Goal: Communication & Community: Answer question/provide support

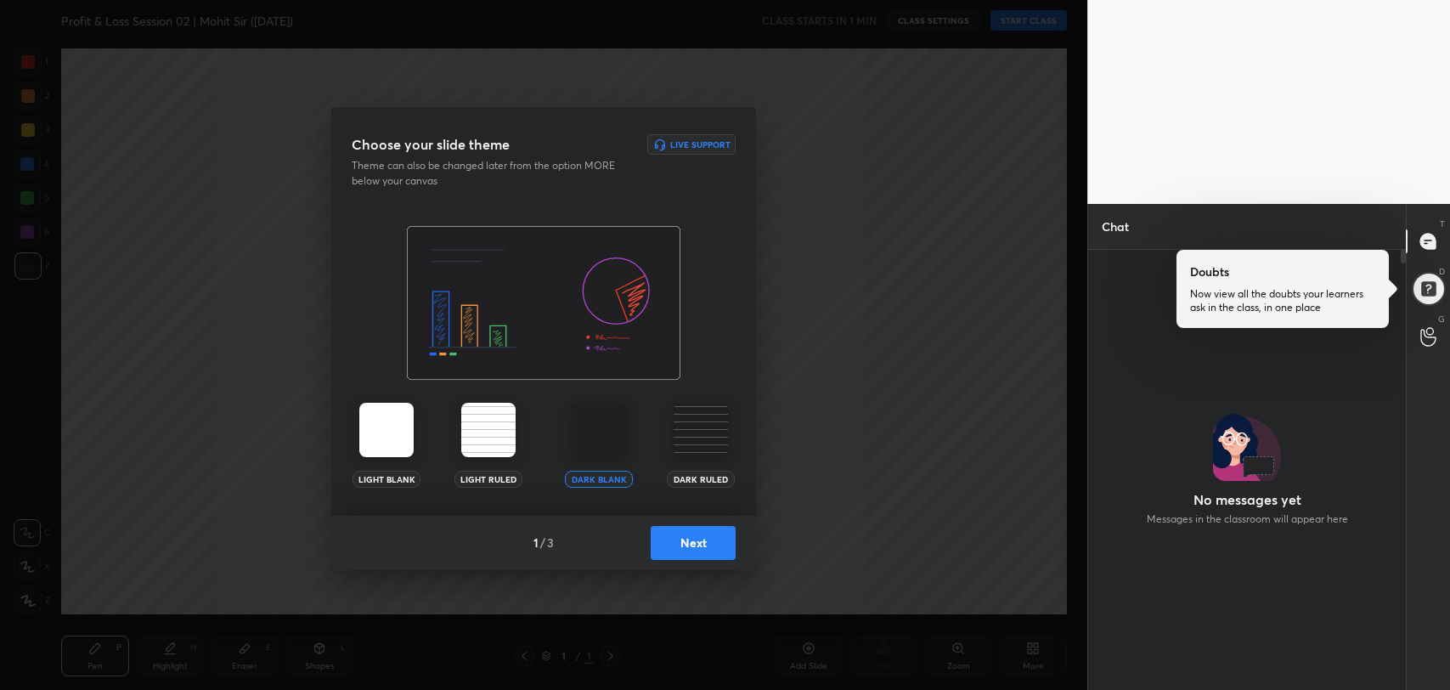
click at [704, 534] on button "Next" at bounding box center [693, 543] width 85 height 34
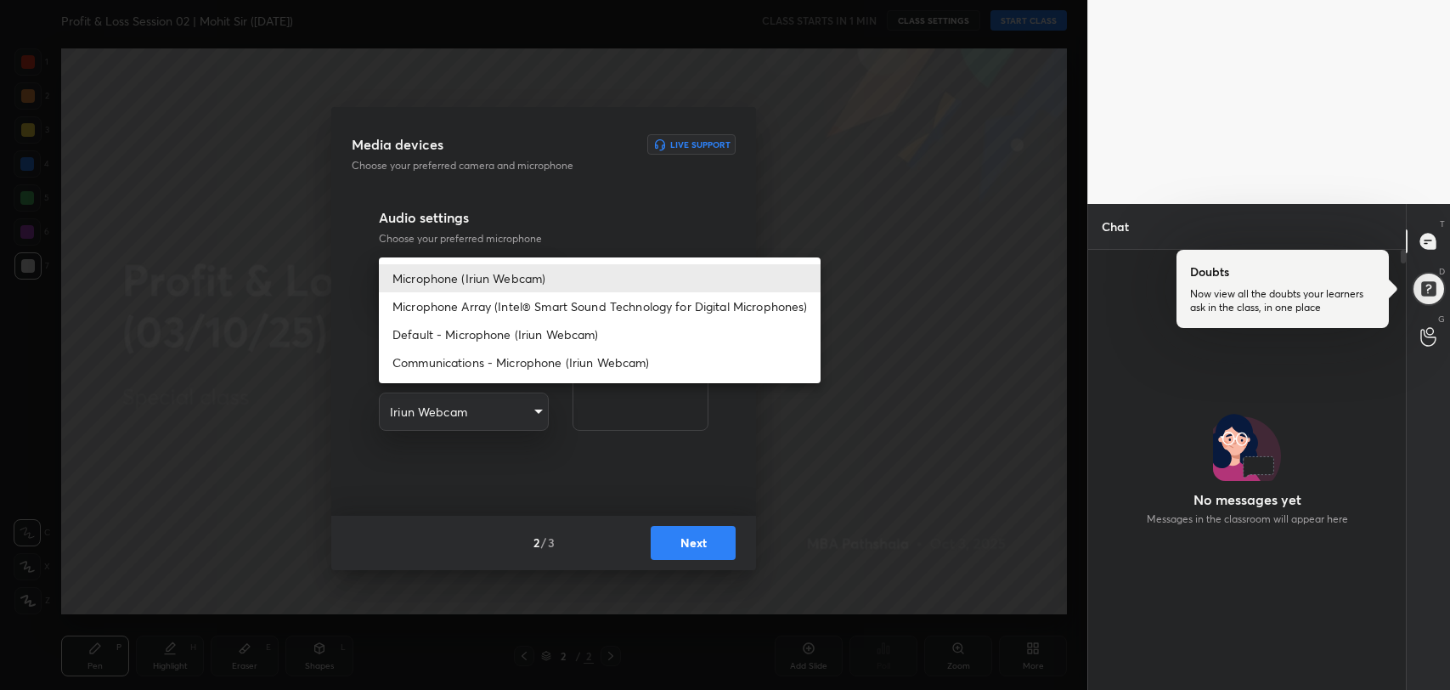
click at [525, 273] on body "1 2 3 4 5 6 7 R O A L C X Z Erase all C X Z Profit & Loss Session 02 | Mohit Si…" at bounding box center [725, 345] width 1450 height 690
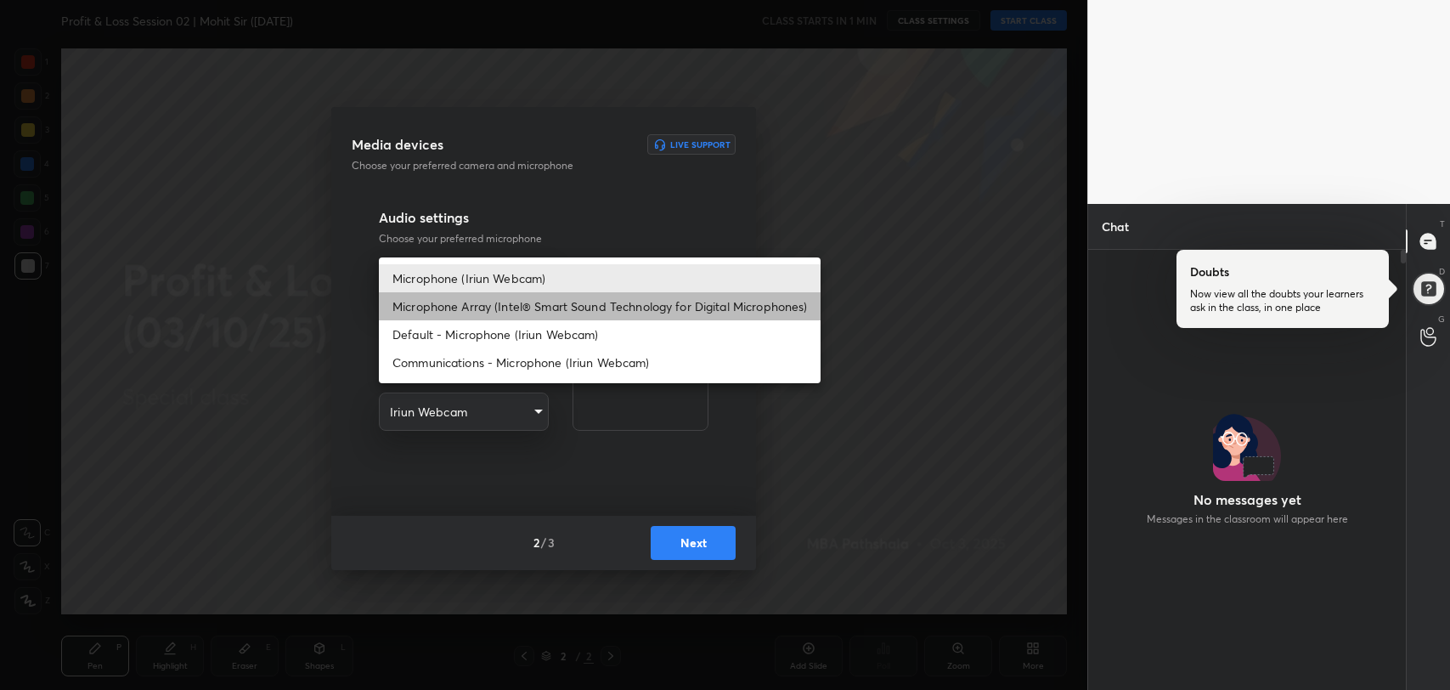
click at [508, 304] on li "Microphone Array (Intel® Smart Sound Technology for Digital Microphones)" at bounding box center [600, 306] width 442 height 28
type input "0456ef3dc600cbefbbb324f7ce7333774c58f4b13e705eea7adaa143bb23302f"
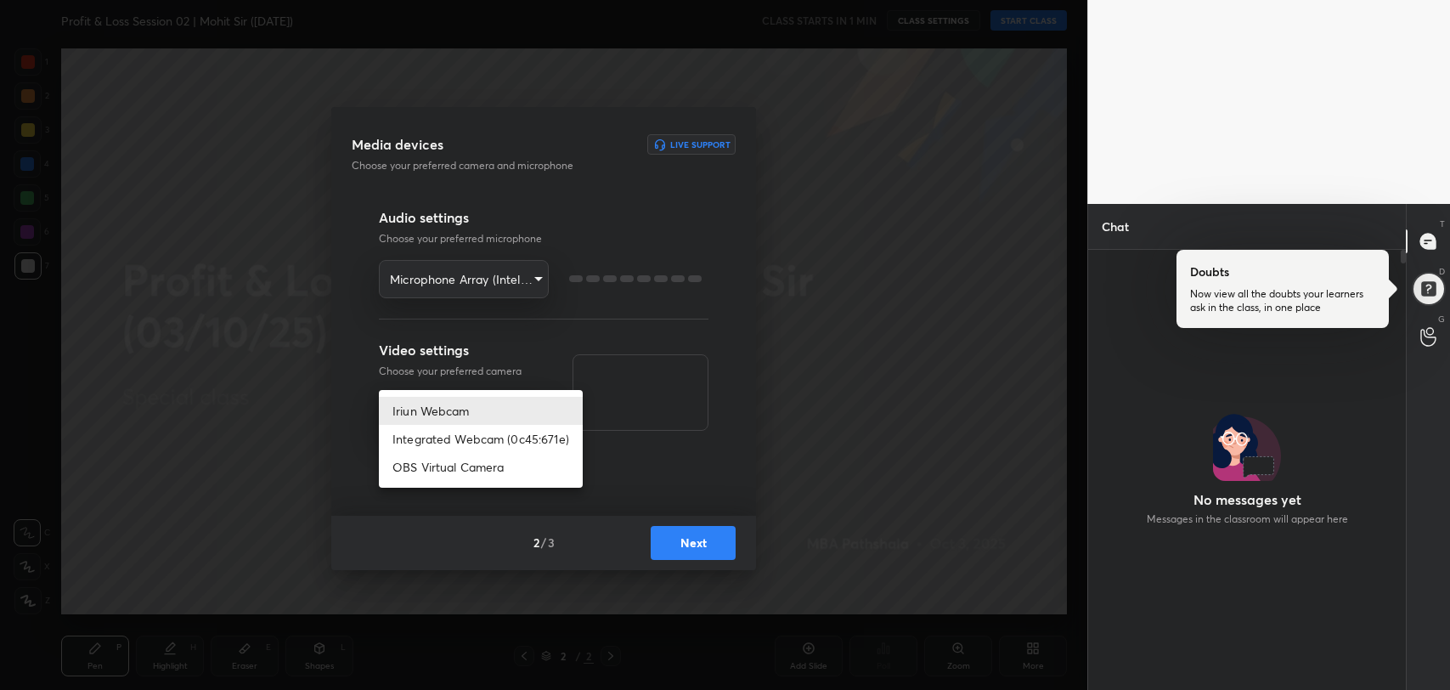
click at [489, 417] on body "1 2 3 4 5 6 7 R O A L C X Z Erase all C X Z Profit & Loss Session 02 | Mohit Si…" at bounding box center [725, 345] width 1450 height 690
click at [489, 447] on li "Integrated Webcam (0c45:671e)" at bounding box center [481, 439] width 204 height 28
type input "42adfd960d9d4dcecc09e7ff59bc1eff05b085836b70f7f6c72d2d87c888669e"
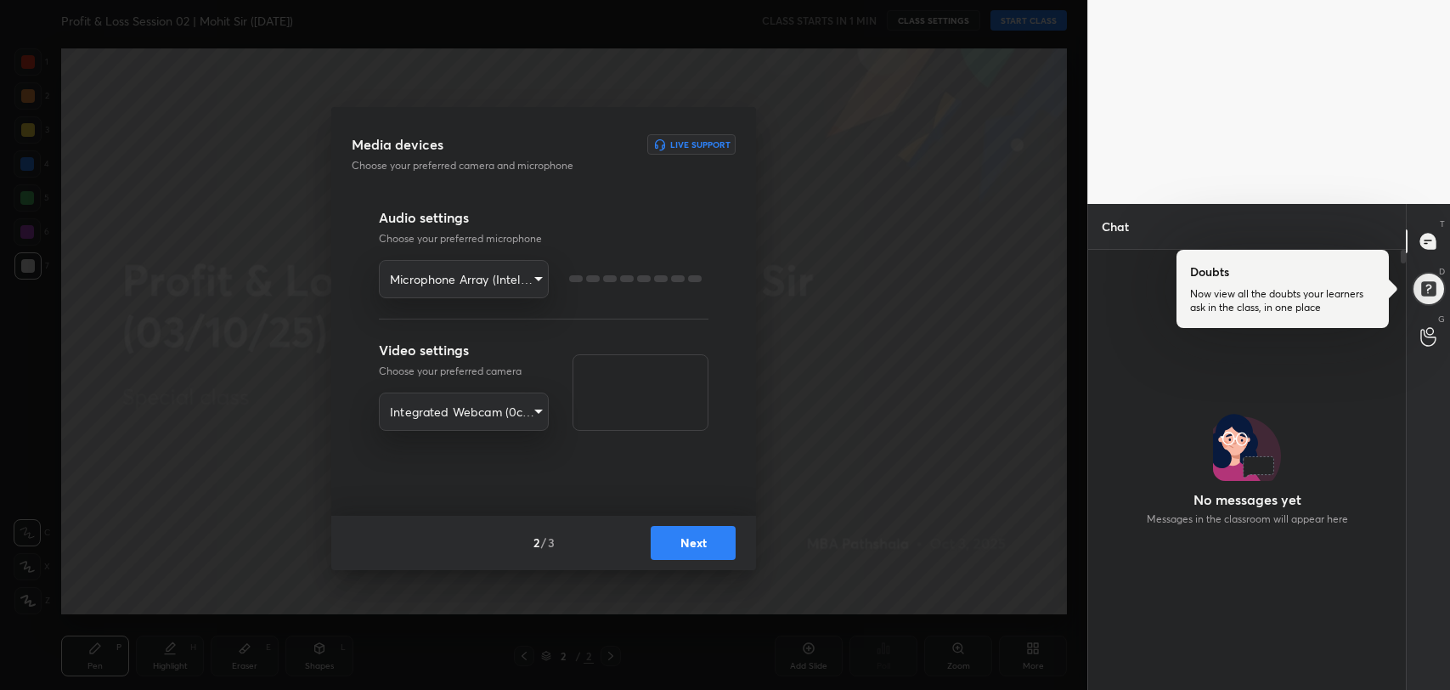
click at [698, 545] on button "Next" at bounding box center [693, 543] width 85 height 34
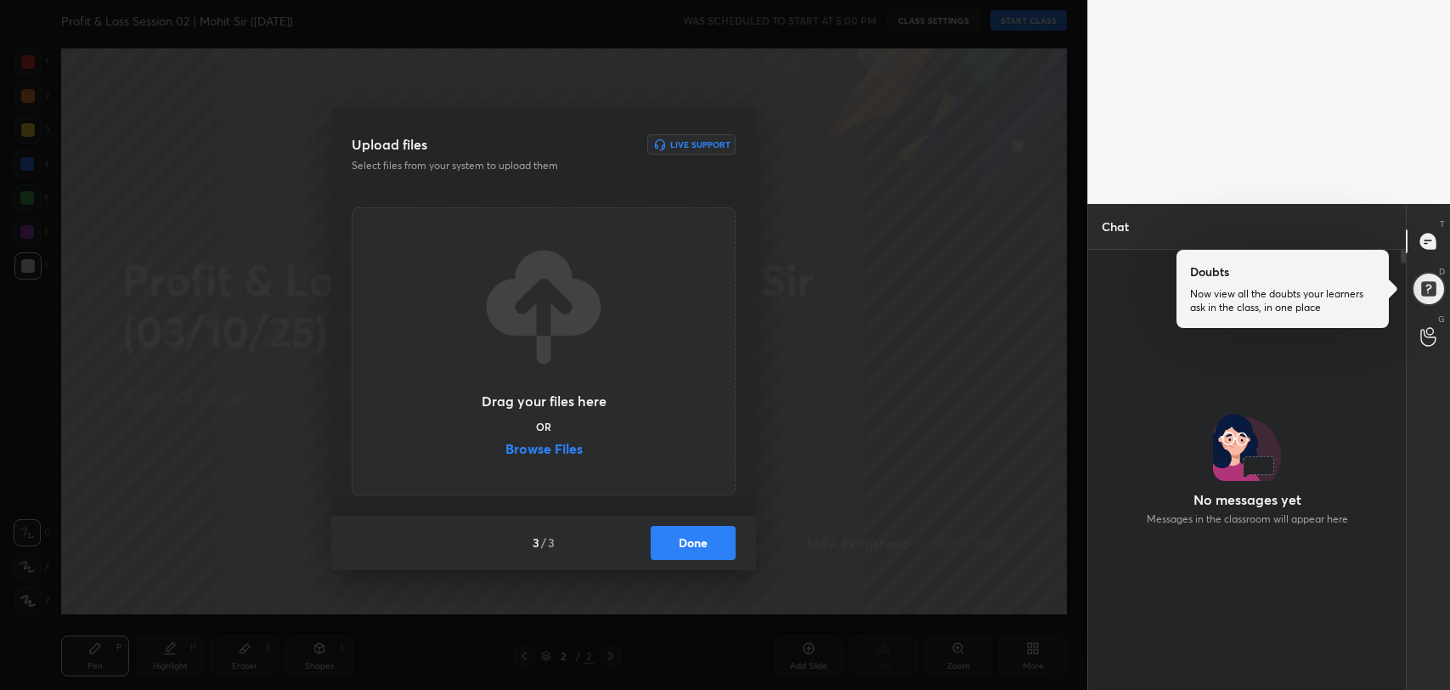
click at [537, 450] on label "Browse Files" at bounding box center [544, 451] width 77 height 18
click at [506, 450] on input "Browse Files" at bounding box center [506, 451] width 0 height 18
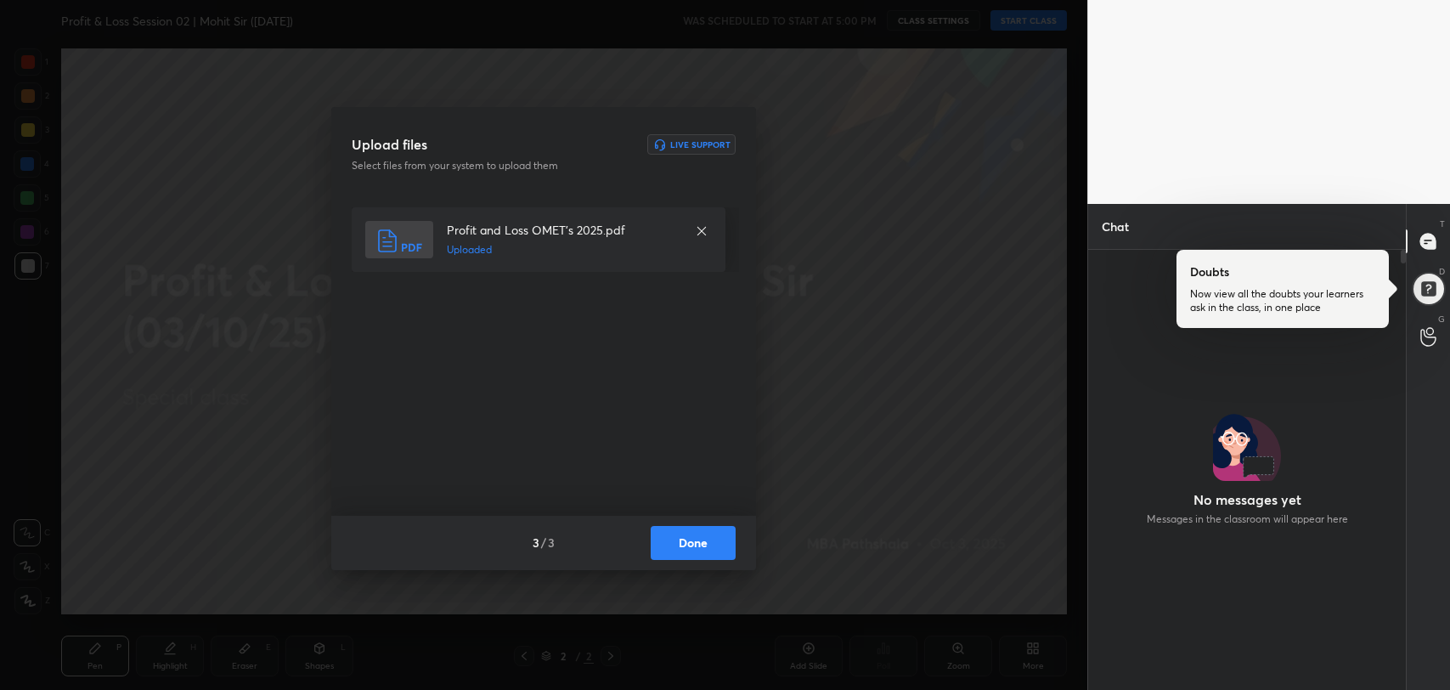
click at [692, 556] on button "Done" at bounding box center [693, 543] width 85 height 34
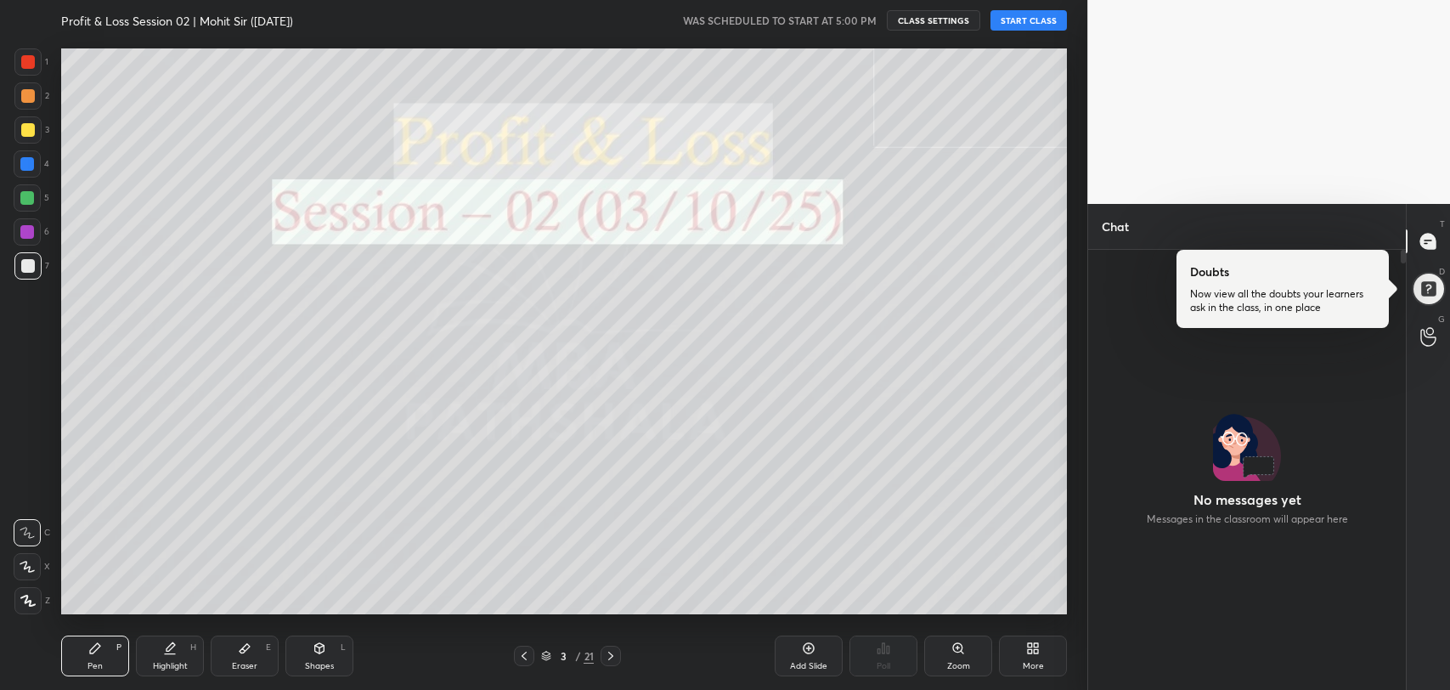
click at [1024, 22] on button "START CLASS" at bounding box center [1029, 20] width 76 height 20
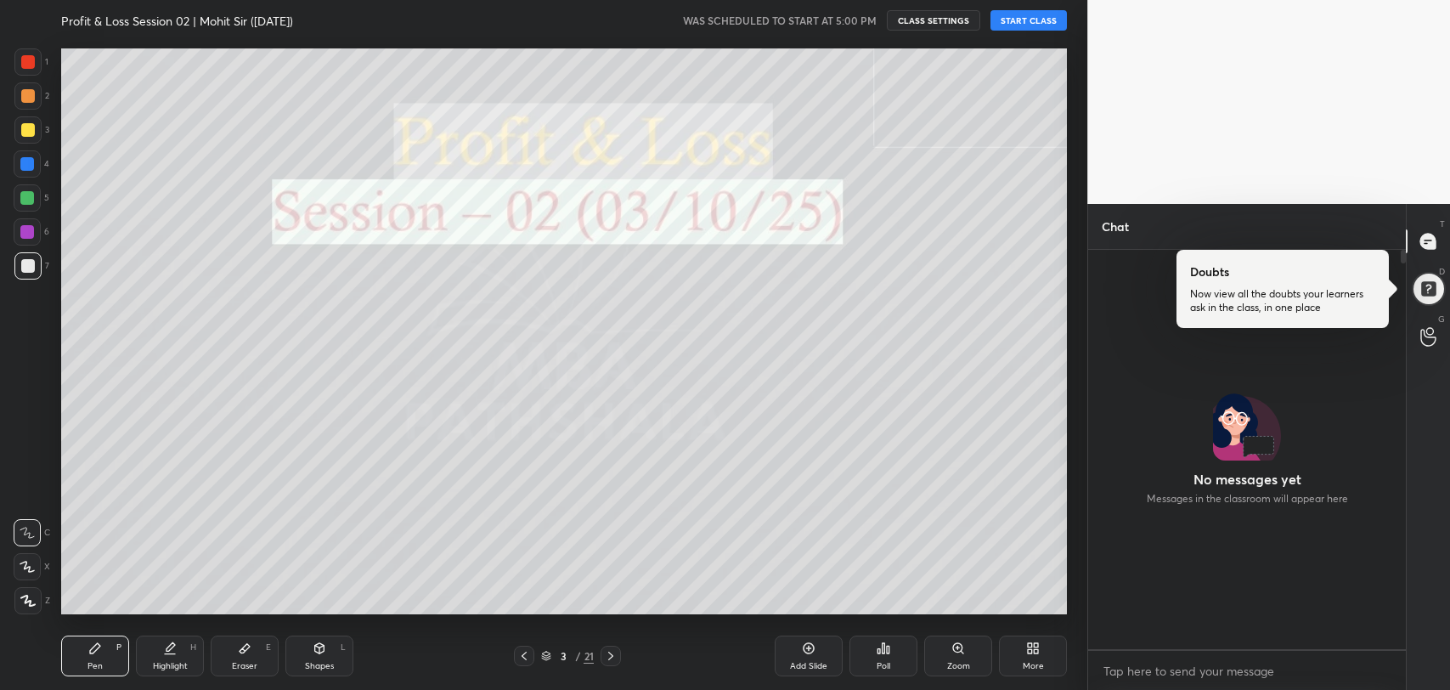
scroll to position [394, 313]
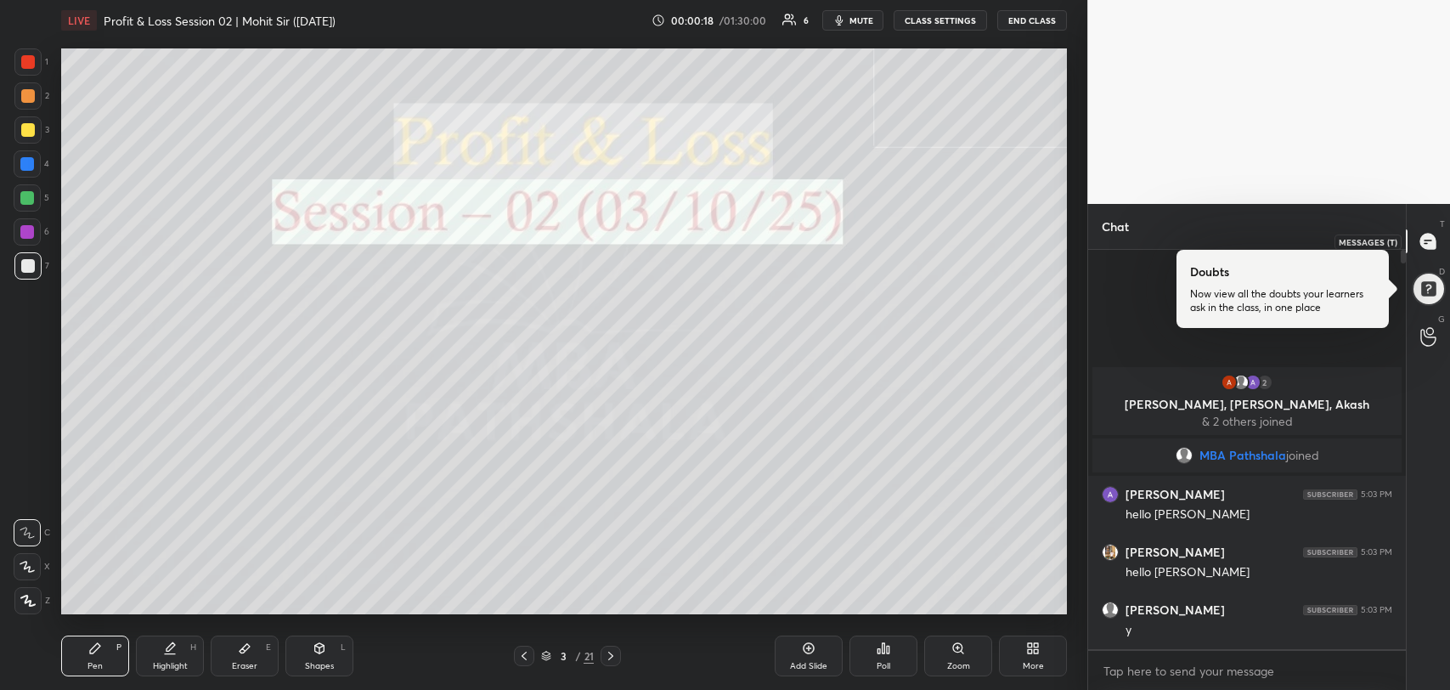
click at [1427, 251] on div at bounding box center [1429, 241] width 34 height 31
click at [1431, 285] on div at bounding box center [1428, 288] width 37 height 37
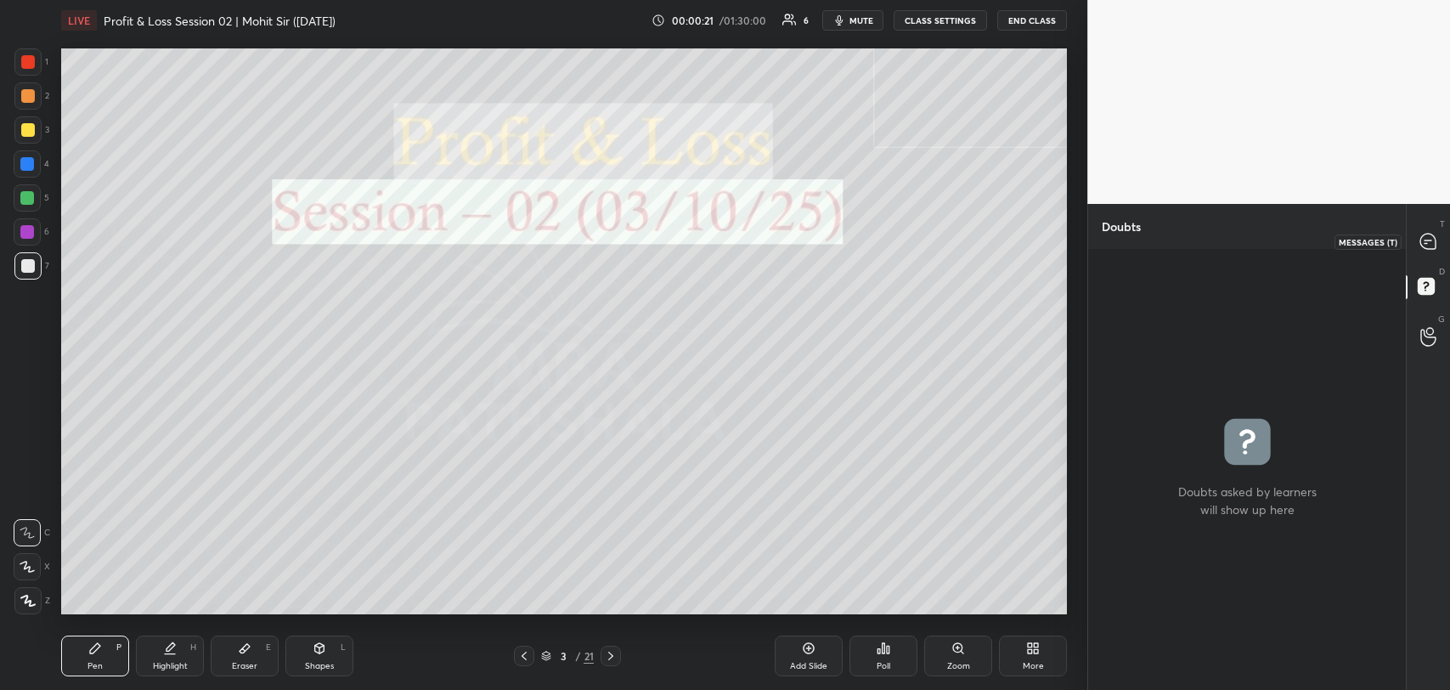
click at [1434, 244] on icon at bounding box center [1428, 241] width 15 height 15
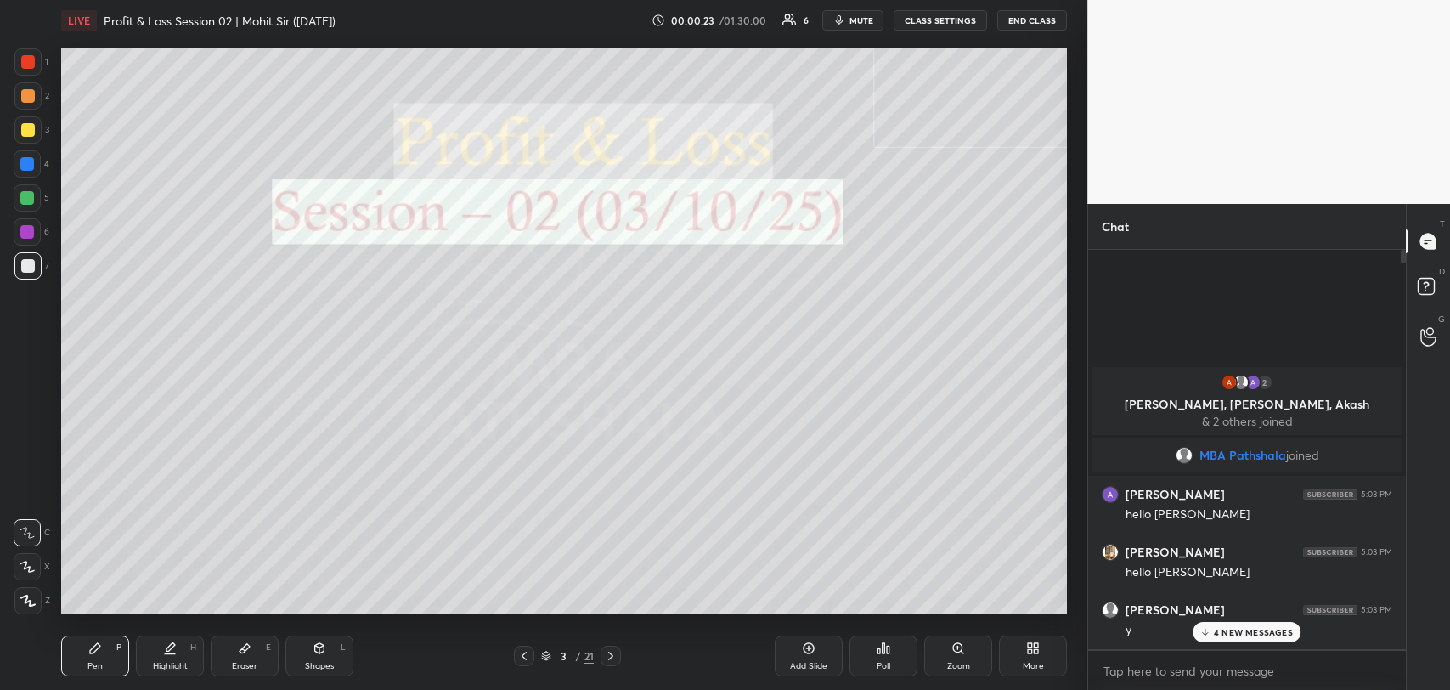
click at [1273, 627] on p "4 NEW MESSAGES" at bounding box center [1253, 632] width 79 height 10
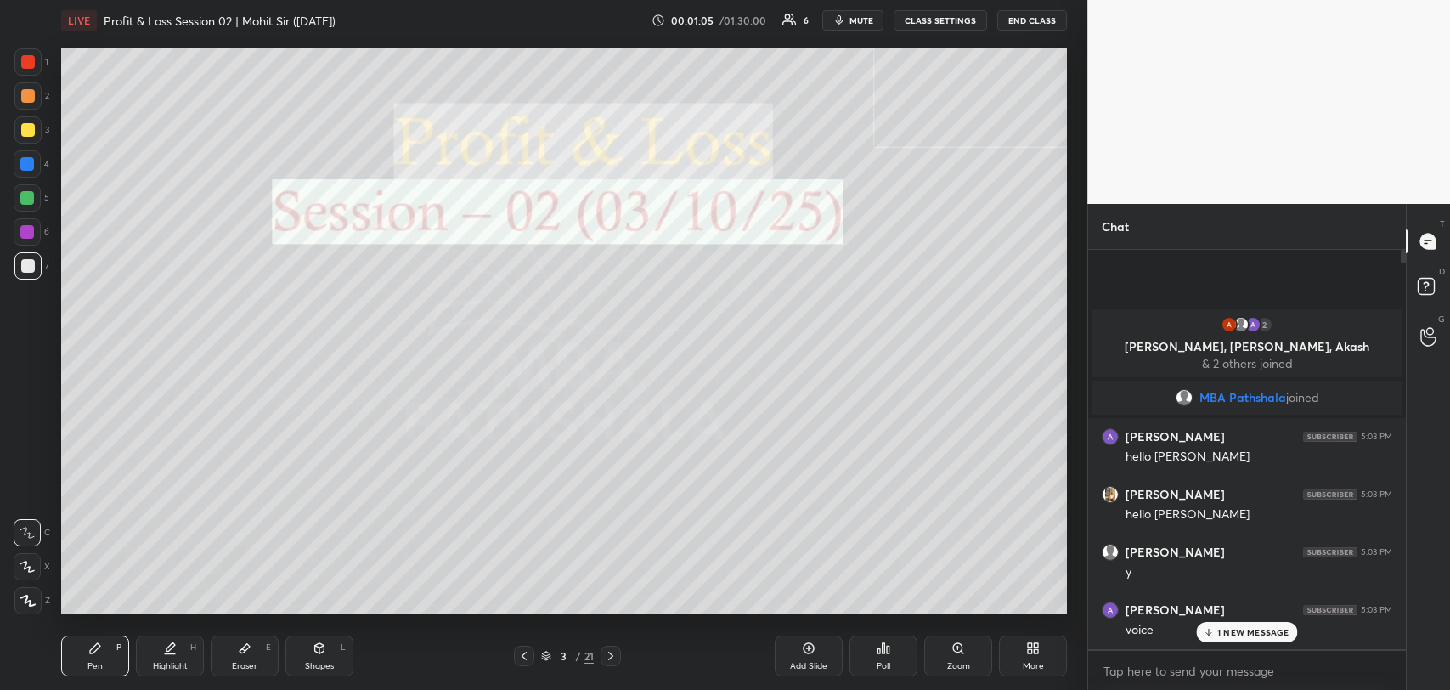
click at [1268, 631] on p "1 NEW MESSAGE" at bounding box center [1254, 632] width 72 height 10
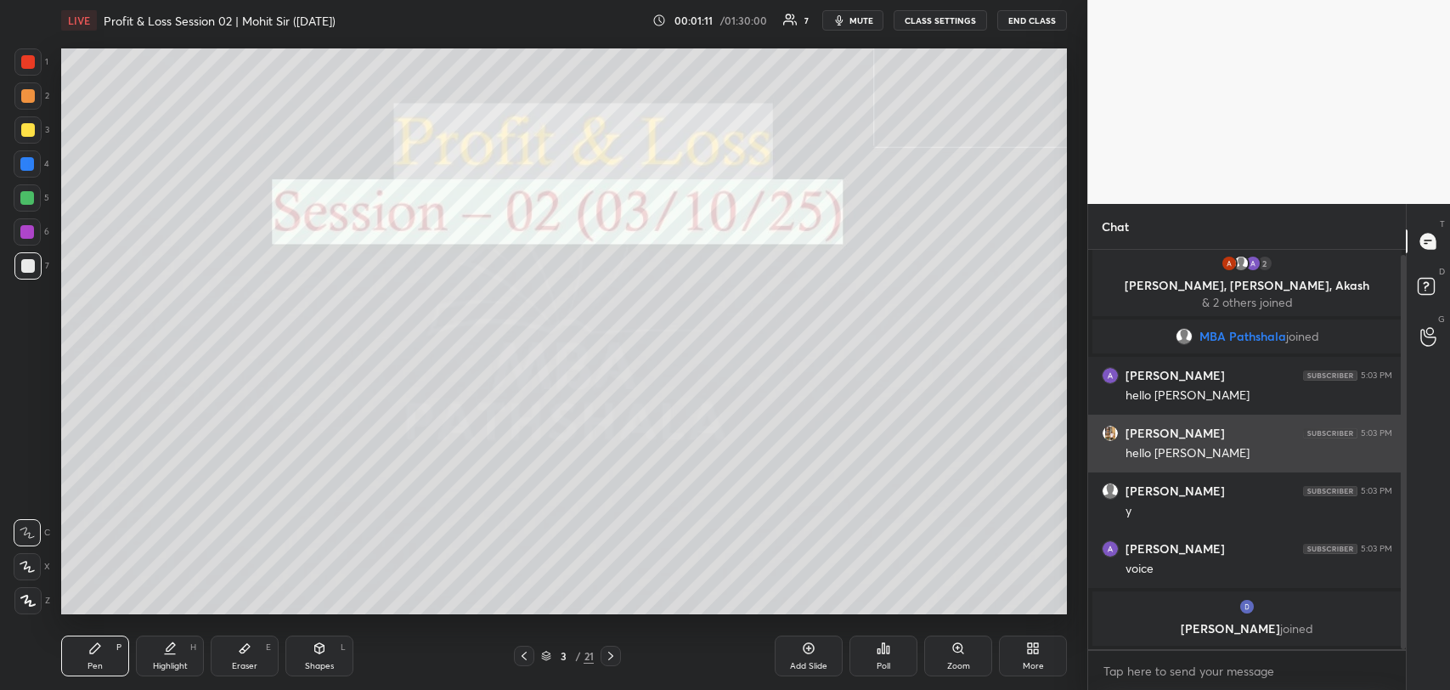
scroll to position [62, 0]
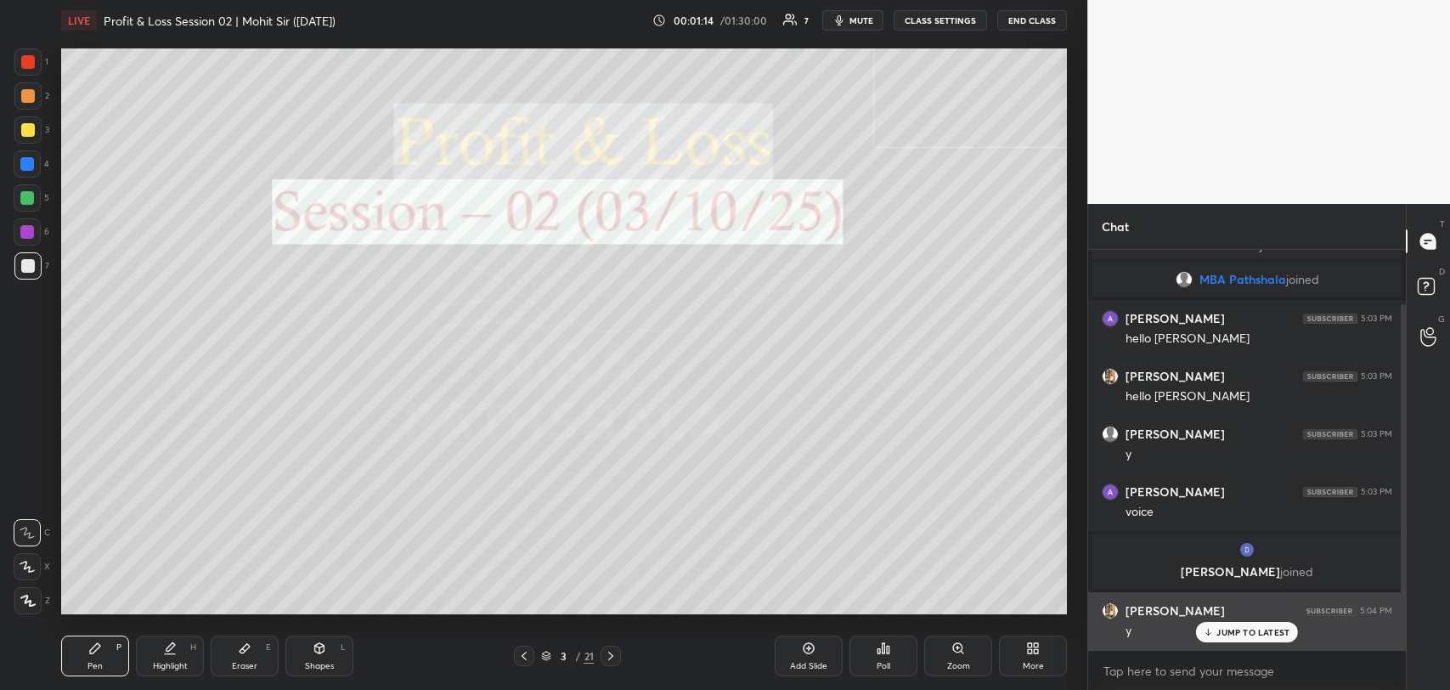
click at [1236, 641] on div "[PERSON_NAME] 5:04 PM y" at bounding box center [1247, 621] width 318 height 58
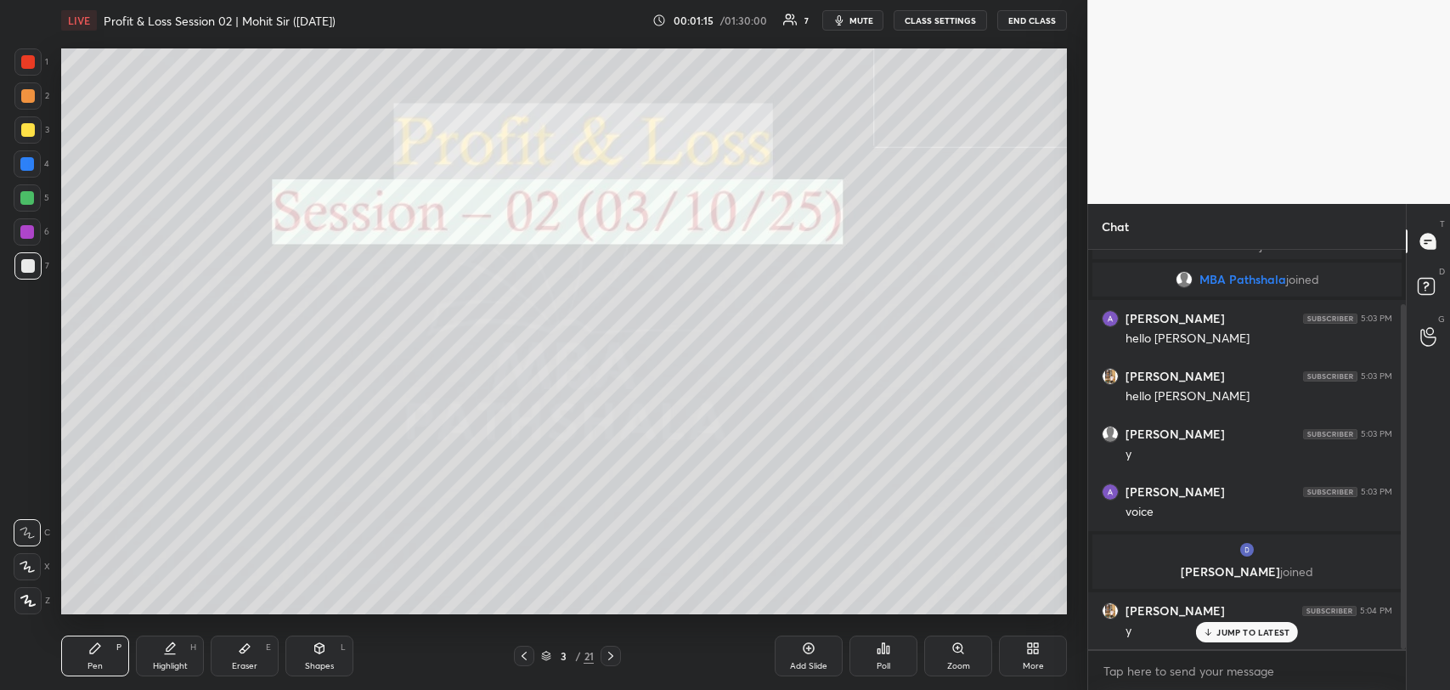
click at [1230, 634] on p "JUMP TO LATEST" at bounding box center [1253, 632] width 73 height 10
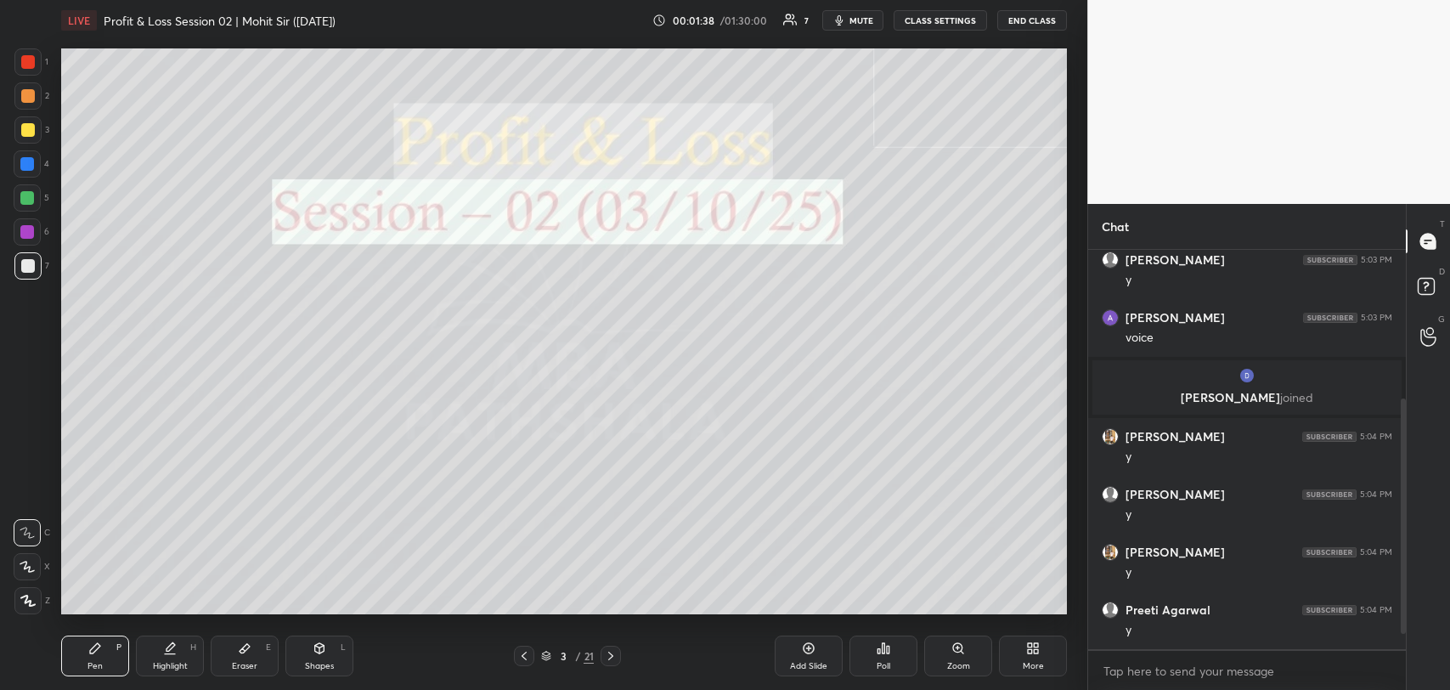
scroll to position [297, 0]
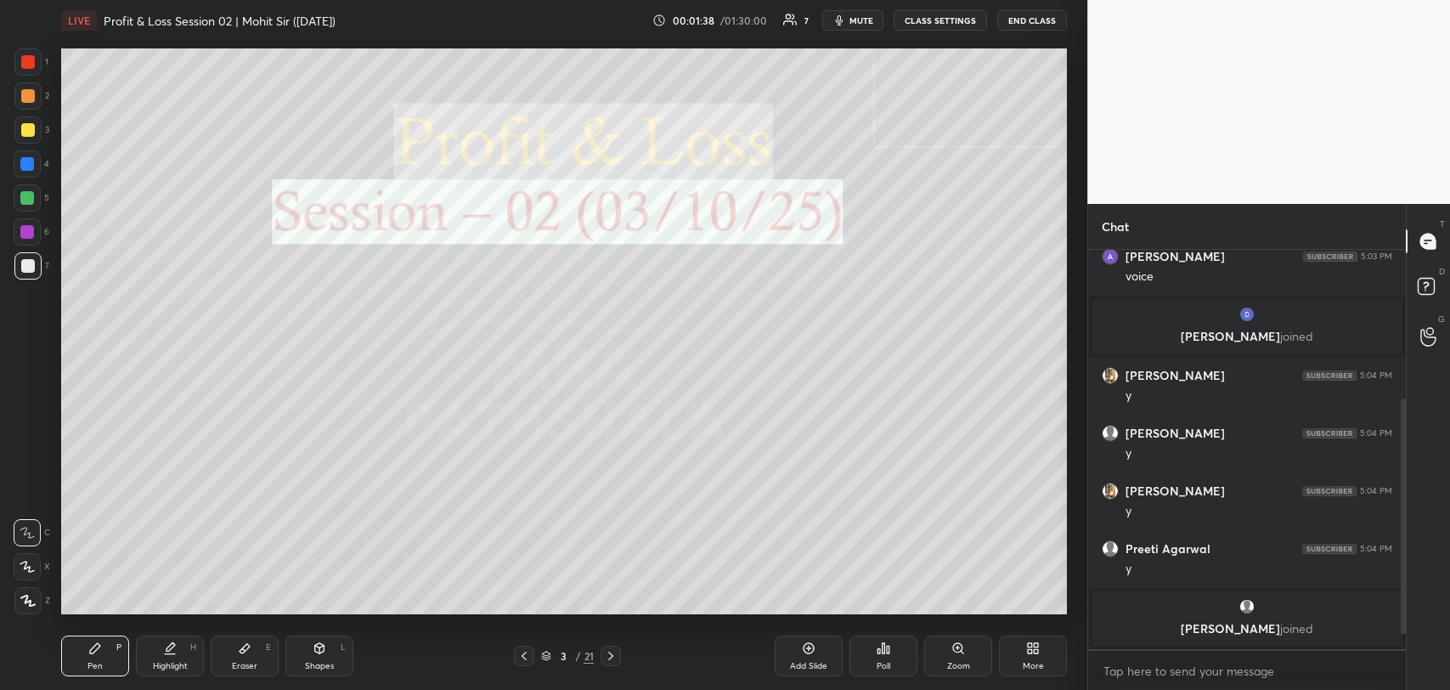
click at [612, 659] on icon at bounding box center [611, 656] width 14 height 14
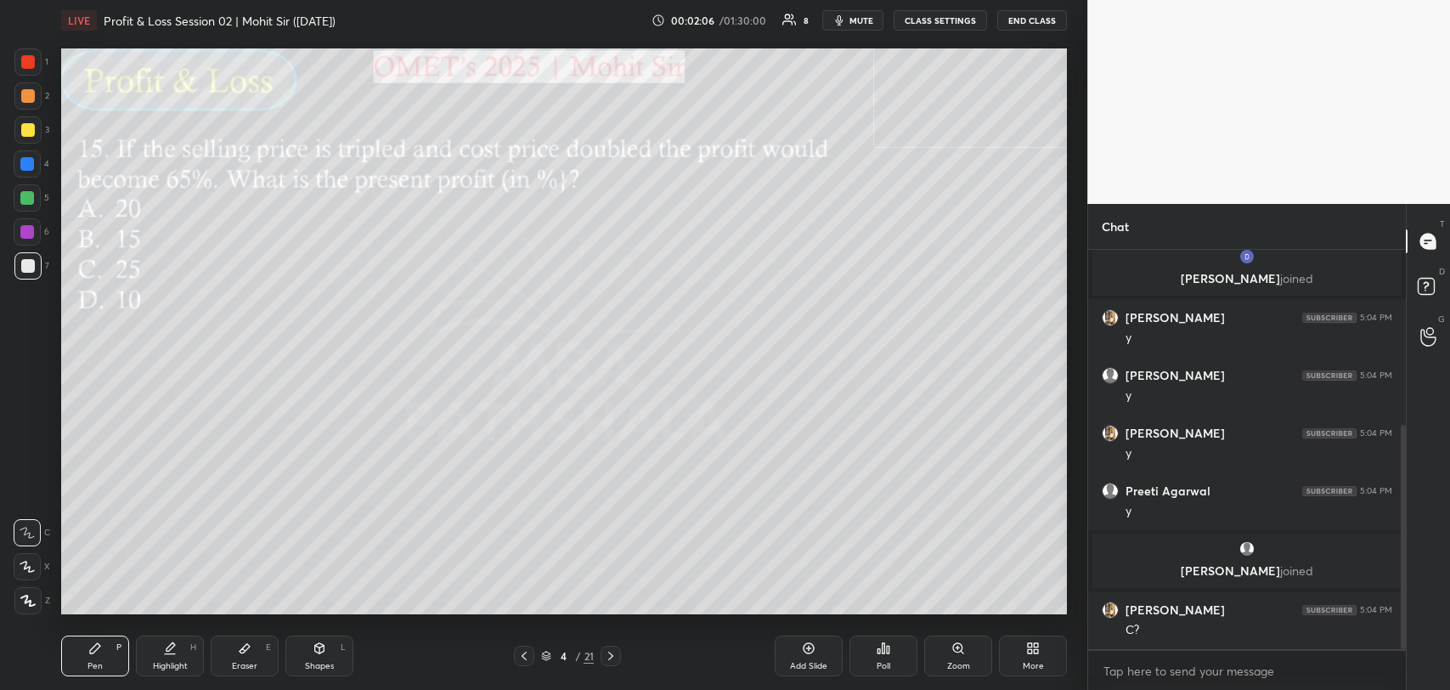
scroll to position [370, 0]
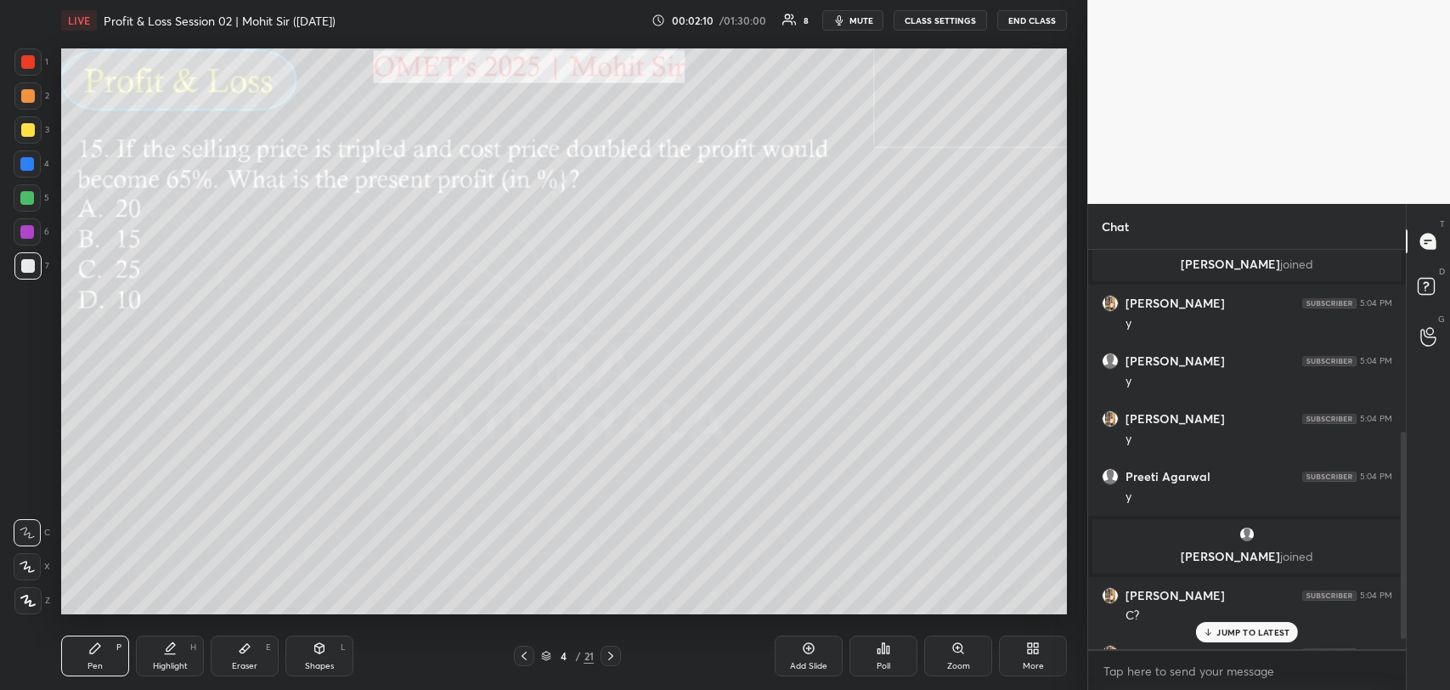
click at [1206, 623] on div "JUMP TO LATEST" at bounding box center [1247, 632] width 102 height 20
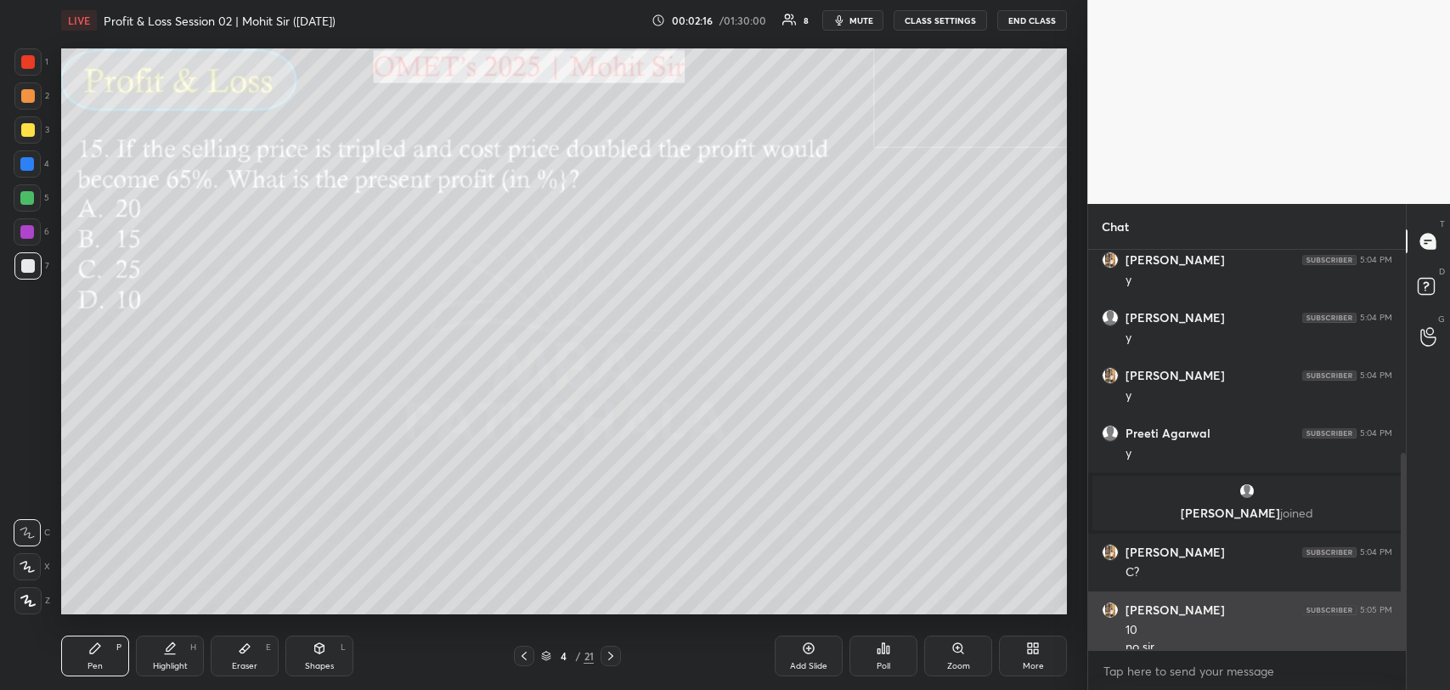
scroll to position [429, 0]
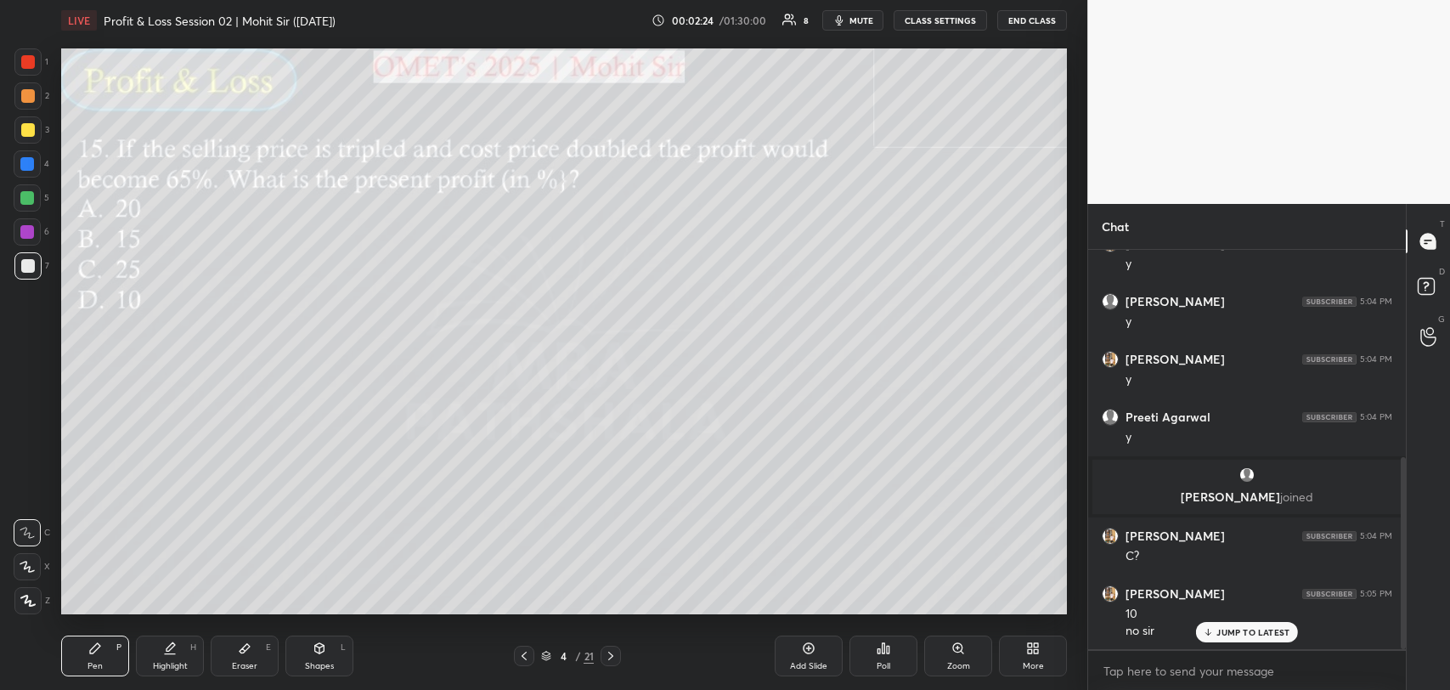
click at [24, 127] on div at bounding box center [28, 130] width 14 height 14
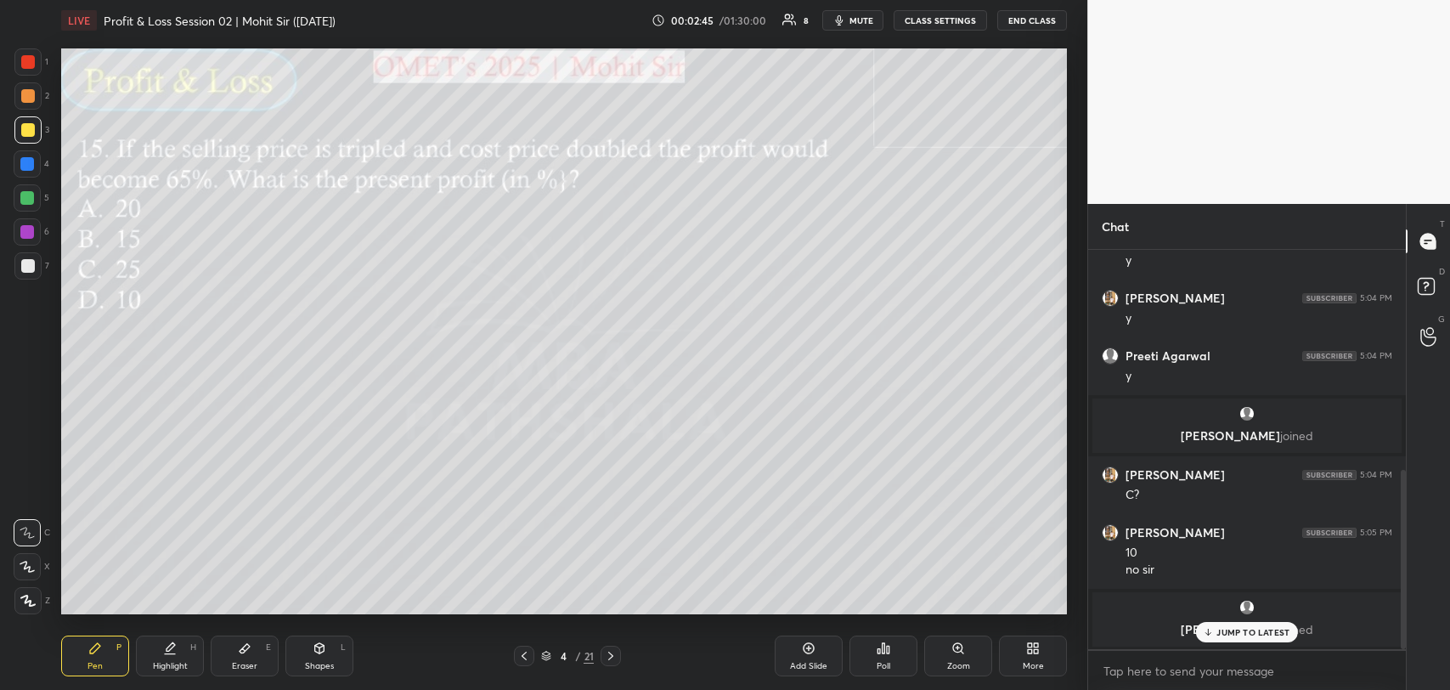
click at [1223, 633] on p "JUMP TO LATEST" at bounding box center [1253, 632] width 73 height 10
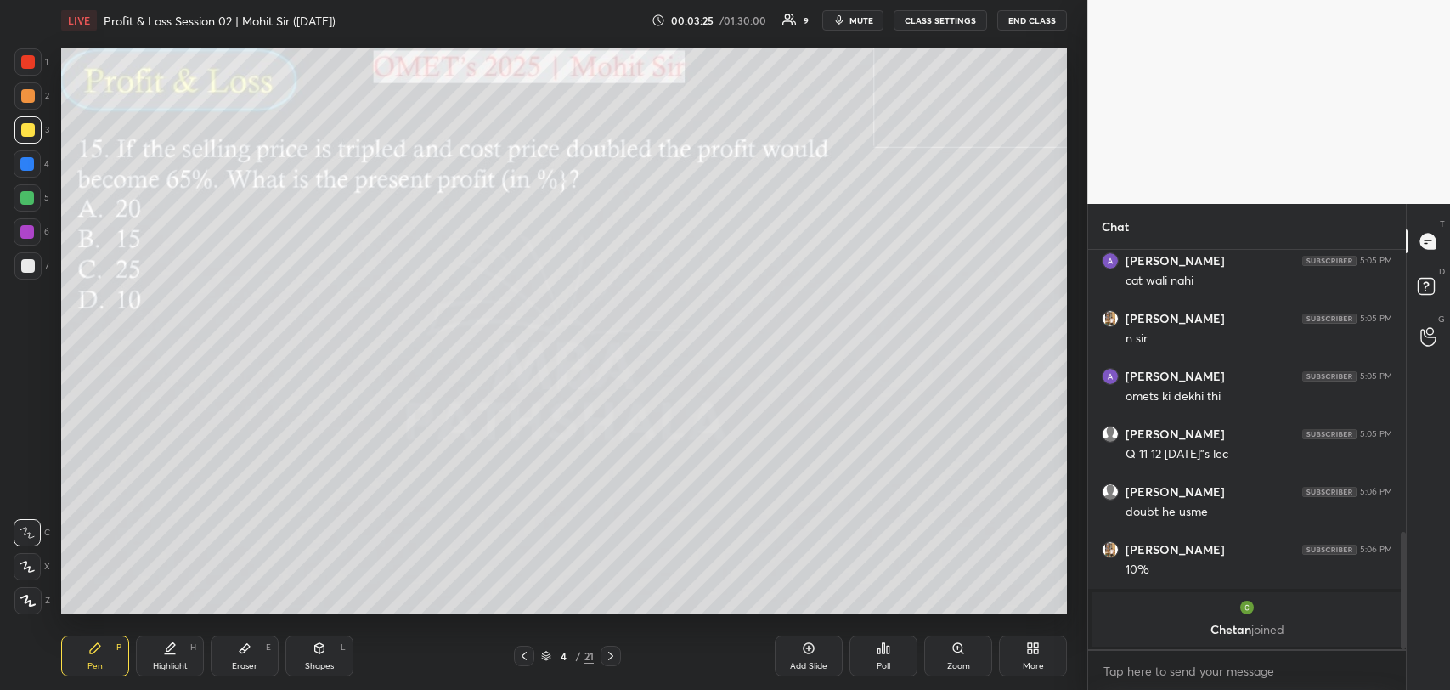
scroll to position [957, 0]
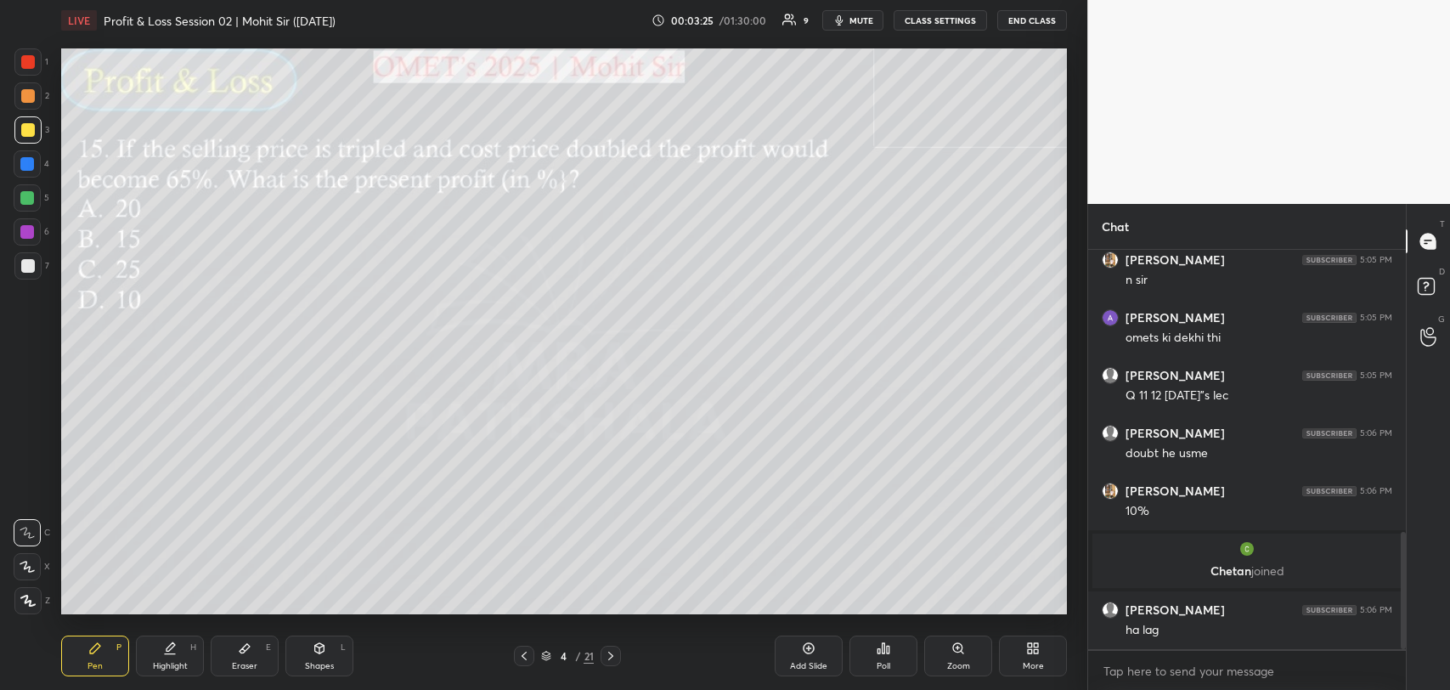
click at [1229, 624] on div "[PERSON_NAME] 5:05 PM cat wali nahi [PERSON_NAME] 5:05 PM n [PERSON_NAME] 5:05 …" at bounding box center [1247, 449] width 318 height 399
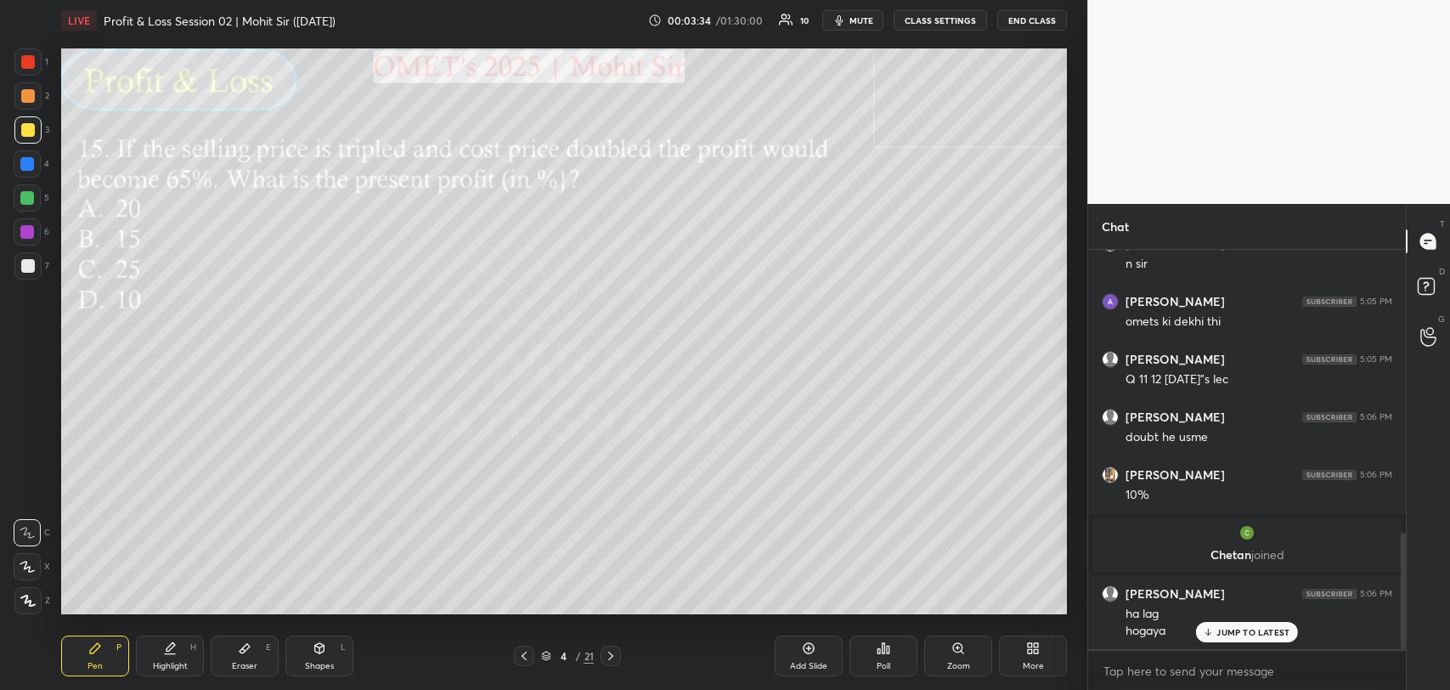
click at [1223, 631] on p "JUMP TO LATEST" at bounding box center [1253, 632] width 73 height 10
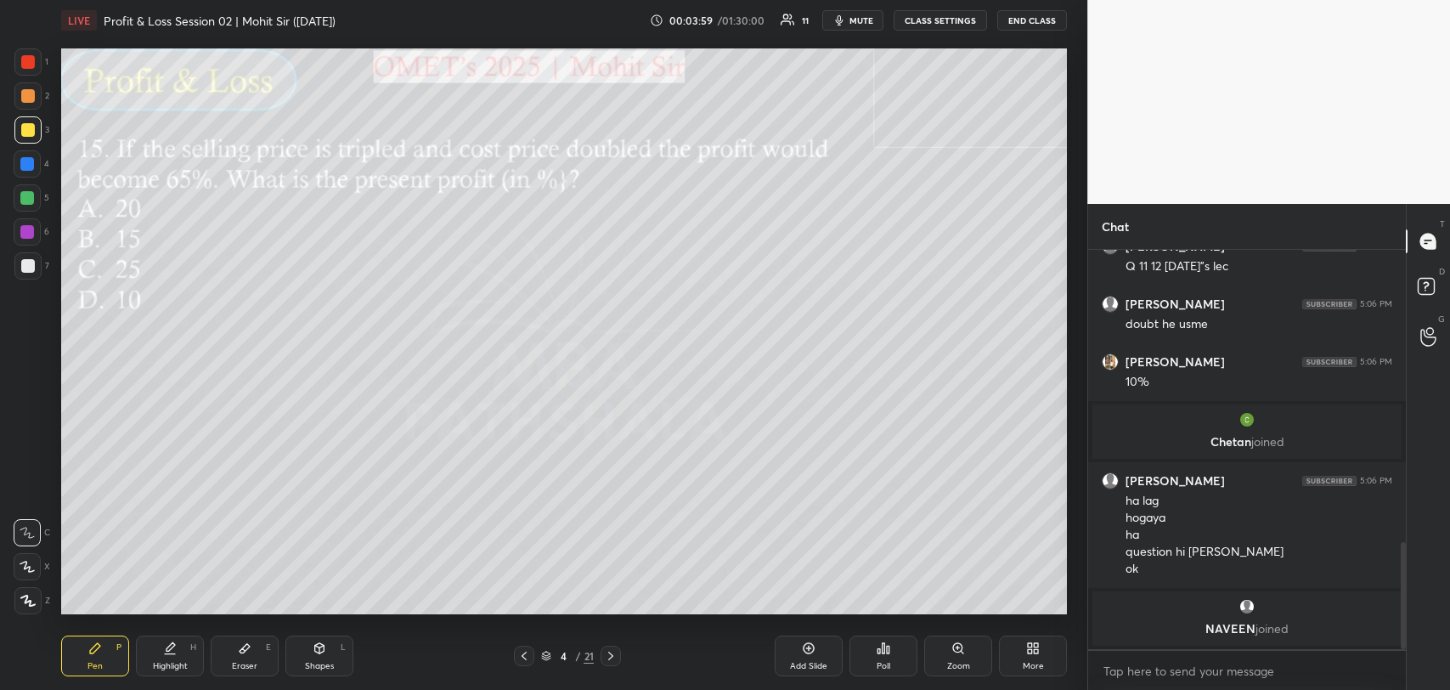
scroll to position [1070, 0]
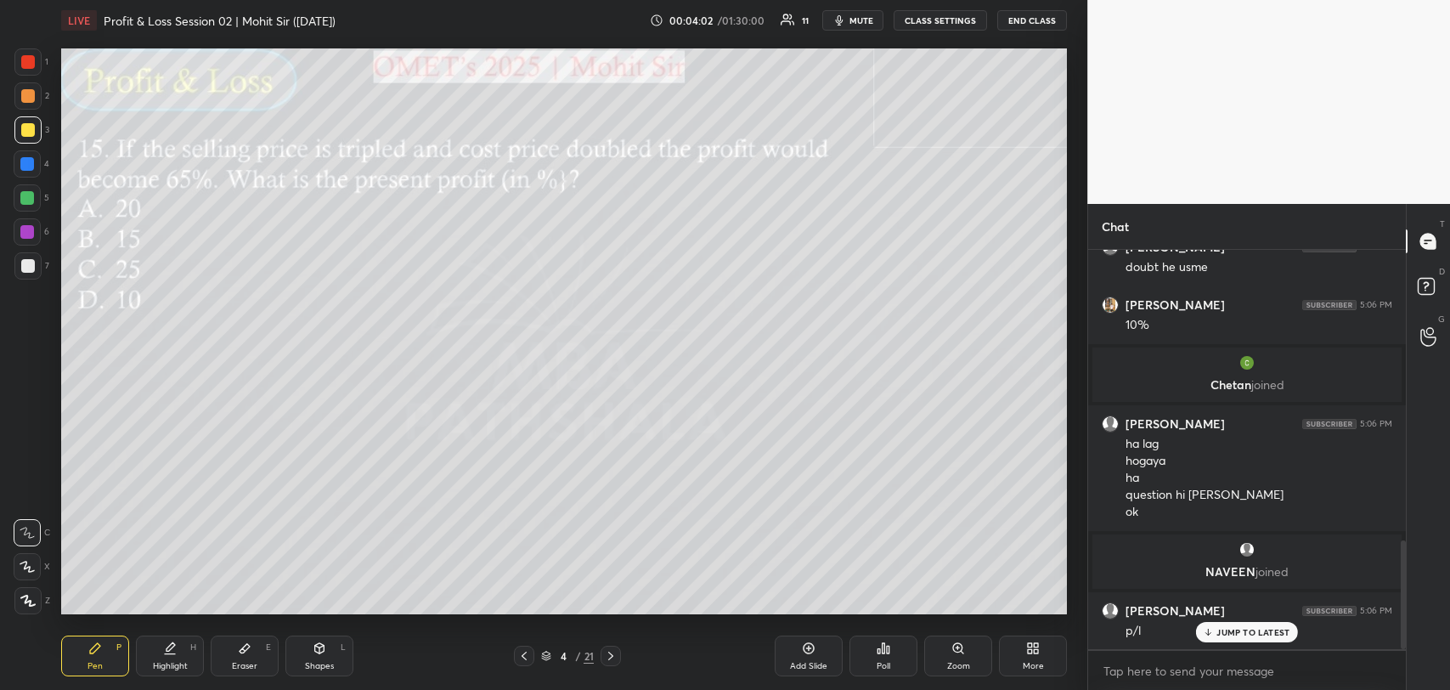
click at [1223, 627] on p "JUMP TO LATEST" at bounding box center [1253, 632] width 73 height 10
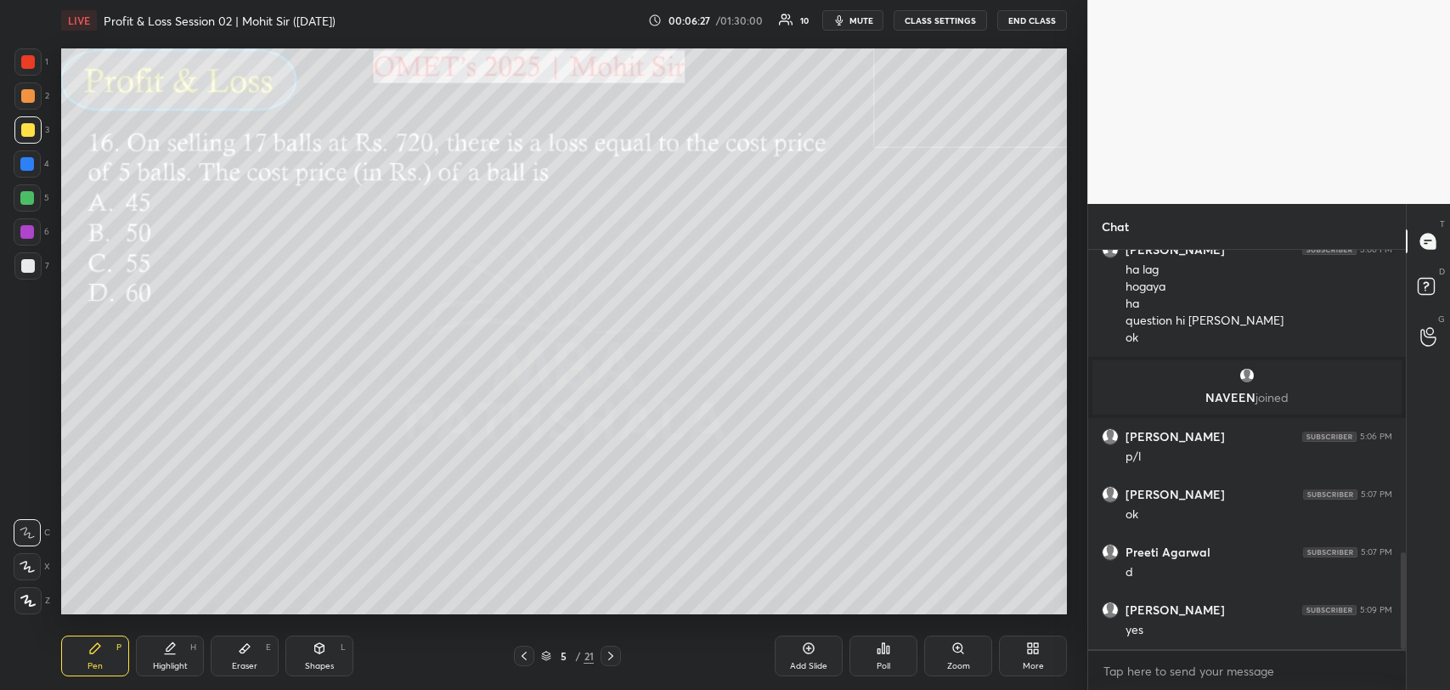
scroll to position [1301, 0]
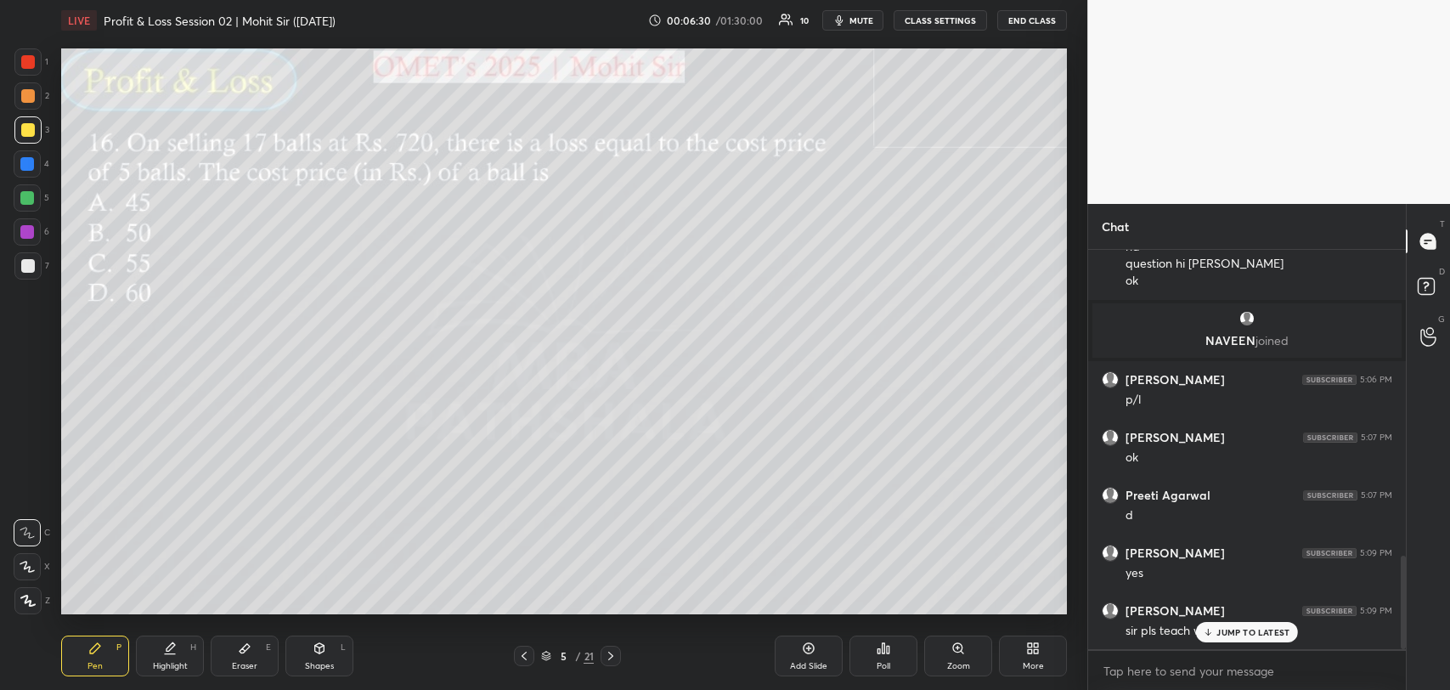
click at [1257, 636] on p "JUMP TO LATEST" at bounding box center [1253, 632] width 73 height 10
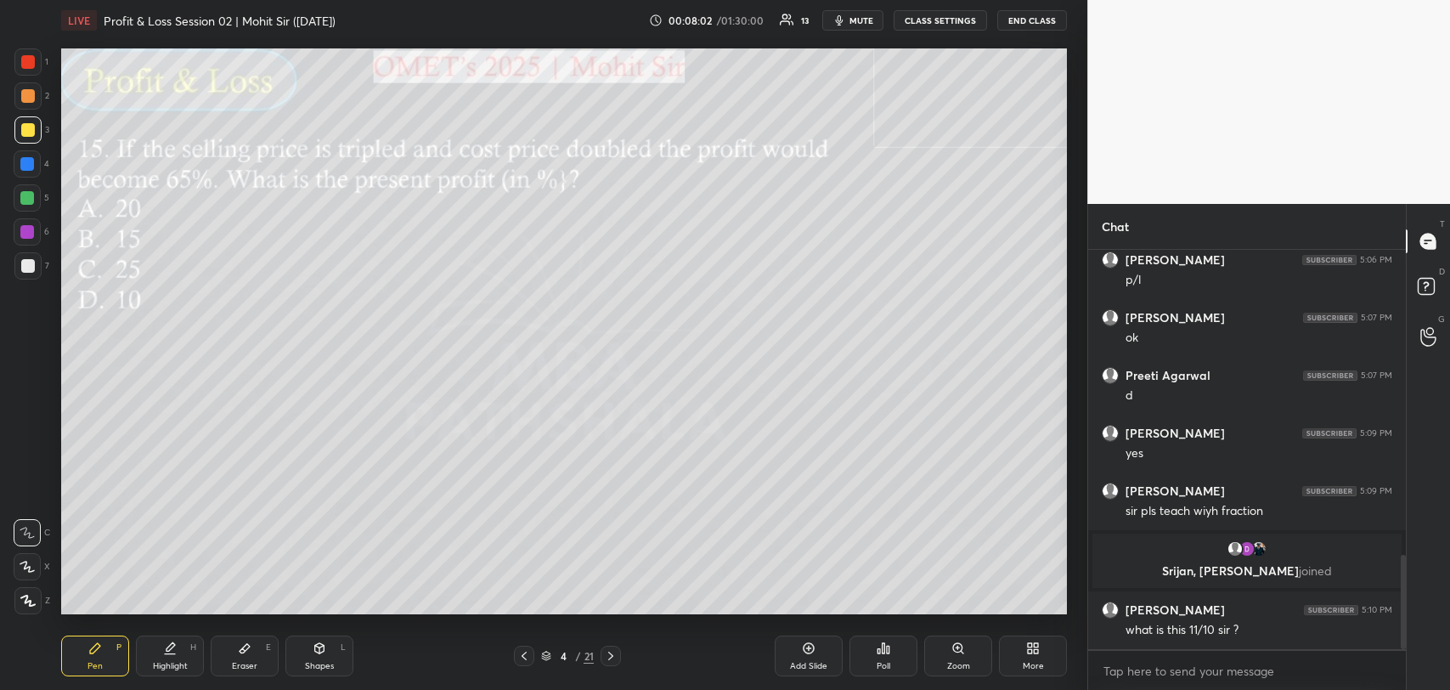
scroll to position [1348, 0]
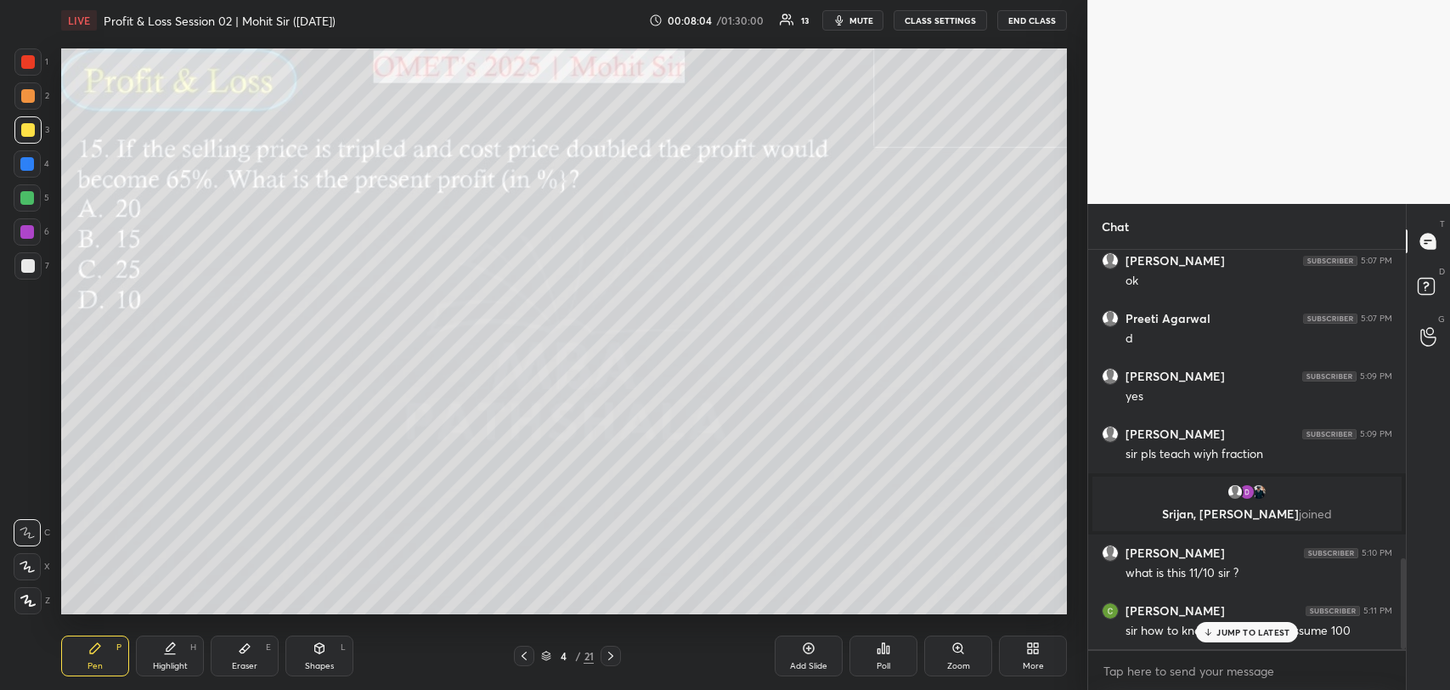
click at [1257, 628] on p "JUMP TO LATEST" at bounding box center [1253, 632] width 73 height 10
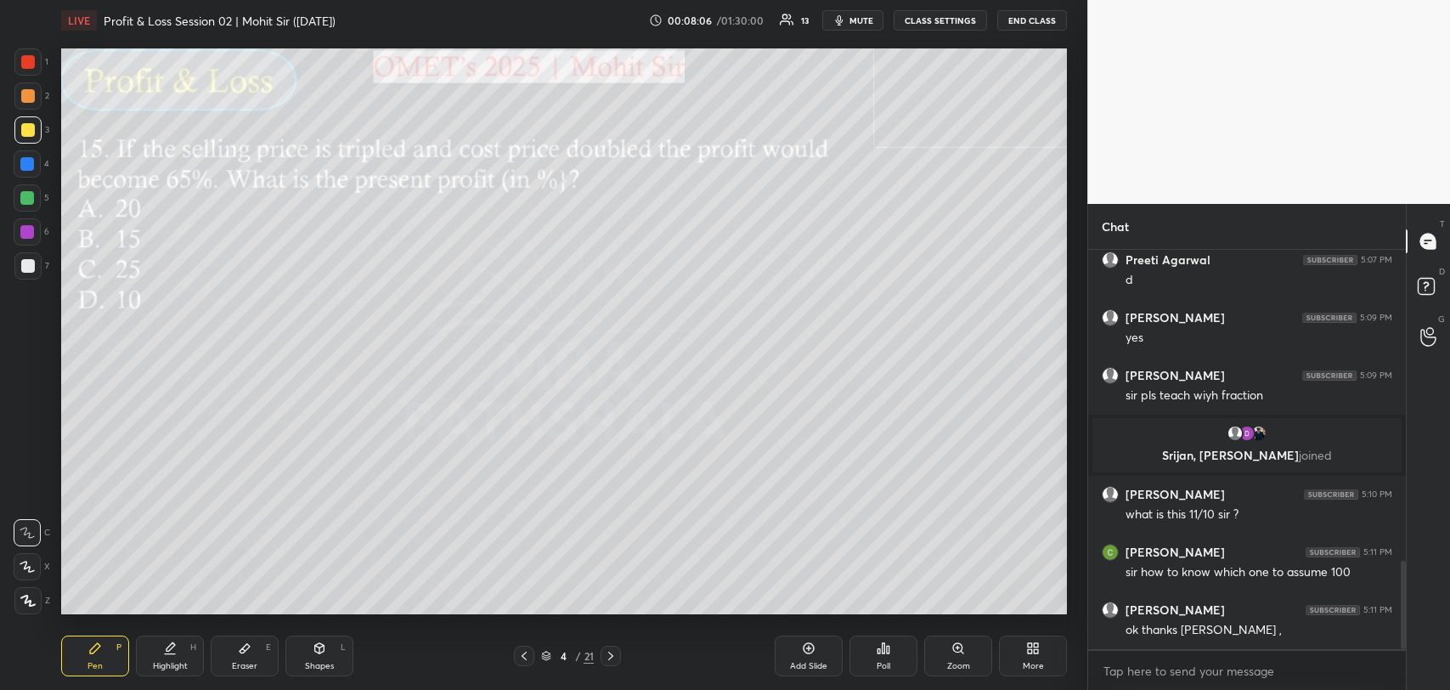
scroll to position [1464, 0]
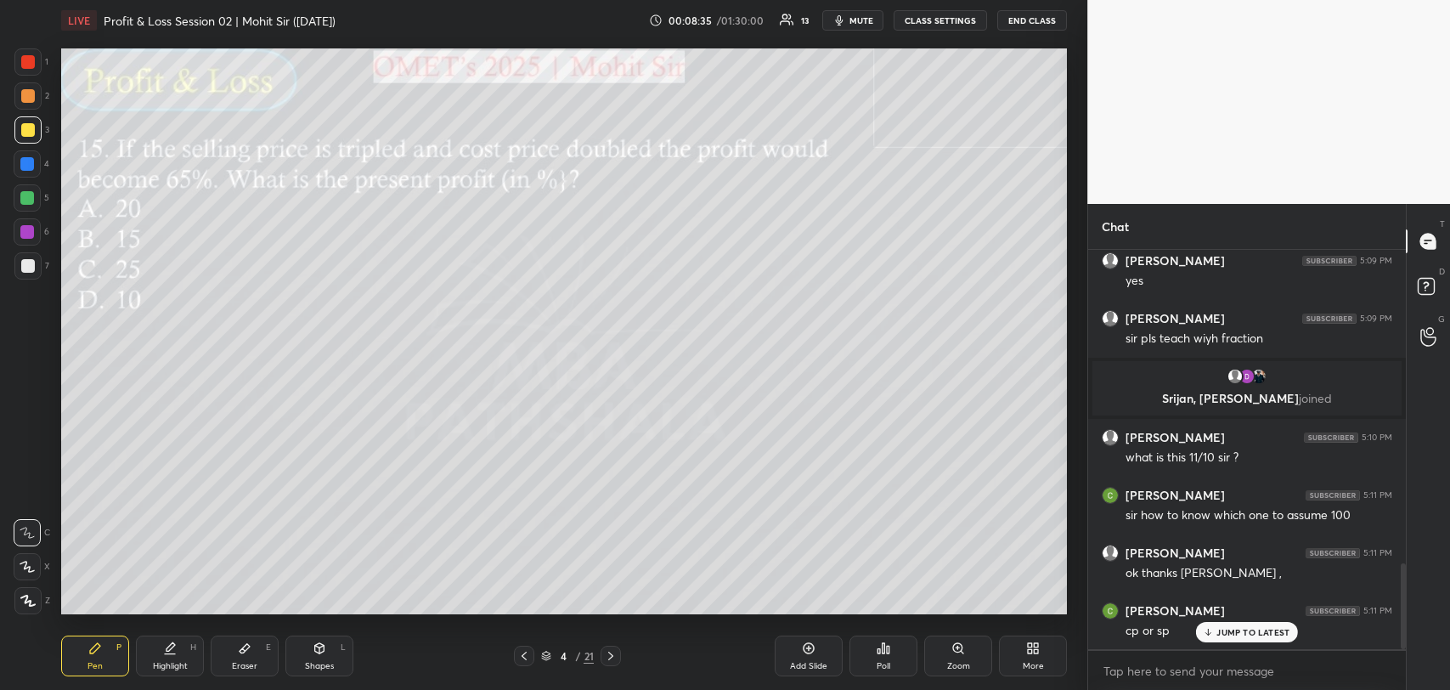
click at [1228, 630] on p "JUMP TO LATEST" at bounding box center [1253, 632] width 73 height 10
click at [788, 647] on div "Add Slide" at bounding box center [809, 656] width 68 height 41
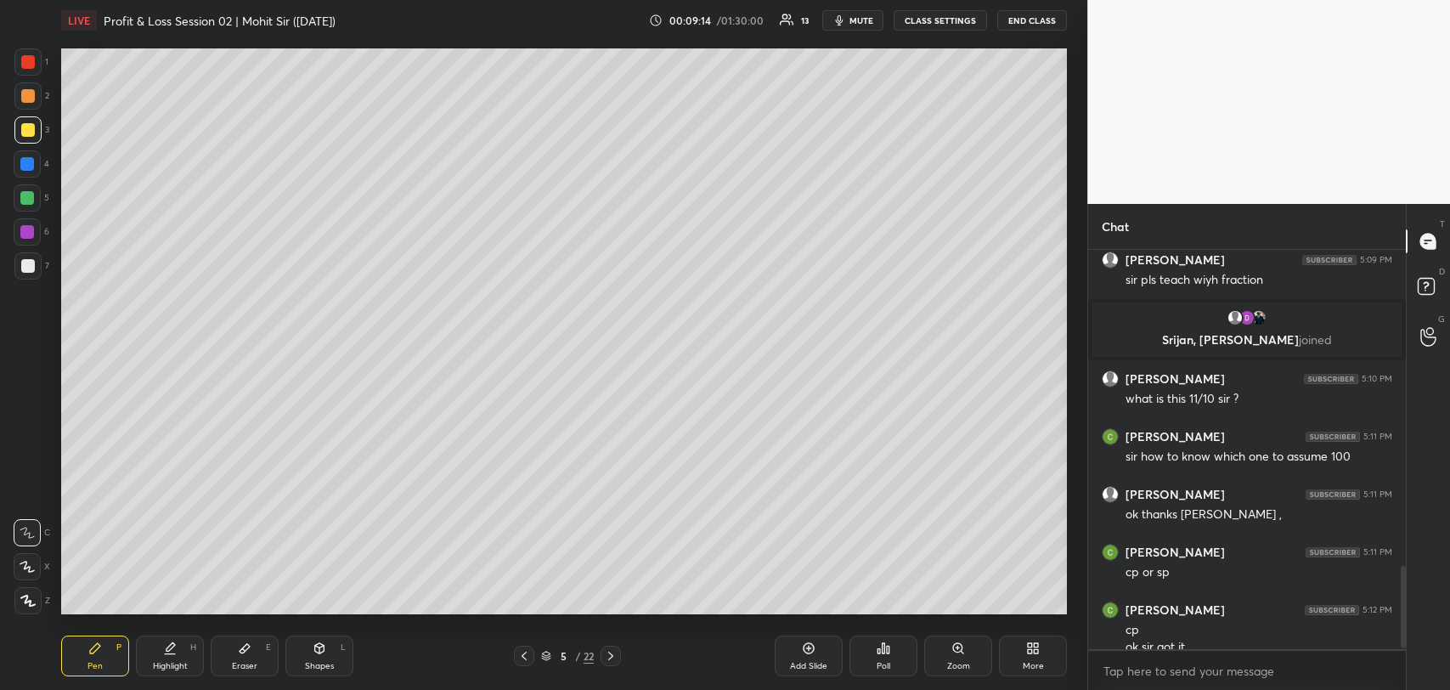
scroll to position [1539, 0]
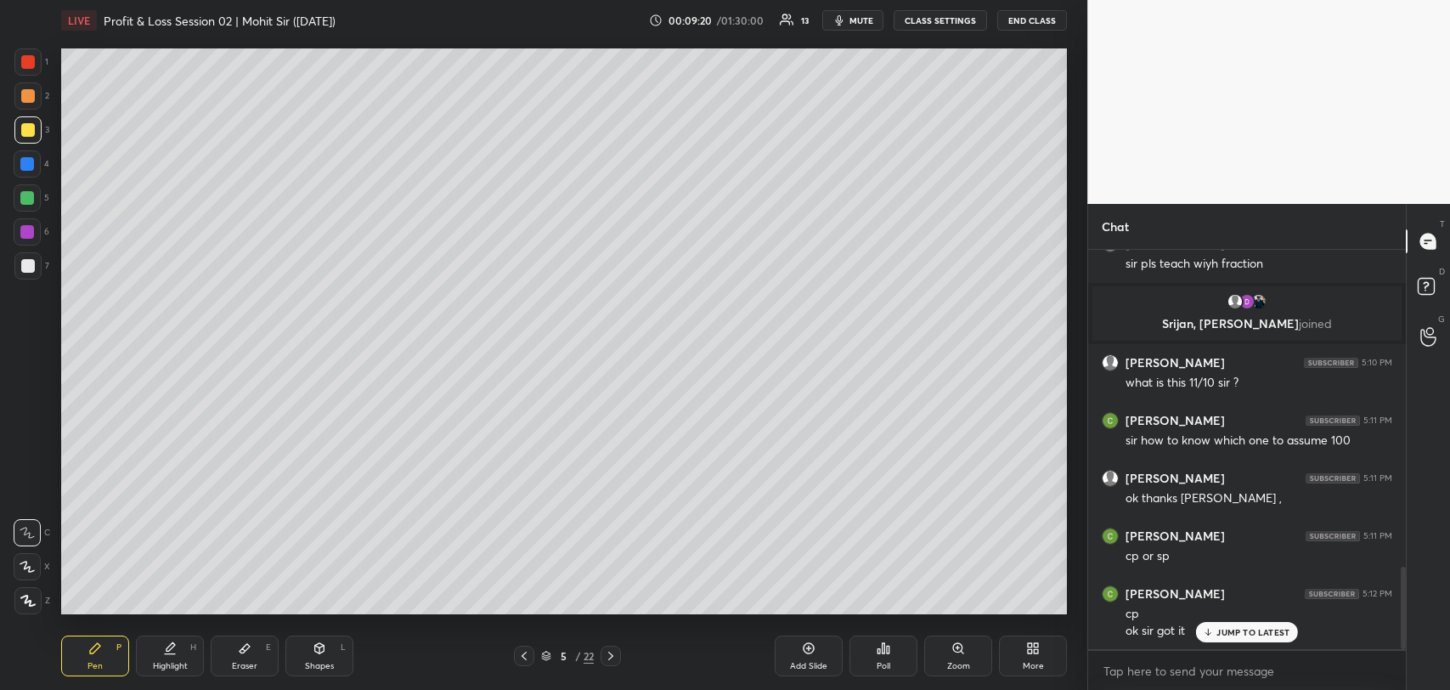
click at [1218, 628] on p "JUMP TO LATEST" at bounding box center [1253, 632] width 73 height 10
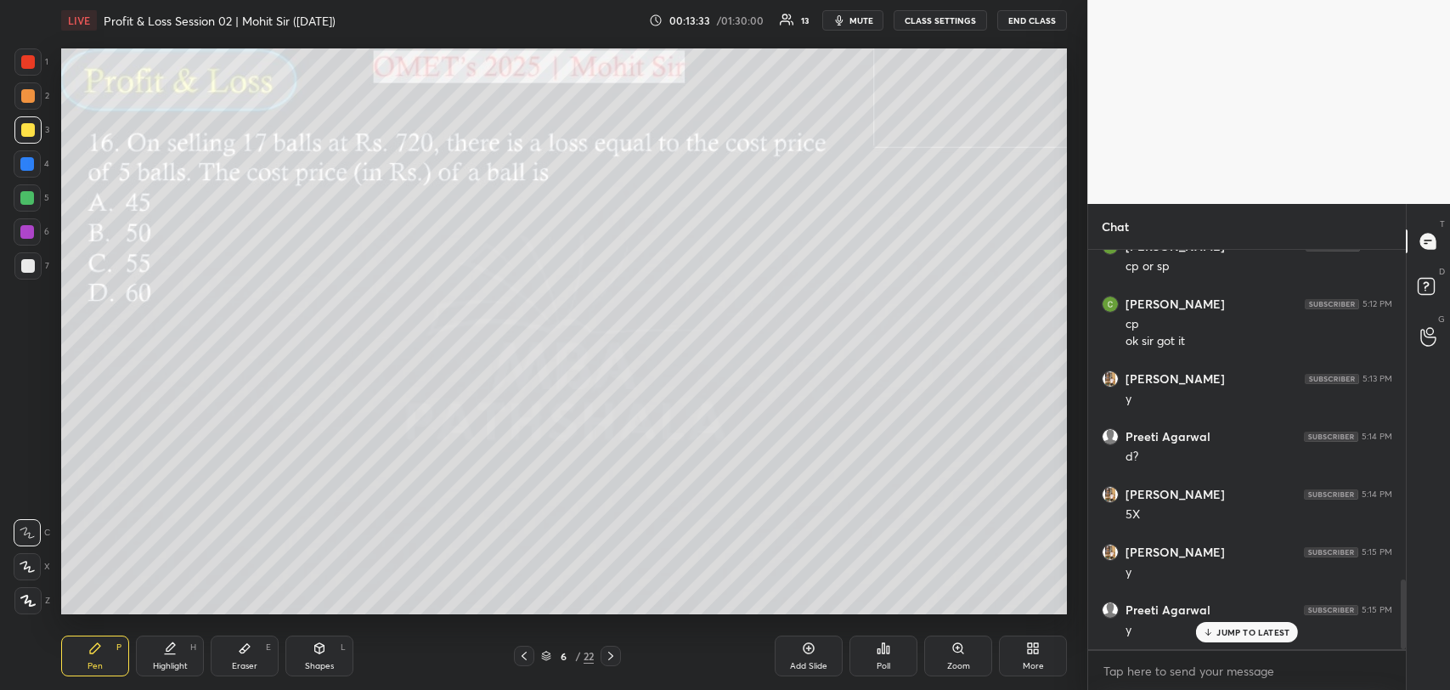
scroll to position [1885, 0]
click at [1242, 627] on p "JUMP TO LATEST" at bounding box center [1253, 632] width 73 height 10
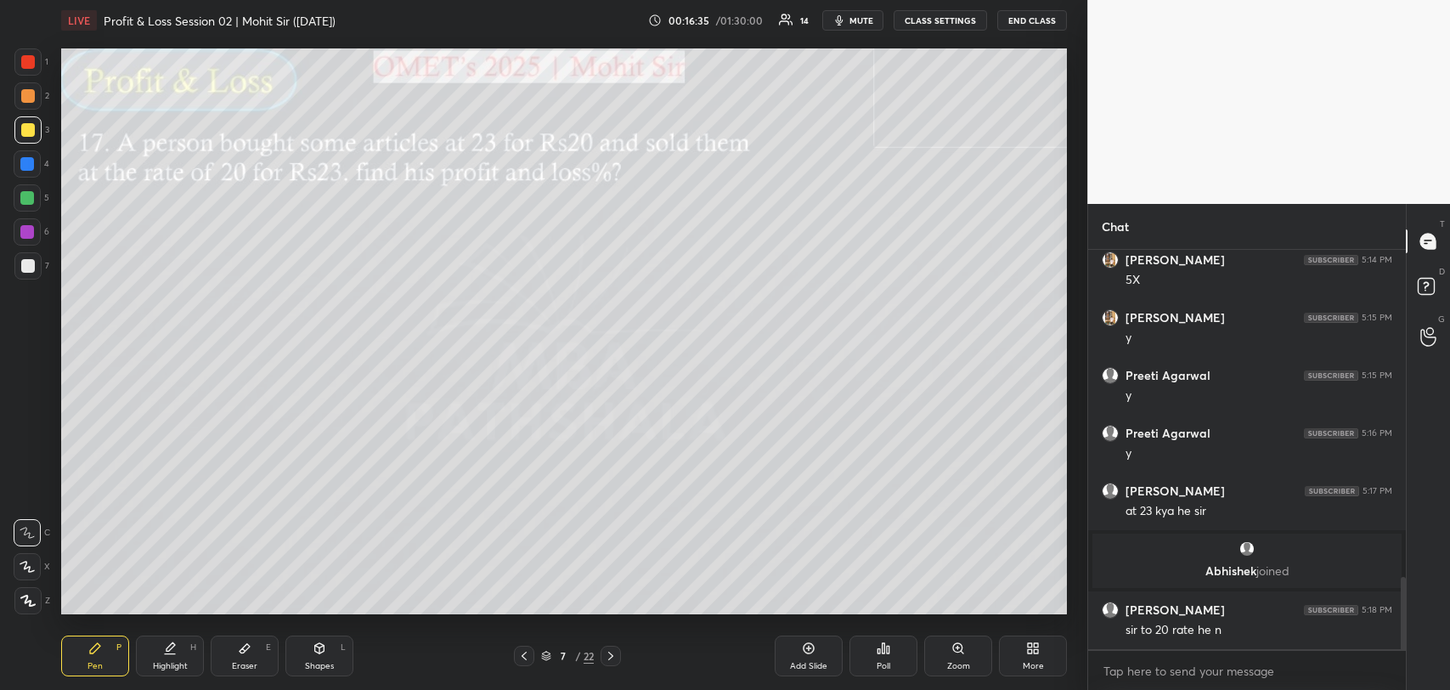
scroll to position [1856, 0]
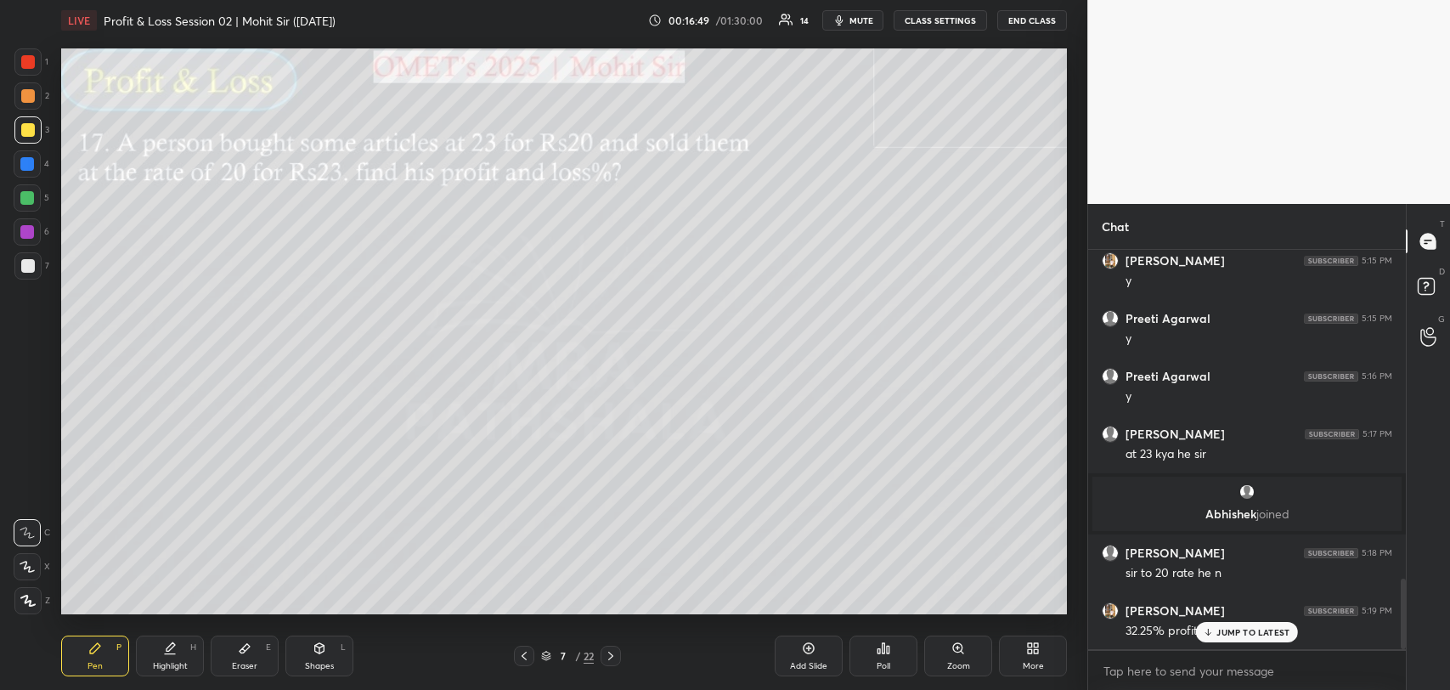
click at [1221, 637] on div "JUMP TO LATEST" at bounding box center [1247, 632] width 102 height 20
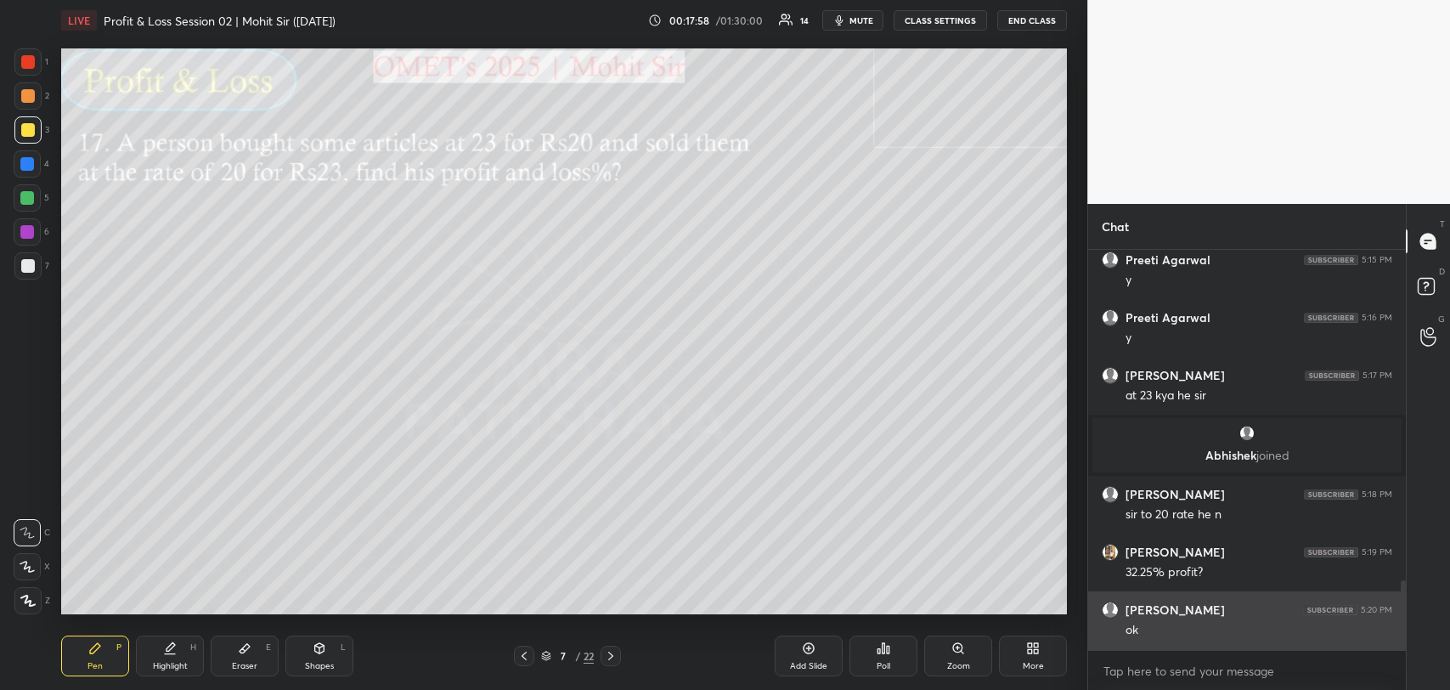
scroll to position [1931, 0]
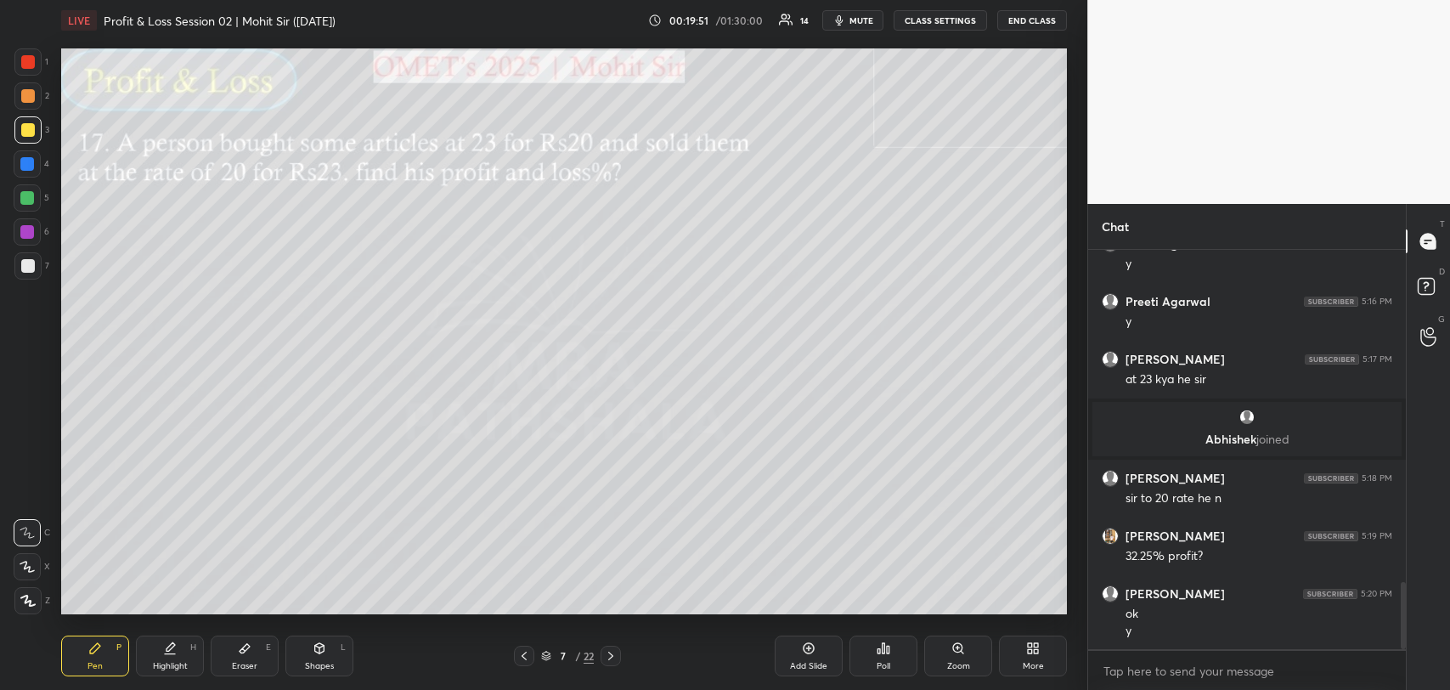
click at [1214, 627] on div "Preeti Agarwal 5:15 PM y [PERSON_NAME] 5:16 PM y [PERSON_NAME] 5:17 PM at 23 ky…" at bounding box center [1247, 449] width 318 height 399
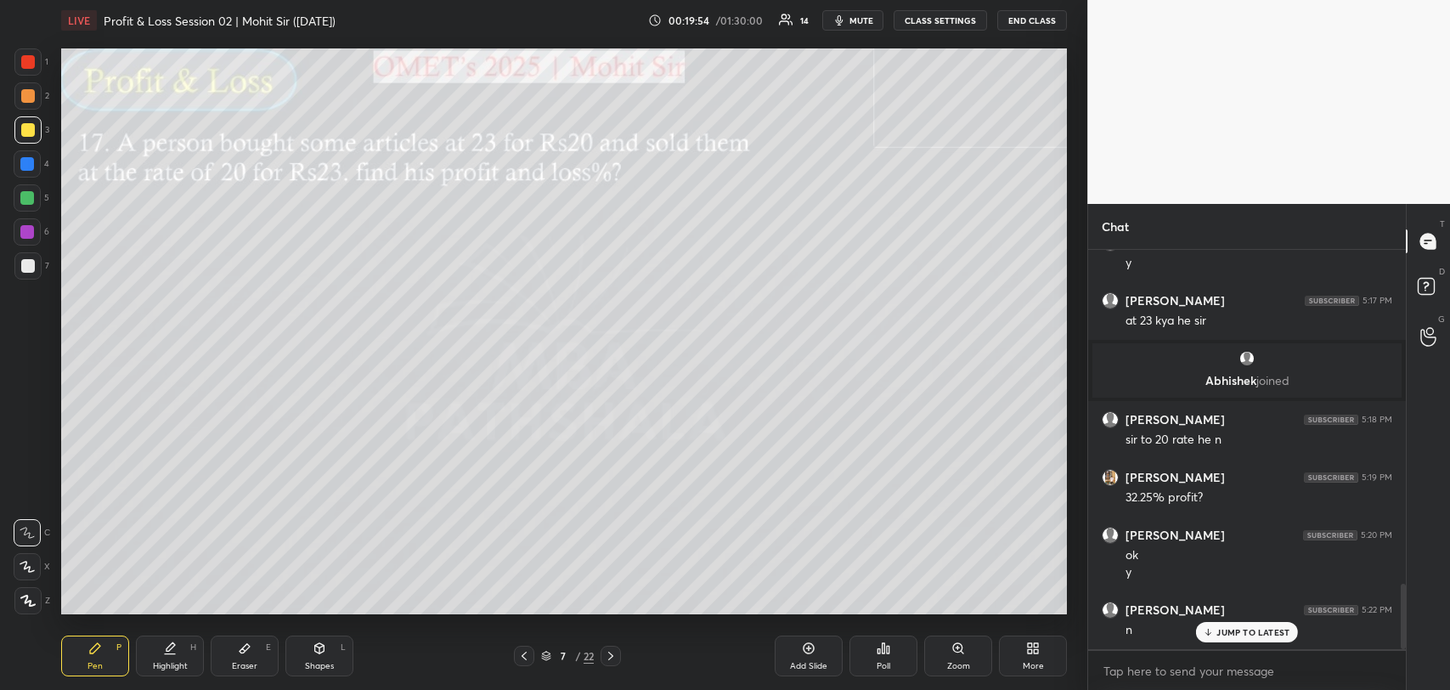
scroll to position [2047, 0]
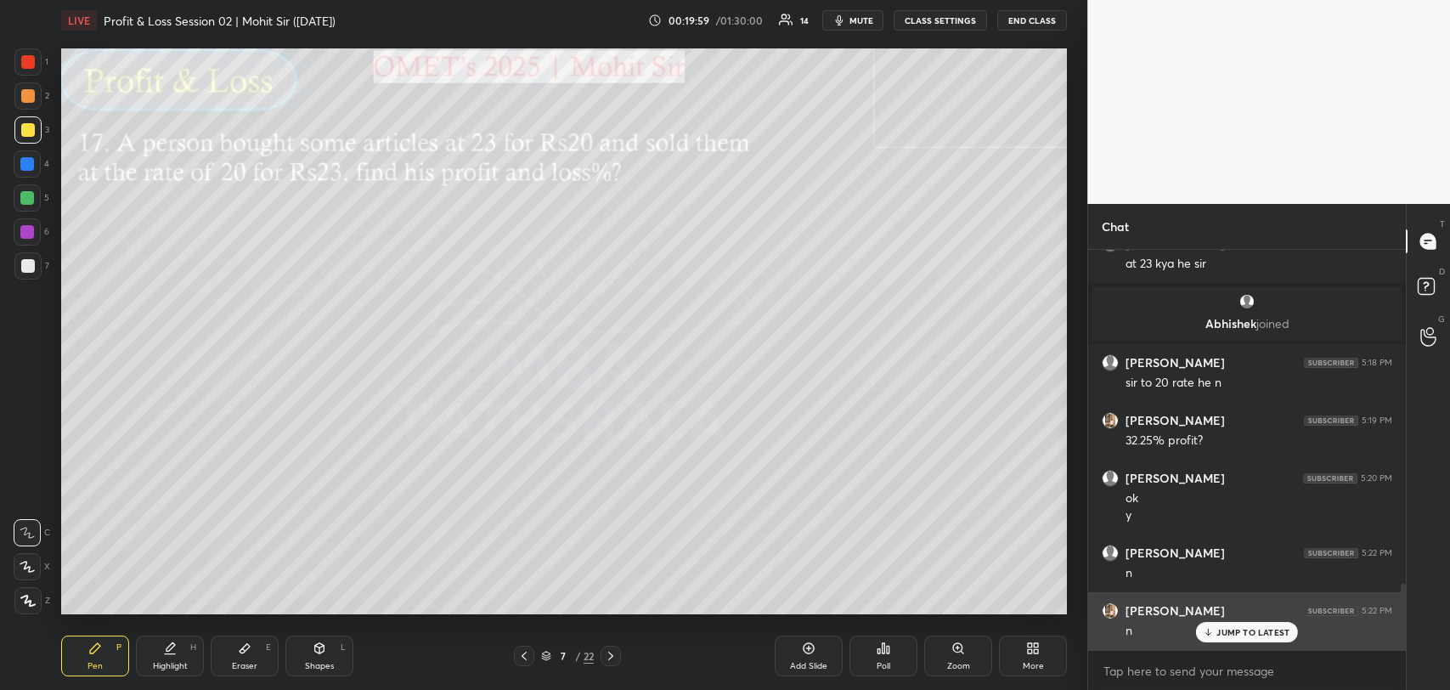
click at [1226, 622] on div "JUMP TO LATEST" at bounding box center [1247, 632] width 102 height 20
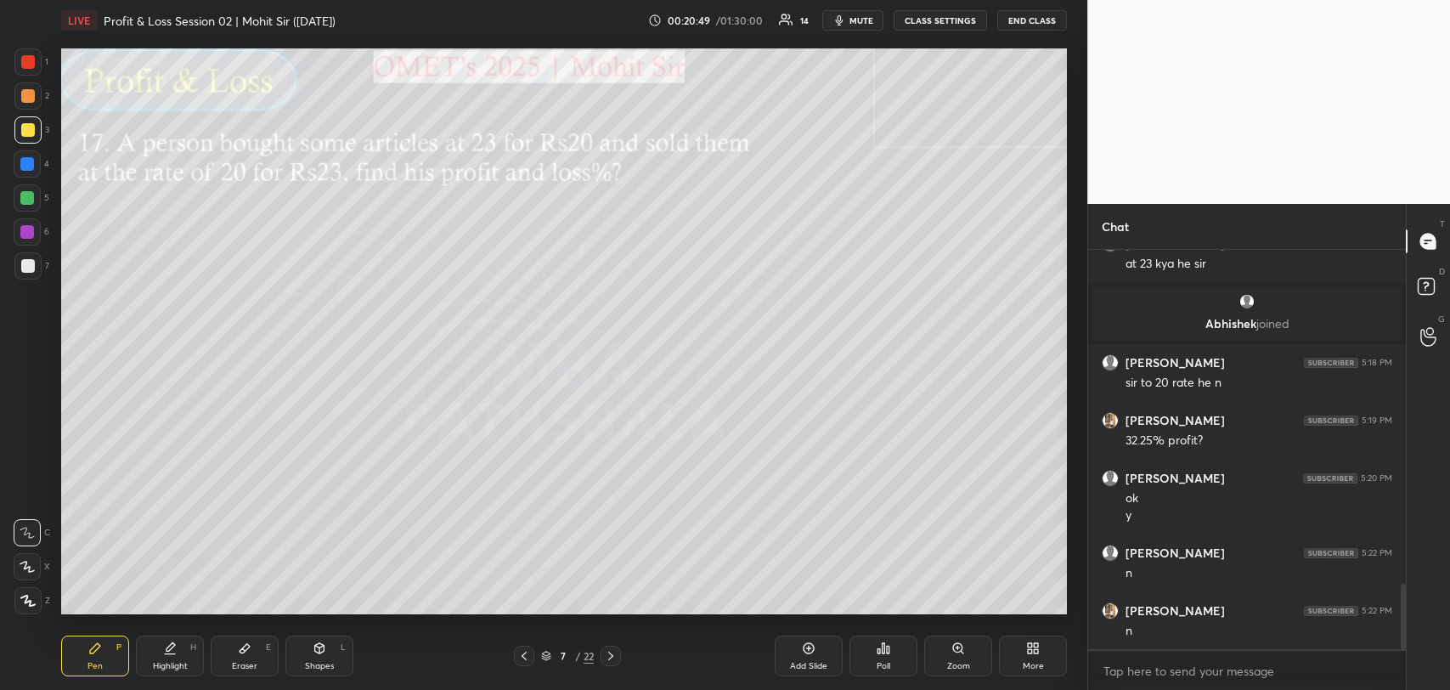
click at [24, 97] on div at bounding box center [28, 96] width 14 height 14
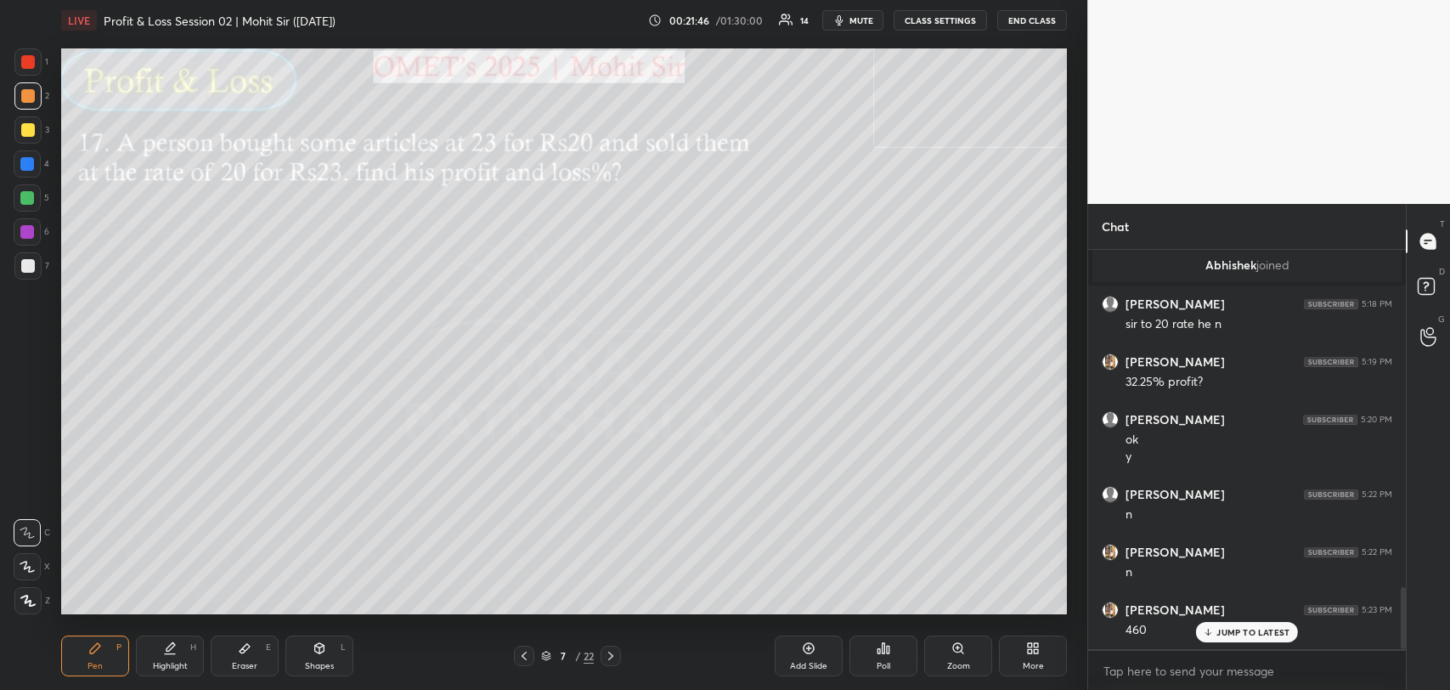
scroll to position [2162, 0]
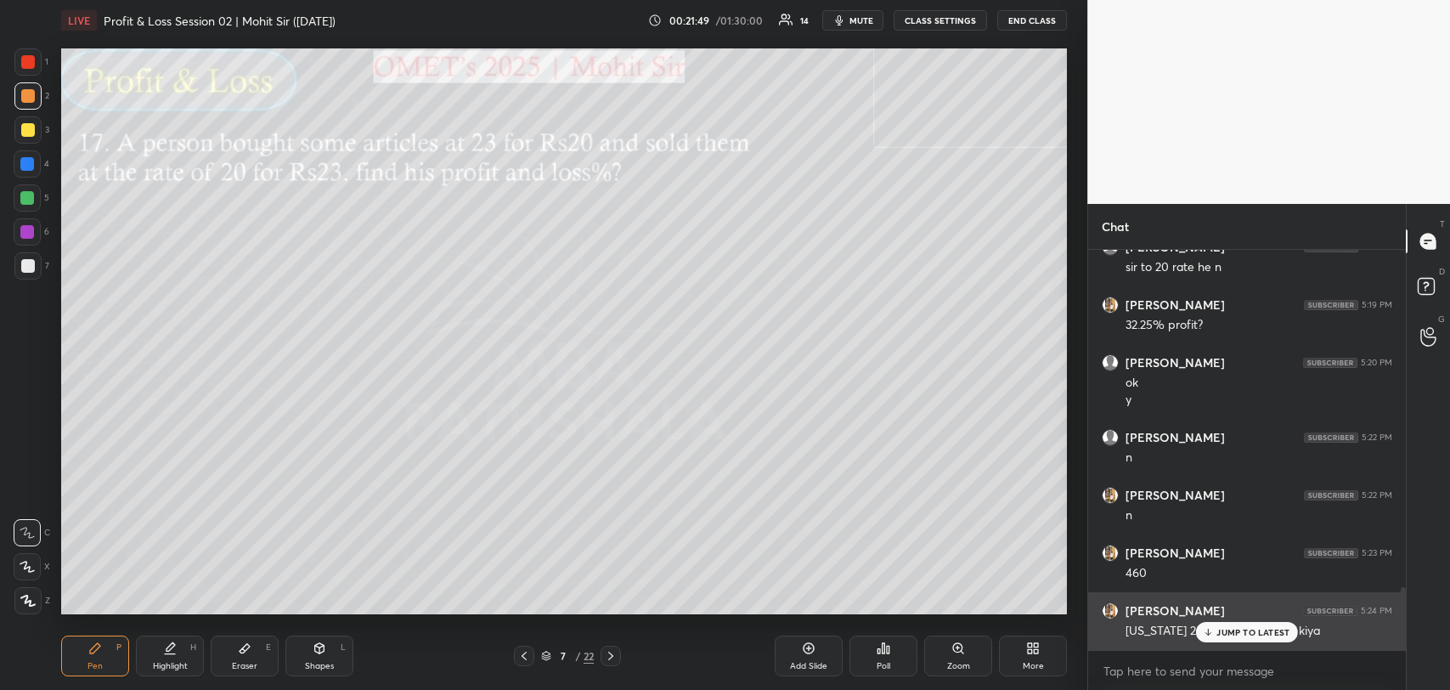
click at [1195, 630] on div "[US_STATE] 2nd method se hee kiya" at bounding box center [1259, 631] width 267 height 17
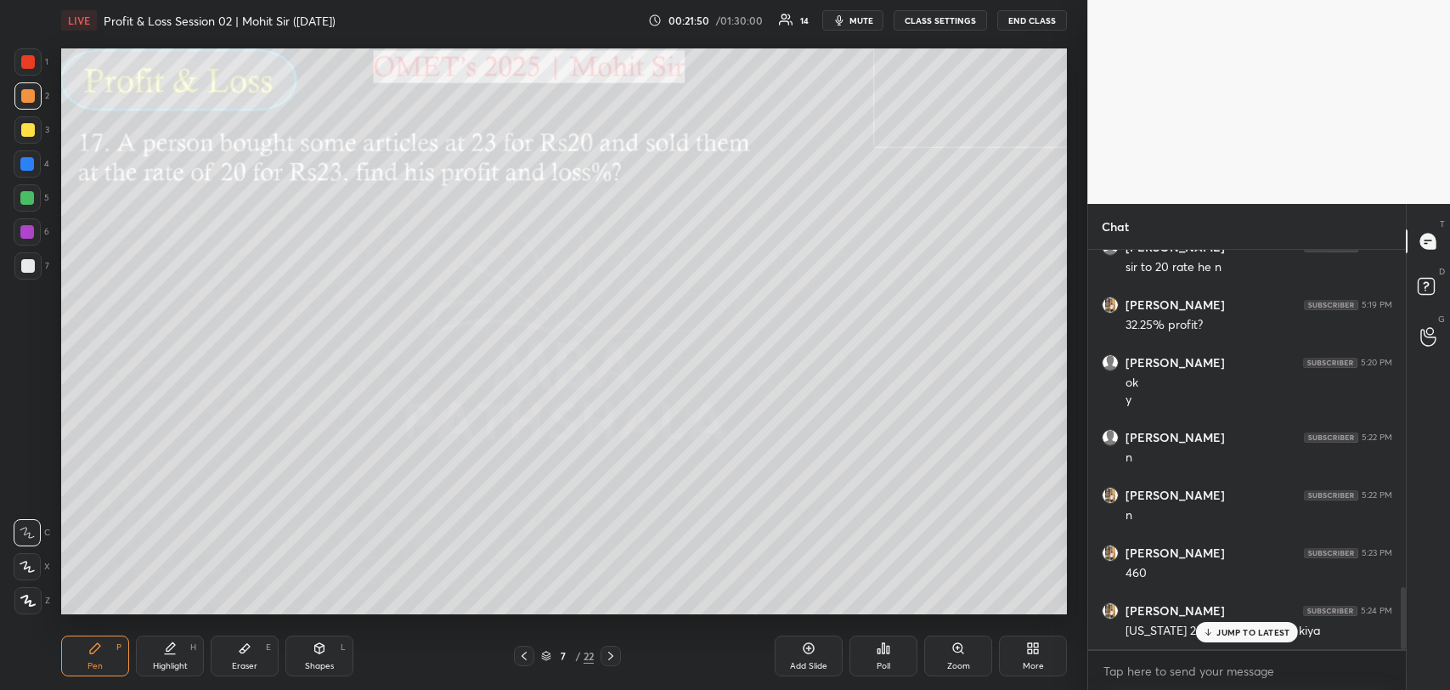
click at [1217, 630] on div "JUMP TO LATEST" at bounding box center [1247, 632] width 102 height 20
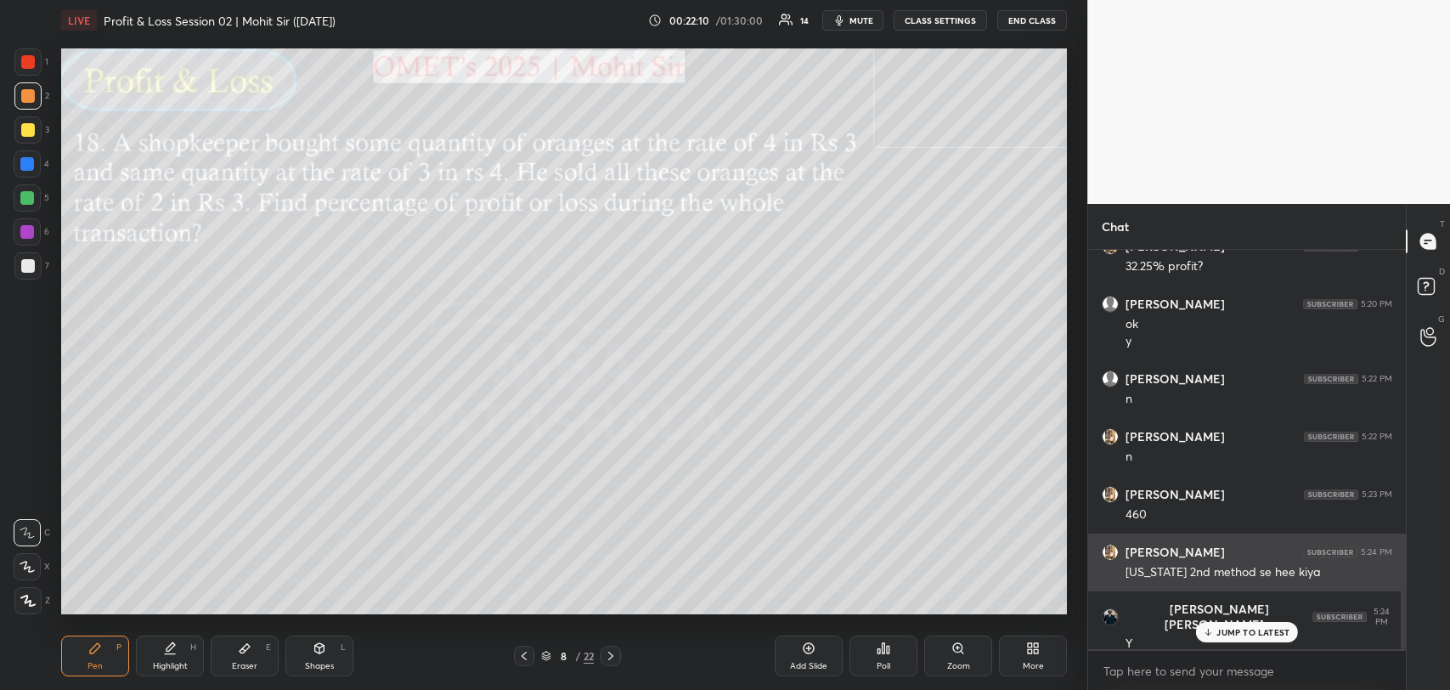
scroll to position [2278, 0]
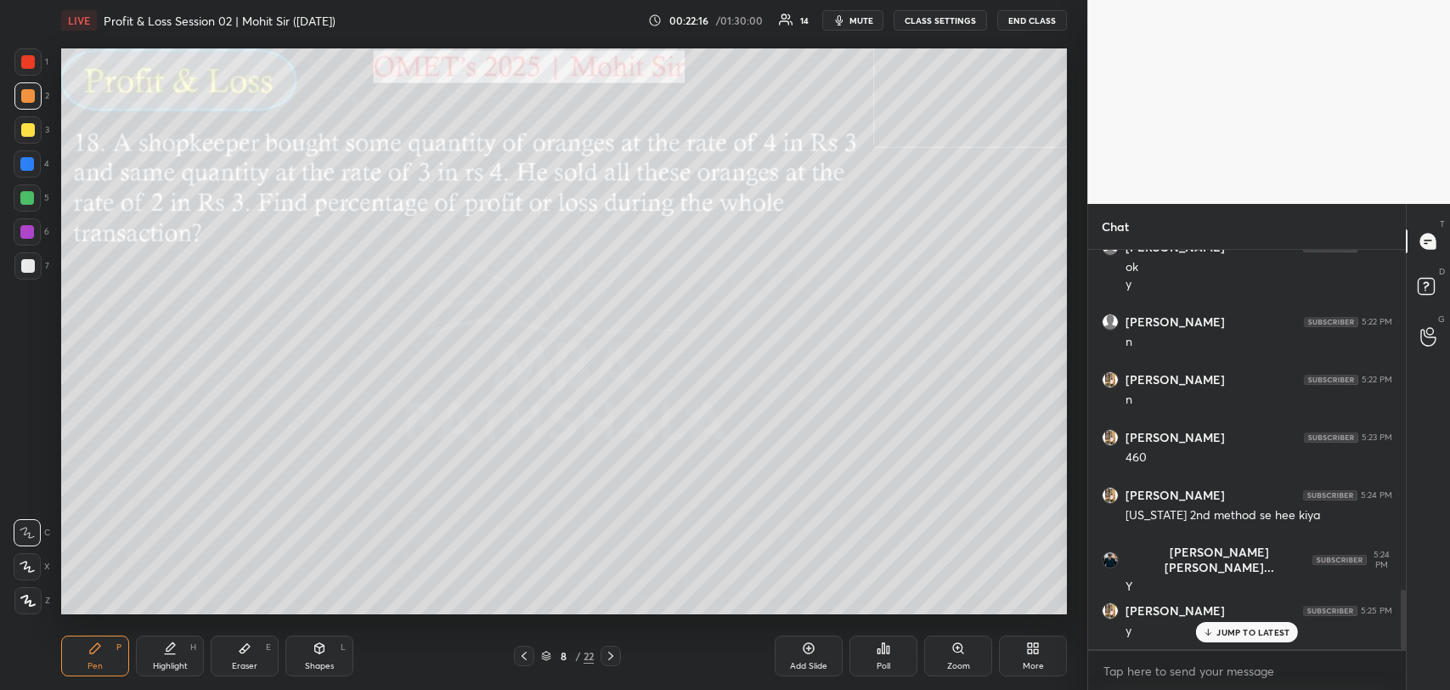
click at [1217, 622] on div "JUMP TO LATEST" at bounding box center [1247, 632] width 102 height 20
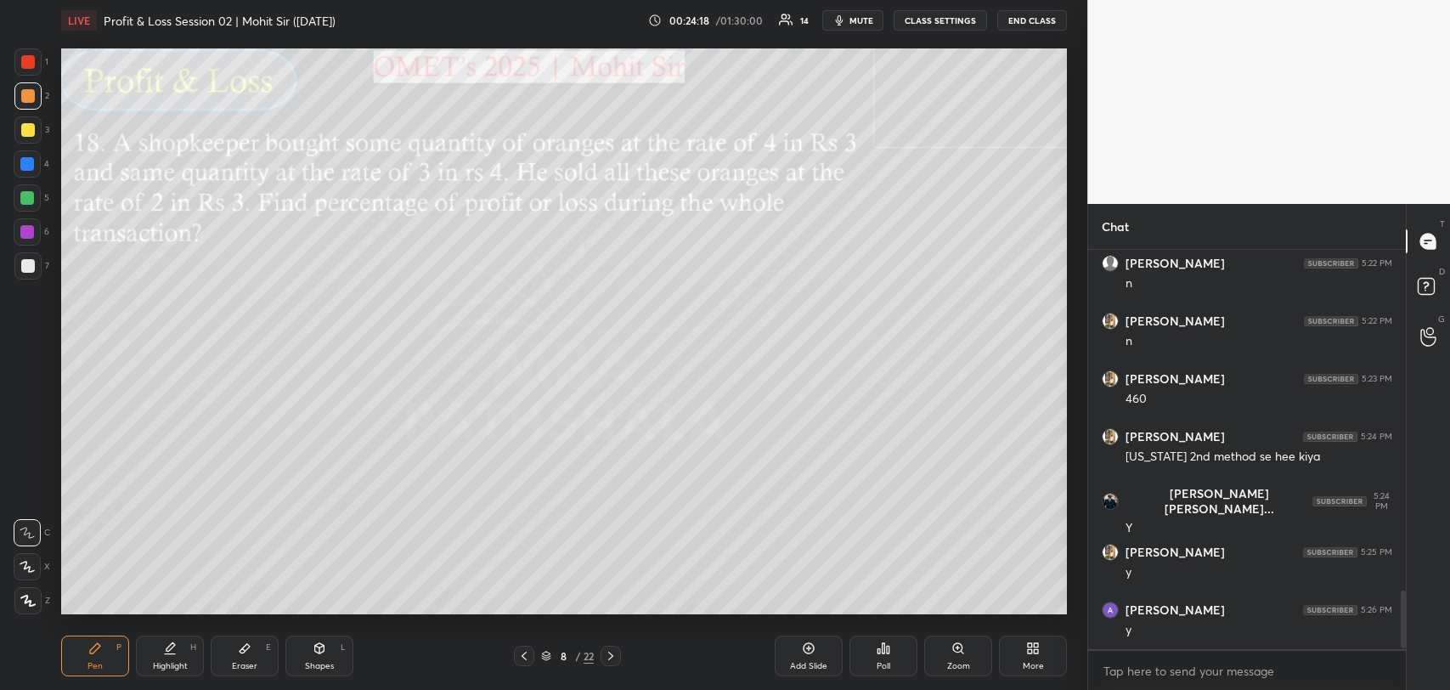
scroll to position [2398, 0]
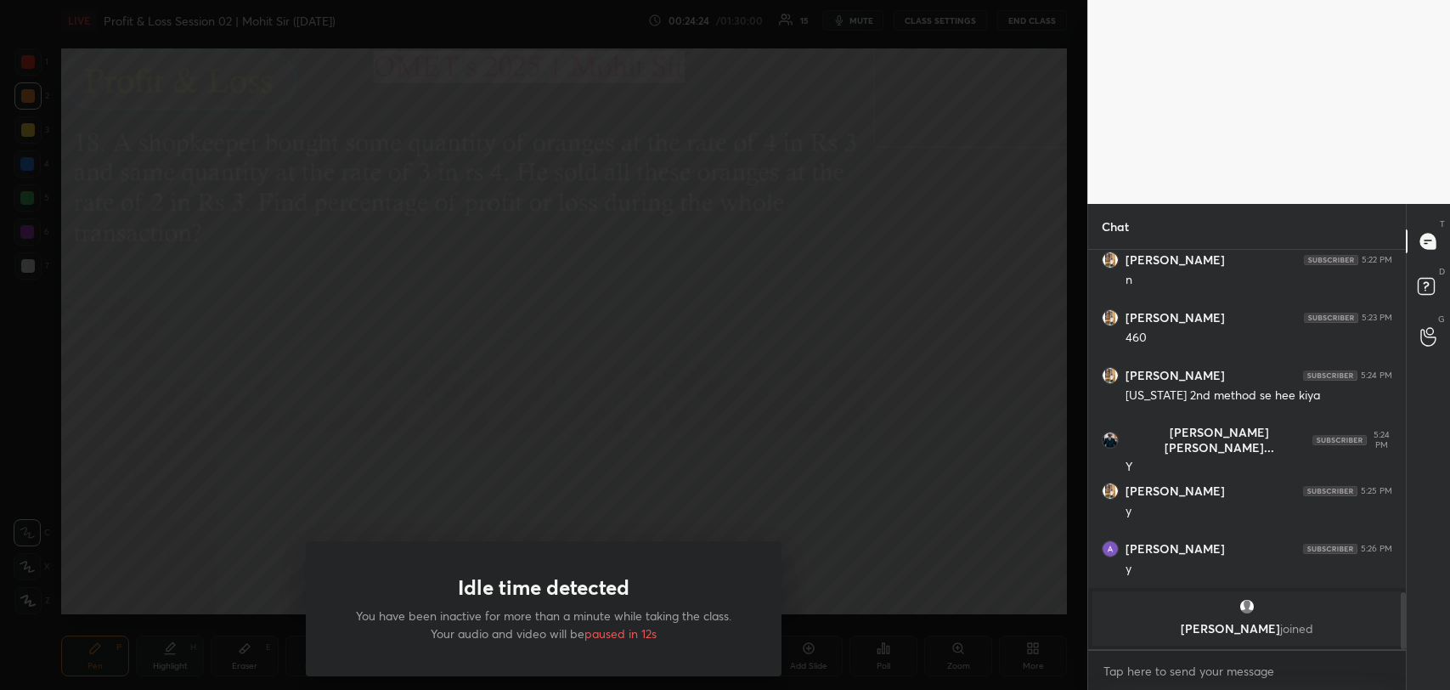
click at [1217, 622] on p "[PERSON_NAME] joined" at bounding box center [1247, 629] width 289 height 14
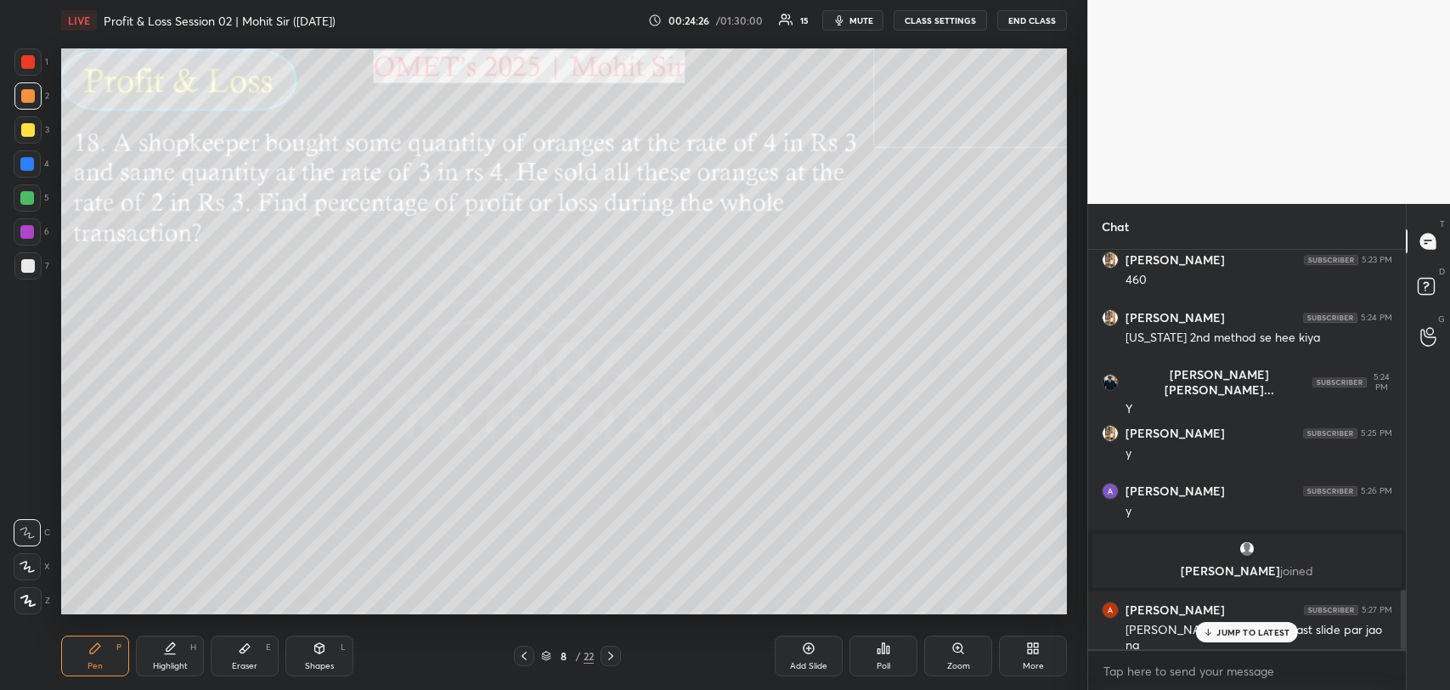
scroll to position [2266, 0]
click at [1242, 632] on p "JUMP TO LATEST" at bounding box center [1253, 632] width 73 height 10
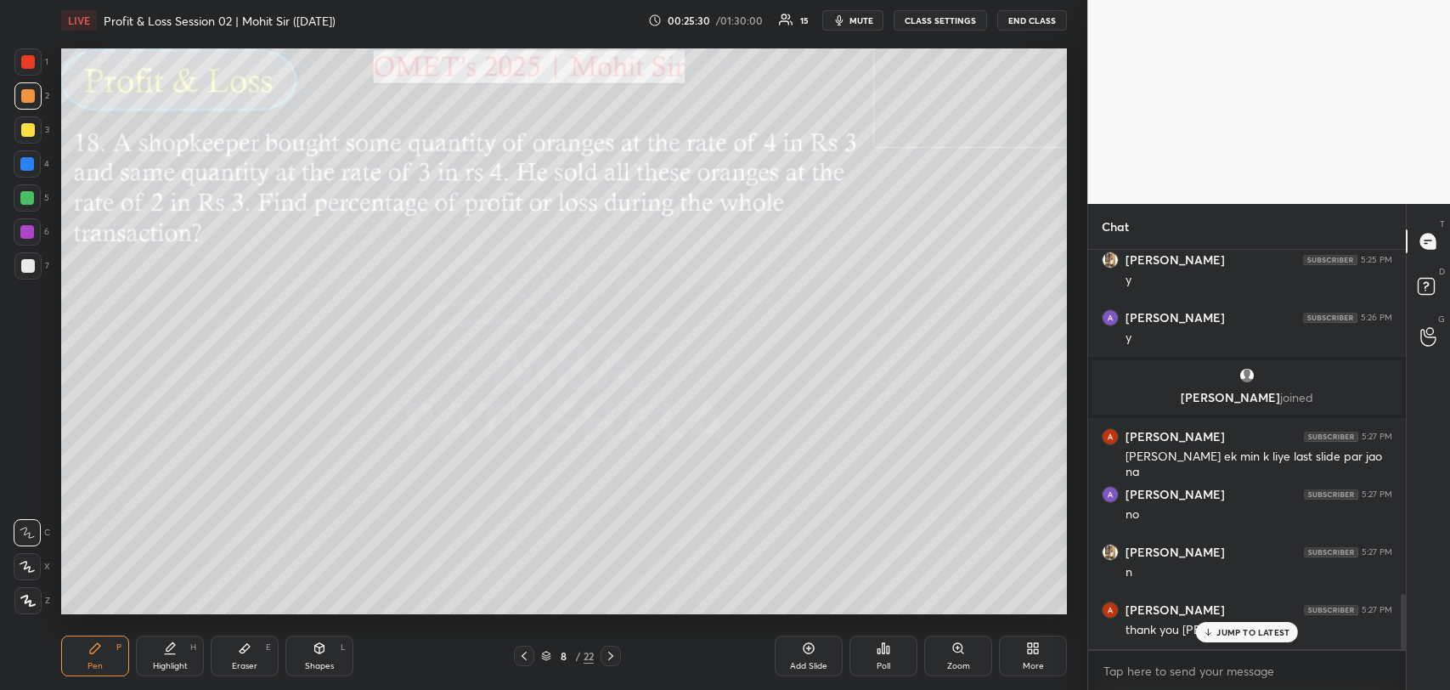
scroll to position [2497, 0]
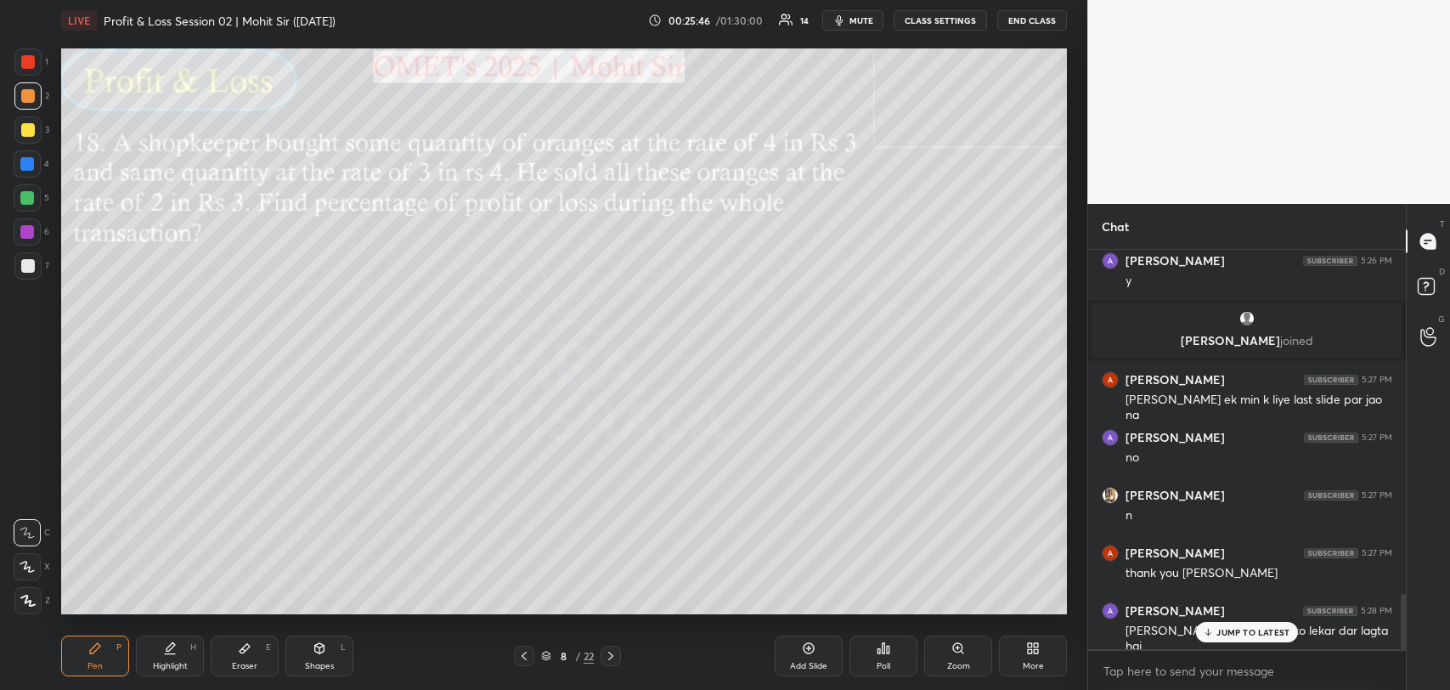
click at [1233, 624] on div "JUMP TO LATEST" at bounding box center [1247, 632] width 102 height 20
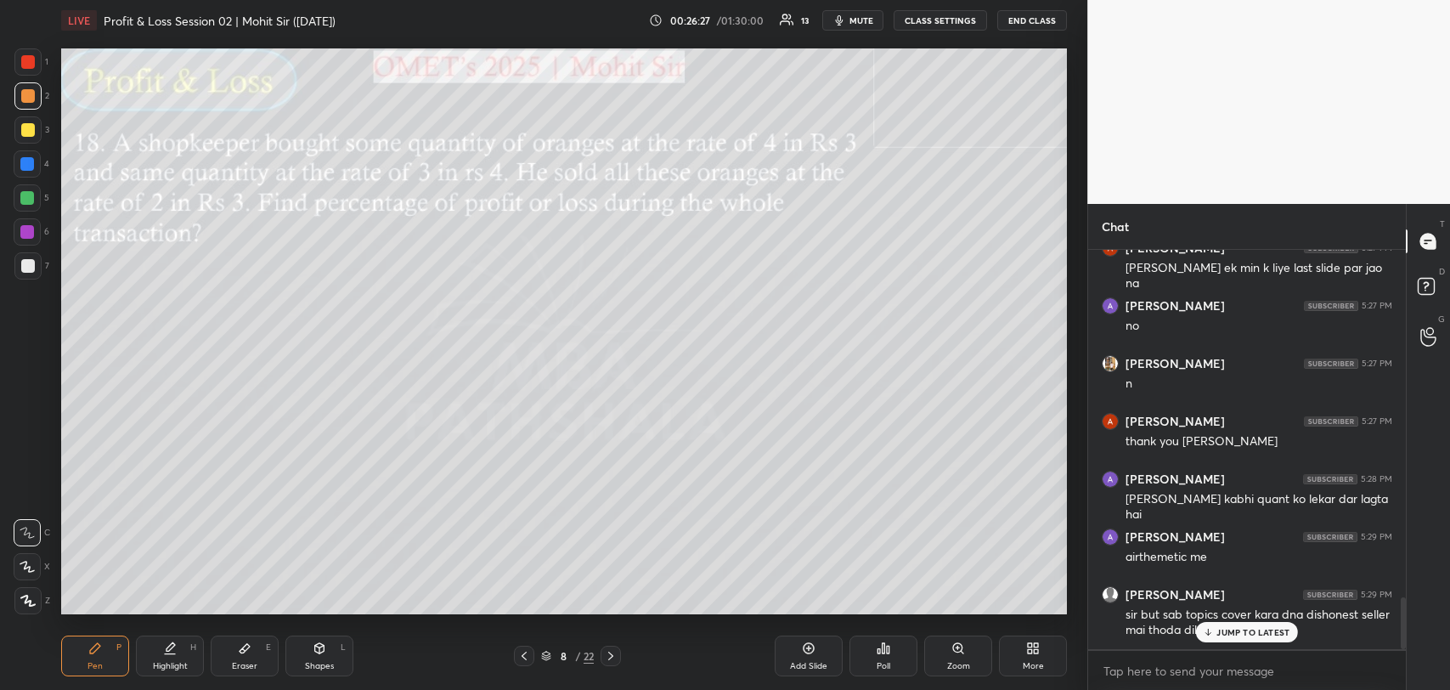
scroll to position [2686, 0]
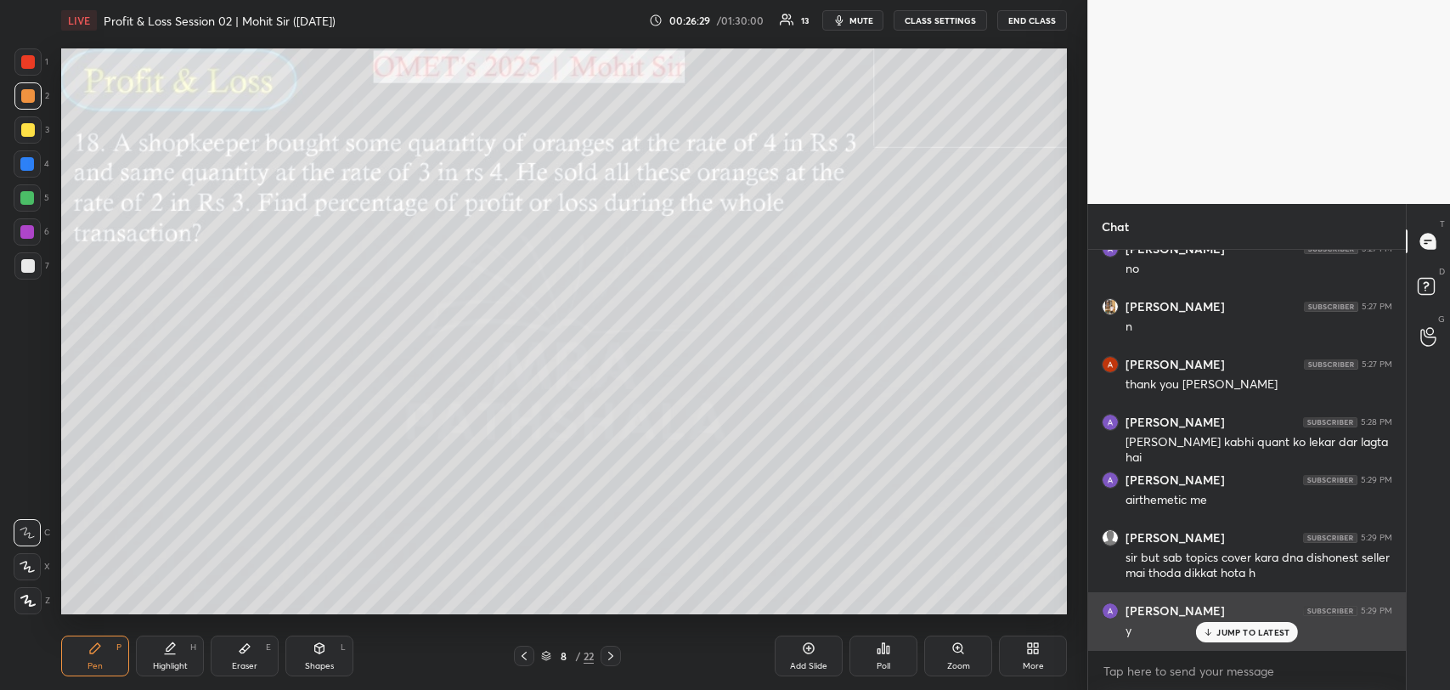
click at [1207, 619] on div "y" at bounding box center [1259, 629] width 267 height 20
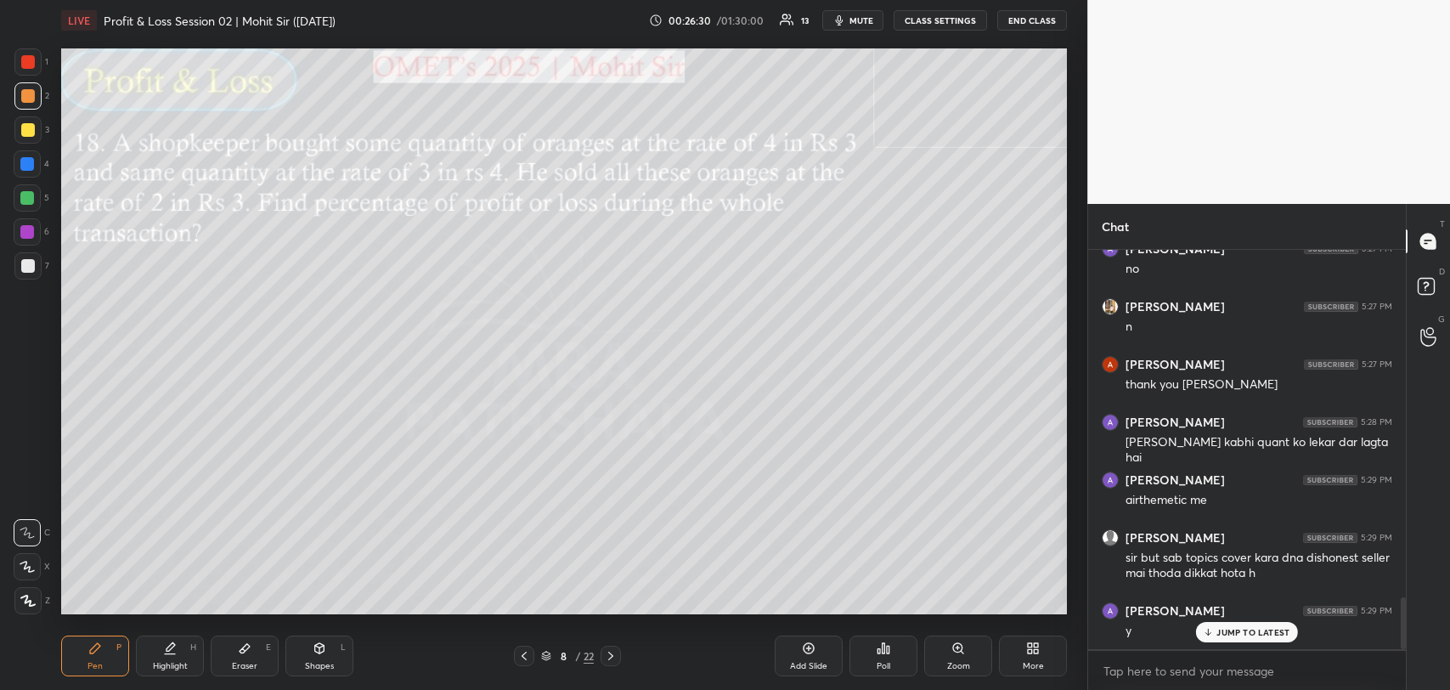
click at [1208, 633] on icon at bounding box center [1208, 632] width 11 height 10
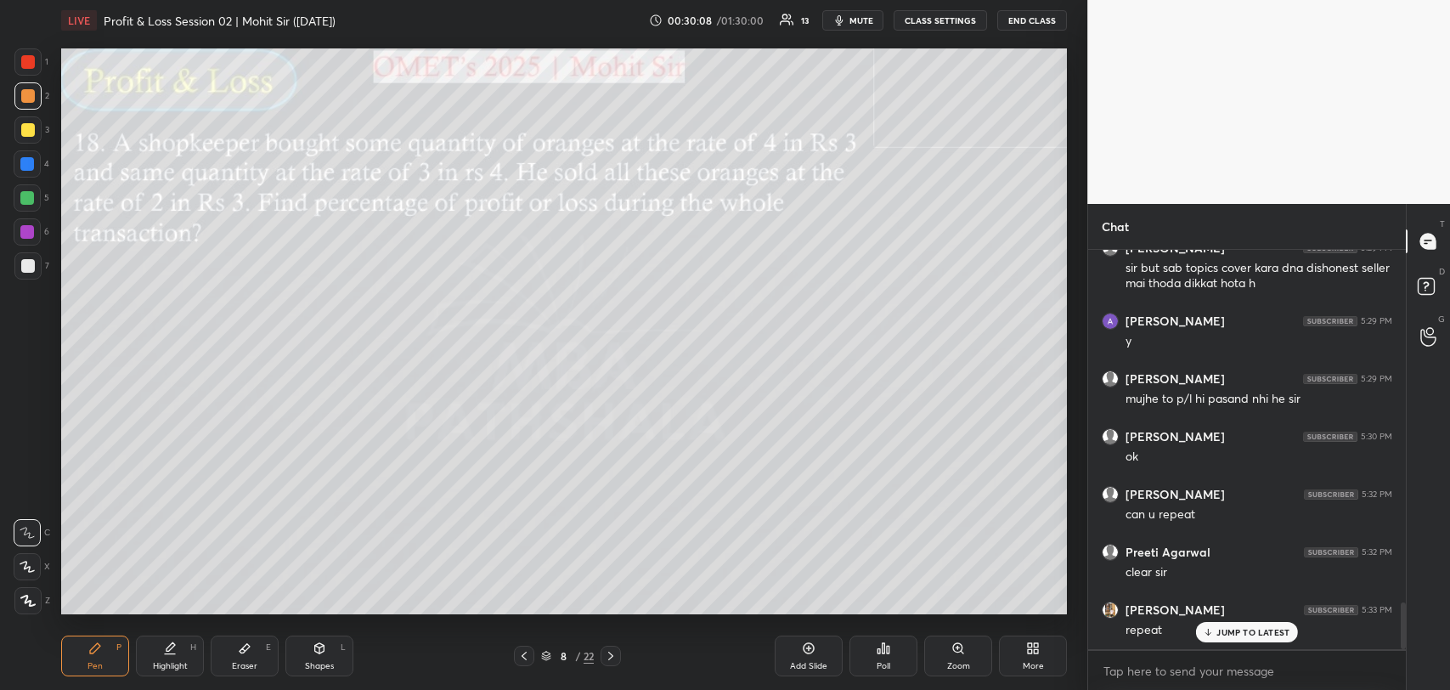
scroll to position [3032, 0]
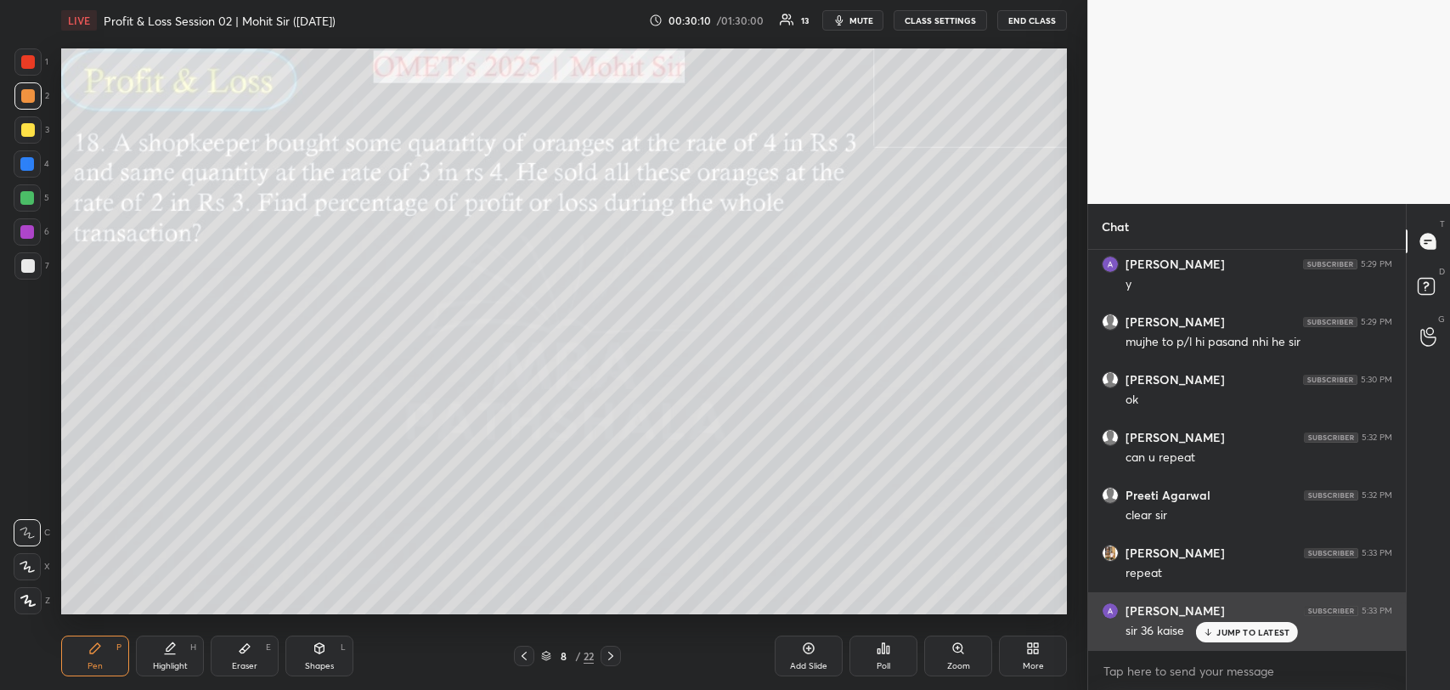
click at [1272, 630] on p "JUMP TO LATEST" at bounding box center [1253, 632] width 73 height 10
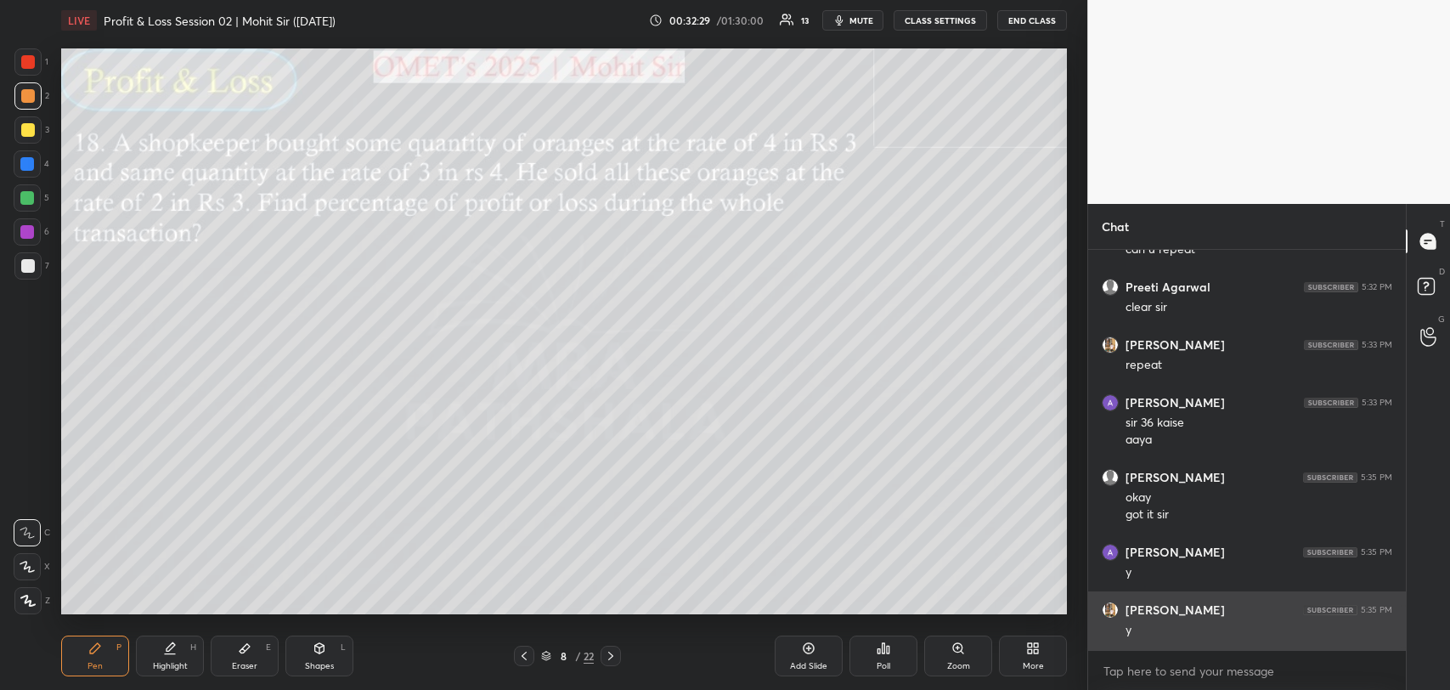
scroll to position [3297, 0]
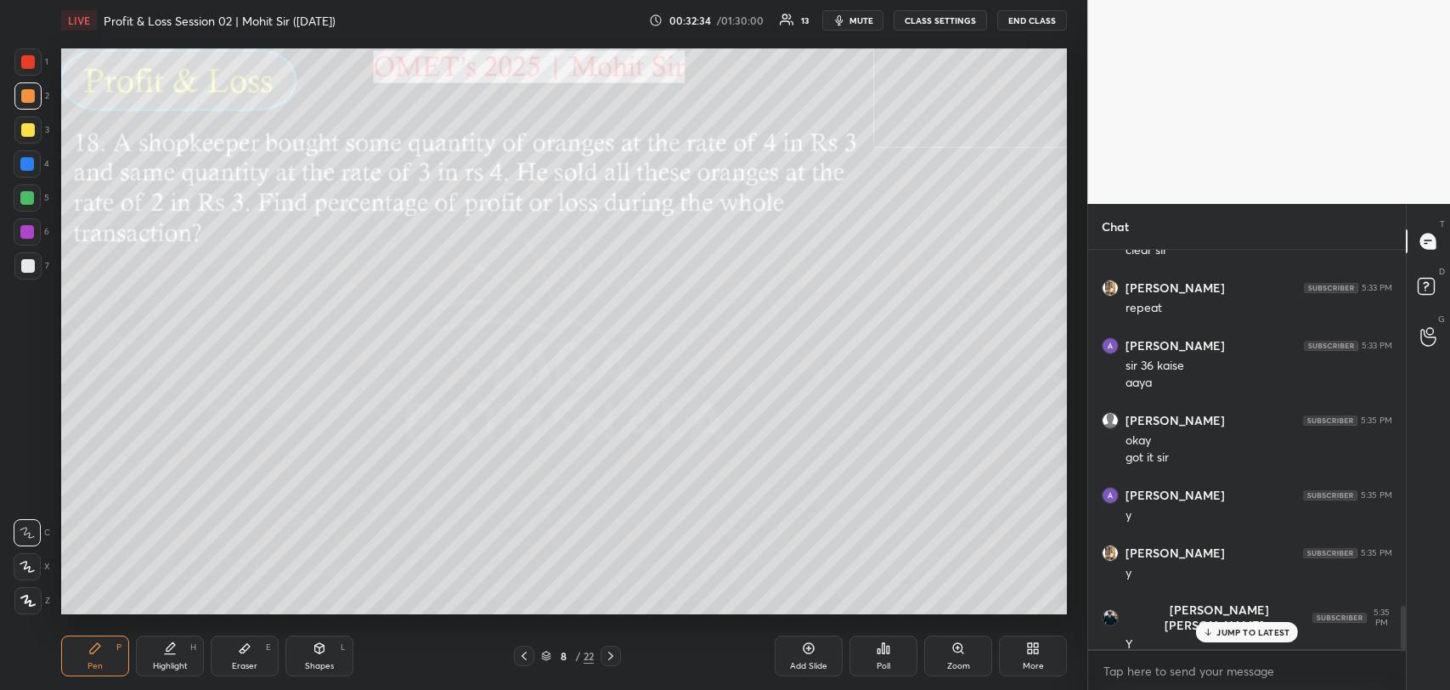
click at [1237, 629] on p "JUMP TO LATEST" at bounding box center [1253, 632] width 73 height 10
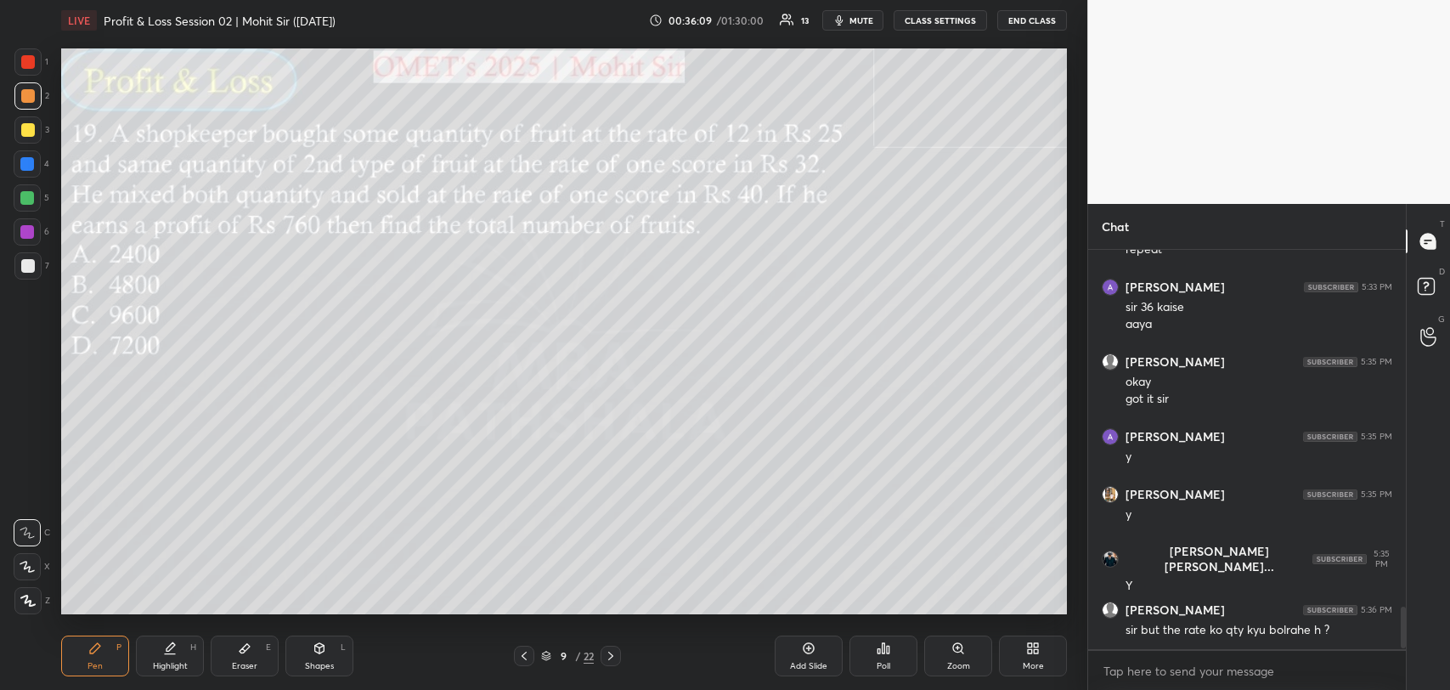
scroll to position [3413, 0]
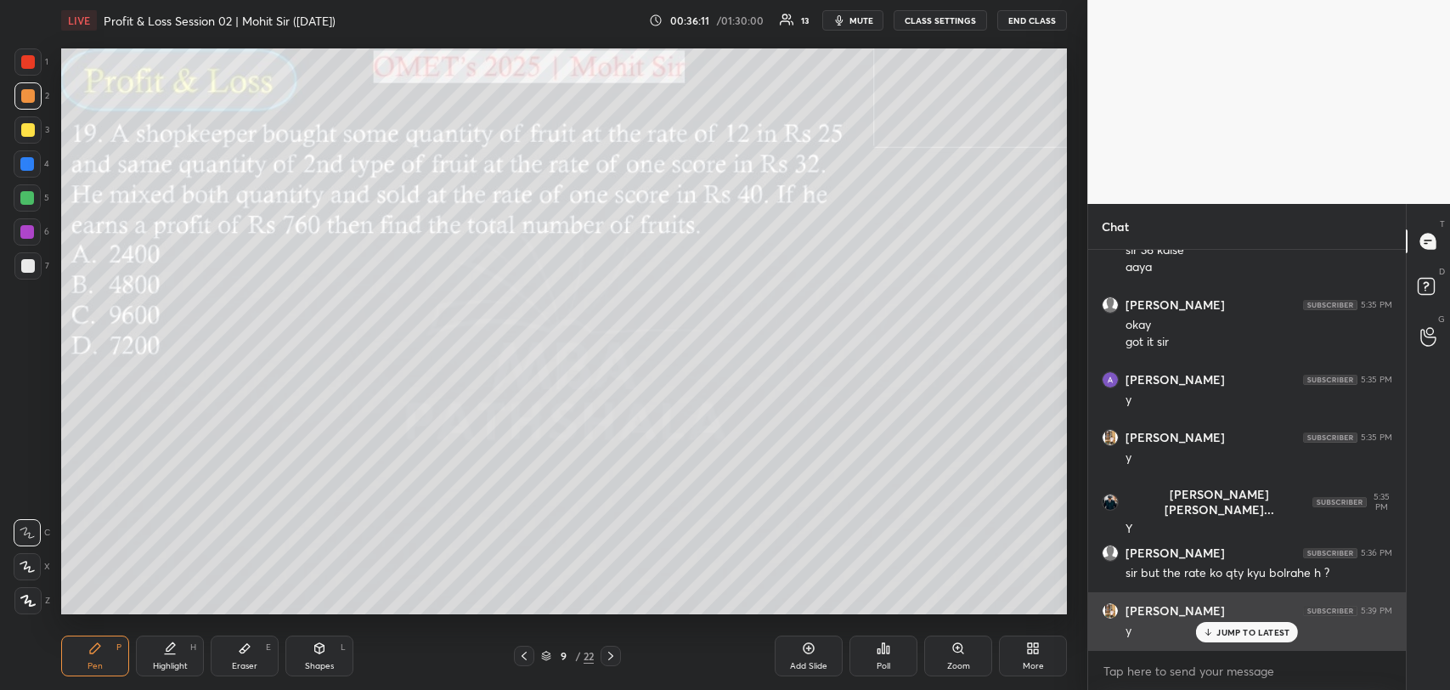
click at [1233, 635] on p "JUMP TO LATEST" at bounding box center [1253, 632] width 73 height 10
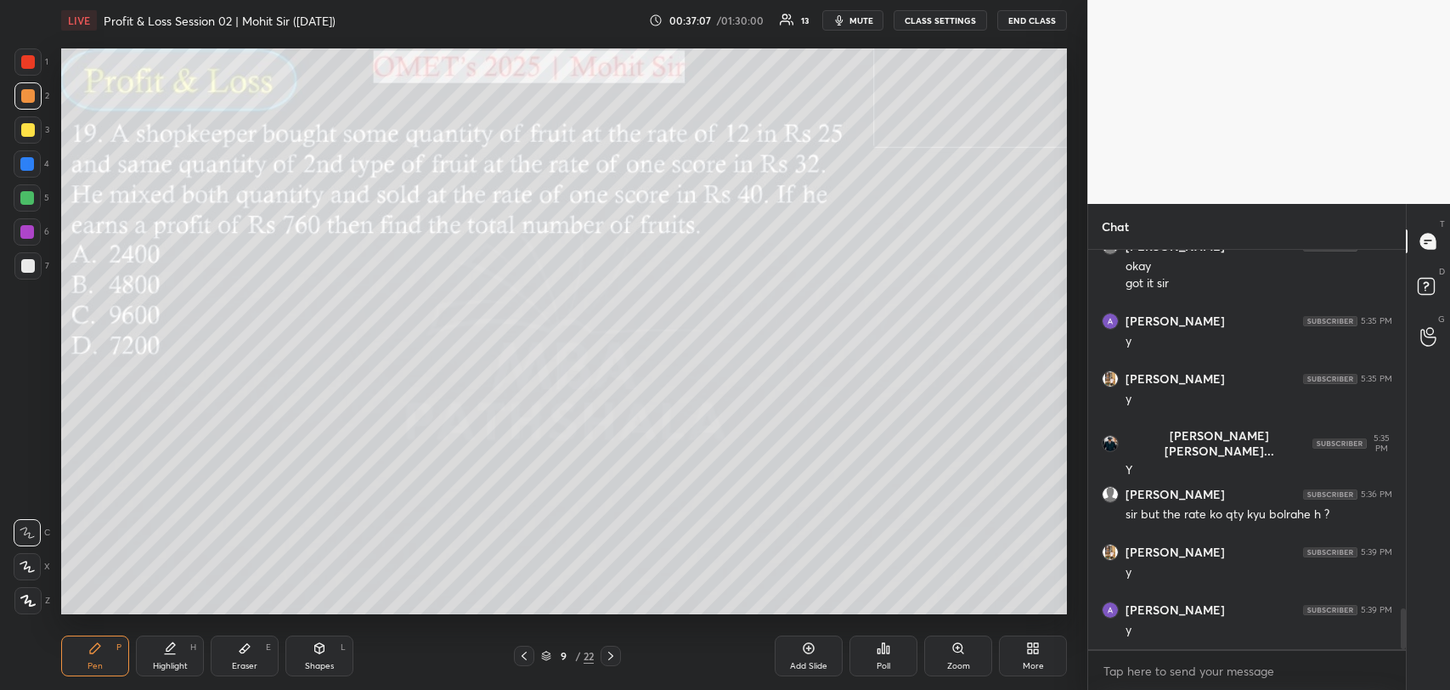
scroll to position [3529, 0]
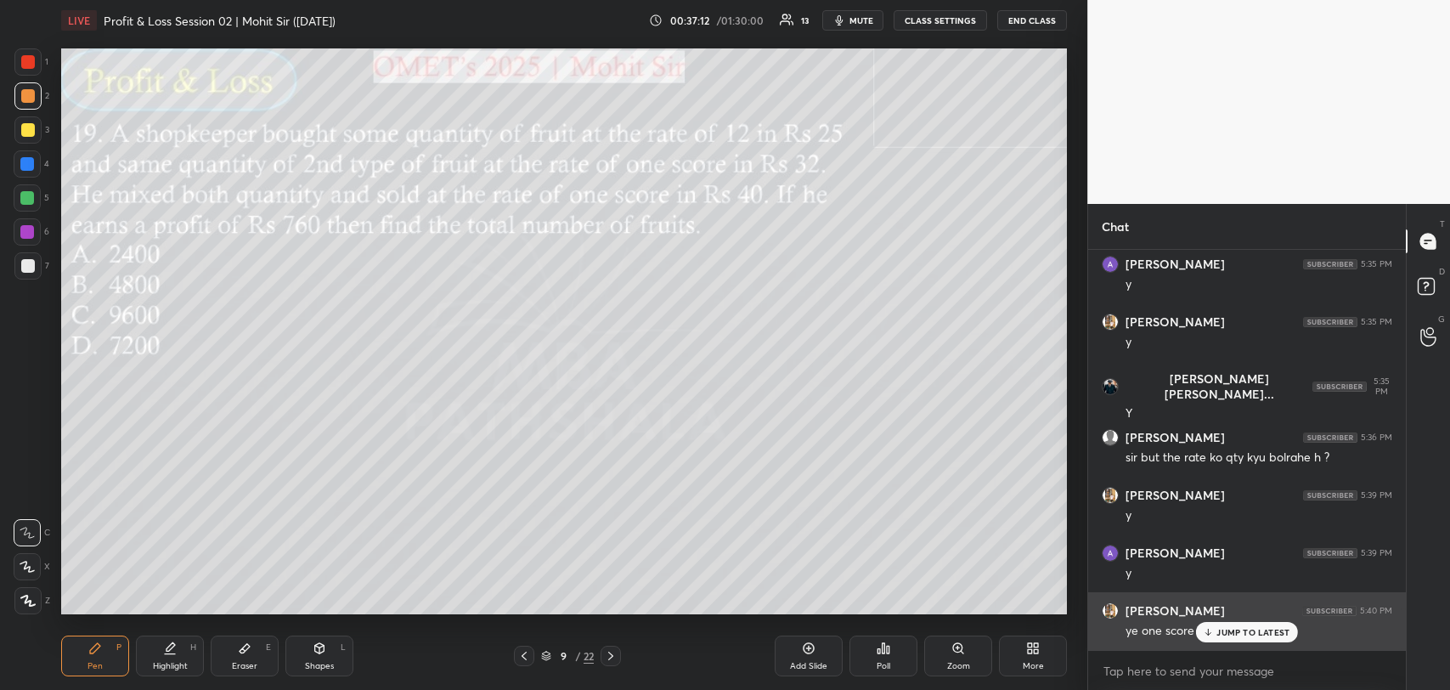
click at [1223, 628] on p "JUMP TO LATEST" at bounding box center [1253, 632] width 73 height 10
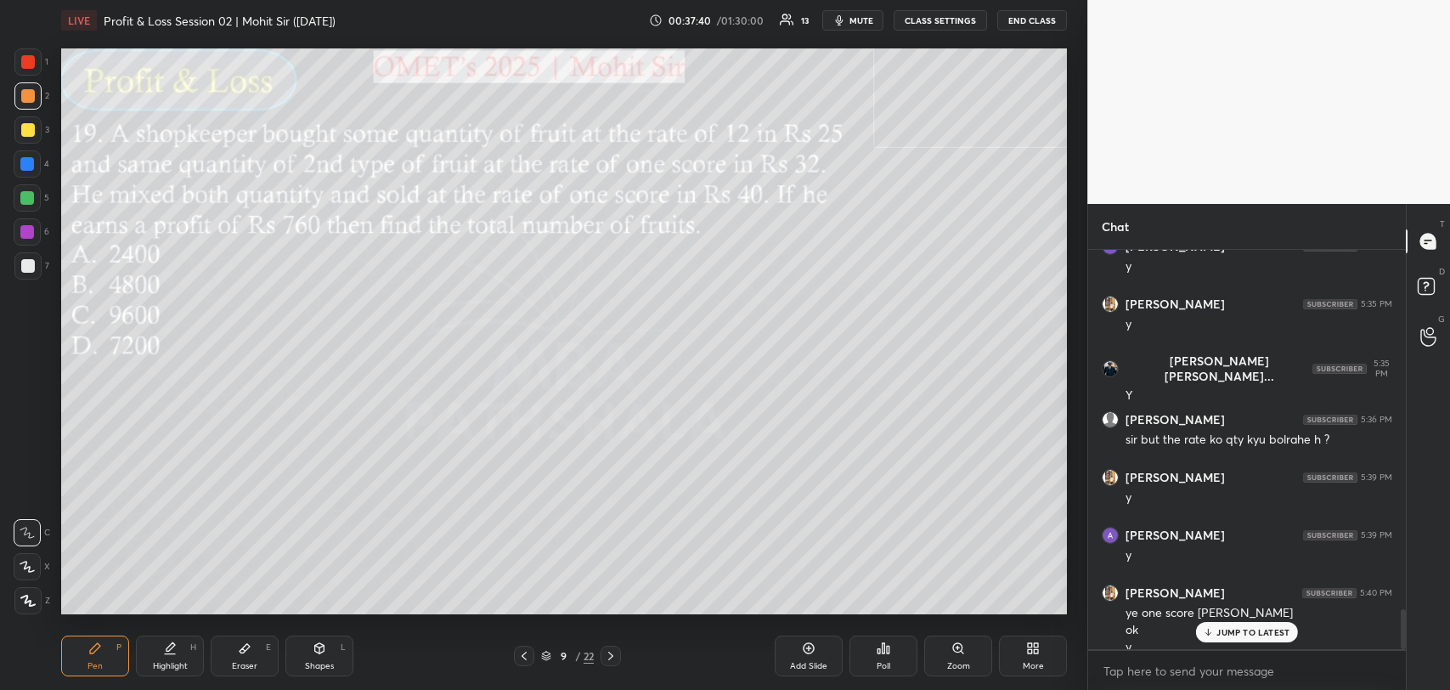
scroll to position [3563, 0]
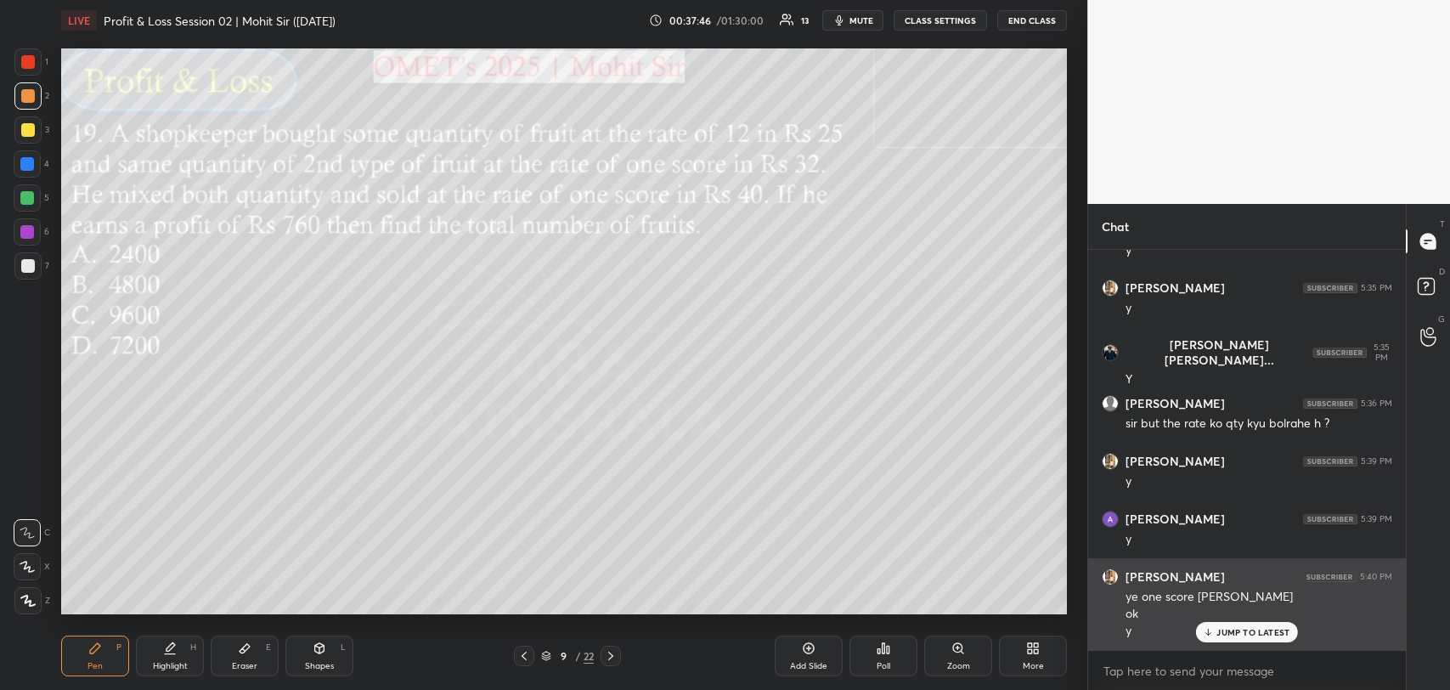
click at [1218, 624] on div "JUMP TO LATEST" at bounding box center [1247, 632] width 102 height 20
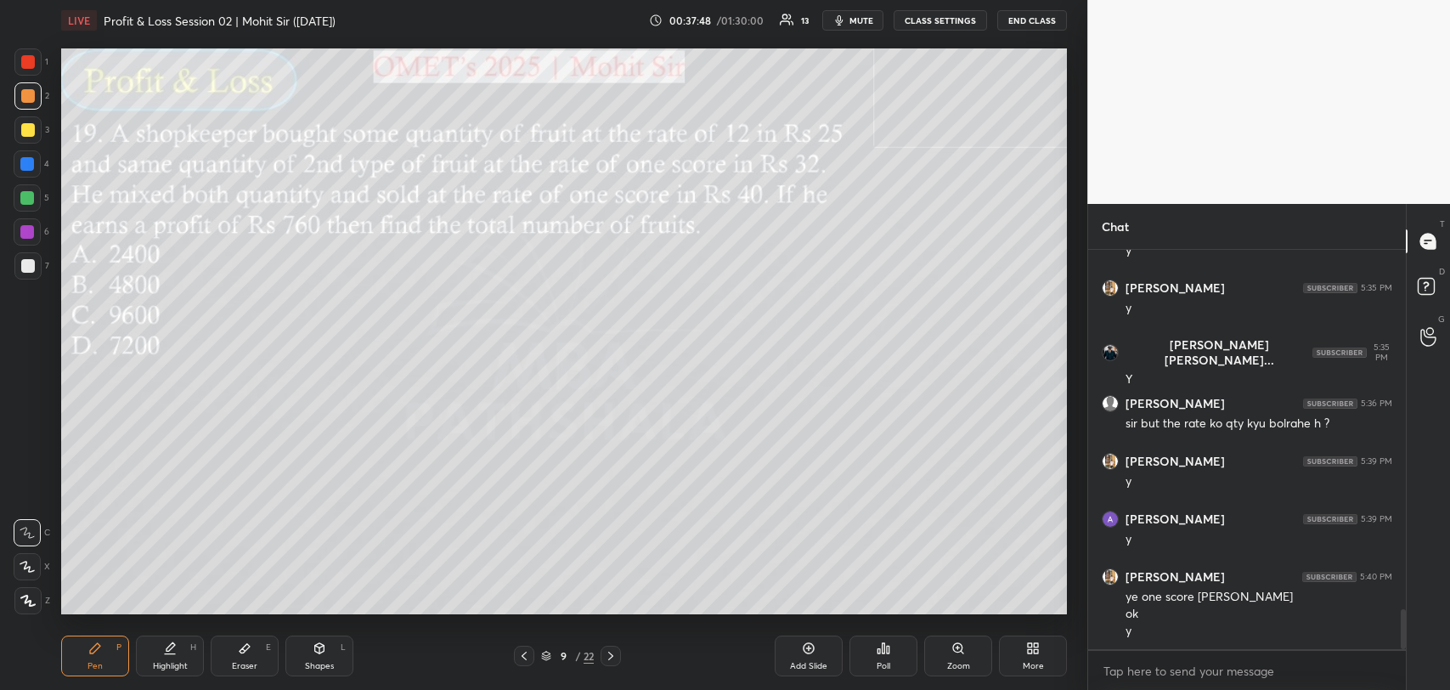
click at [27, 133] on div at bounding box center [28, 130] width 14 height 14
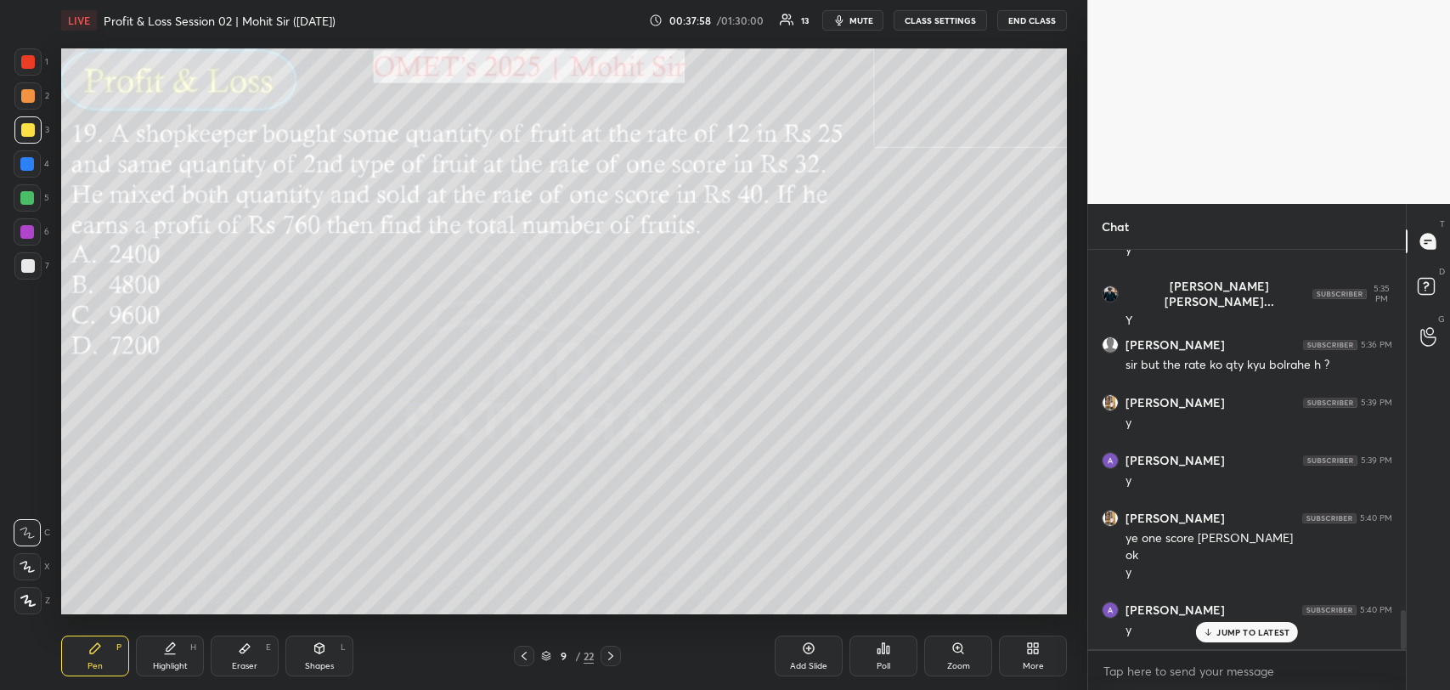
scroll to position [3678, 0]
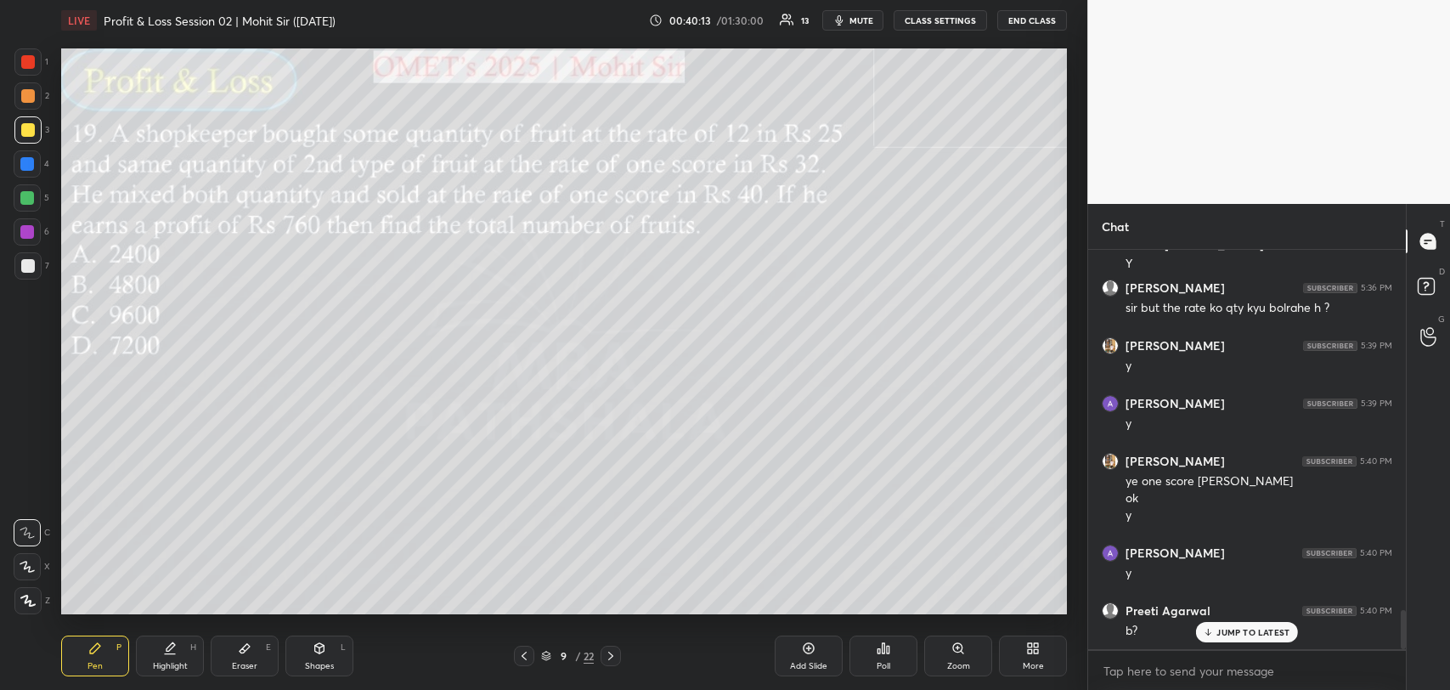
click at [20, 201] on div at bounding box center [27, 198] width 14 height 14
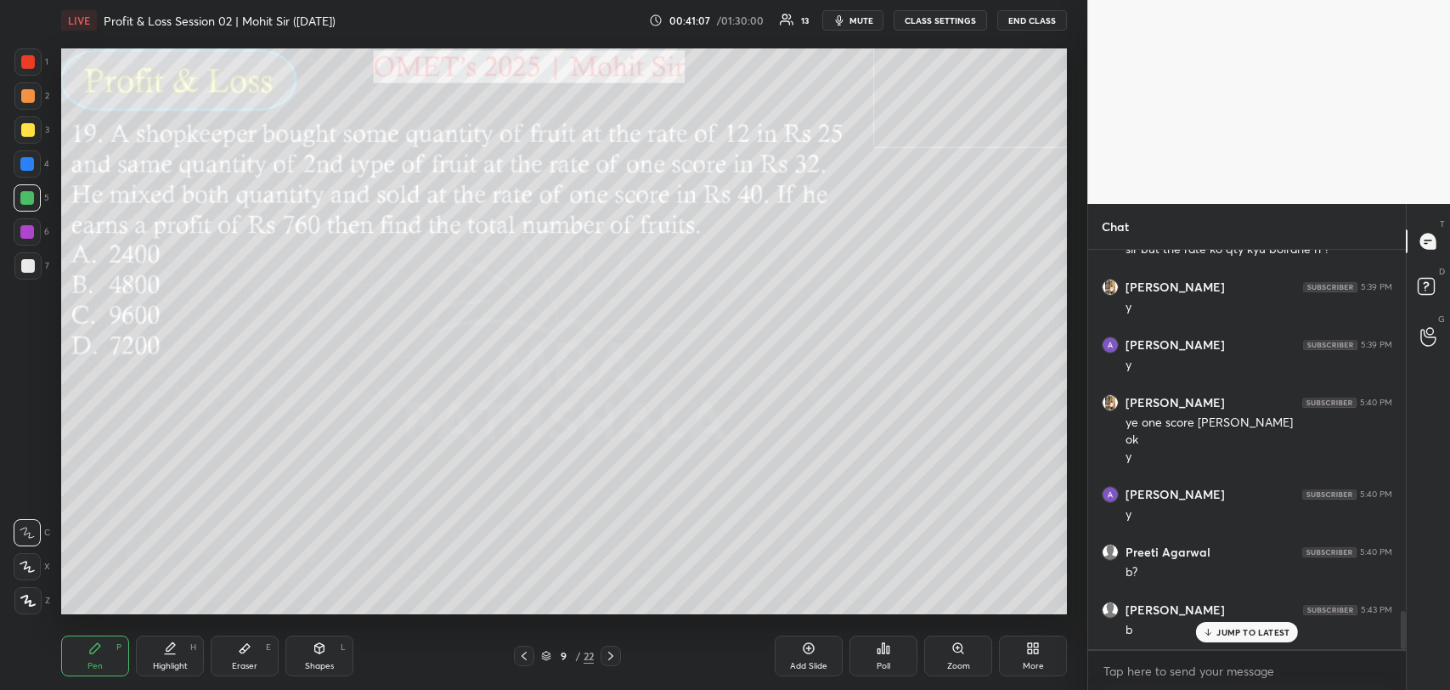
scroll to position [3794, 0]
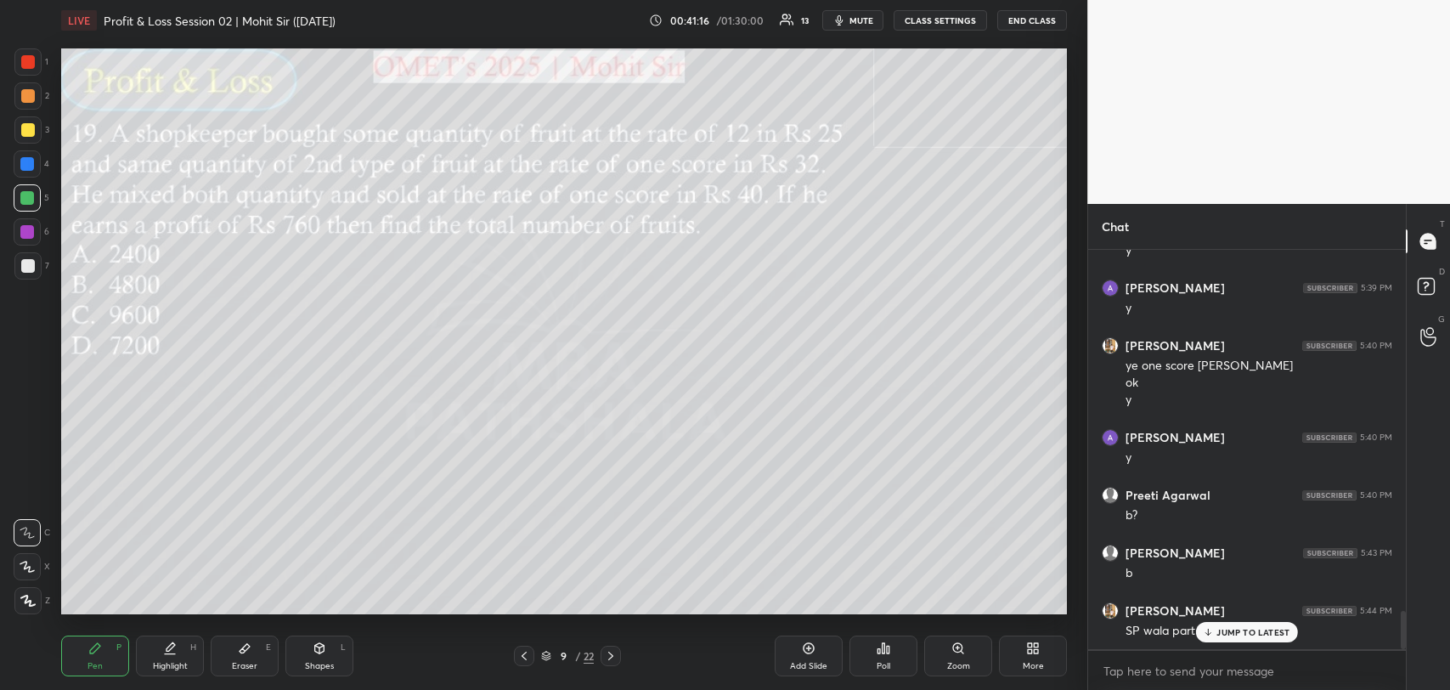
click at [1223, 639] on div "JUMP TO LATEST" at bounding box center [1247, 632] width 102 height 20
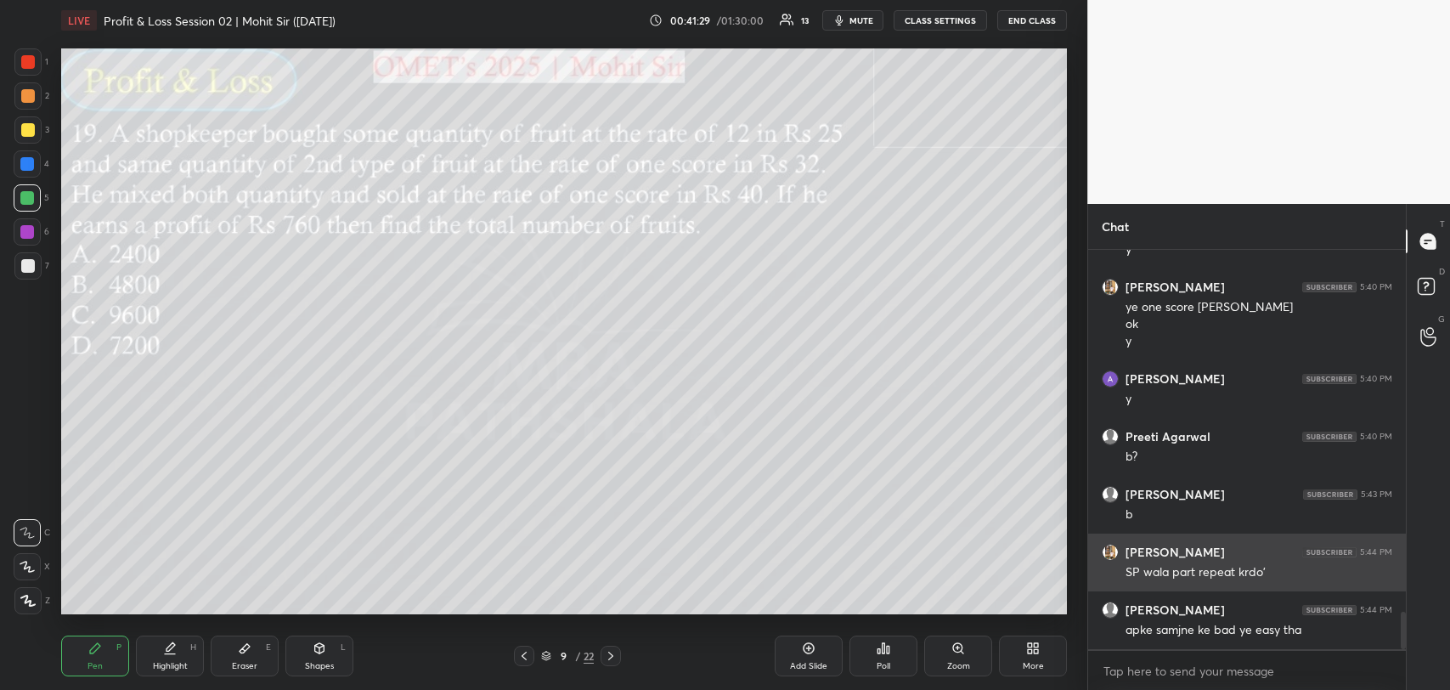
scroll to position [3909, 0]
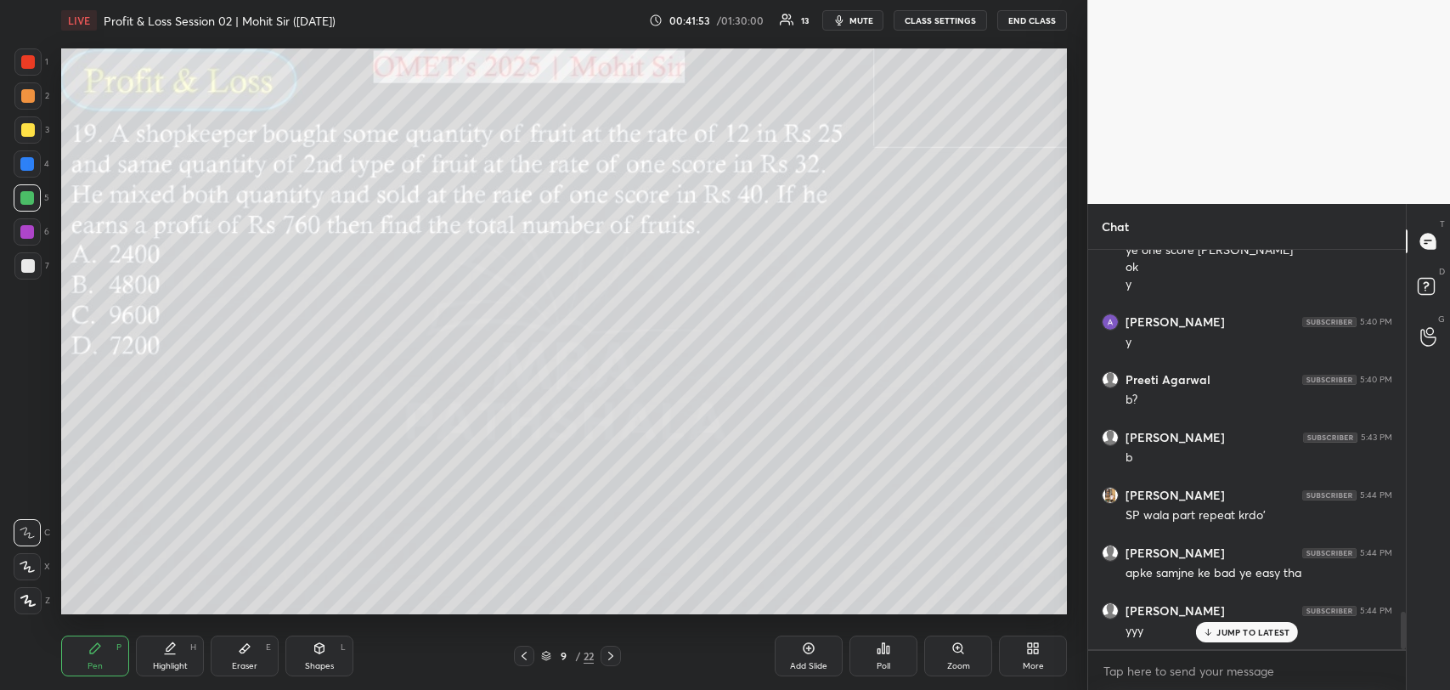
click at [1226, 632] on p "JUMP TO LATEST" at bounding box center [1253, 632] width 73 height 10
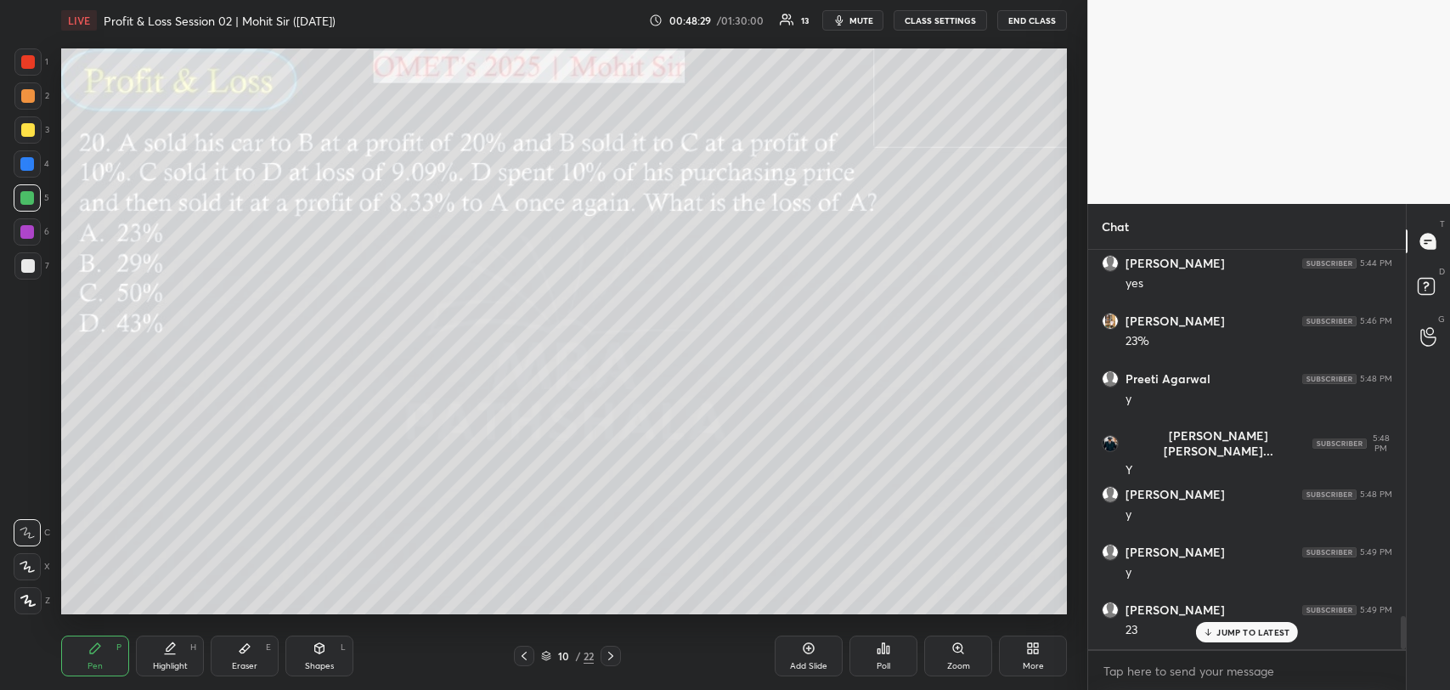
scroll to position [4371, 0]
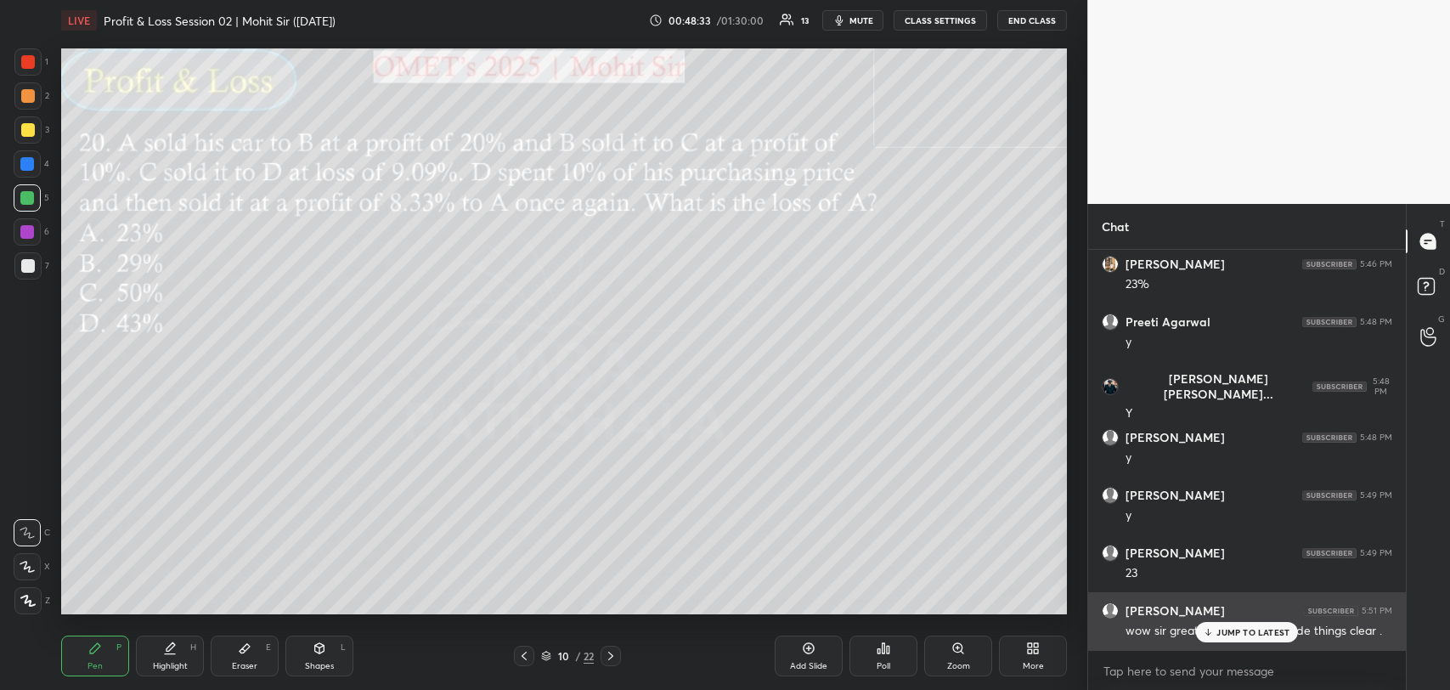
click at [1230, 623] on div "JUMP TO LATEST" at bounding box center [1247, 632] width 102 height 20
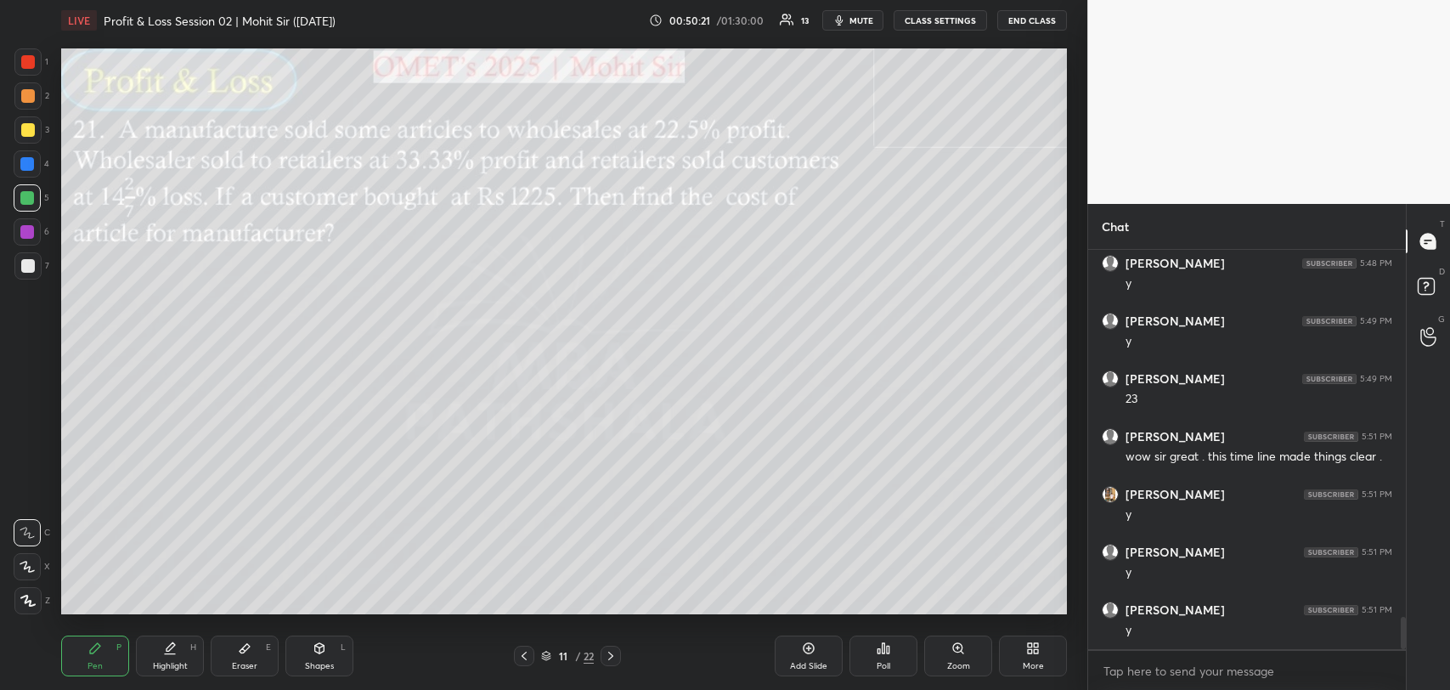
scroll to position [4602, 0]
click at [1241, 635] on p "JUMP TO LATEST" at bounding box center [1253, 632] width 73 height 10
click at [257, 651] on div "Eraser E" at bounding box center [245, 656] width 68 height 41
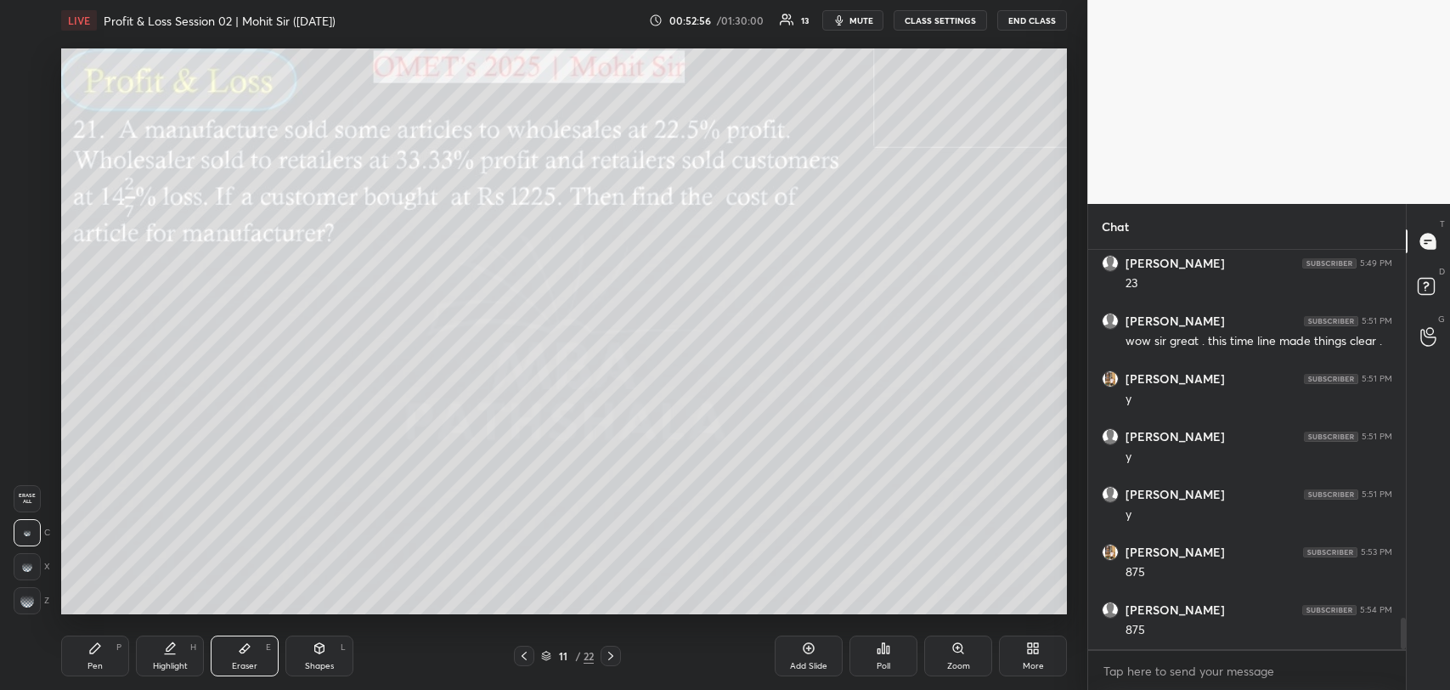
click at [96, 644] on icon at bounding box center [95, 648] width 10 height 10
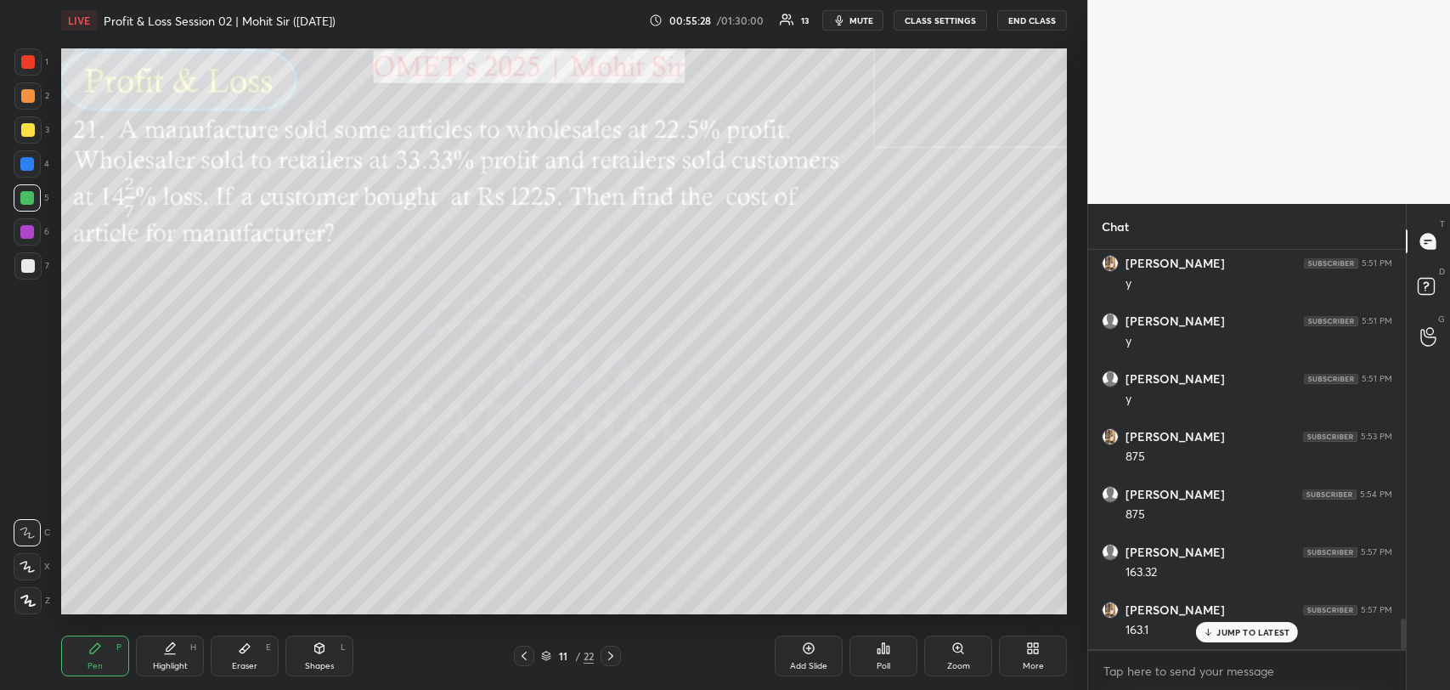
scroll to position [4834, 0]
click at [247, 651] on icon at bounding box center [245, 648] width 14 height 14
click at [93, 647] on icon at bounding box center [95, 648] width 10 height 10
click at [24, 125] on div at bounding box center [28, 130] width 14 height 14
click at [1441, 280] on icon at bounding box center [1428, 281] width 25 height 25
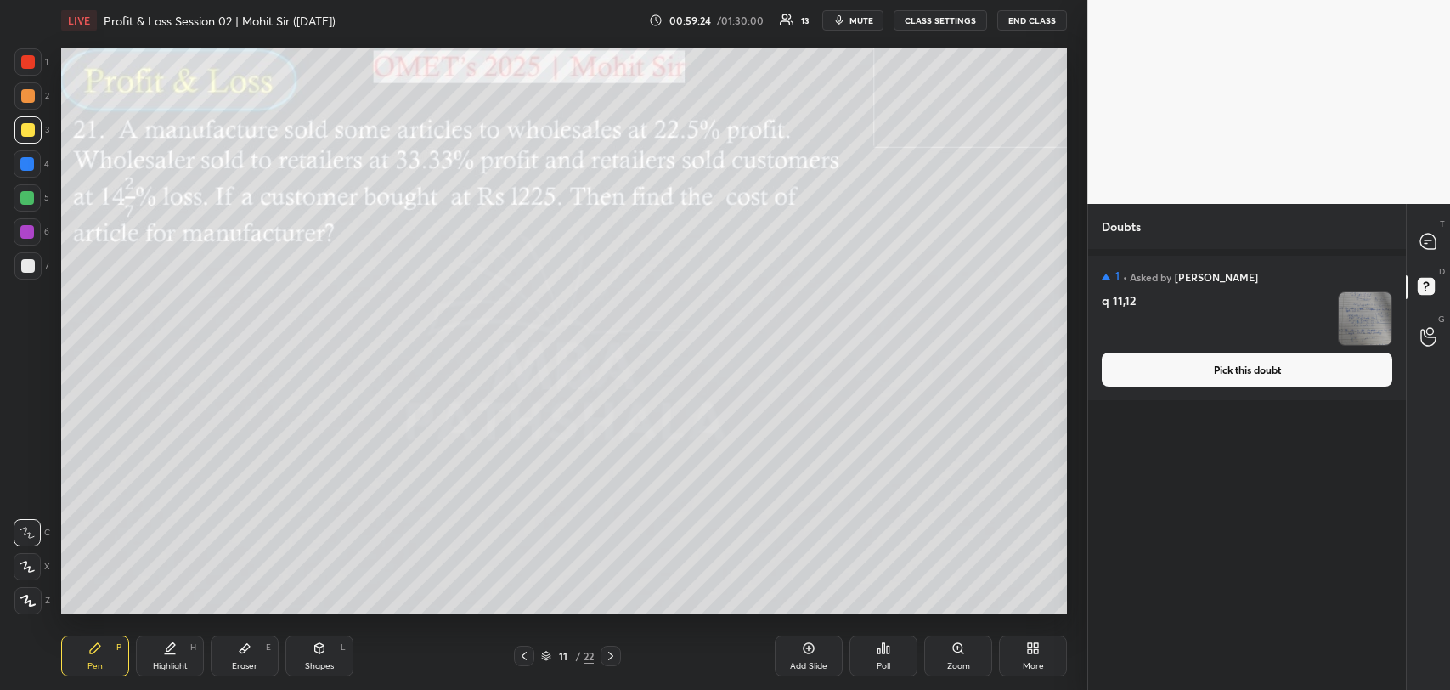
click at [1251, 365] on button "Pick this doubt" at bounding box center [1247, 370] width 291 height 34
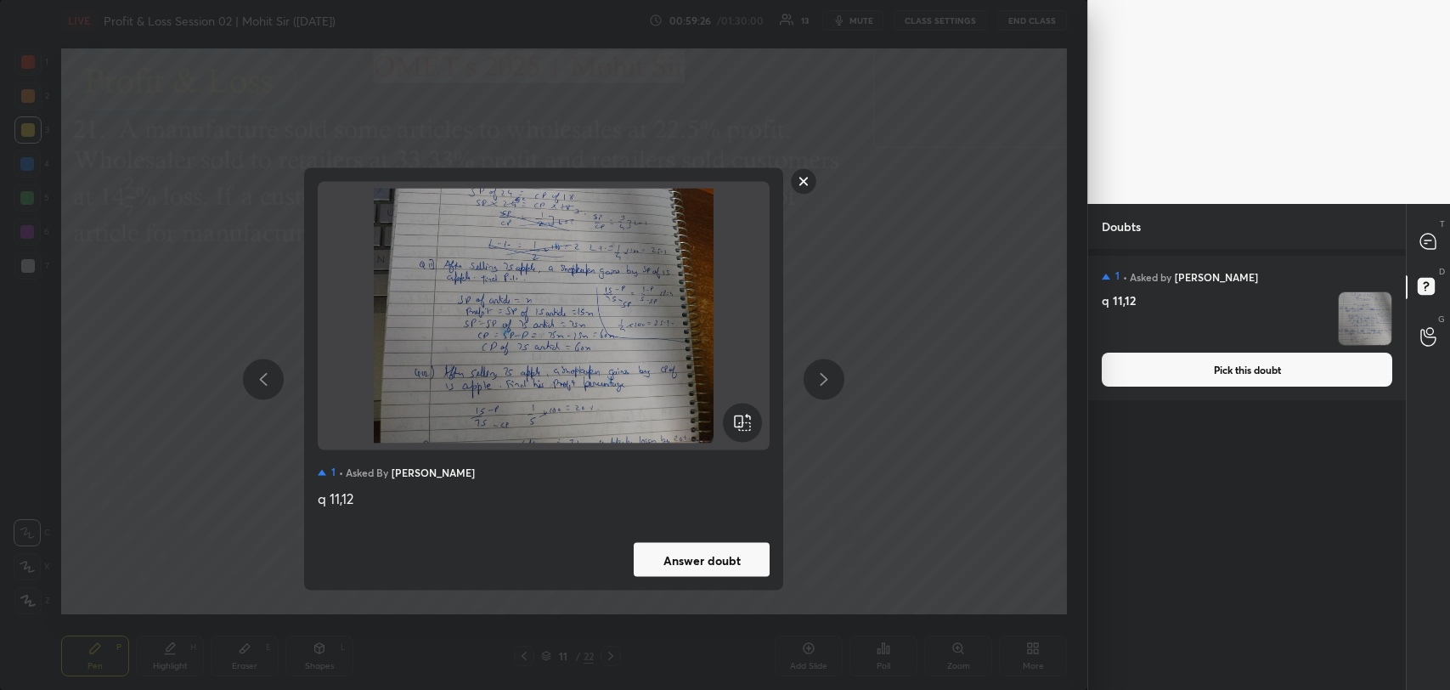
click at [809, 178] on rect at bounding box center [804, 181] width 26 height 26
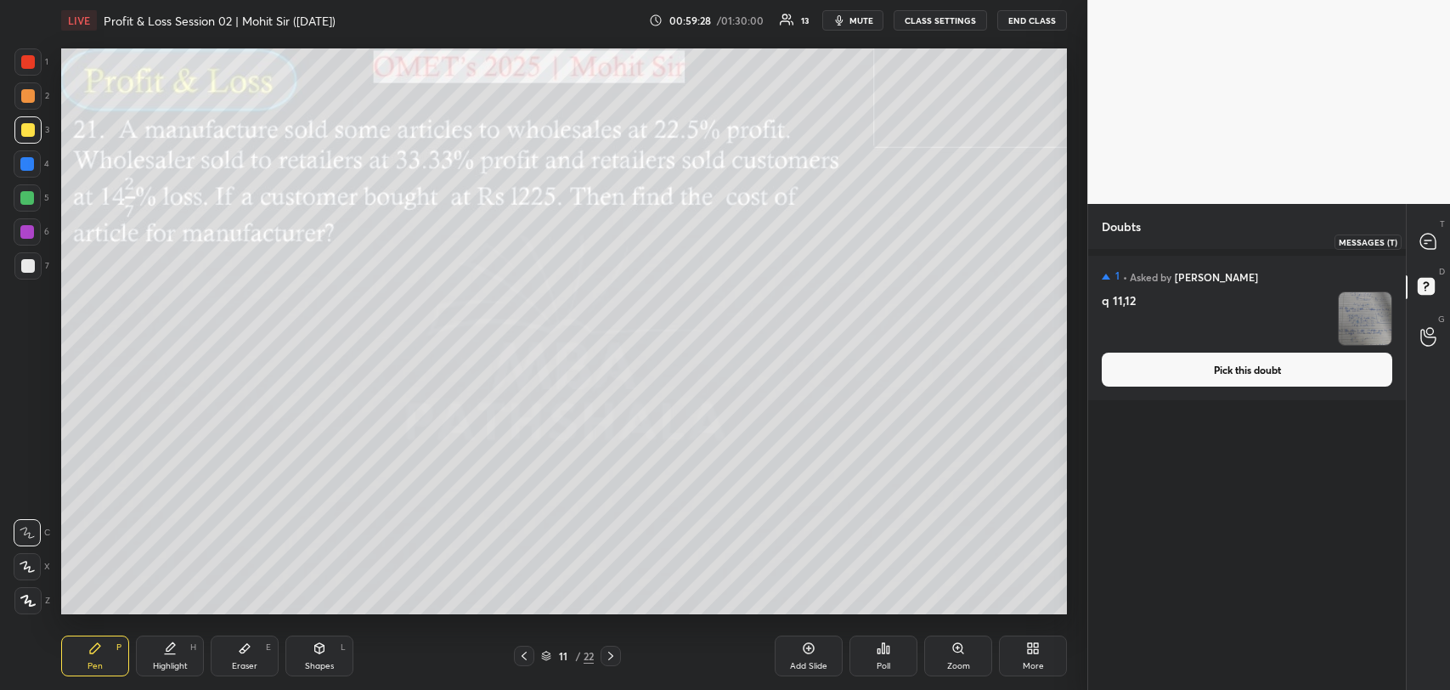
click at [1425, 237] on icon at bounding box center [1428, 241] width 15 height 15
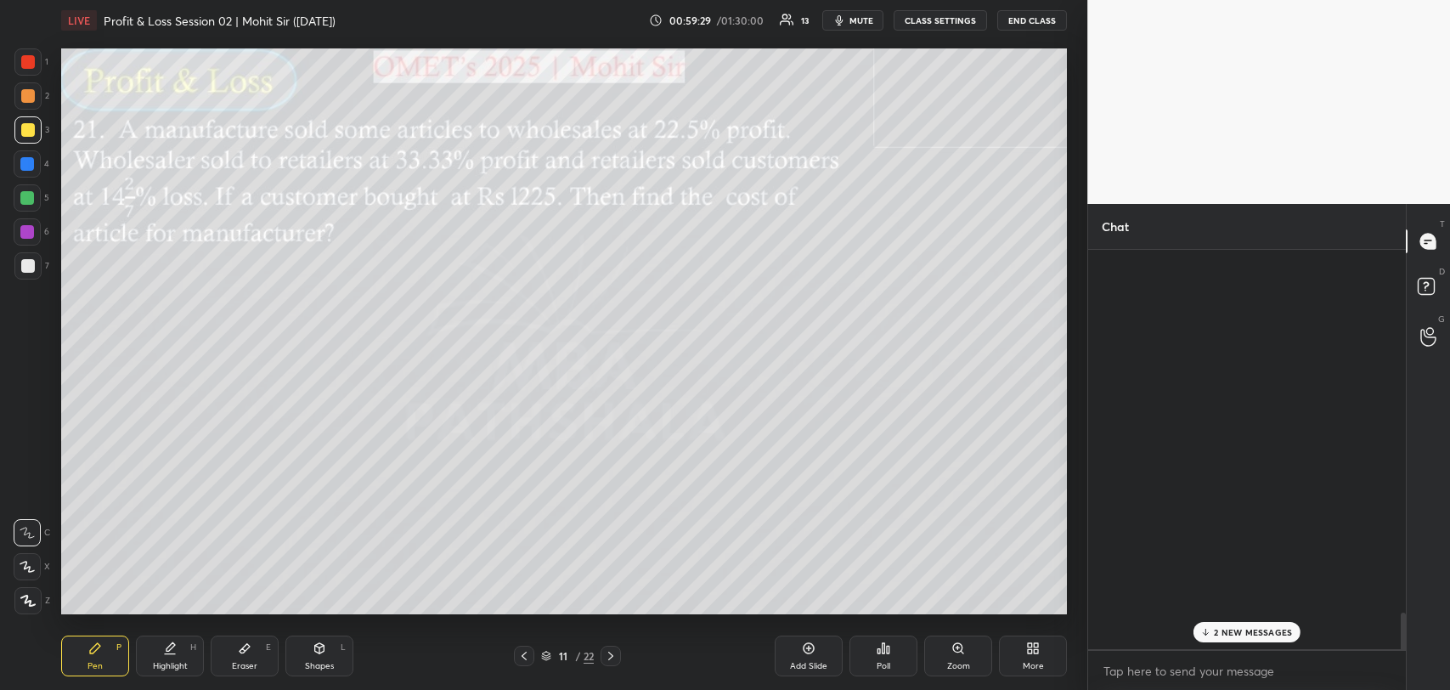
scroll to position [394, 313]
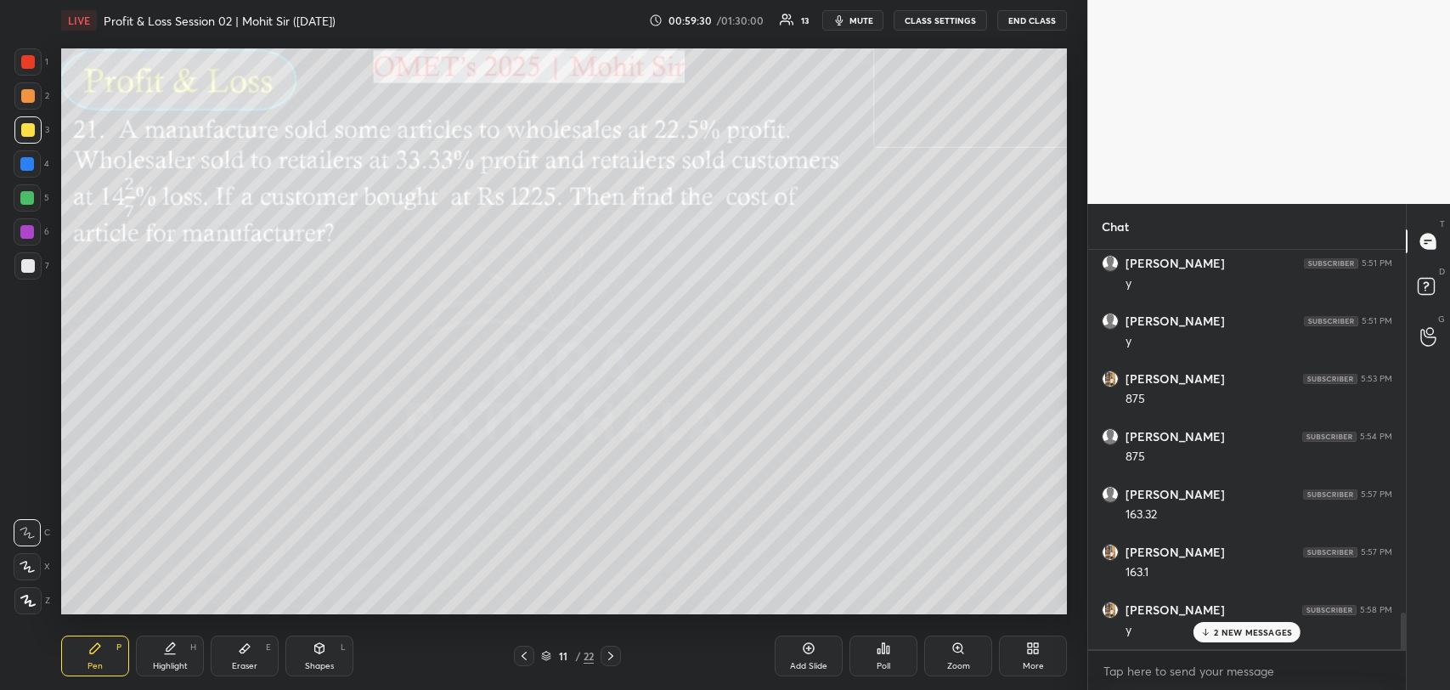
click at [1223, 627] on p "2 NEW MESSAGES" at bounding box center [1253, 632] width 78 height 10
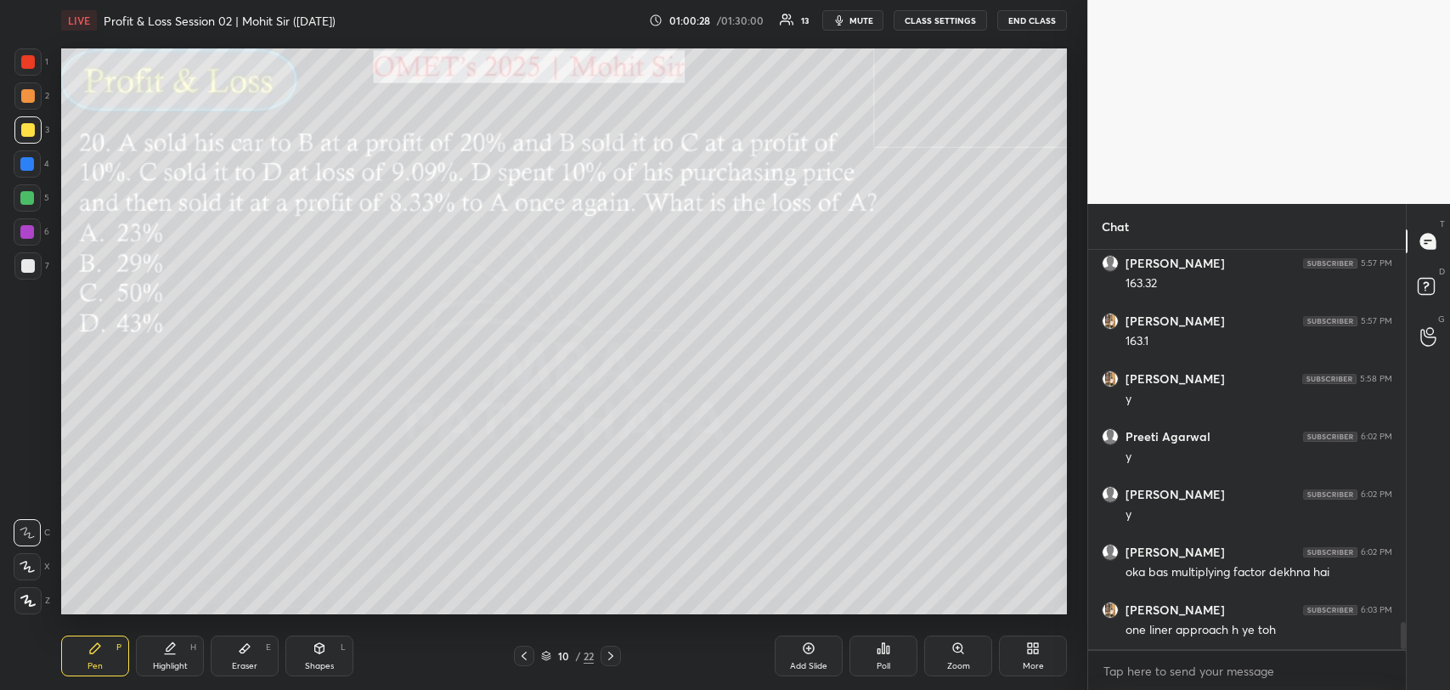
click at [238, 662] on div "Eraser" at bounding box center [244, 666] width 25 height 8
click at [100, 657] on div "Pen P" at bounding box center [95, 656] width 68 height 41
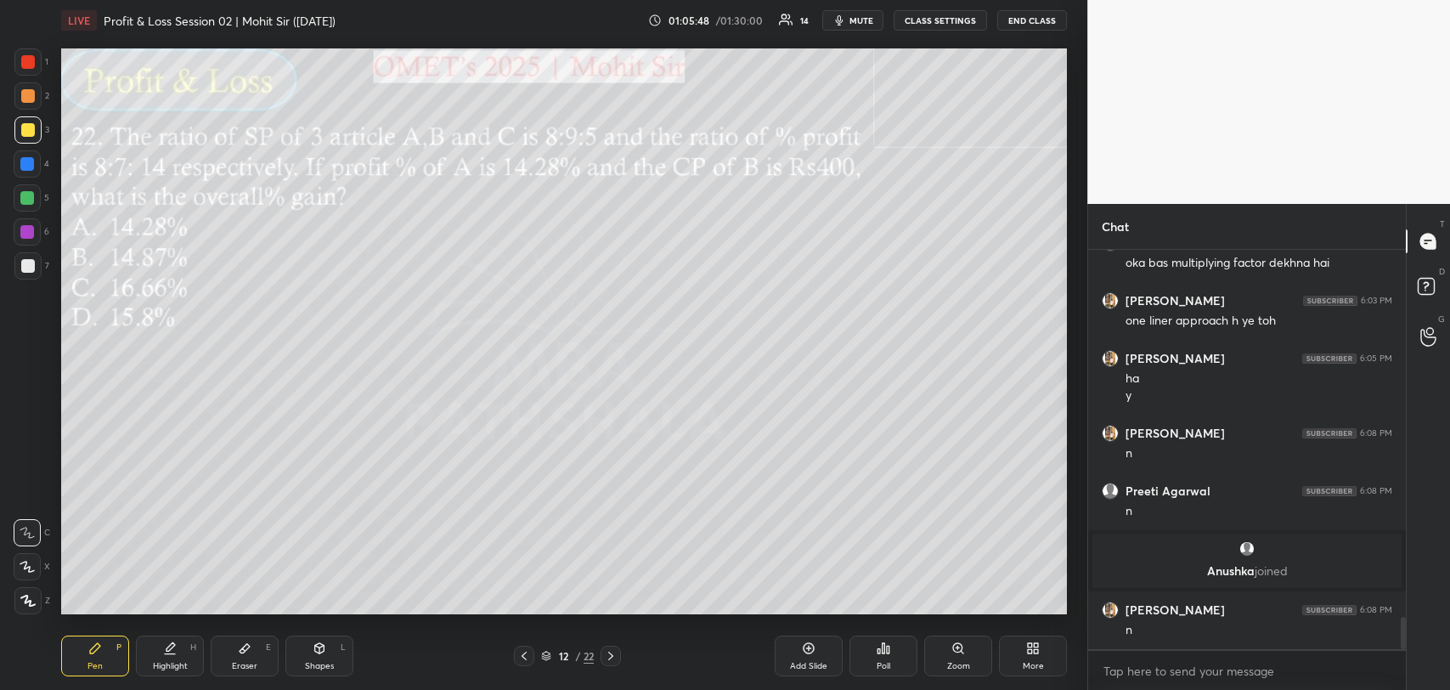
scroll to position [4500, 0]
click at [263, 647] on div "Eraser E" at bounding box center [245, 656] width 68 height 41
click at [95, 649] on icon at bounding box center [95, 648] width 10 height 10
click at [249, 646] on icon at bounding box center [245, 648] width 10 height 9
click at [99, 647] on icon at bounding box center [95, 648] width 10 height 10
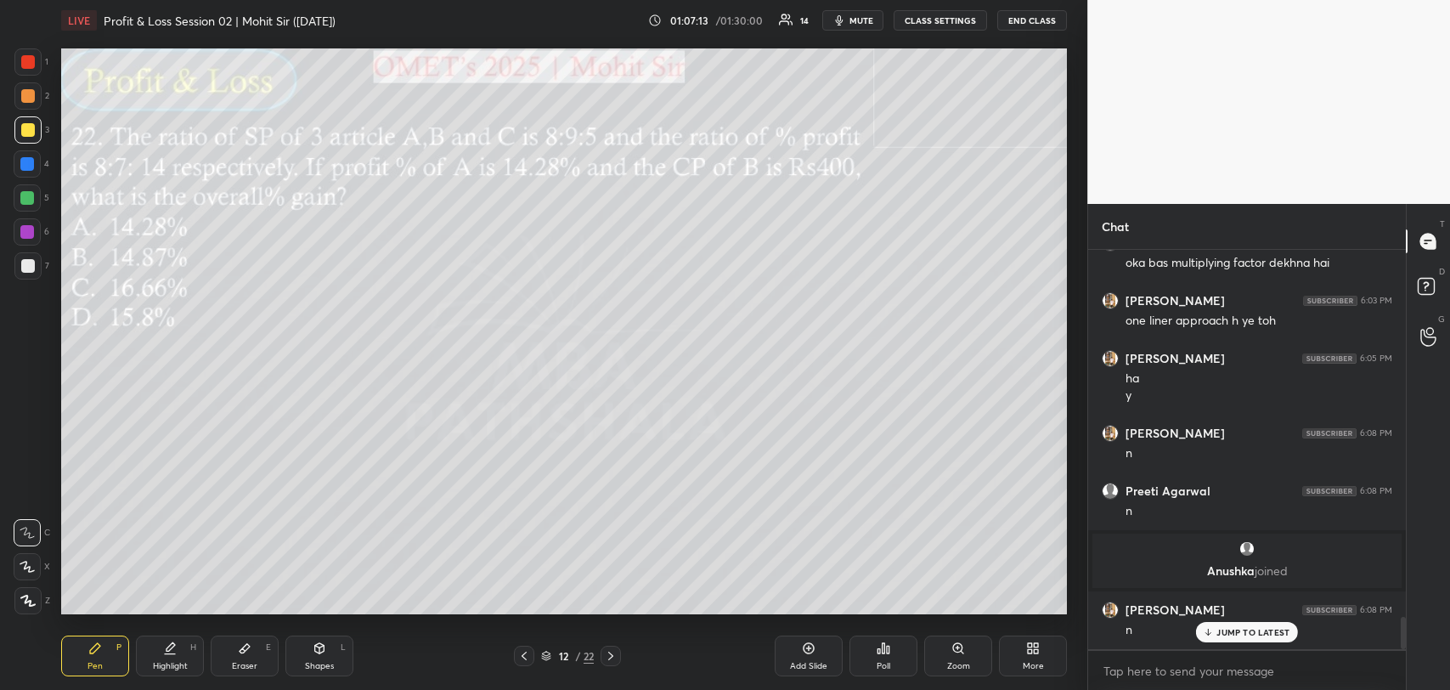
scroll to position [4557, 0]
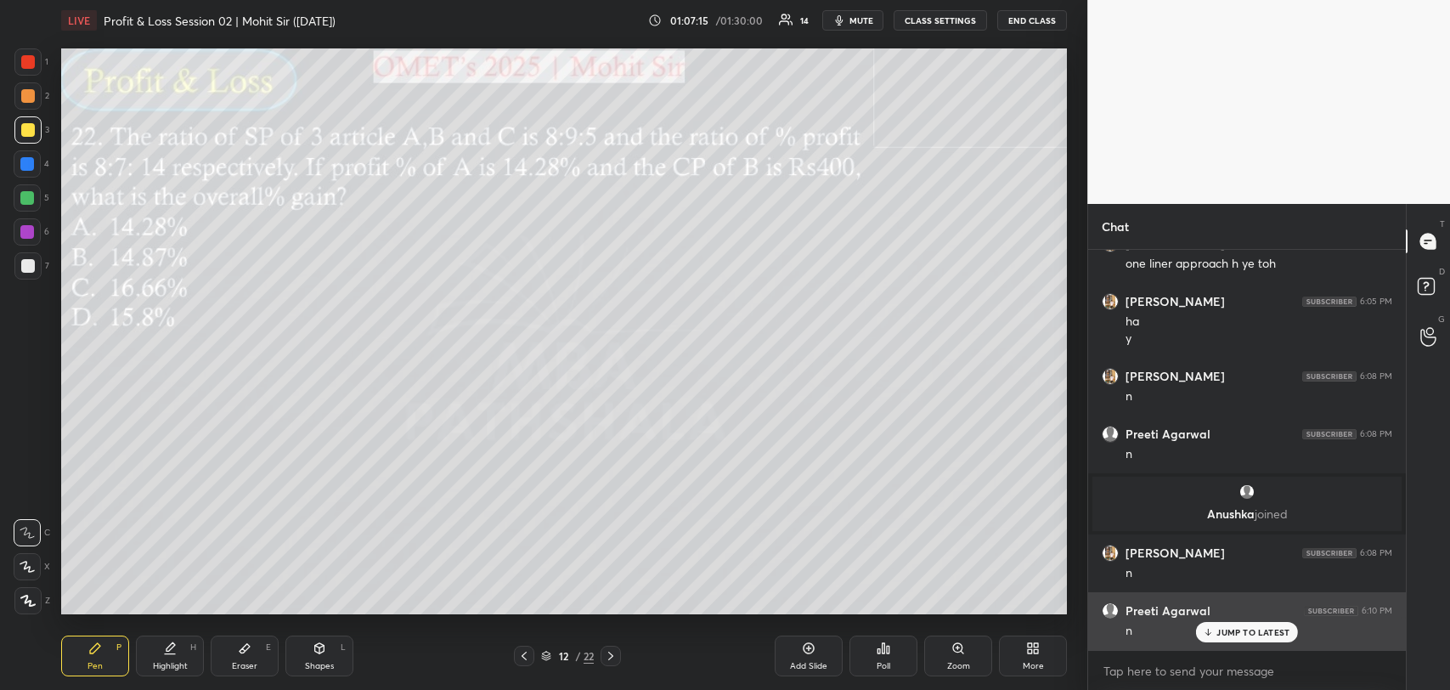
click at [1237, 627] on p "JUMP TO LATEST" at bounding box center [1253, 632] width 73 height 10
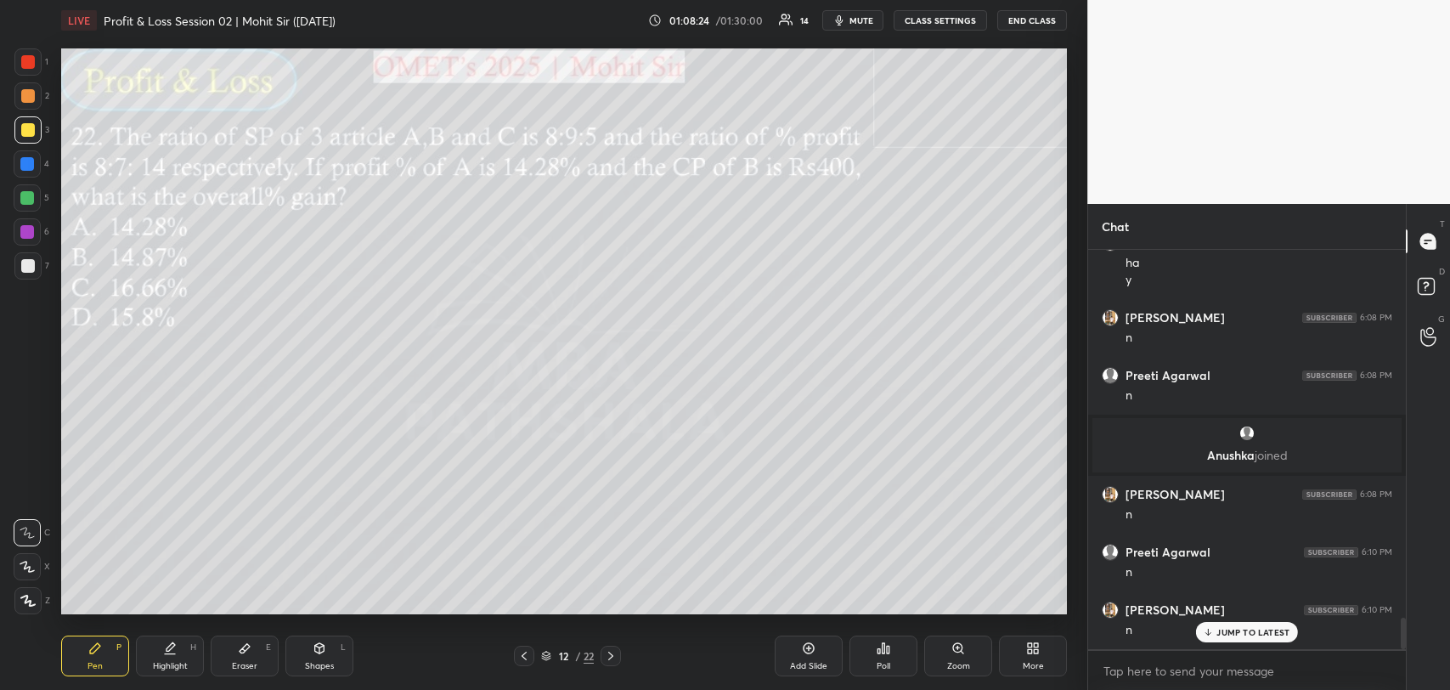
scroll to position [4672, 0]
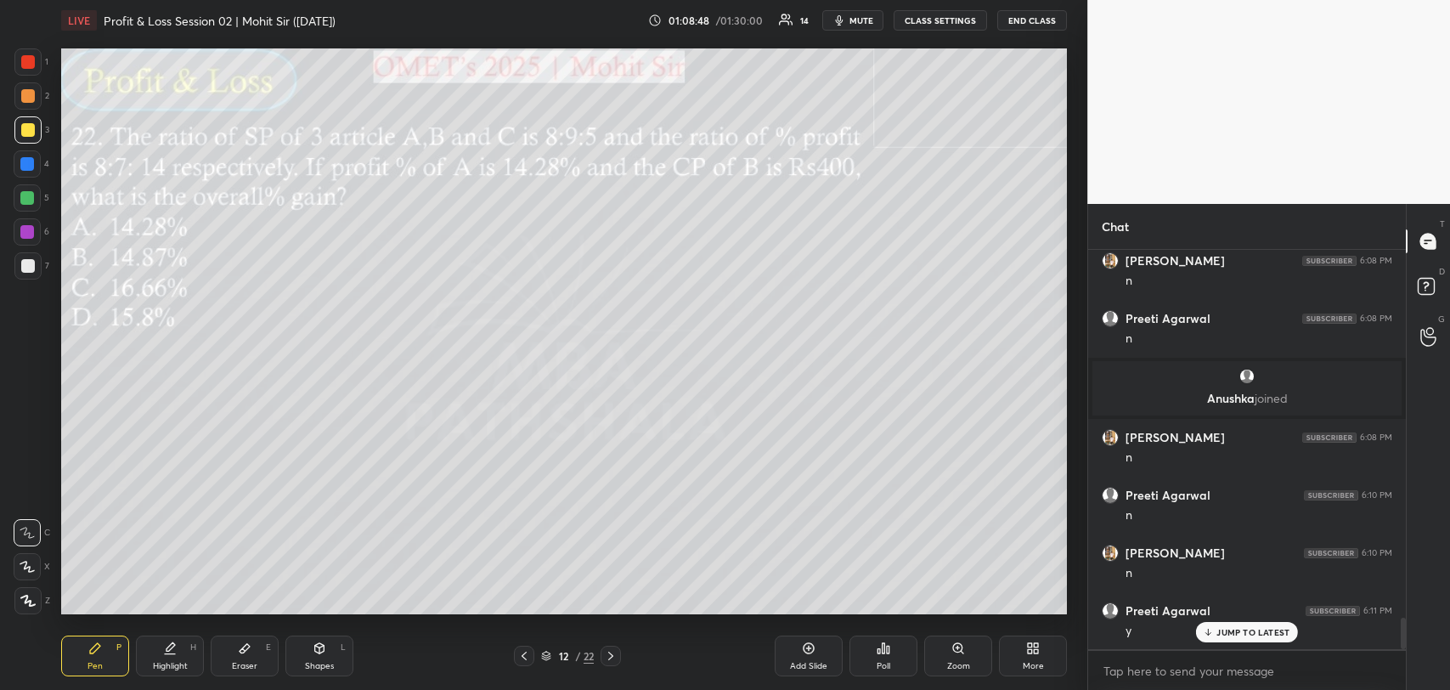
click at [249, 647] on icon at bounding box center [245, 648] width 10 height 9
click at [95, 654] on icon at bounding box center [95, 648] width 14 height 14
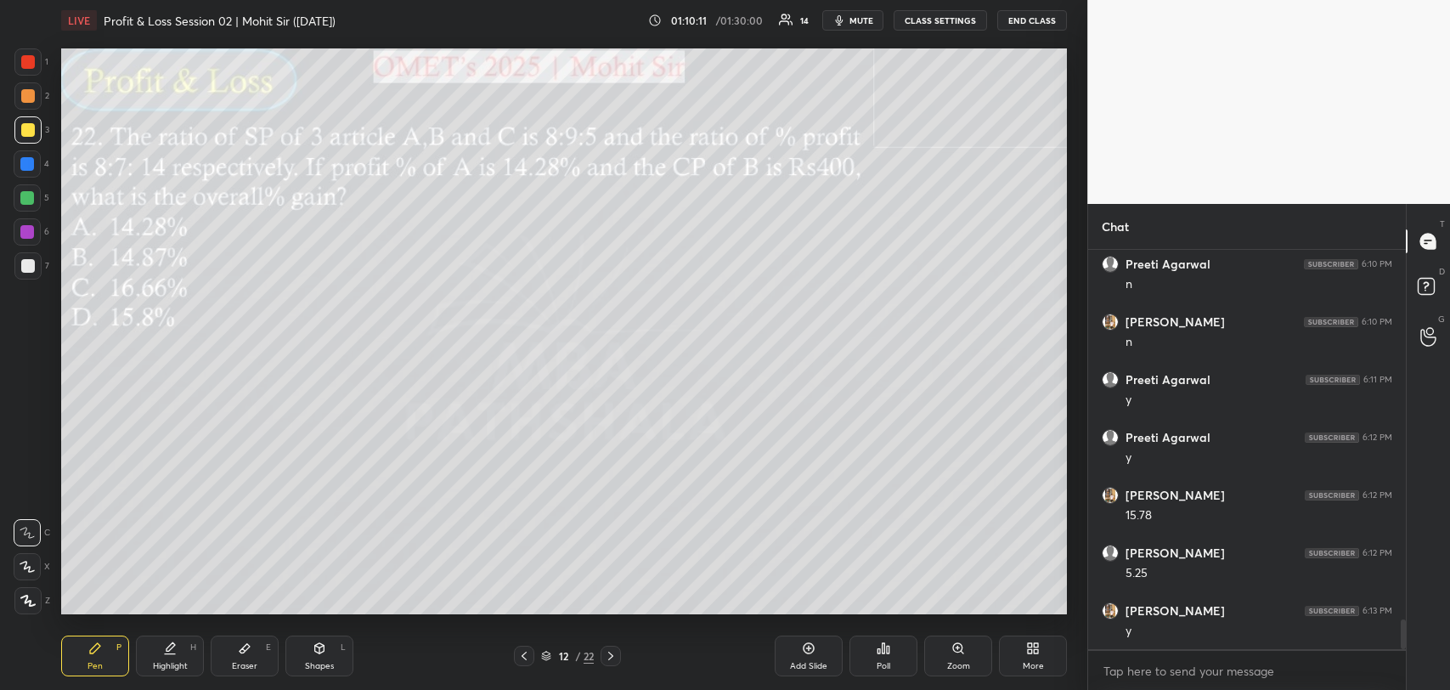
scroll to position [4962, 0]
click at [802, 653] on icon at bounding box center [809, 648] width 14 height 14
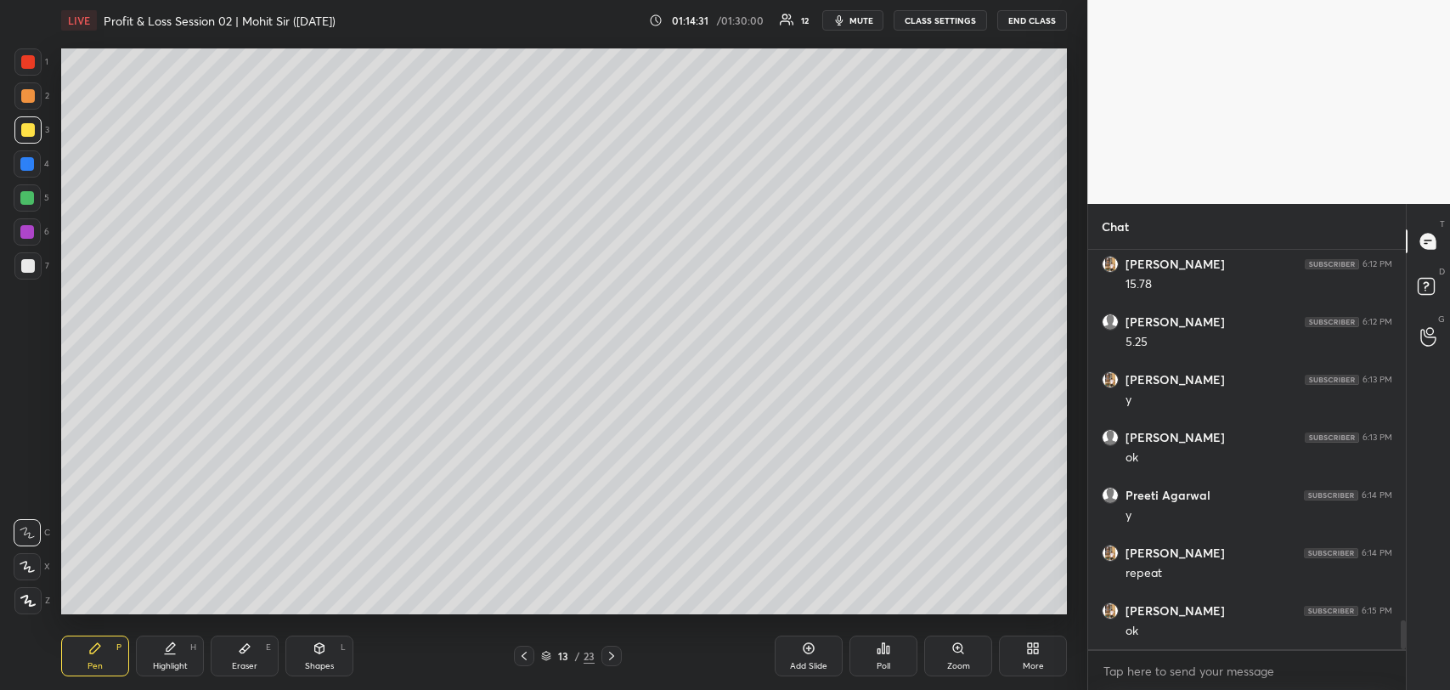
scroll to position [5193, 0]
click at [797, 659] on div "Add Slide" at bounding box center [809, 656] width 68 height 41
click at [613, 659] on icon at bounding box center [612, 656] width 14 height 14
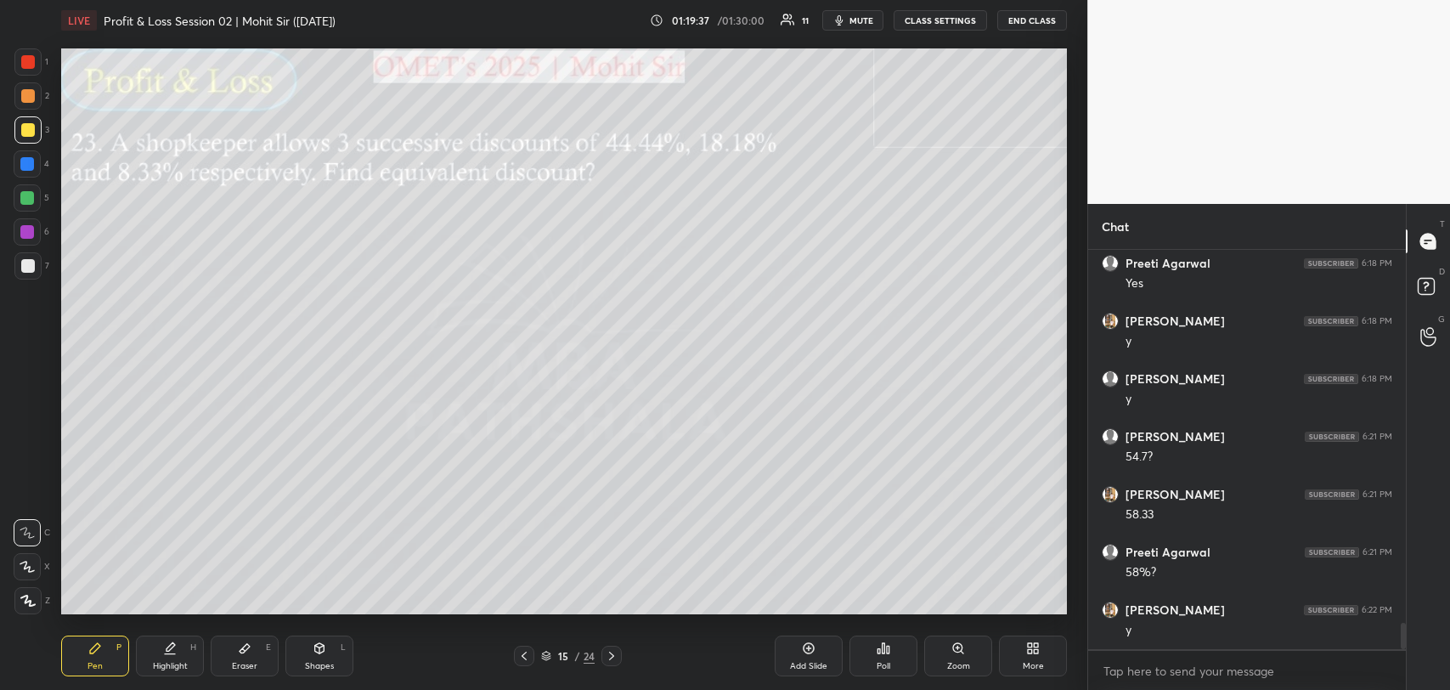
scroll to position [5712, 0]
click at [1226, 630] on p "JUMP TO LATEST" at bounding box center [1253, 632] width 73 height 10
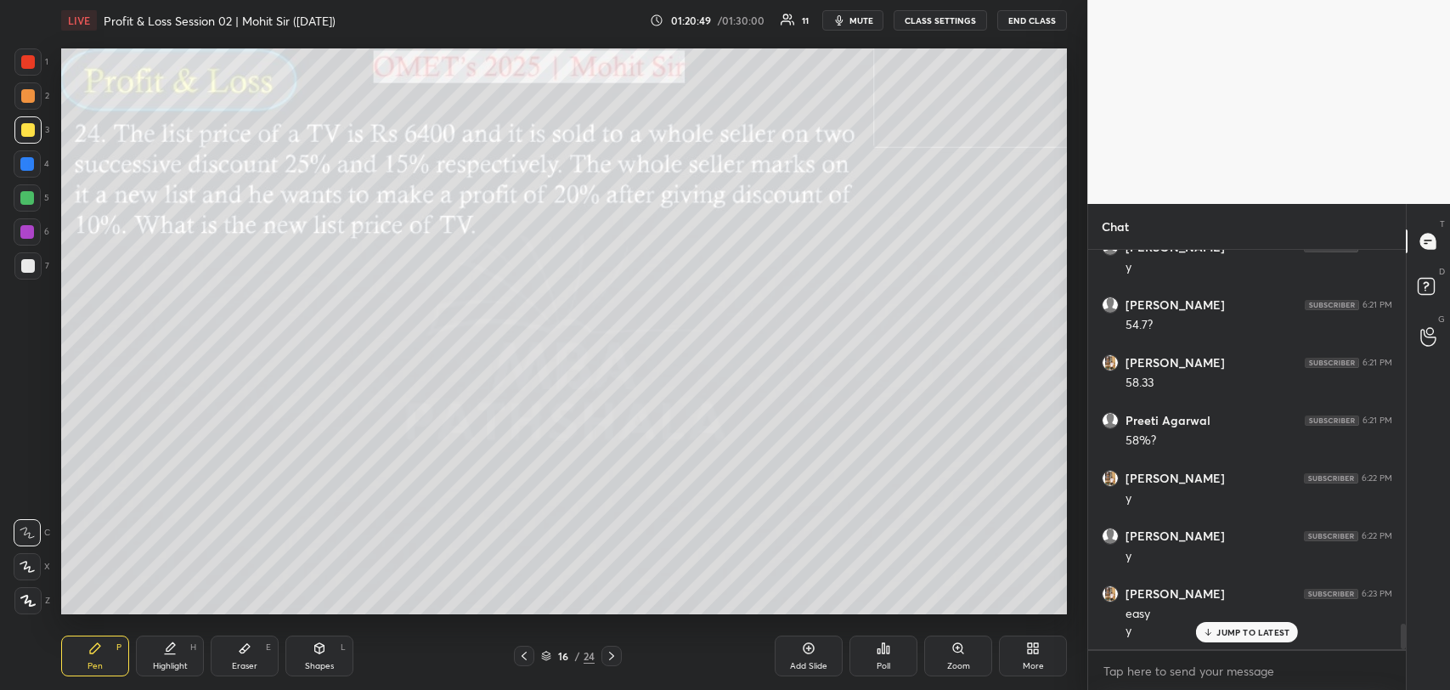
scroll to position [5846, 0]
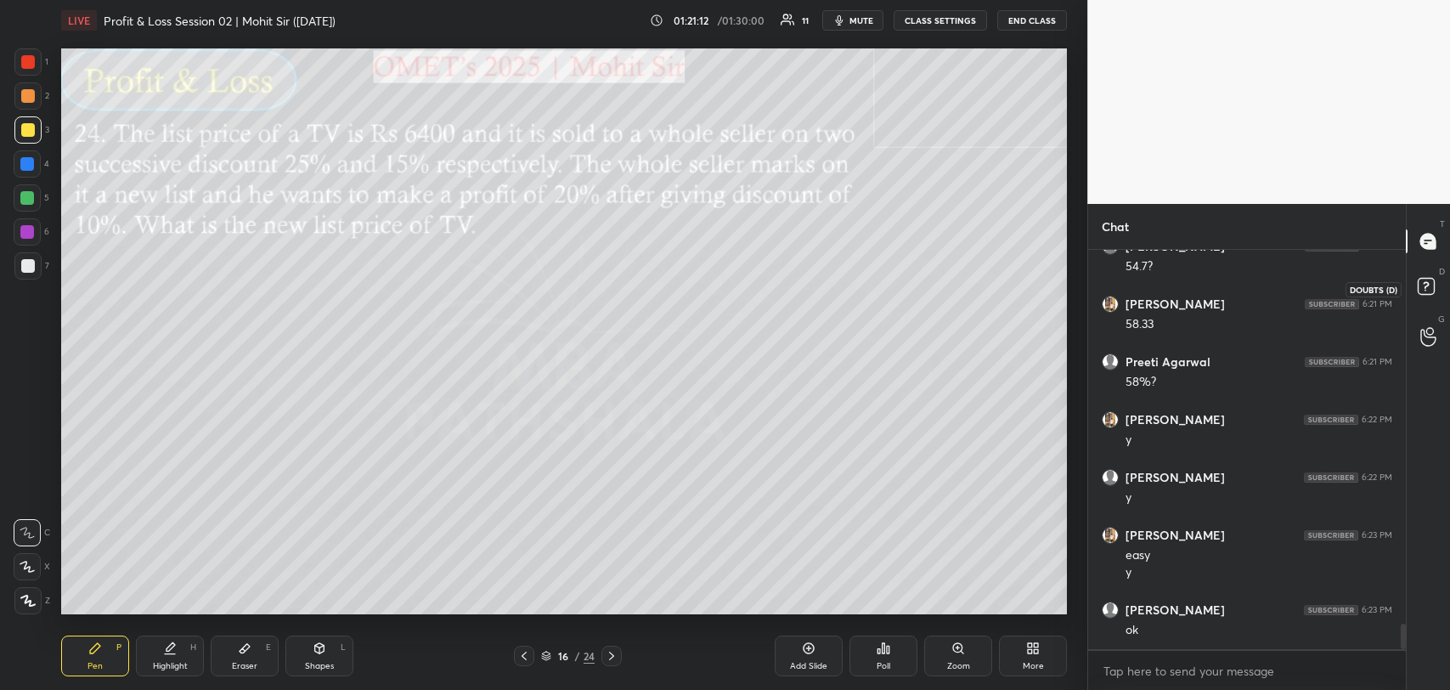
click at [1423, 283] on icon at bounding box center [1426, 285] width 6 height 7
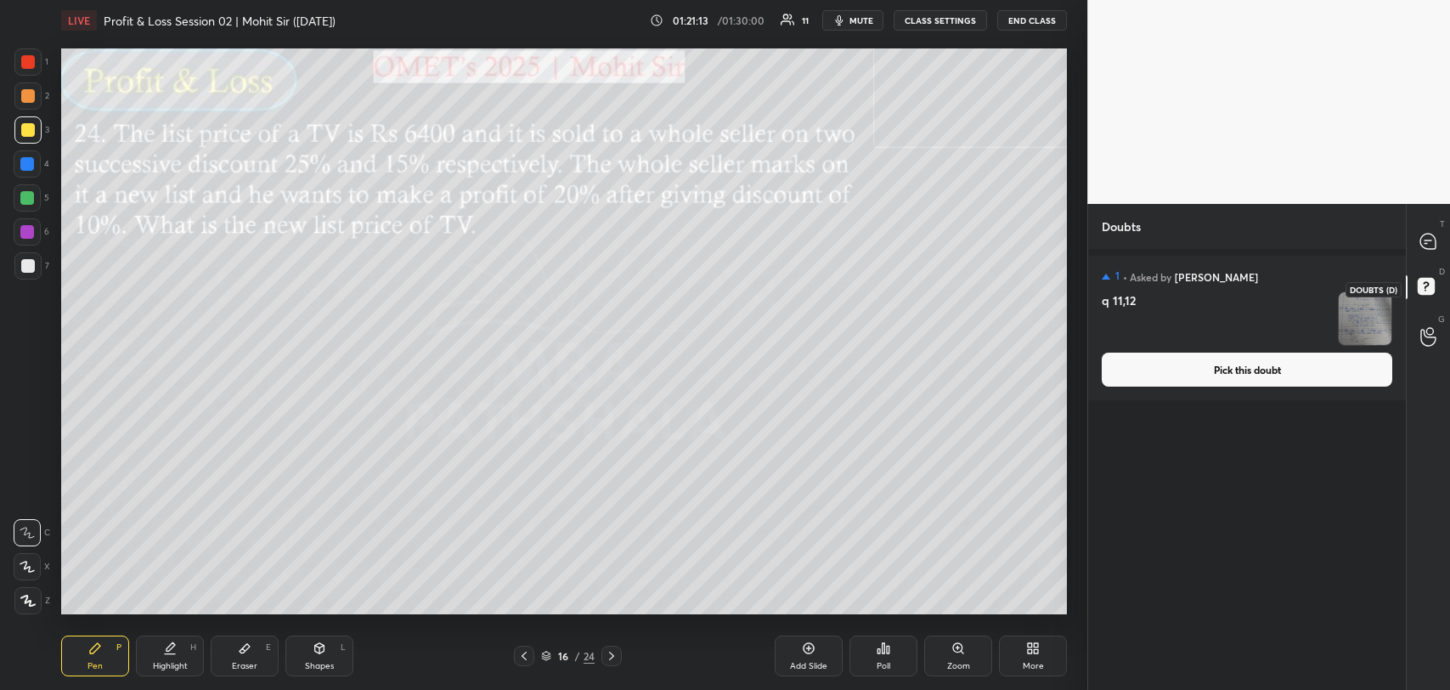
click at [1419, 287] on rect at bounding box center [1426, 287] width 16 height 16
click at [1432, 241] on icon at bounding box center [1428, 241] width 15 height 15
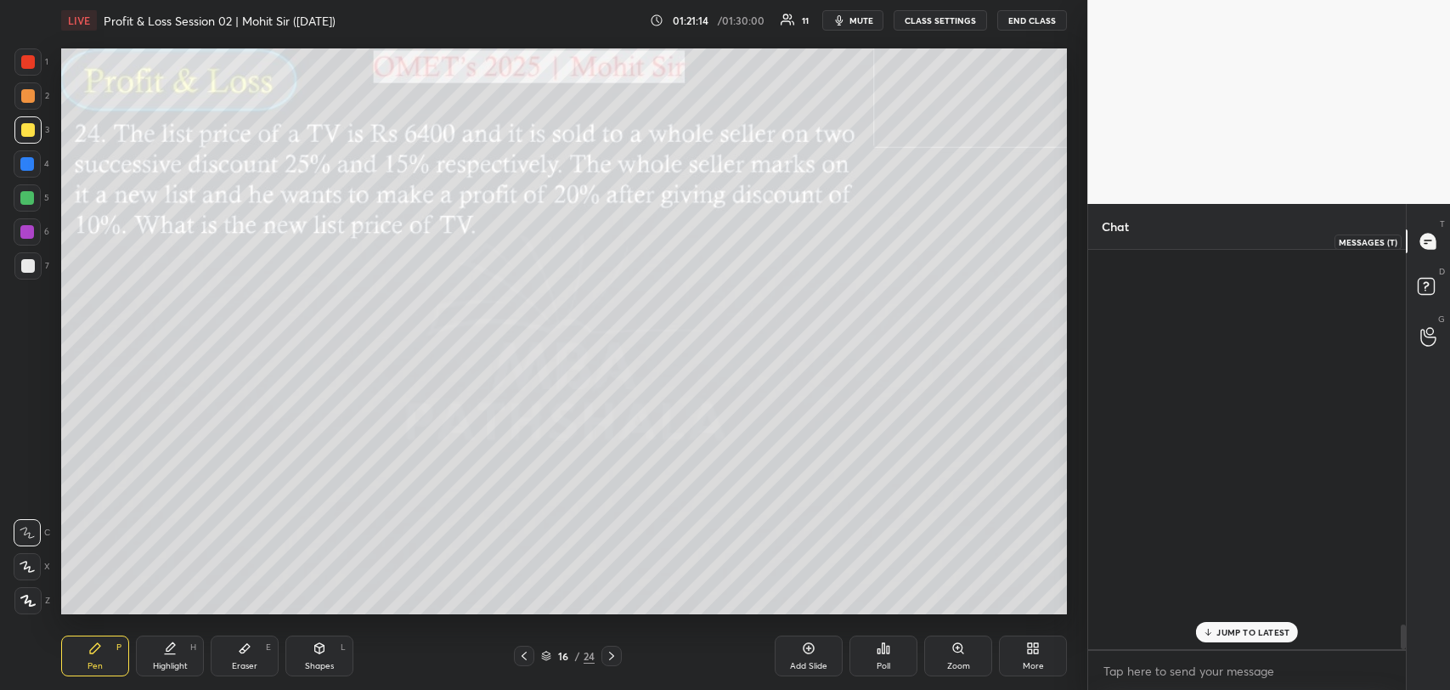
scroll to position [394, 313]
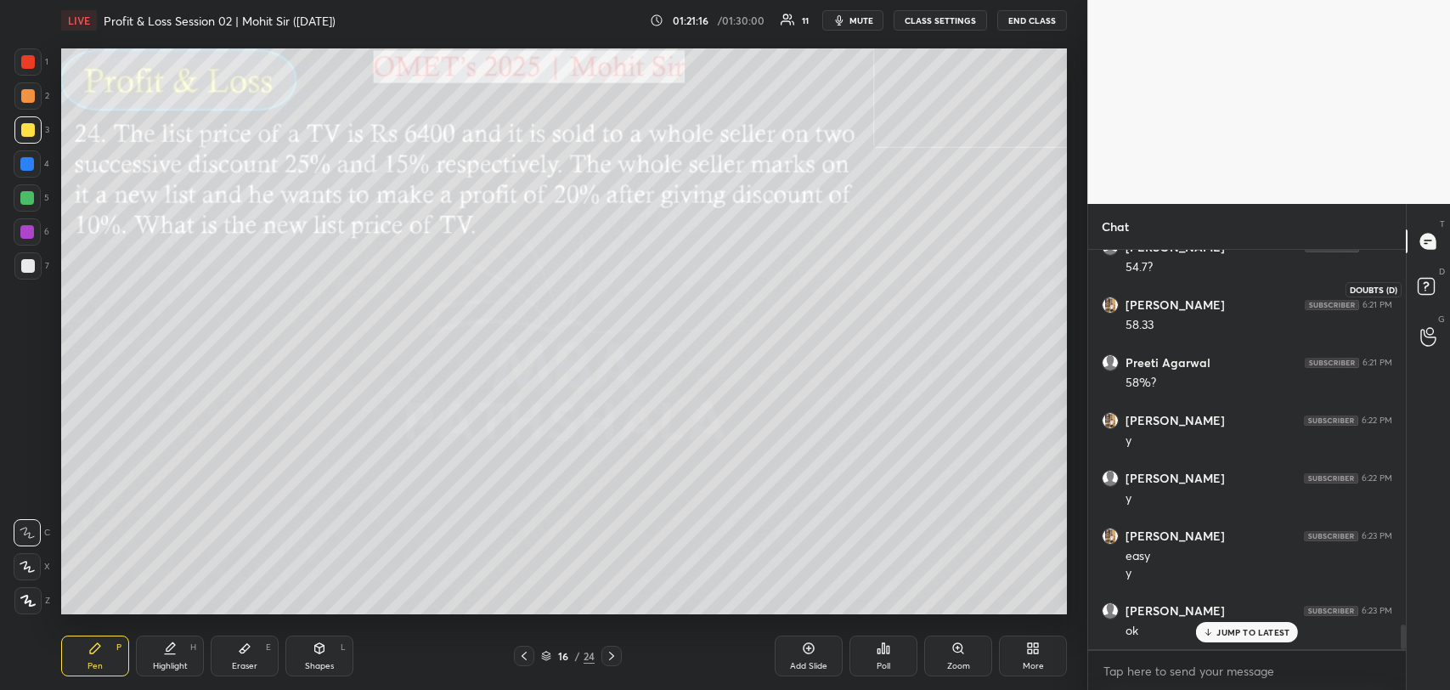
click at [1431, 284] on rect at bounding box center [1426, 287] width 16 height 16
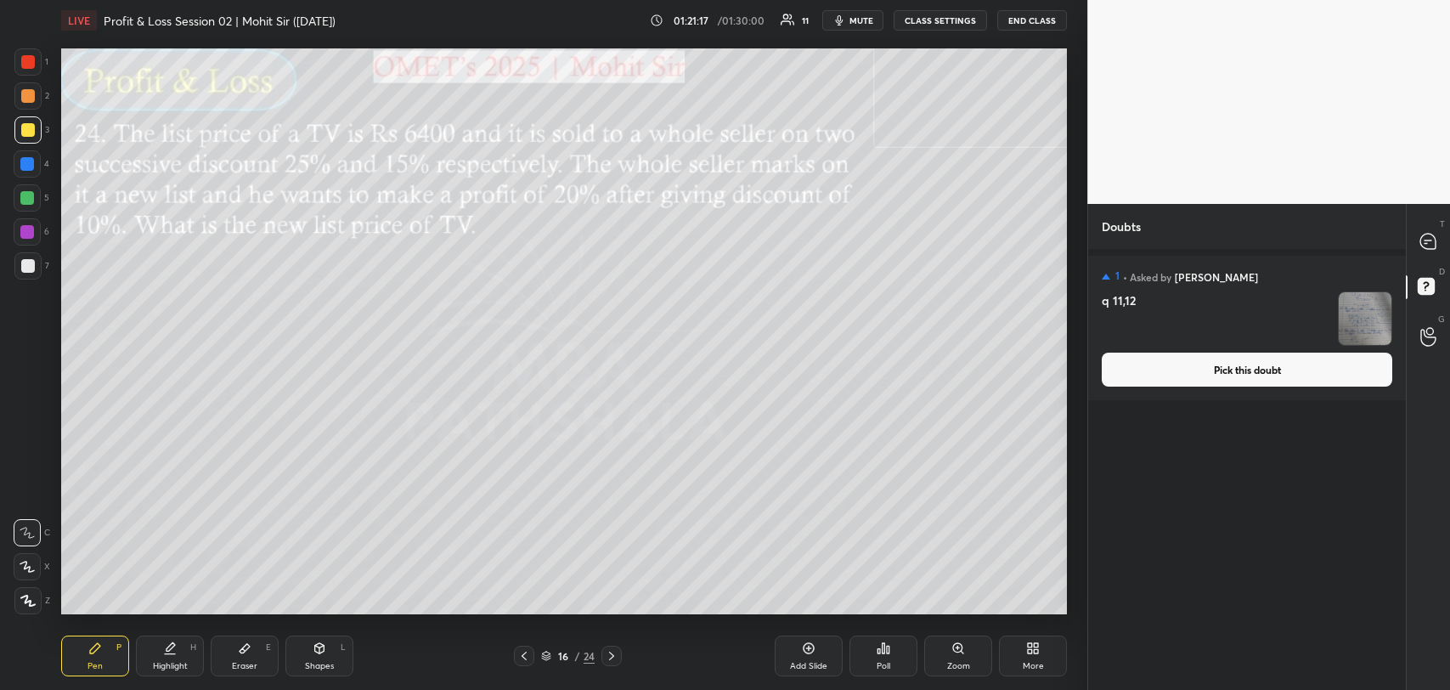
click at [1279, 359] on button "Pick this doubt" at bounding box center [1247, 370] width 291 height 34
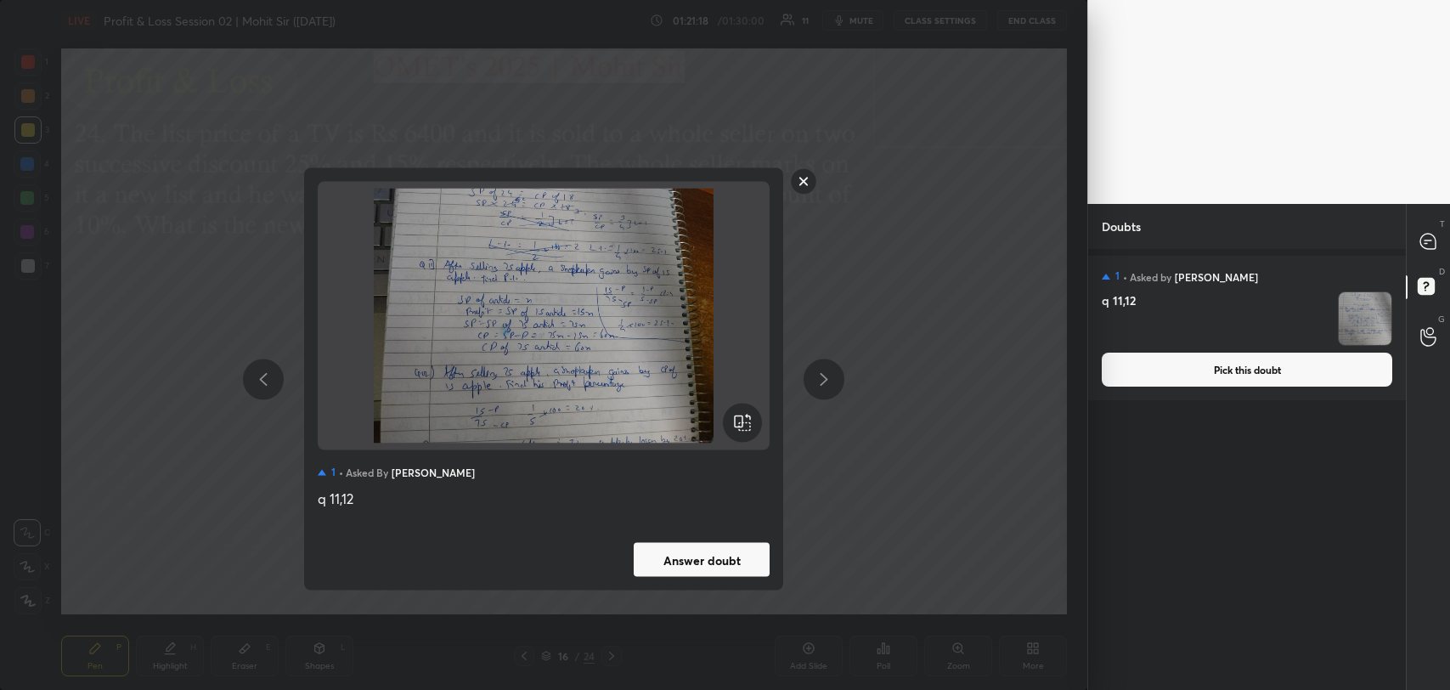
click at [709, 538] on div "1 • Asked by [PERSON_NAME] q 11,12 Answer doubt" at bounding box center [543, 379] width 479 height 422
click at [697, 560] on button "Answer doubt" at bounding box center [702, 560] width 136 height 34
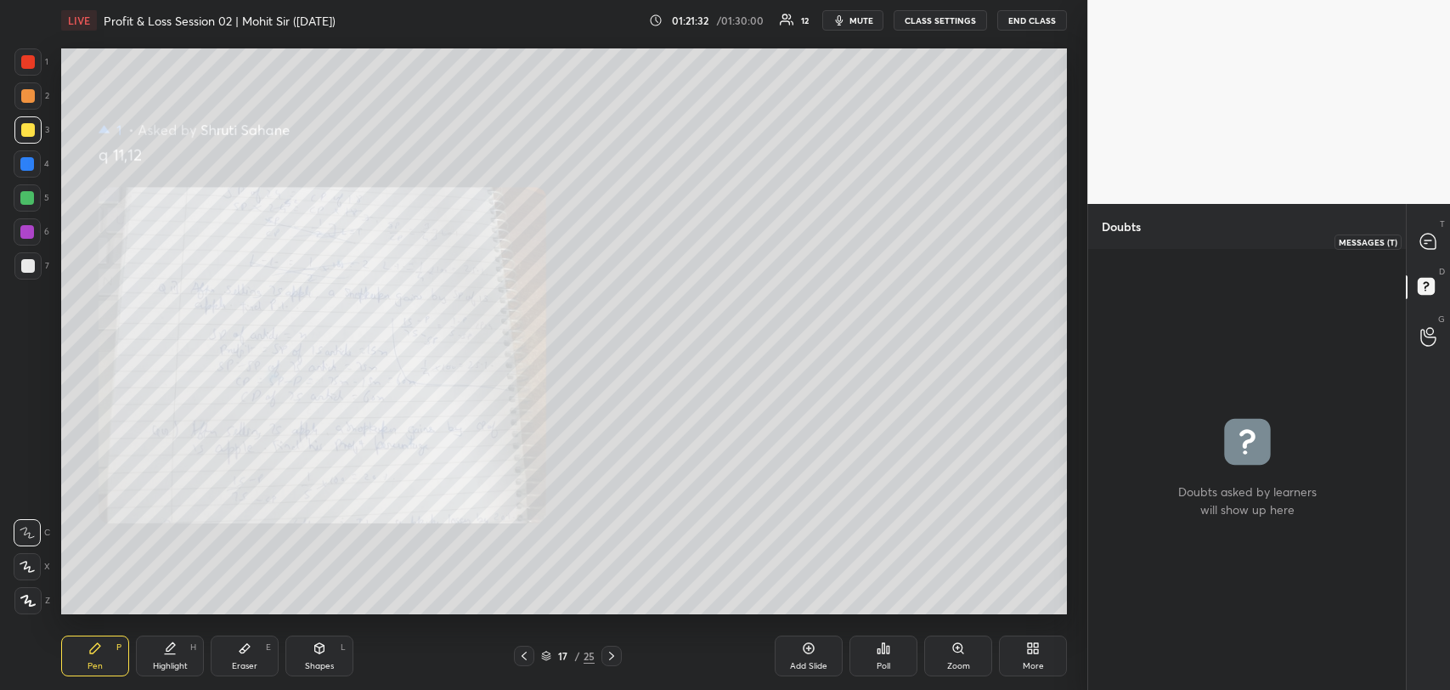
click at [1427, 239] on icon at bounding box center [1428, 241] width 15 height 15
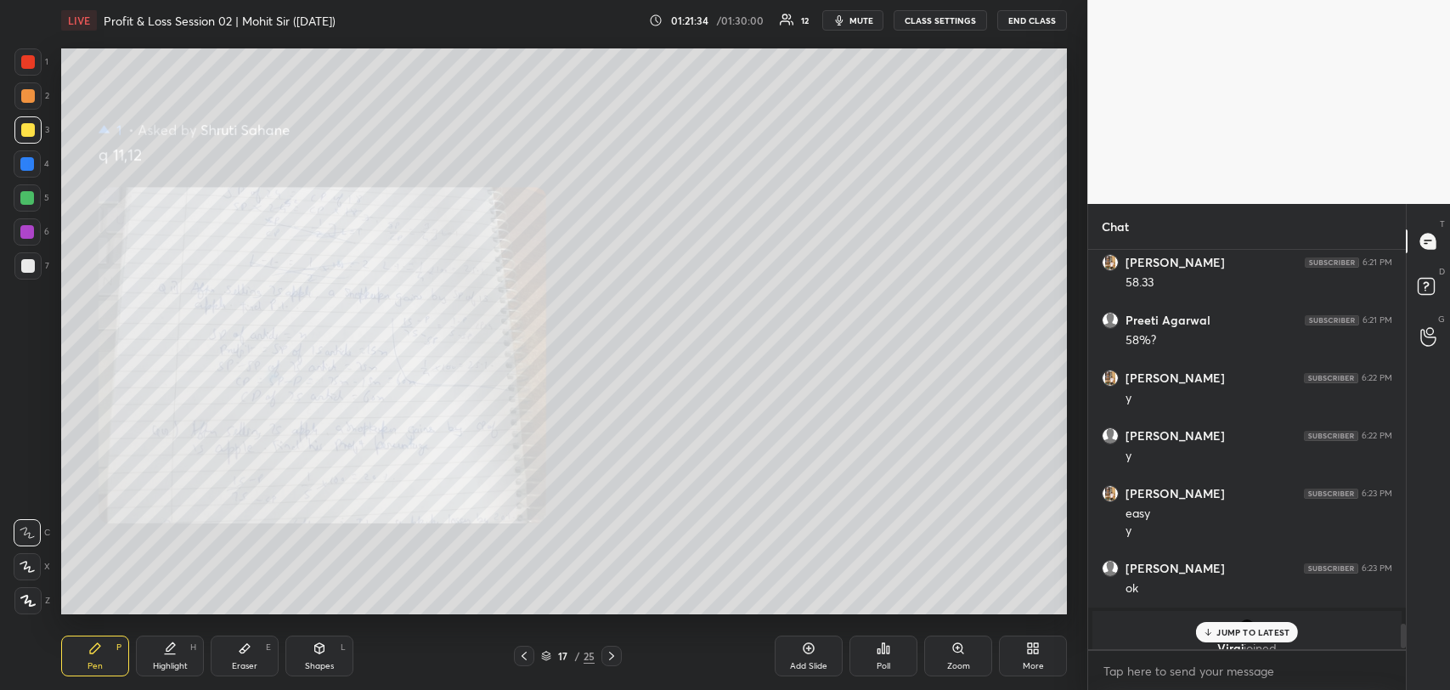
click at [1218, 627] on p "JUMP TO LATEST" at bounding box center [1253, 632] width 73 height 10
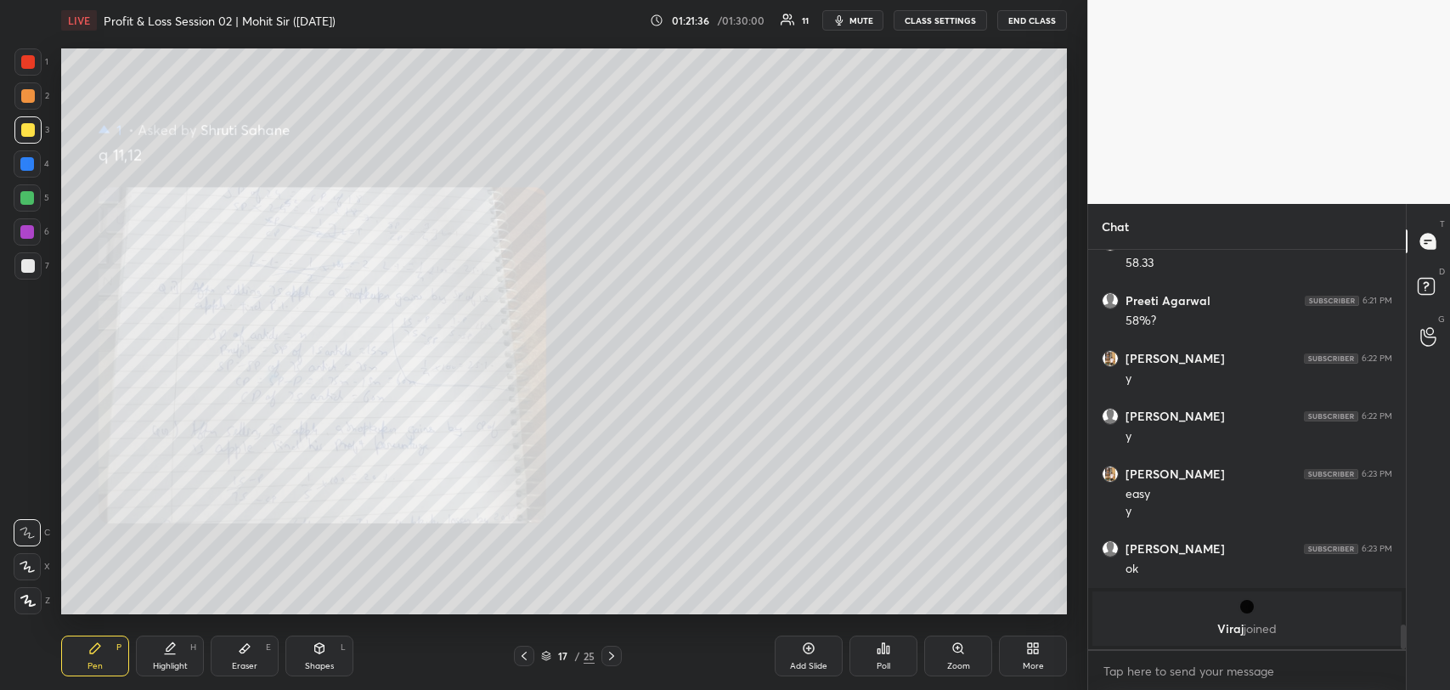
scroll to position [6202, 0]
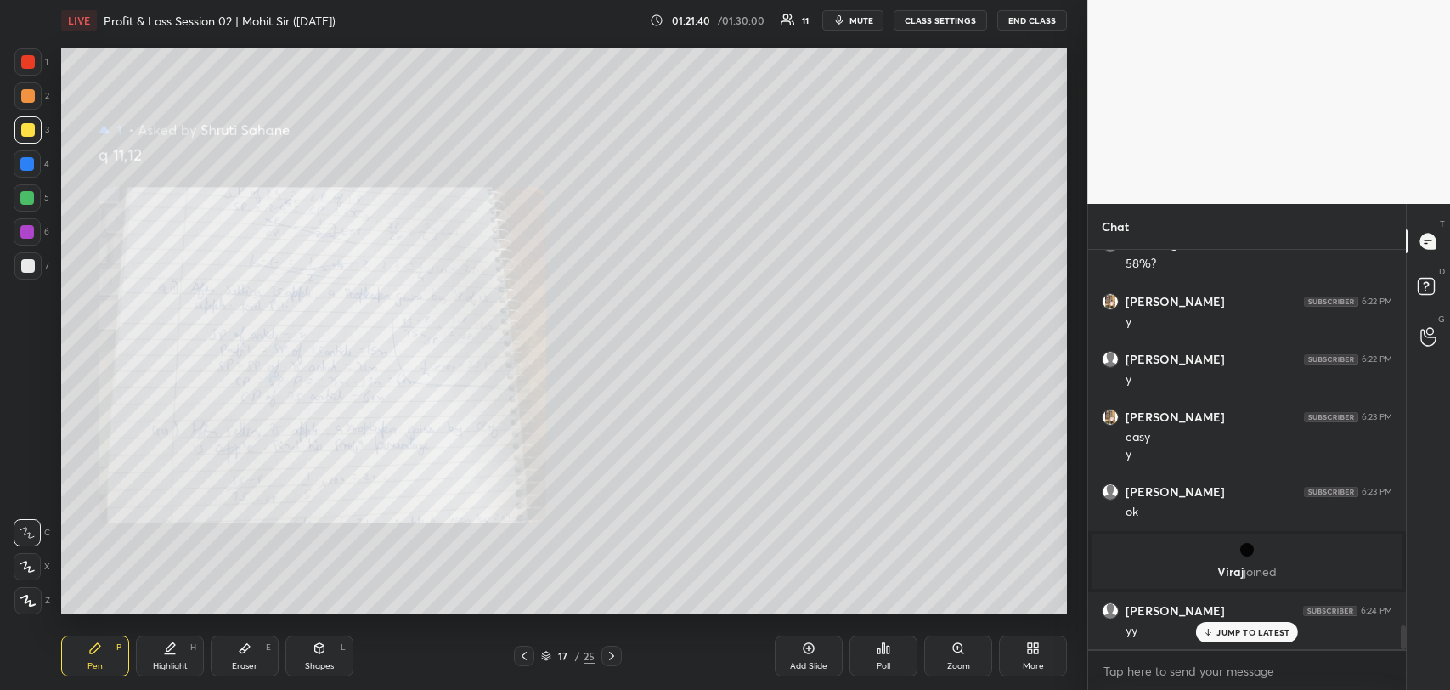
click at [1257, 630] on p "JUMP TO LATEST" at bounding box center [1253, 632] width 73 height 10
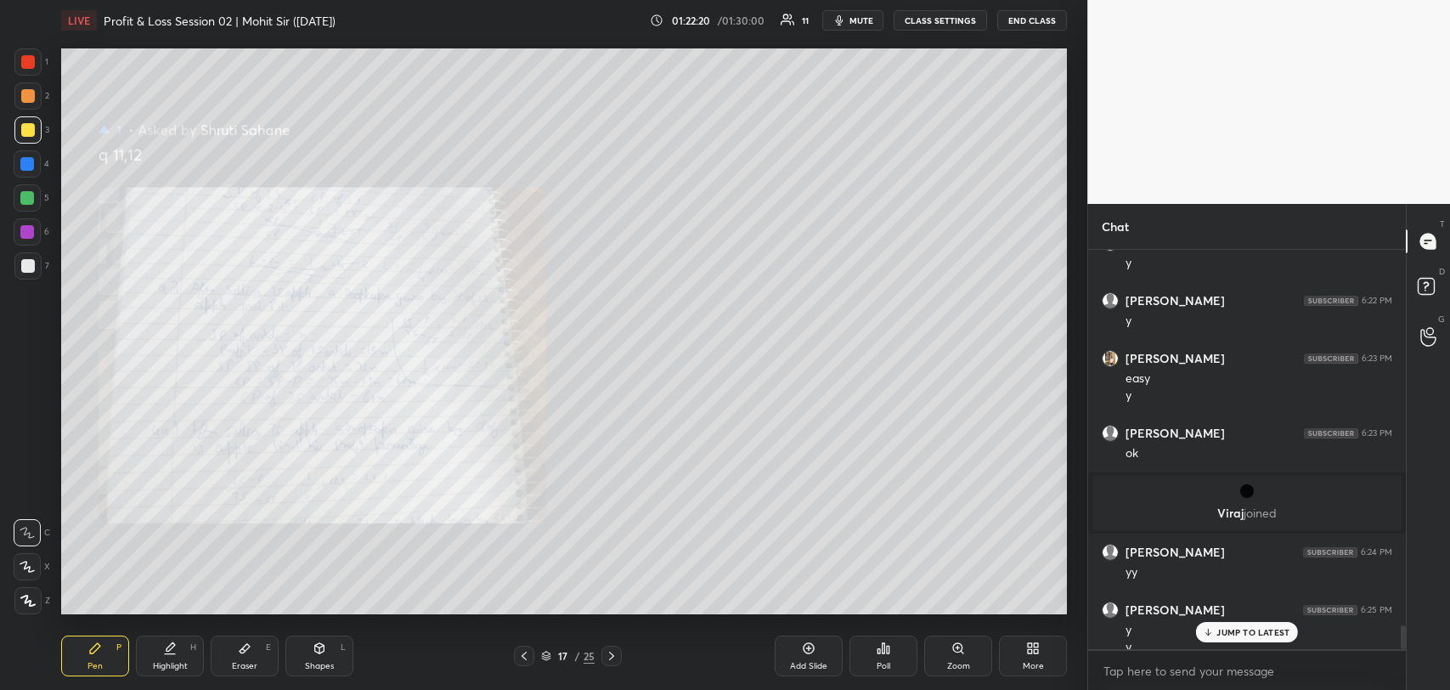
scroll to position [6276, 0]
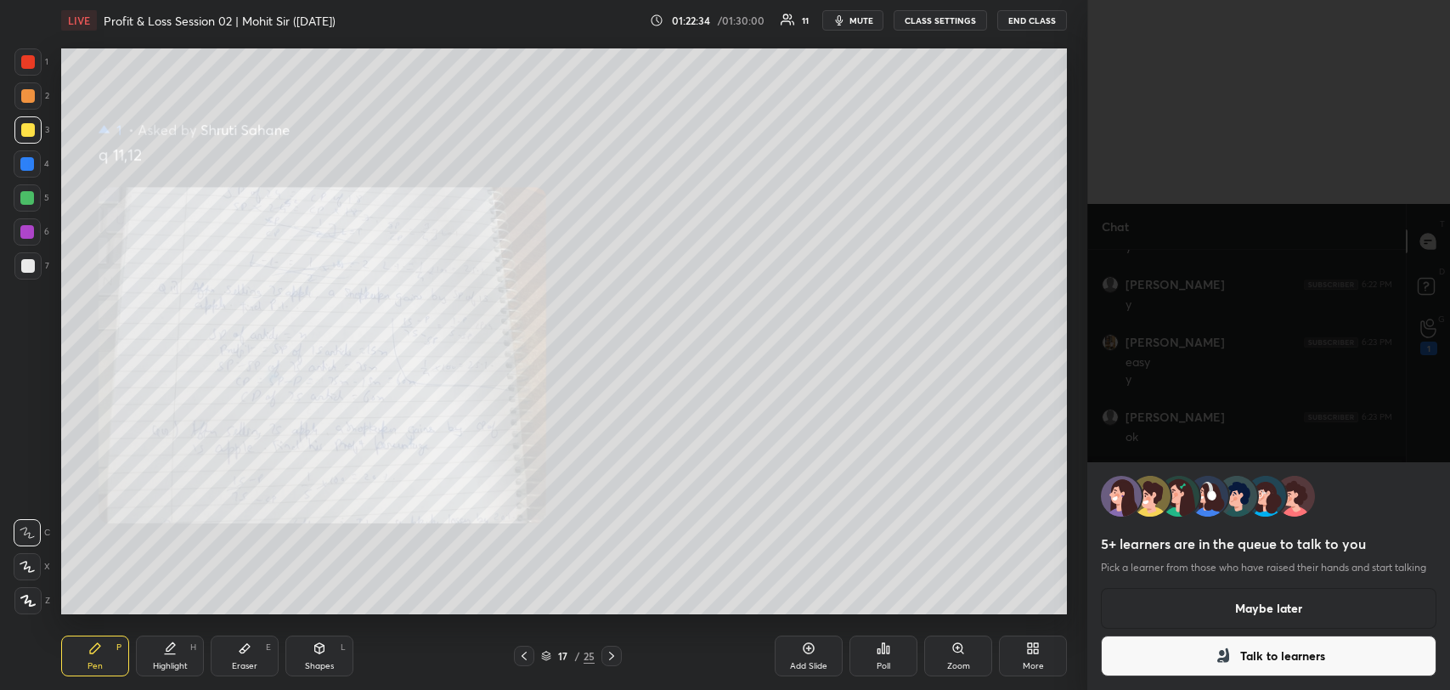
click at [1258, 655] on button "Talk to learners" at bounding box center [1269, 656] width 336 height 41
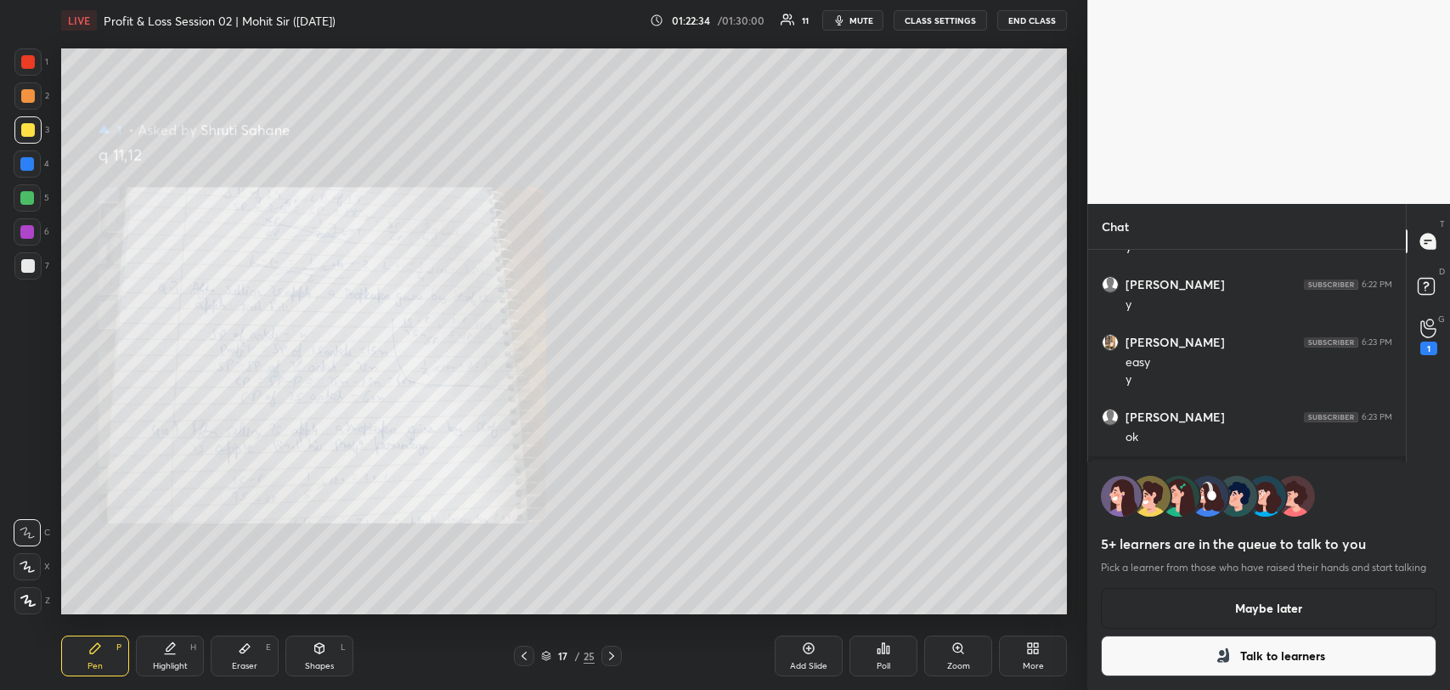
scroll to position [6, 5]
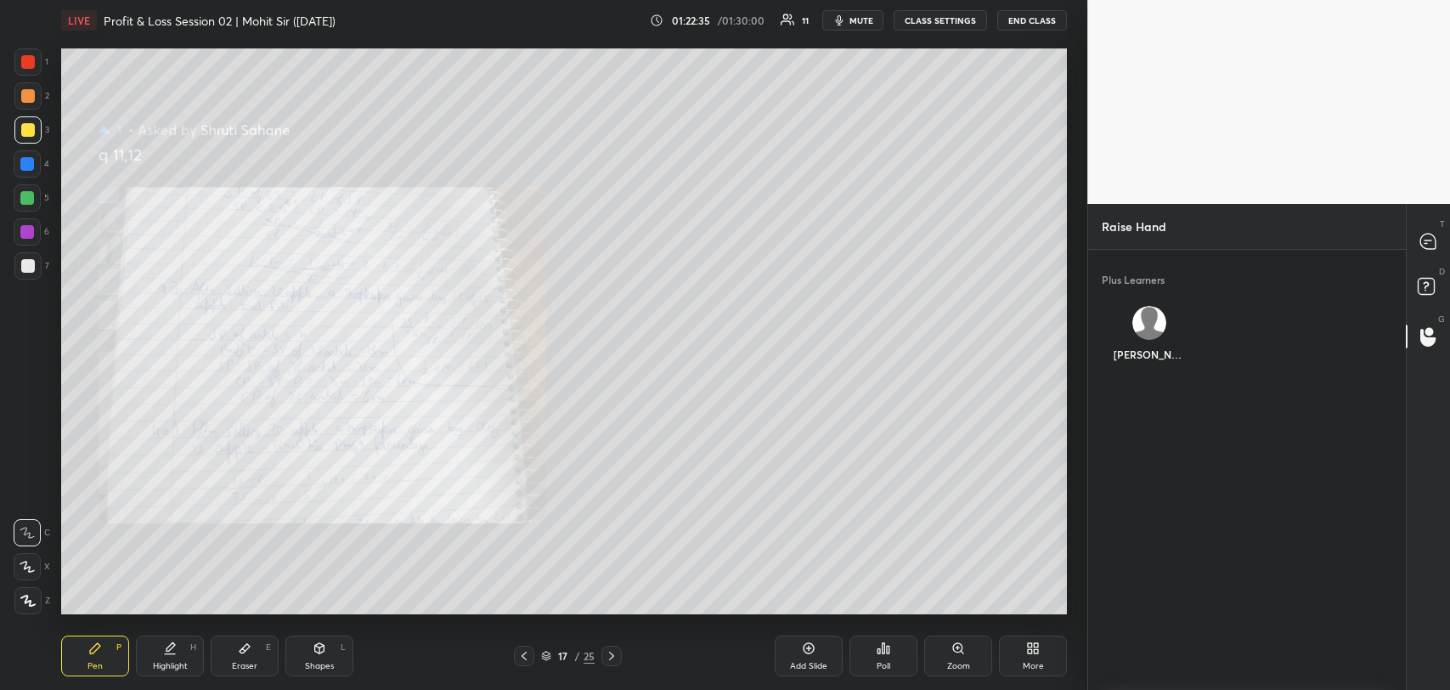
click at [1147, 327] on div "[PERSON_NAME]" at bounding box center [1150, 337] width 96 height 90
click at [1151, 364] on button "INVITE" at bounding box center [1150, 366] width 82 height 22
click at [1428, 244] on icon at bounding box center [1428, 241] width 15 height 15
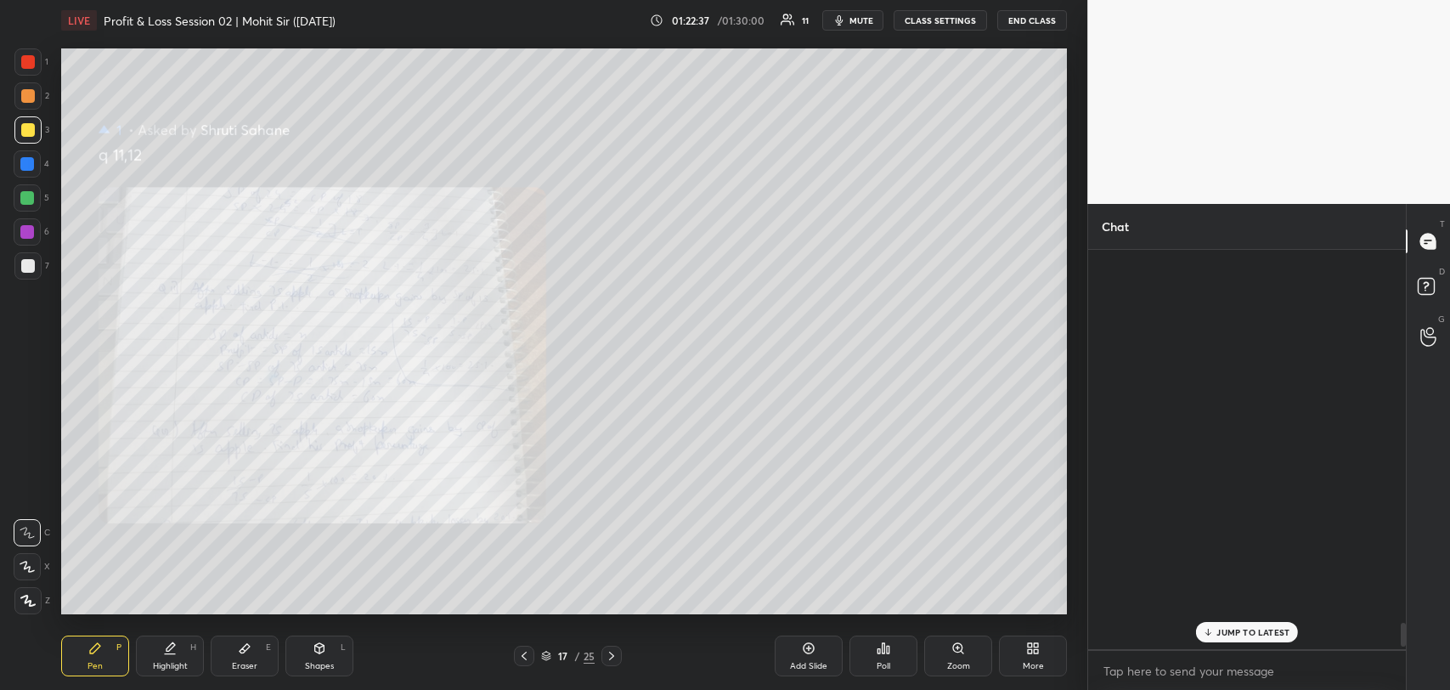
scroll to position [394, 313]
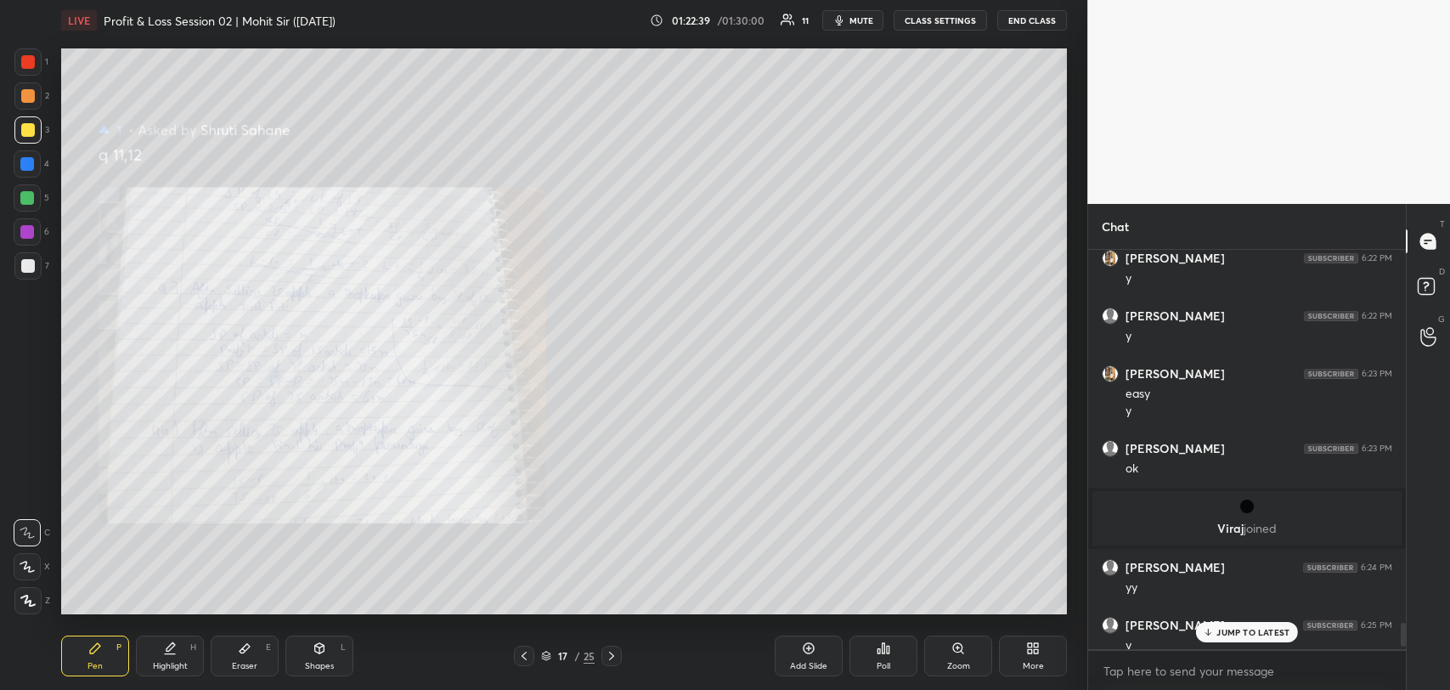
click at [1235, 635] on p "JUMP TO LATEST" at bounding box center [1253, 632] width 73 height 10
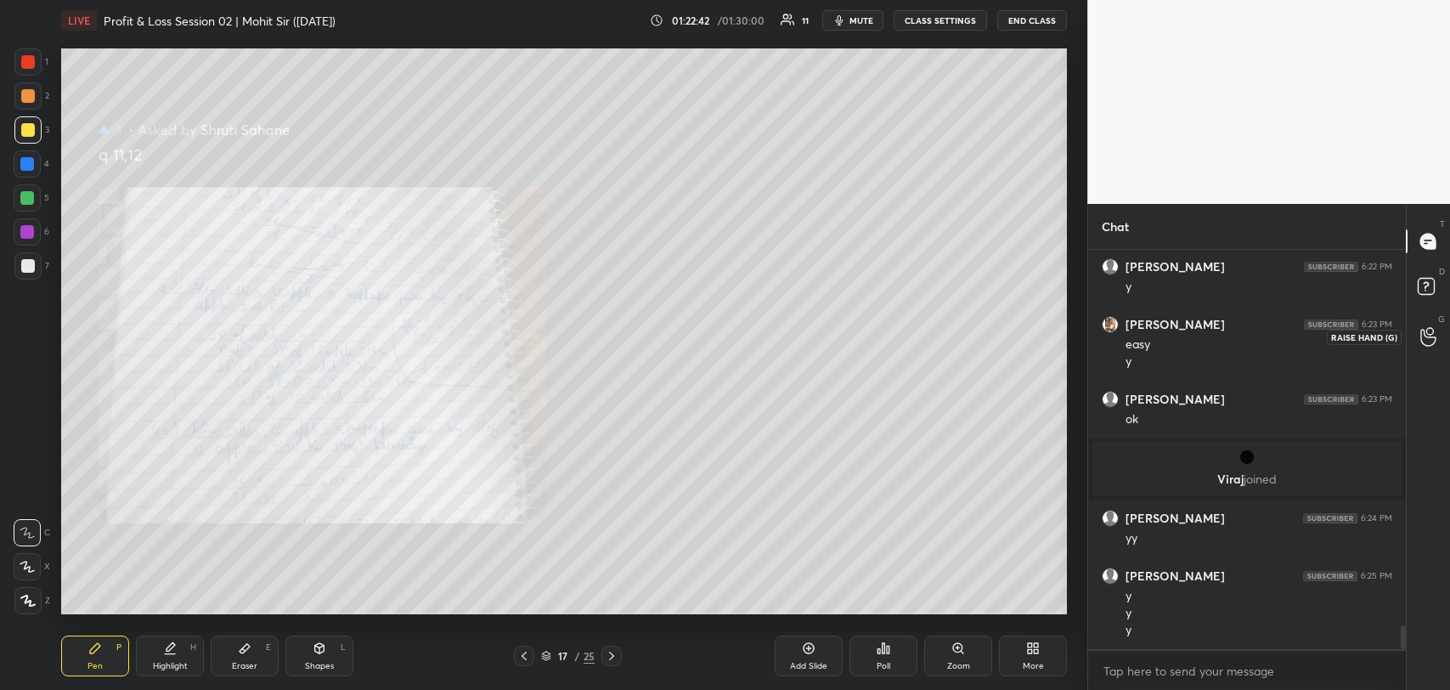
click at [1427, 331] on icon at bounding box center [1429, 337] width 16 height 20
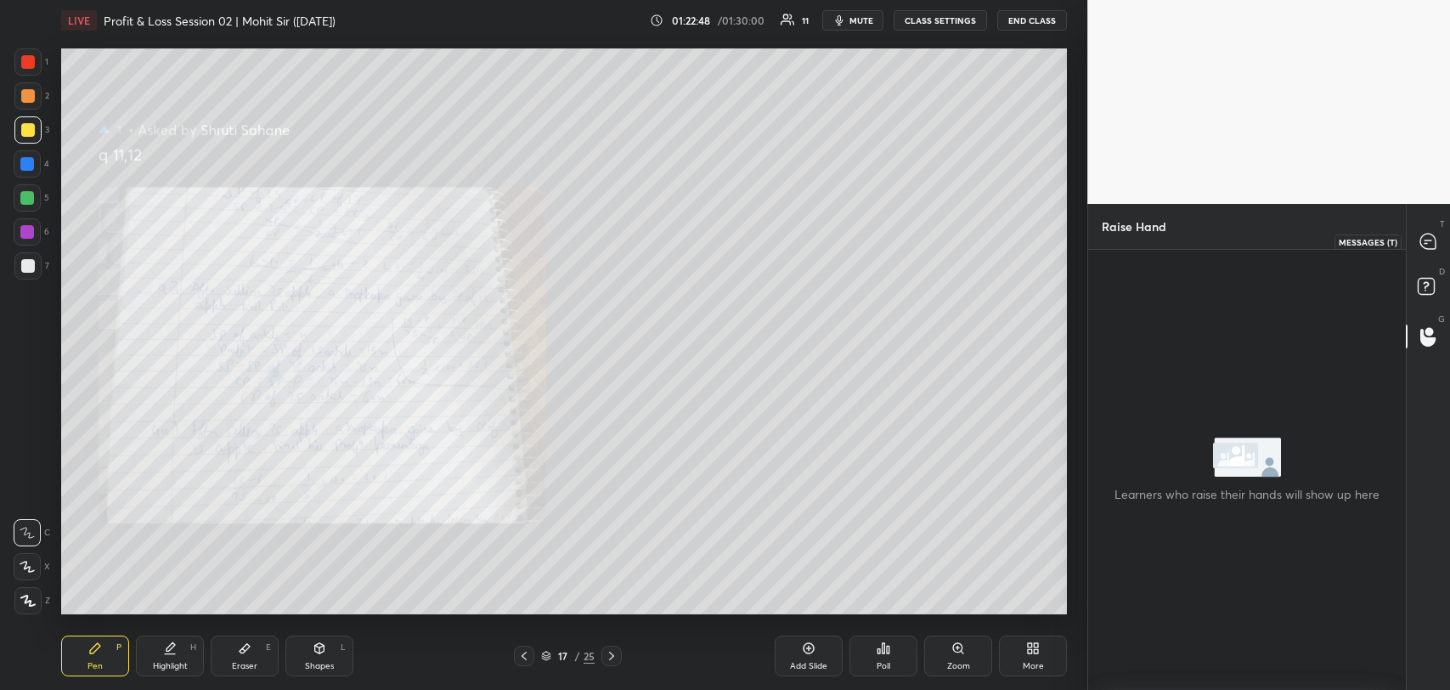
click at [1425, 246] on icon at bounding box center [1428, 241] width 15 height 15
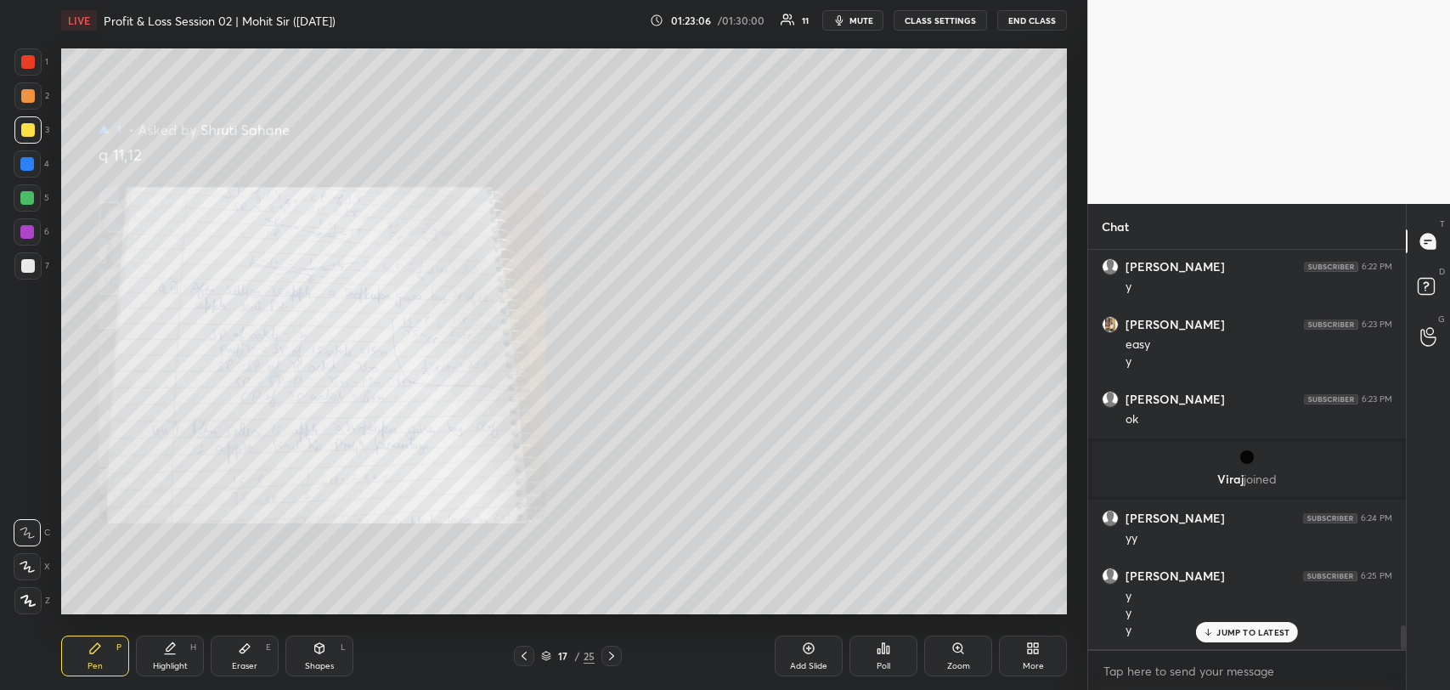
scroll to position [6351, 0]
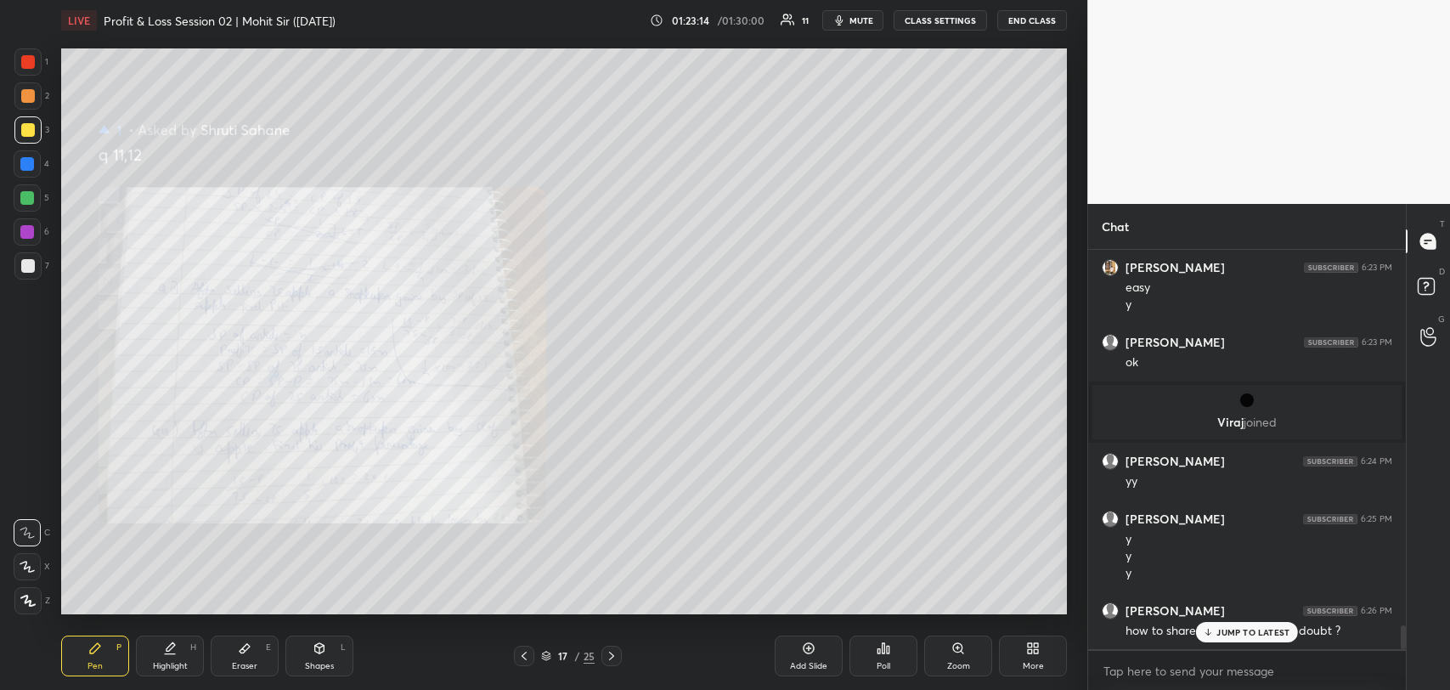
click at [253, 648] on div "Eraser E" at bounding box center [245, 656] width 68 height 41
click at [105, 641] on div "Pen P" at bounding box center [95, 656] width 68 height 41
click at [241, 651] on icon at bounding box center [245, 648] width 10 height 9
click at [89, 644] on icon at bounding box center [95, 648] width 14 height 14
click at [250, 653] on icon at bounding box center [245, 648] width 14 height 14
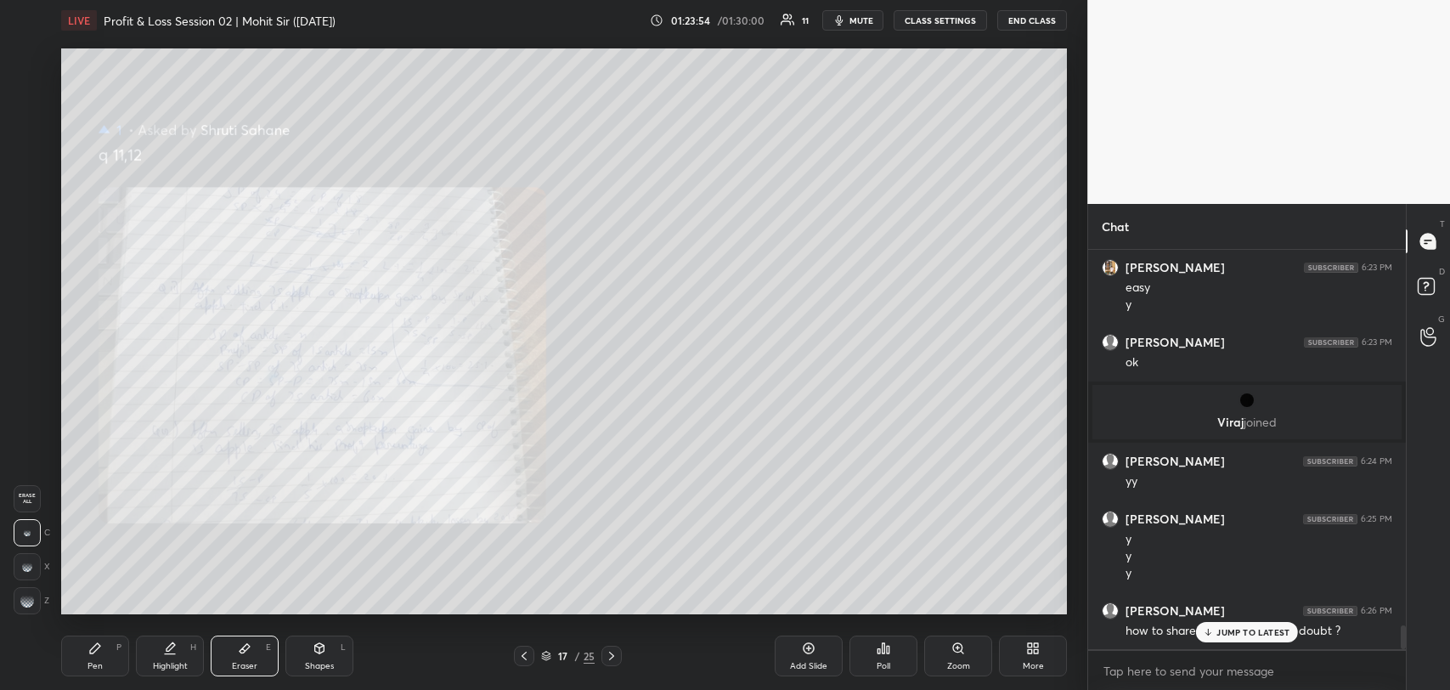
click at [105, 647] on div "Pen P" at bounding box center [95, 656] width 68 height 41
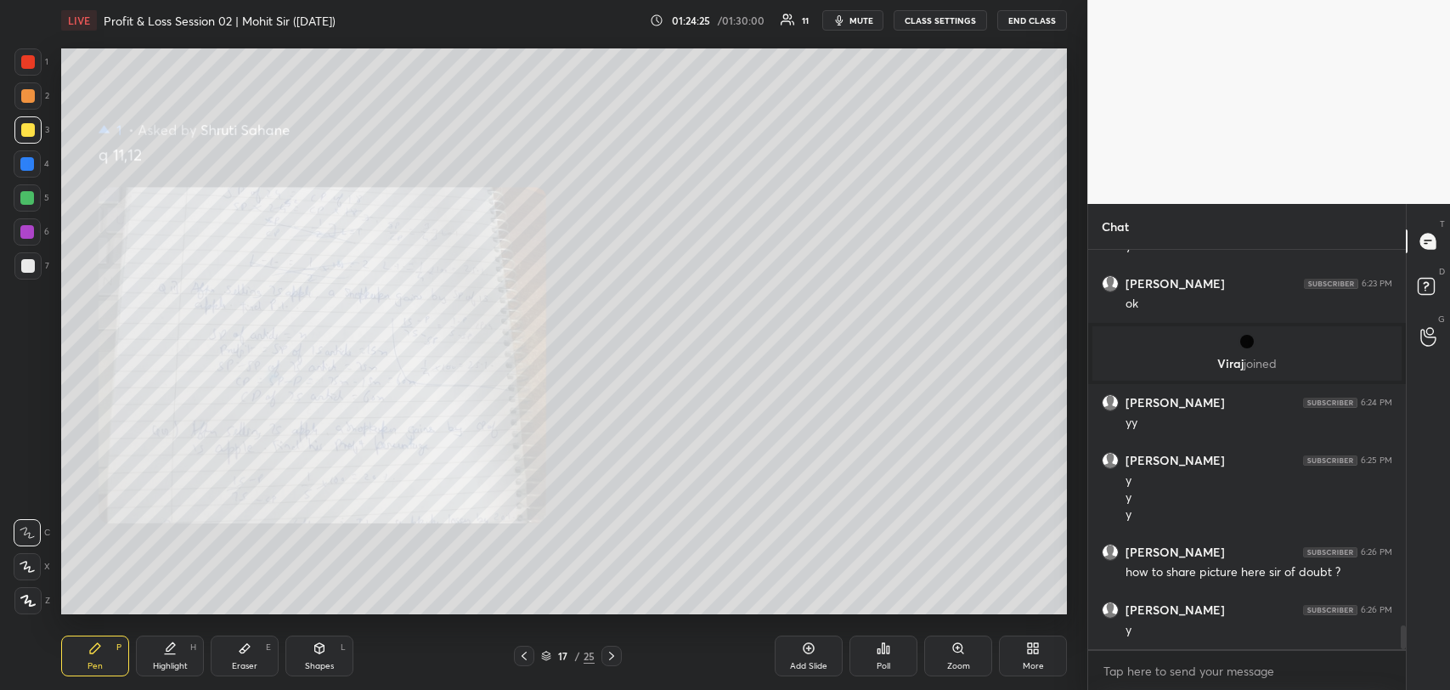
scroll to position [6467, 0]
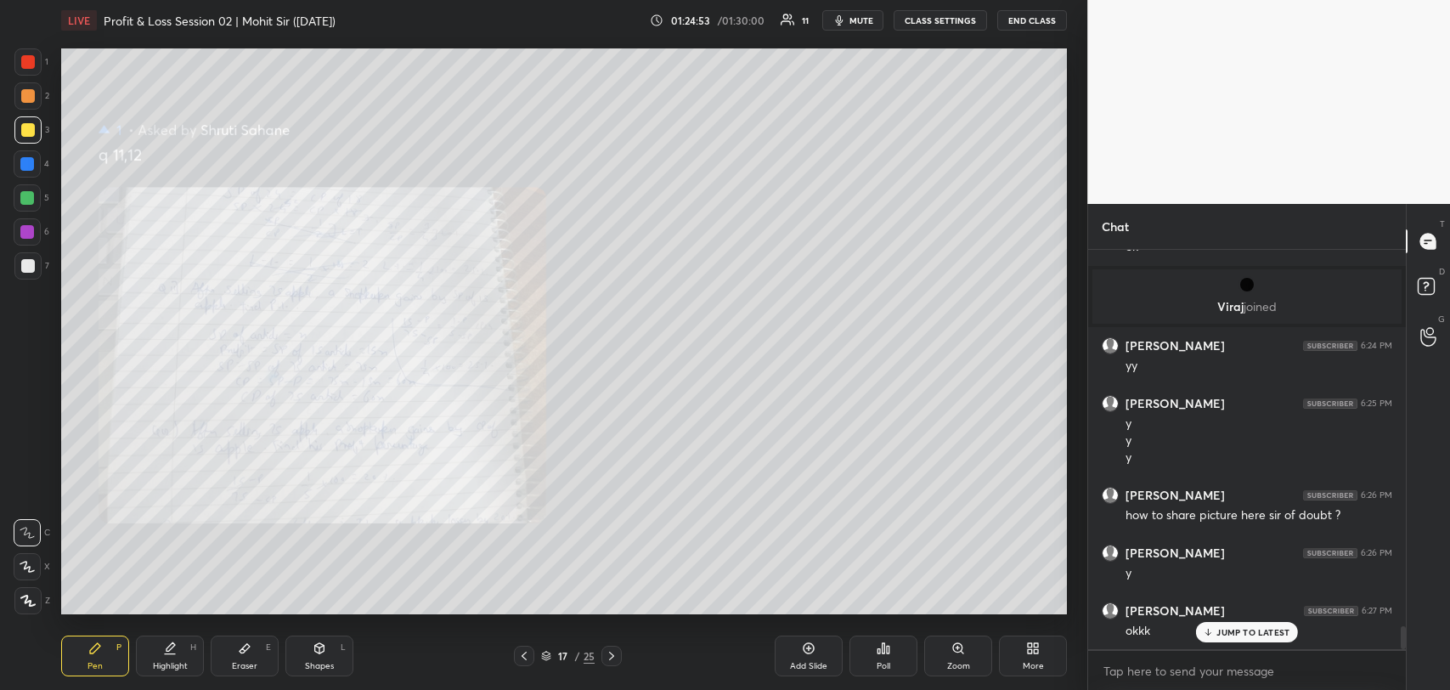
click at [1210, 622] on div "JUMP TO LATEST" at bounding box center [1247, 632] width 102 height 20
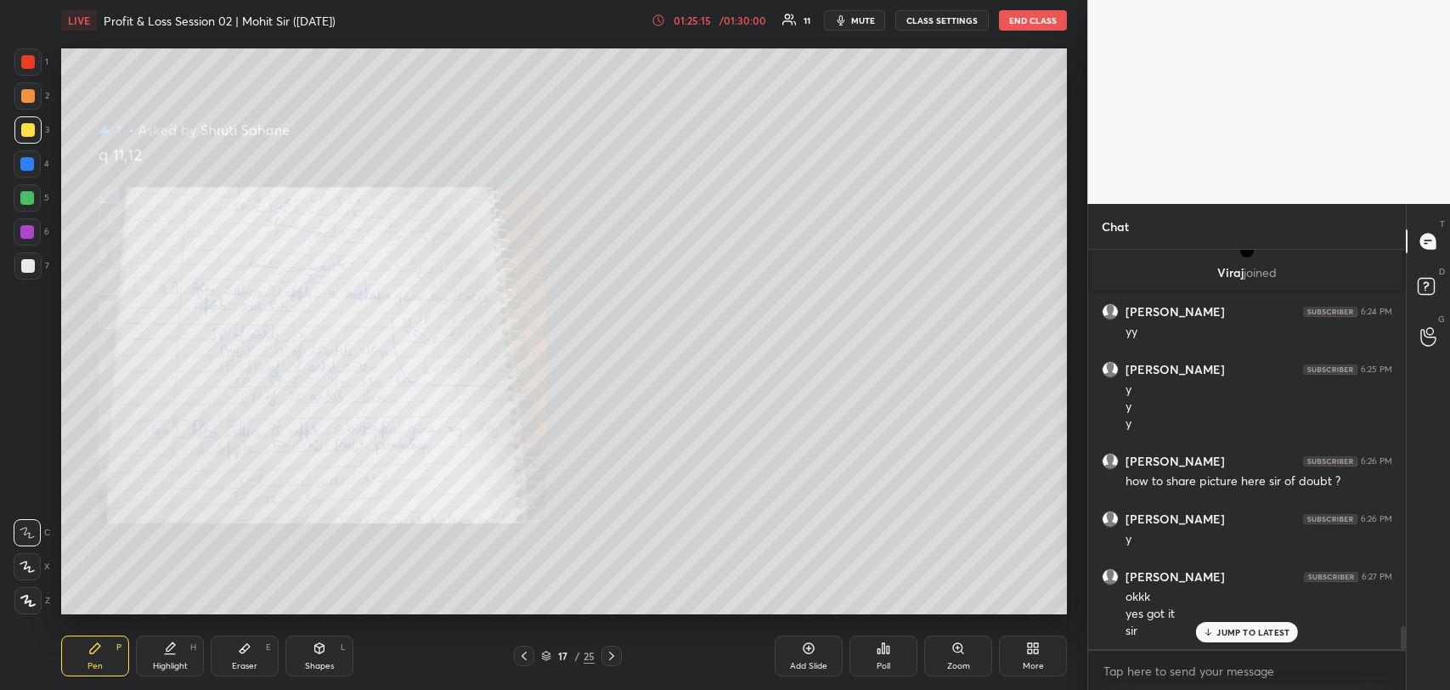
scroll to position [6559, 0]
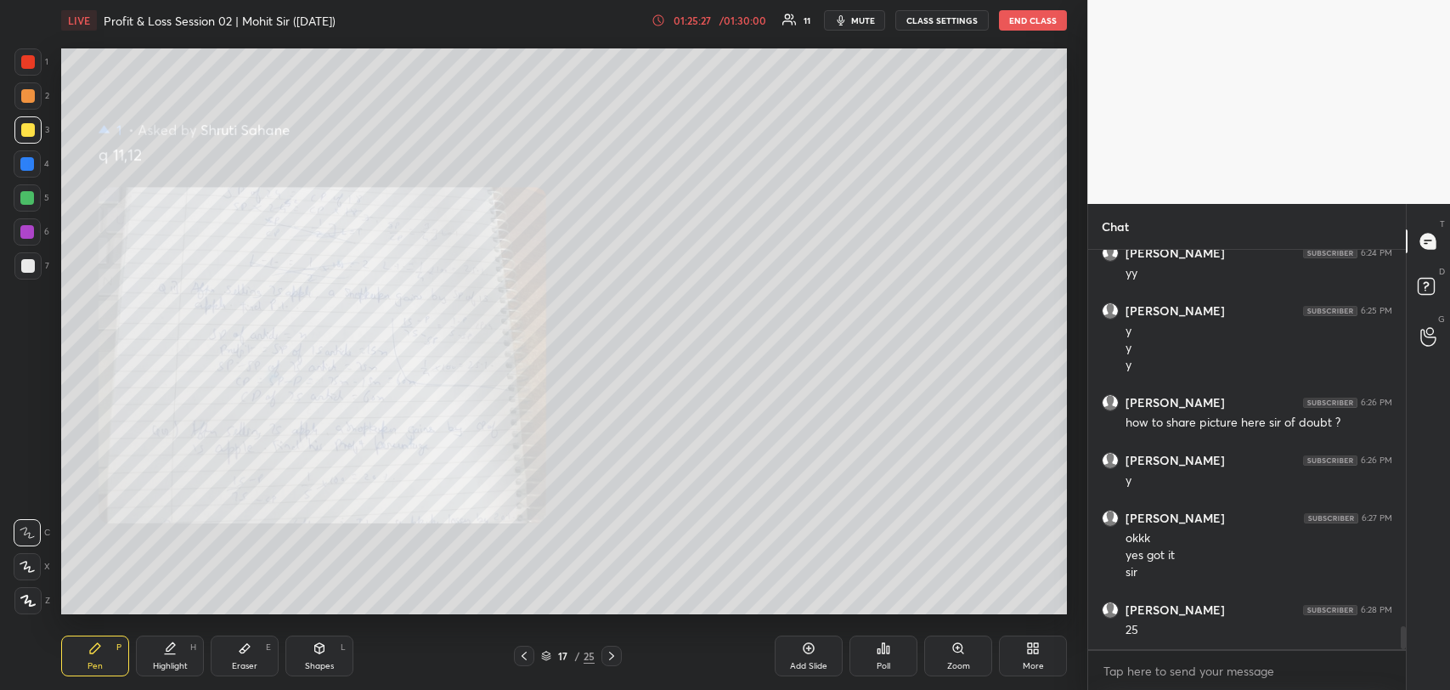
click at [520, 654] on icon at bounding box center [524, 656] width 14 height 14
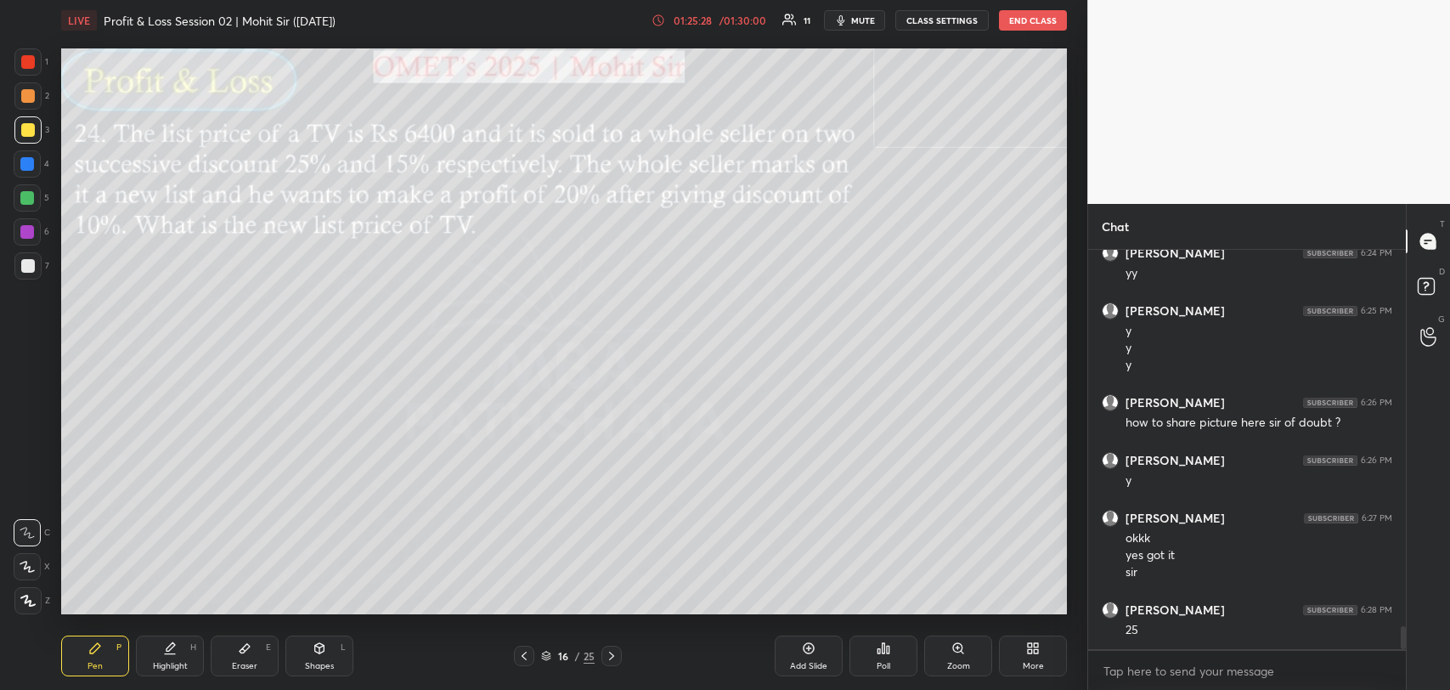
scroll to position [6575, 0]
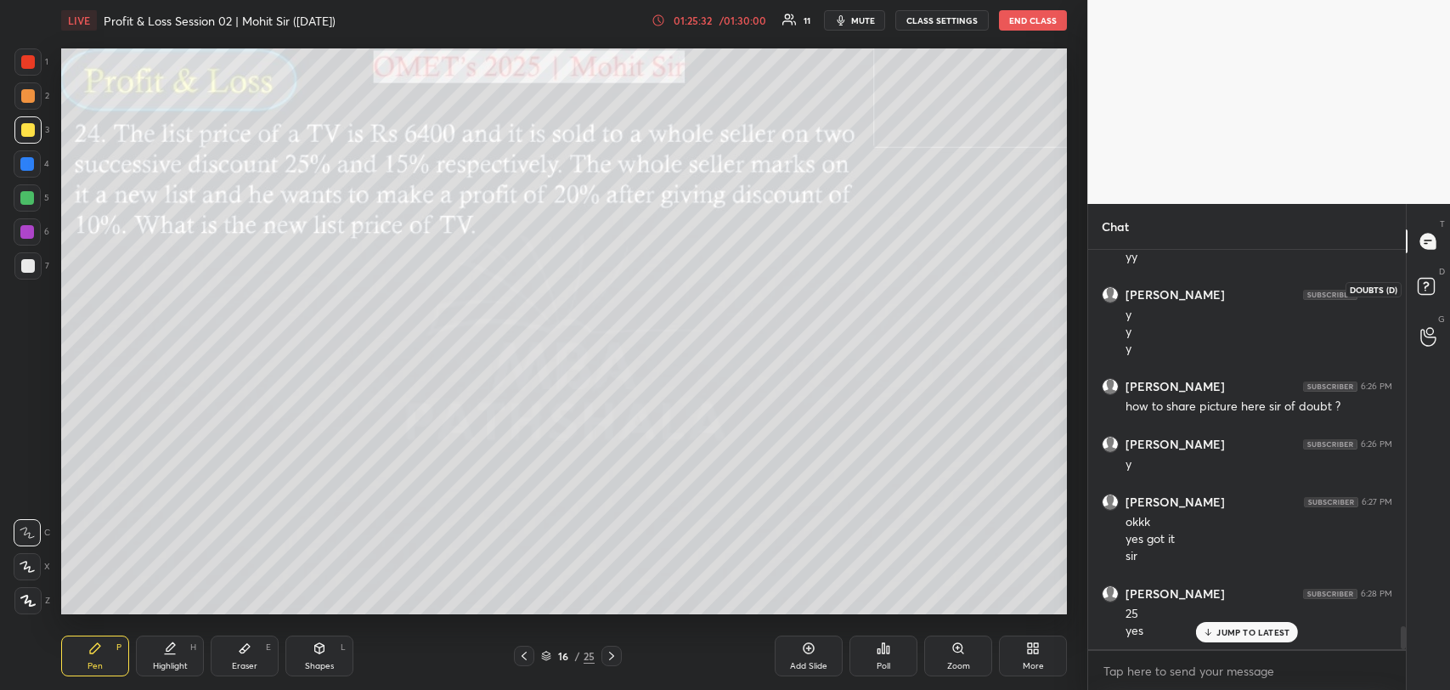
click at [1431, 280] on rect at bounding box center [1426, 287] width 16 height 16
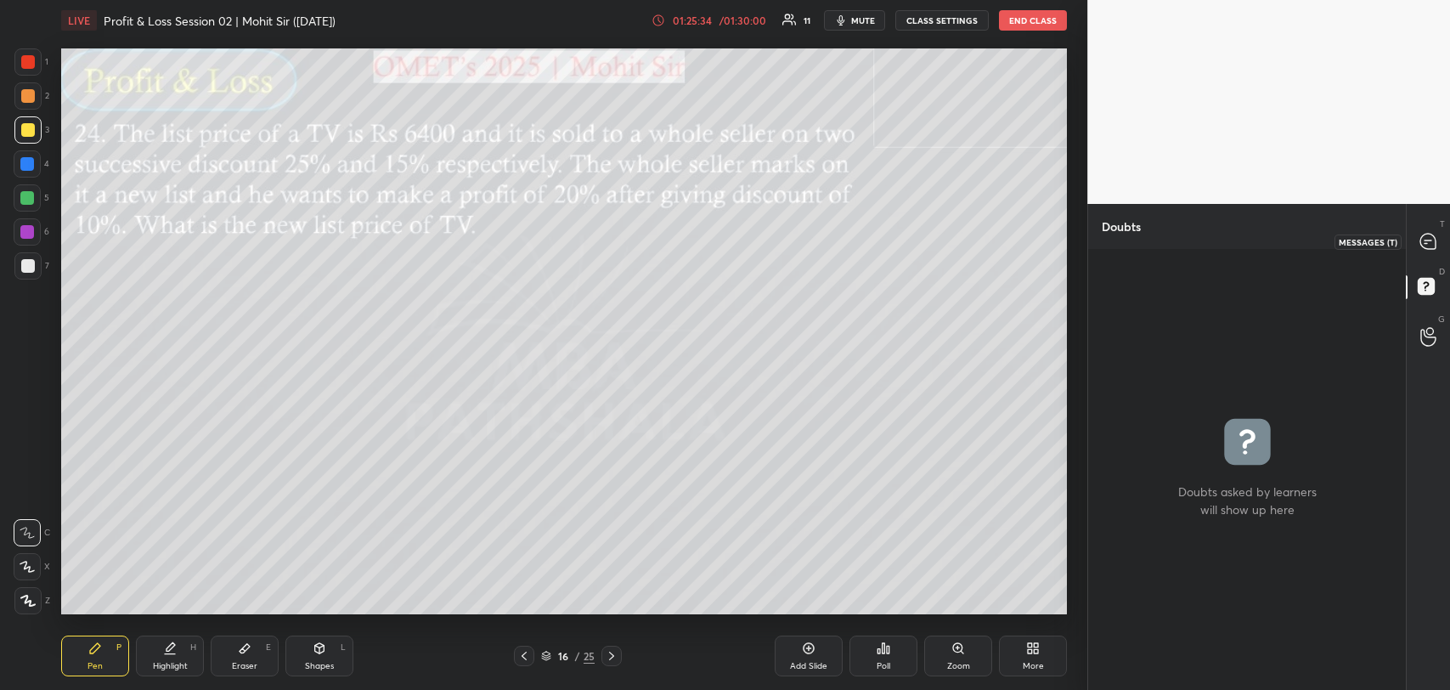
click at [1430, 240] on icon at bounding box center [1428, 240] width 7 height 0
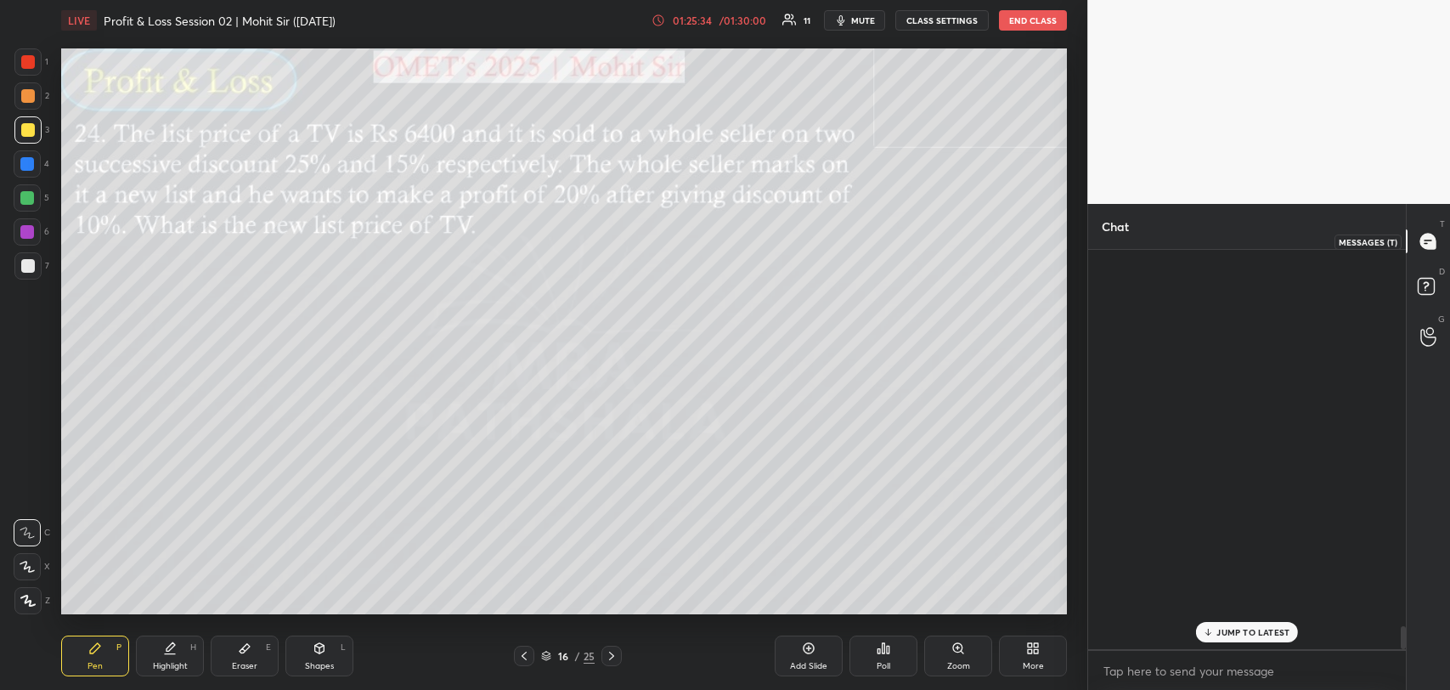
scroll to position [394, 313]
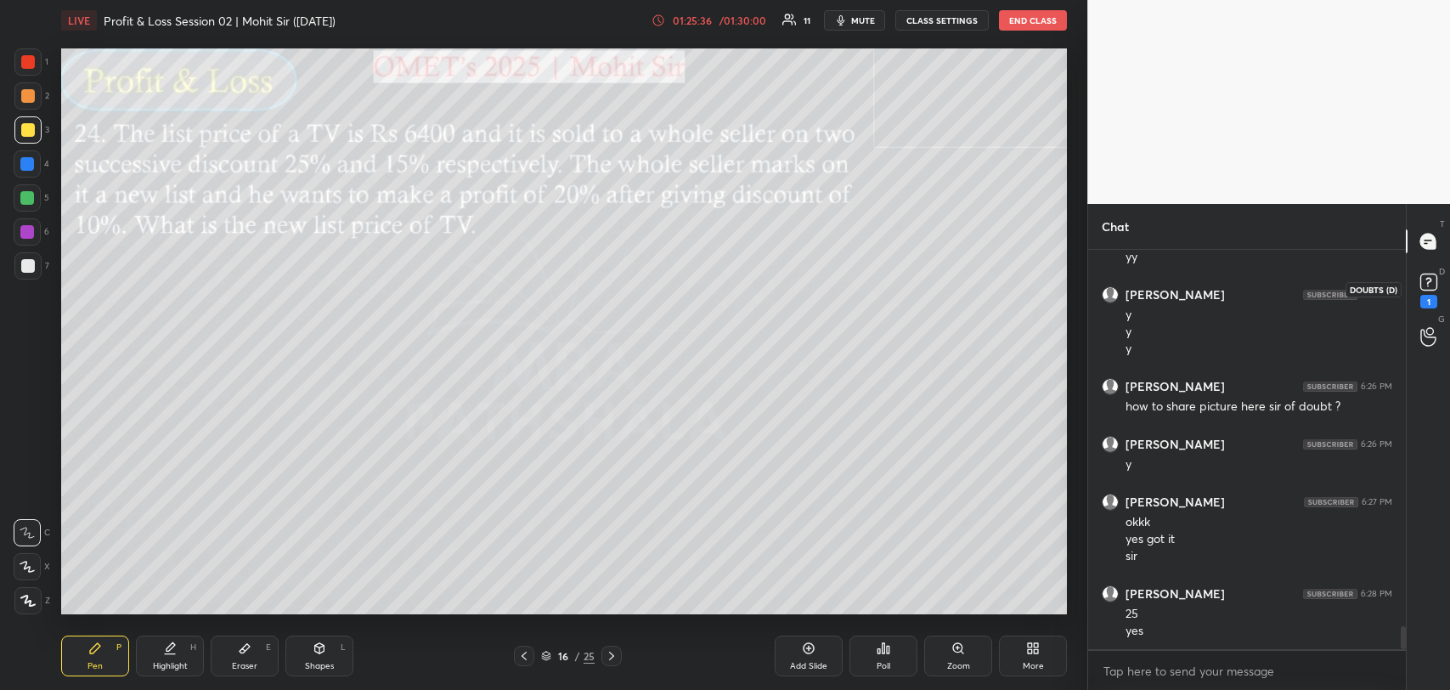
click at [1430, 276] on rect at bounding box center [1429, 282] width 16 height 16
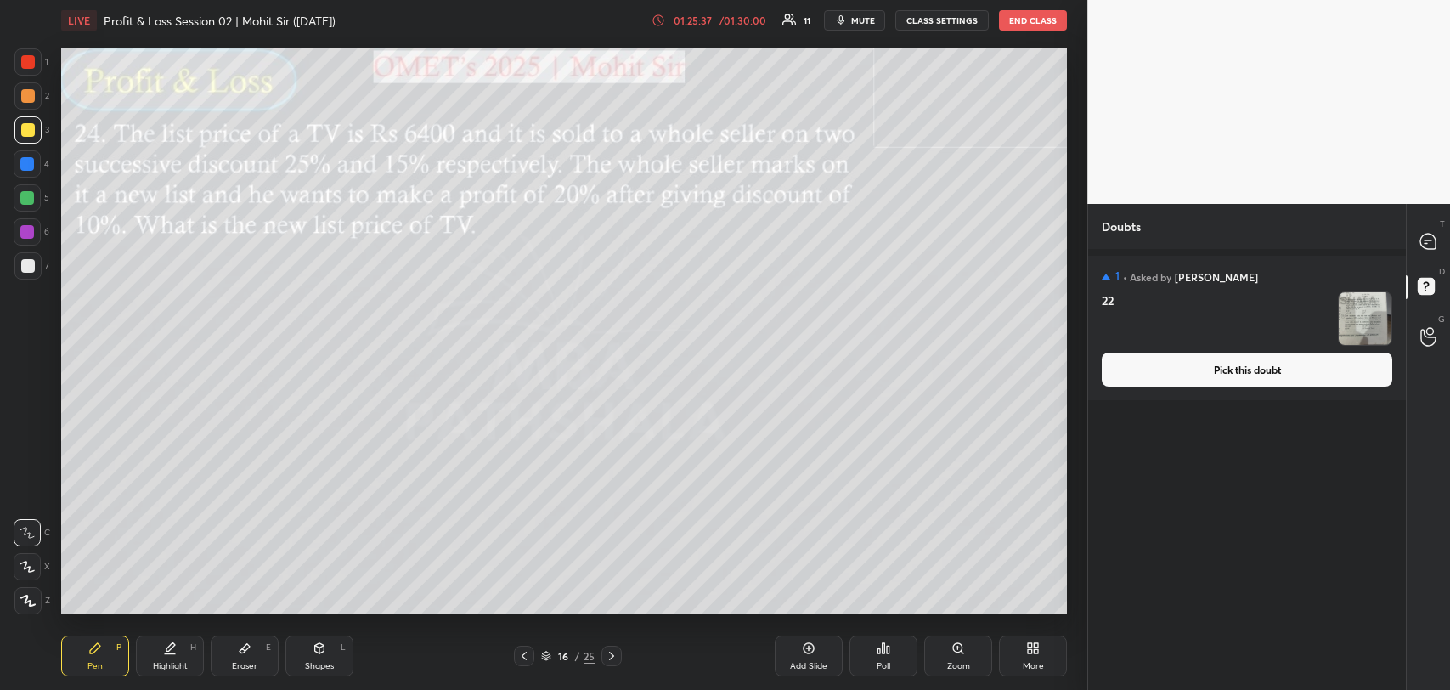
click at [1221, 362] on button "Pick this doubt" at bounding box center [1247, 370] width 291 height 34
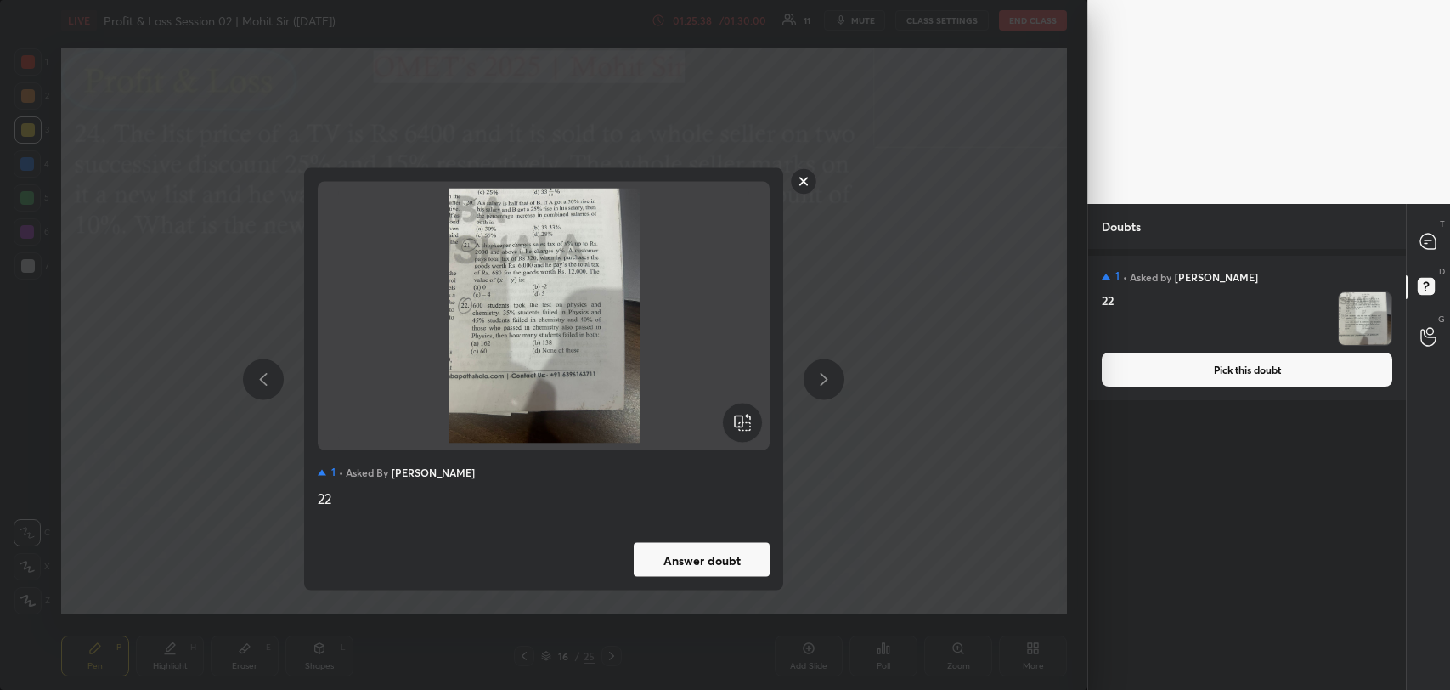
click at [676, 560] on button "Answer doubt" at bounding box center [702, 560] width 136 height 34
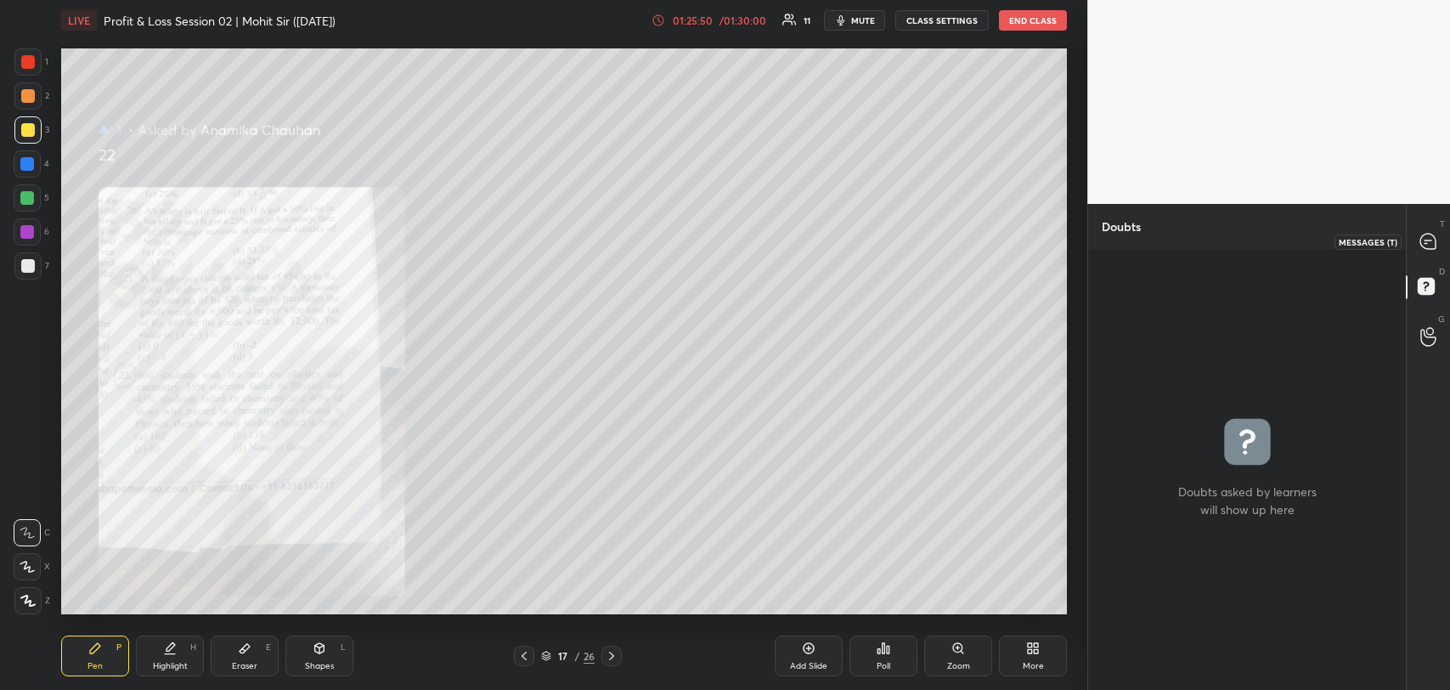
click at [1428, 239] on icon at bounding box center [1428, 241] width 15 height 15
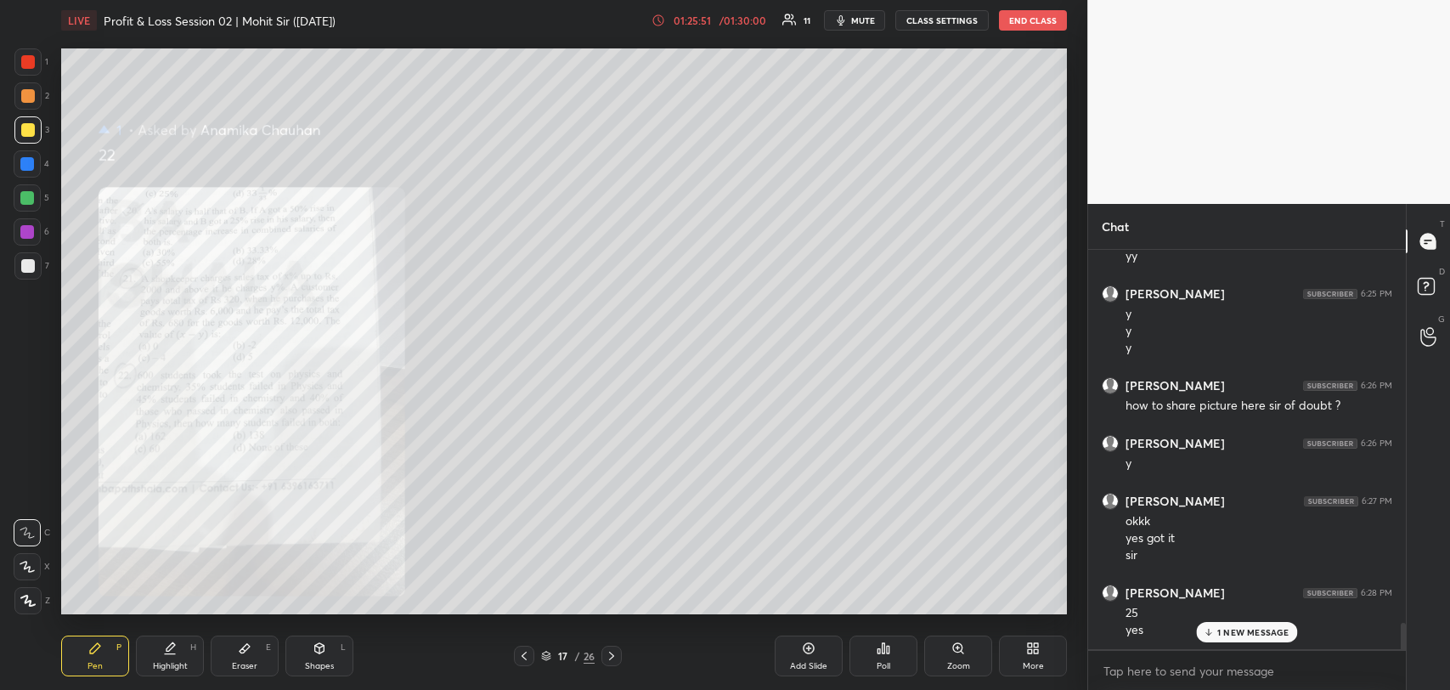
click at [1225, 630] on p "1 NEW MESSAGE" at bounding box center [1254, 632] width 72 height 10
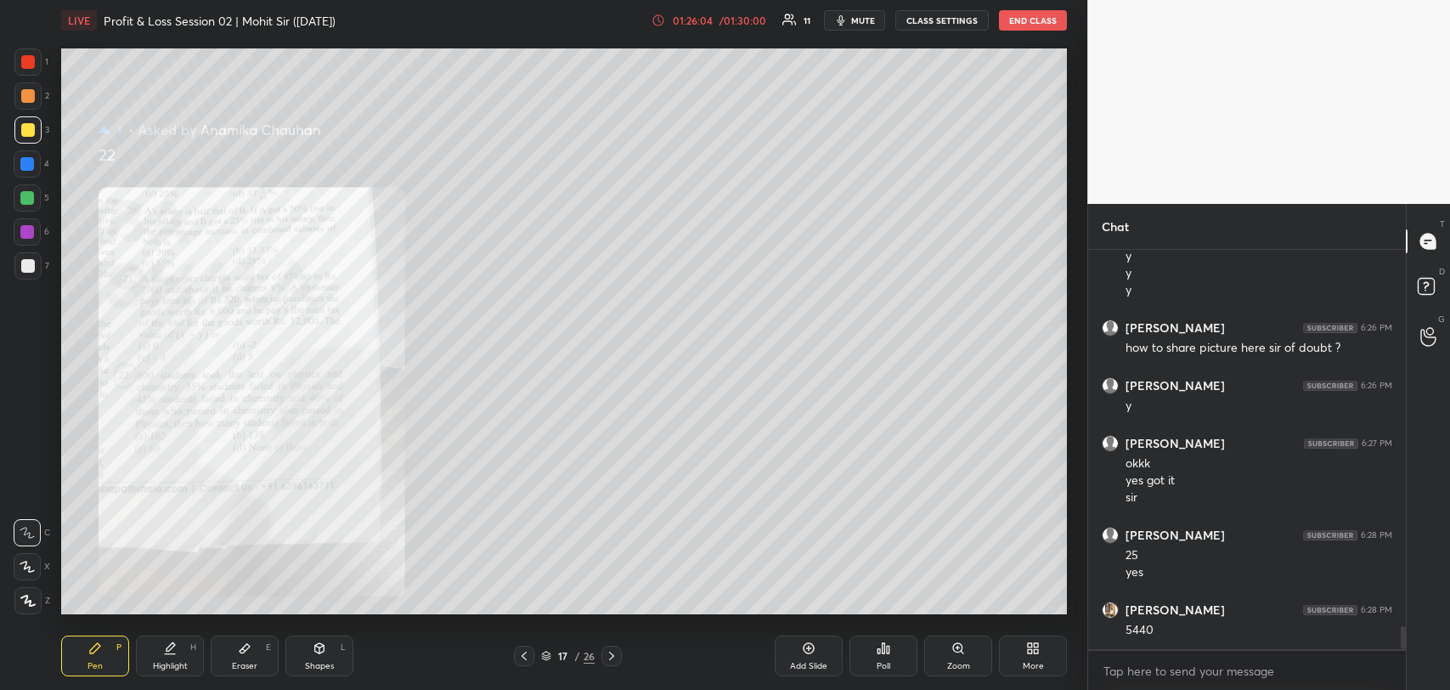
scroll to position [6691, 0]
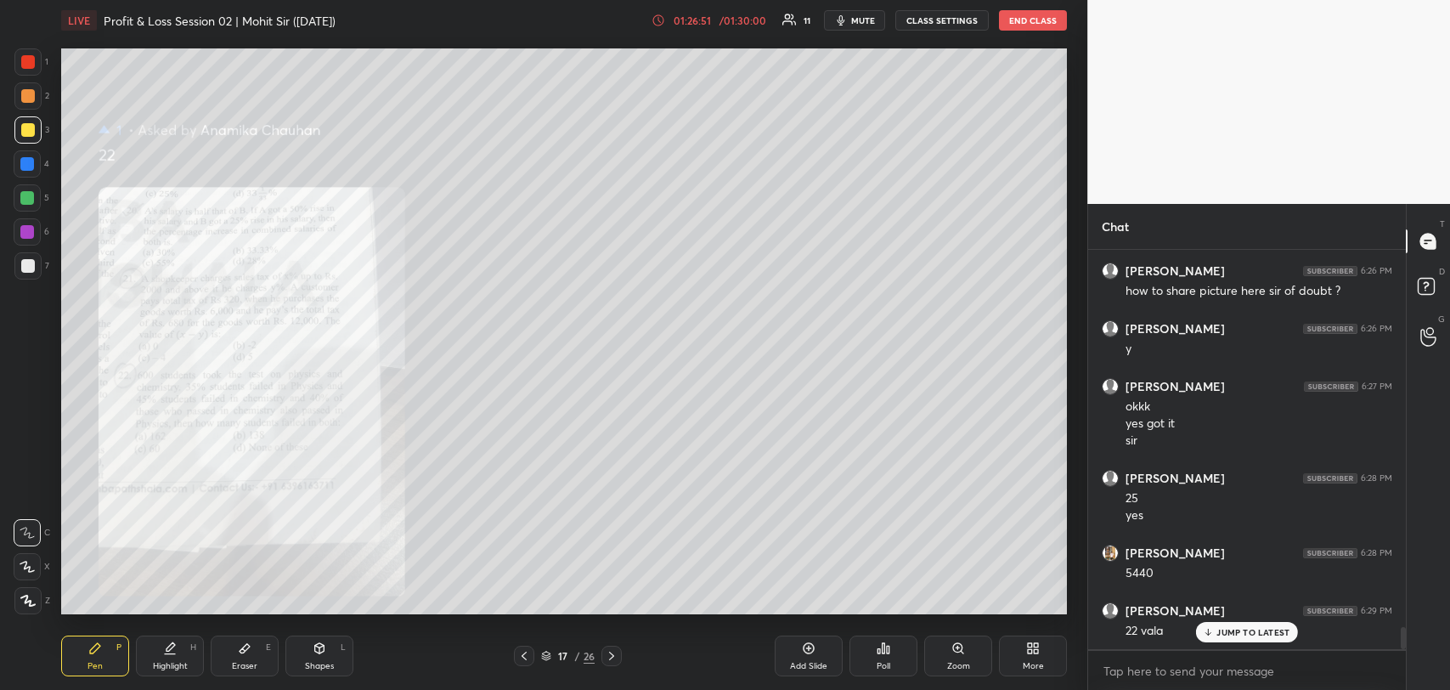
click at [1230, 627] on p "JUMP TO LATEST" at bounding box center [1253, 632] width 73 height 10
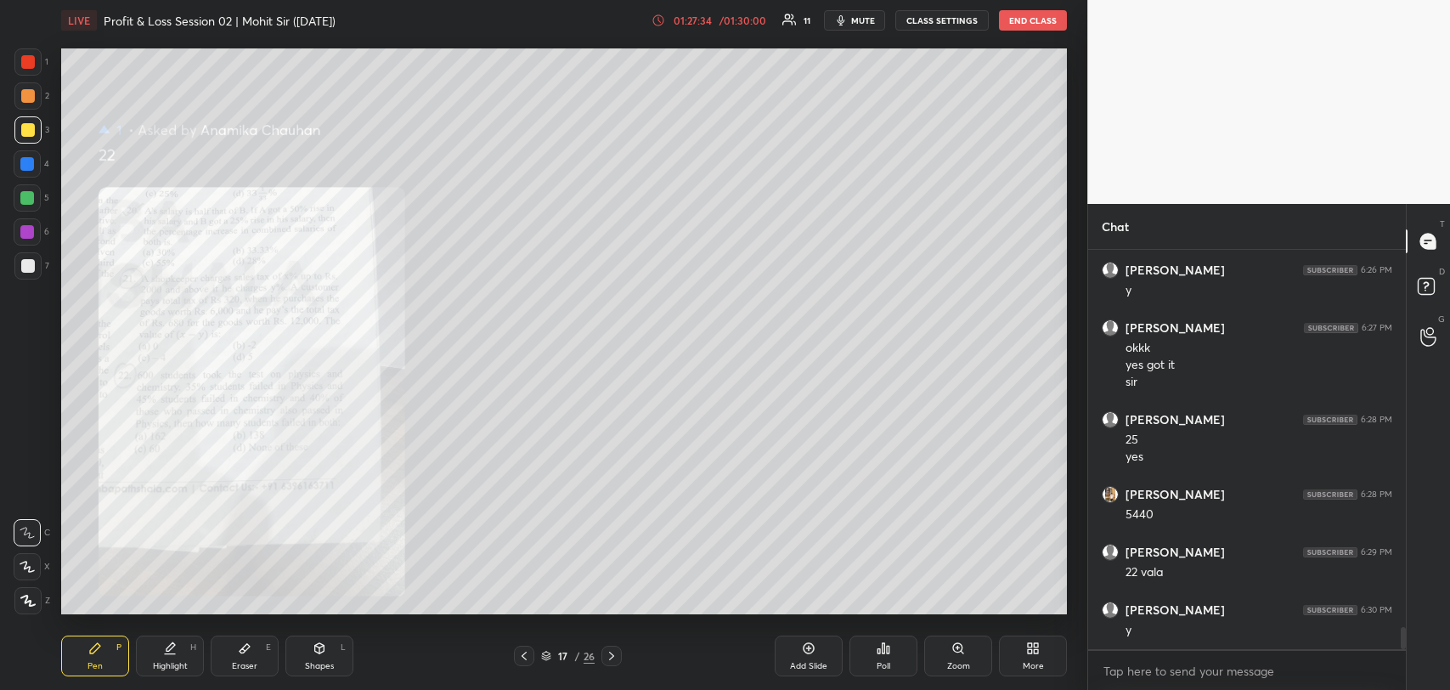
scroll to position [6766, 0]
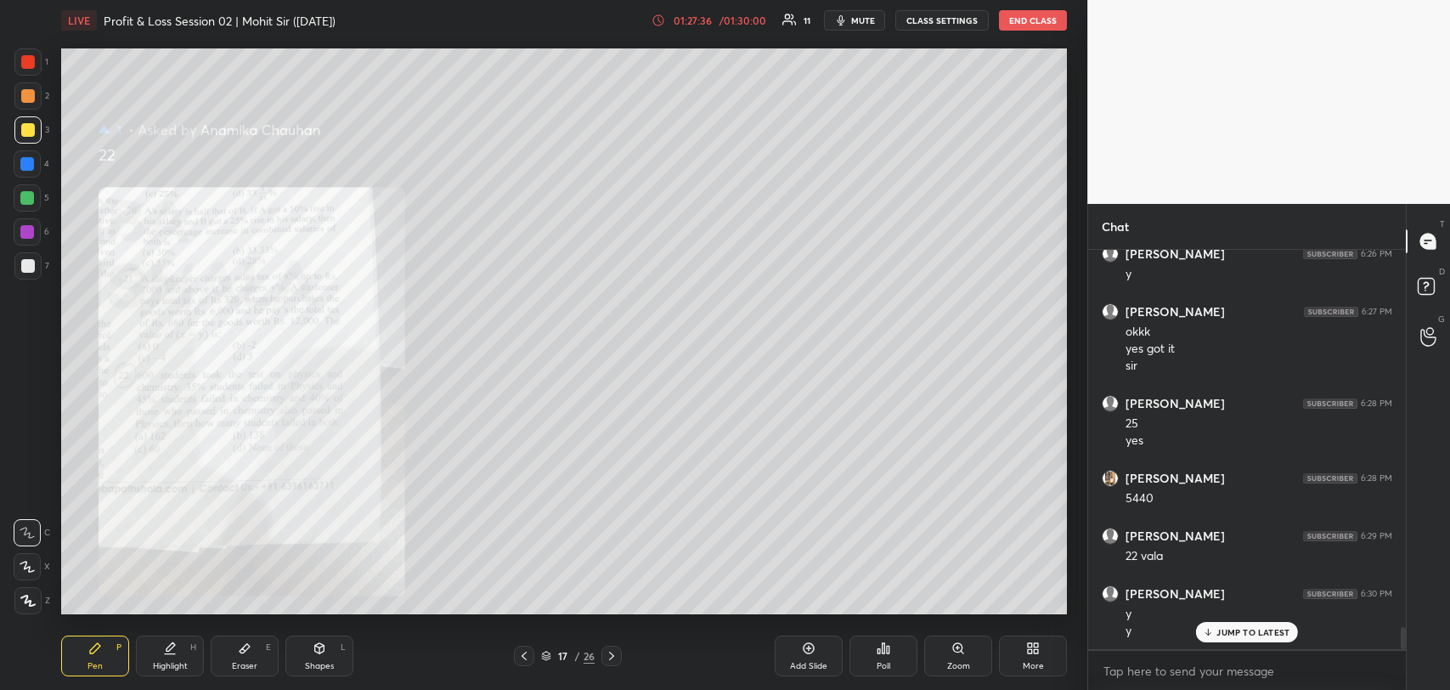
click at [251, 653] on icon at bounding box center [245, 648] width 14 height 14
click at [25, 602] on rect at bounding box center [25, 603] width 2 height 2
click at [100, 658] on div "Pen P" at bounding box center [95, 656] width 68 height 41
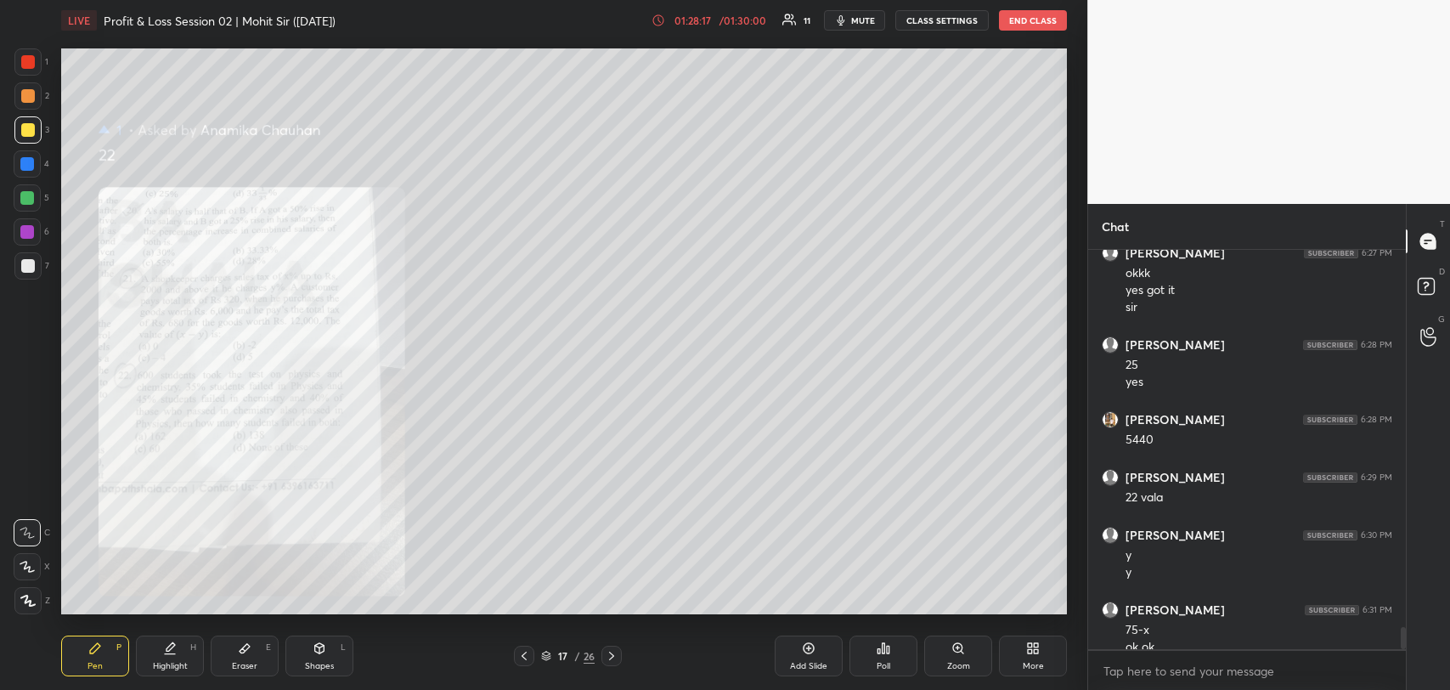
scroll to position [6840, 0]
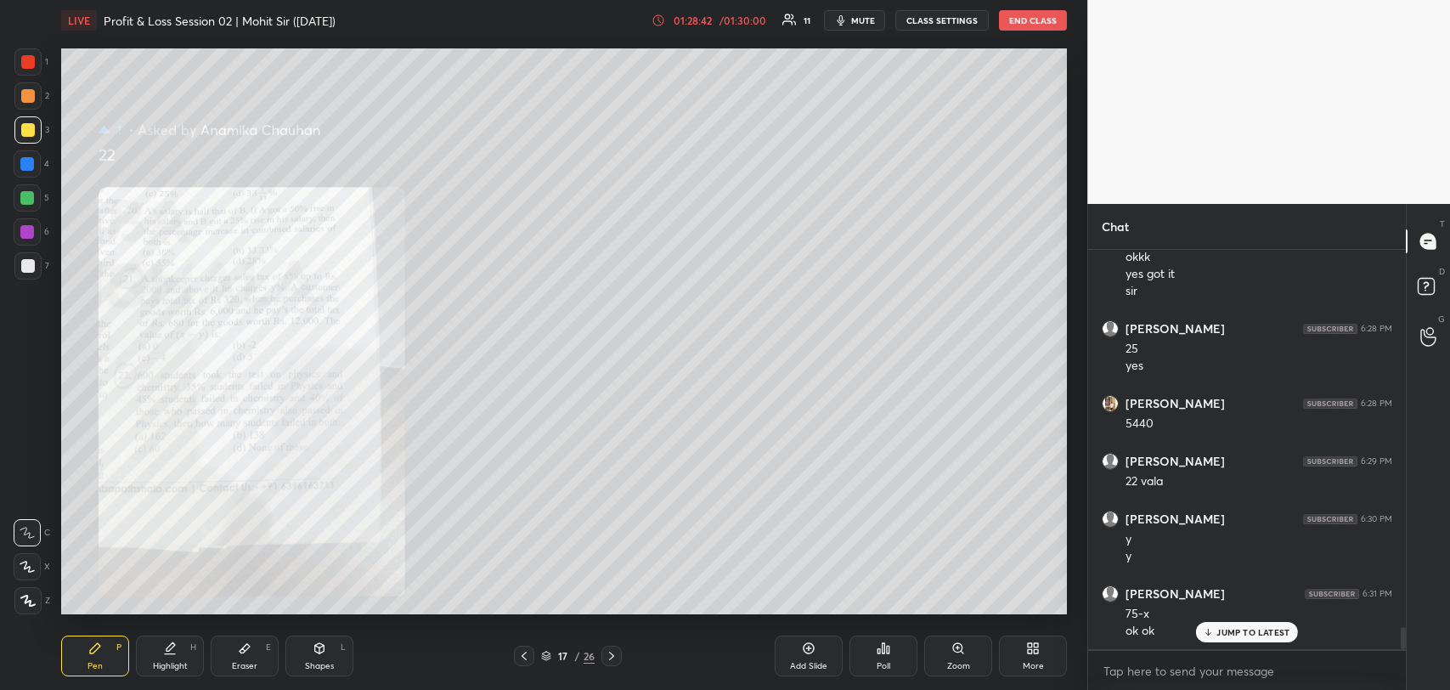
click at [1221, 633] on p "JUMP TO LATEST" at bounding box center [1253, 632] width 73 height 10
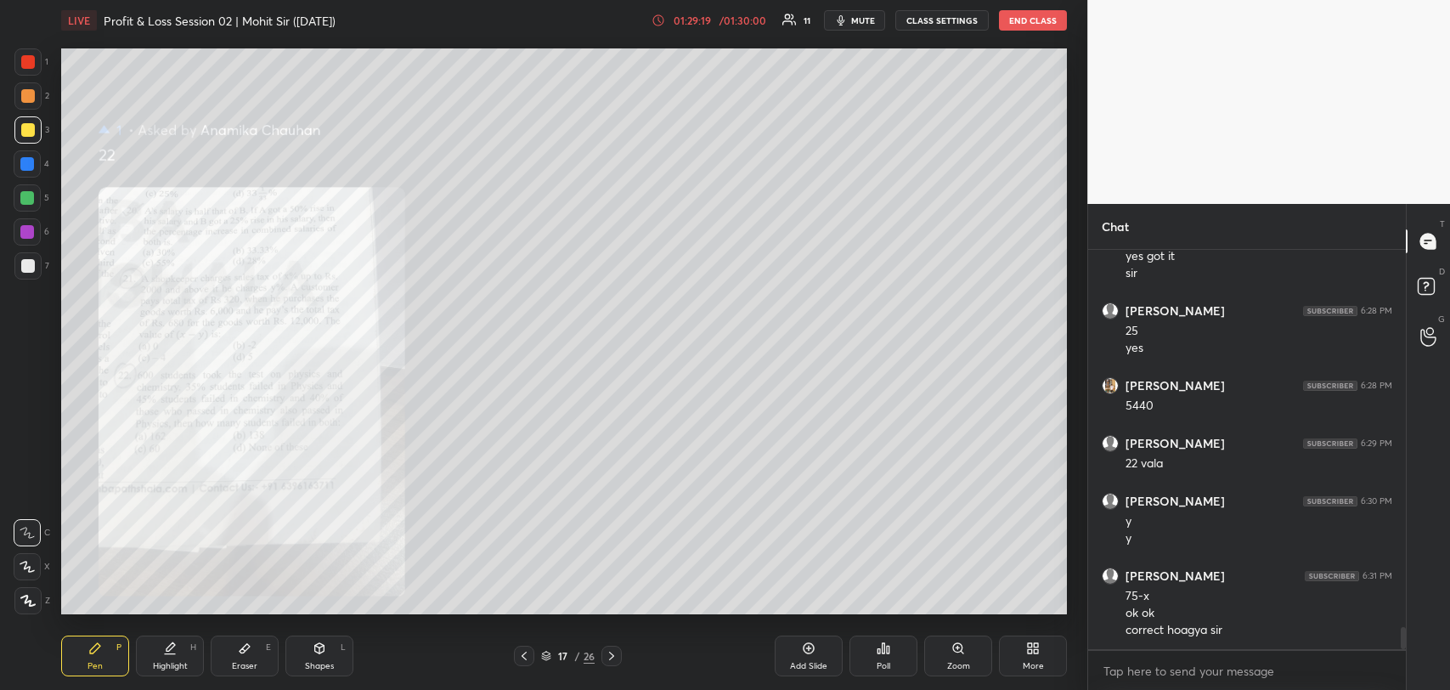
click at [523, 653] on icon at bounding box center [524, 656] width 5 height 8
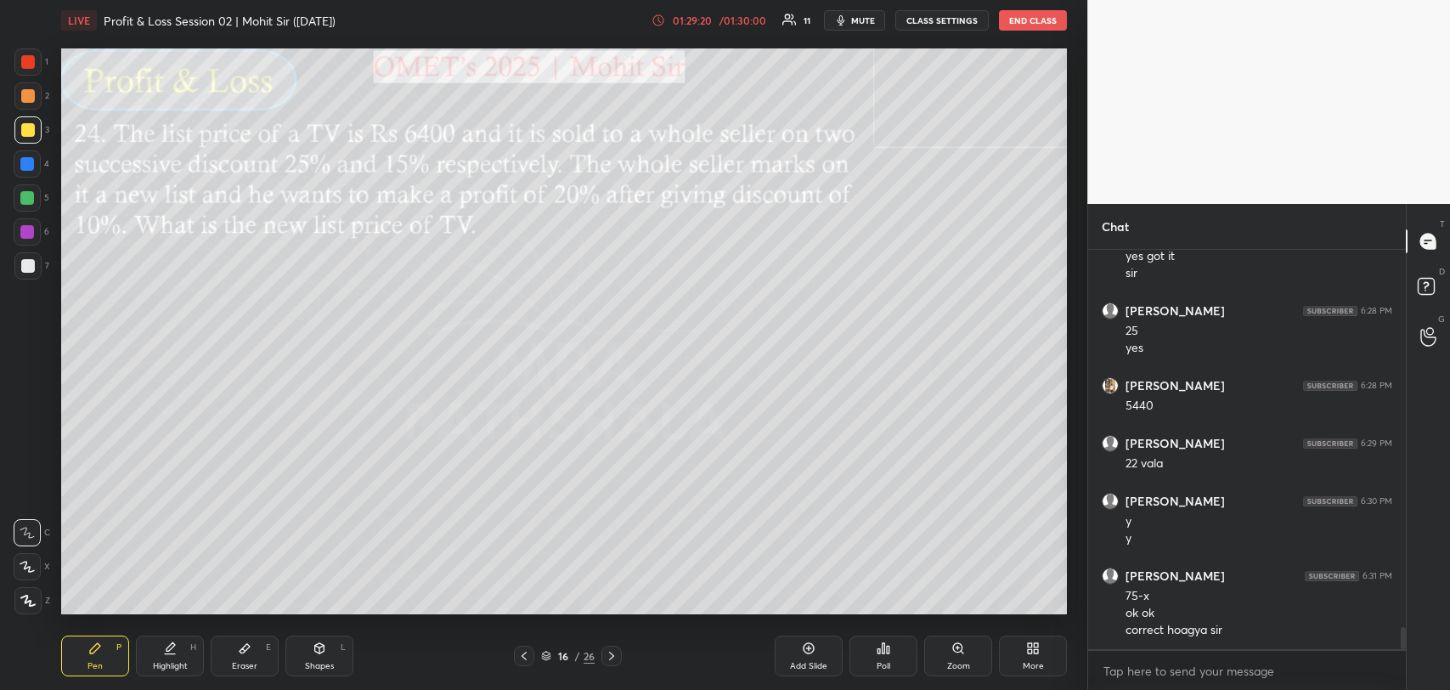
click at [522, 657] on icon at bounding box center [524, 656] width 14 height 14
click at [607, 654] on icon at bounding box center [612, 656] width 14 height 14
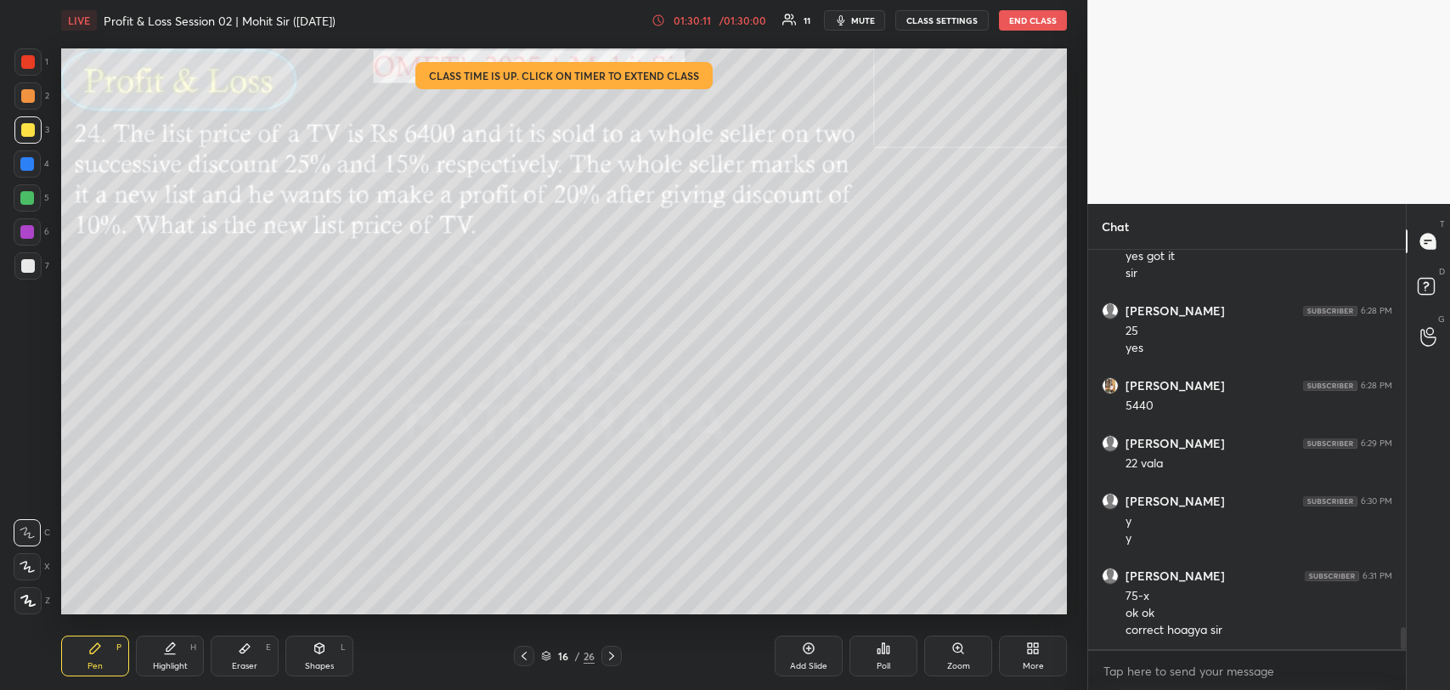
scroll to position [6915, 0]
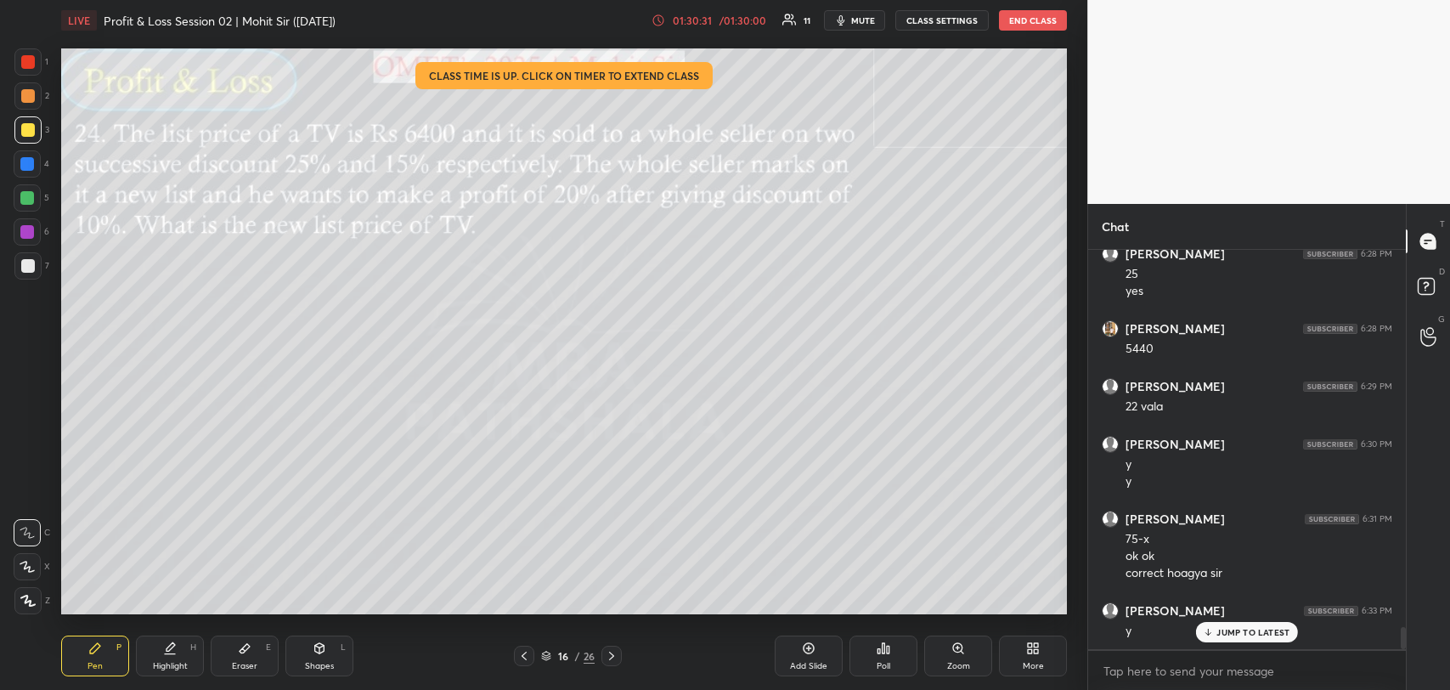
click at [1237, 634] on p "JUMP TO LATEST" at bounding box center [1253, 632] width 73 height 10
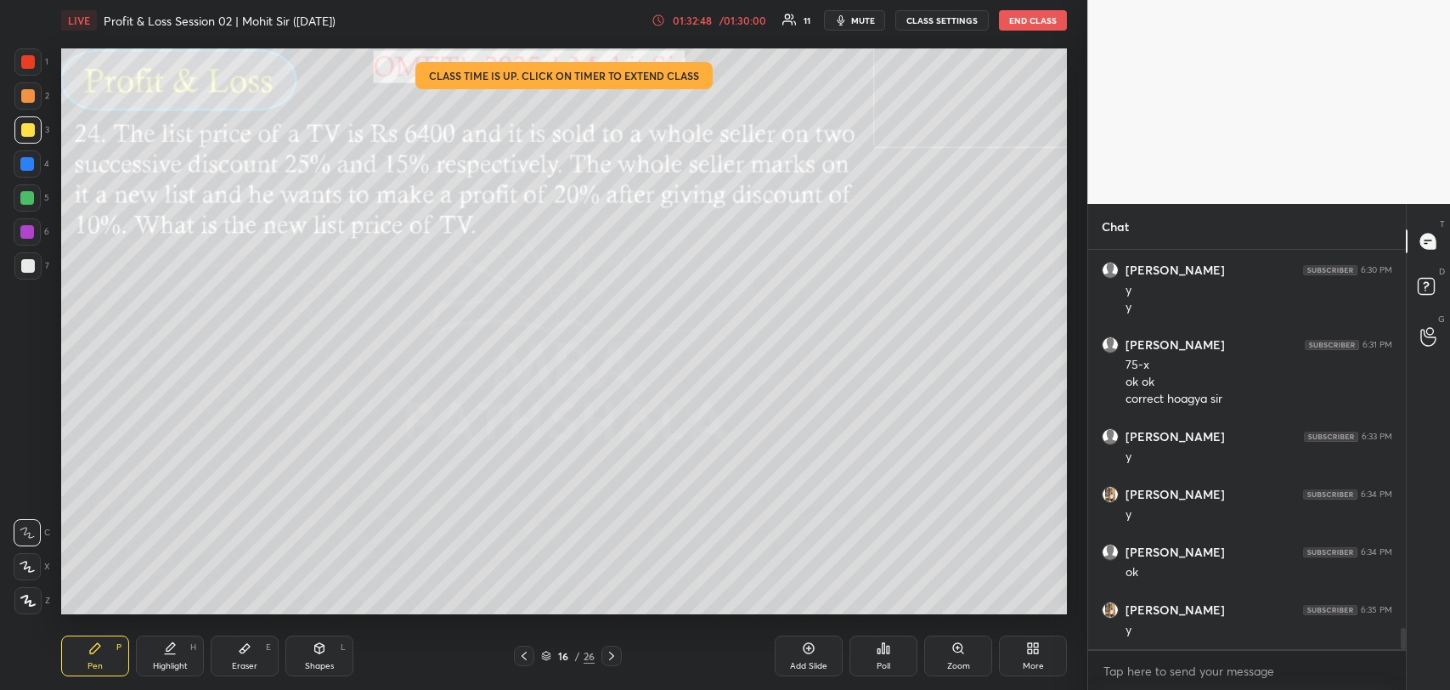
scroll to position [7146, 0]
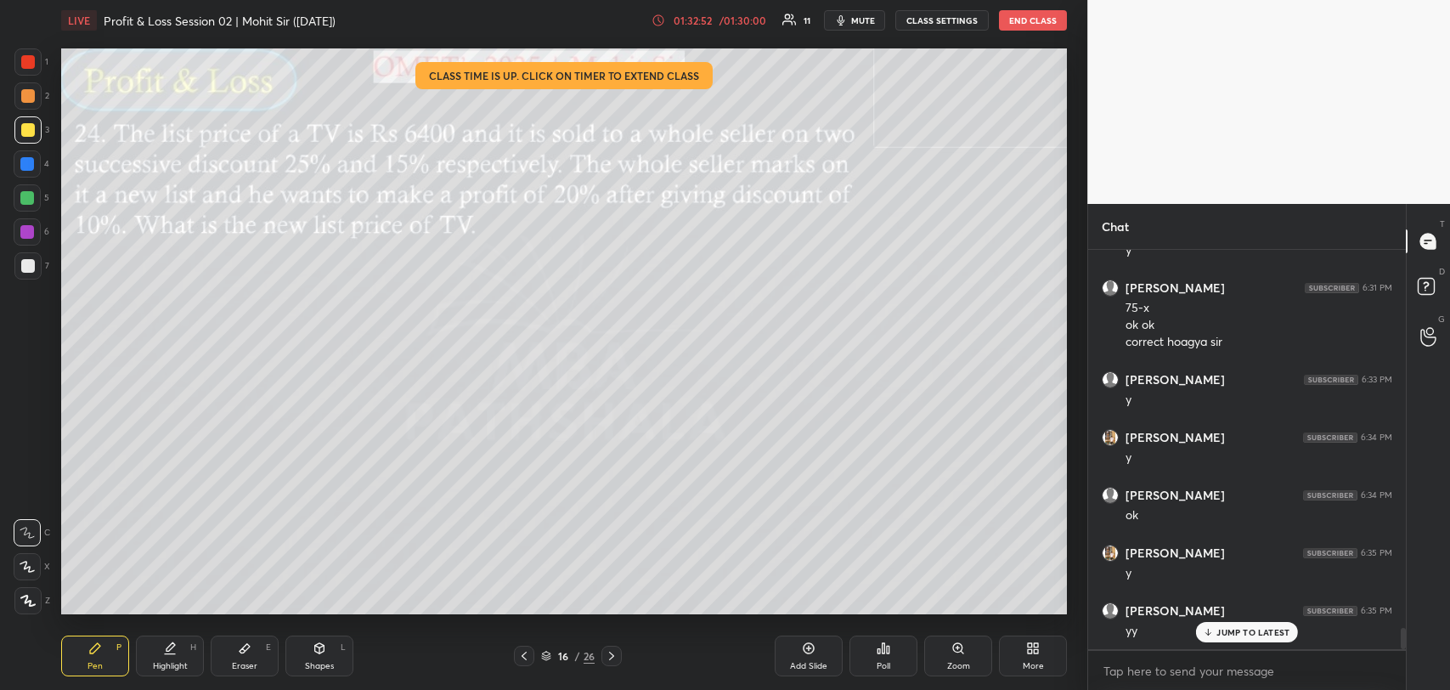
click at [1242, 634] on p "JUMP TO LATEST" at bounding box center [1253, 632] width 73 height 10
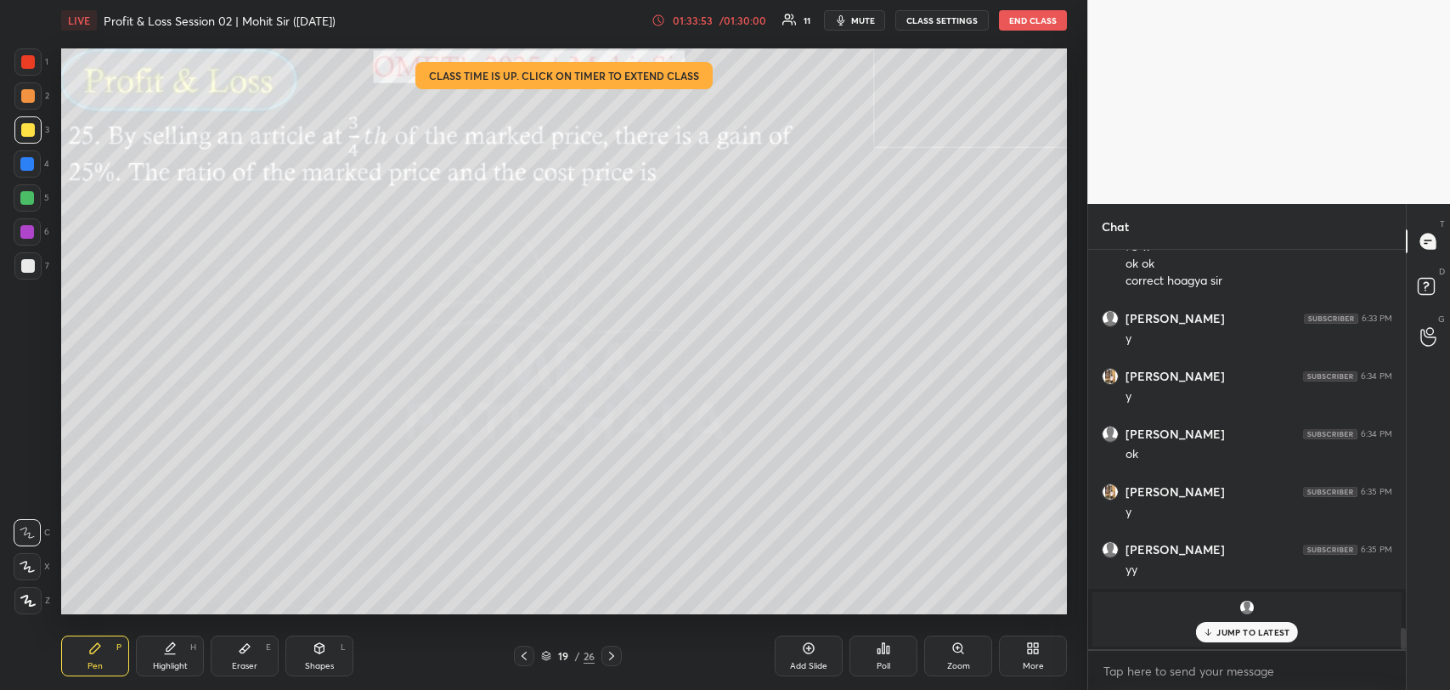
click at [245, 654] on div "Eraser E" at bounding box center [245, 656] width 68 height 41
click at [80, 653] on div "Pen P" at bounding box center [95, 656] width 68 height 41
click at [1219, 624] on div "JUMP TO LATEST" at bounding box center [1247, 632] width 102 height 20
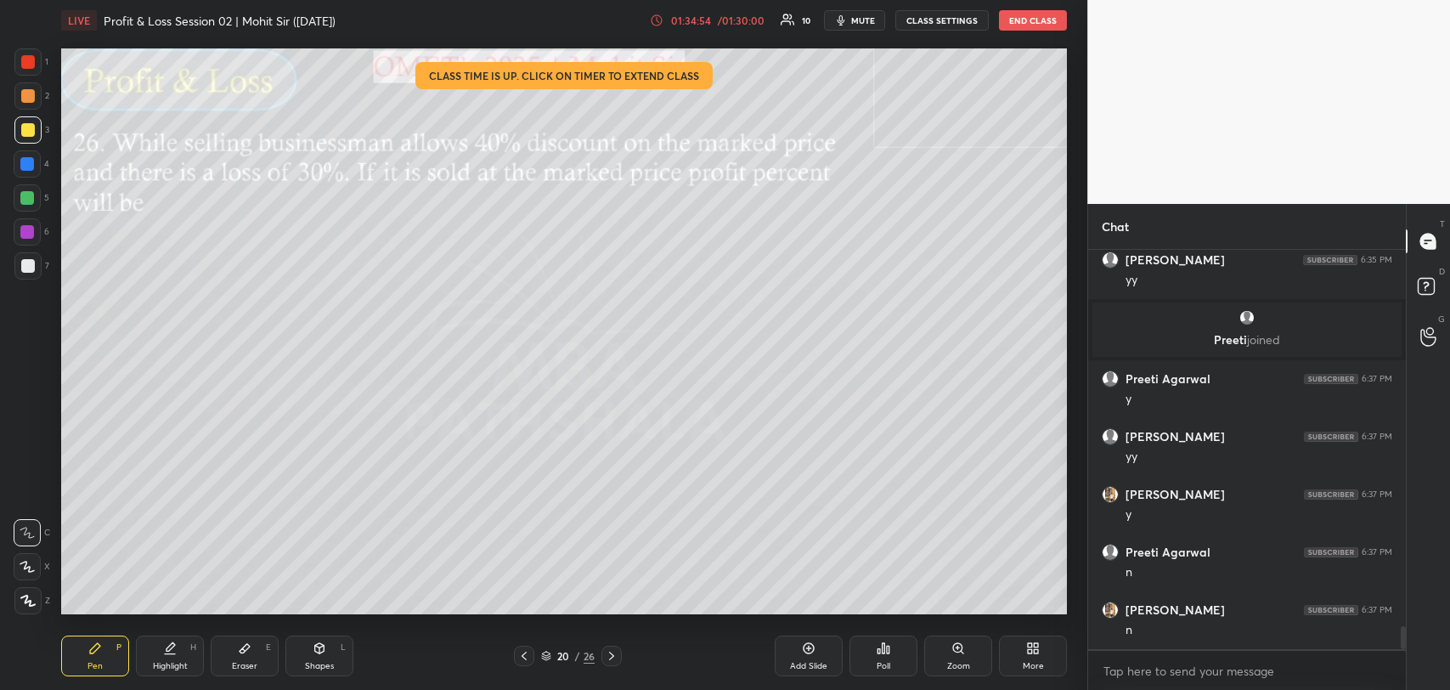
scroll to position [6594, 0]
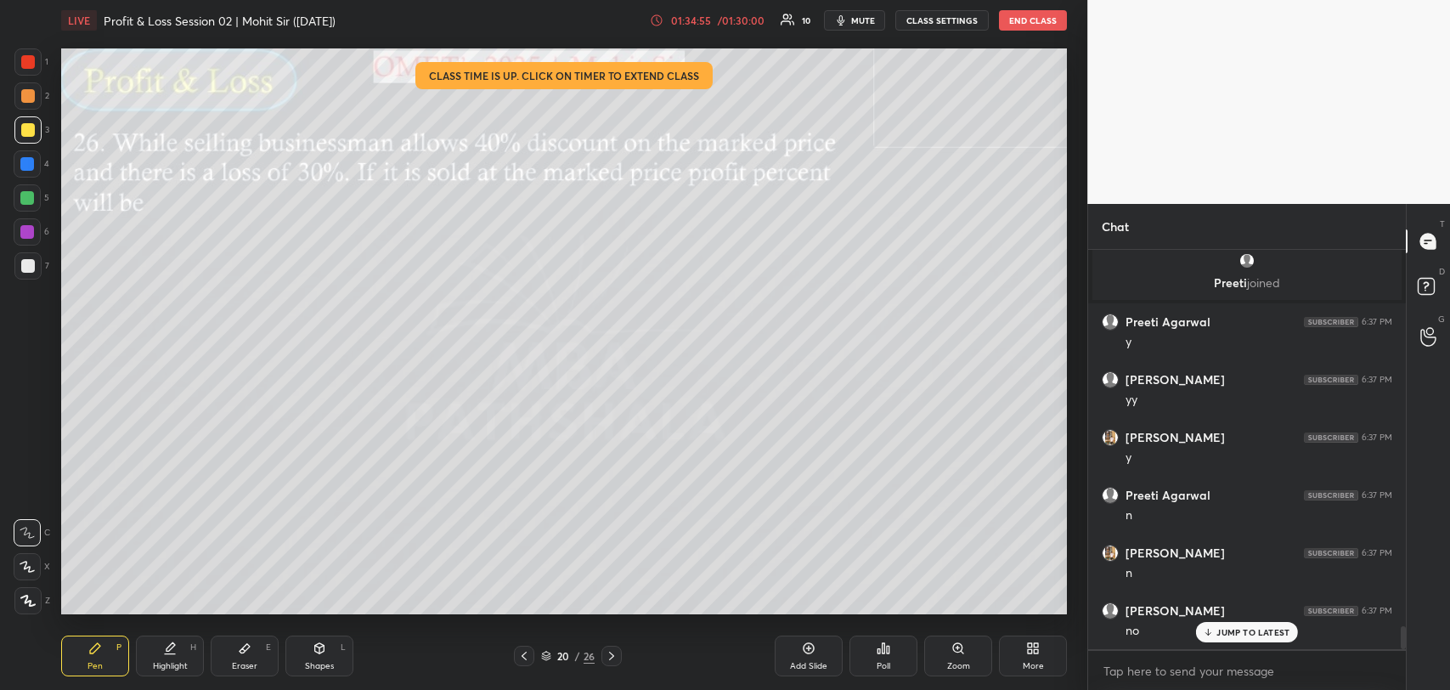
click at [1223, 622] on div "JUMP TO LATEST" at bounding box center [1247, 632] width 102 height 20
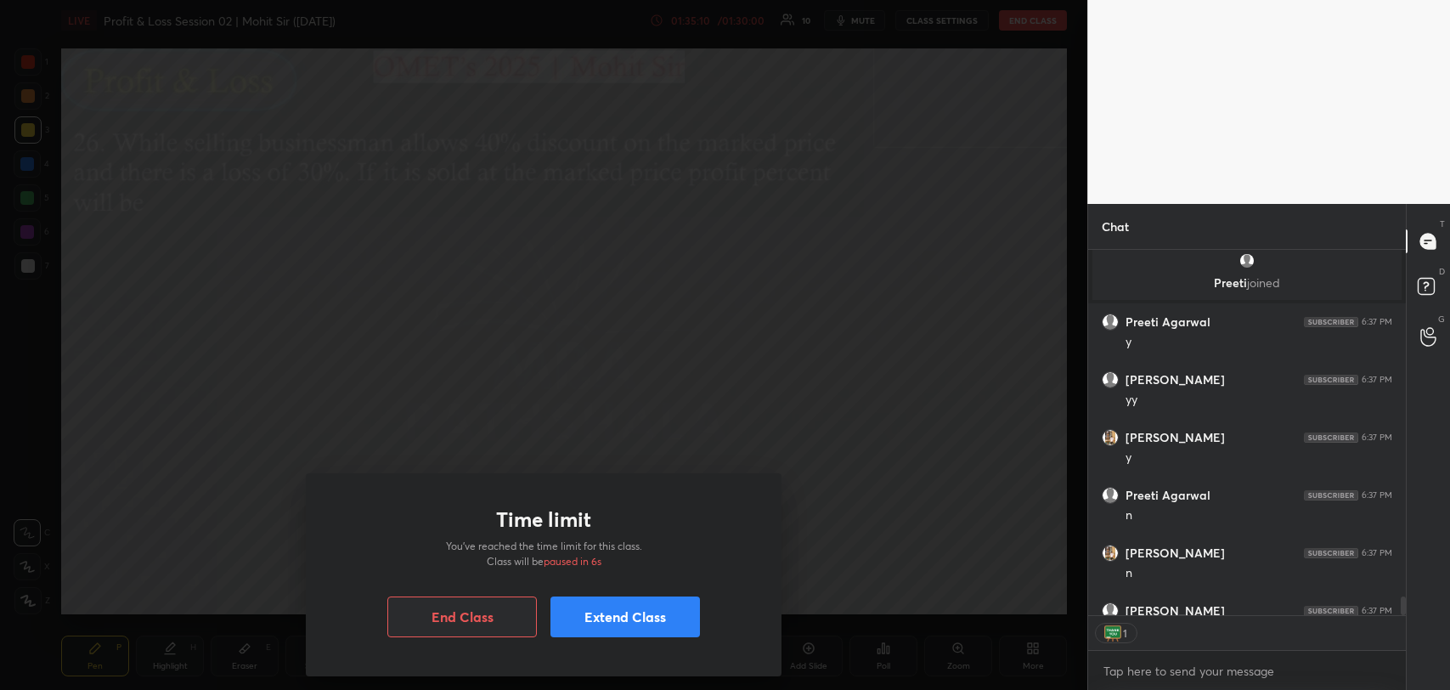
scroll to position [6687, 0]
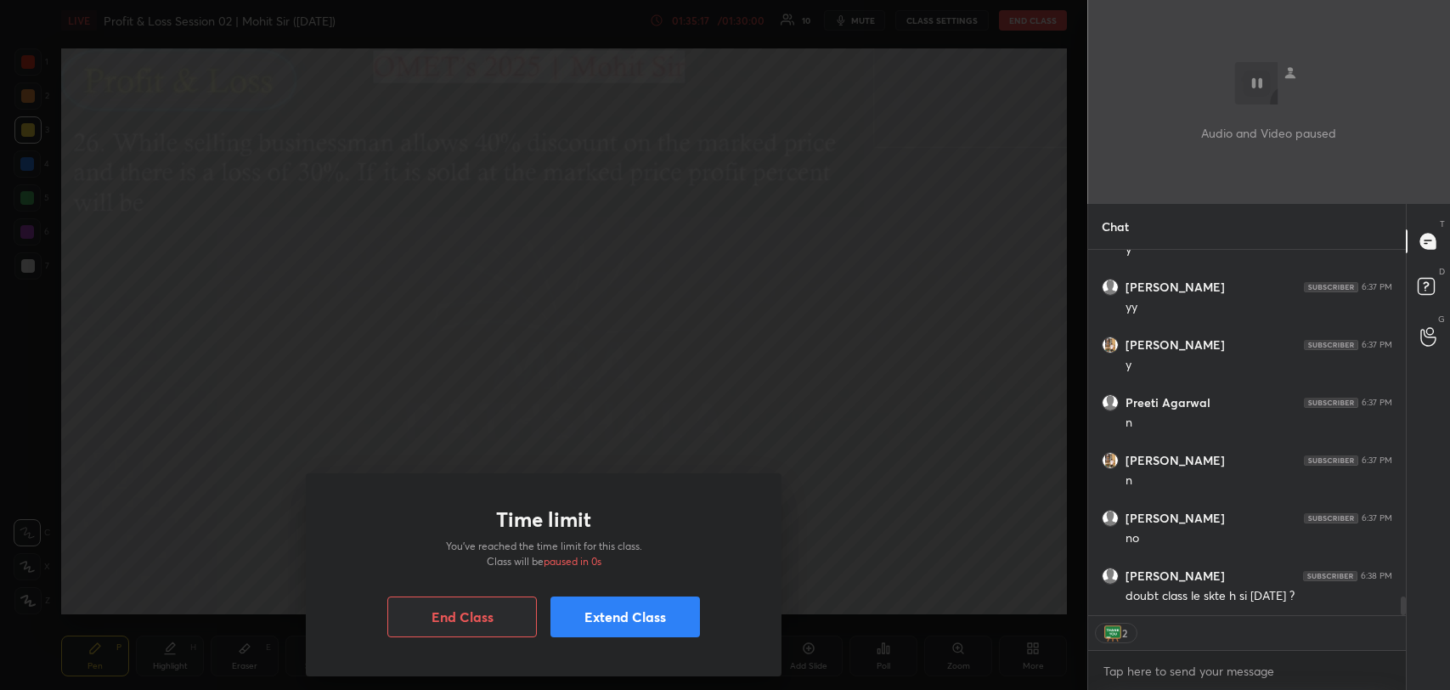
click at [620, 621] on button "Extend Class" at bounding box center [626, 616] width 150 height 41
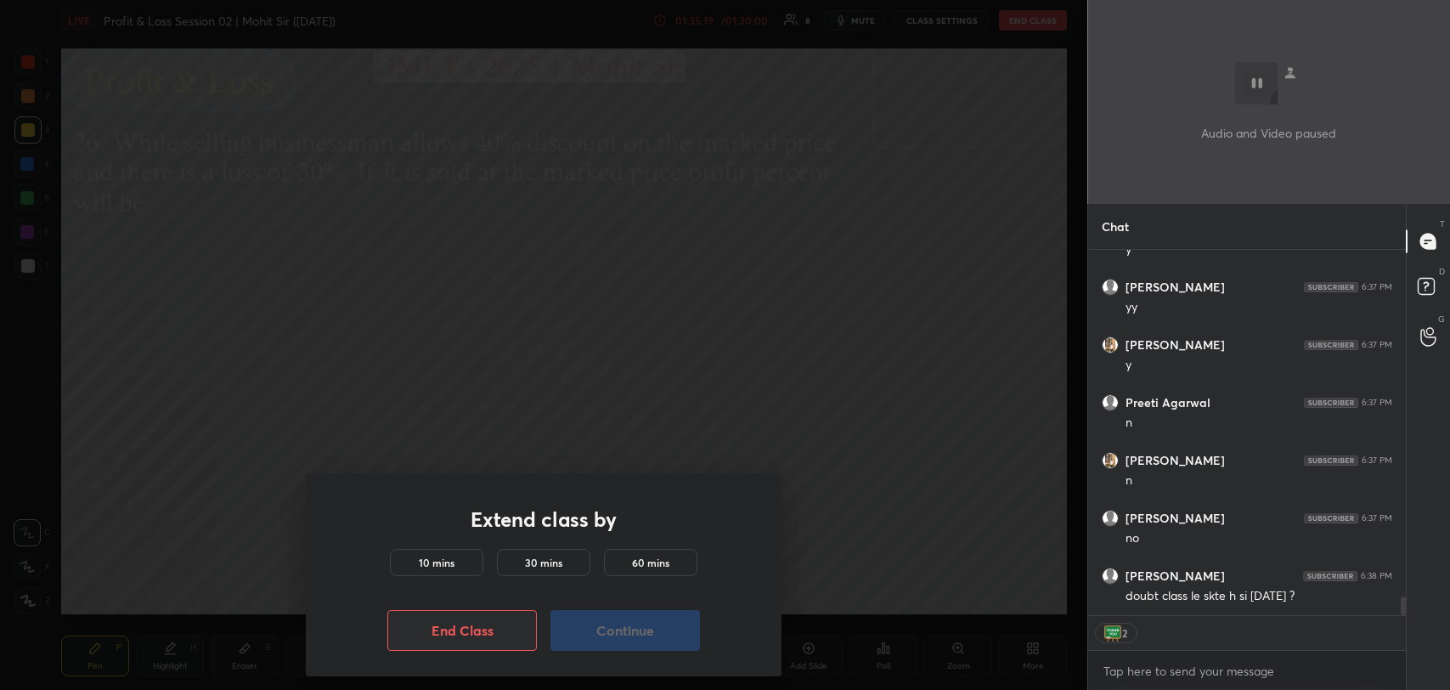
click at [443, 563] on h5 "10 mins" at bounding box center [437, 562] width 36 height 15
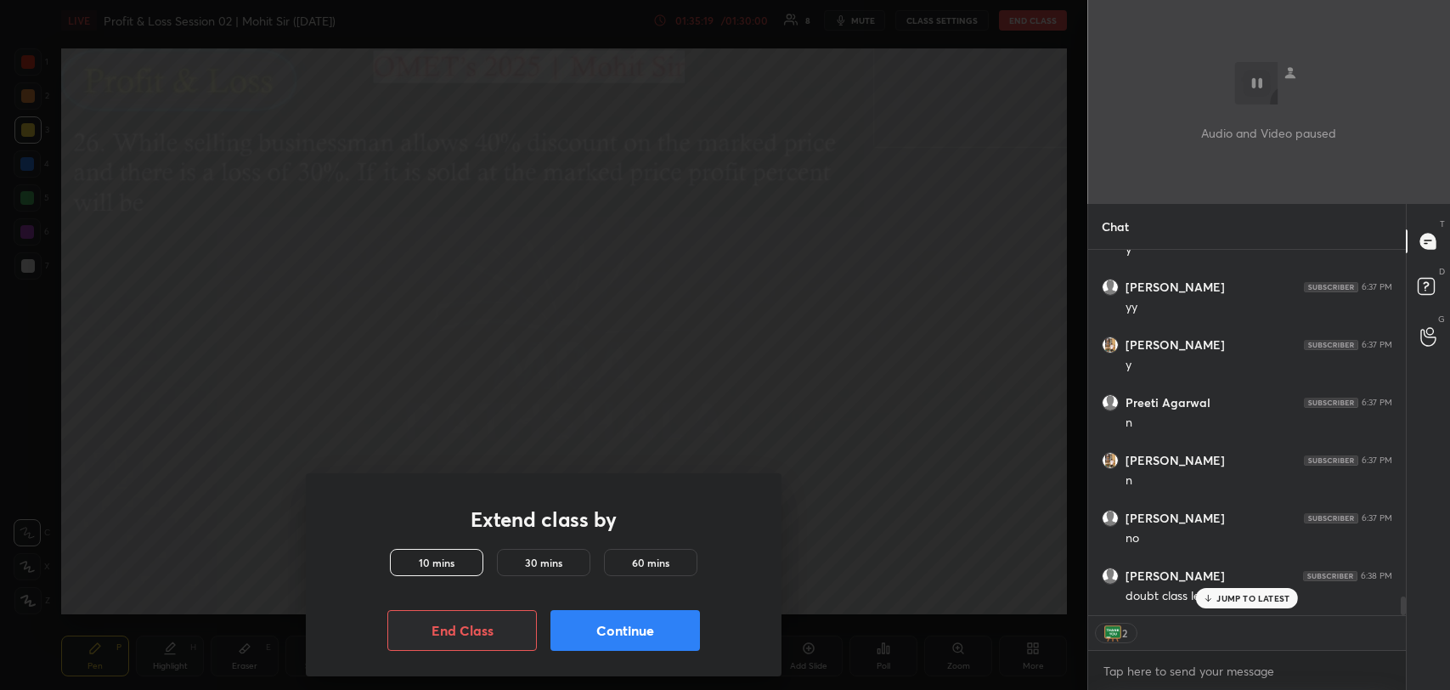
scroll to position [6744, 0]
click at [630, 630] on button "Continue" at bounding box center [626, 630] width 150 height 41
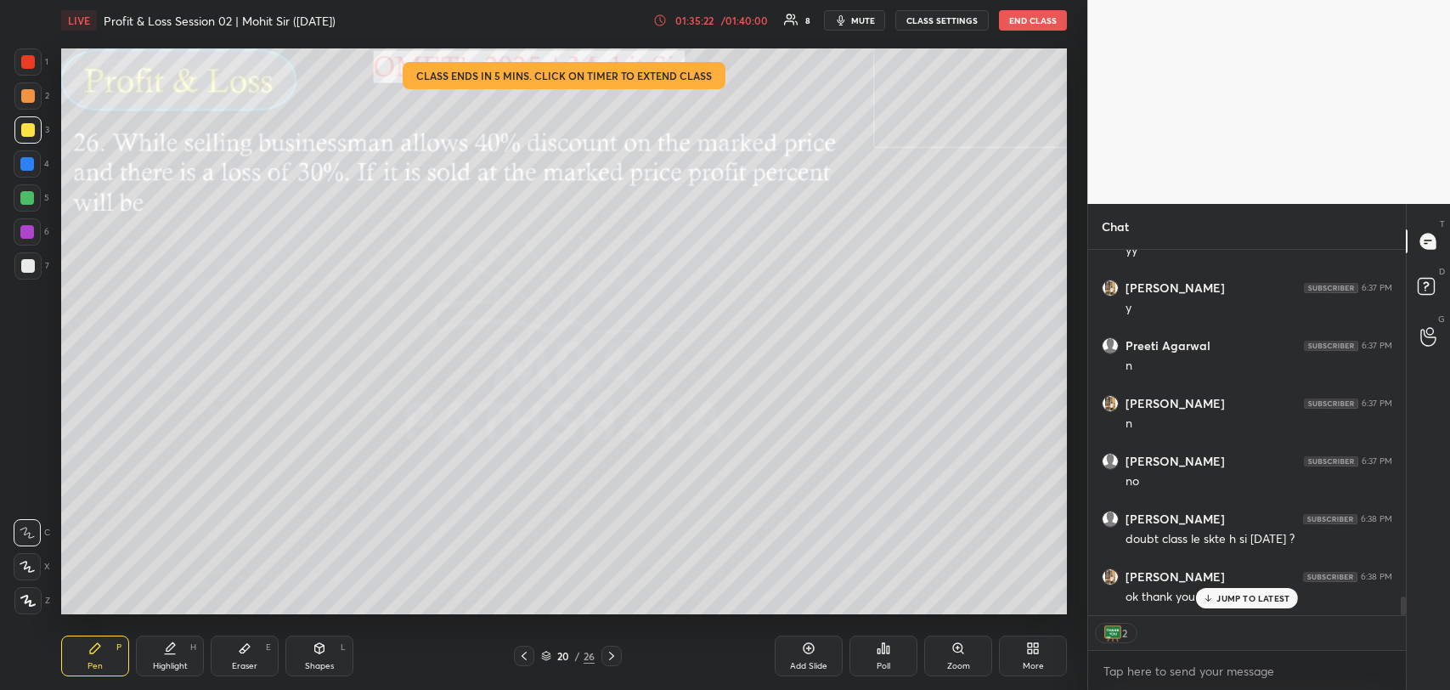
click at [1252, 597] on p "JUMP TO LATEST" at bounding box center [1253, 598] width 73 height 10
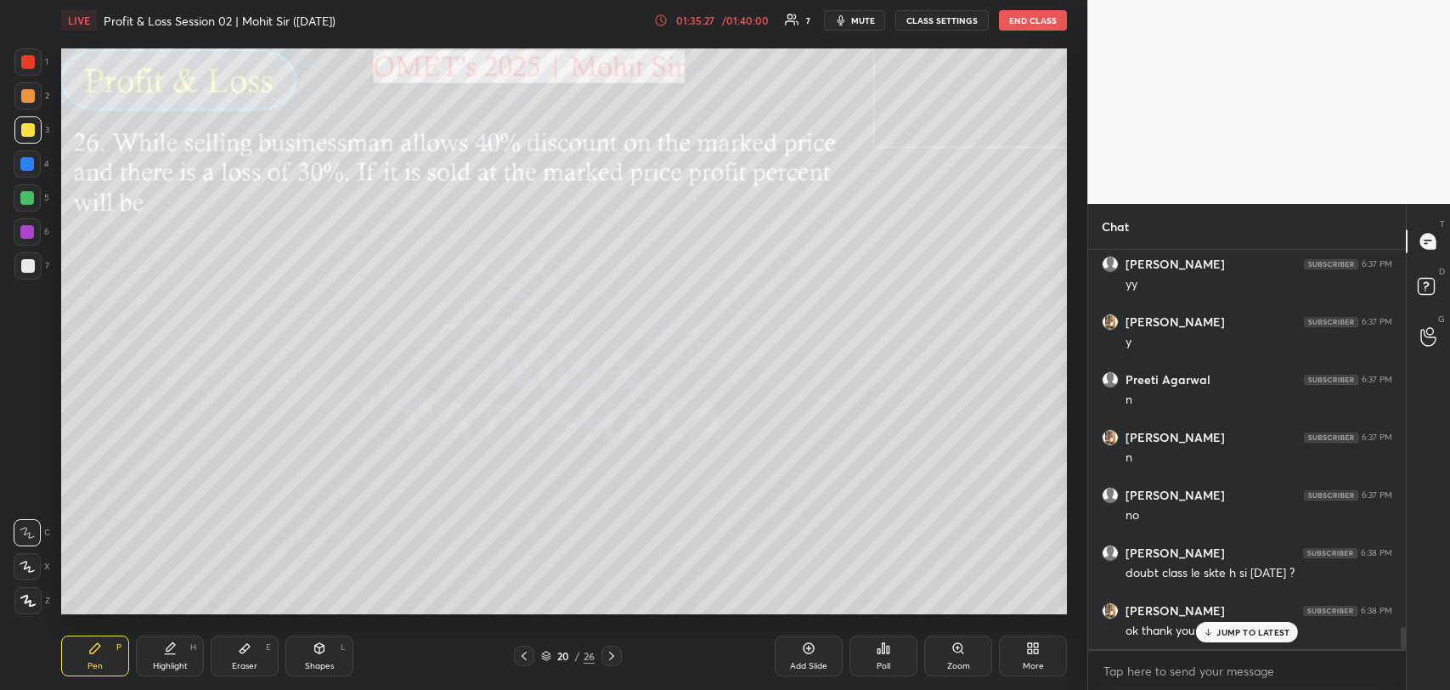
click at [1225, 634] on p "JUMP TO LATEST" at bounding box center [1253, 632] width 73 height 10
click at [1025, 22] on button "END CLASS" at bounding box center [1033, 20] width 68 height 20
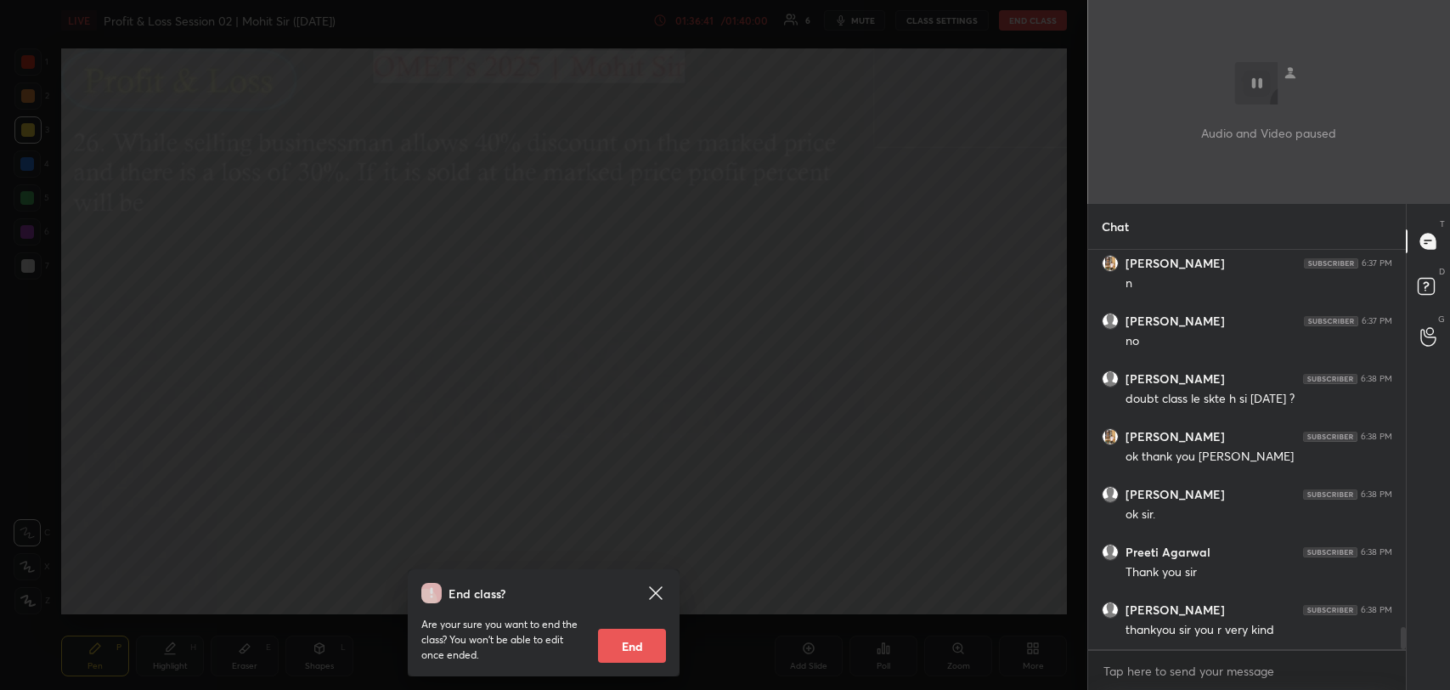
click at [624, 647] on button "End" at bounding box center [632, 646] width 68 height 34
type textarea "x"
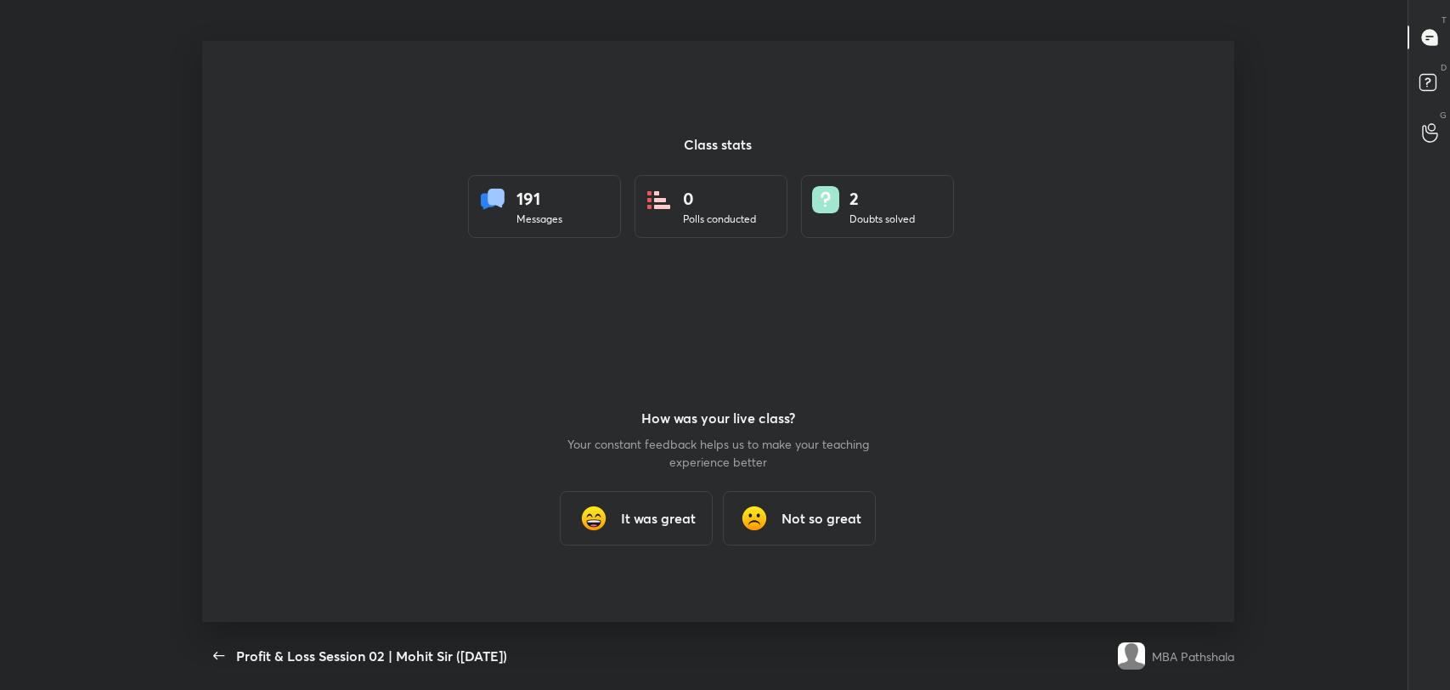
scroll to position [84383, 83581]
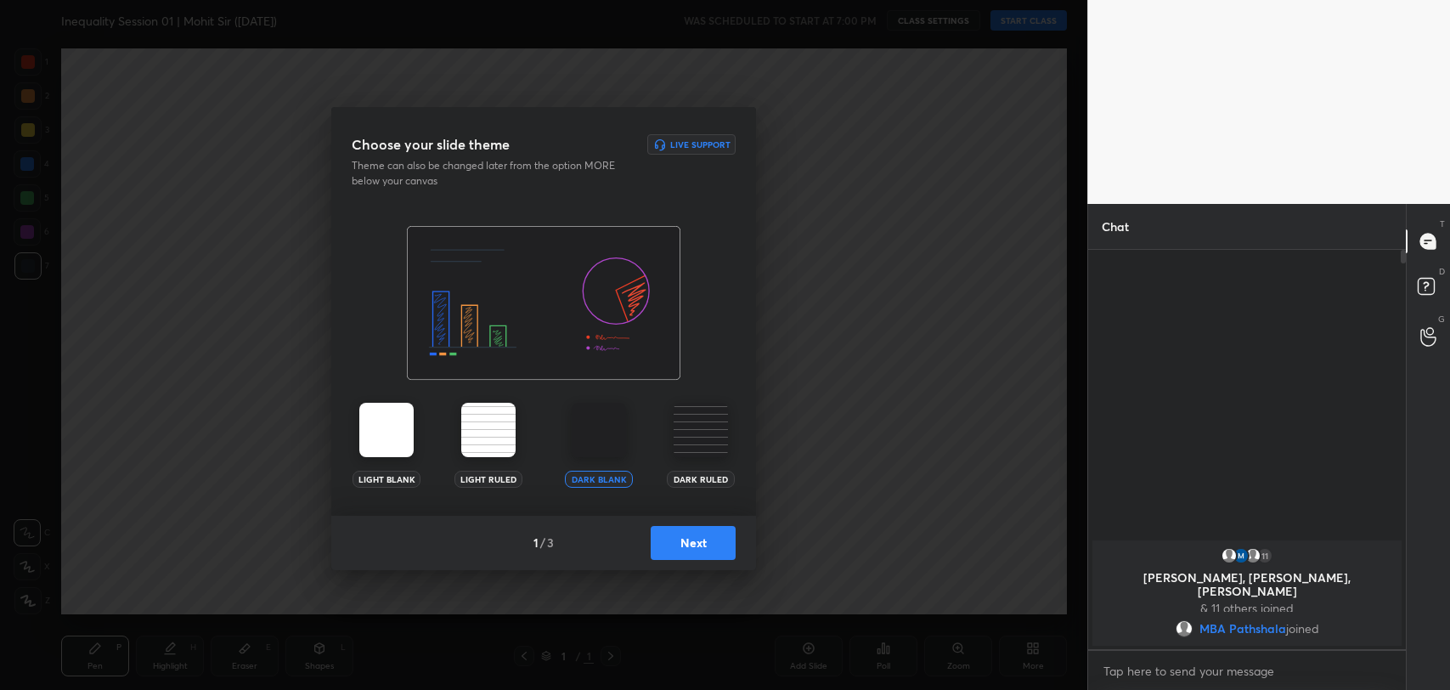
click at [694, 544] on button "Next" at bounding box center [693, 543] width 85 height 34
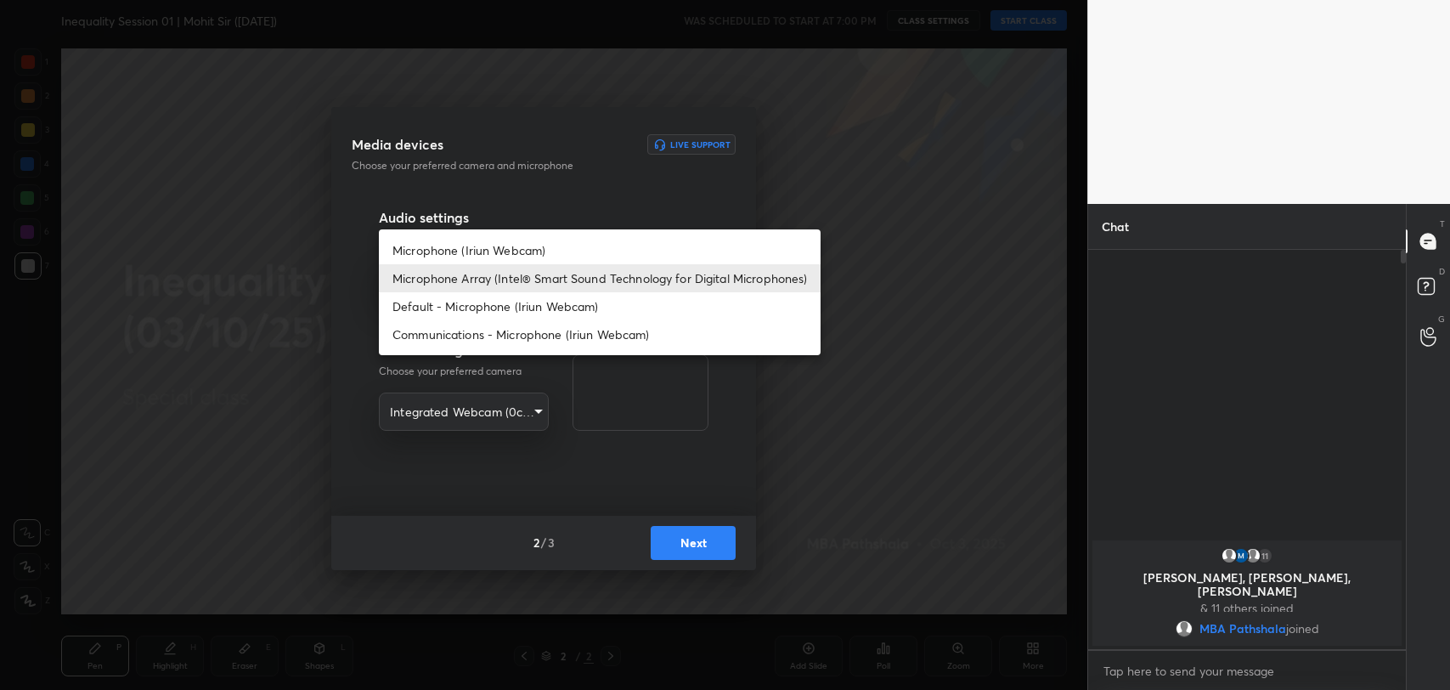
click at [526, 283] on body "1 2 3 4 5 6 7 R O A L C X Z Erase all C X Z Inequality Session 01 | Mohit Sir (…" at bounding box center [725, 345] width 1450 height 690
click at [526, 283] on li "Microphone Array (Intel® Smart Sound Technology for Digital Microphones)" at bounding box center [600, 278] width 442 height 28
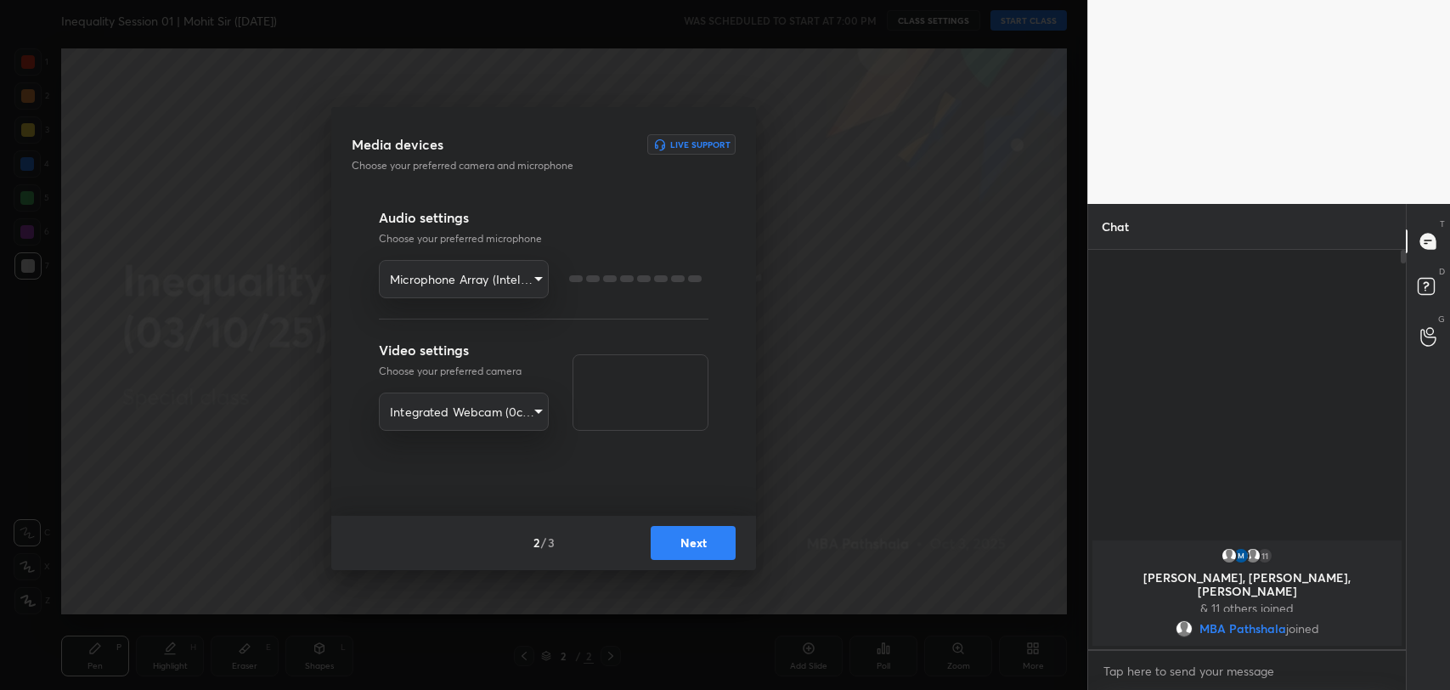
click at [681, 540] on button "Next" at bounding box center [693, 543] width 85 height 34
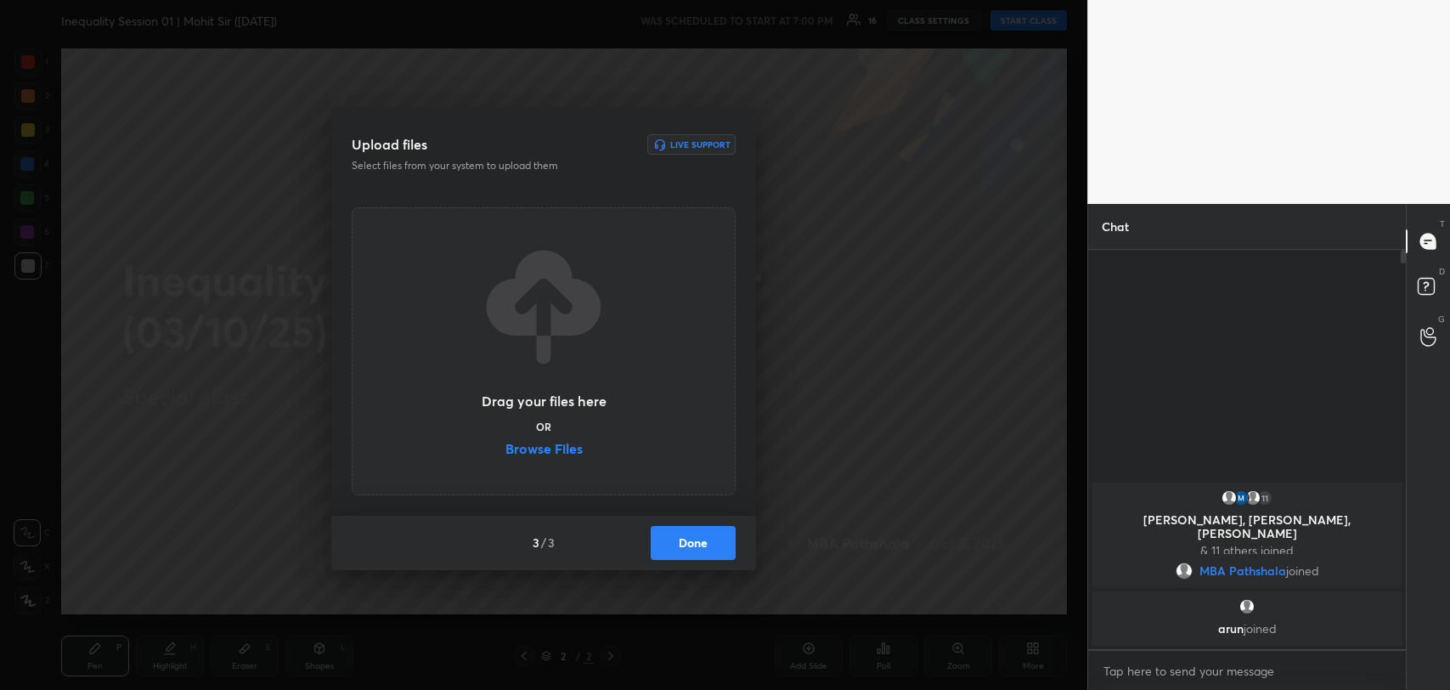
click at [562, 450] on label "Browse Files" at bounding box center [544, 451] width 77 height 18
click at [506, 450] on input "Browse Files" at bounding box center [506, 451] width 0 height 18
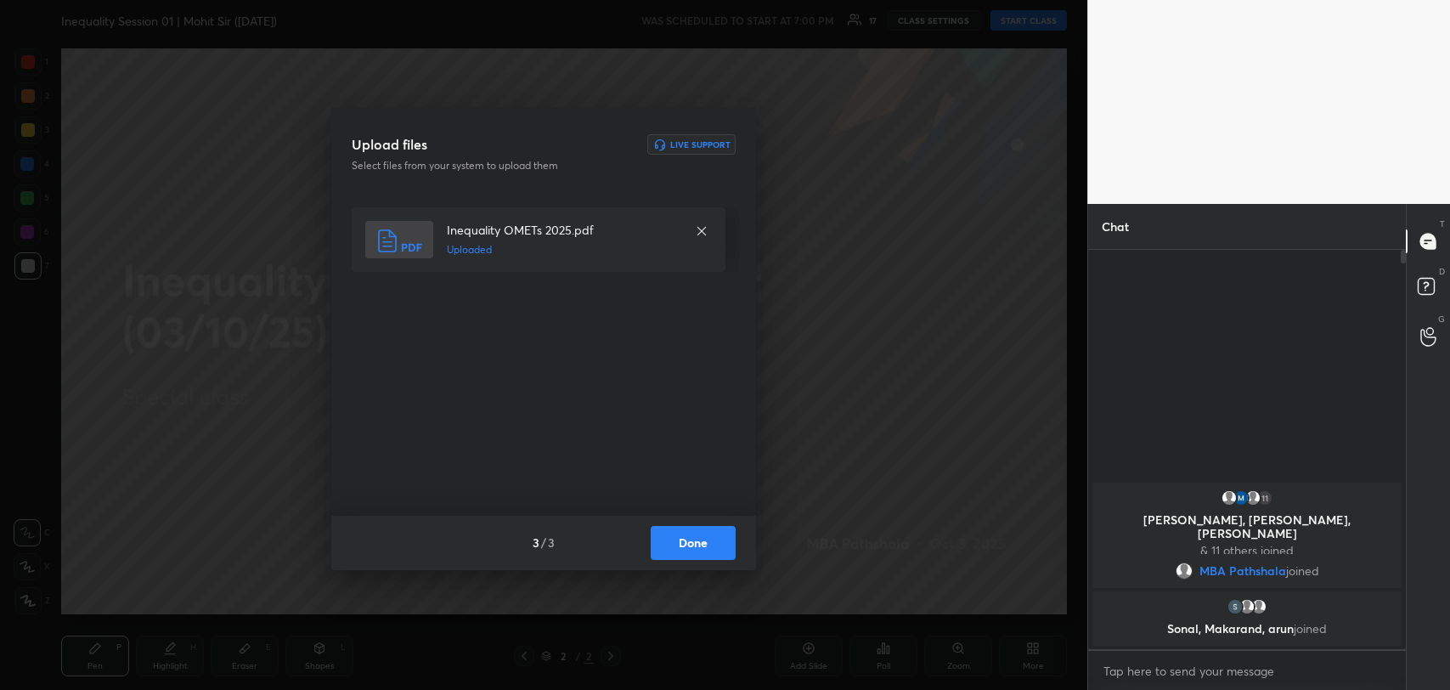
click at [706, 545] on button "Done" at bounding box center [693, 543] width 85 height 34
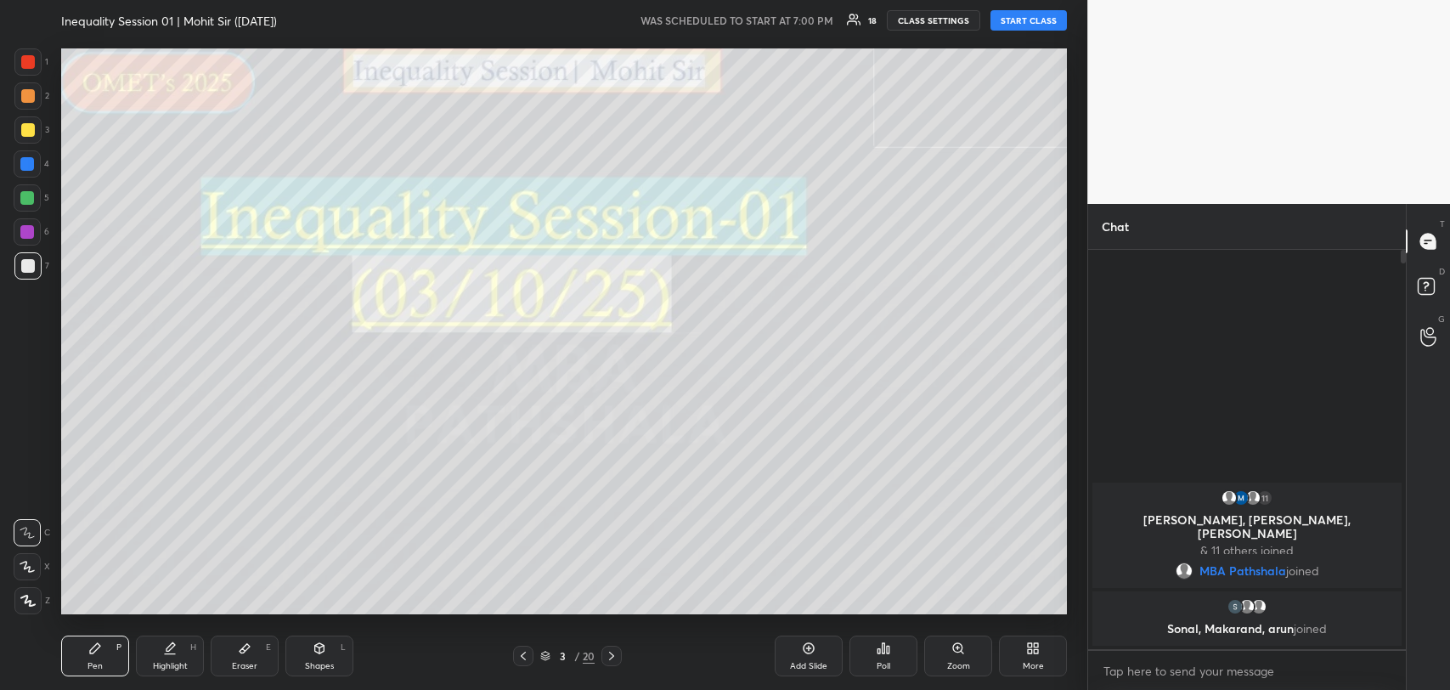
click at [27, 128] on div at bounding box center [28, 130] width 14 height 14
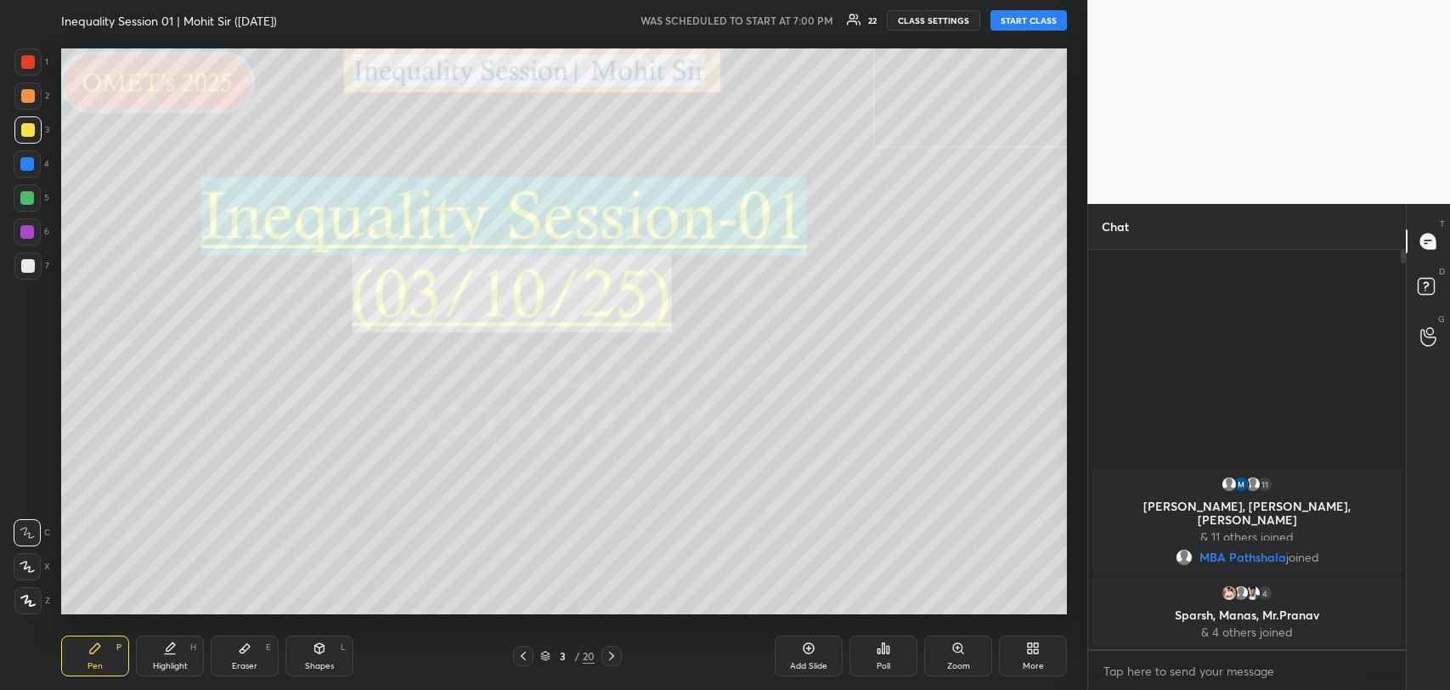
click at [1012, 20] on button "START CLASS" at bounding box center [1029, 20] width 76 height 20
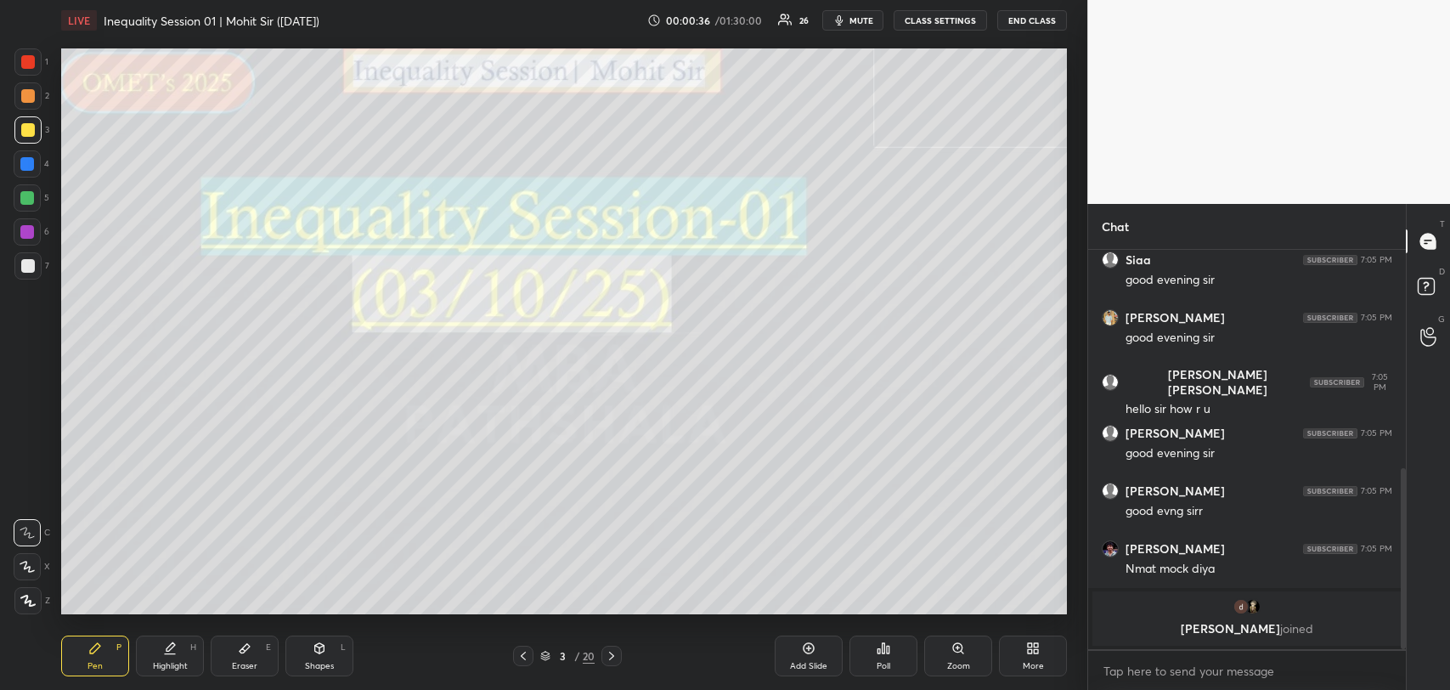
scroll to position [538, 0]
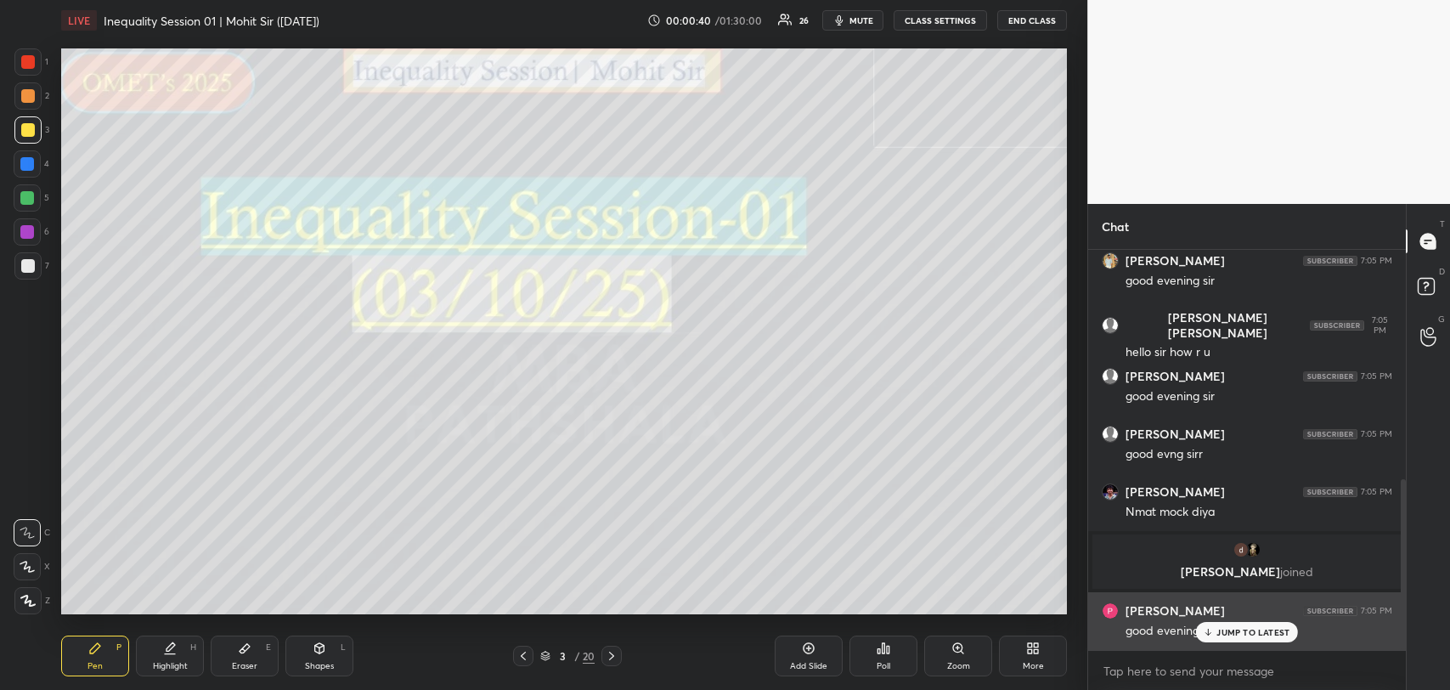
click at [1222, 638] on div "JUMP TO LATEST" at bounding box center [1247, 632] width 102 height 20
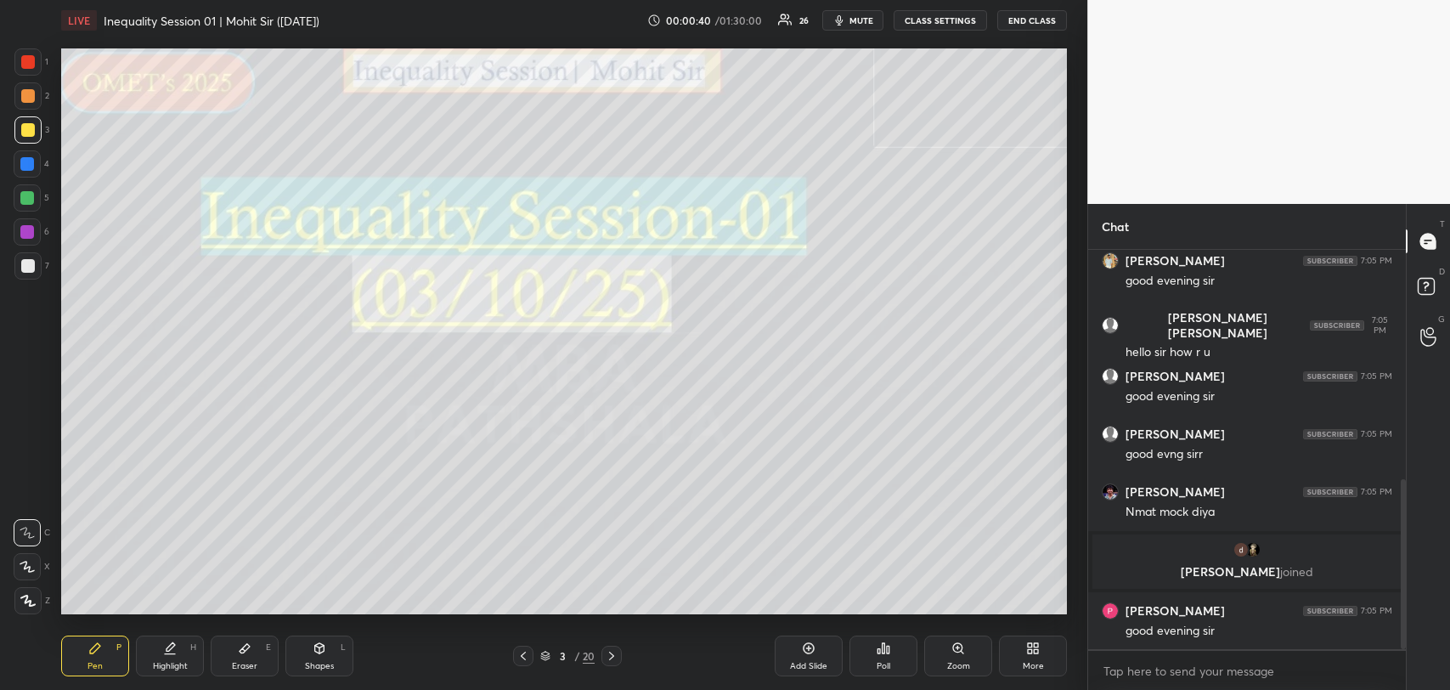
scroll to position [599, 0]
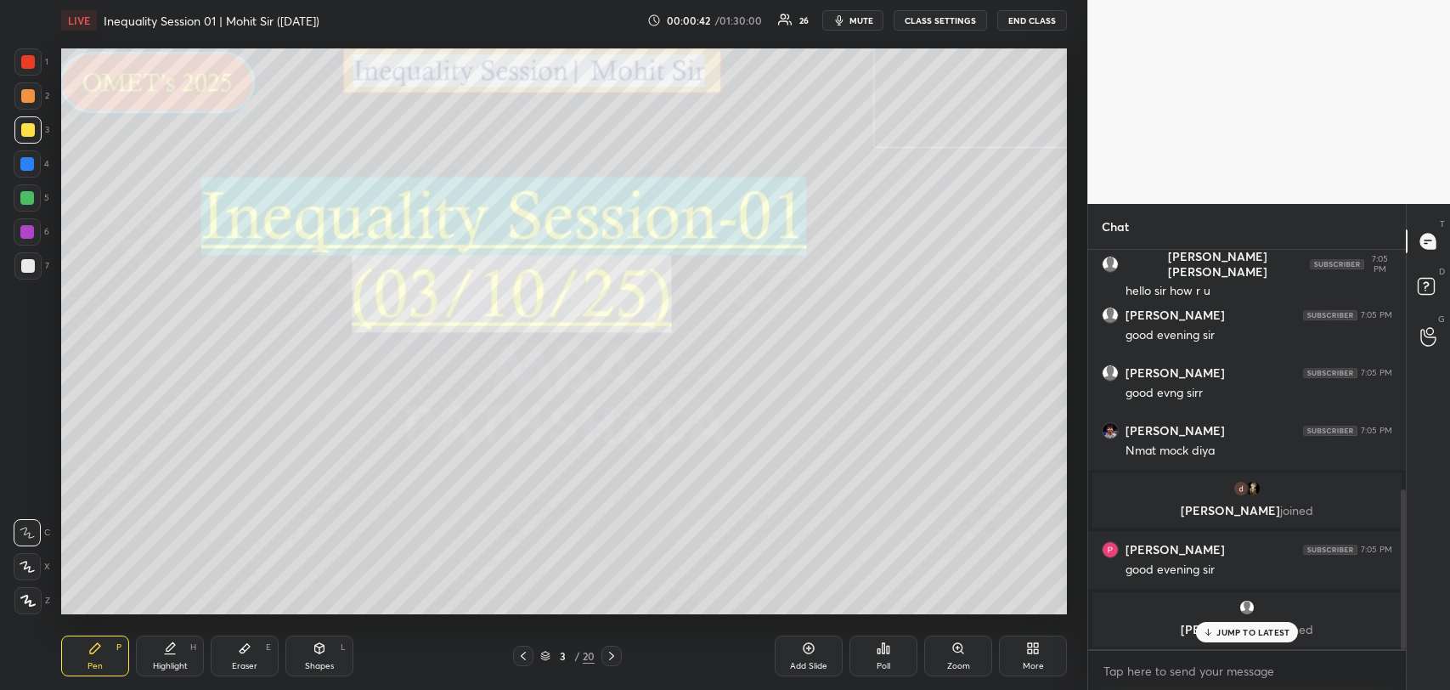
click at [1233, 627] on p "JUMP TO LATEST" at bounding box center [1253, 632] width 73 height 10
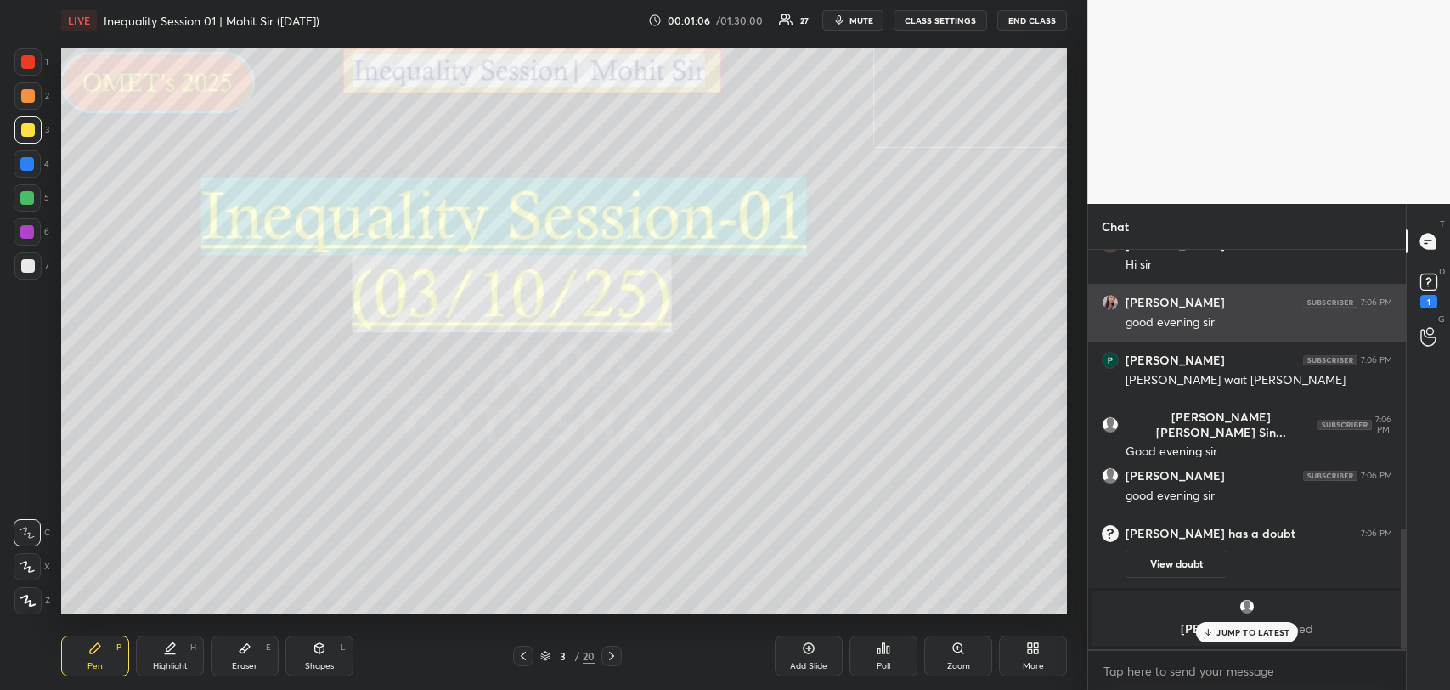
scroll to position [920, 0]
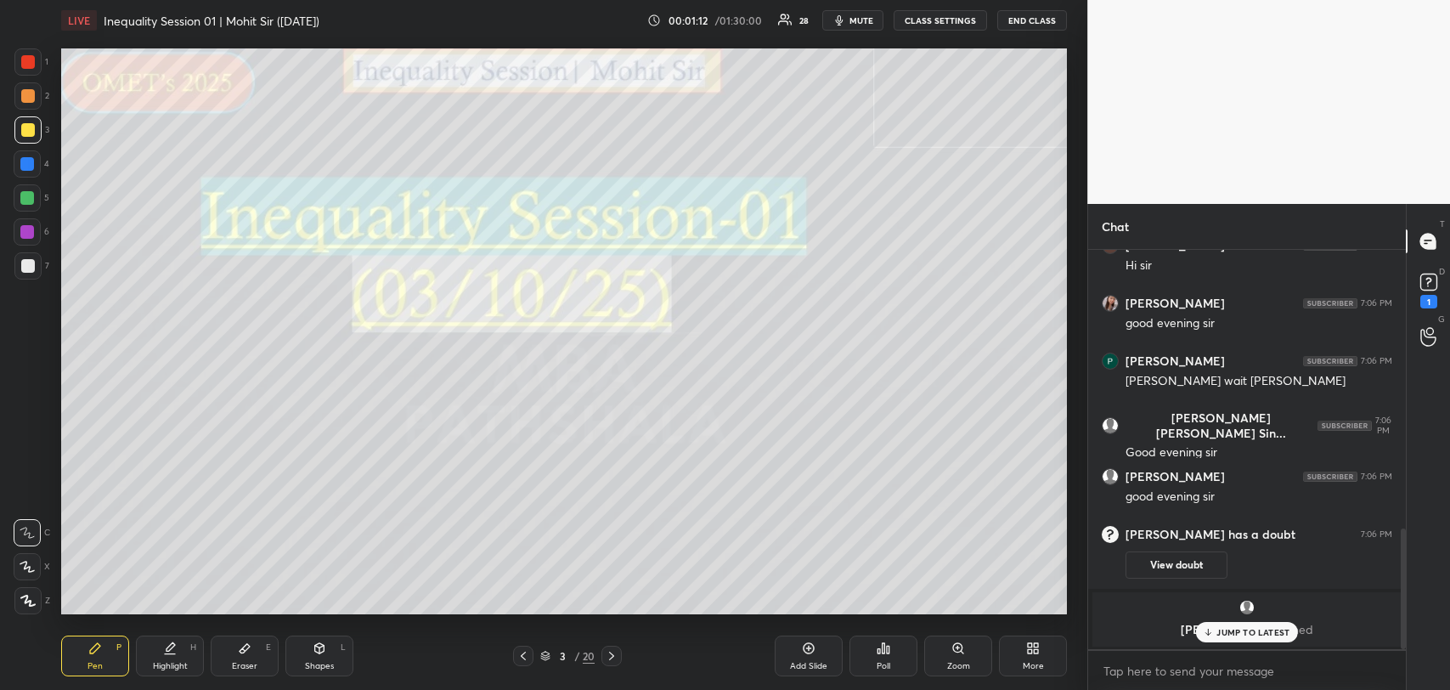
click at [1266, 628] on p "JUMP TO LATEST" at bounding box center [1253, 632] width 73 height 10
click at [1427, 280] on rect at bounding box center [1429, 282] width 16 height 16
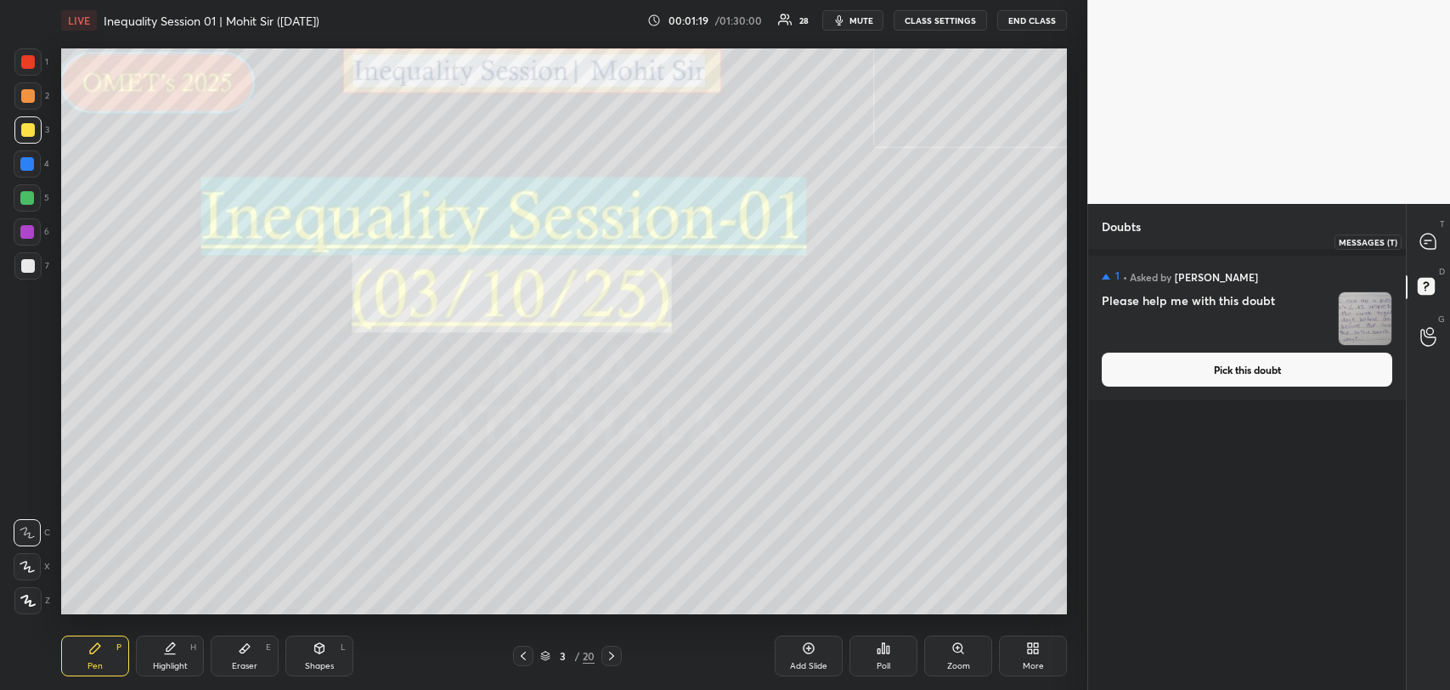
click at [1425, 229] on div at bounding box center [1429, 241] width 34 height 31
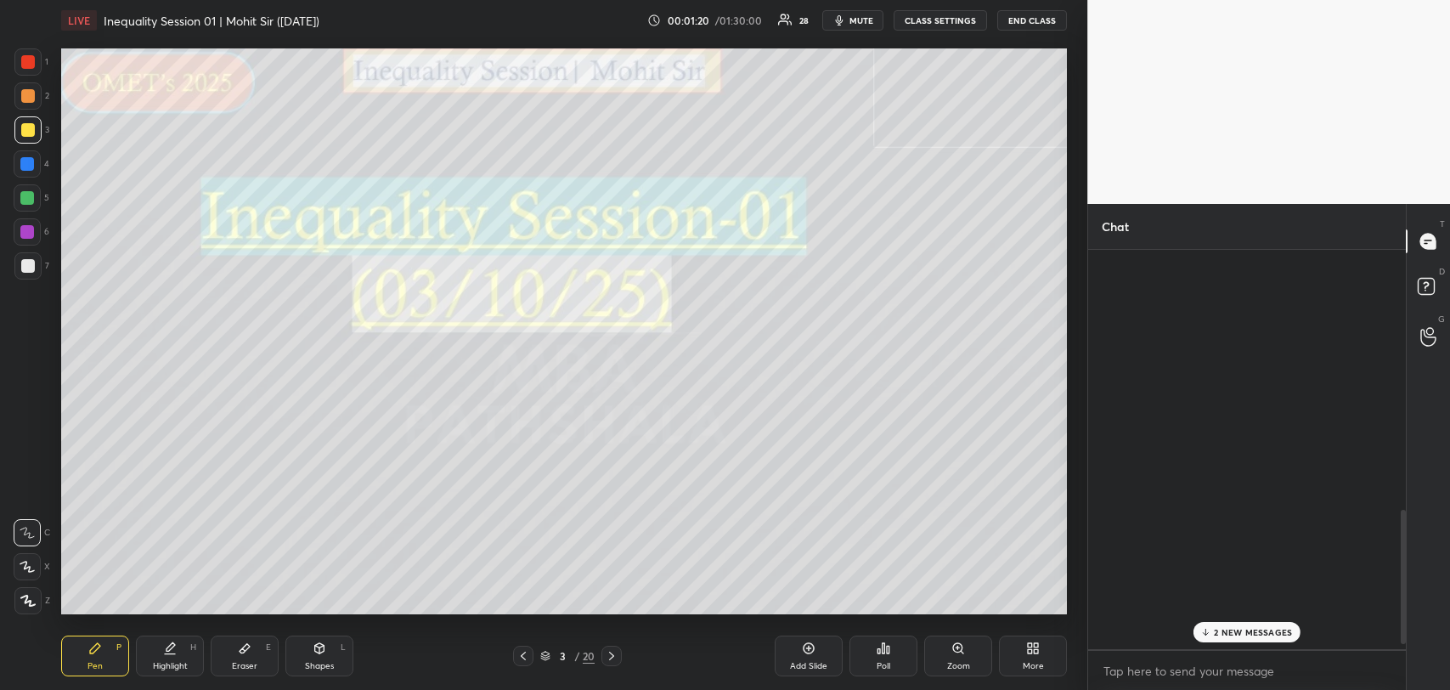
scroll to position [394, 313]
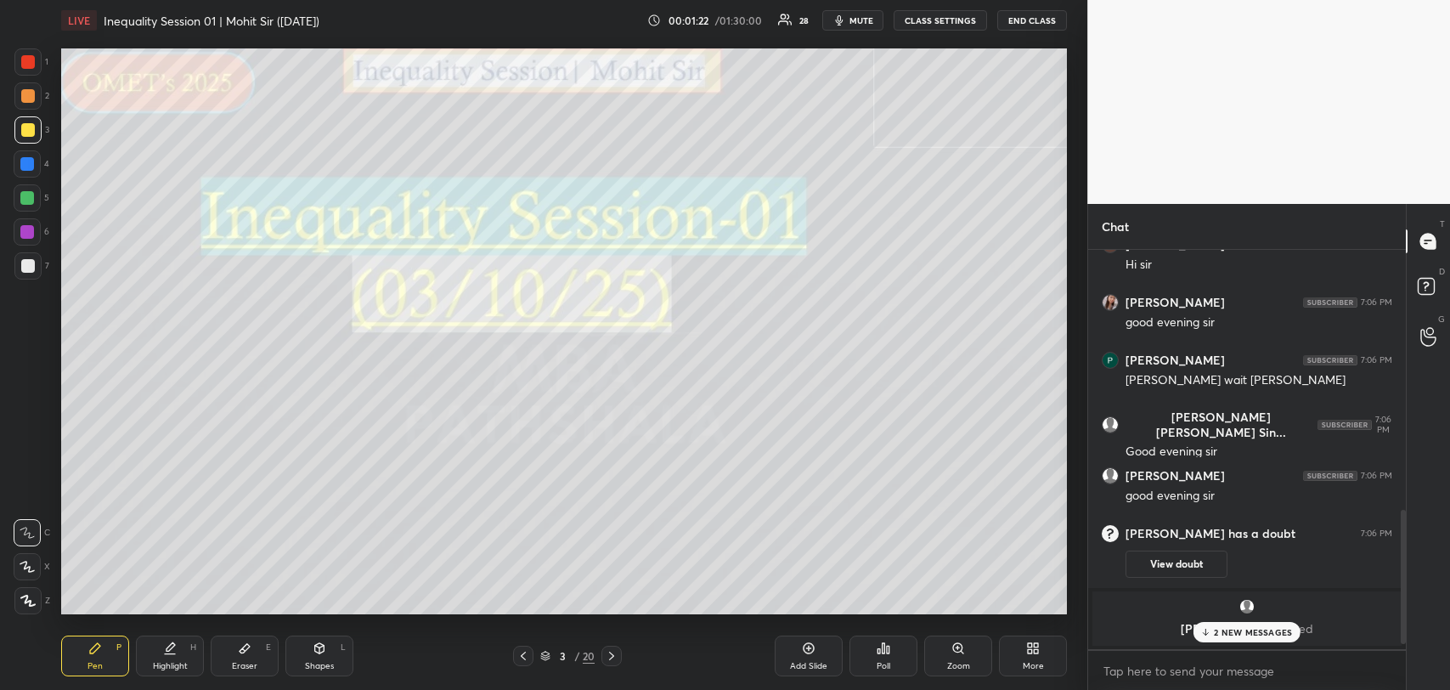
click at [1211, 636] on icon at bounding box center [1206, 632] width 11 height 10
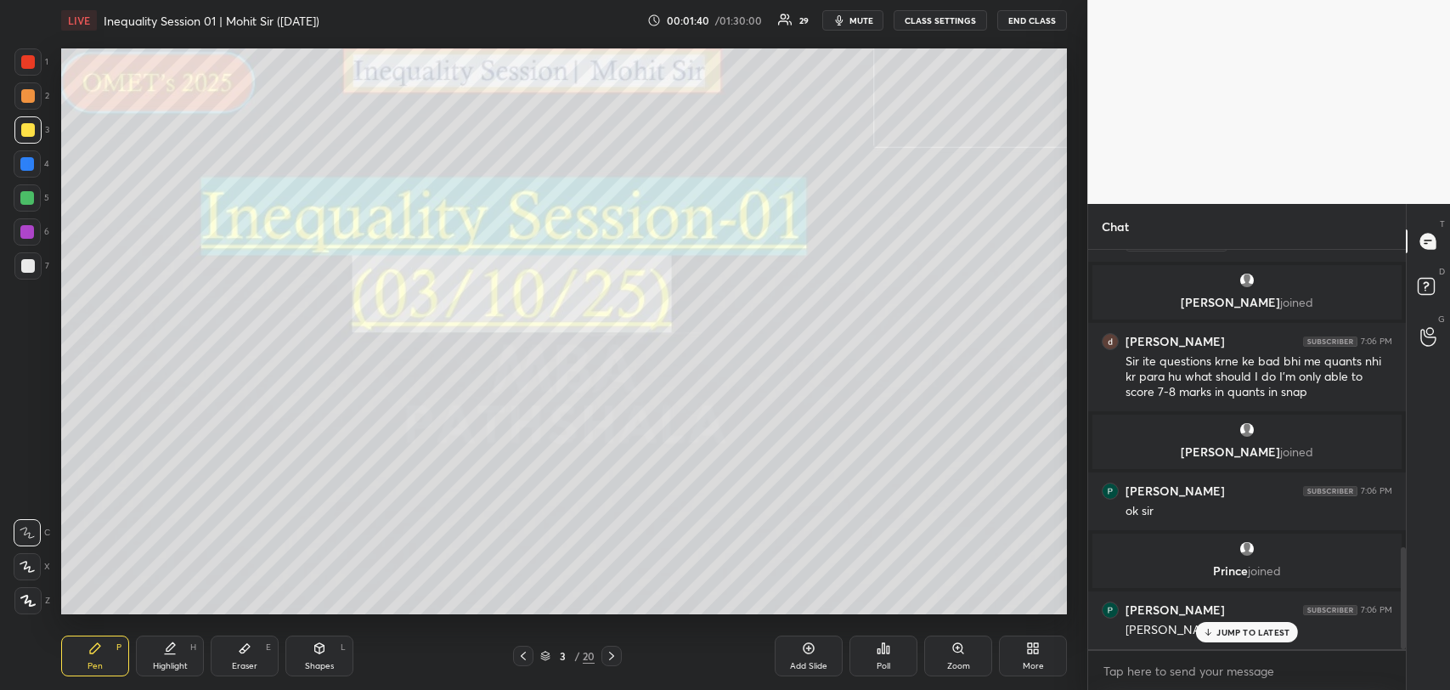
scroll to position [1170, 0]
click at [1225, 627] on p "JUMP TO LATEST" at bounding box center [1253, 632] width 73 height 10
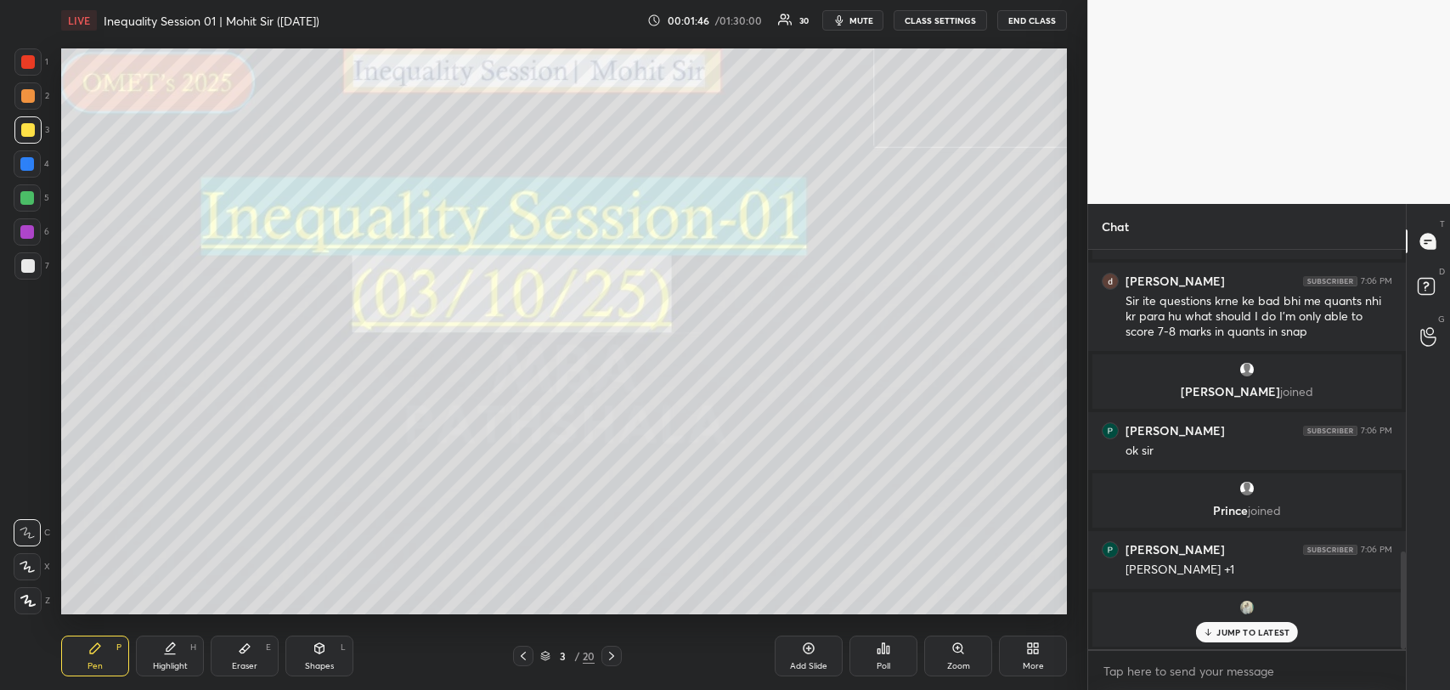
click at [1225, 627] on p "JUMP TO LATEST" at bounding box center [1253, 632] width 73 height 10
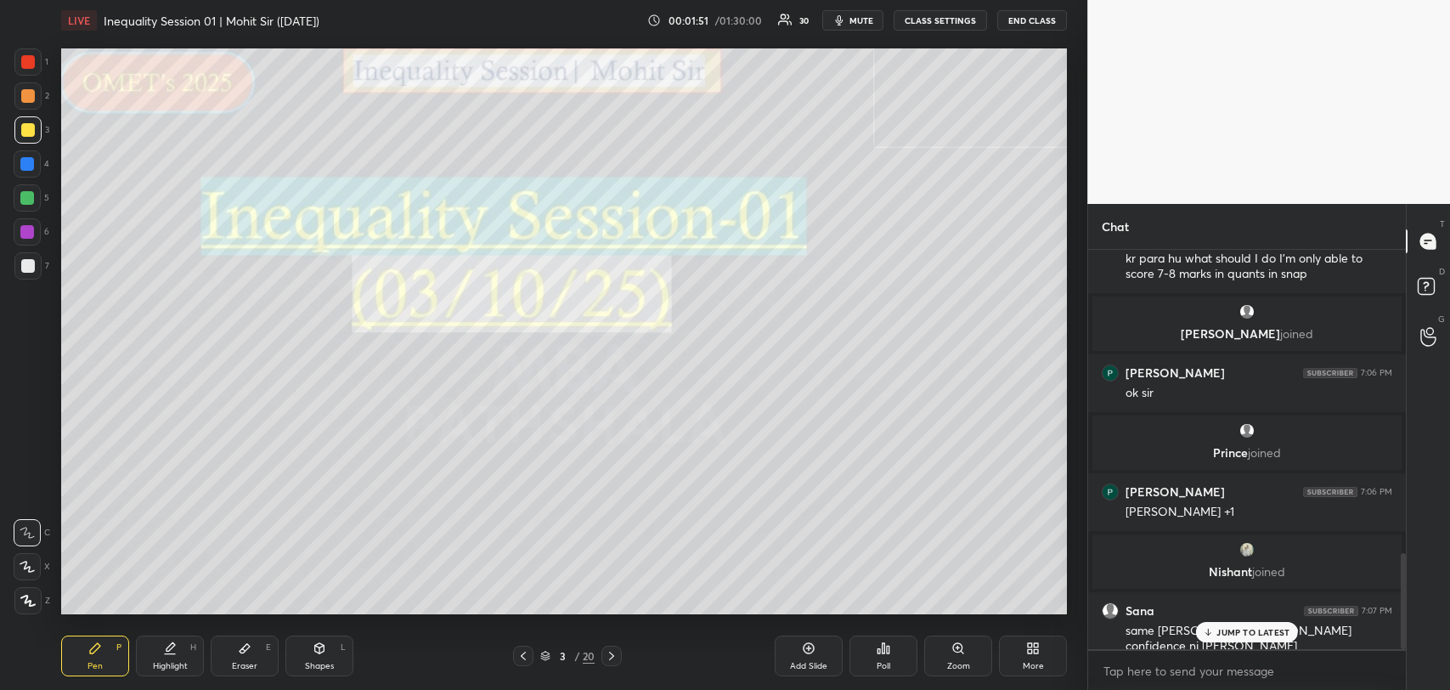
click at [1203, 627] on icon at bounding box center [1208, 632] width 11 height 10
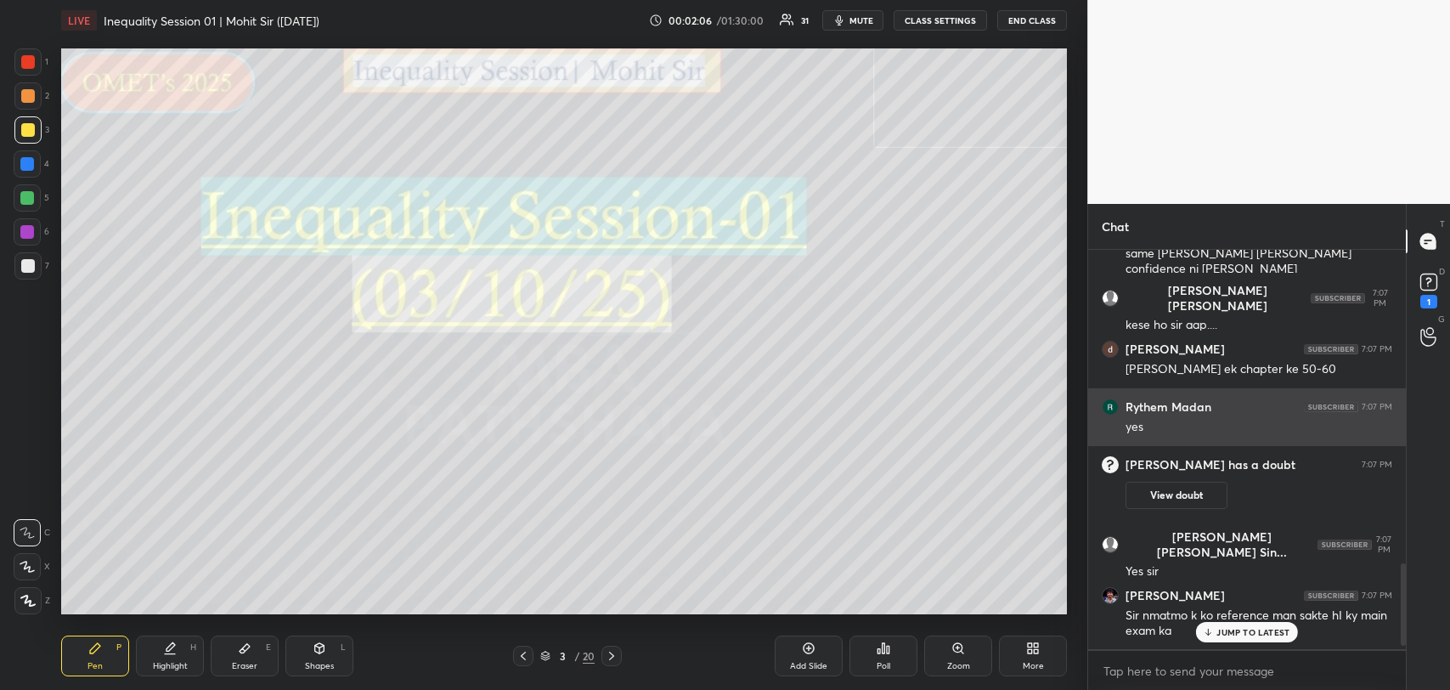
scroll to position [1515, 0]
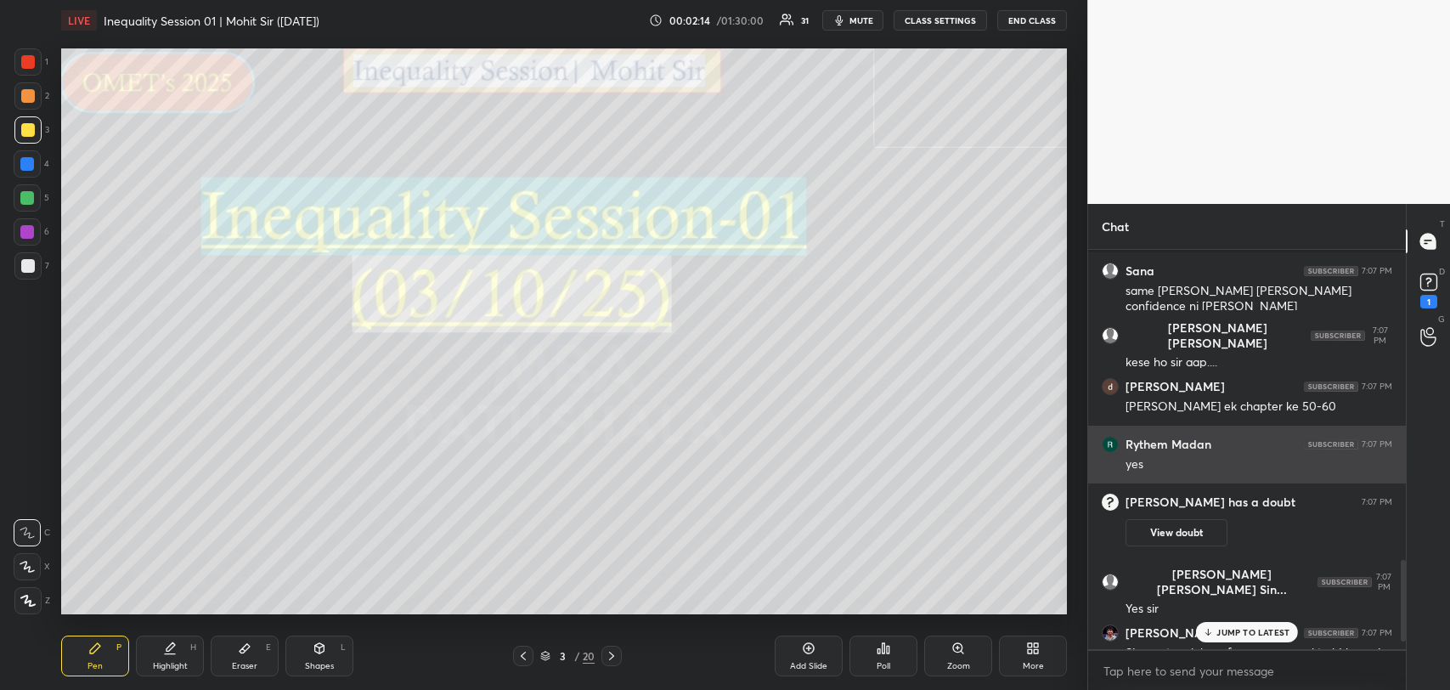
click at [1225, 484] on div "Harshal Kute has a doubt 7:07 PM View doubt" at bounding box center [1247, 519] width 318 height 73
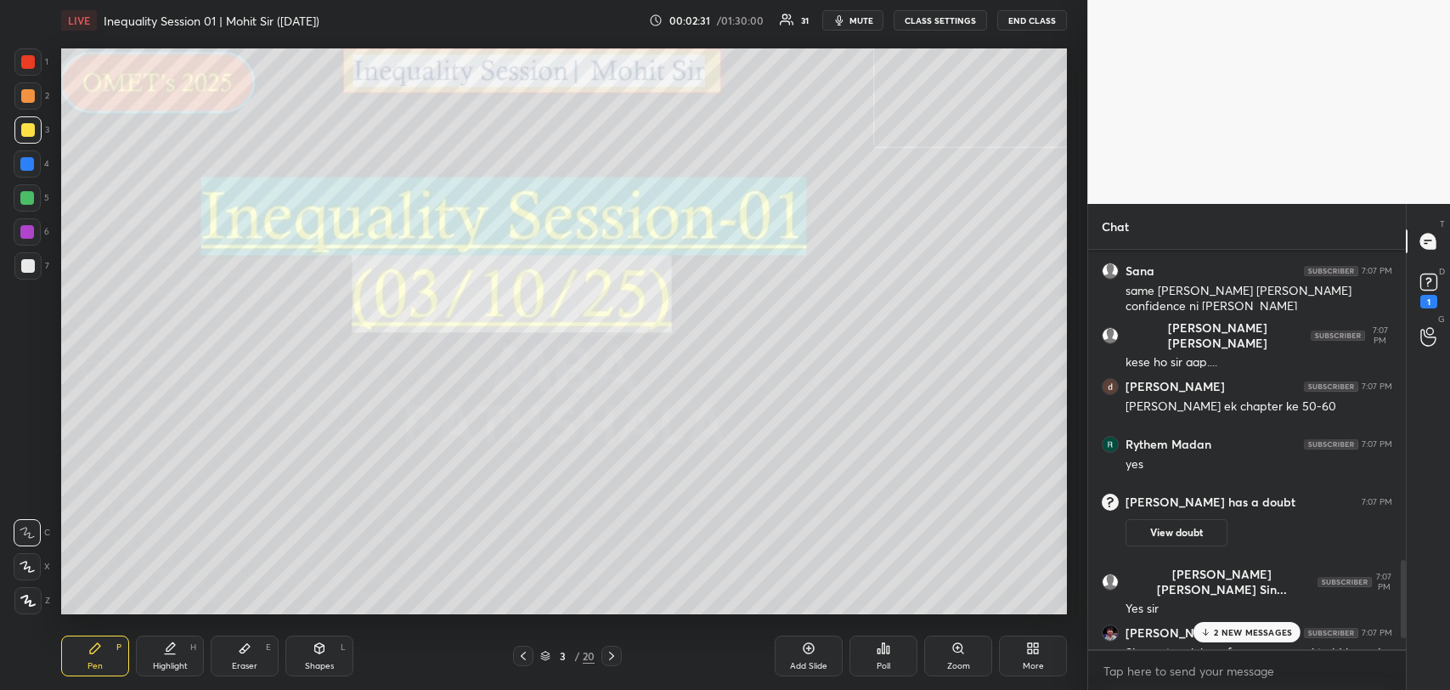
click at [1256, 627] on p "2 NEW MESSAGES" at bounding box center [1253, 632] width 78 height 10
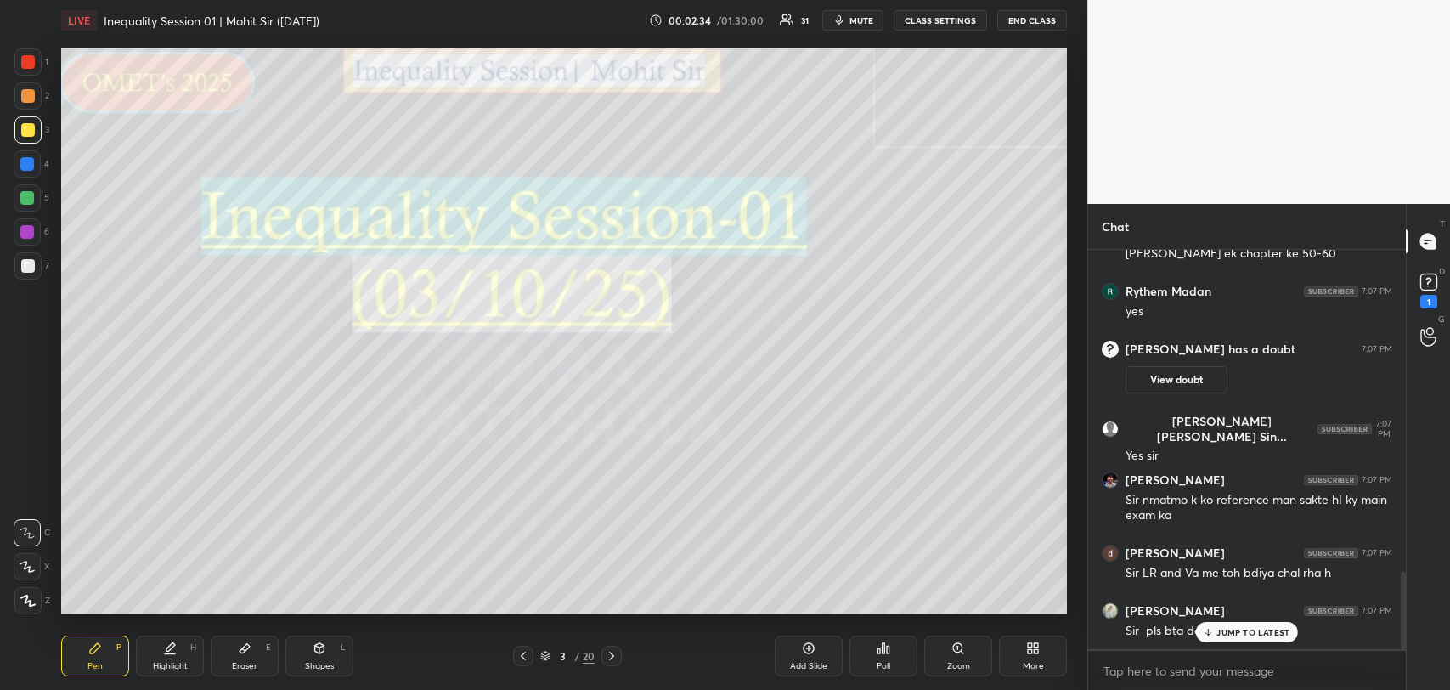
click at [1223, 635] on p "JUMP TO LATEST" at bounding box center [1253, 632] width 73 height 10
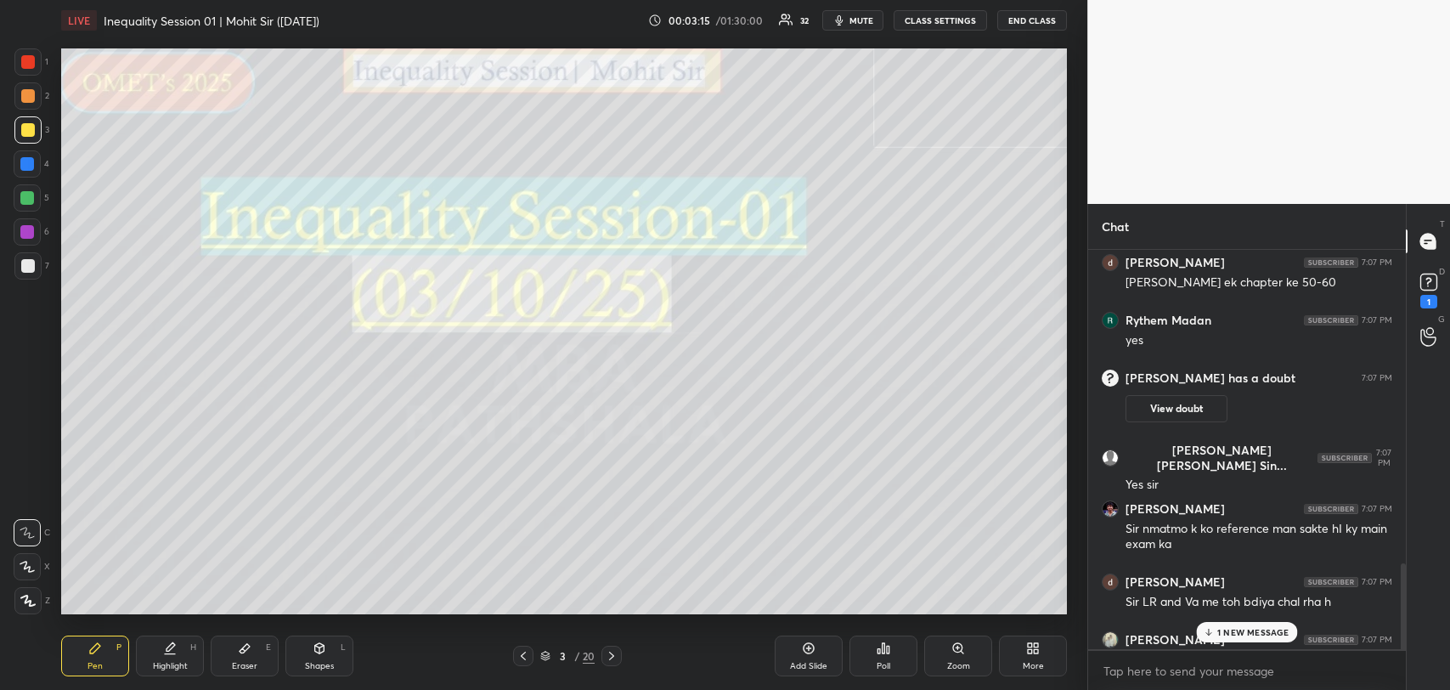
scroll to position [2094, 0]
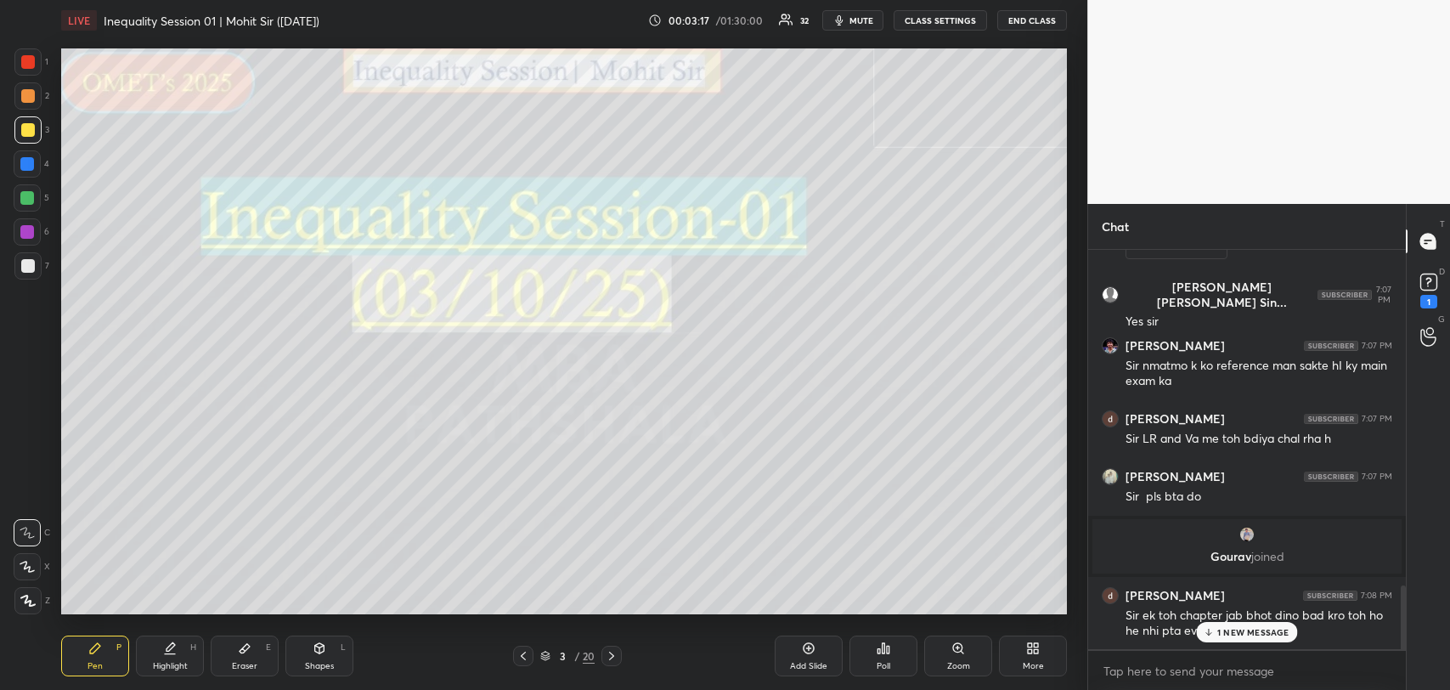
click at [1262, 635] on p "1 NEW MESSAGE" at bounding box center [1254, 632] width 72 height 10
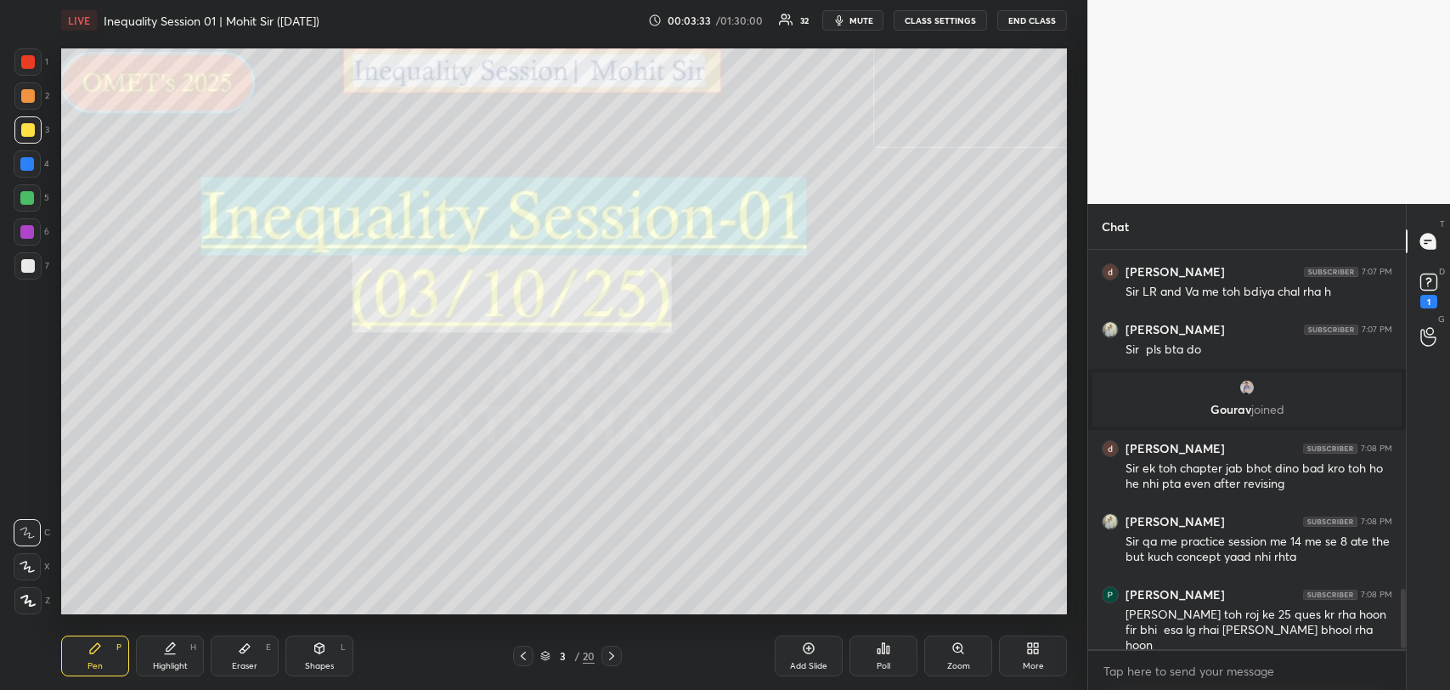
scroll to position [2314, 0]
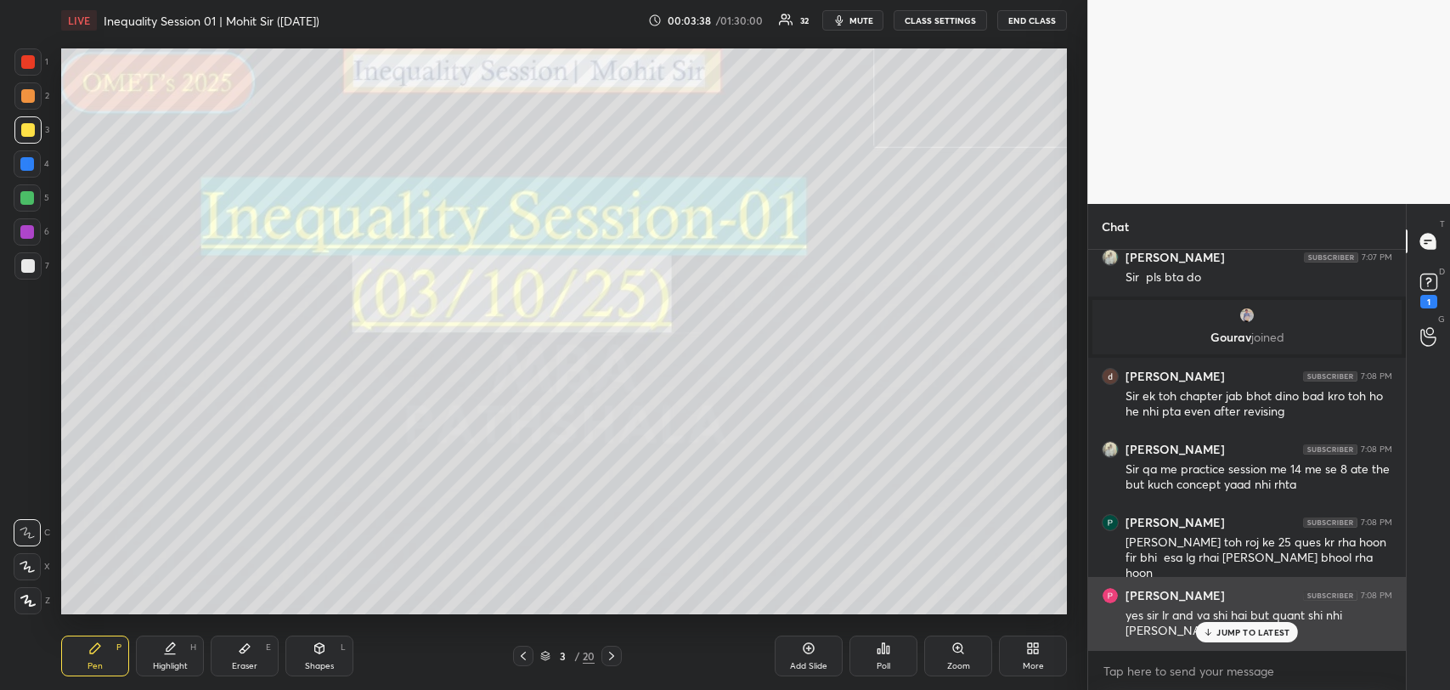
click at [1241, 617] on div "yes sir lr and va shi hai but quant shi nhi chul rha hai" at bounding box center [1259, 623] width 267 height 32
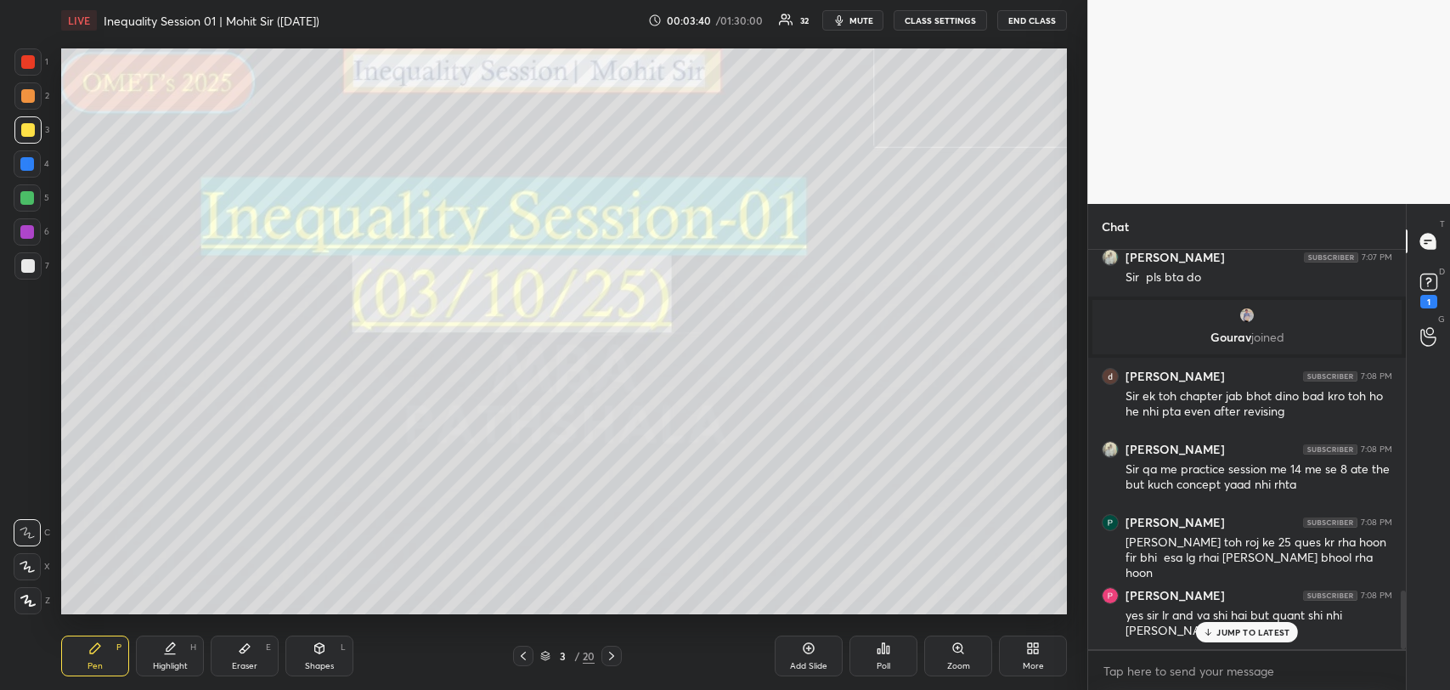
click at [1232, 630] on p "JUMP TO LATEST" at bounding box center [1253, 632] width 73 height 10
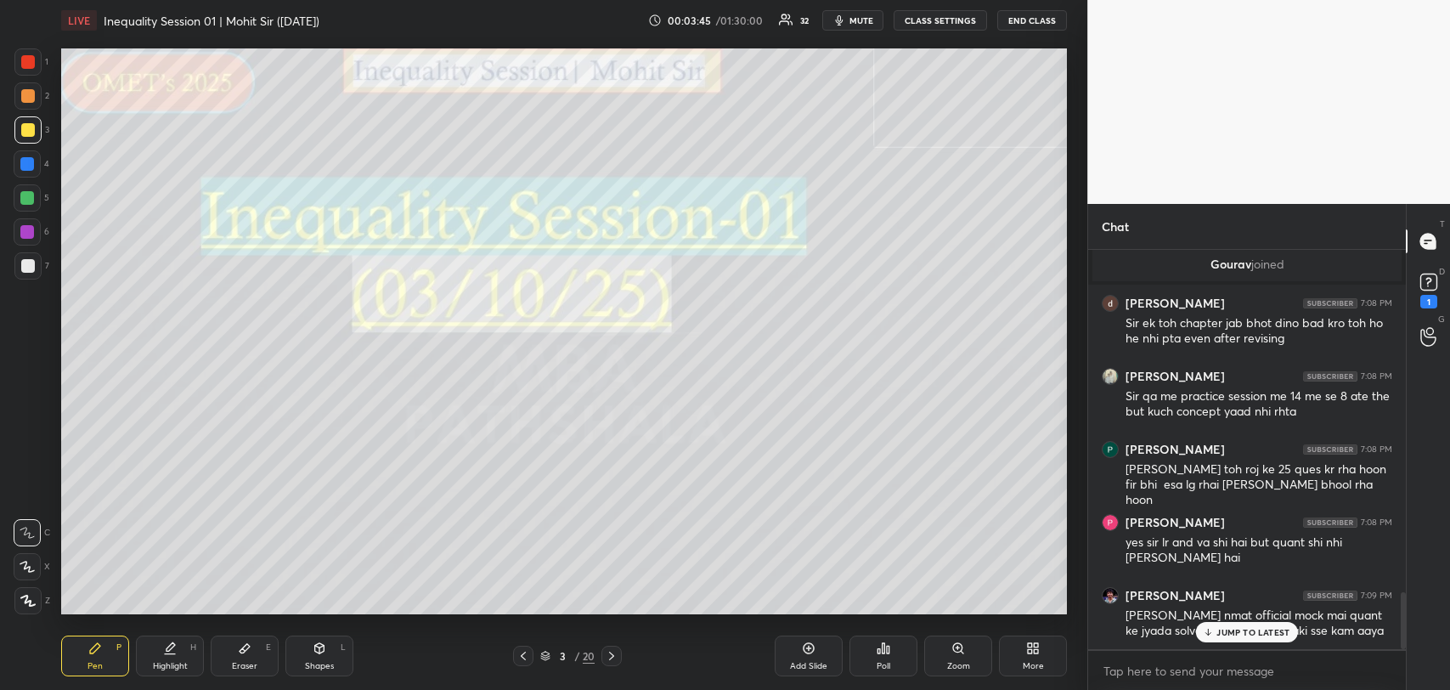
scroll to position [2448, 0]
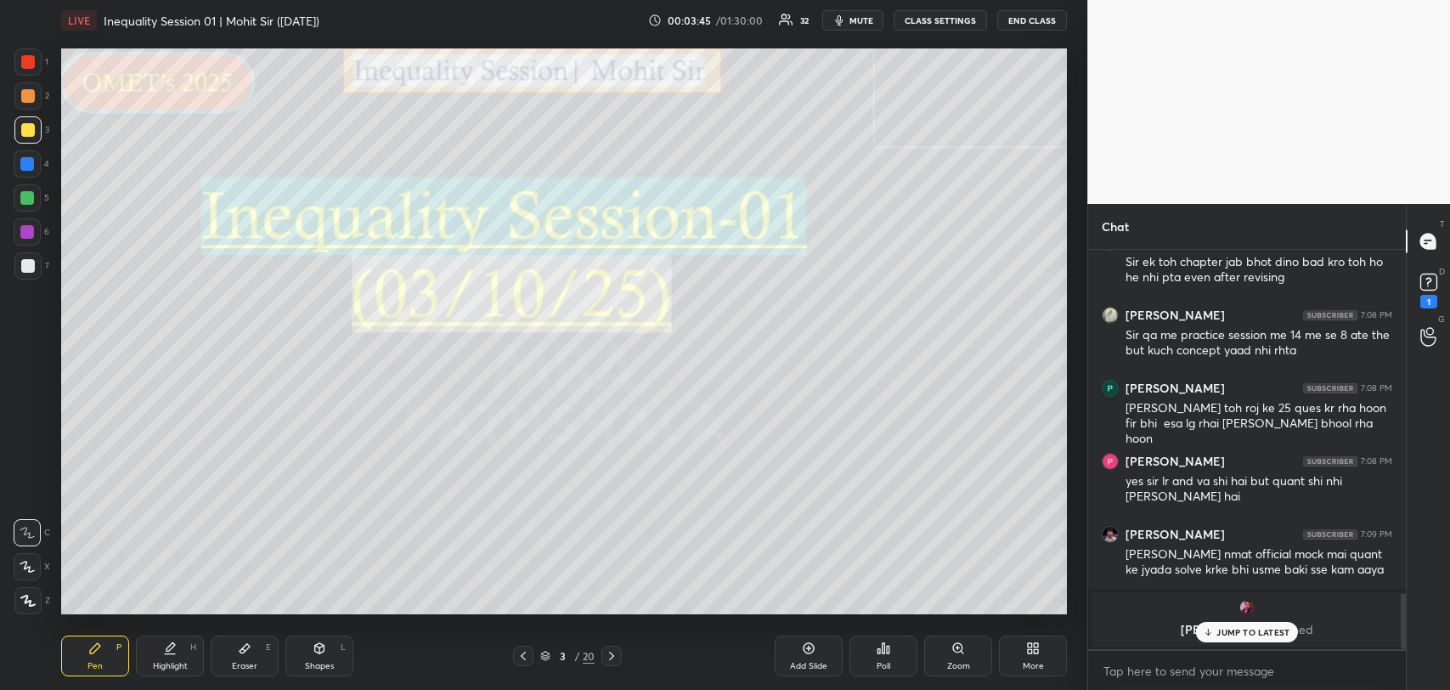
click at [1254, 629] on p "JUMP TO LATEST" at bounding box center [1253, 632] width 73 height 10
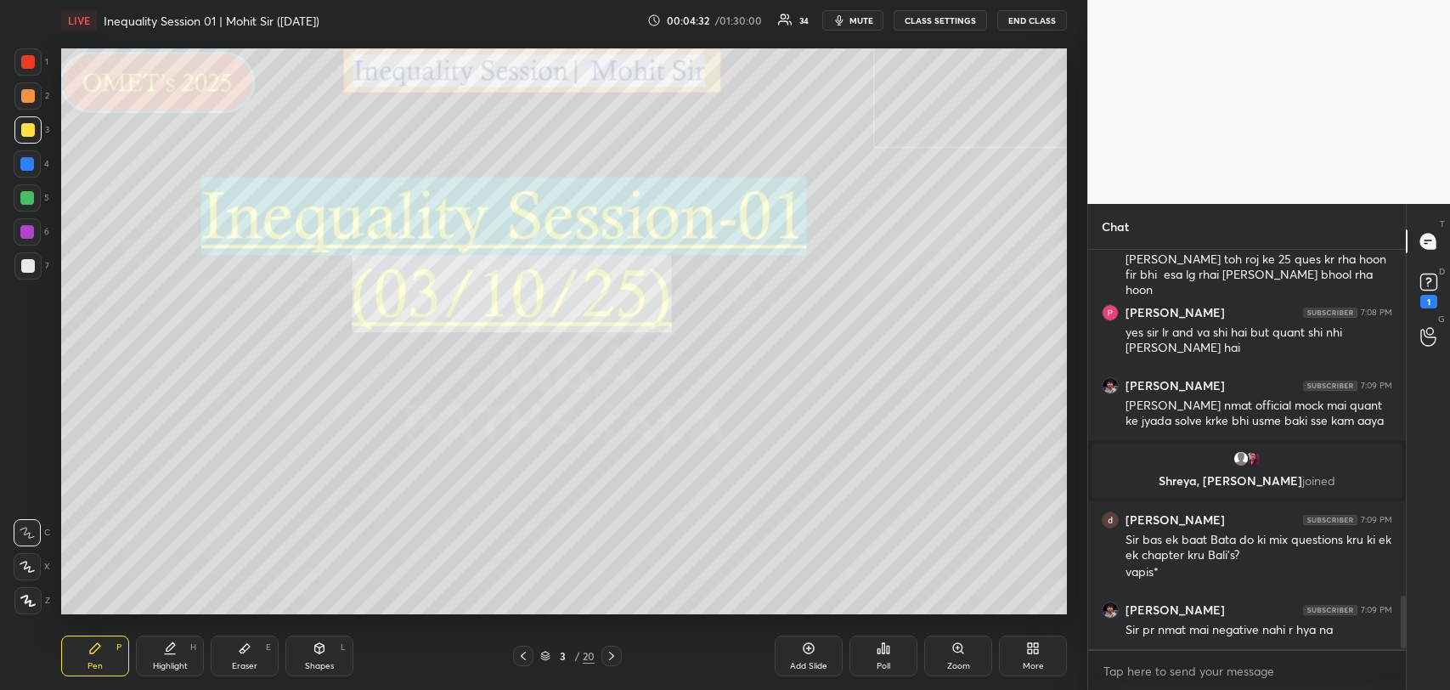
scroll to position [2653, 0]
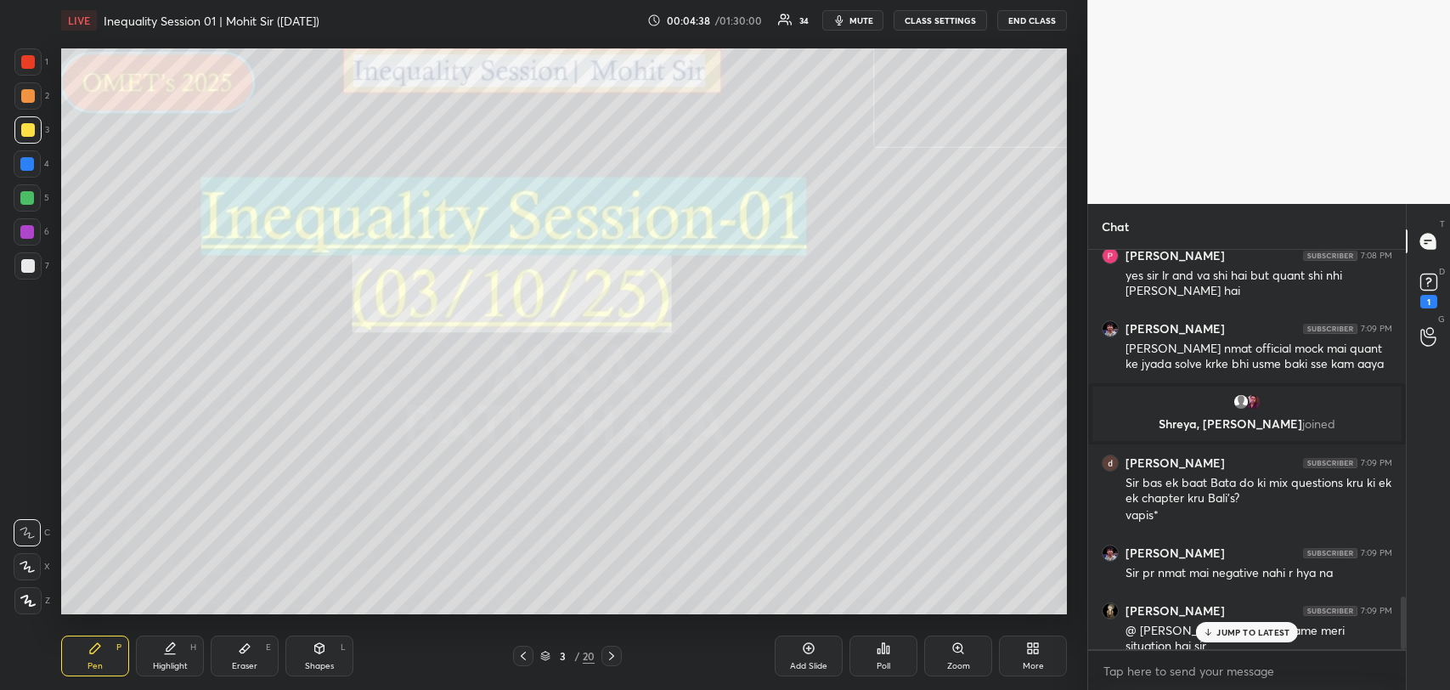
click at [1249, 622] on div "JUMP TO LATEST" at bounding box center [1247, 632] width 102 height 20
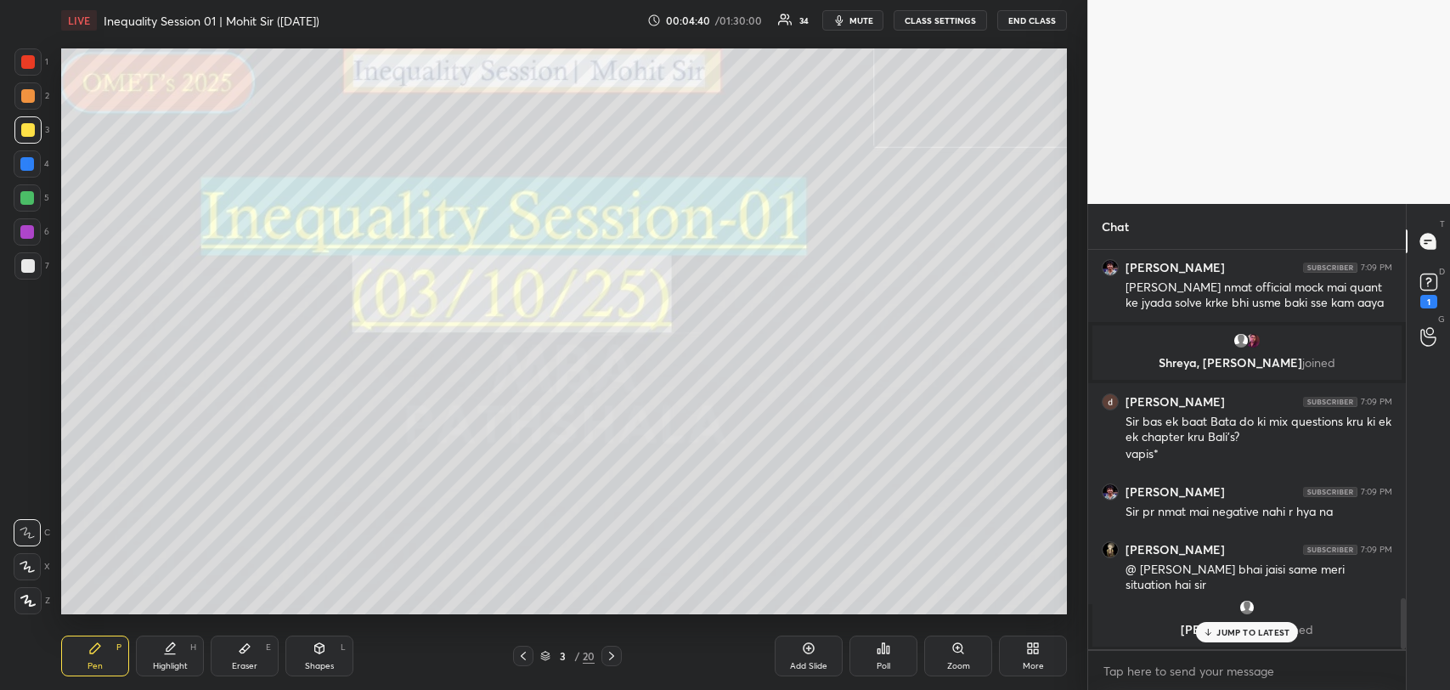
click at [1218, 628] on p "JUMP TO LATEST" at bounding box center [1253, 632] width 73 height 10
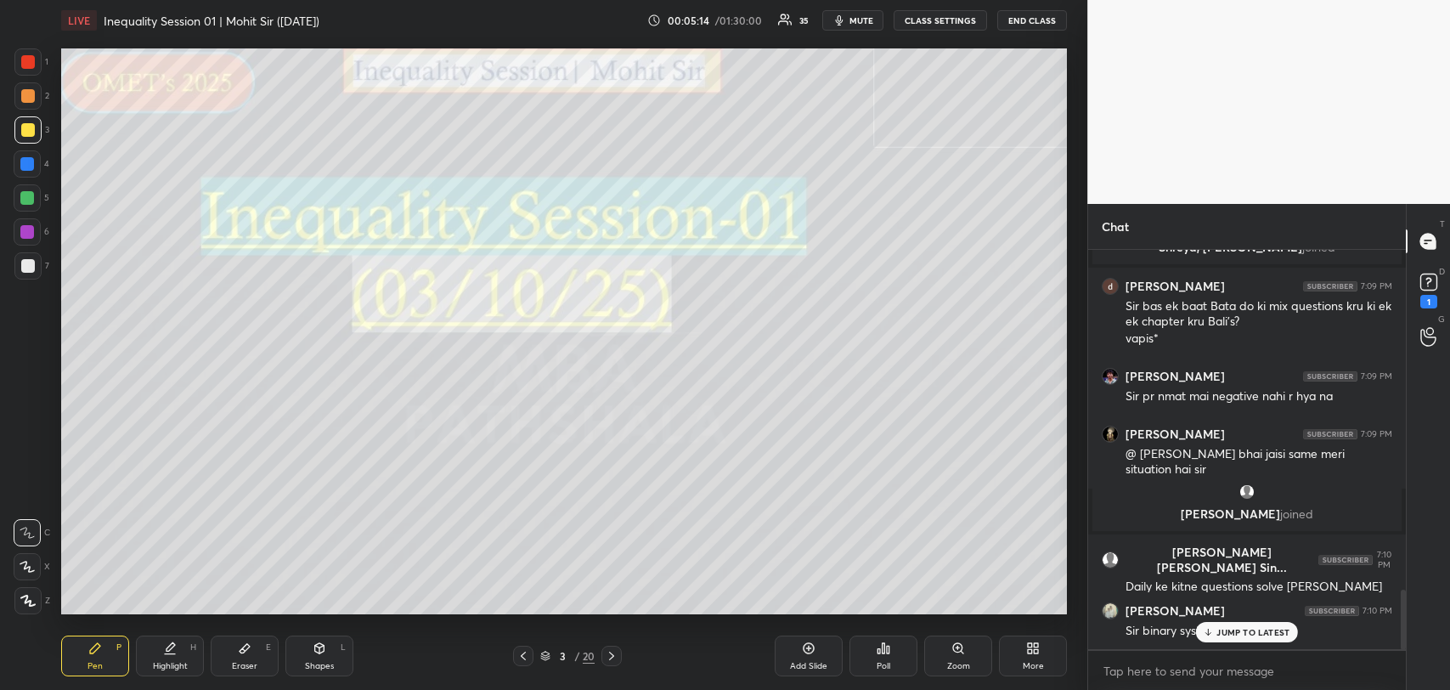
scroll to position [2338, 0]
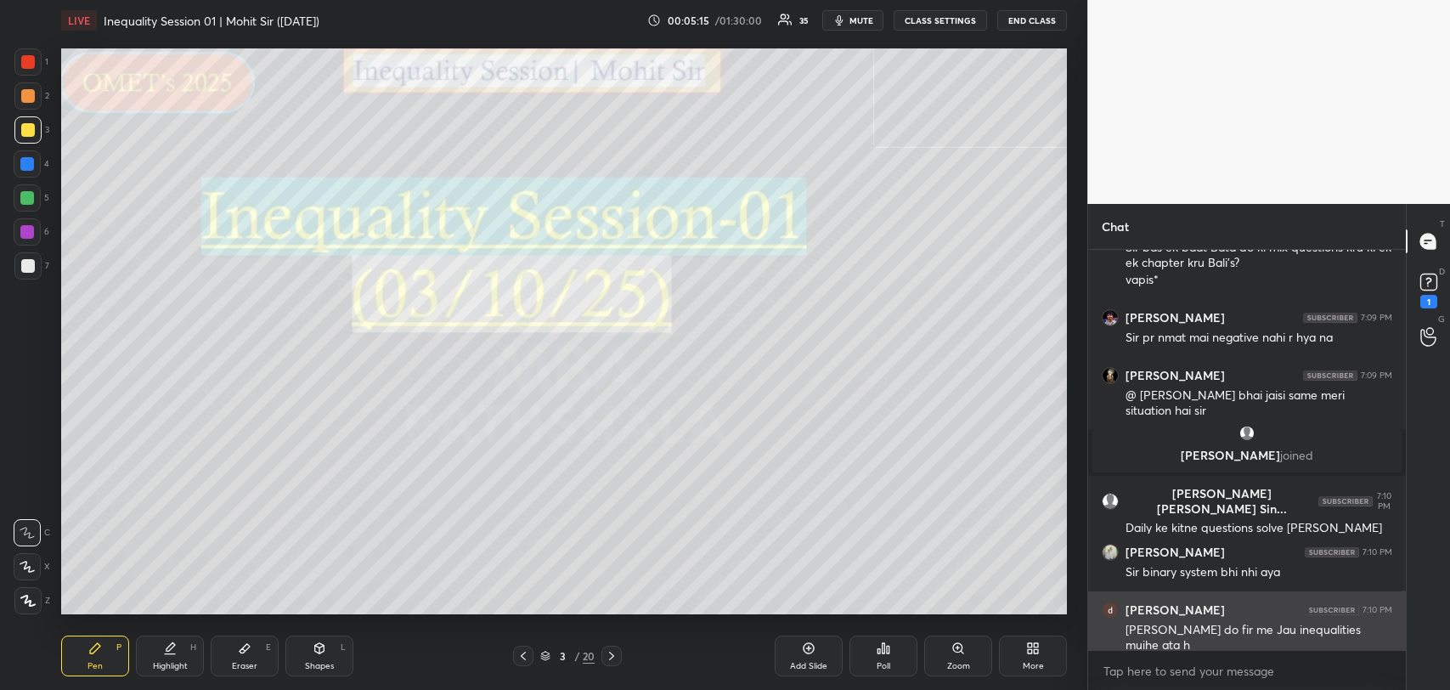
click at [1215, 625] on div "Sir Bata do fir me Jau inequalities mujhe ata h" at bounding box center [1259, 638] width 267 height 32
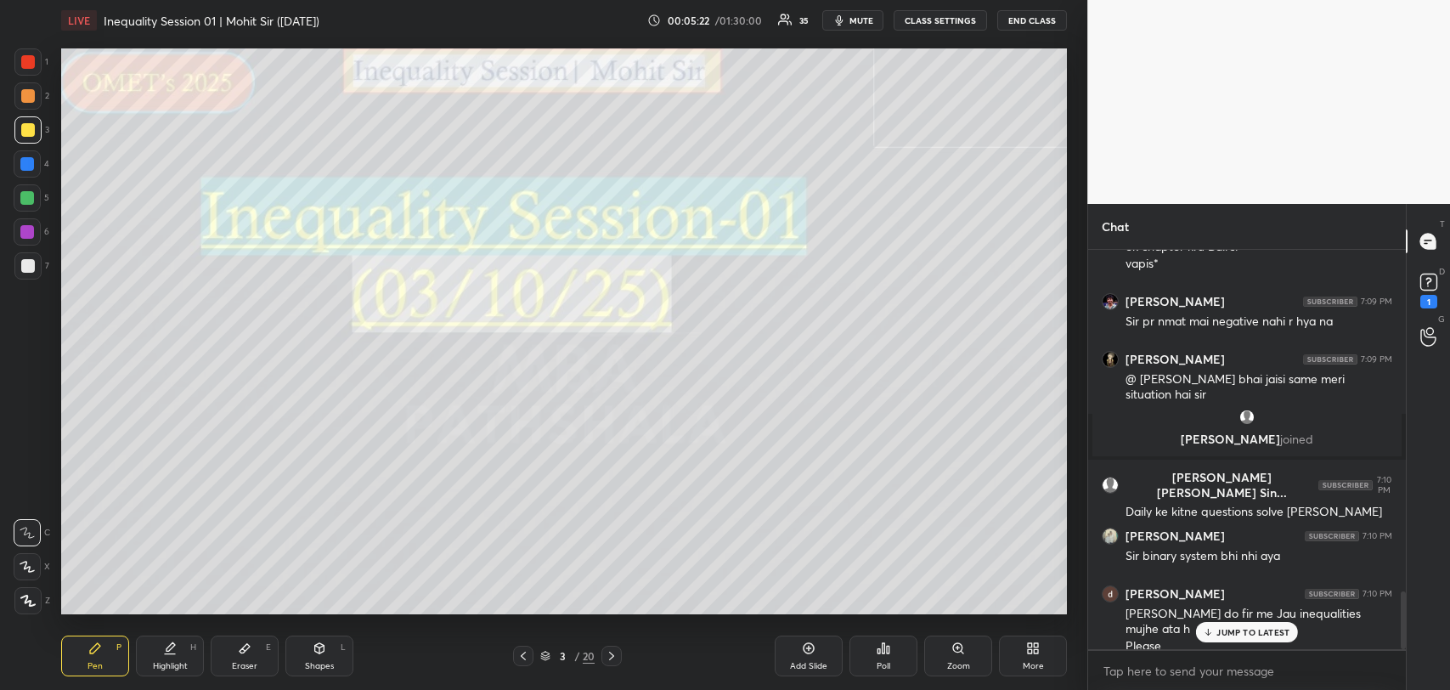
scroll to position [2427, 0]
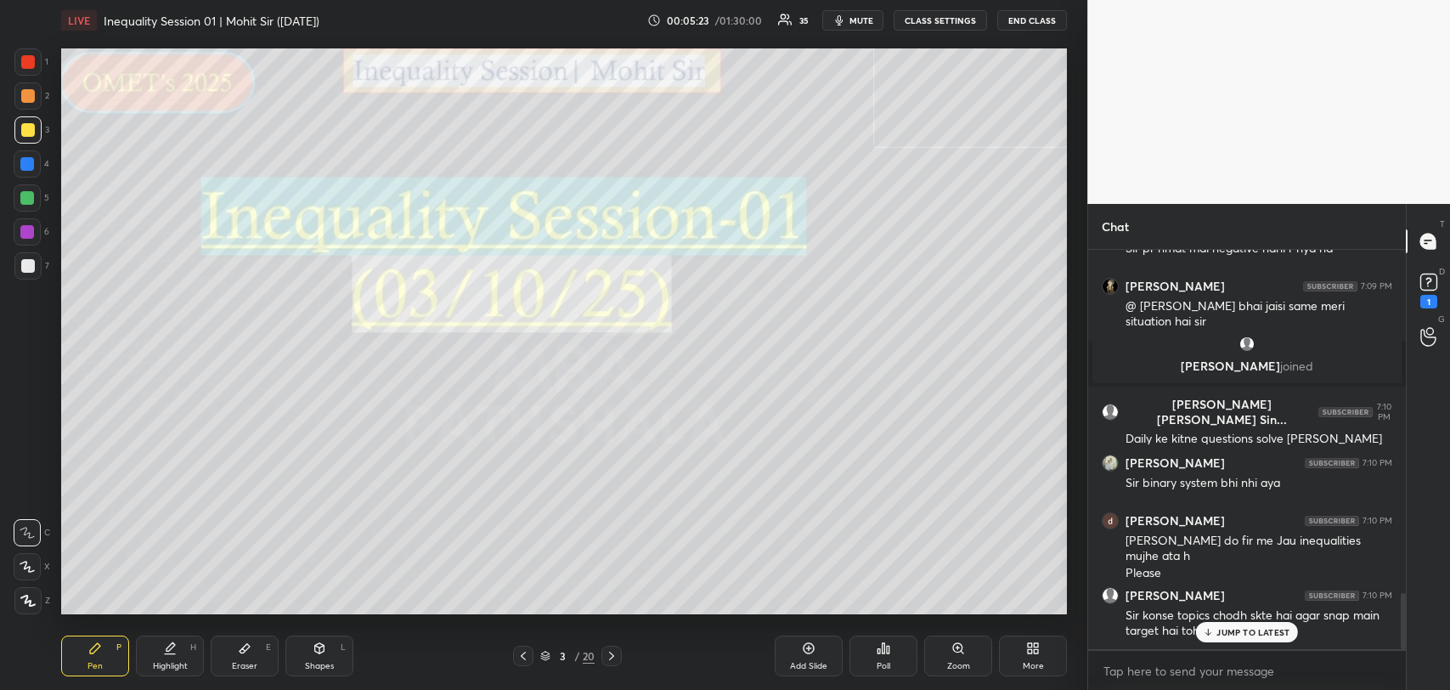
click at [1274, 627] on p "JUMP TO LATEST" at bounding box center [1253, 632] width 73 height 10
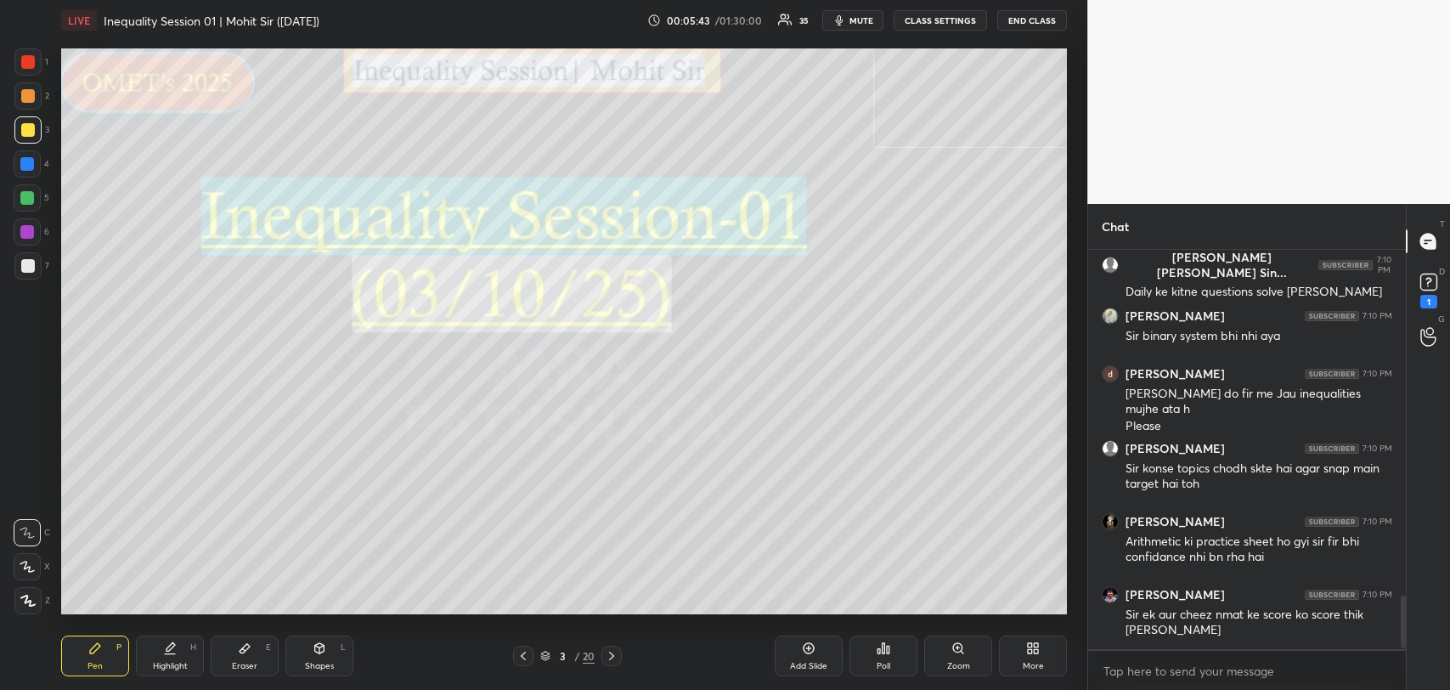
scroll to position [2647, 0]
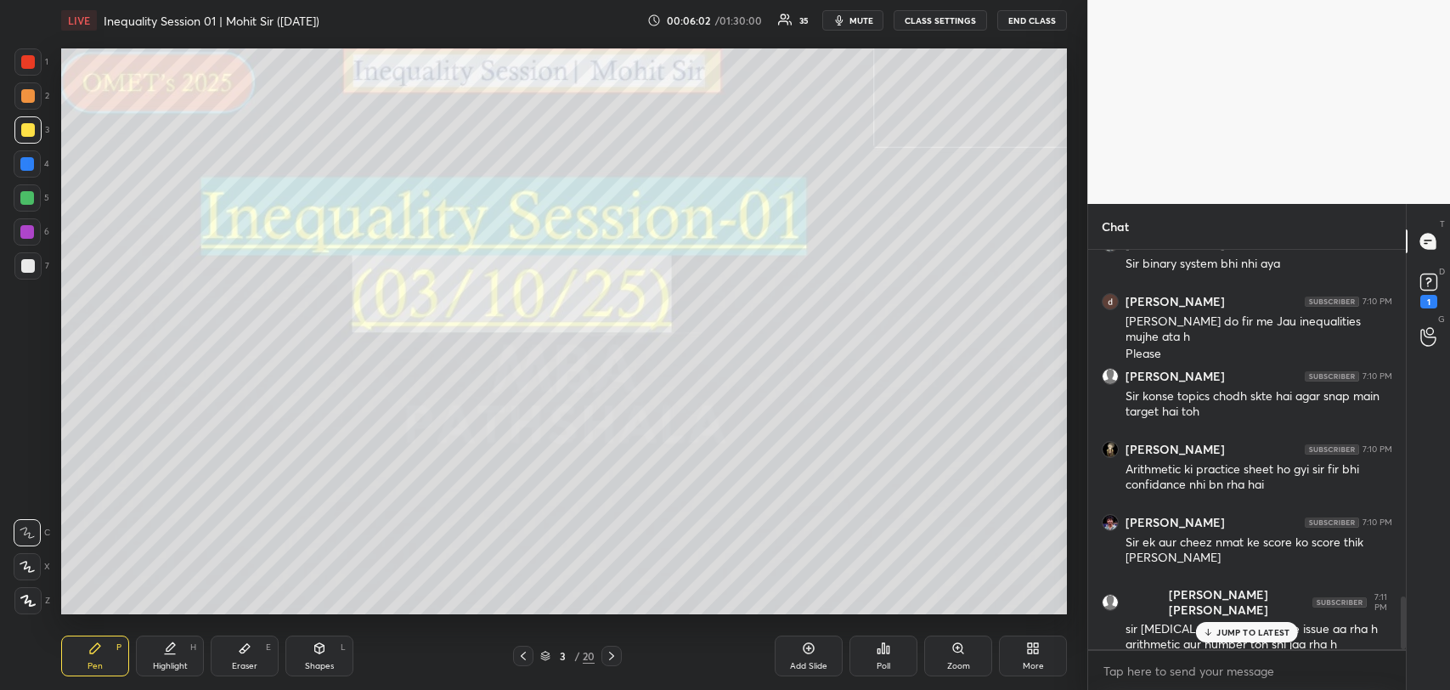
click at [1237, 622] on div "JUMP TO LATEST" at bounding box center [1247, 632] width 102 height 20
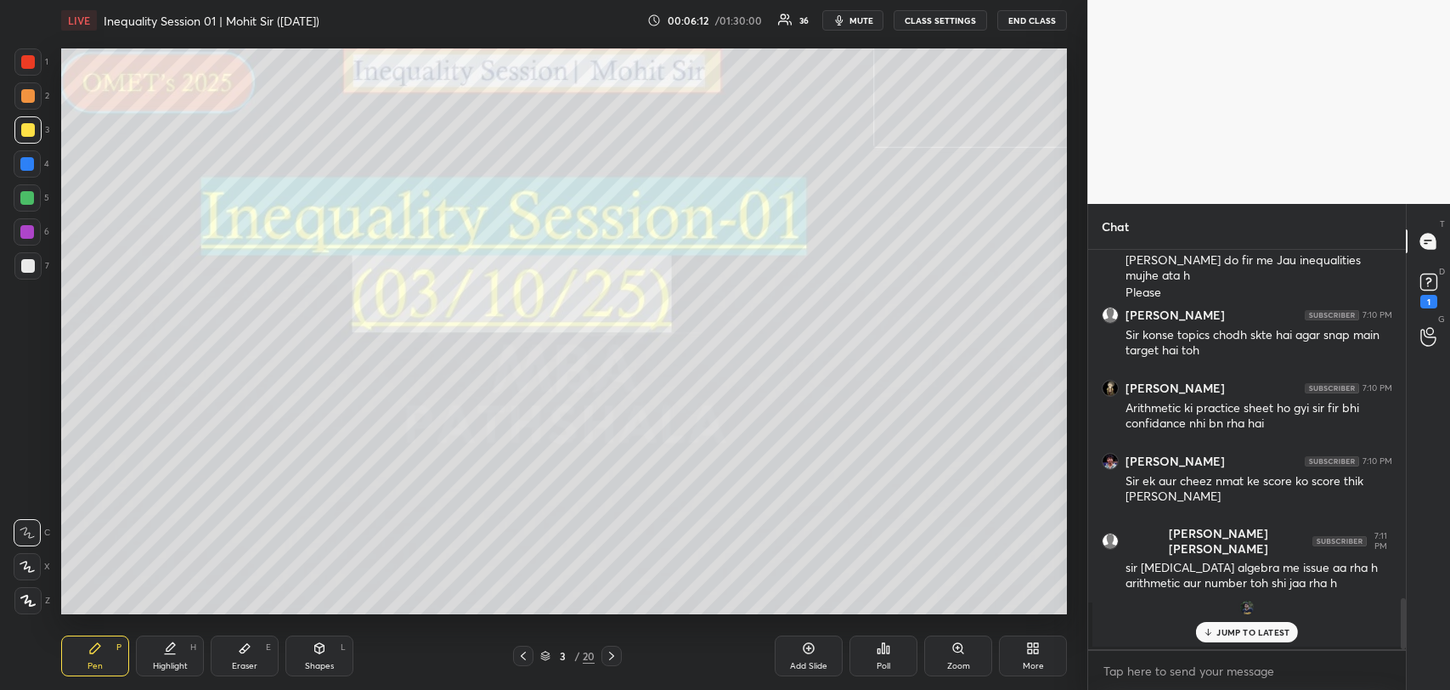
click at [1237, 628] on p "JUMP TO LATEST" at bounding box center [1253, 632] width 73 height 10
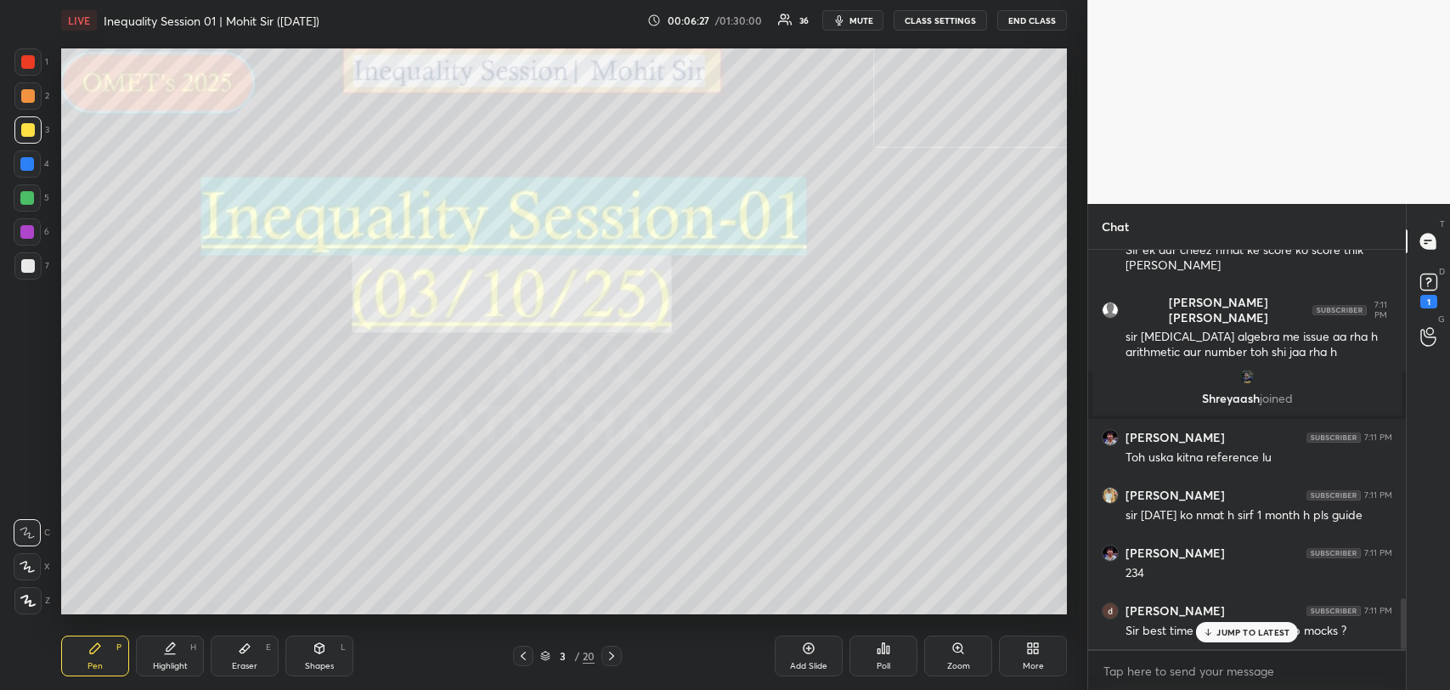
scroll to position [2765, 0]
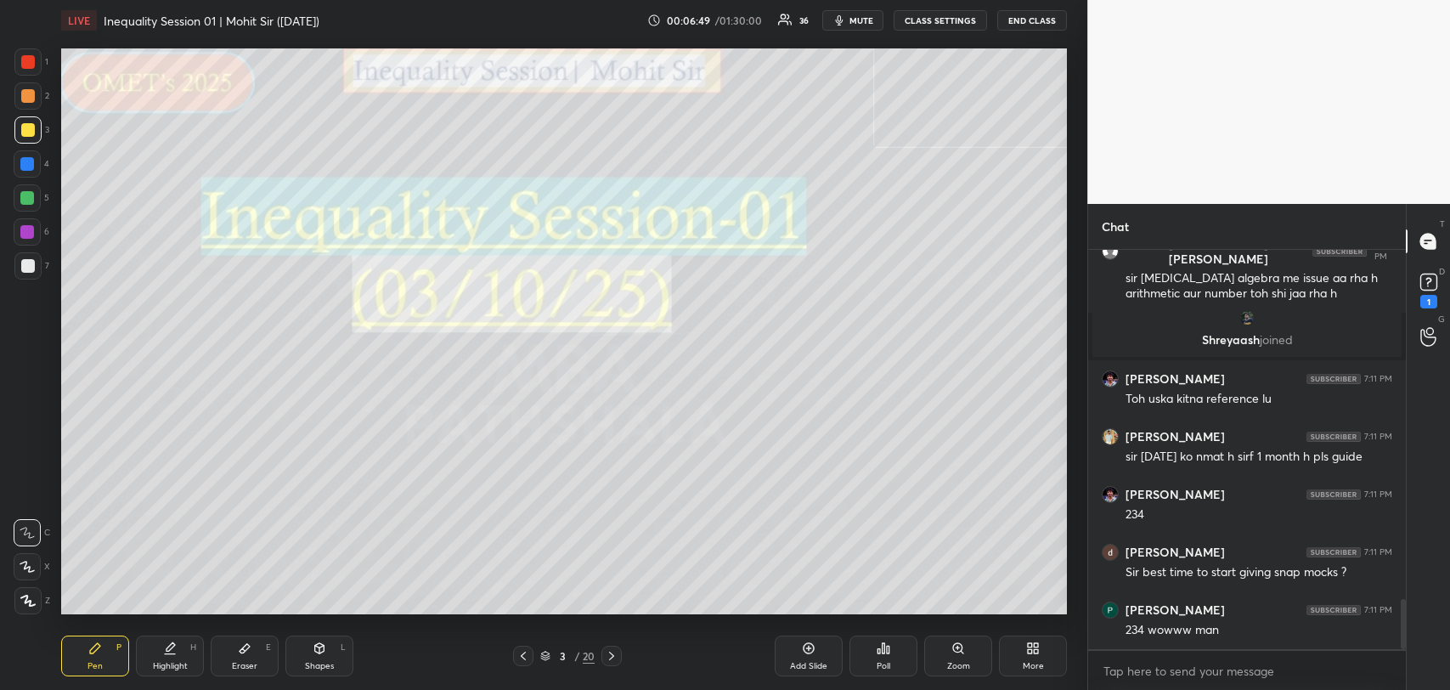
click at [818, 662] on div "Add Slide" at bounding box center [808, 666] width 37 height 8
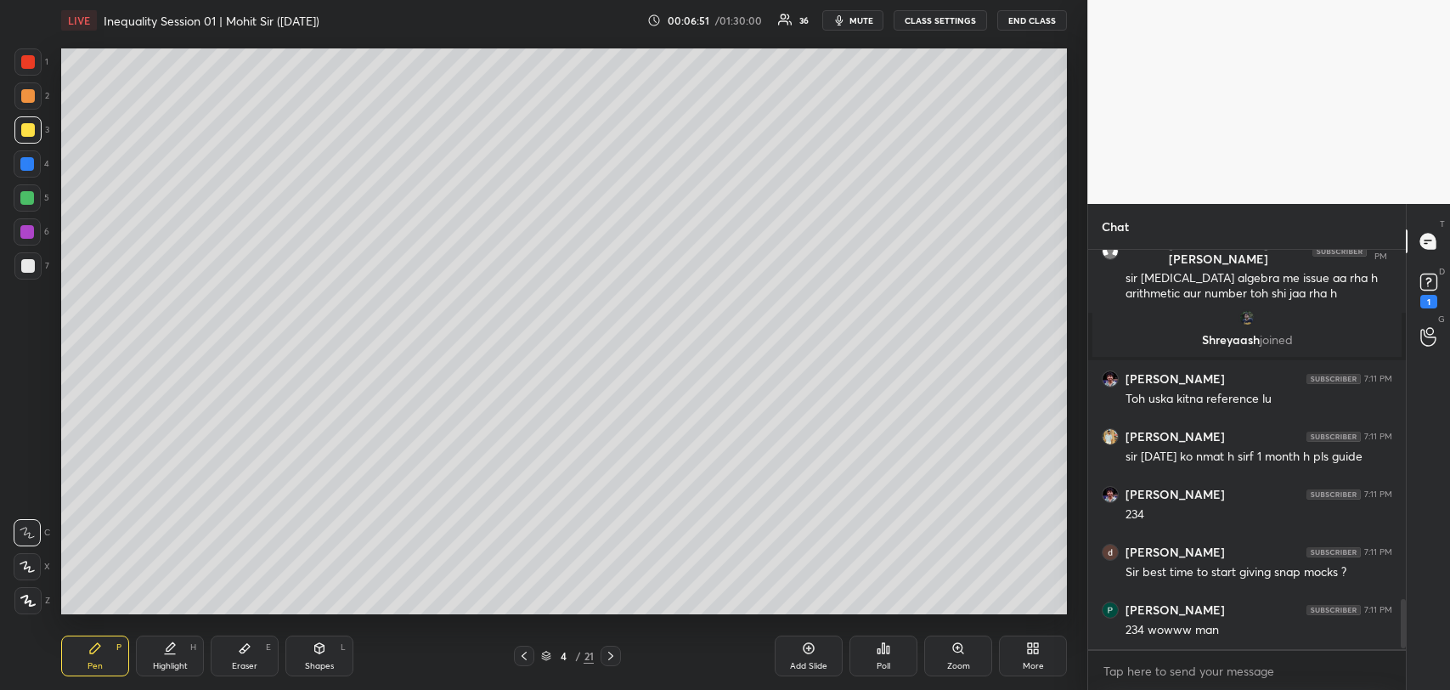
scroll to position [2822, 0]
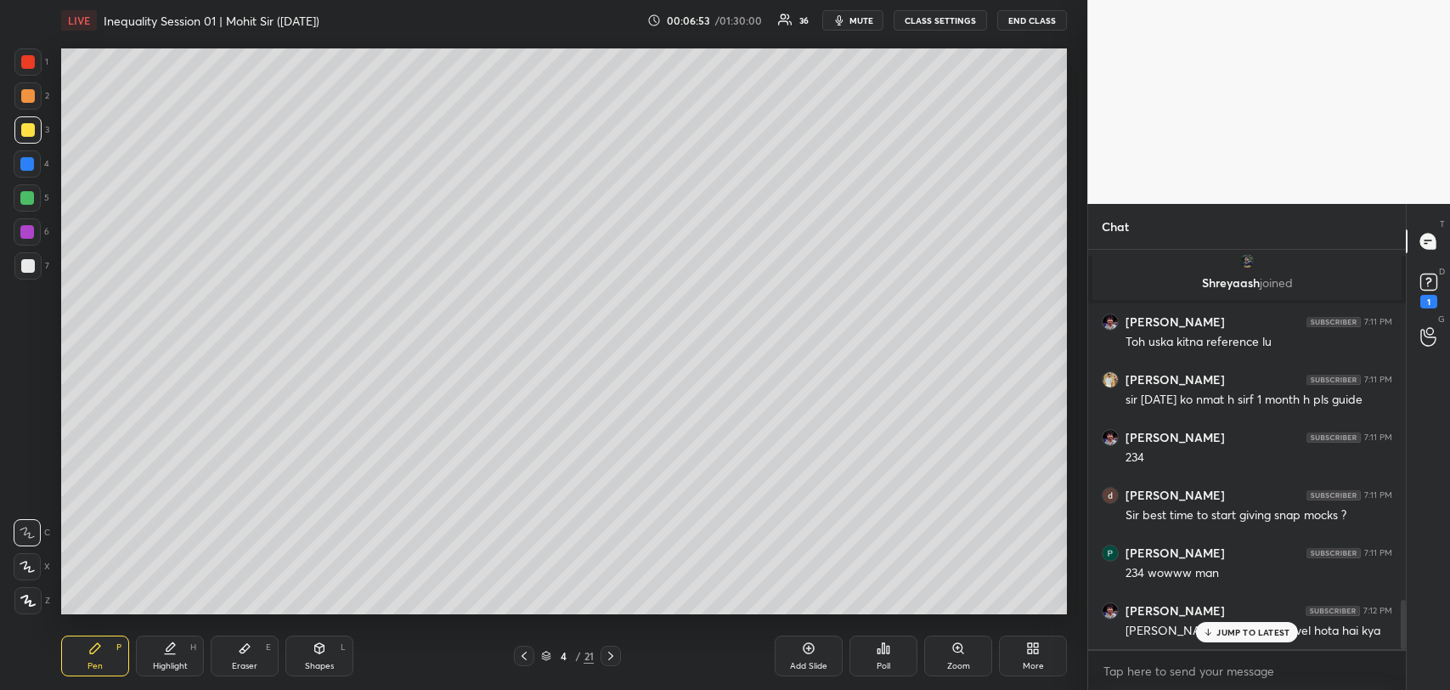
click at [1216, 633] on div "JUMP TO LATEST" at bounding box center [1247, 632] width 102 height 20
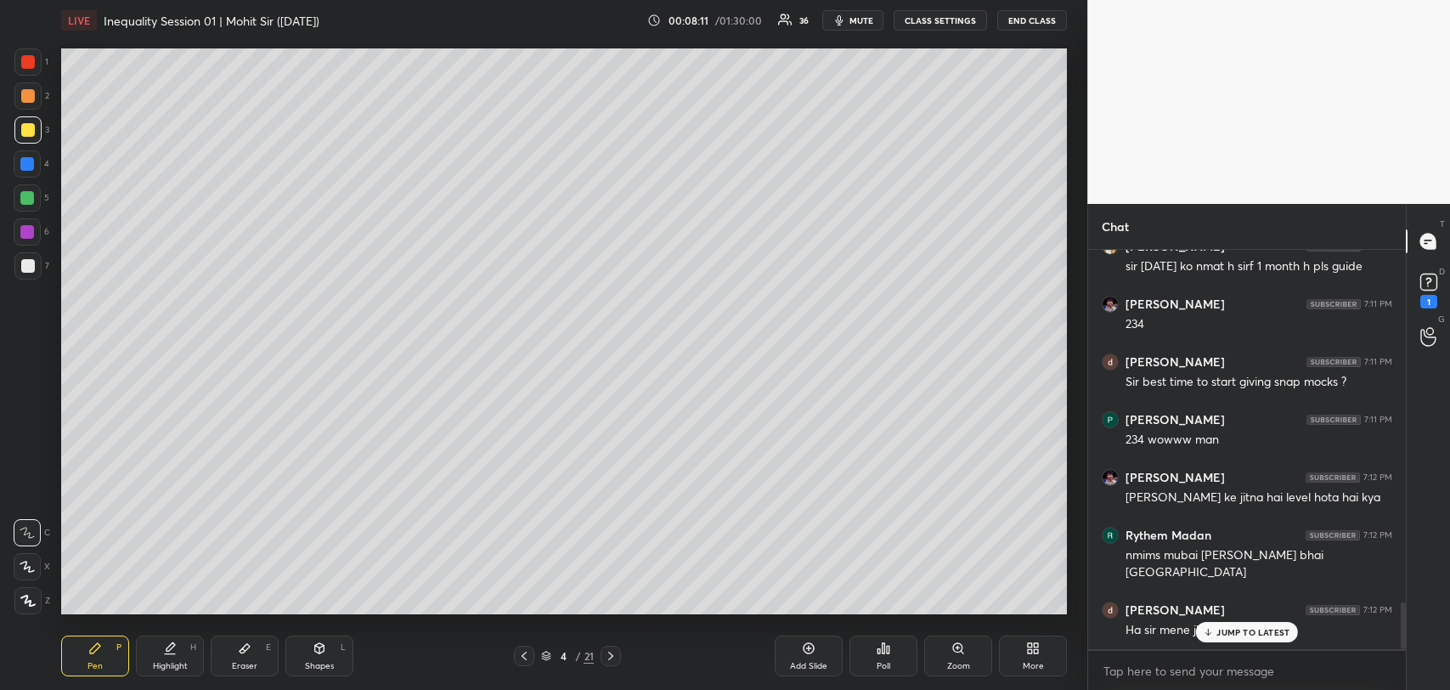
scroll to position [3012, 0]
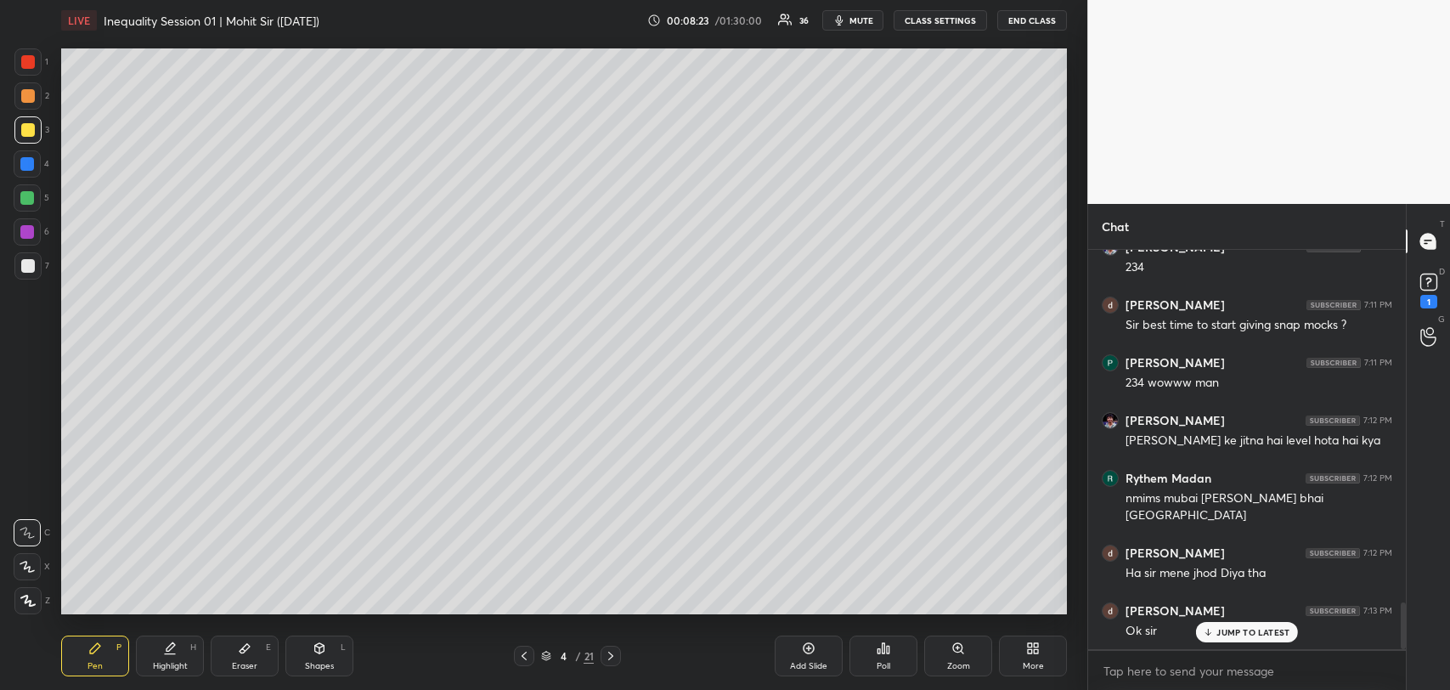
click at [1212, 627] on icon at bounding box center [1208, 632] width 11 height 10
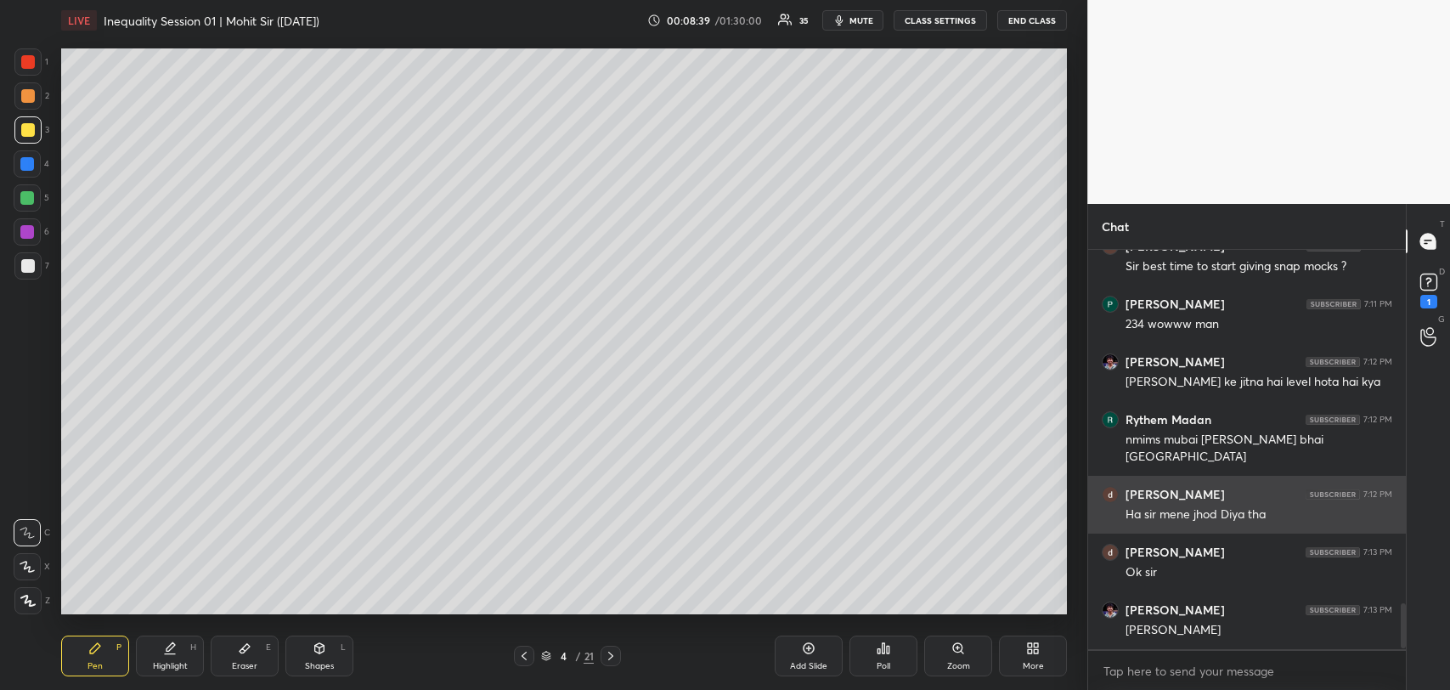
scroll to position [3128, 0]
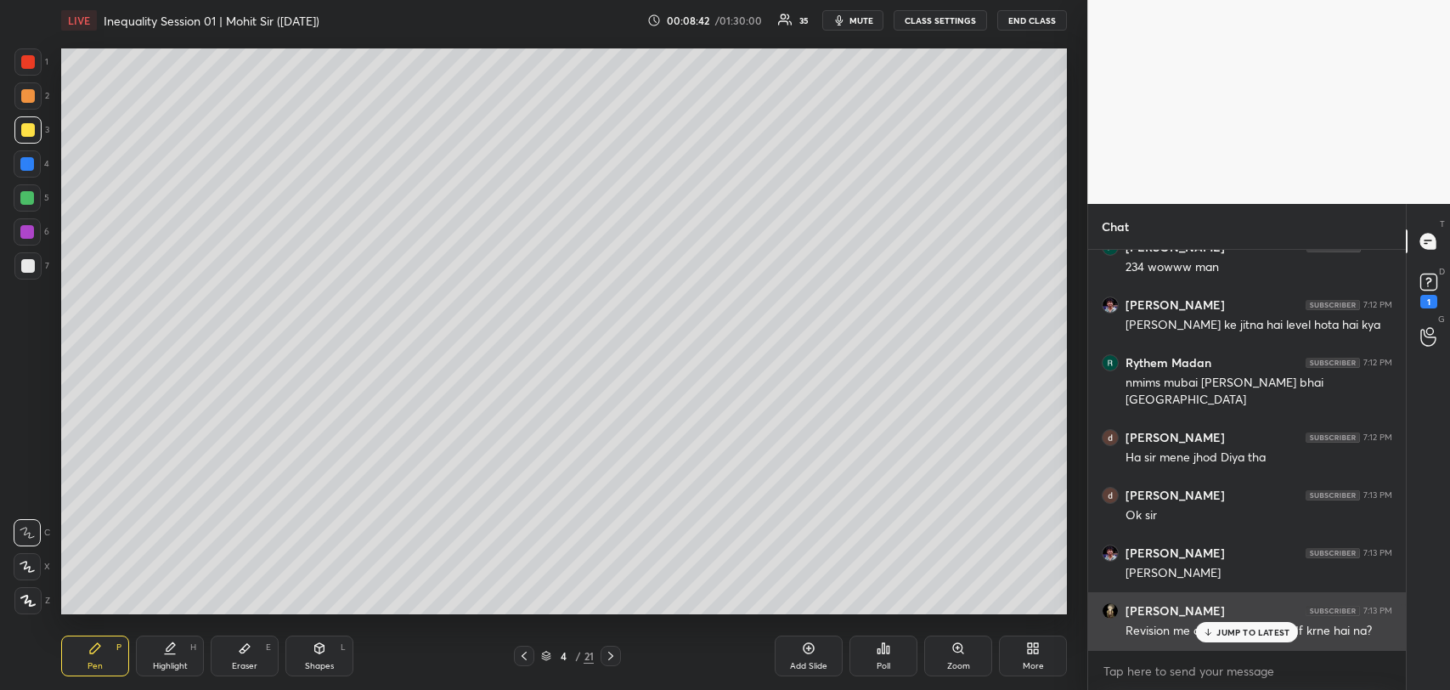
click at [1223, 630] on p "JUMP TO LATEST" at bounding box center [1253, 632] width 73 height 10
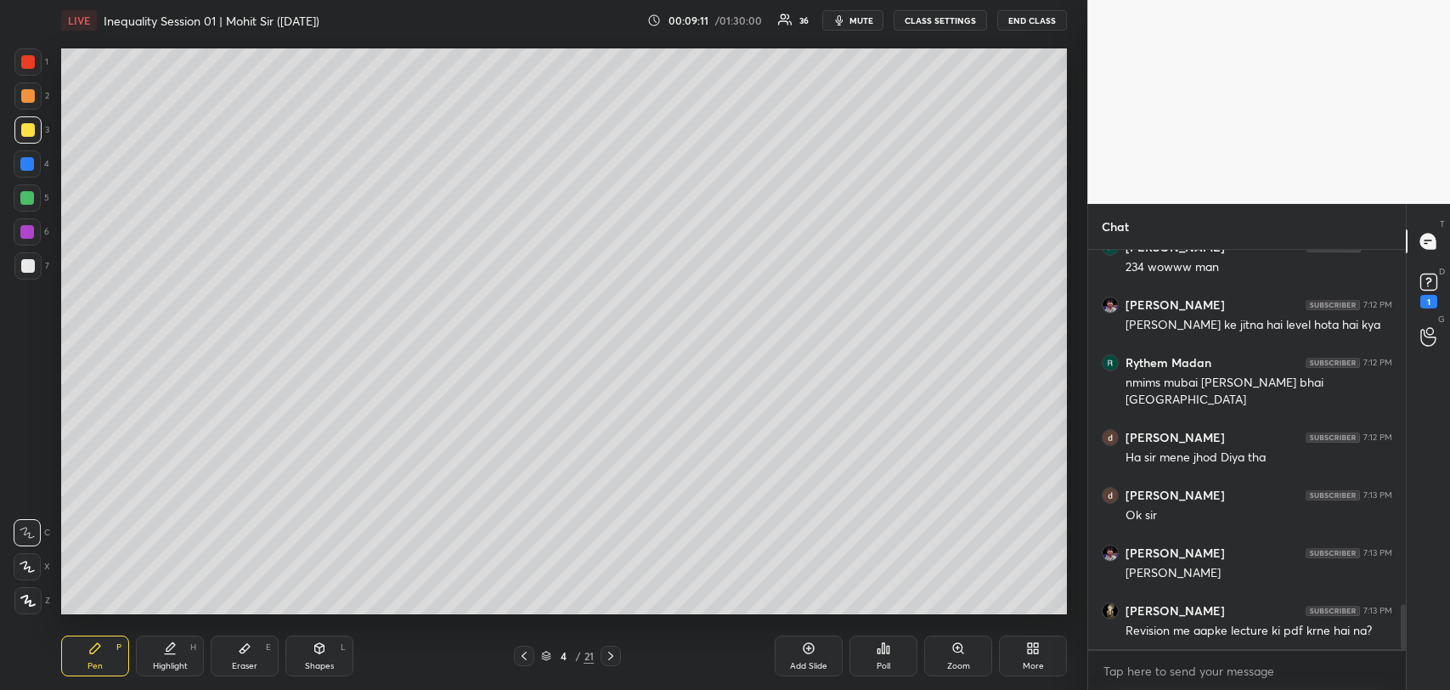
click at [240, 644] on icon at bounding box center [245, 648] width 14 height 14
click at [31, 602] on rect at bounding box center [32, 603] width 2 height 2
click at [98, 628] on div "Pen P Highlight H Eraser E Shapes L 4 / 21 Add Slide Poll Zoom More" at bounding box center [564, 656] width 1006 height 68
click at [91, 659] on div "Pen P" at bounding box center [95, 656] width 68 height 41
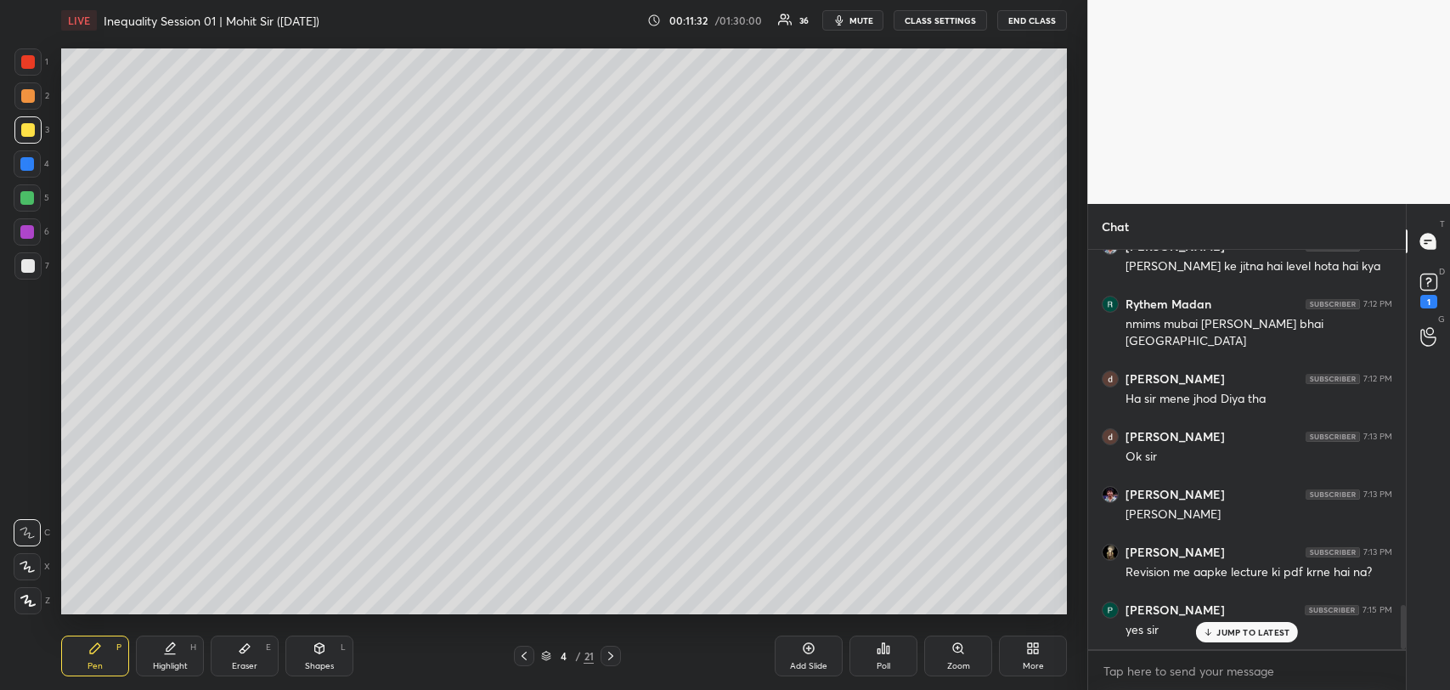
scroll to position [3243, 0]
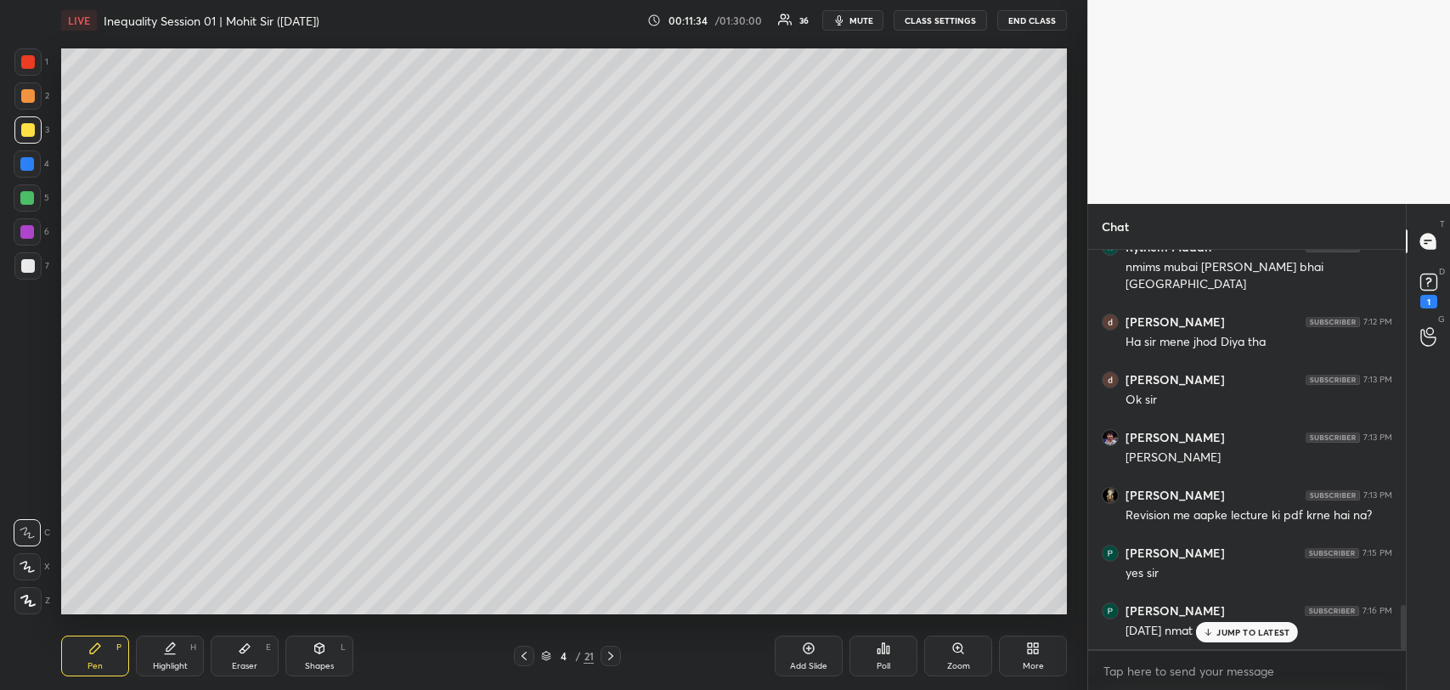
click at [1233, 627] on p "JUMP TO LATEST" at bounding box center [1253, 632] width 73 height 10
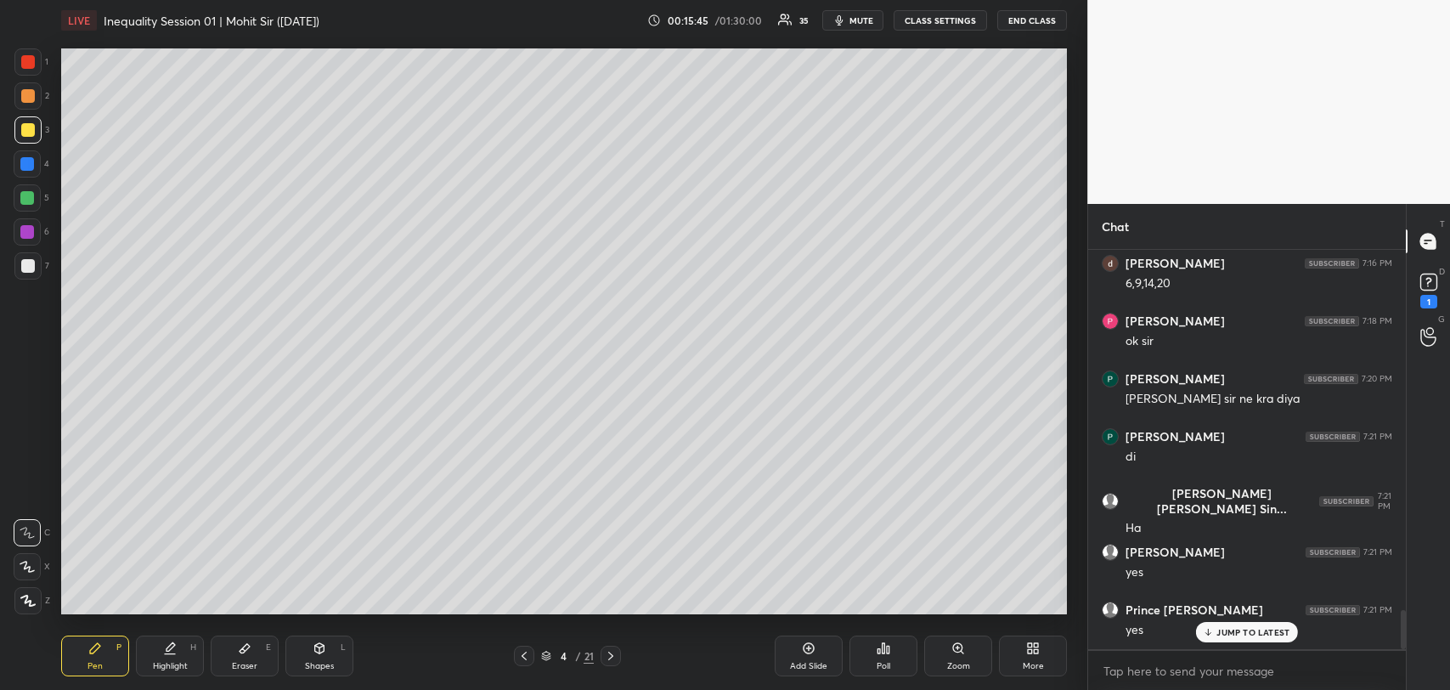
scroll to position [3705, 0]
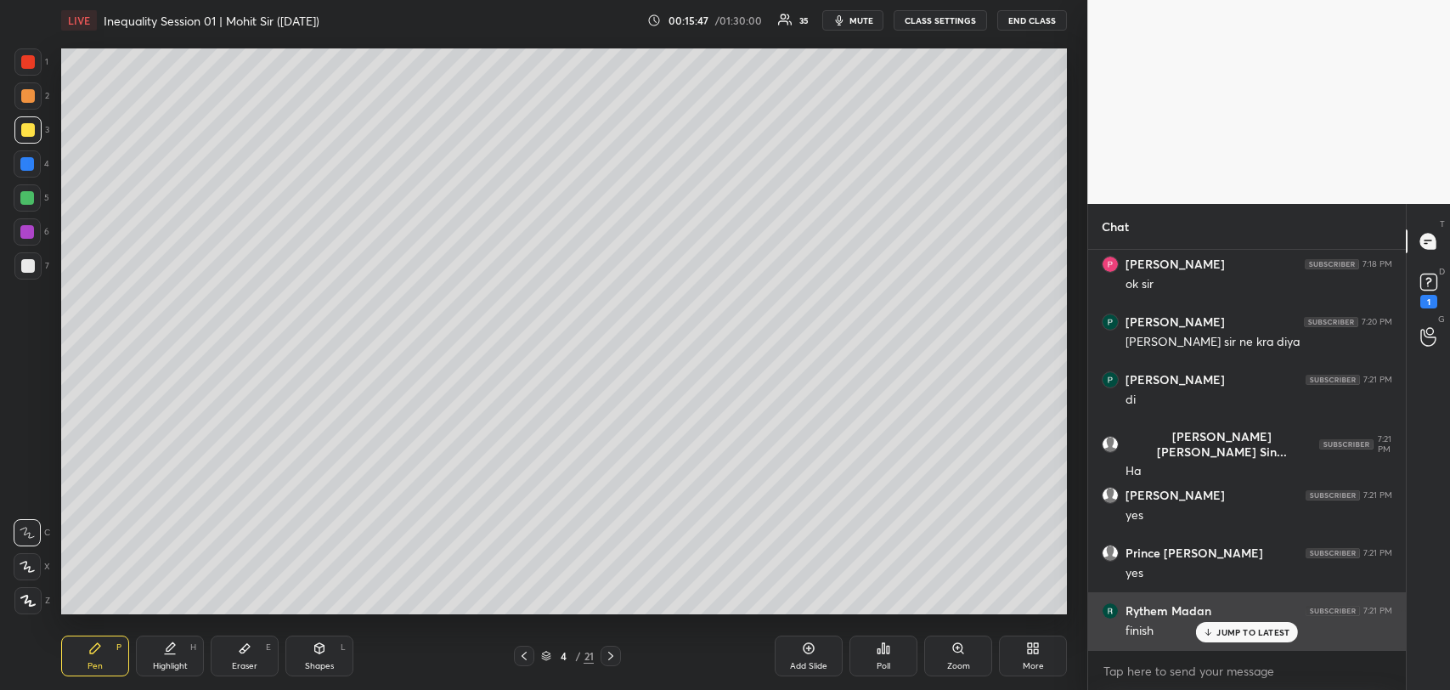
click at [1232, 622] on div "JUMP TO LATEST" at bounding box center [1247, 632] width 102 height 20
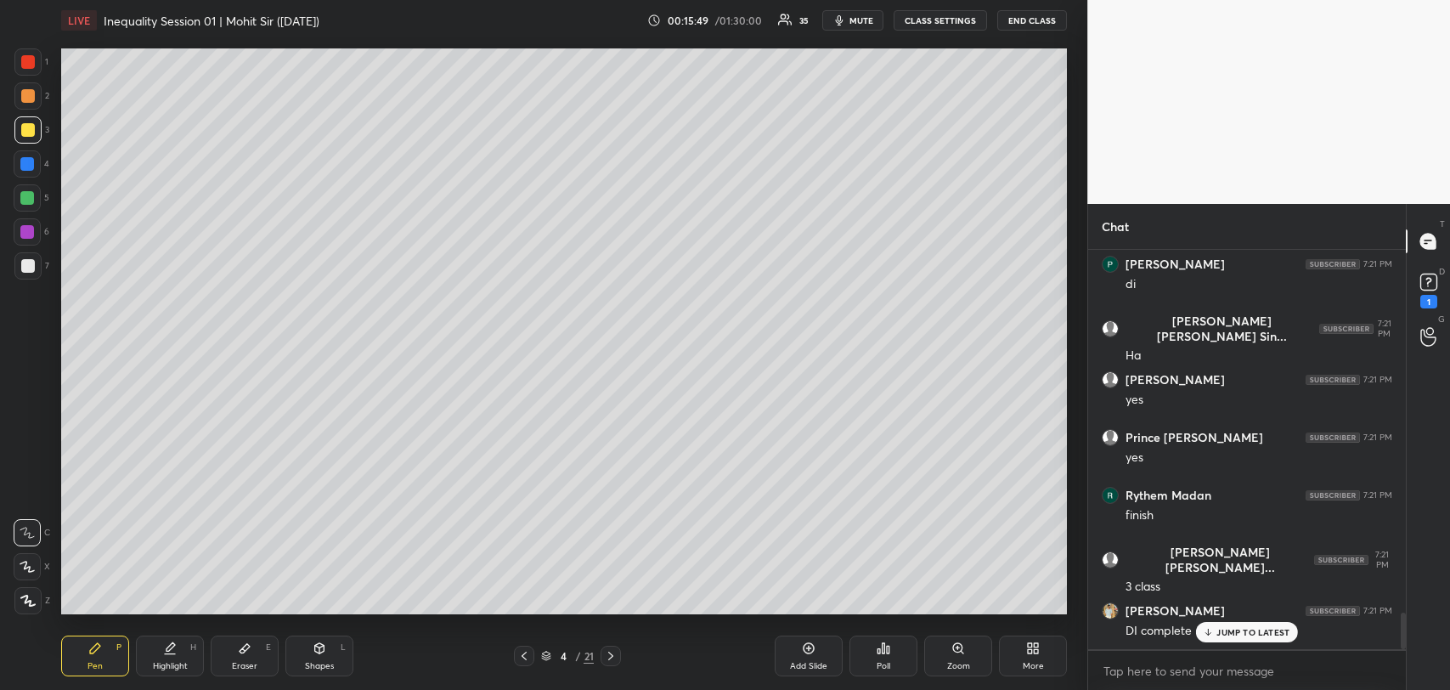
scroll to position [3936, 0]
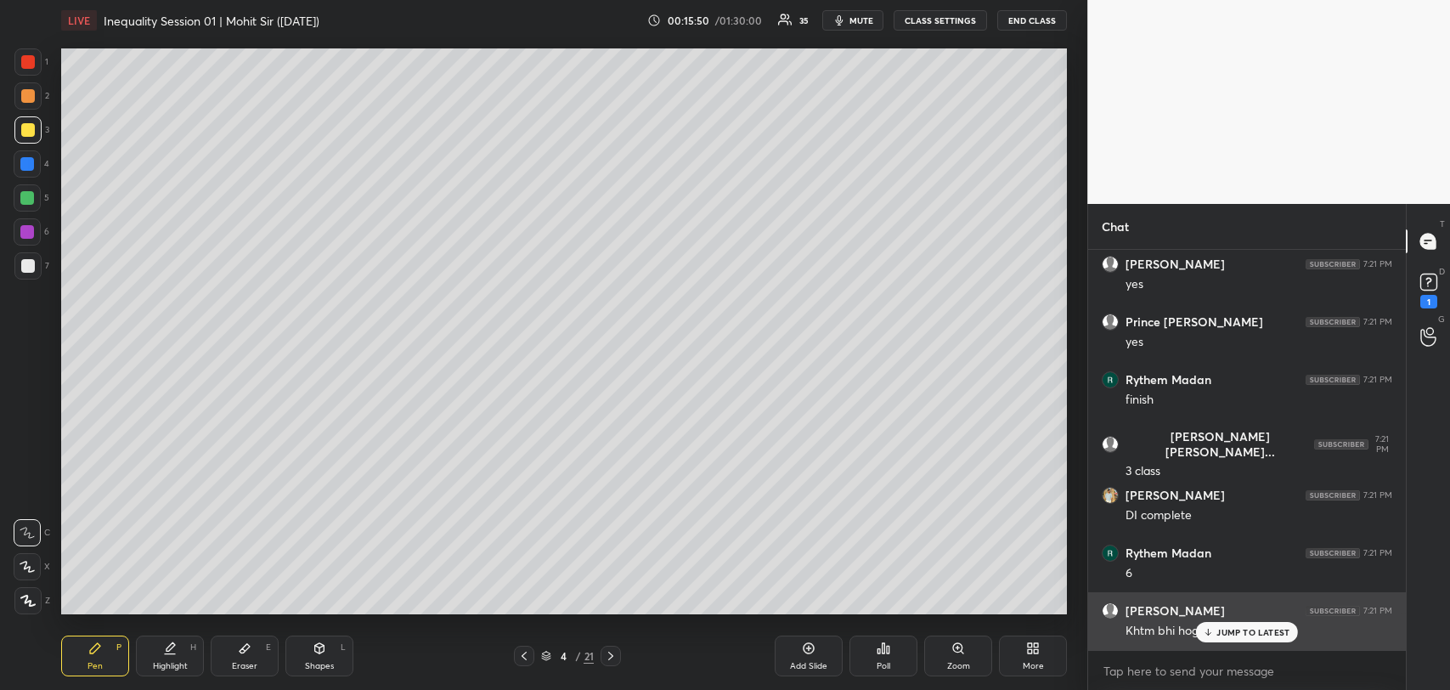
click at [1219, 620] on div "Khtm bhi hogya" at bounding box center [1259, 629] width 267 height 20
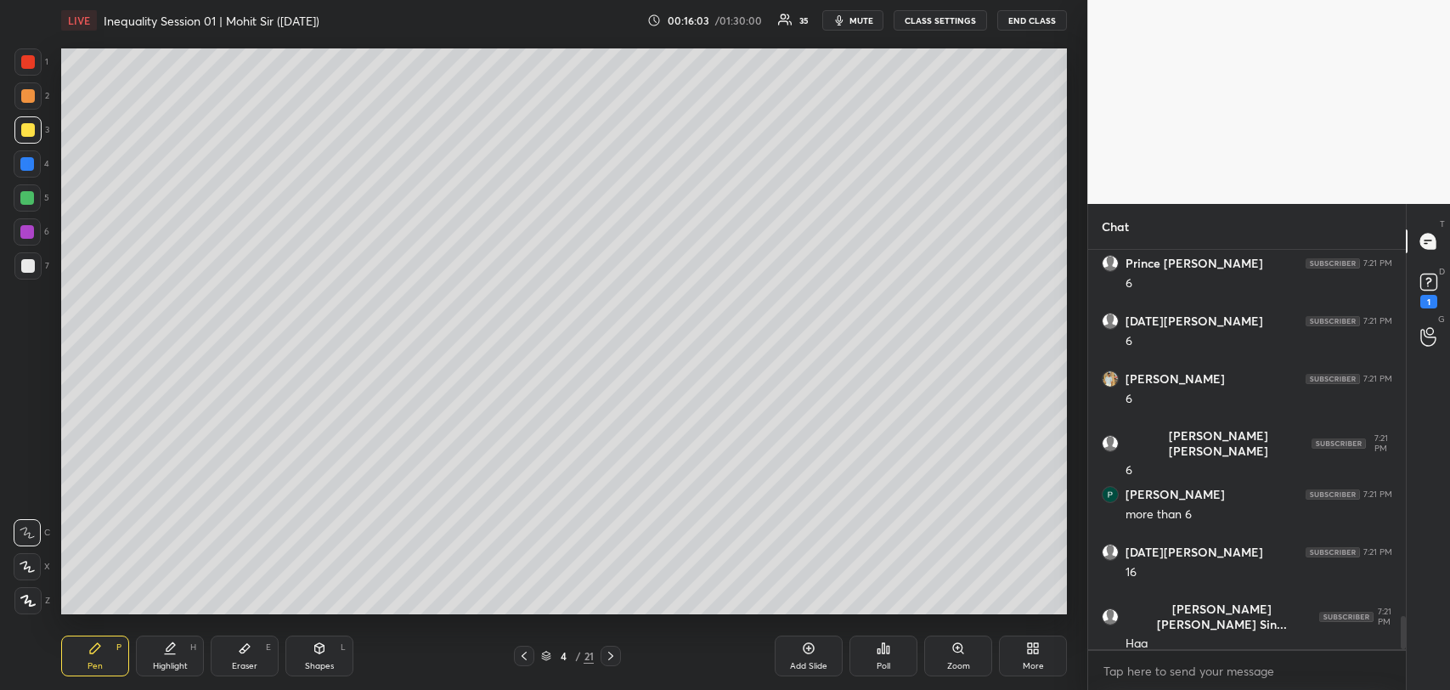
scroll to position [4514, 0]
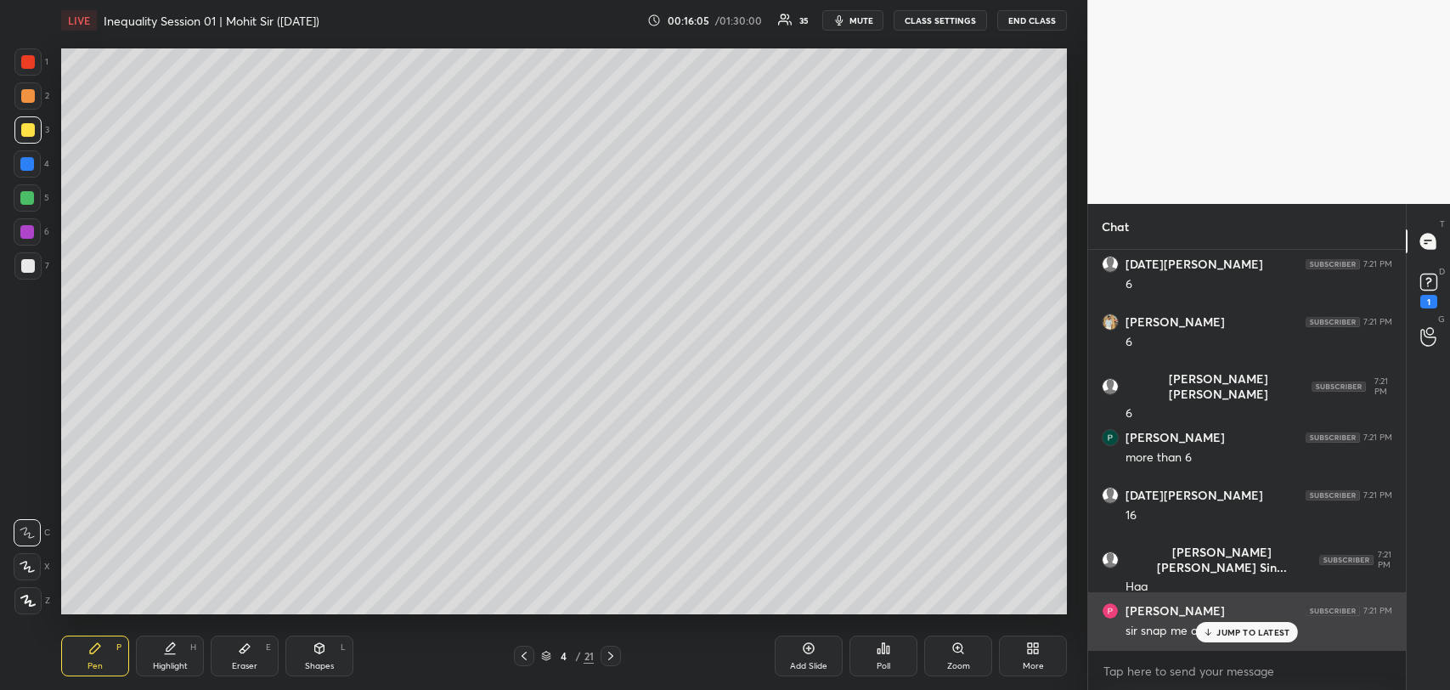
click at [1221, 624] on div "JUMP TO LATEST" at bounding box center [1247, 632] width 102 height 20
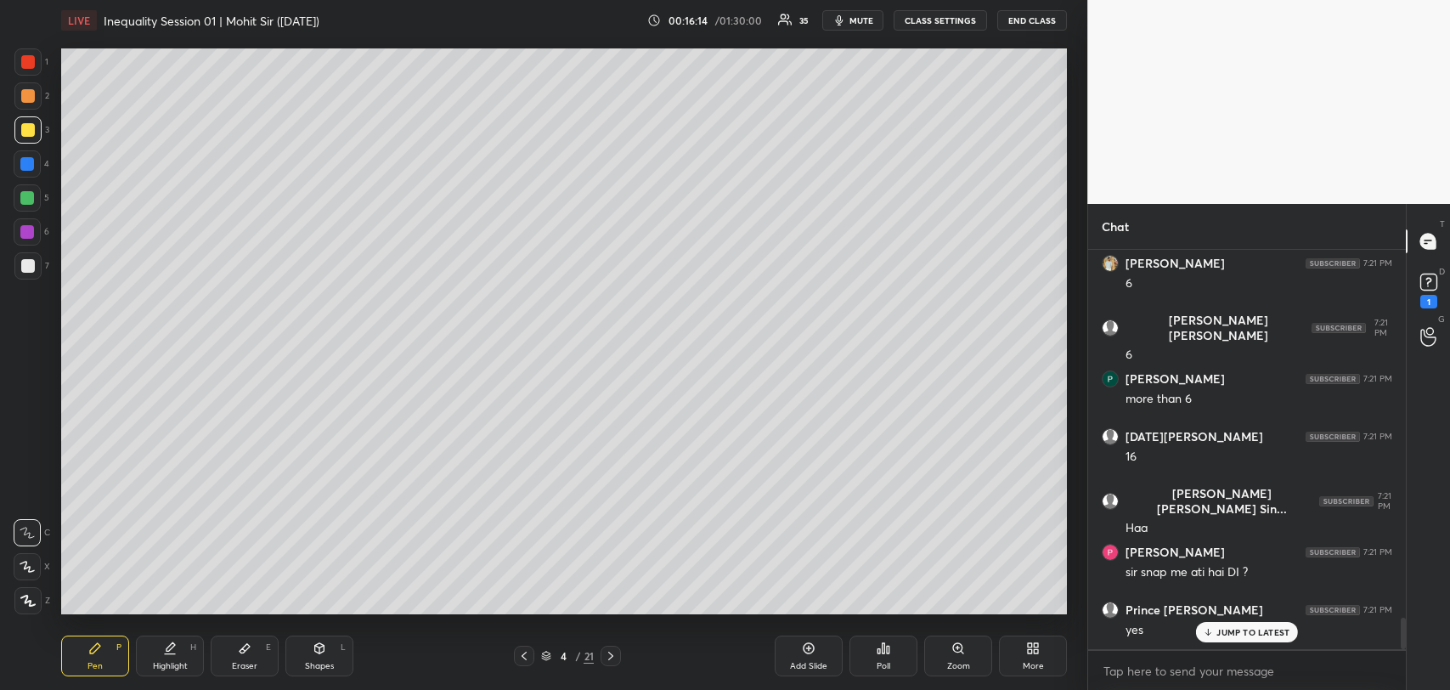
scroll to position [4630, 0]
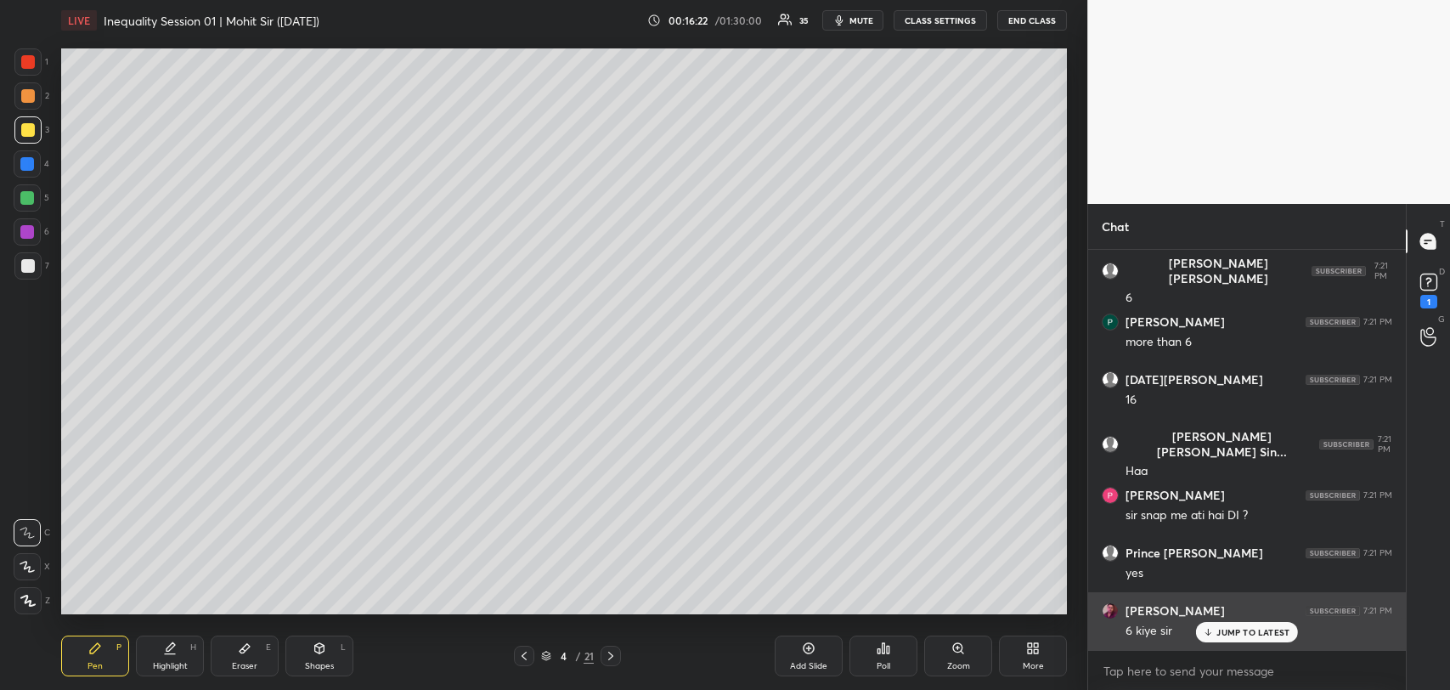
click at [1222, 623] on div "JUMP TO LATEST" at bounding box center [1247, 632] width 102 height 20
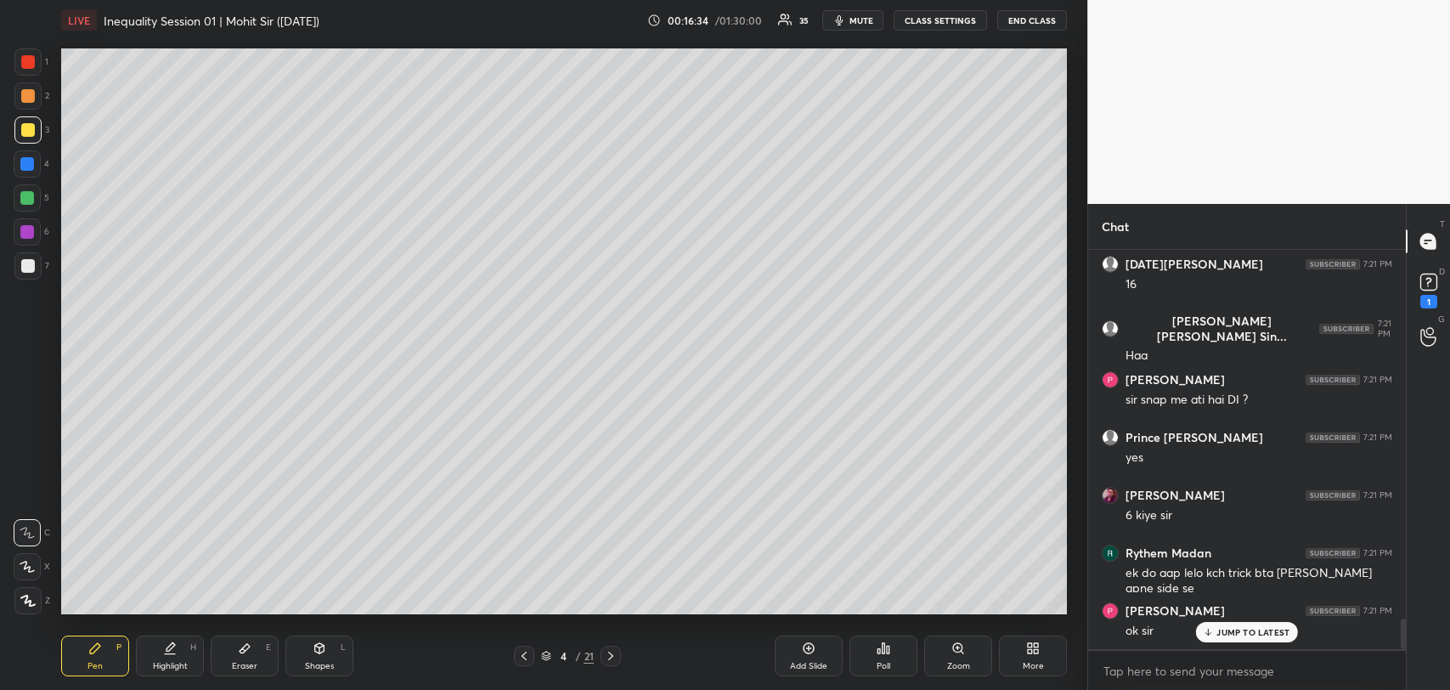
scroll to position [4804, 0]
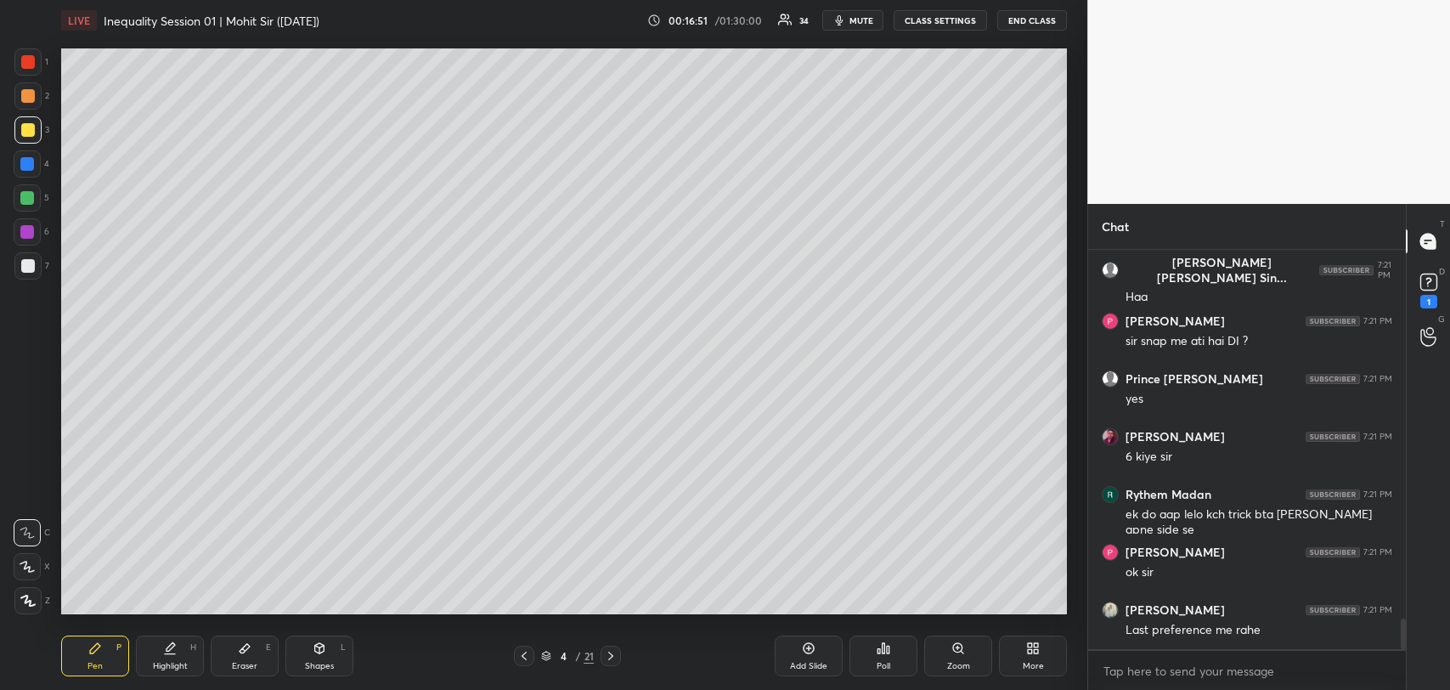
click at [794, 649] on div "Add Slide" at bounding box center [809, 656] width 68 height 41
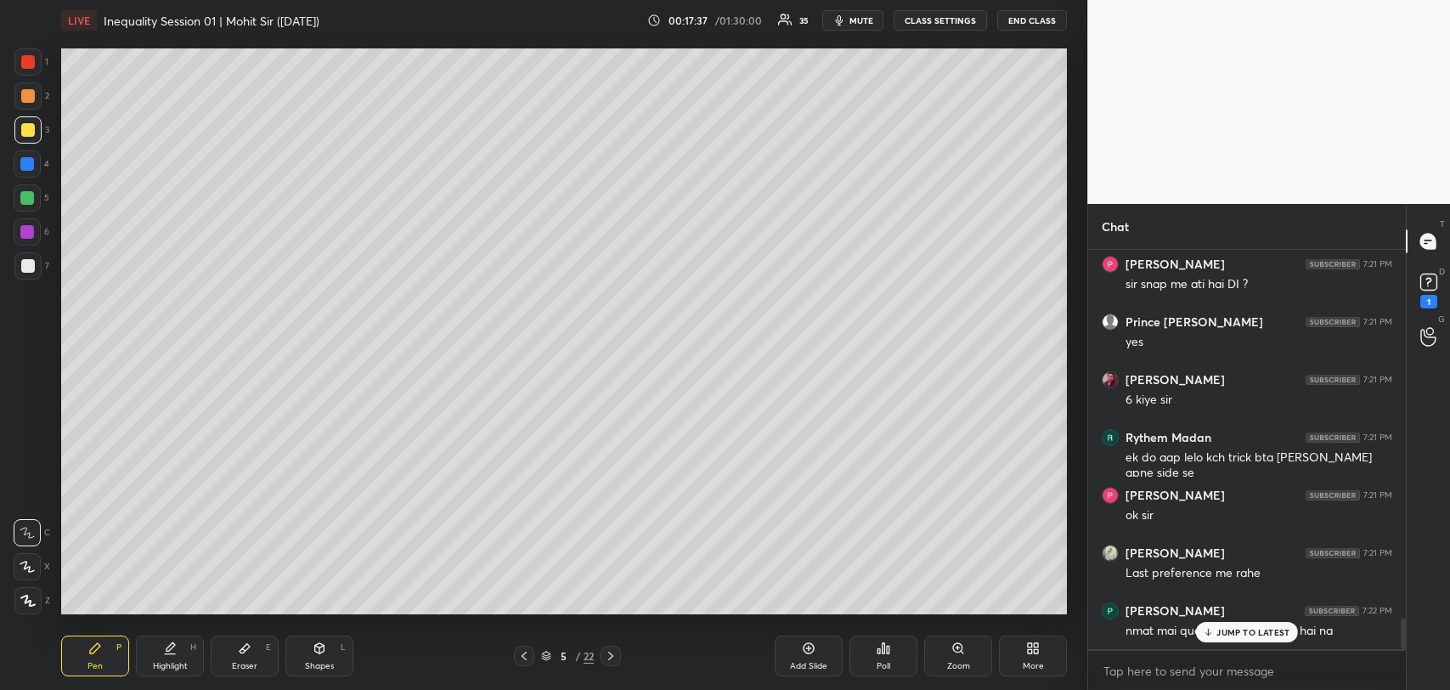
click at [253, 645] on div "Eraser E" at bounding box center [245, 656] width 68 height 41
click at [105, 641] on div "Pen P" at bounding box center [95, 656] width 68 height 41
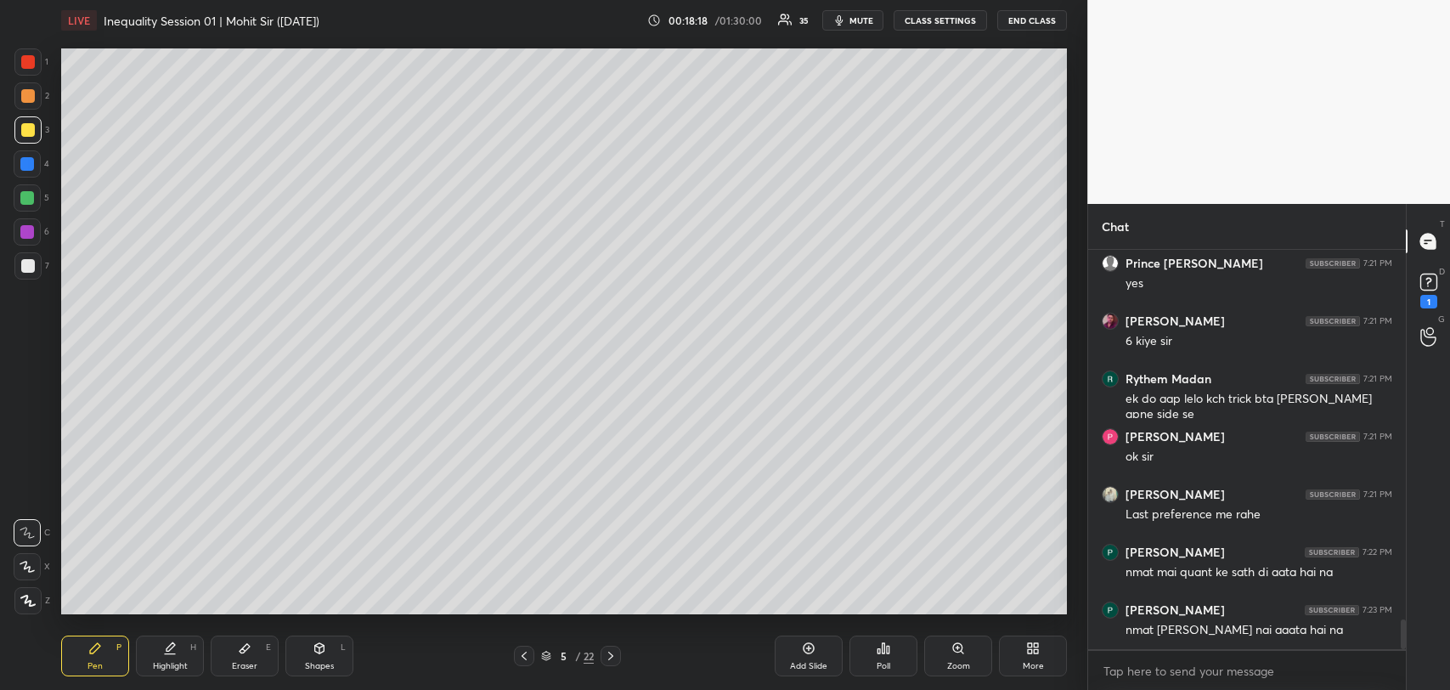
scroll to position [4976, 0]
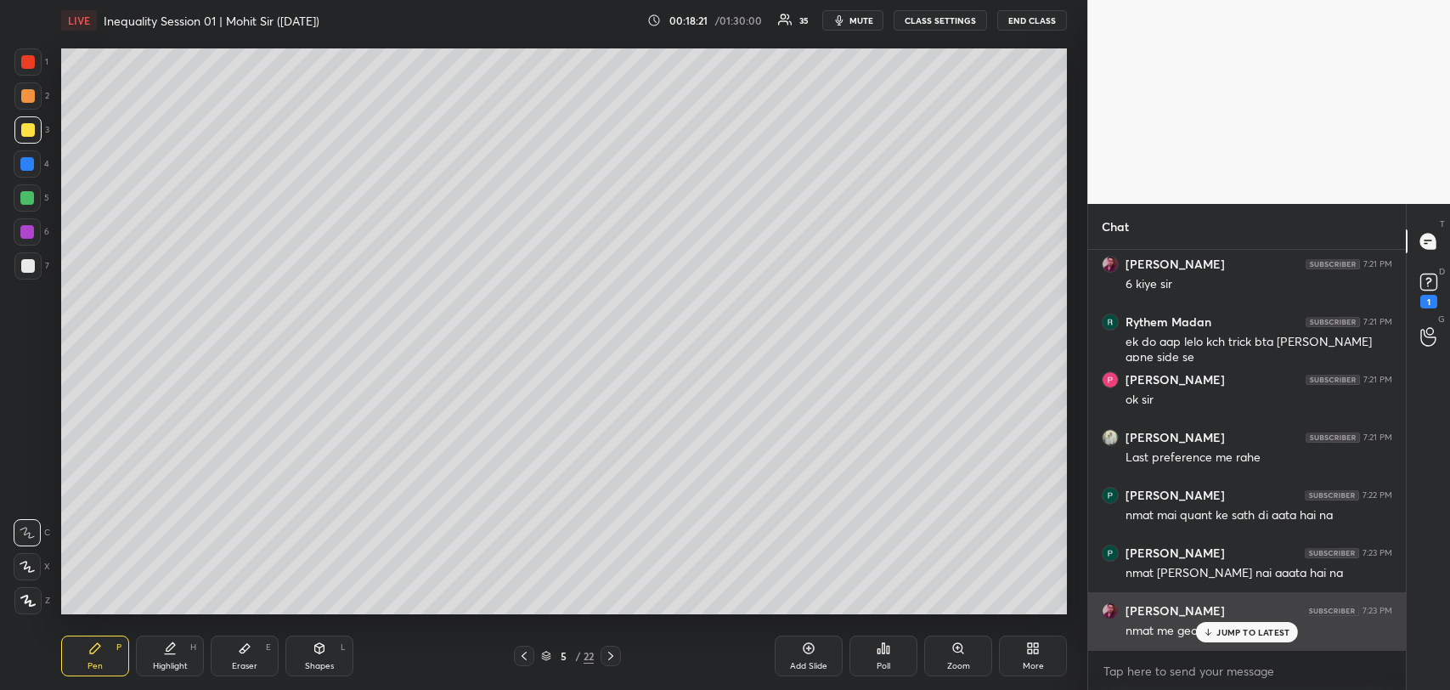
click at [1233, 627] on p "JUMP TO LATEST" at bounding box center [1253, 632] width 73 height 10
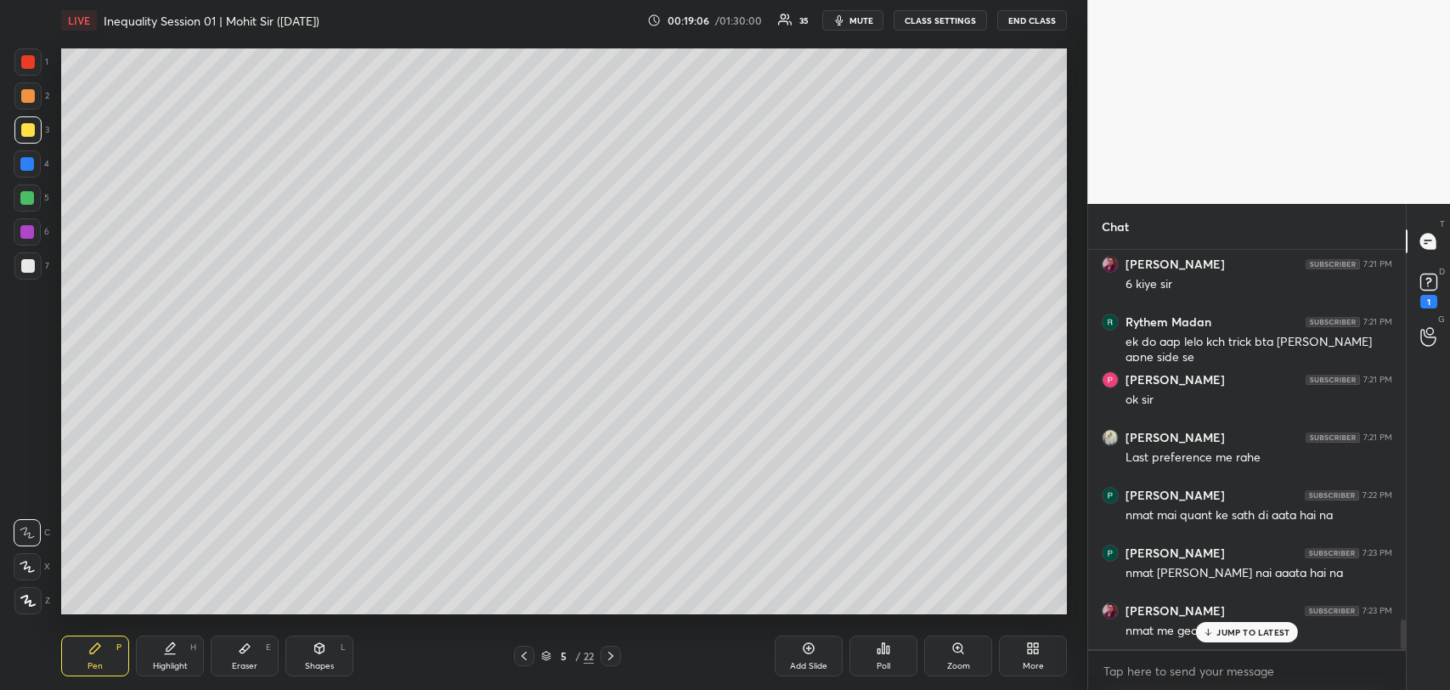
scroll to position [5038, 0]
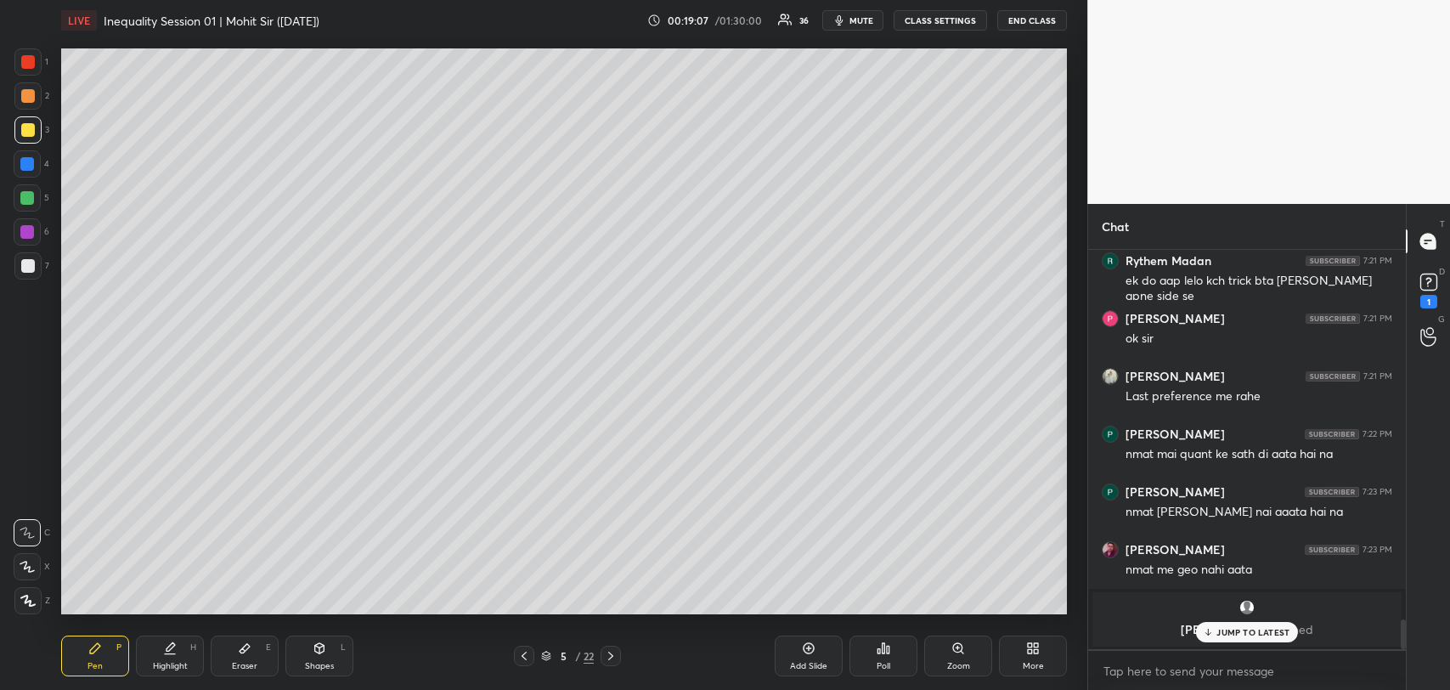
click at [1246, 630] on p "JUMP TO LATEST" at bounding box center [1253, 632] width 73 height 10
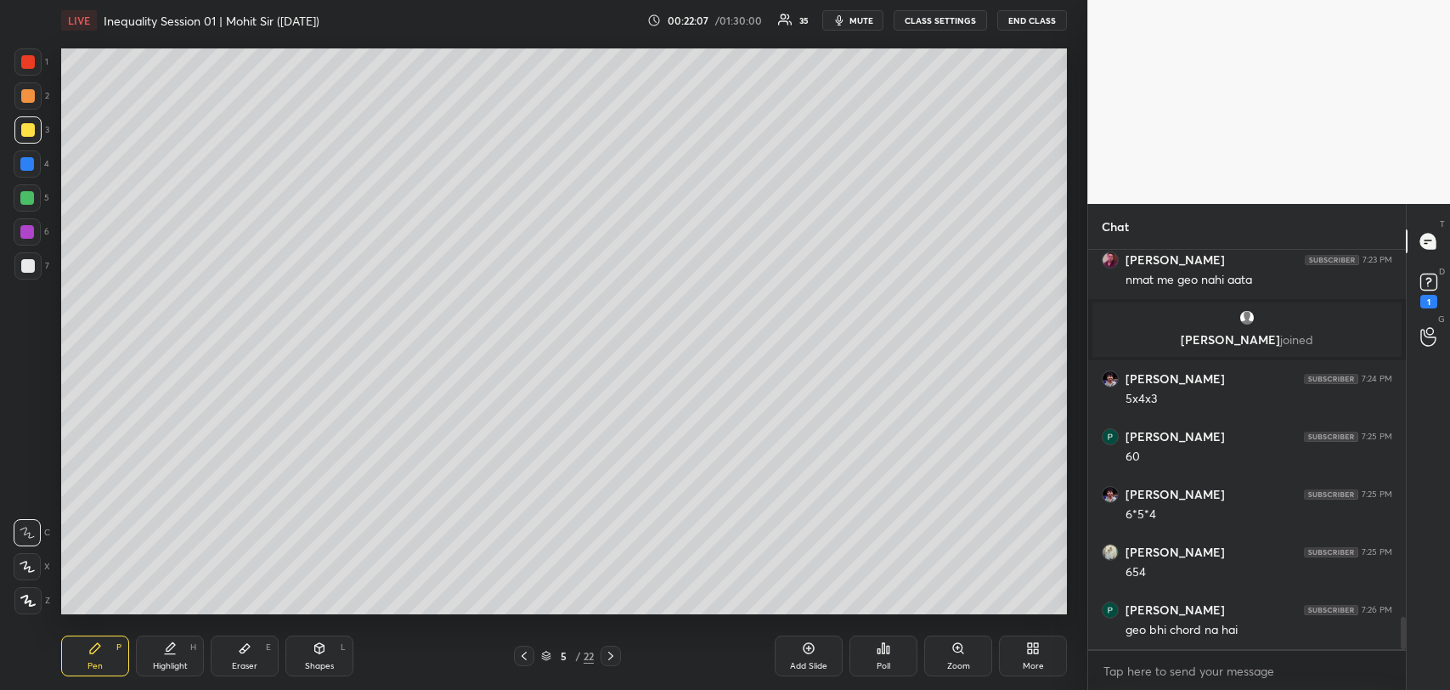
scroll to position [4543, 0]
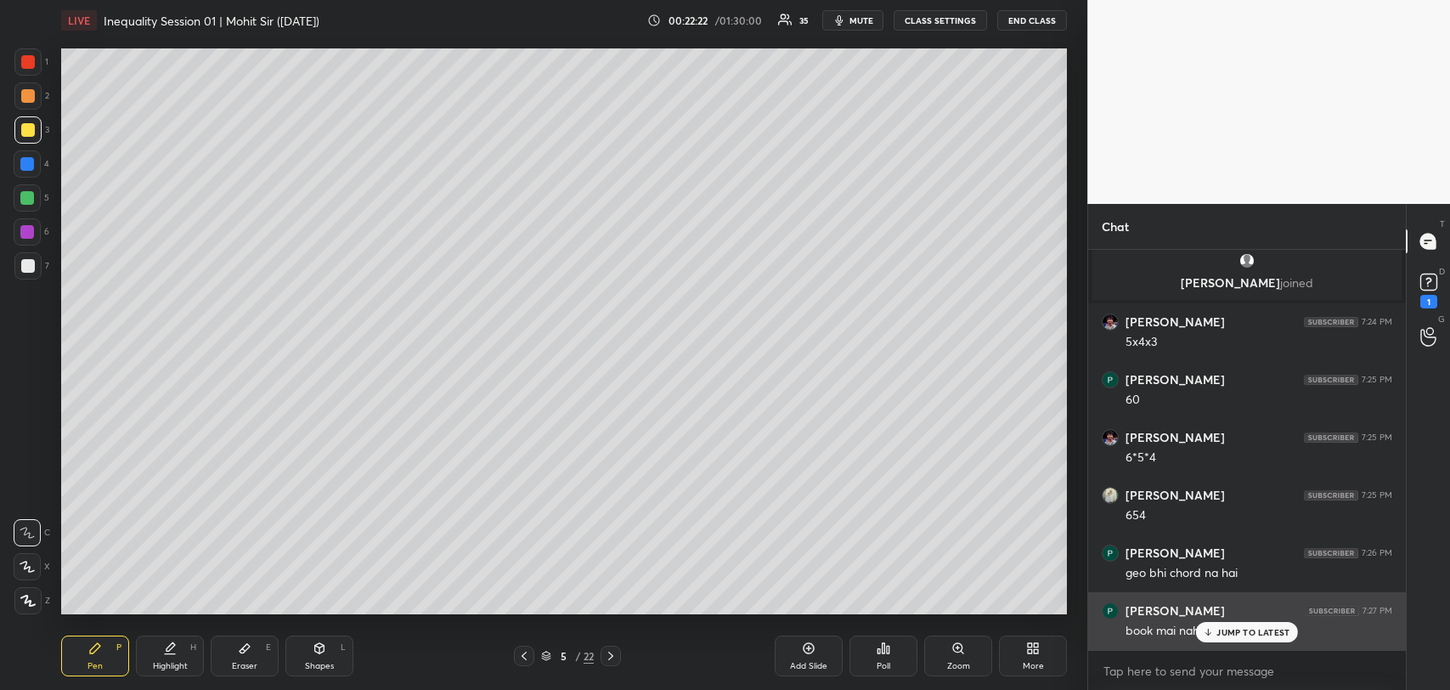
click at [1230, 628] on p "JUMP TO LATEST" at bounding box center [1253, 632] width 73 height 10
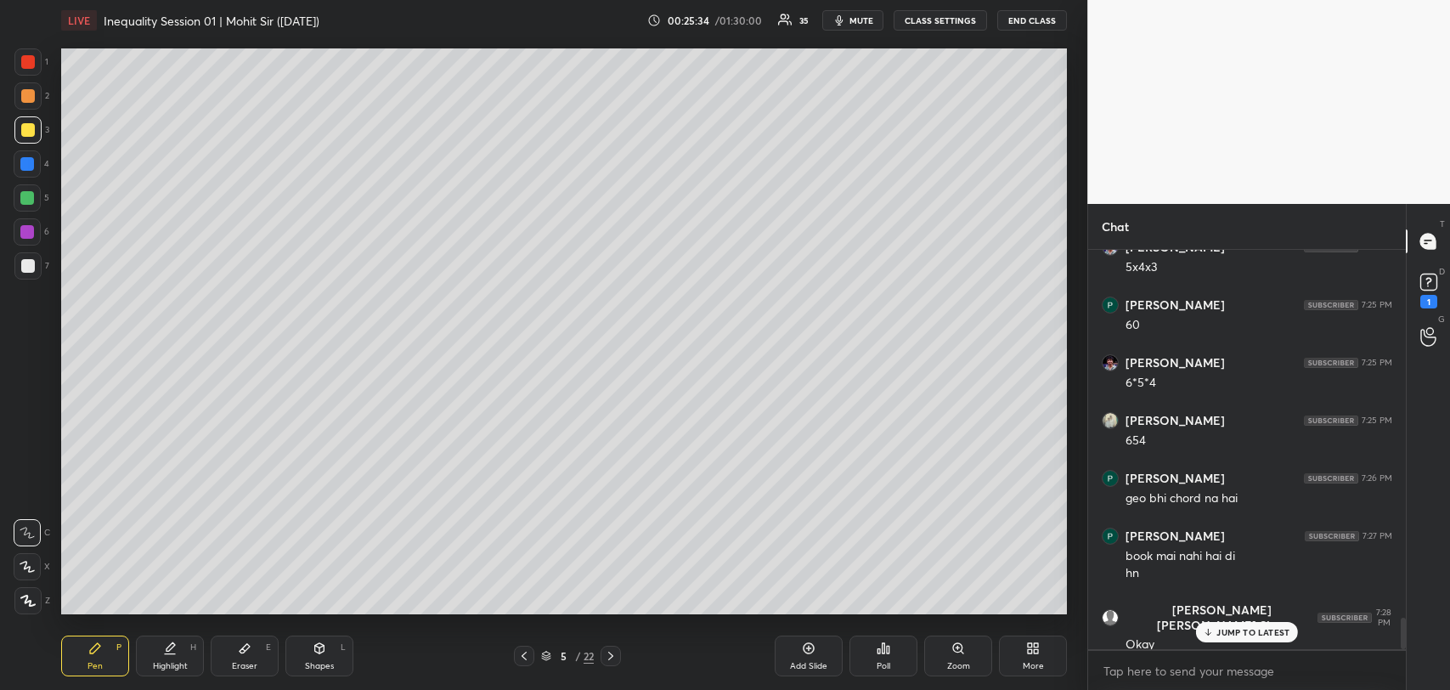
scroll to position [4691, 0]
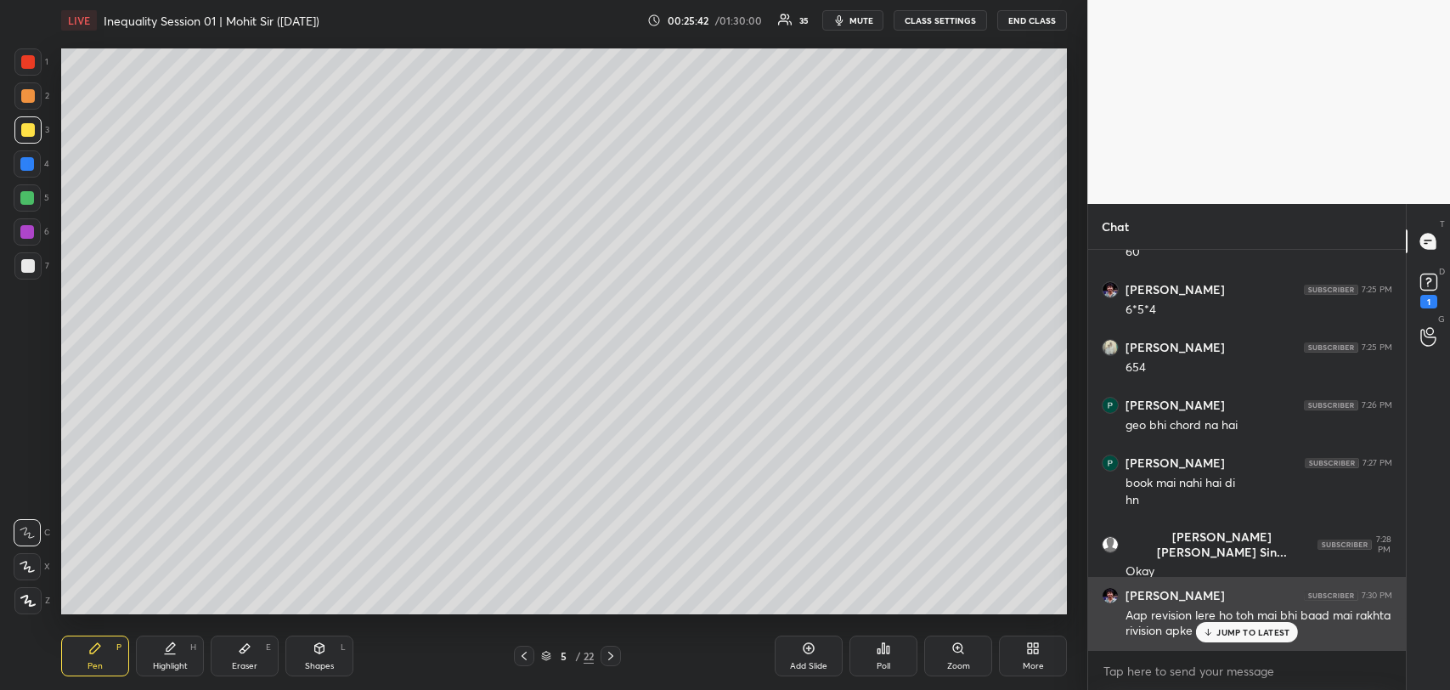
click at [1229, 630] on p "JUMP TO LATEST" at bounding box center [1253, 632] width 73 height 10
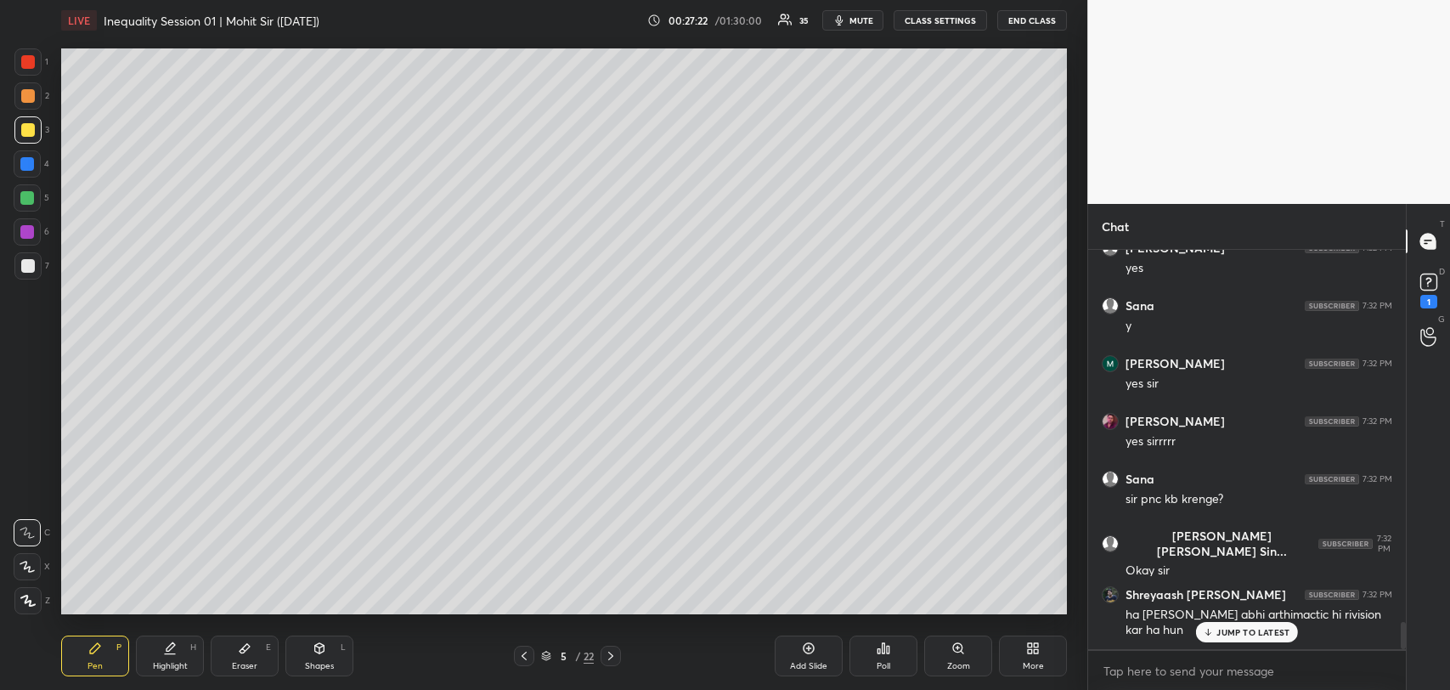
scroll to position [5515, 0]
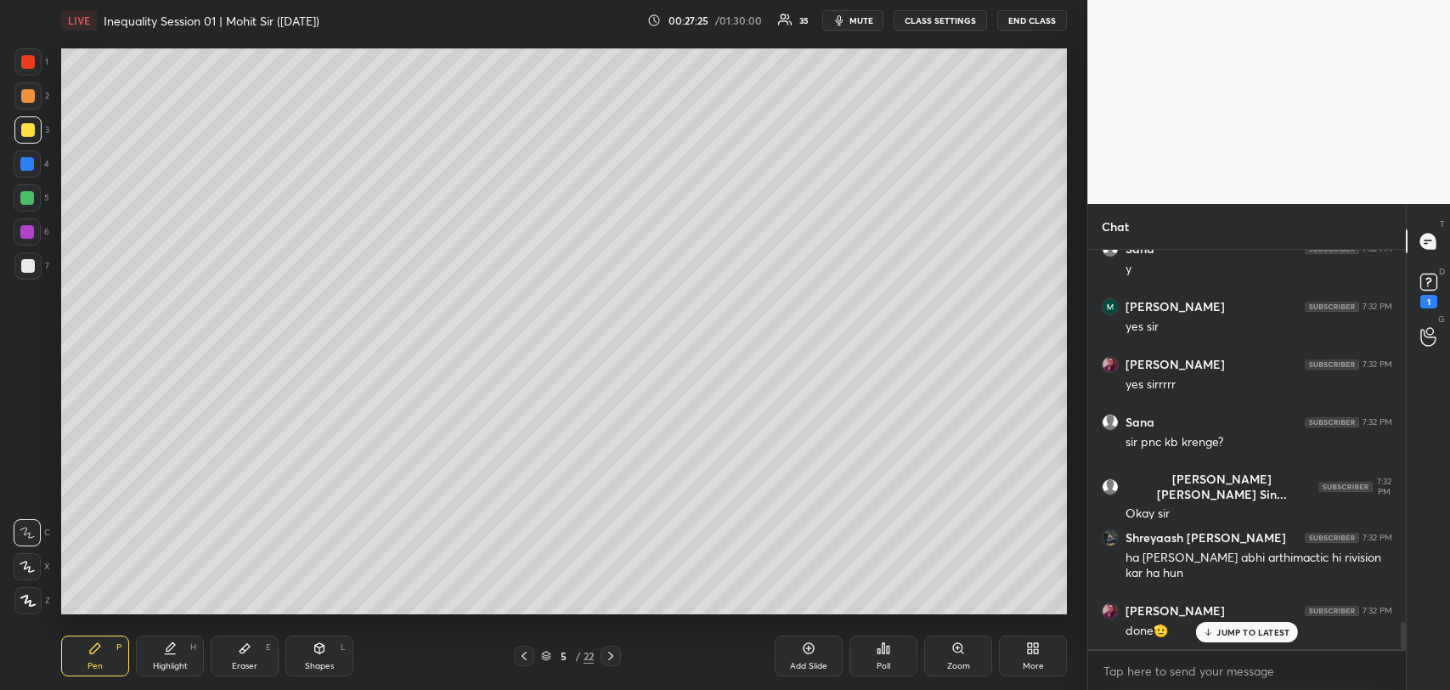
click at [1264, 641] on div "JUMP TO LATEST" at bounding box center [1247, 632] width 102 height 20
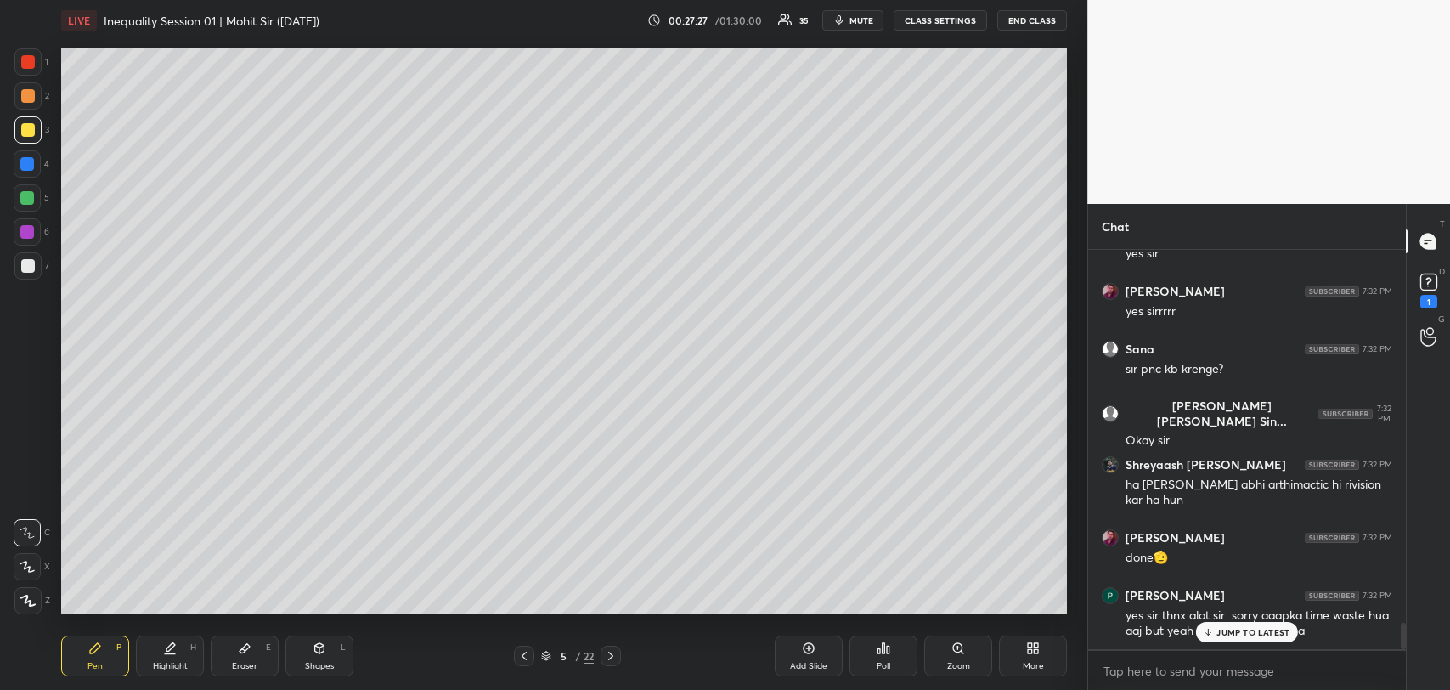
click at [1264, 641] on div "JUMP TO LATEST" at bounding box center [1247, 632] width 102 height 20
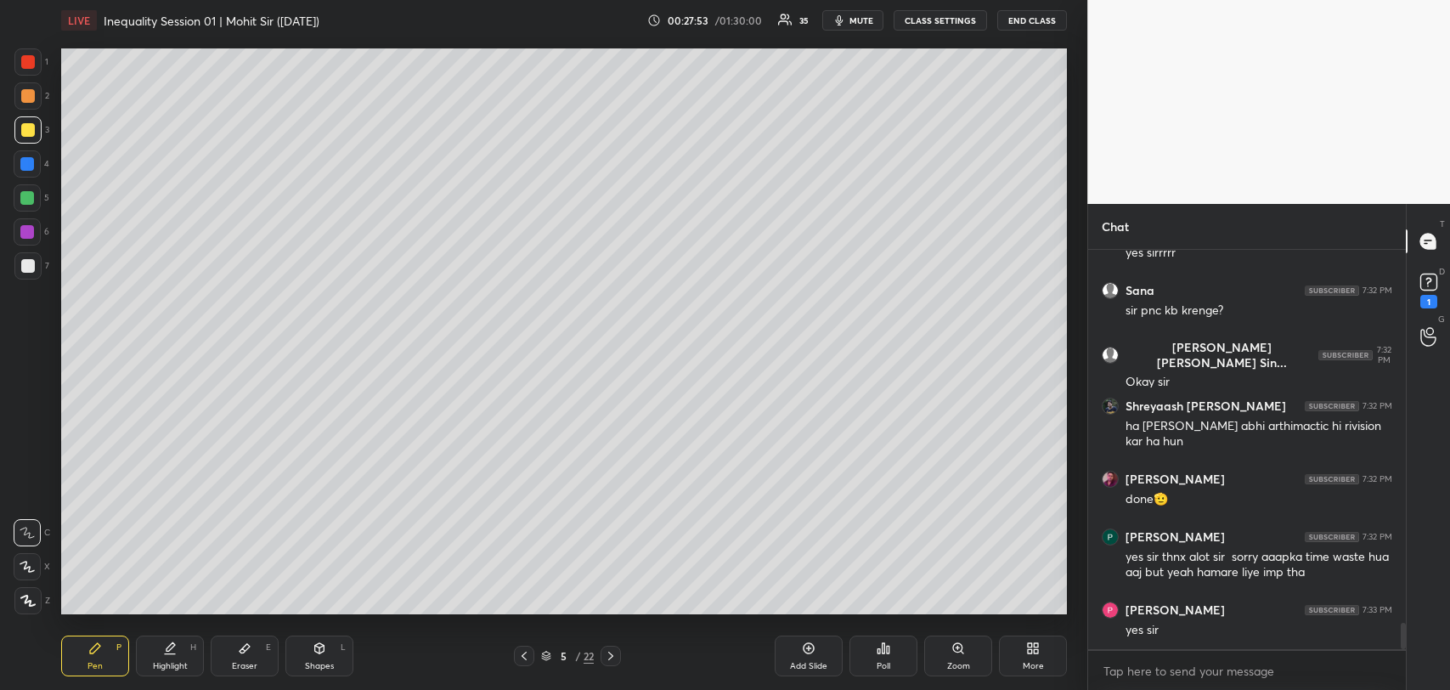
click at [802, 653] on icon at bounding box center [809, 648] width 14 height 14
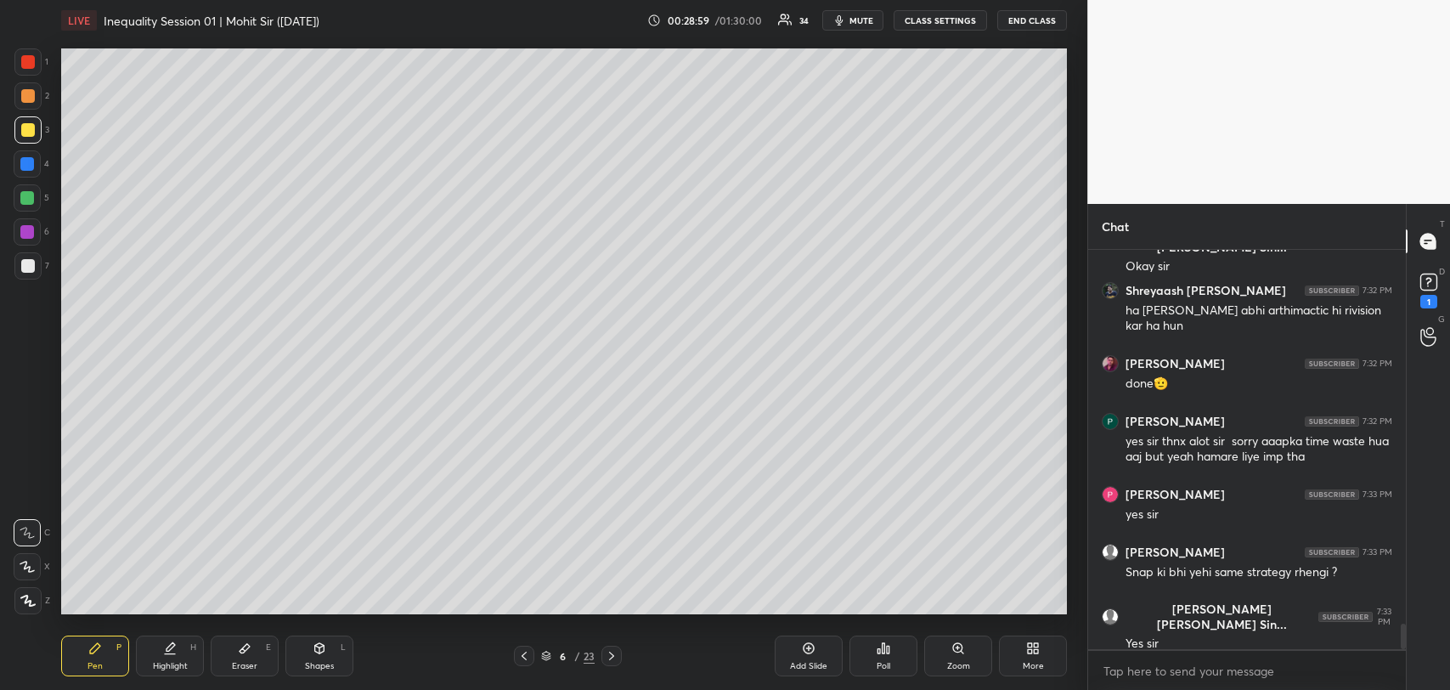
scroll to position [5819, 0]
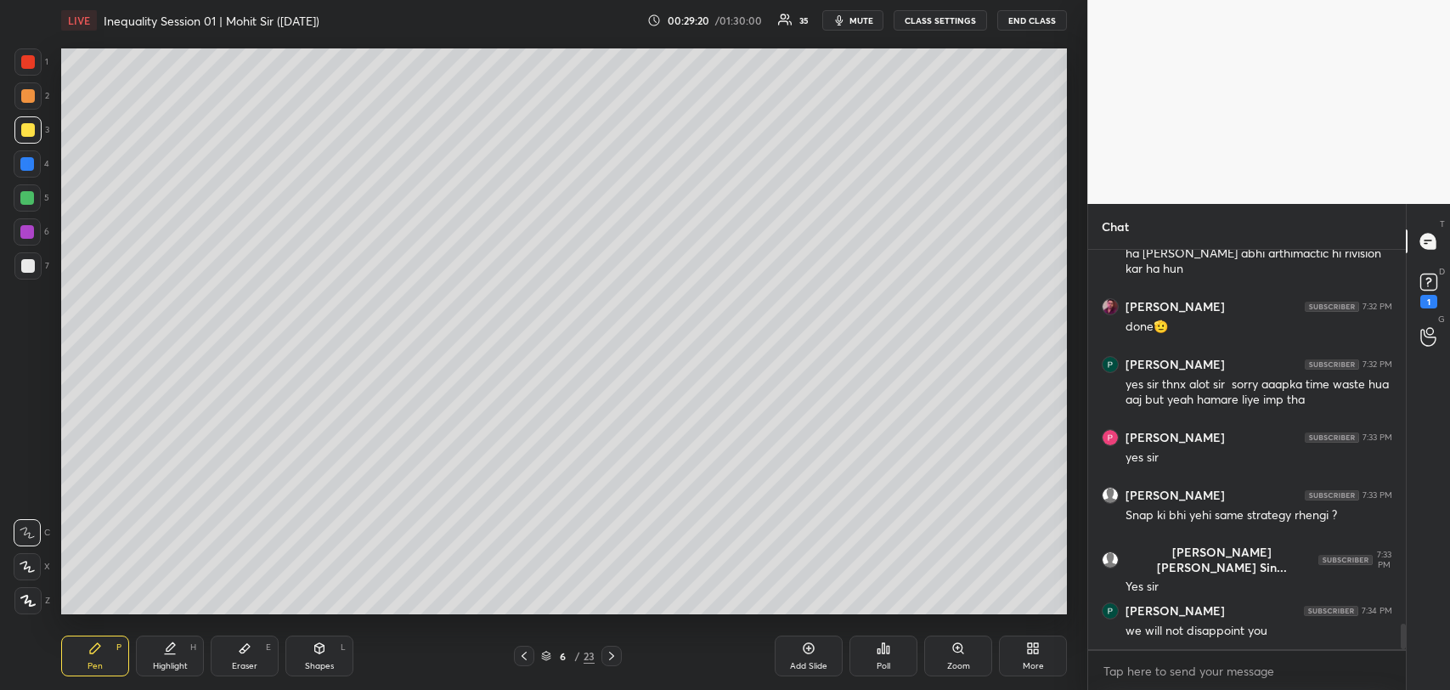
click at [610, 657] on icon at bounding box center [612, 656] width 14 height 14
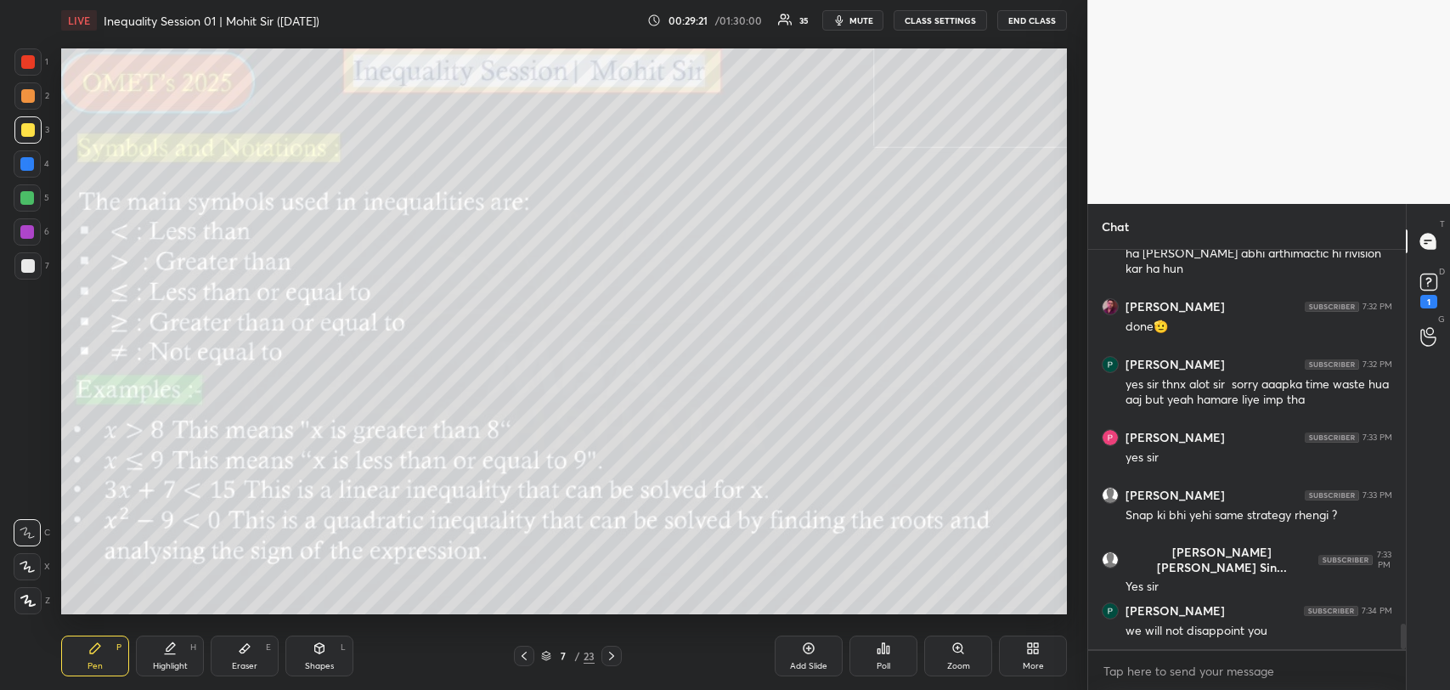
click at [523, 653] on icon at bounding box center [524, 656] width 14 height 14
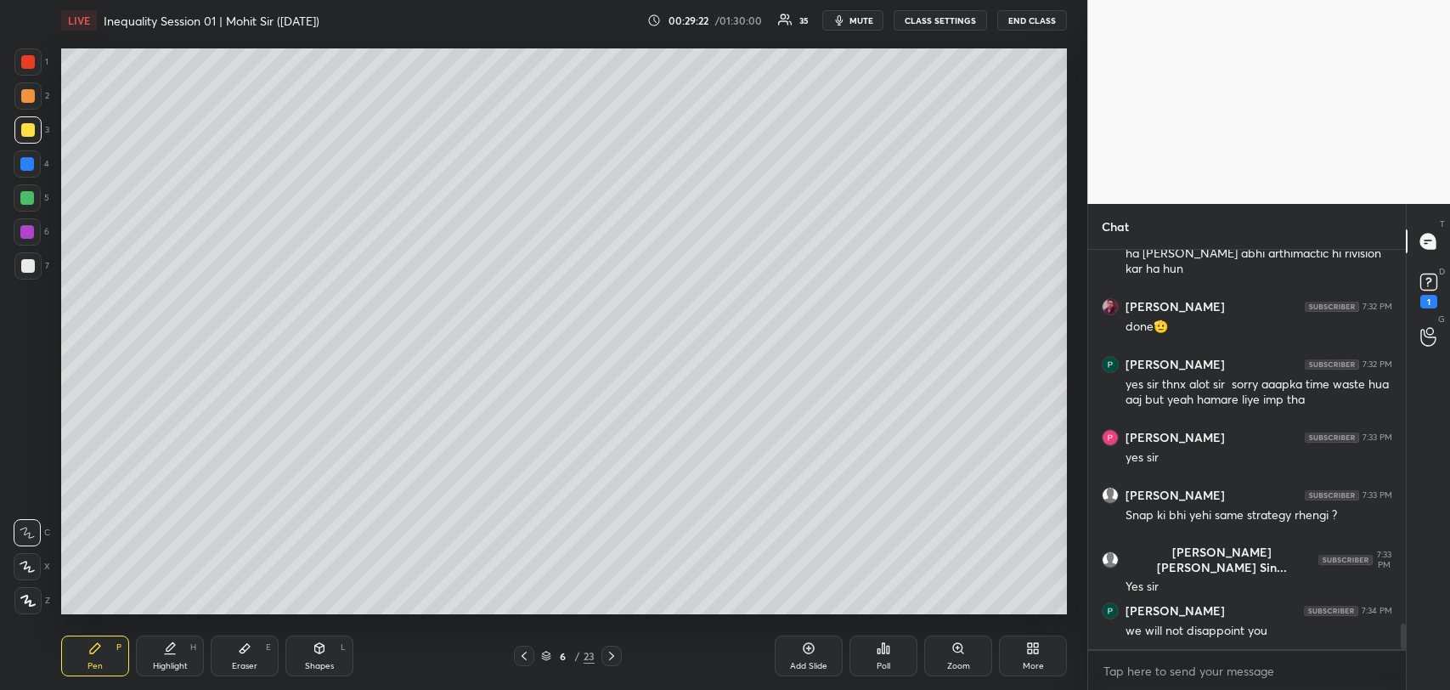
scroll to position [5878, 0]
click at [794, 655] on div "Add Slide" at bounding box center [809, 656] width 68 height 41
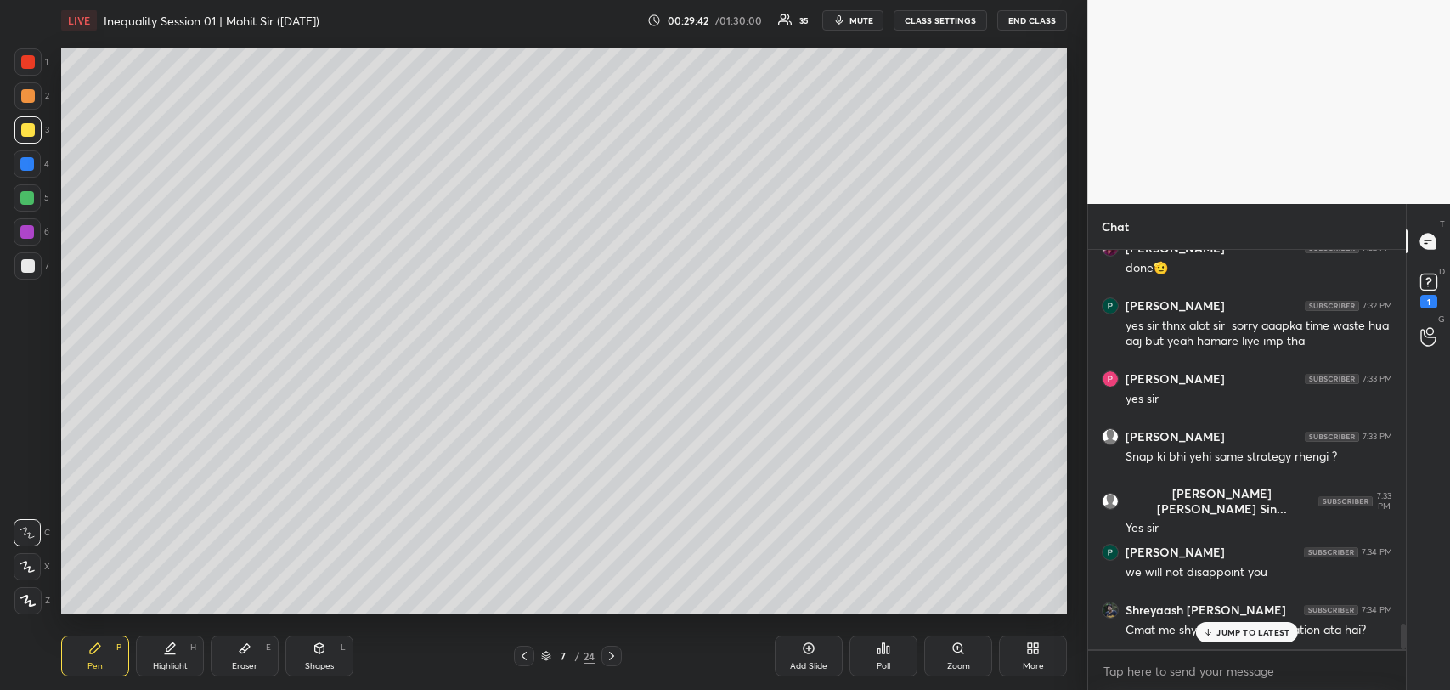
scroll to position [5935, 0]
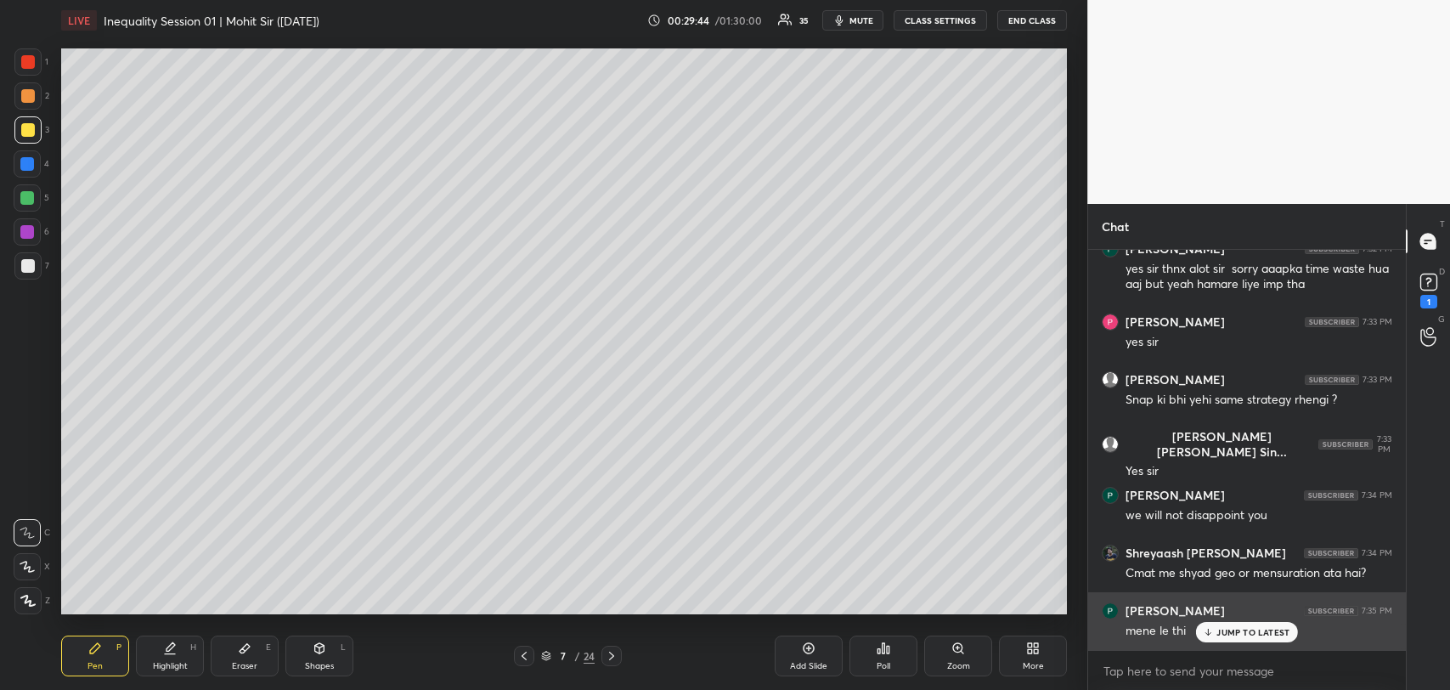
click at [1245, 625] on div "JUMP TO LATEST" at bounding box center [1247, 632] width 102 height 20
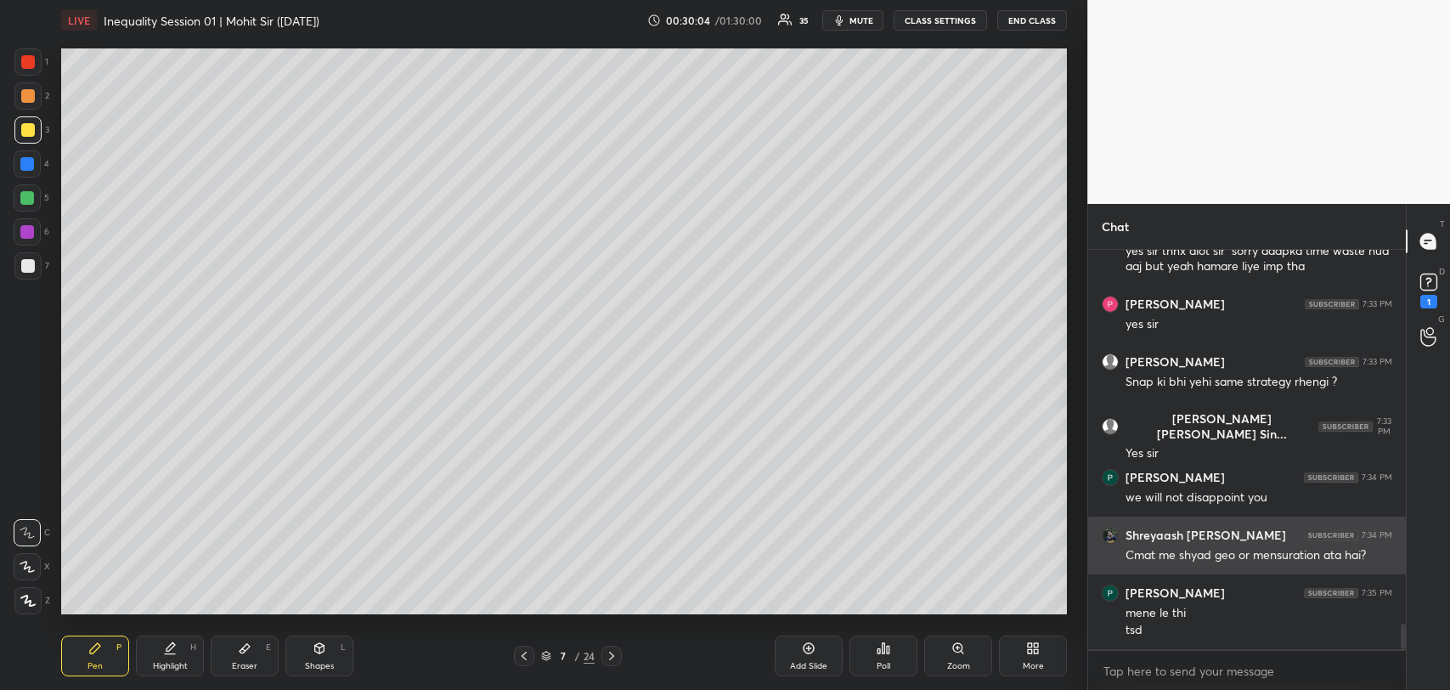
scroll to position [5969, 0]
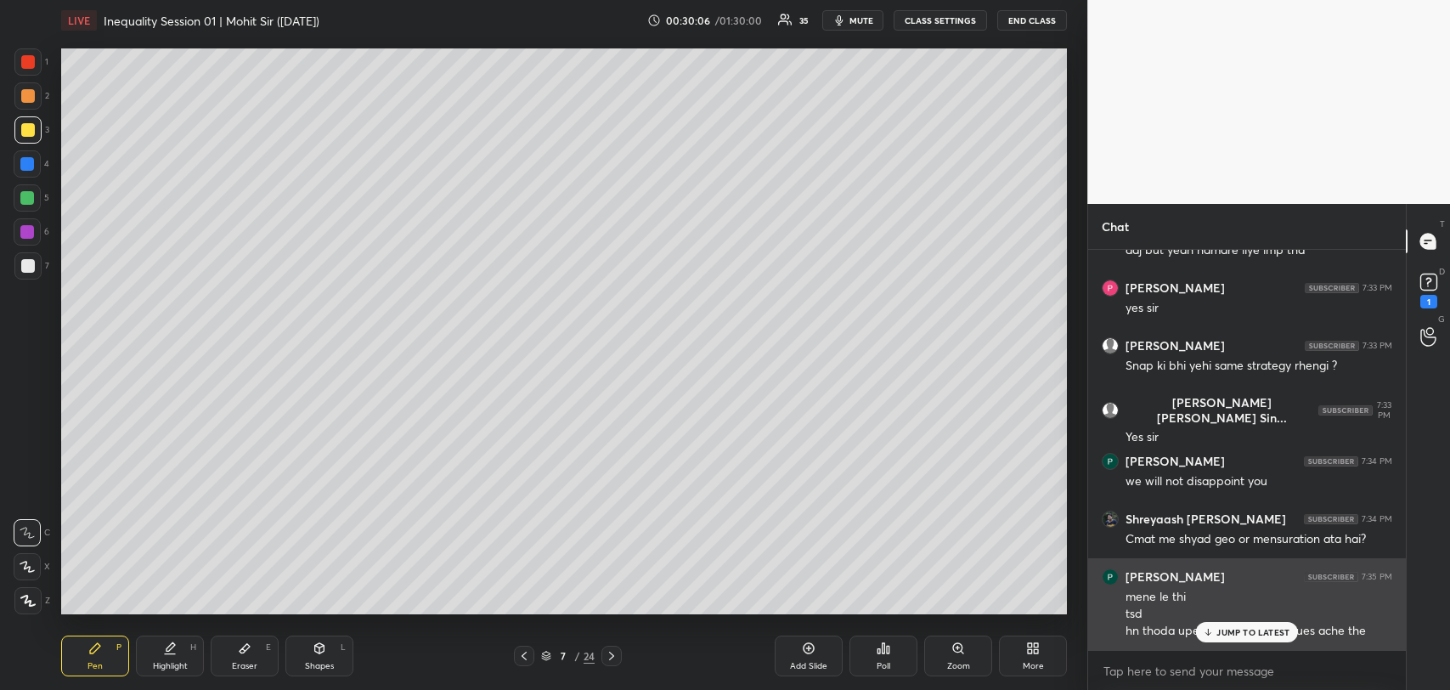
click at [1229, 636] on p "JUMP TO LATEST" at bounding box center [1253, 632] width 73 height 10
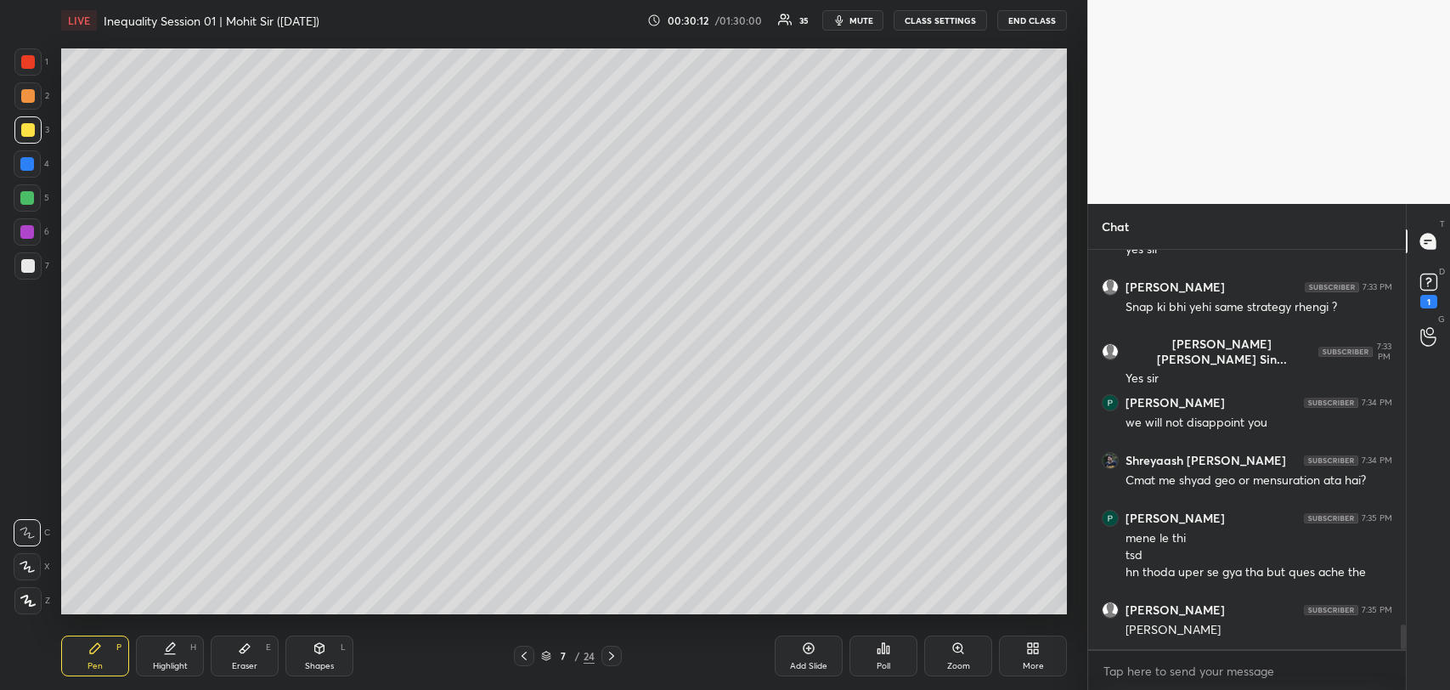
scroll to position [6084, 0]
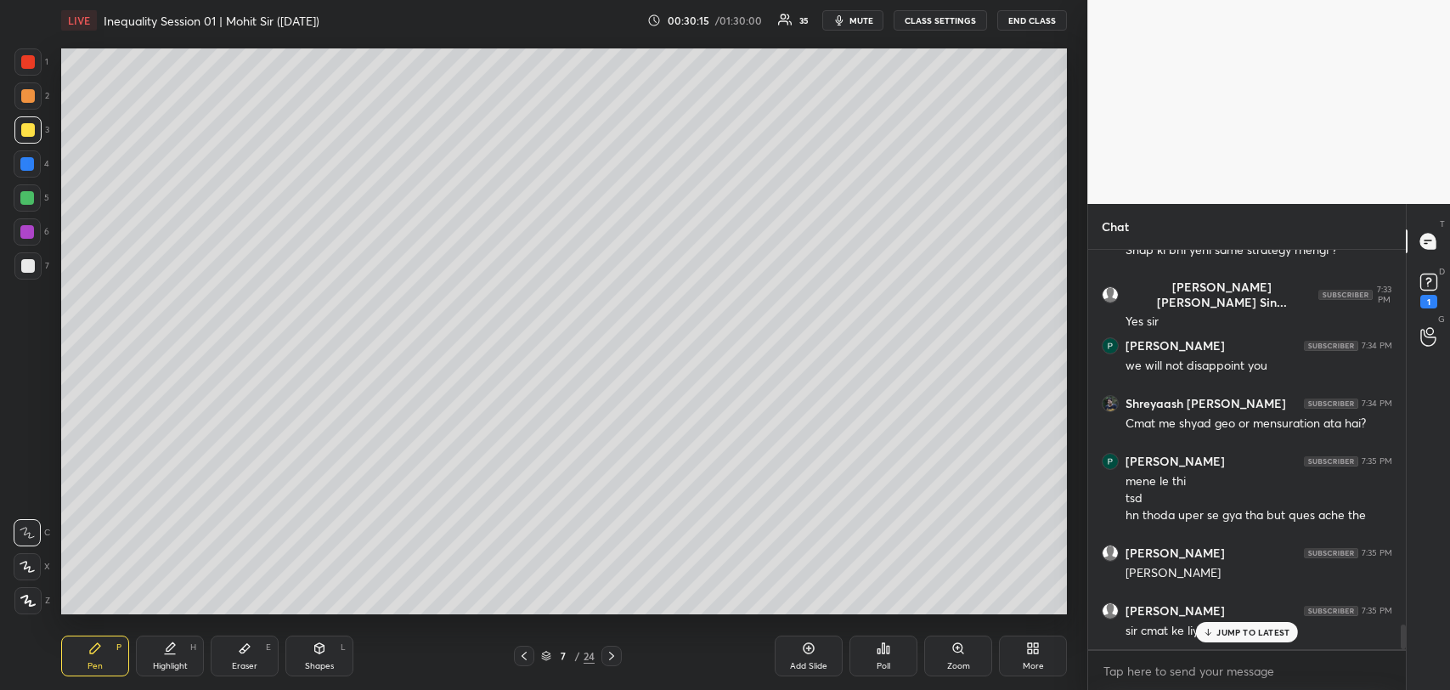
click at [1219, 636] on p "JUMP TO LATEST" at bounding box center [1253, 632] width 73 height 10
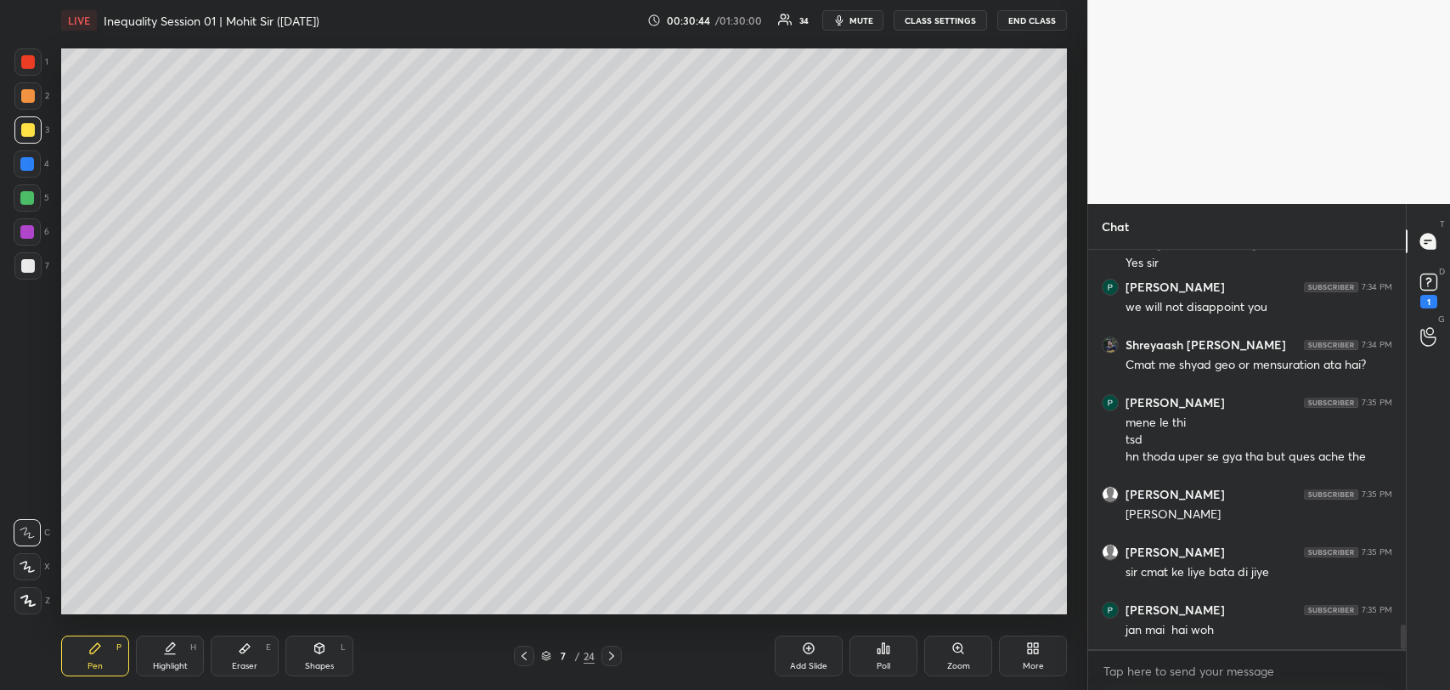
scroll to position [6200, 0]
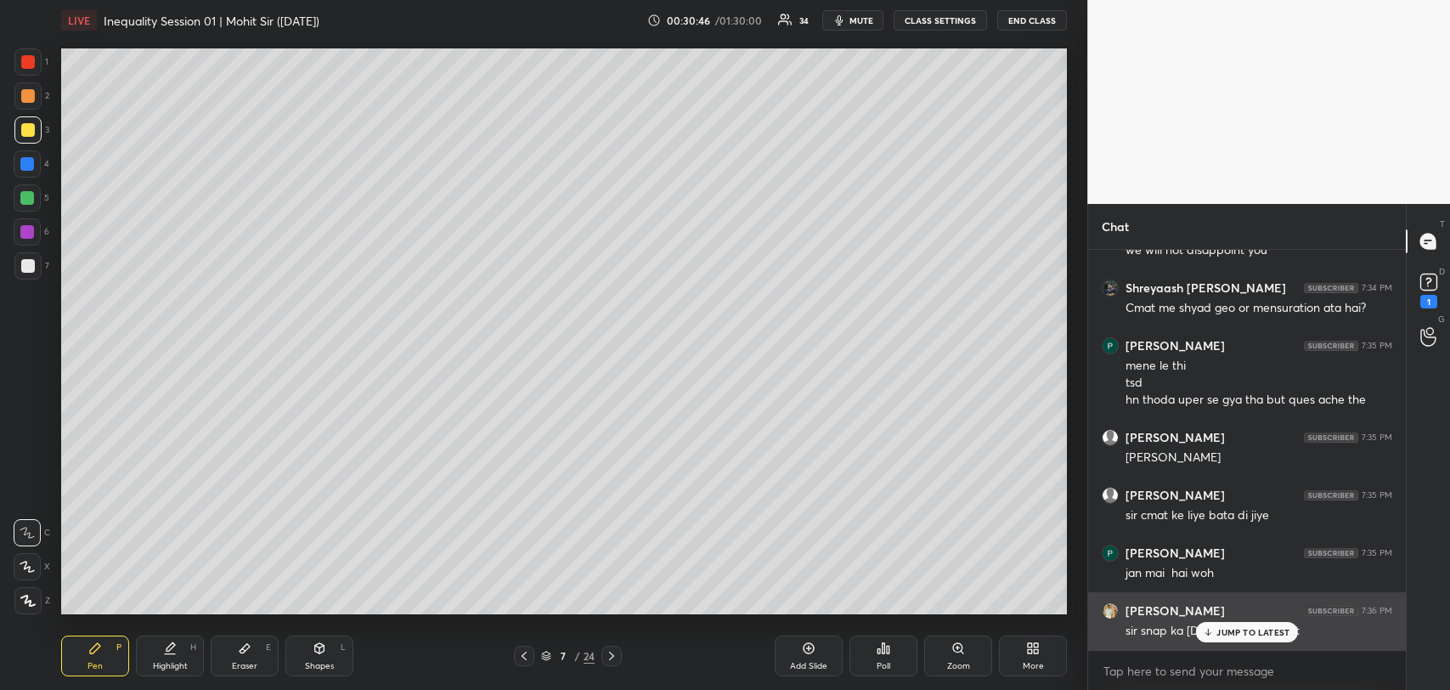
click at [1234, 628] on p "JUMP TO LATEST" at bounding box center [1253, 632] width 73 height 10
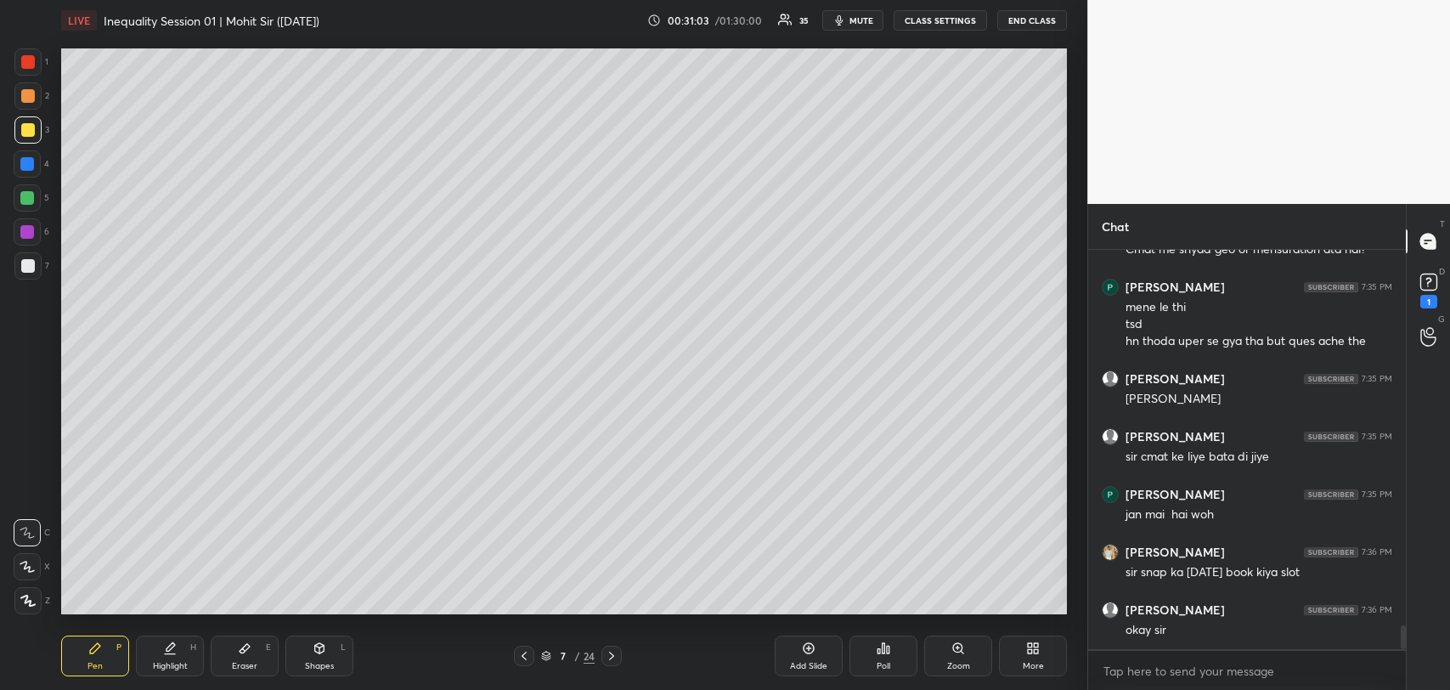
scroll to position [6331, 0]
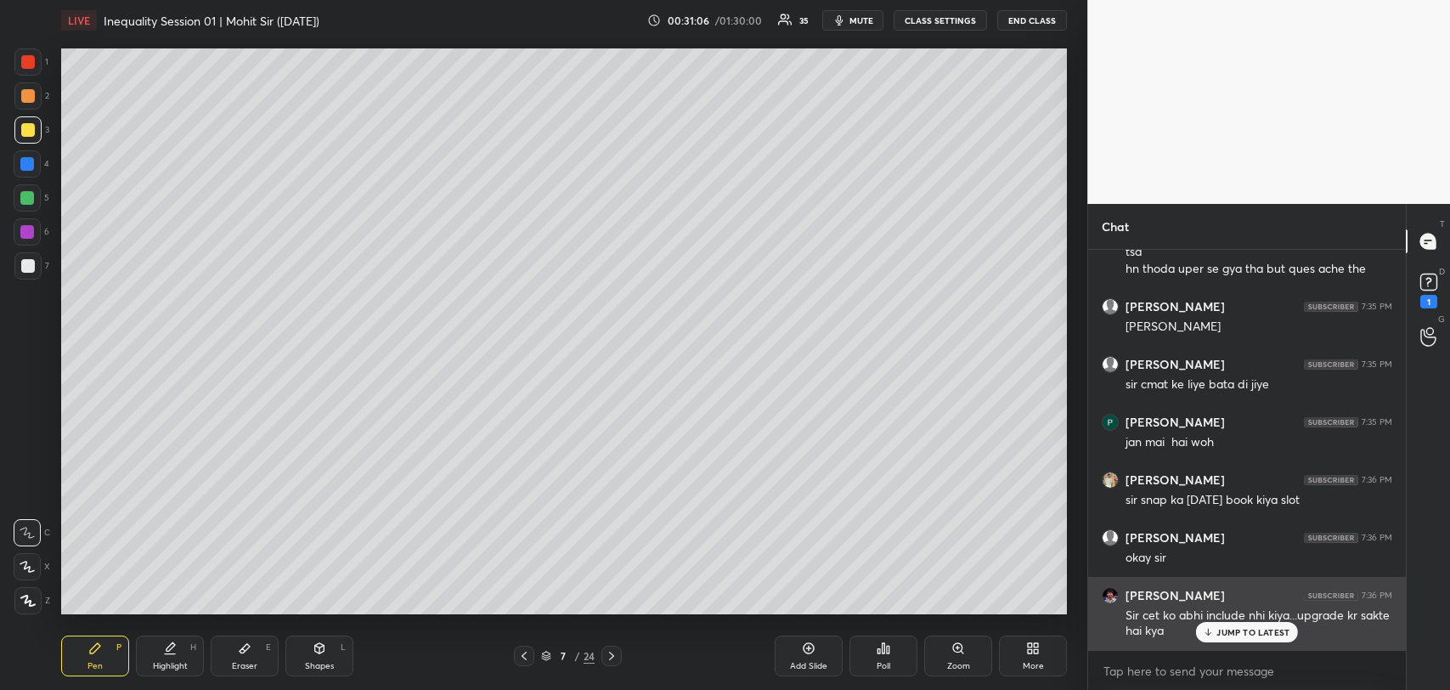
click at [1233, 624] on div "JUMP TO LATEST" at bounding box center [1247, 632] width 102 height 20
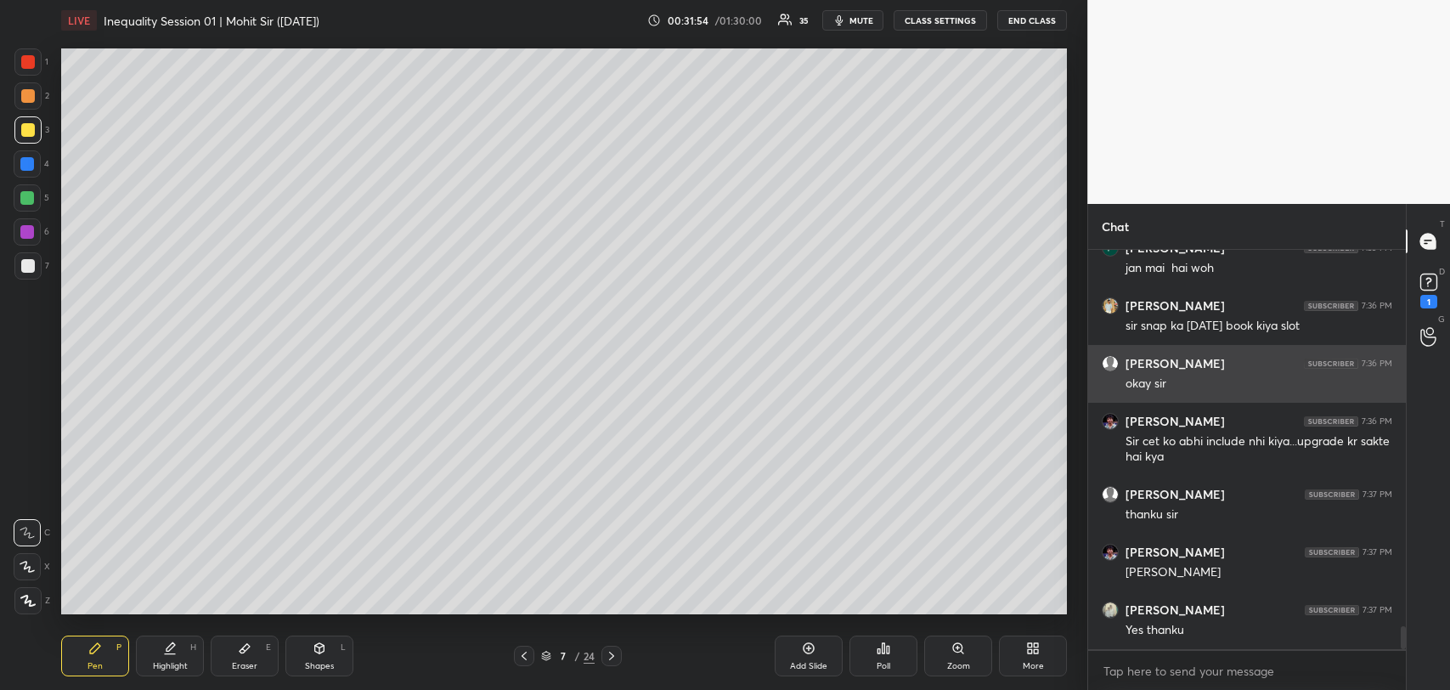
scroll to position [6521, 0]
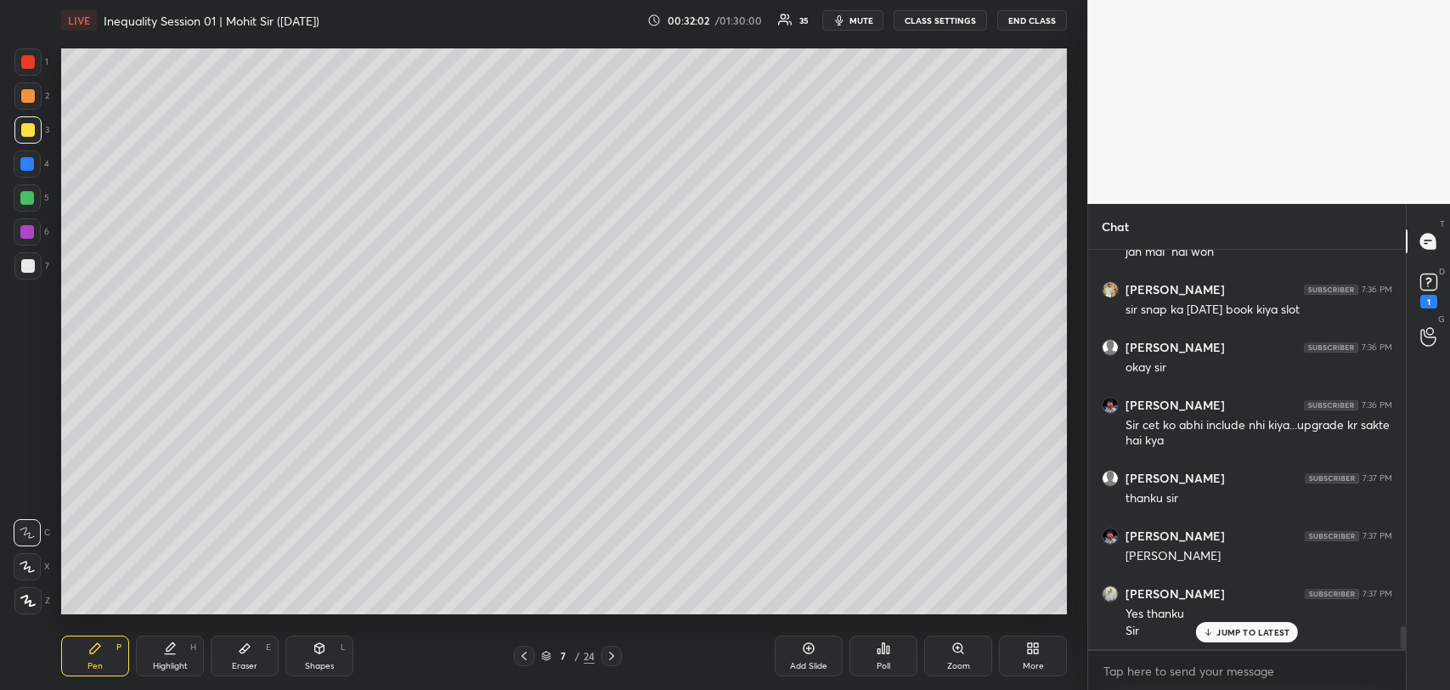
click at [524, 643] on div "Pen P Highlight H Eraser E Shapes L 7 / 24 Add Slide Poll Zoom More" at bounding box center [564, 656] width 1006 height 68
click at [524, 650] on icon at bounding box center [524, 656] width 14 height 14
click at [607, 658] on icon at bounding box center [612, 656] width 14 height 14
click at [521, 656] on icon at bounding box center [524, 656] width 14 height 14
click at [607, 665] on div at bounding box center [612, 656] width 20 height 20
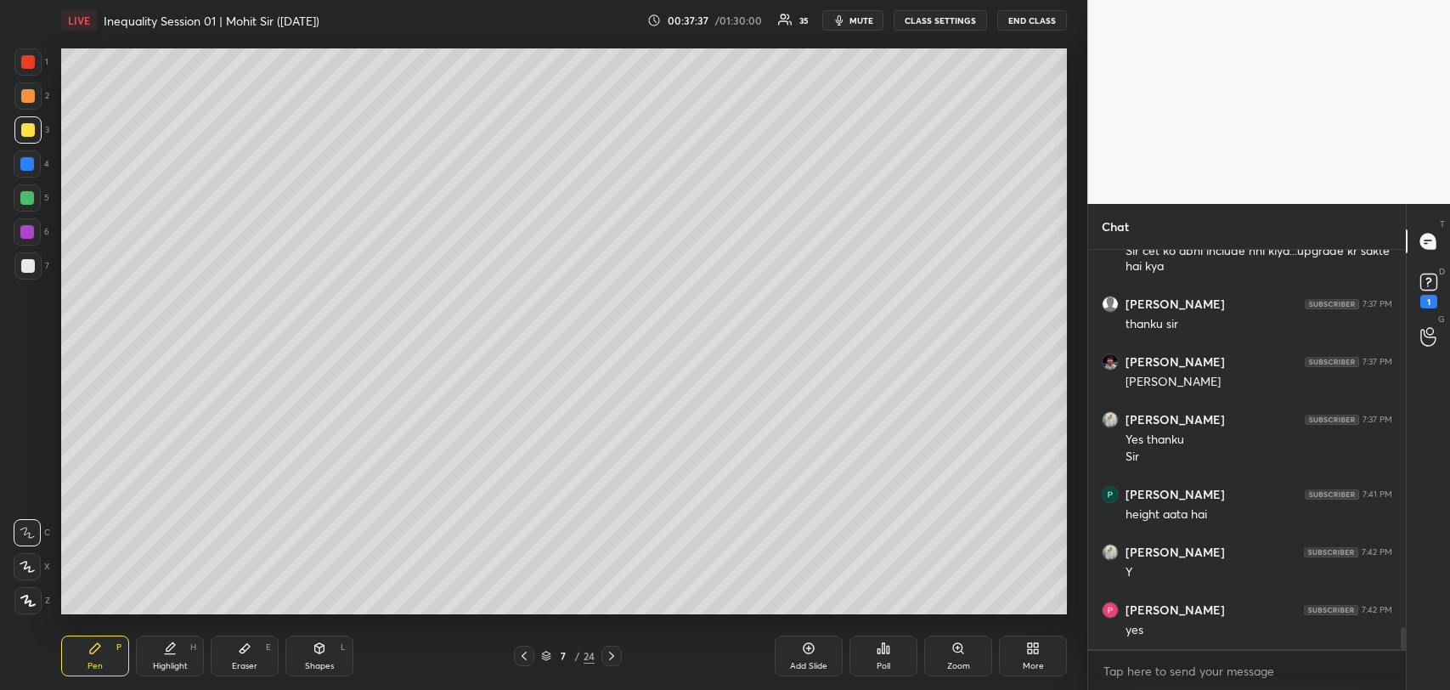
scroll to position [6752, 0]
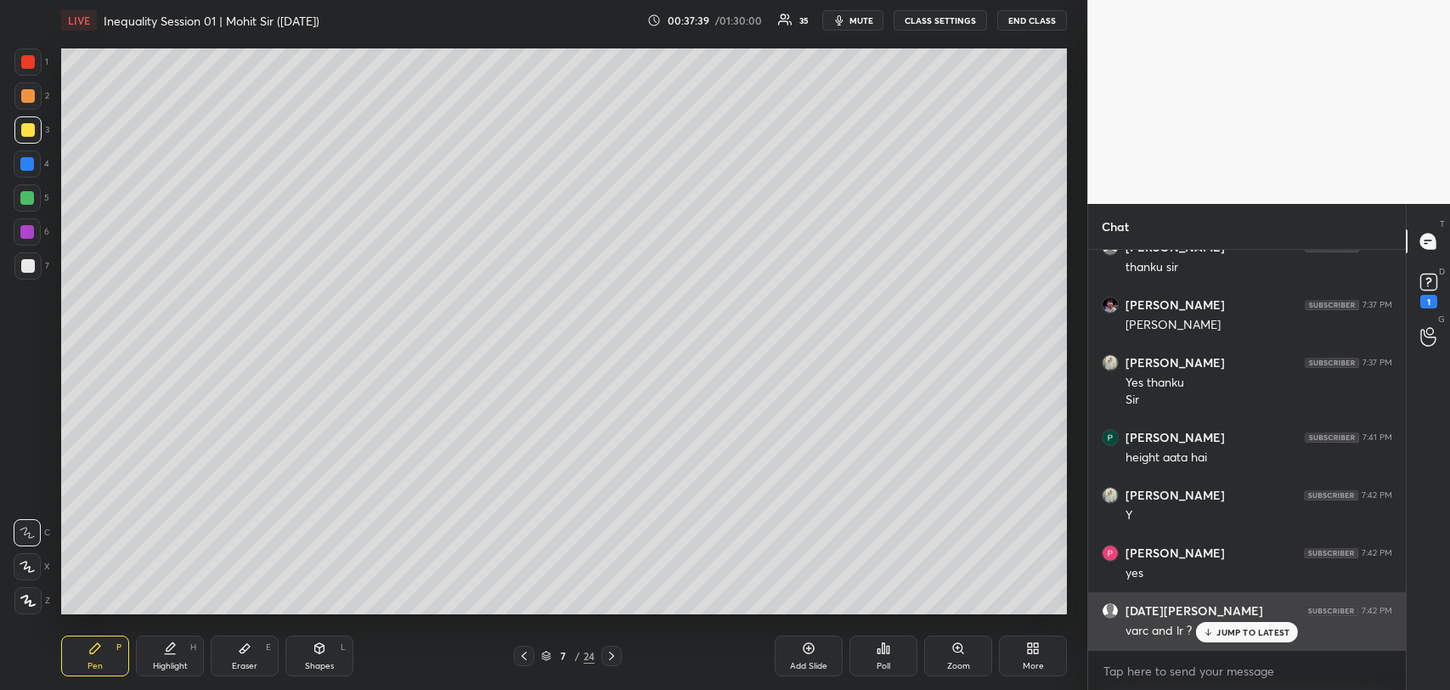
click at [1249, 635] on p "JUMP TO LATEST" at bounding box center [1253, 632] width 73 height 10
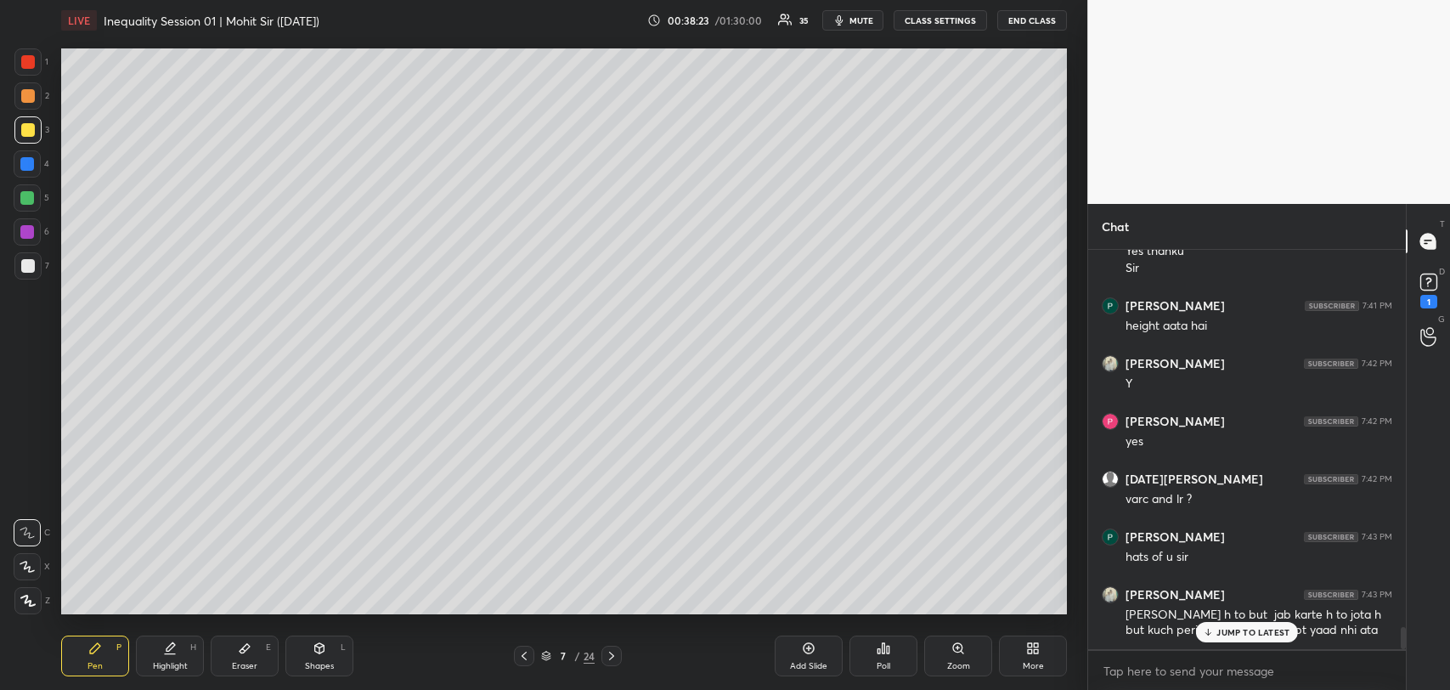
scroll to position [6941, 0]
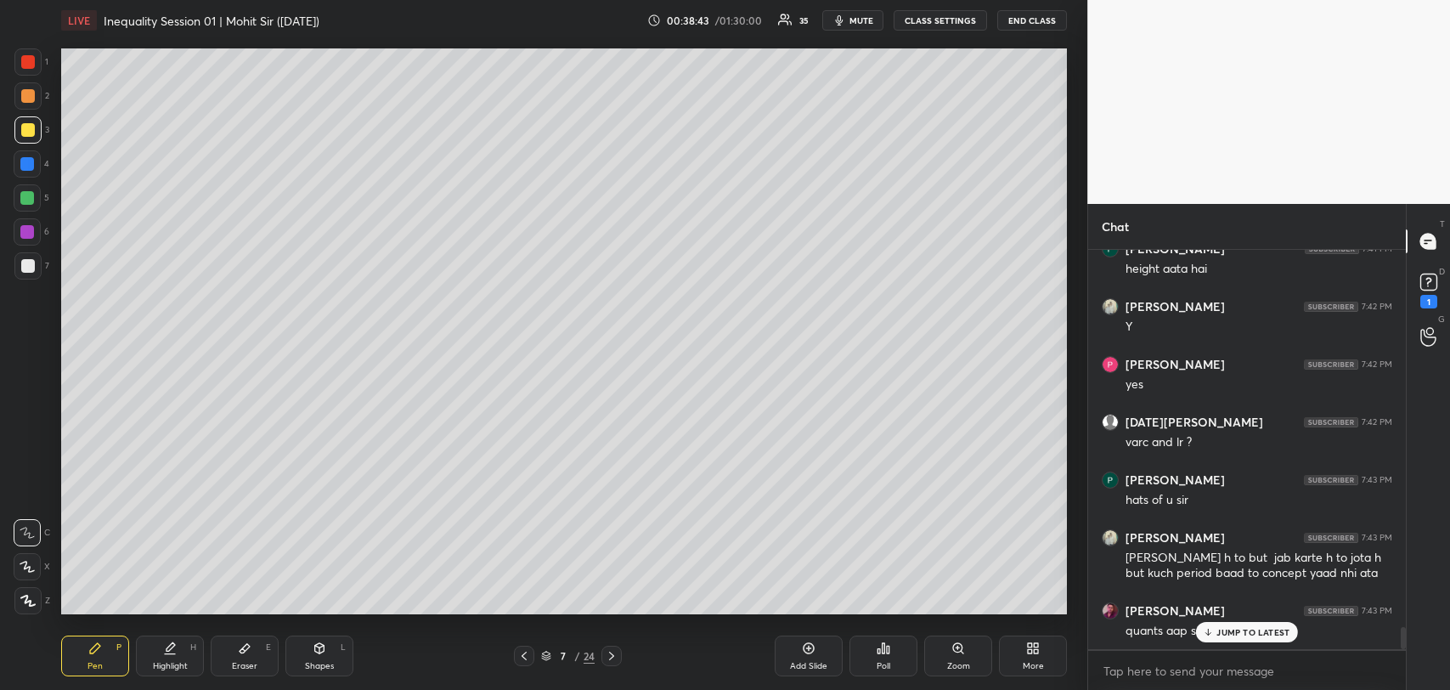
click at [272, 670] on div "Eraser E" at bounding box center [245, 656] width 68 height 41
click at [256, 652] on div "Eraser E" at bounding box center [245, 656] width 68 height 41
click at [99, 654] on icon at bounding box center [95, 648] width 14 height 14
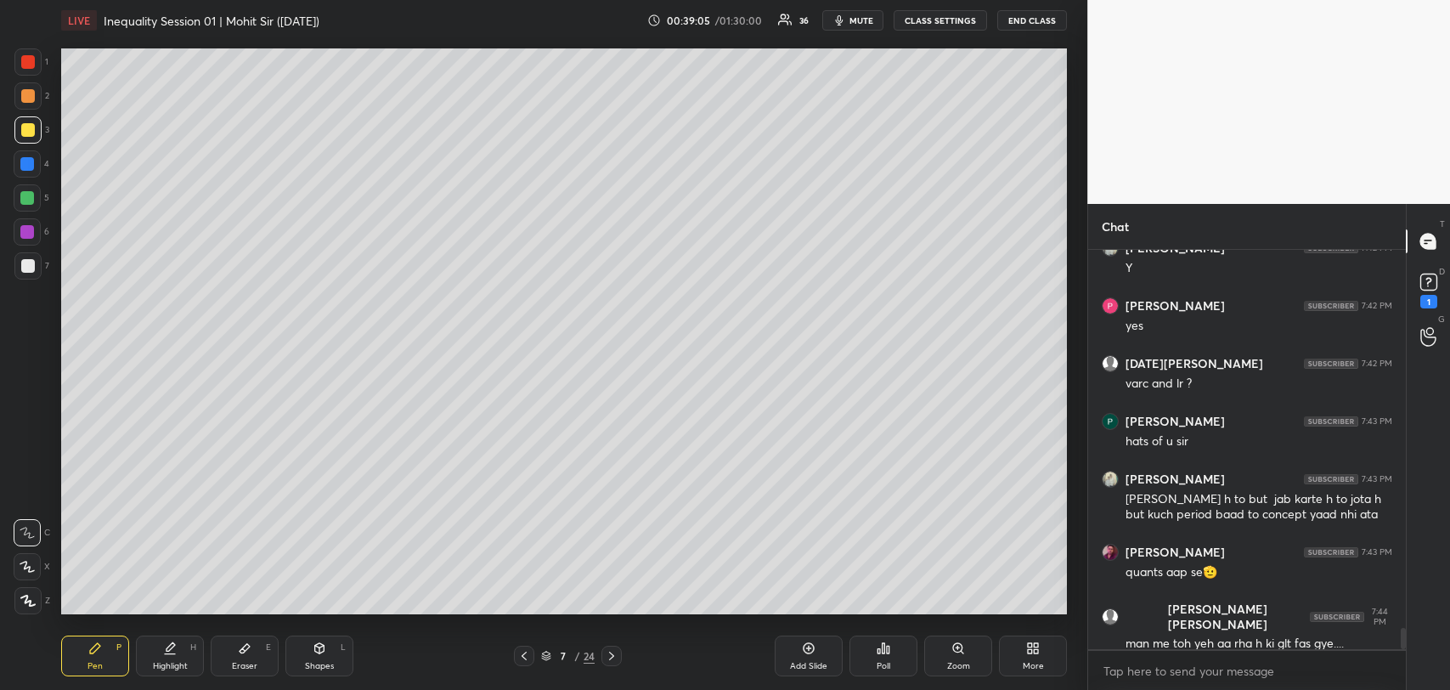
scroll to position [7056, 0]
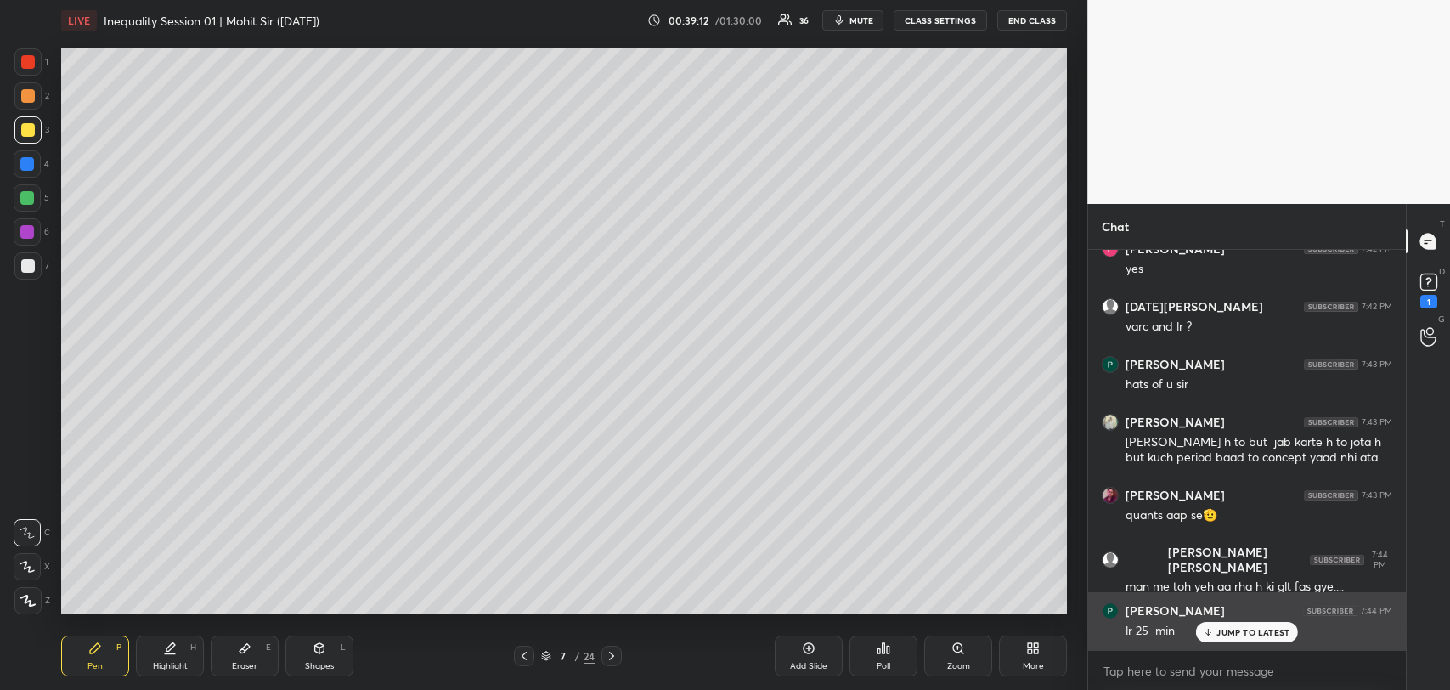
click at [1231, 630] on p "JUMP TO LATEST" at bounding box center [1253, 632] width 73 height 10
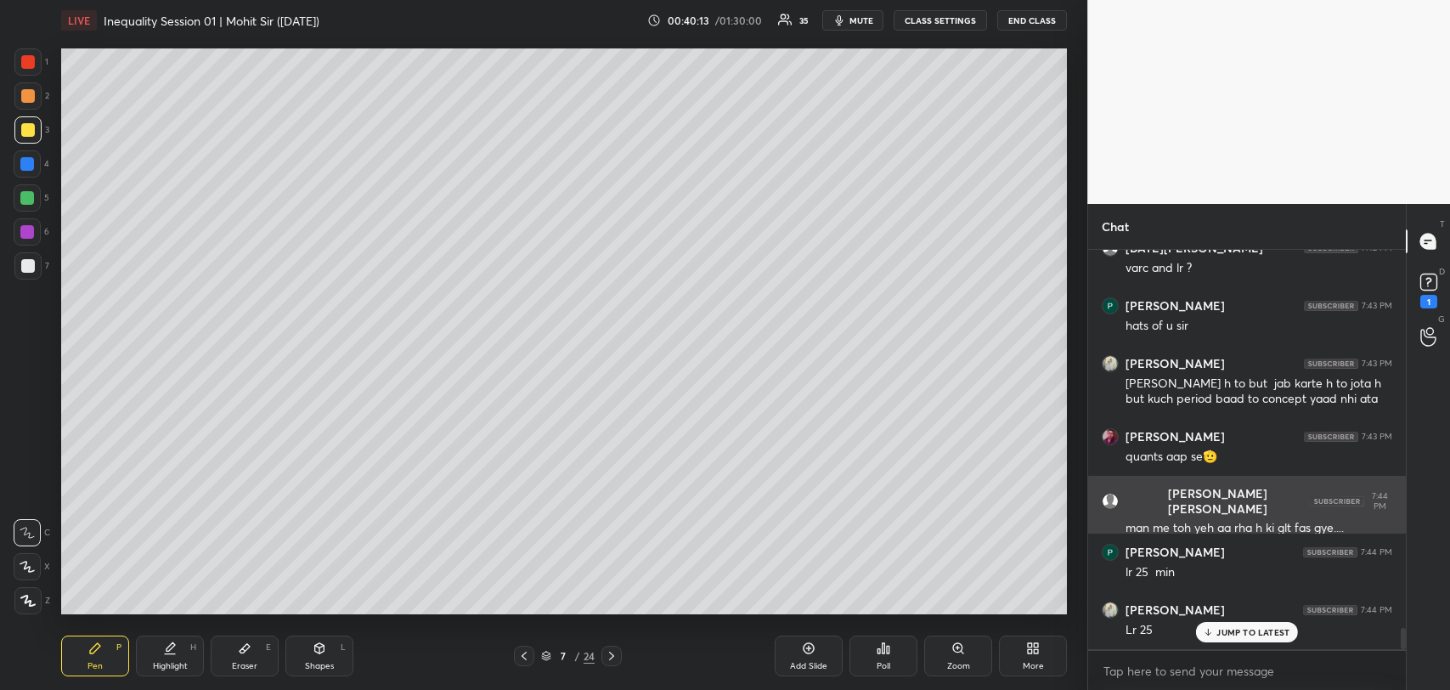
scroll to position [7172, 0]
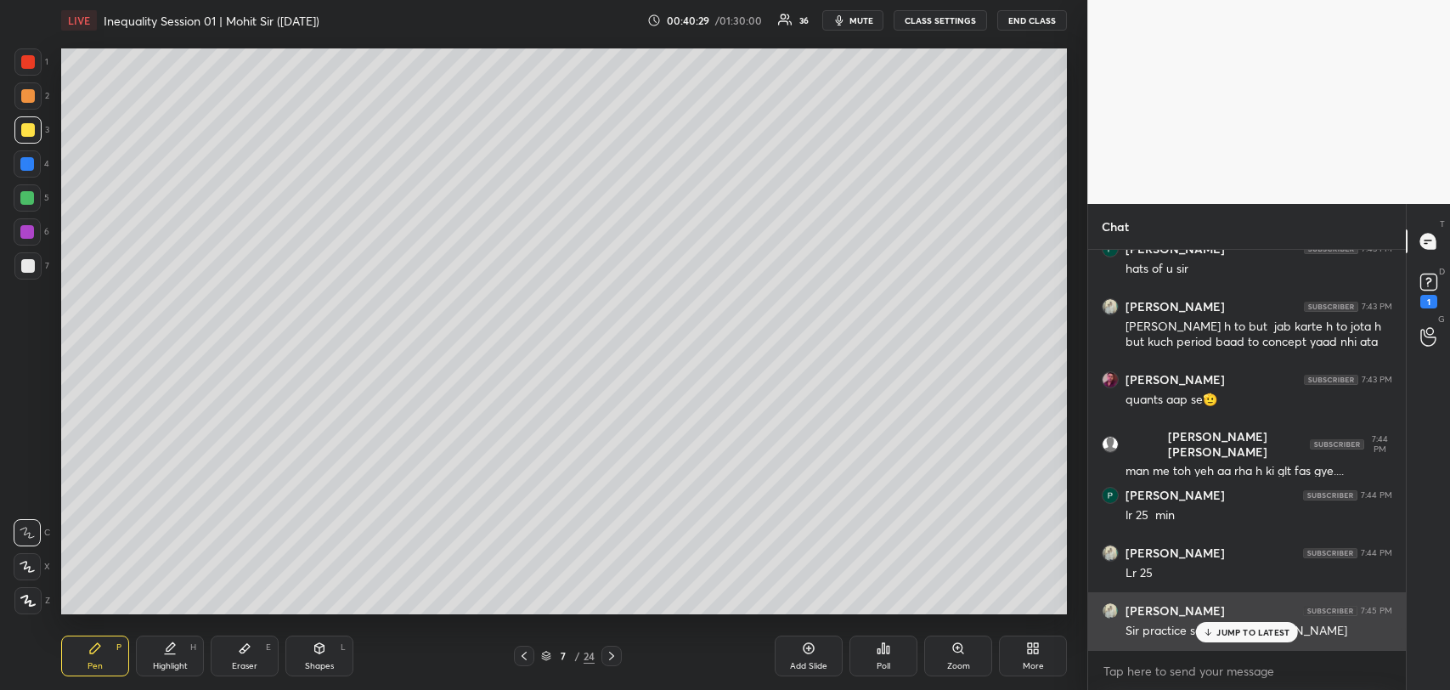
click at [1230, 623] on div "JUMP TO LATEST" at bounding box center [1247, 632] width 102 height 20
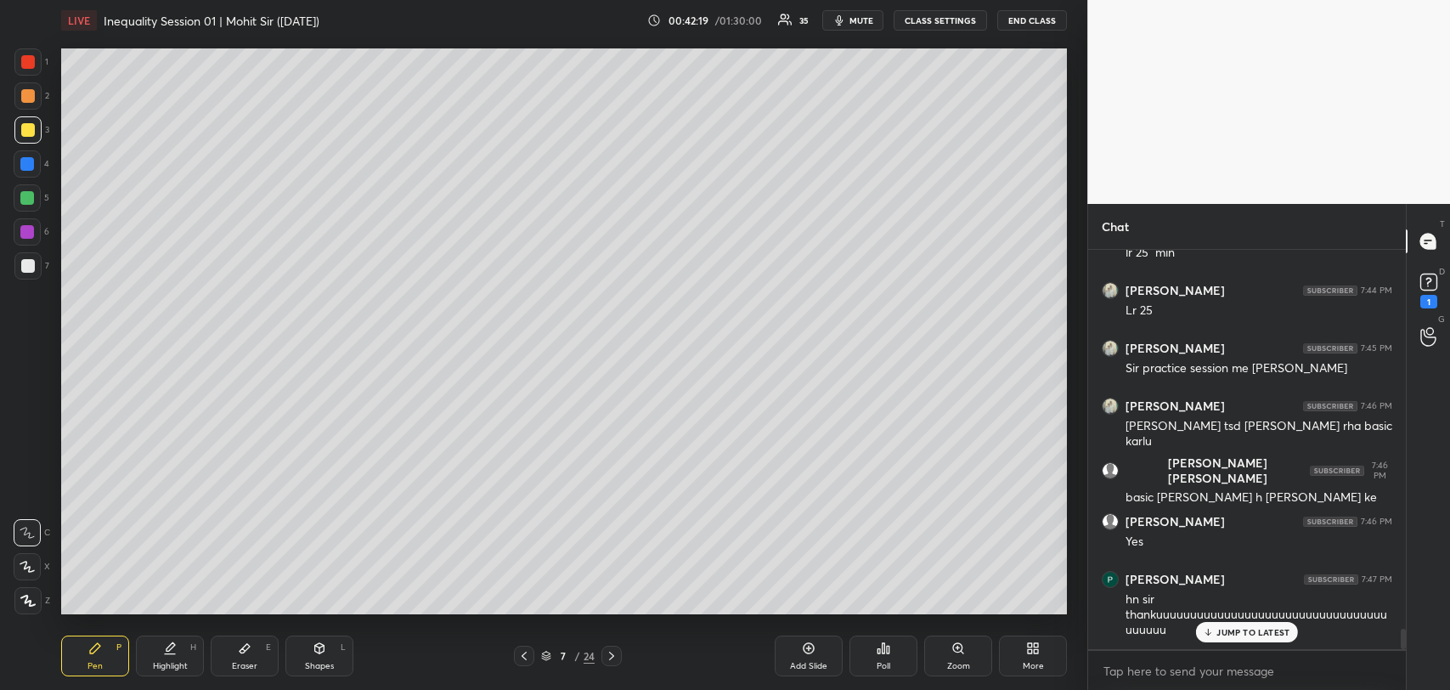
scroll to position [7491, 0]
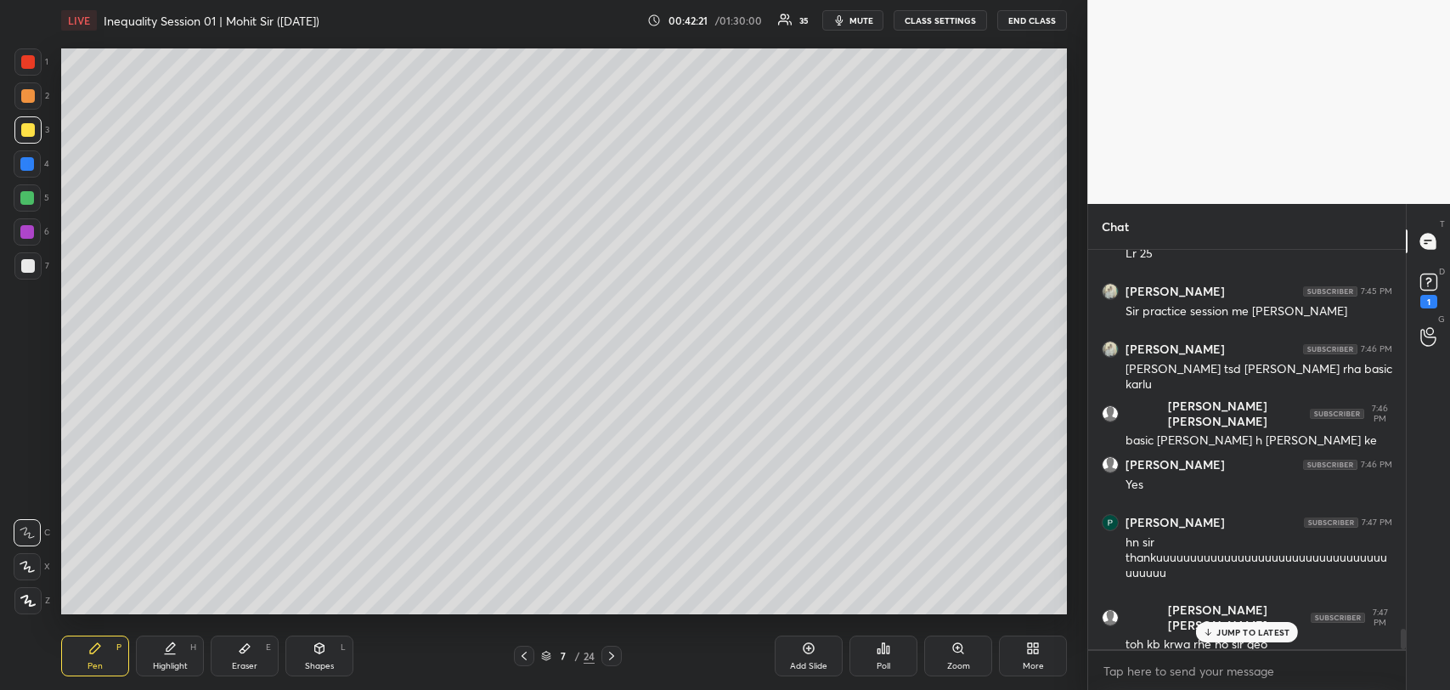
click at [1239, 640] on div "JUMP TO LATEST" at bounding box center [1247, 632] width 102 height 20
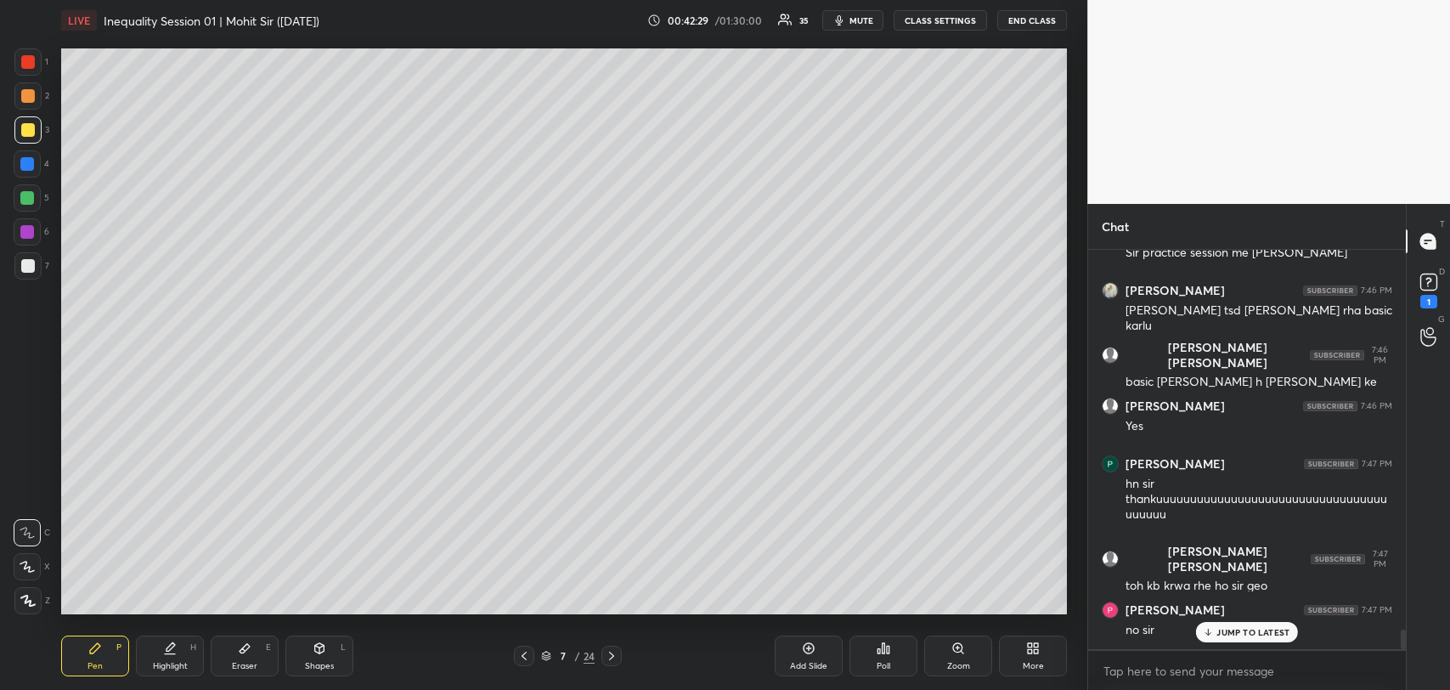
scroll to position [7607, 0]
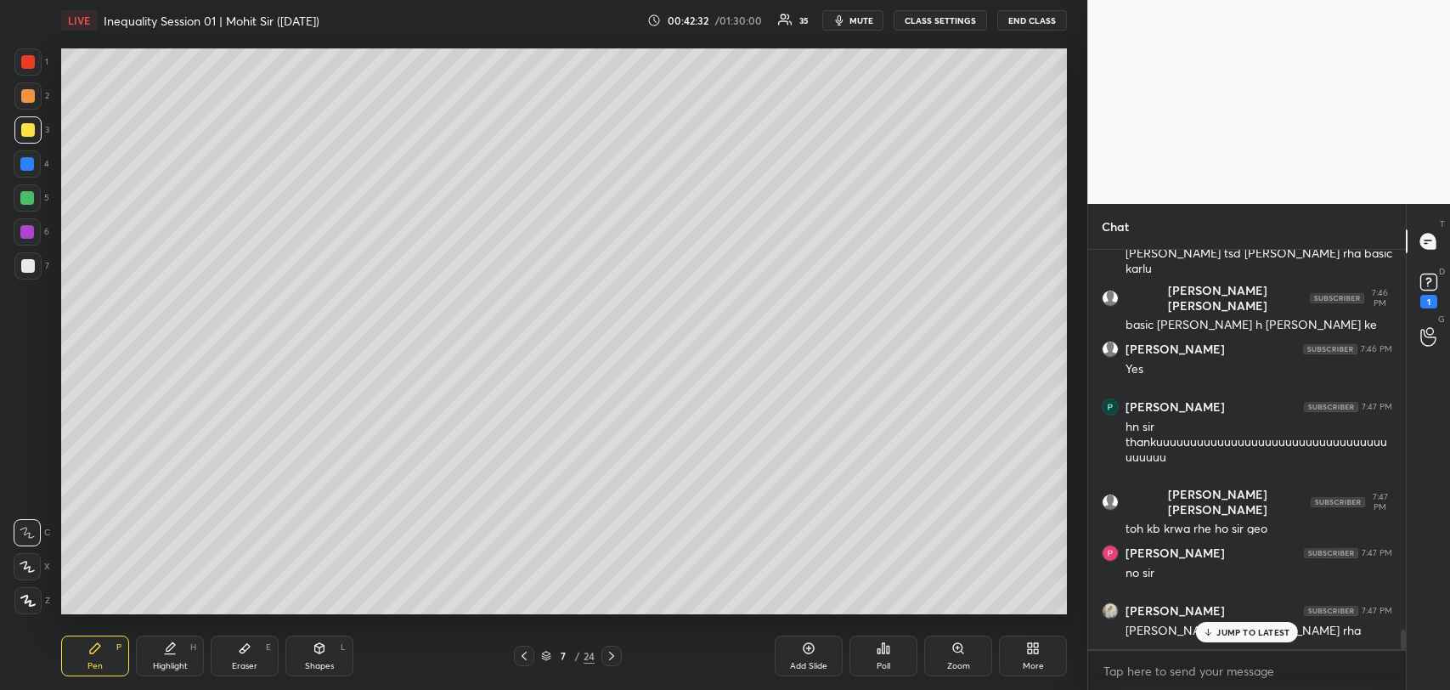
click at [1216, 638] on div "JUMP TO LATEST" at bounding box center [1247, 632] width 102 height 20
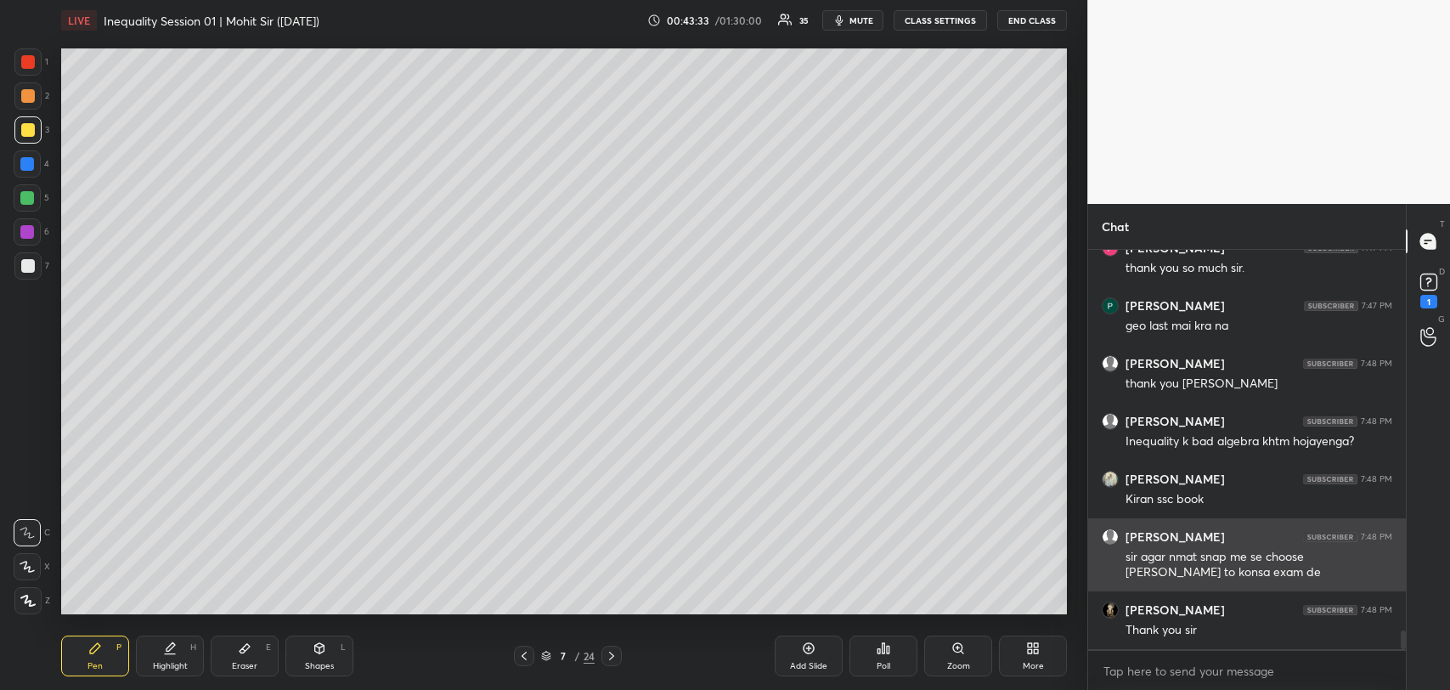
scroll to position [8200, 0]
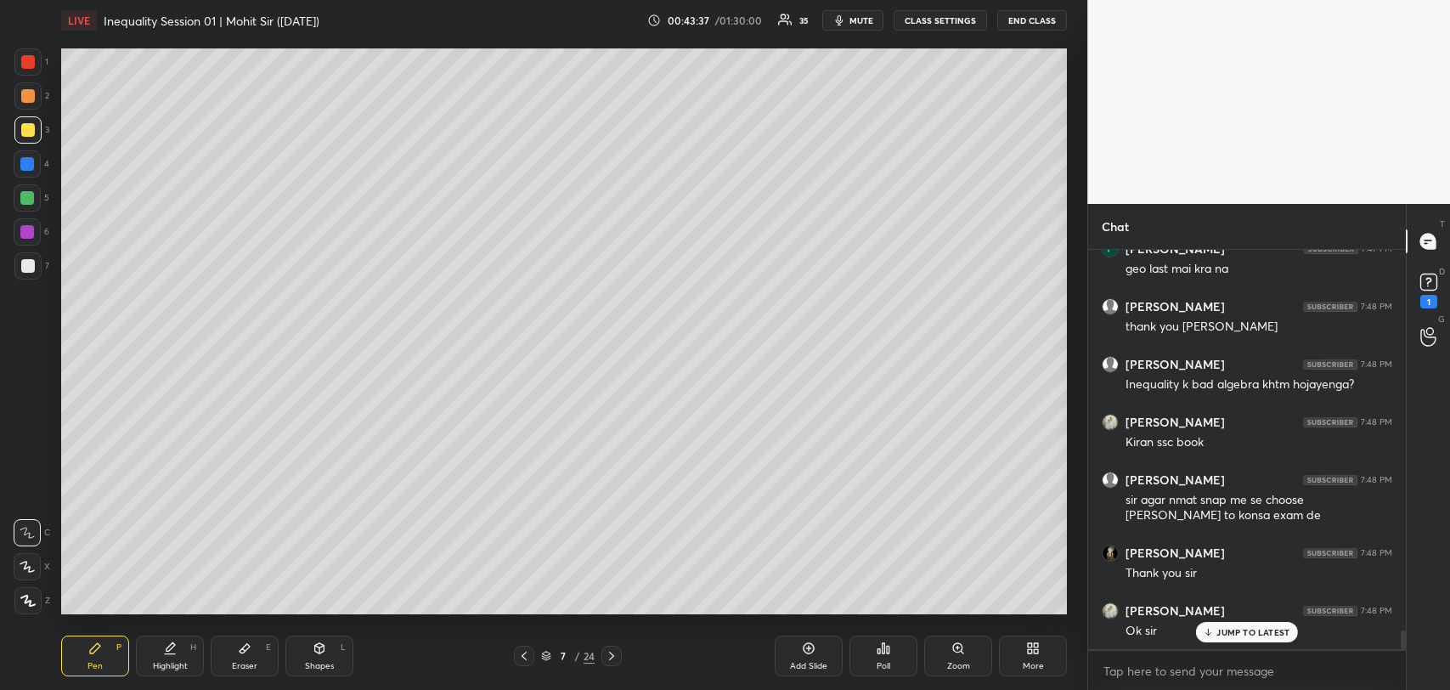
click at [1235, 635] on p "JUMP TO LATEST" at bounding box center [1253, 632] width 73 height 10
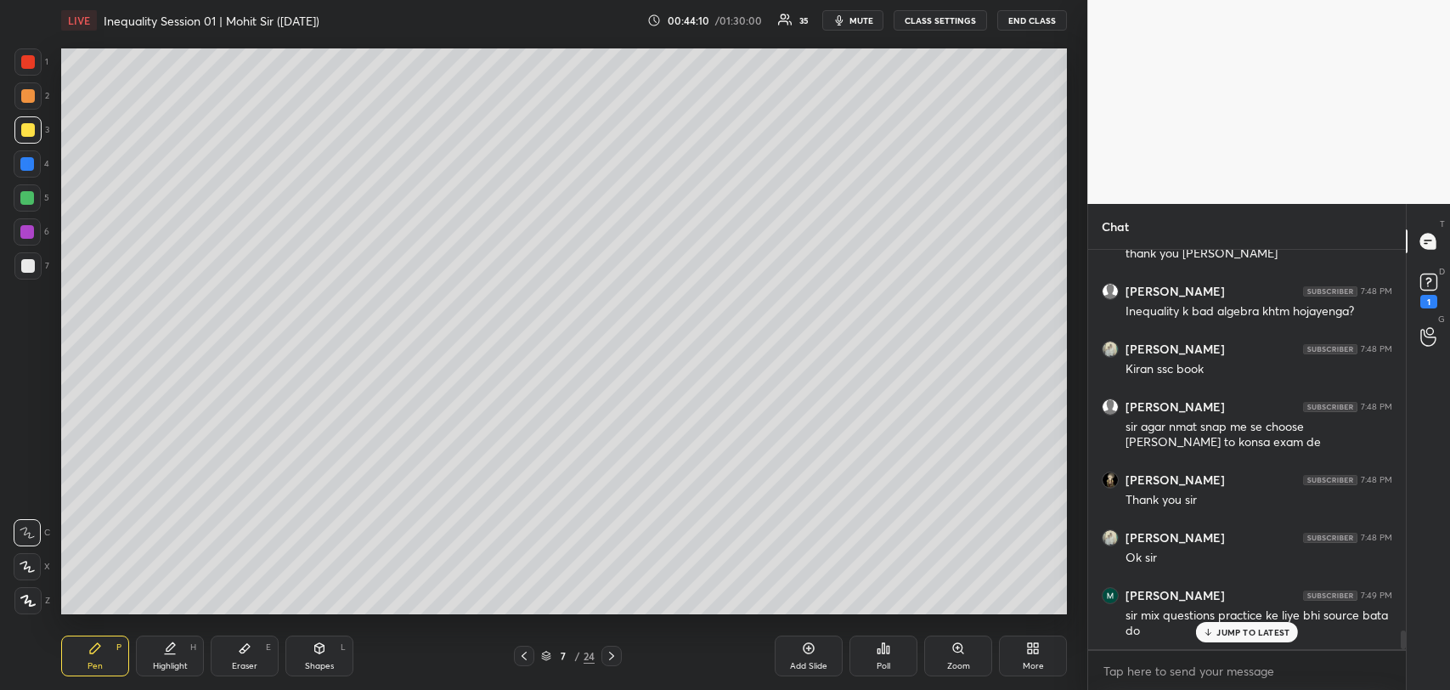
click at [1230, 624] on div "JUMP TO LATEST" at bounding box center [1247, 632] width 102 height 20
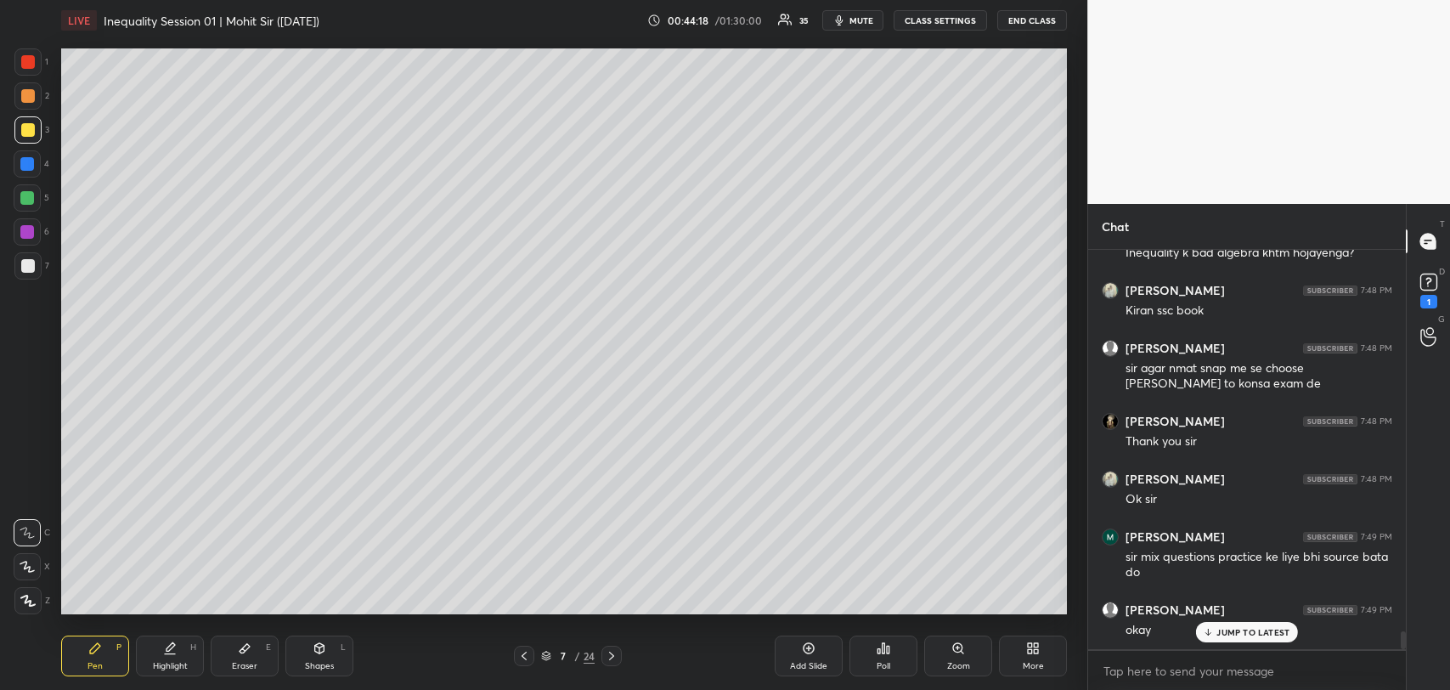
scroll to position [8404, 0]
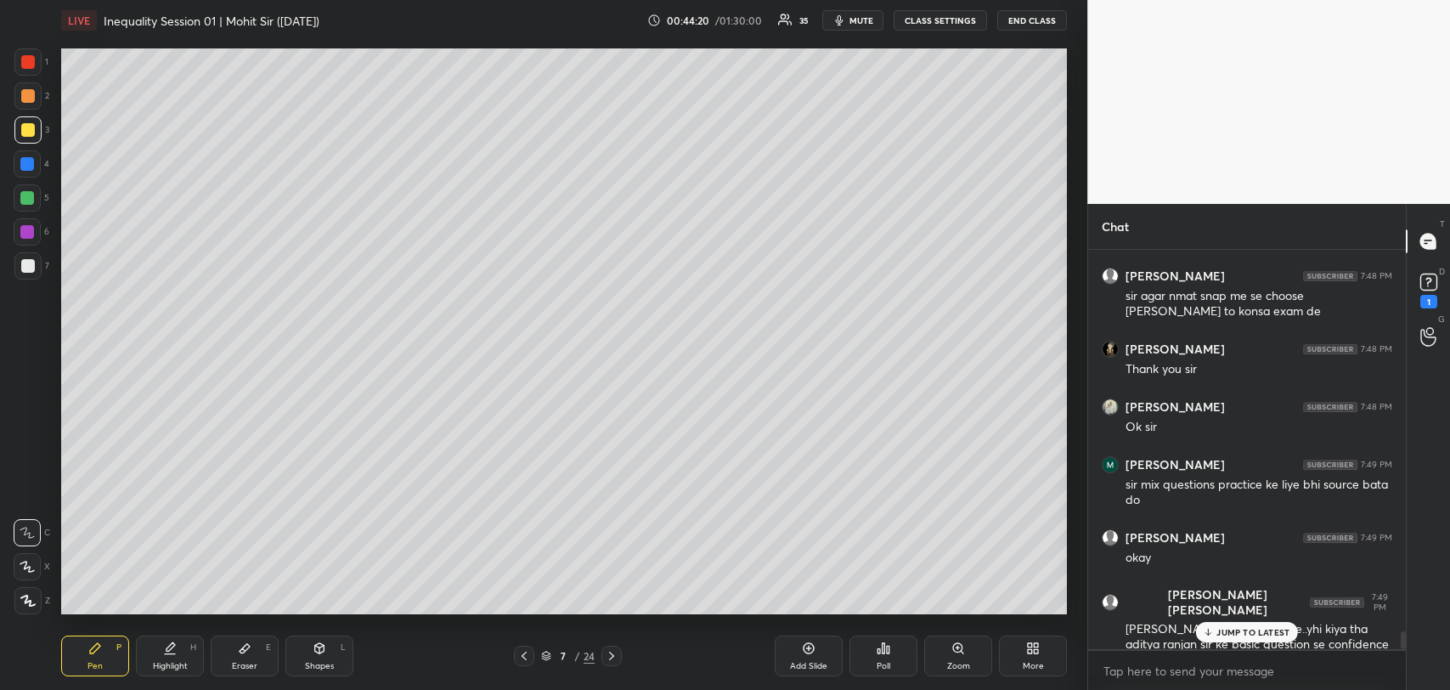
click at [1223, 630] on p "JUMP TO LATEST" at bounding box center [1253, 632] width 73 height 10
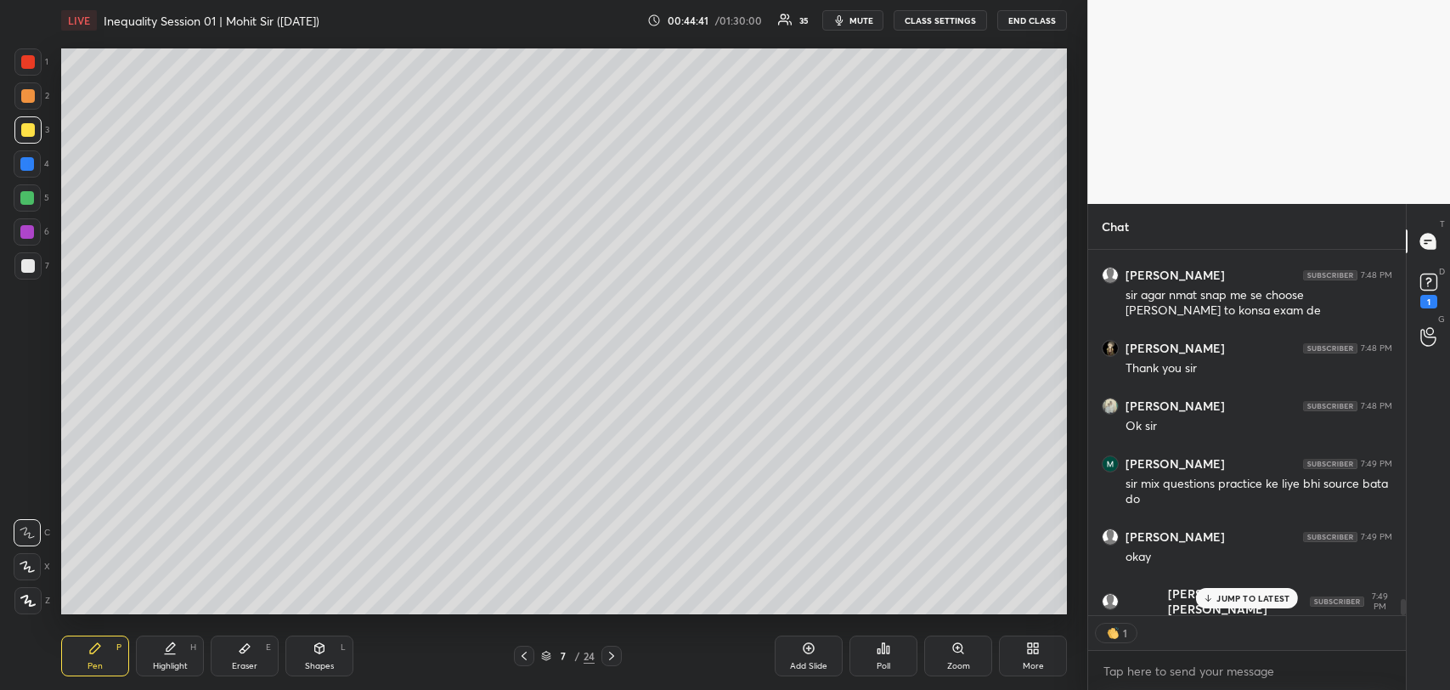
click at [1217, 602] on p "JUMP TO LATEST" at bounding box center [1253, 598] width 73 height 10
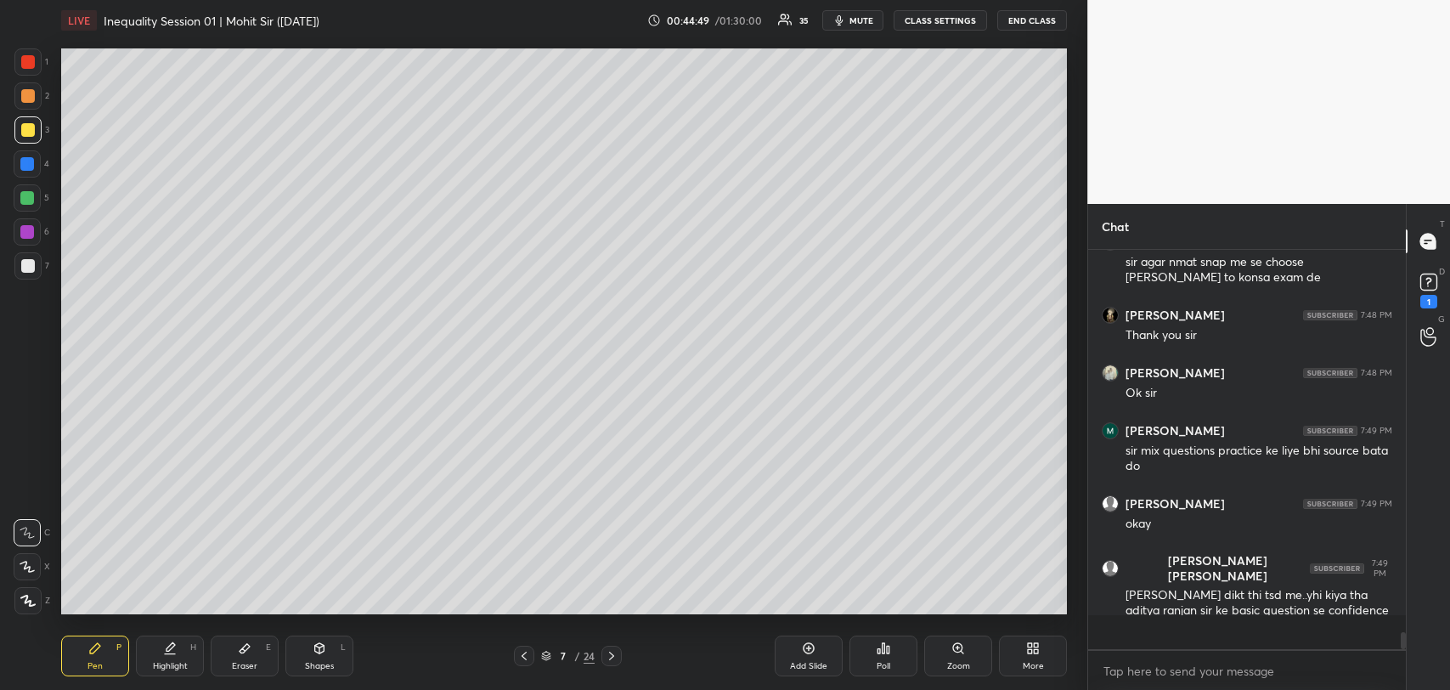
scroll to position [8404, 0]
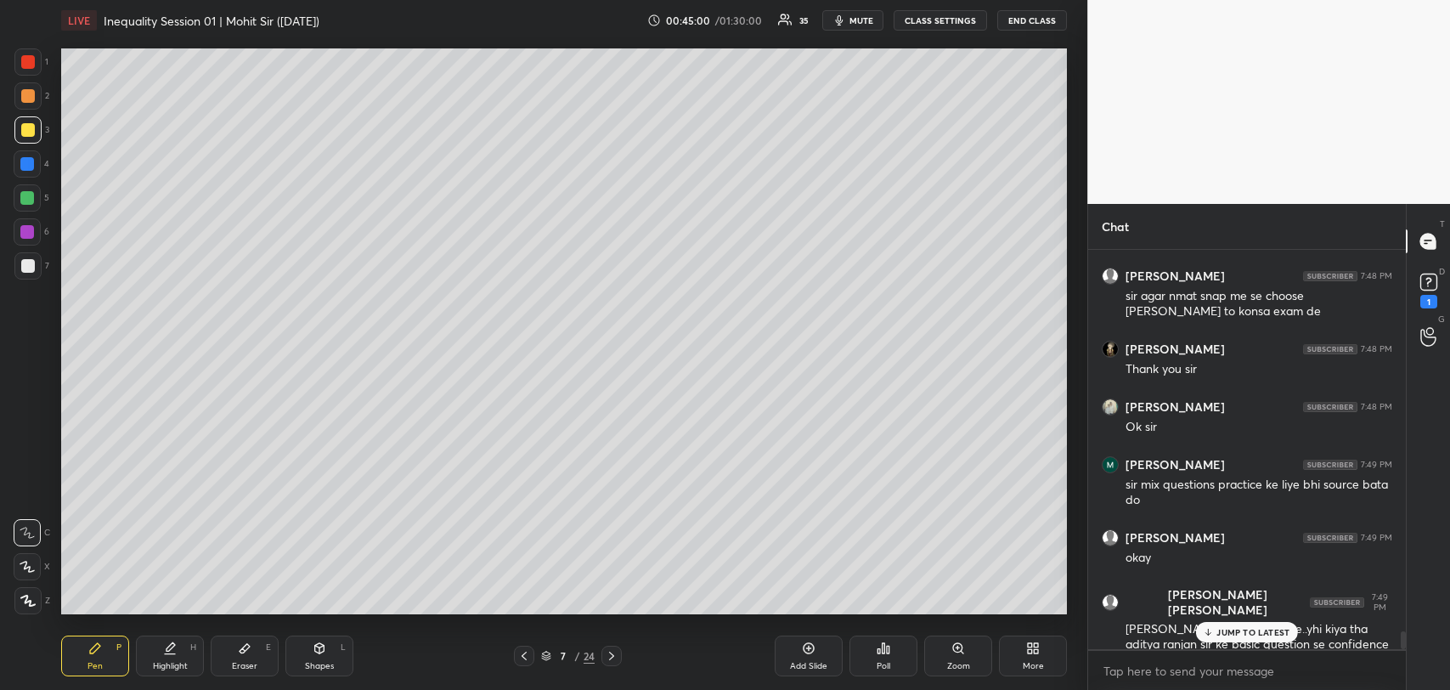
click at [1207, 632] on icon at bounding box center [1208, 632] width 11 height 10
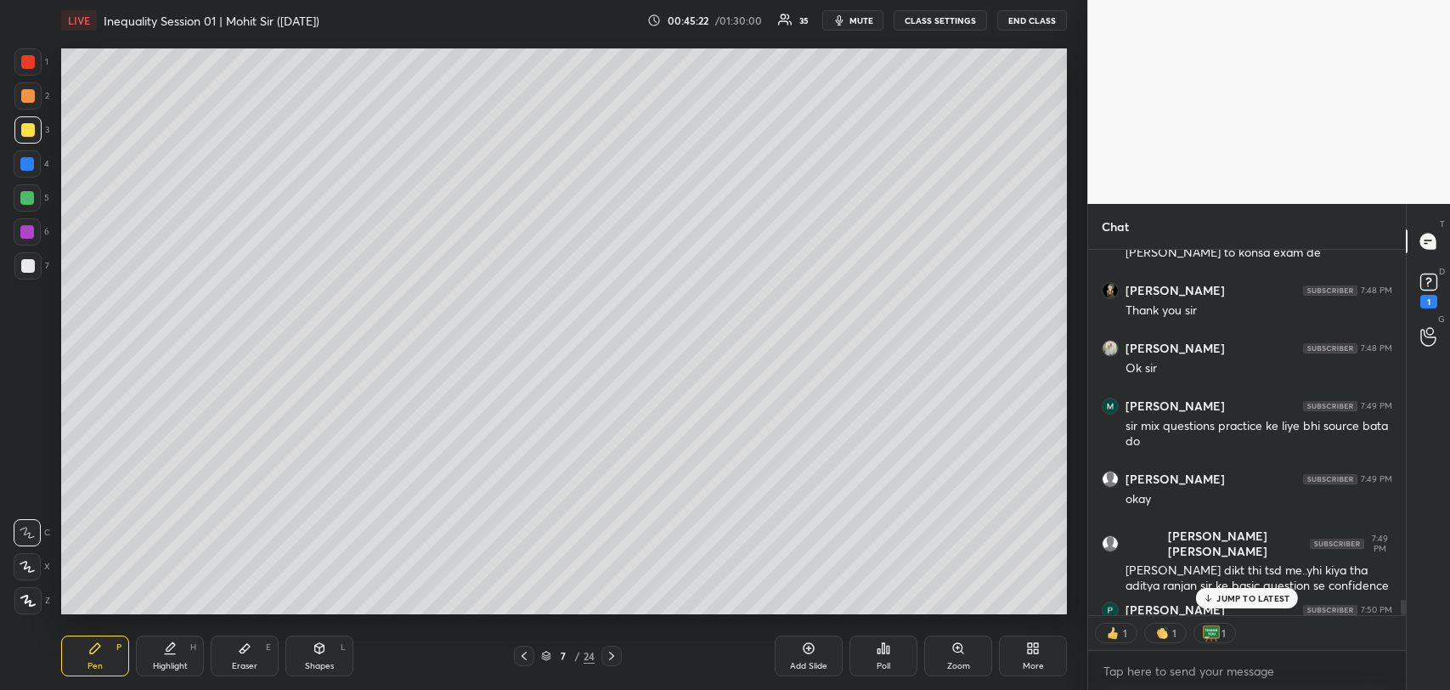
scroll to position [8553, 0]
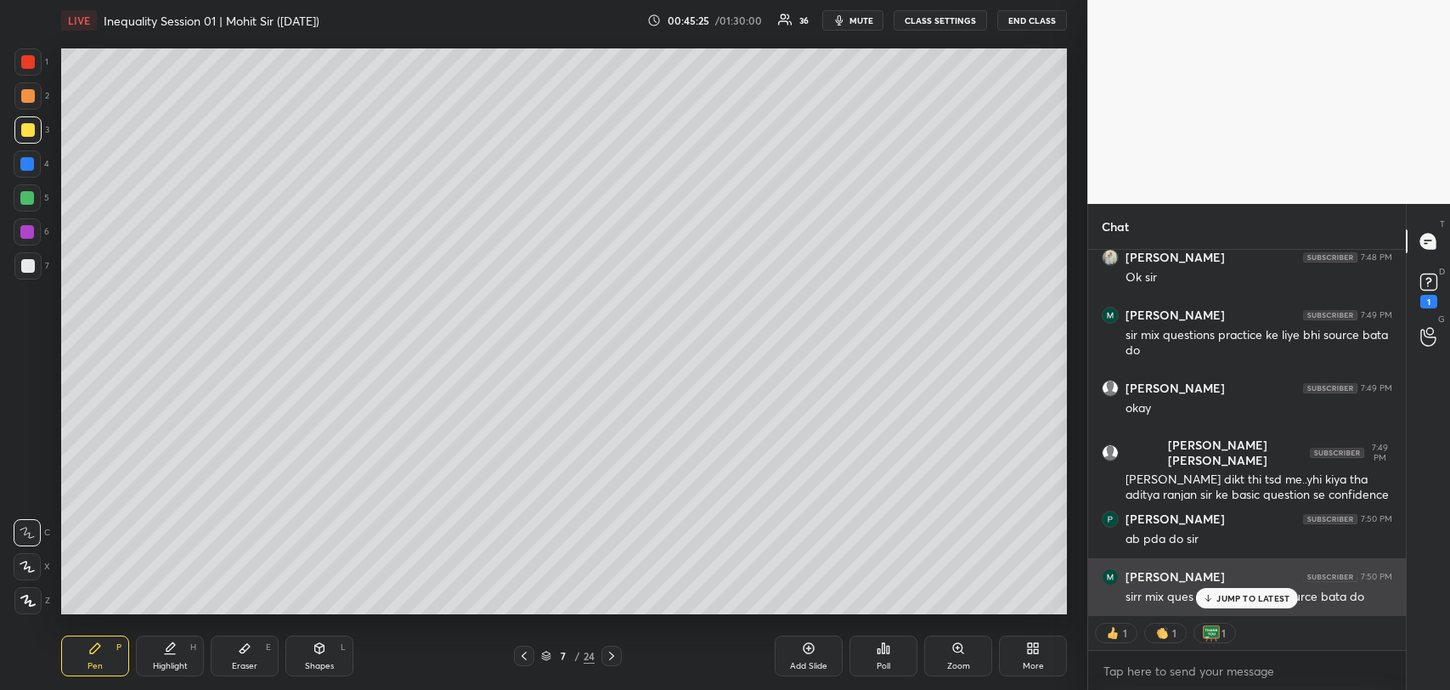
click at [1241, 591] on div "JUMP TO LATEST" at bounding box center [1247, 598] width 102 height 20
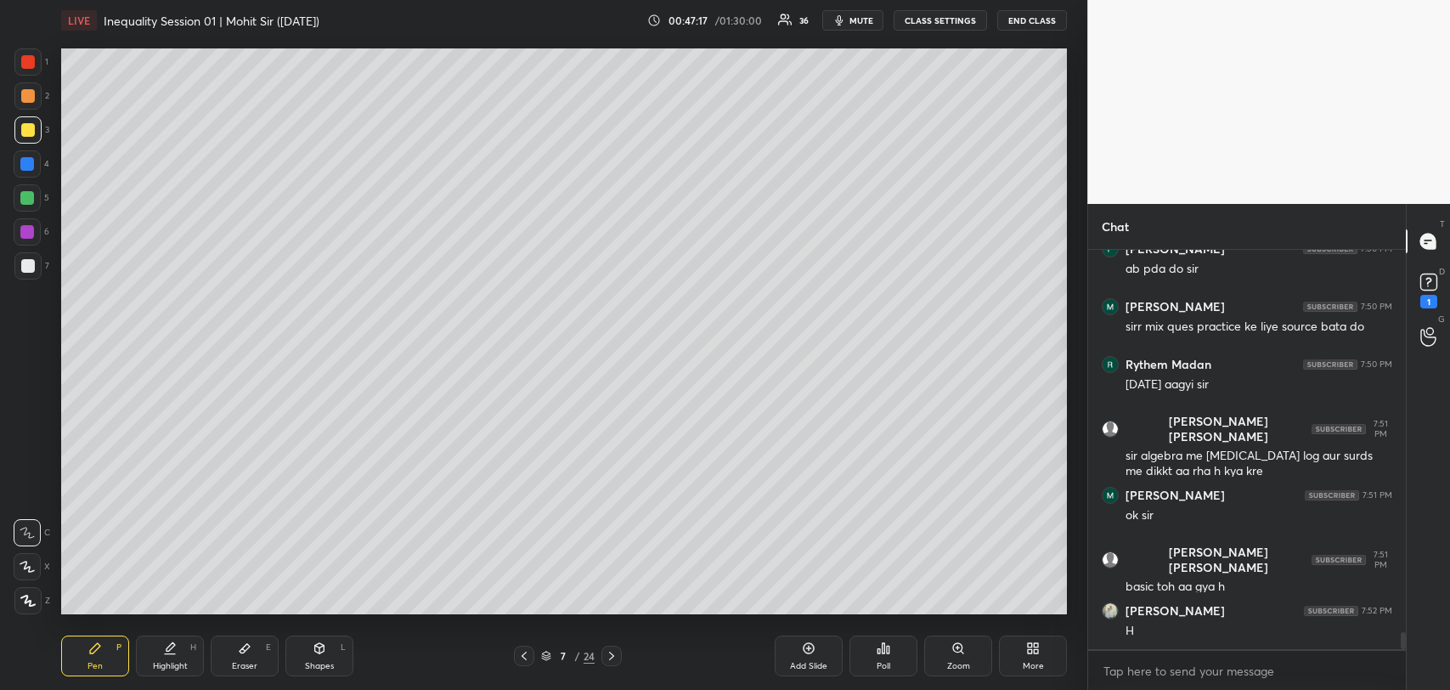
scroll to position [8885, 0]
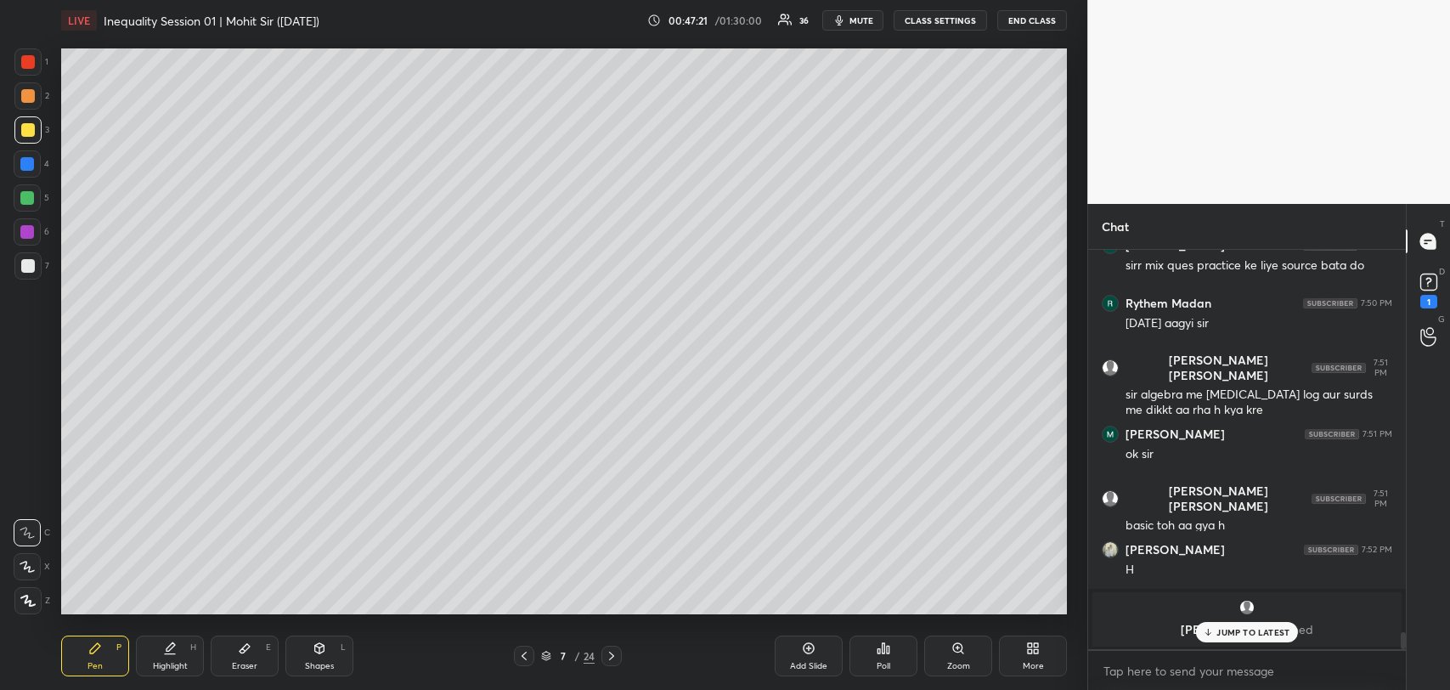
click at [1234, 627] on p "JUMP TO LATEST" at bounding box center [1253, 632] width 73 height 10
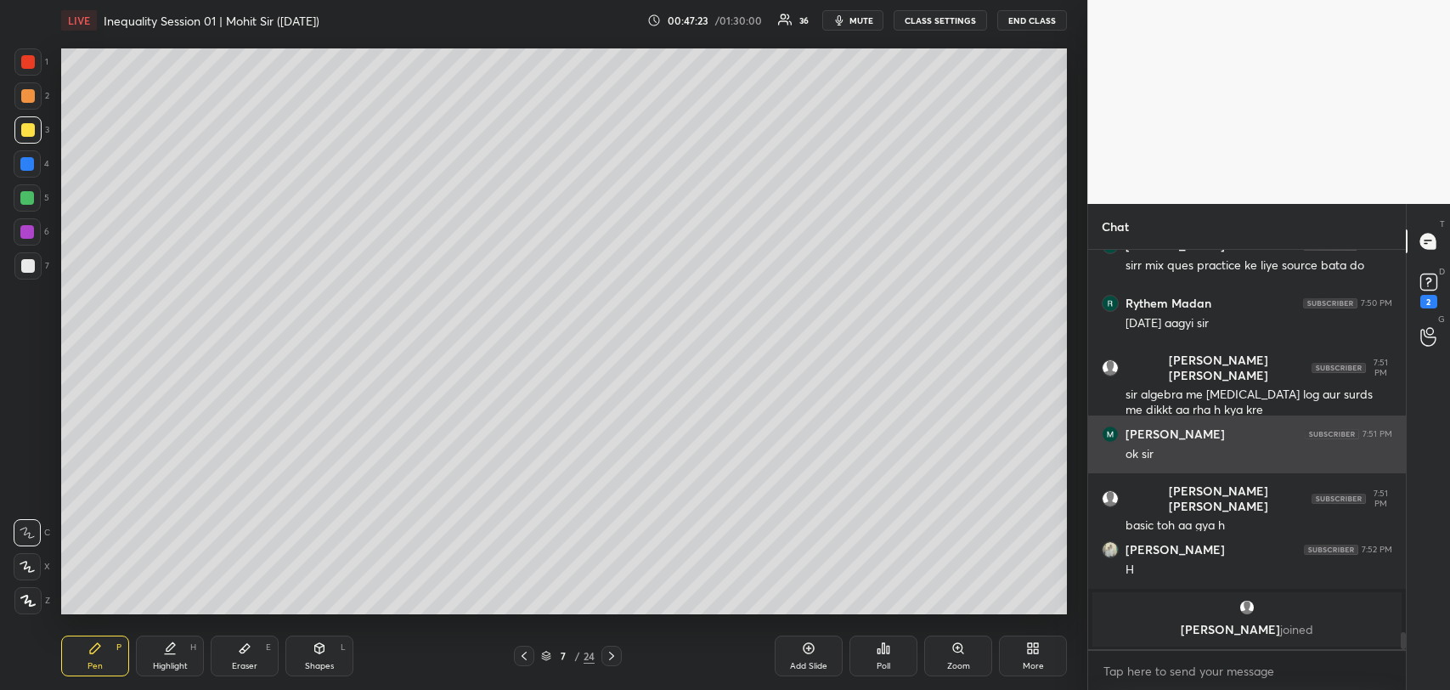
scroll to position [8959, 0]
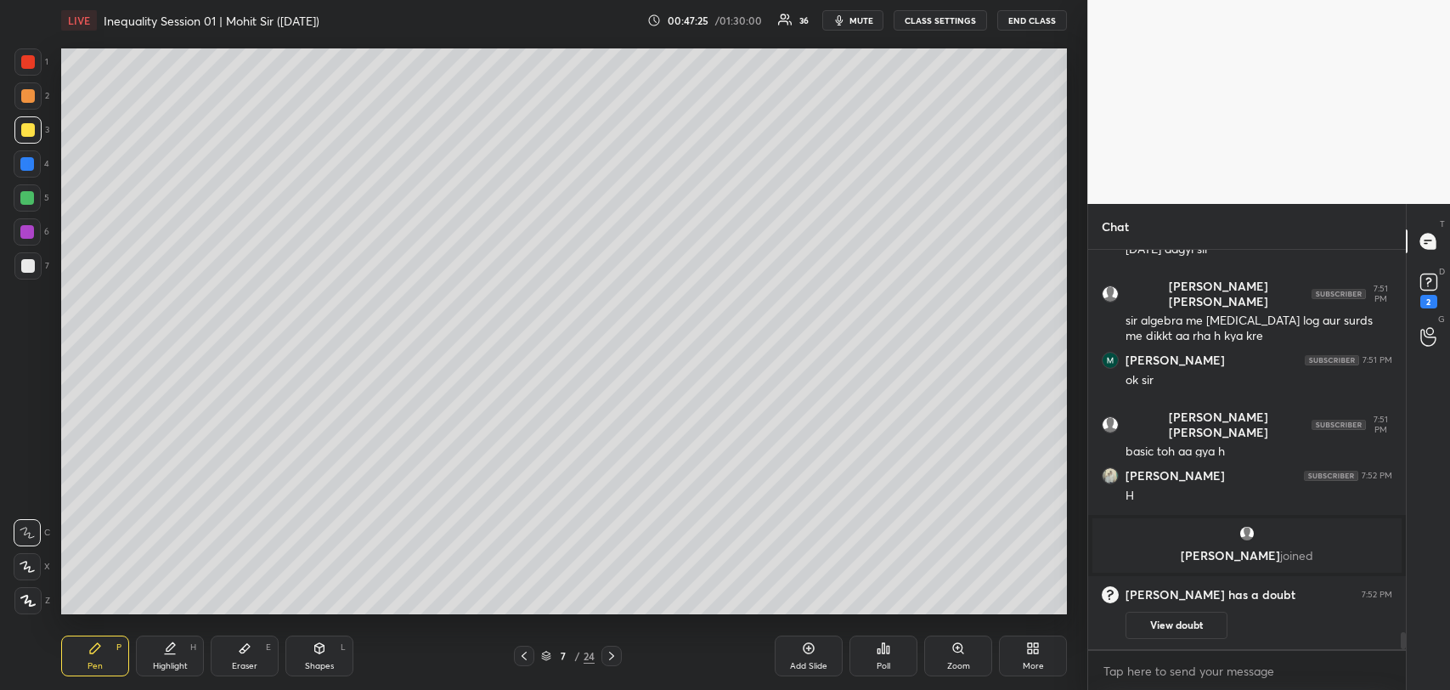
click at [616, 649] on icon at bounding box center [612, 656] width 14 height 14
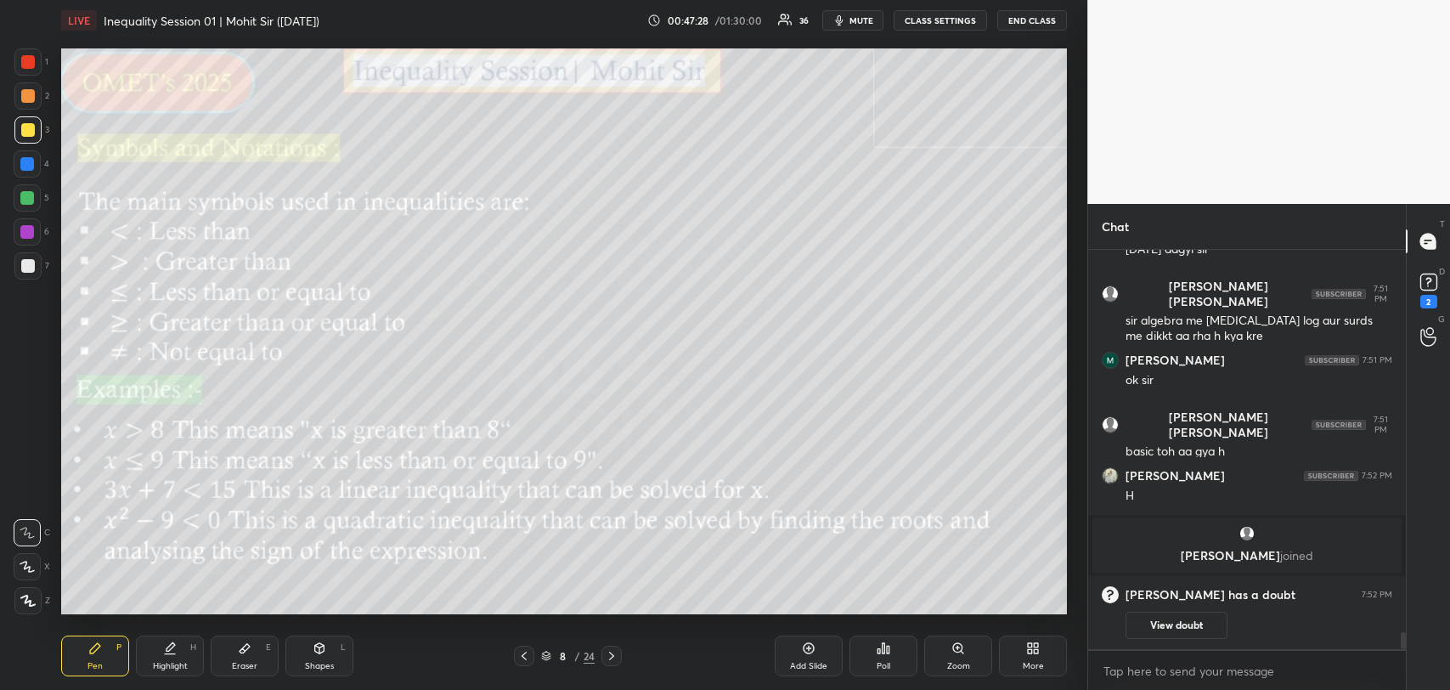
scroll to position [7690, 0]
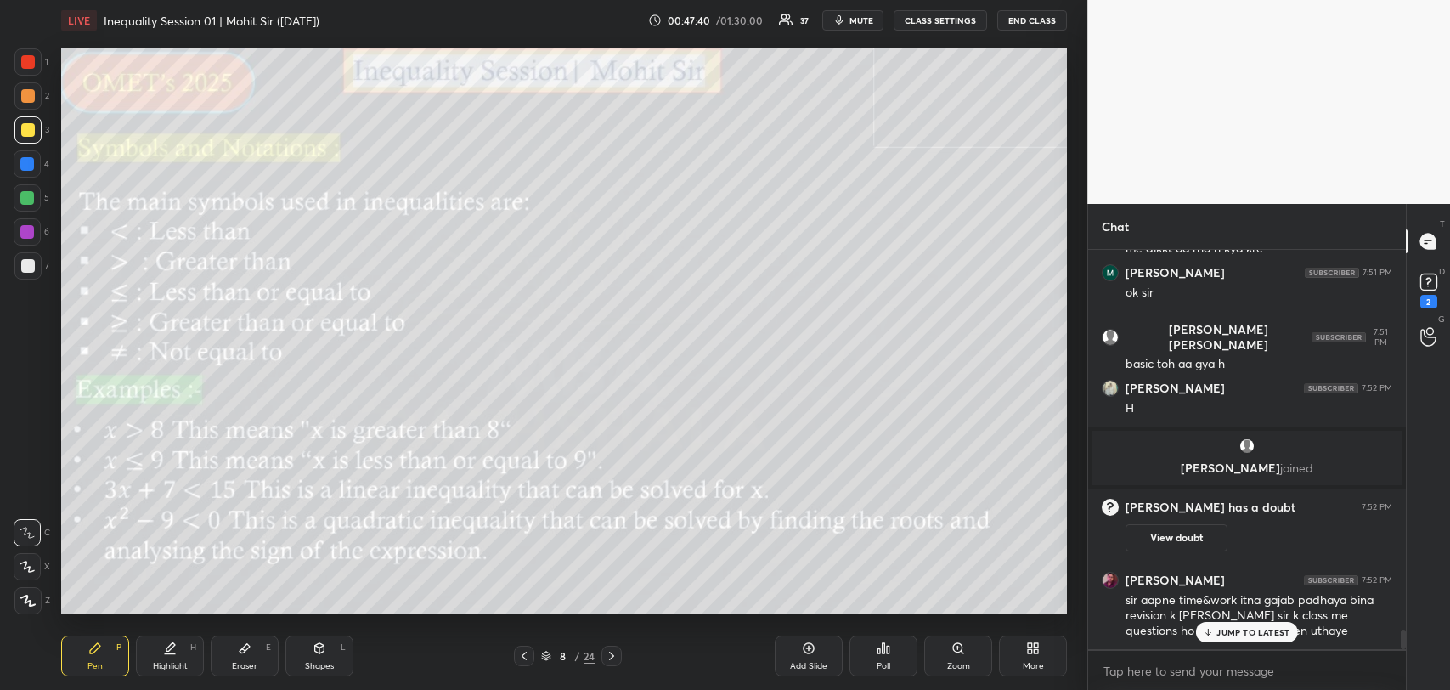
click at [523, 658] on icon at bounding box center [524, 656] width 14 height 14
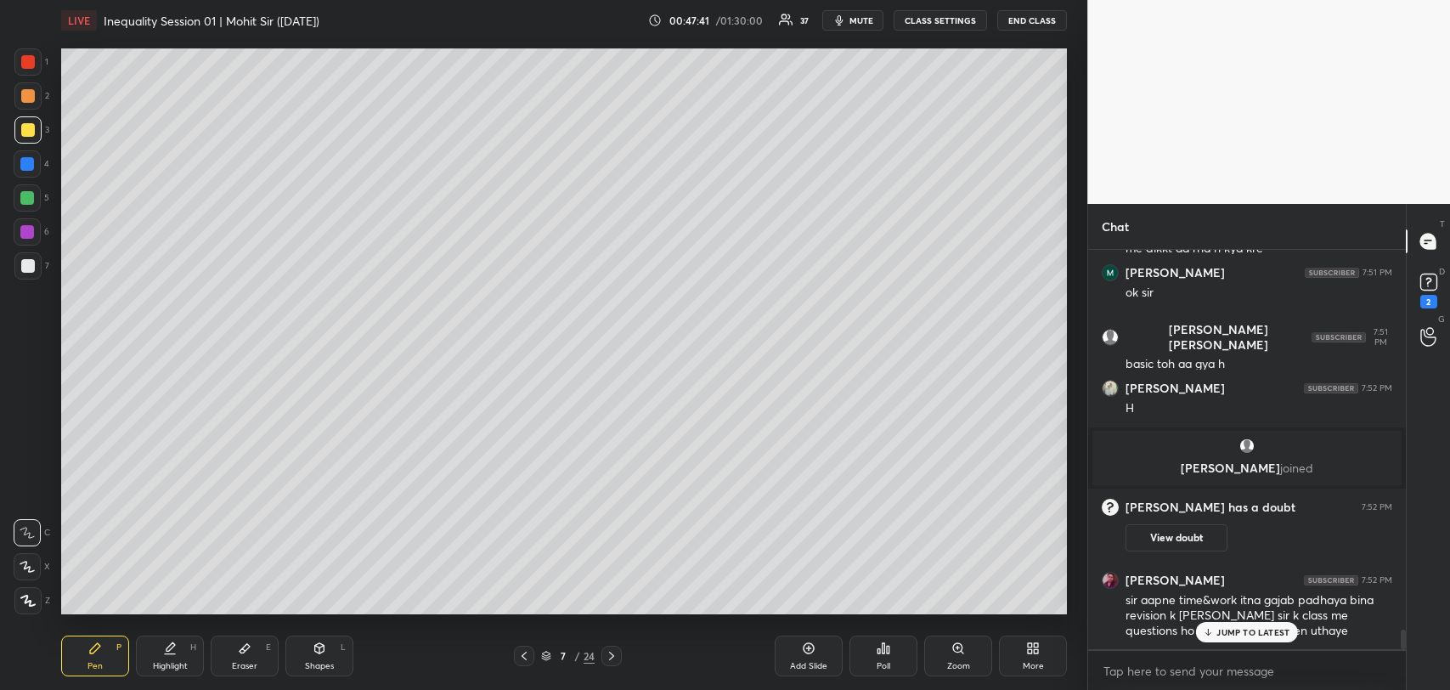
click at [807, 644] on icon at bounding box center [809, 648] width 14 height 14
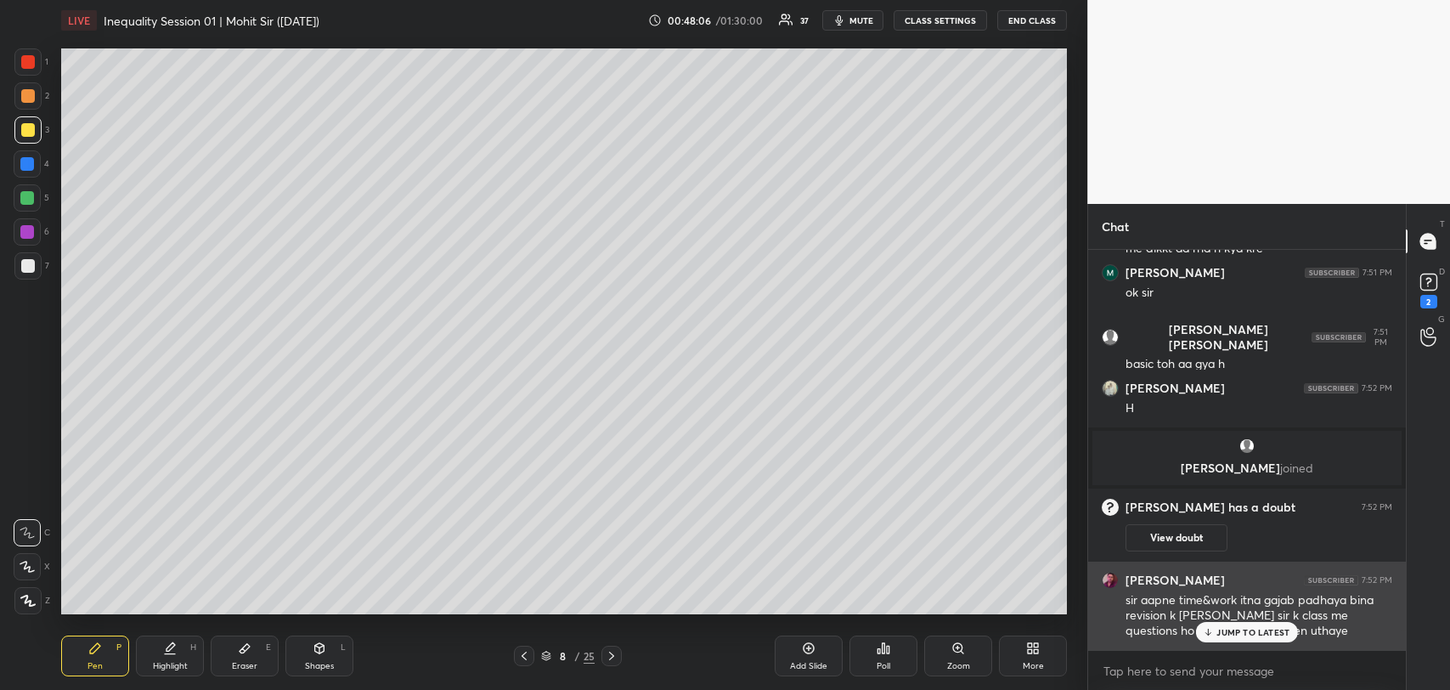
click at [1244, 627] on p "JUMP TO LATEST" at bounding box center [1253, 632] width 73 height 10
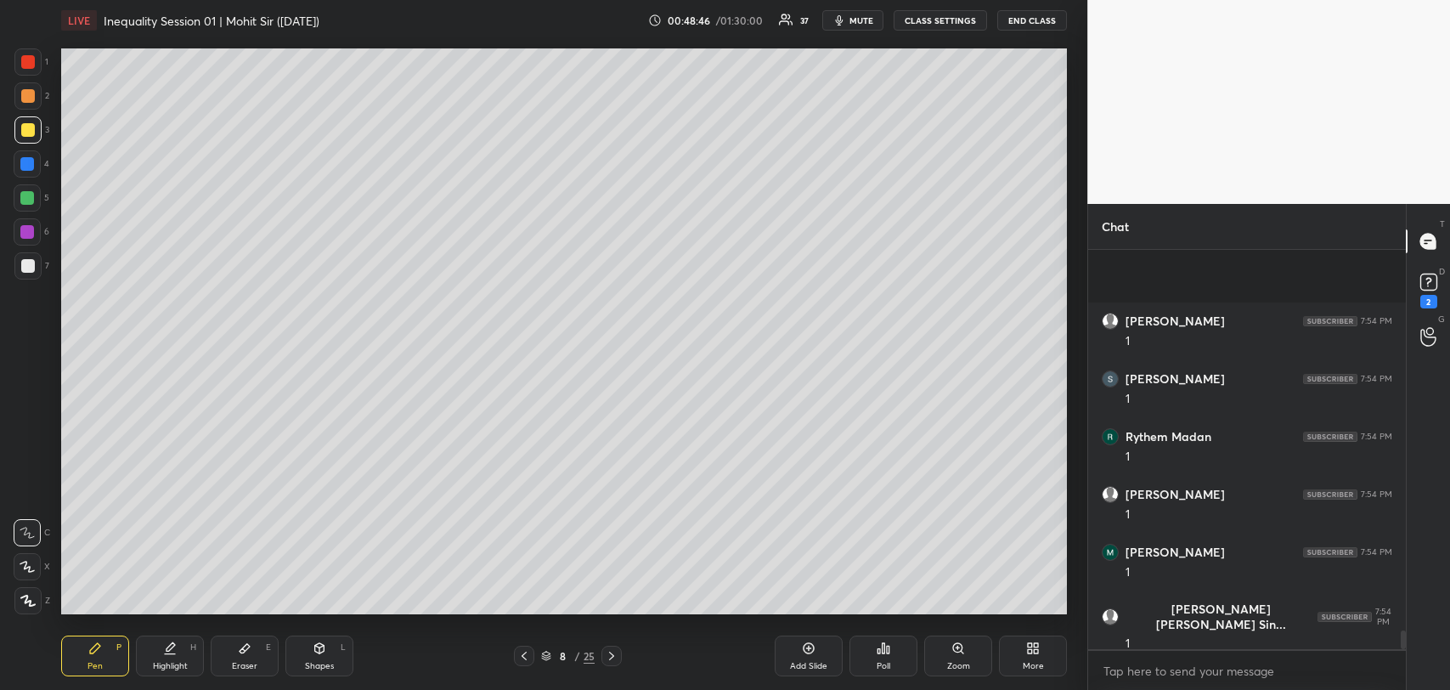
scroll to position [8442, 0]
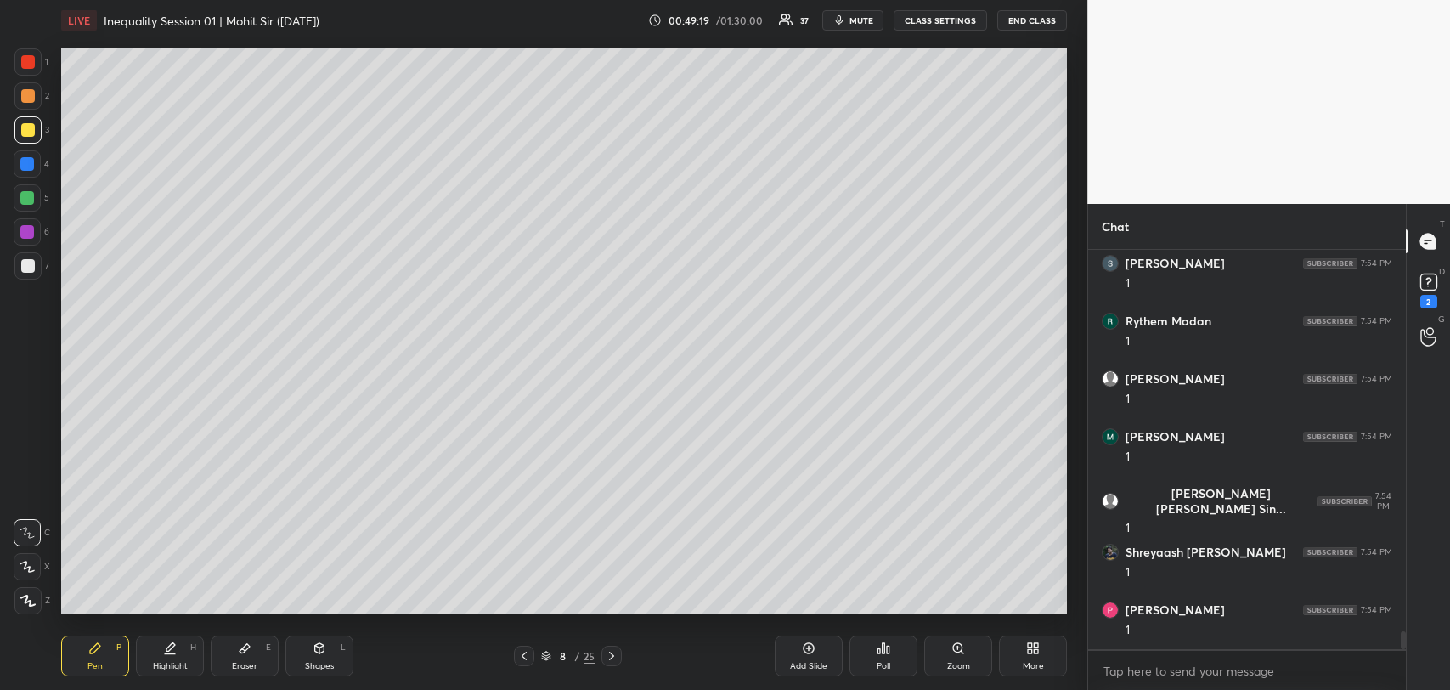
click at [25, 259] on div at bounding box center [28, 266] width 14 height 14
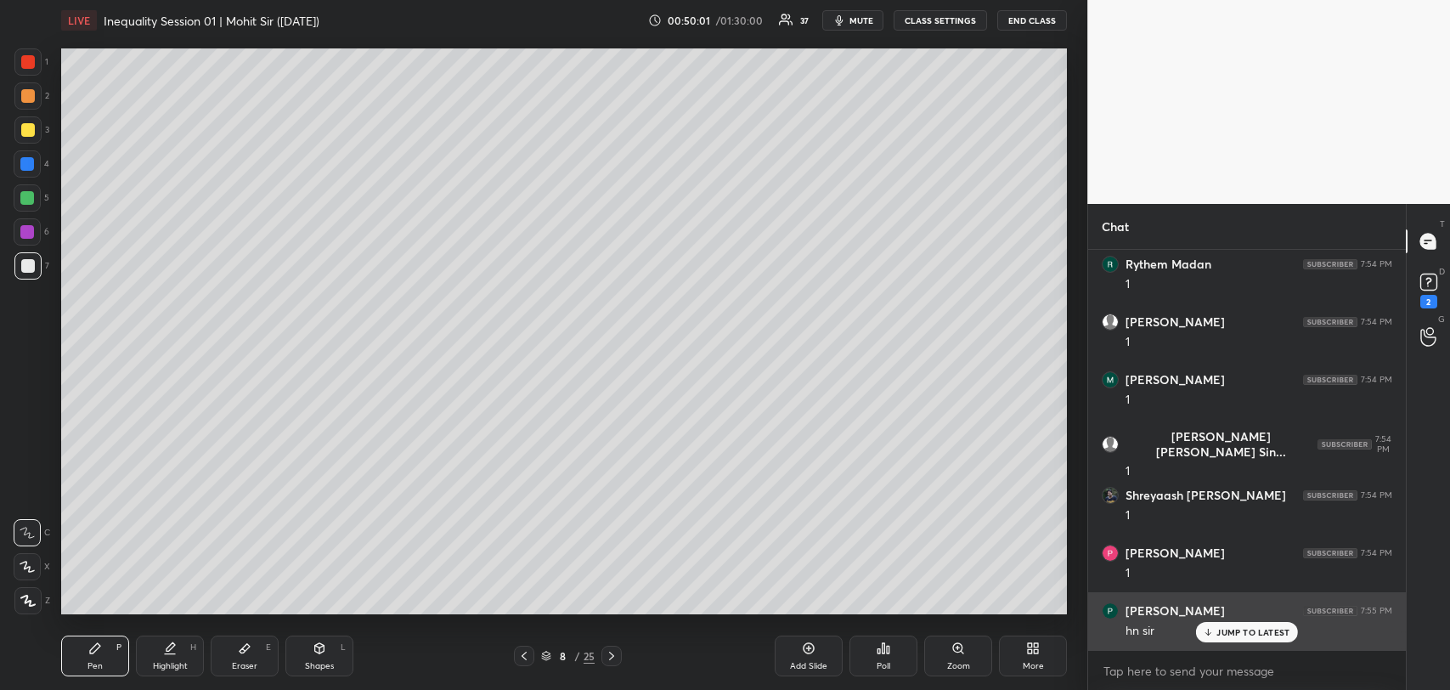
click at [1227, 628] on p "JUMP TO LATEST" at bounding box center [1253, 632] width 73 height 10
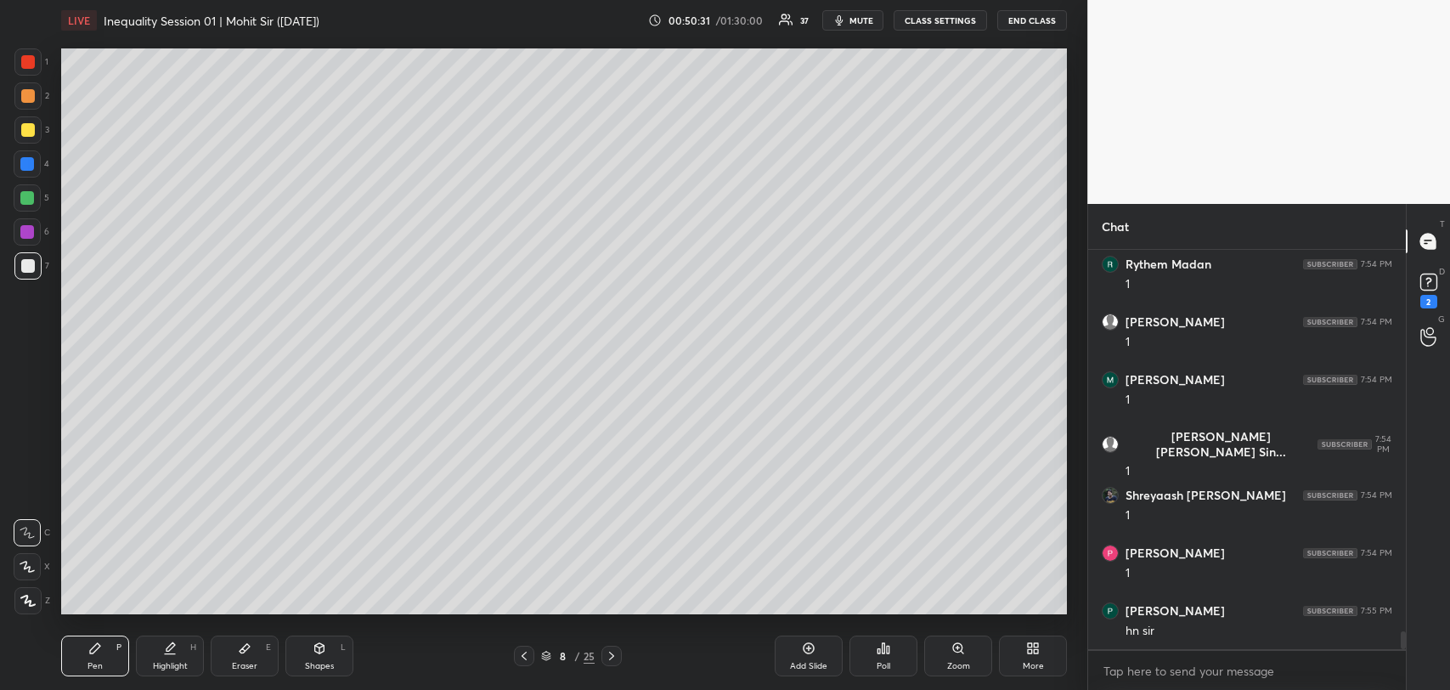
click at [239, 653] on icon at bounding box center [245, 648] width 14 height 14
click at [102, 653] on div "Pen P" at bounding box center [95, 656] width 68 height 41
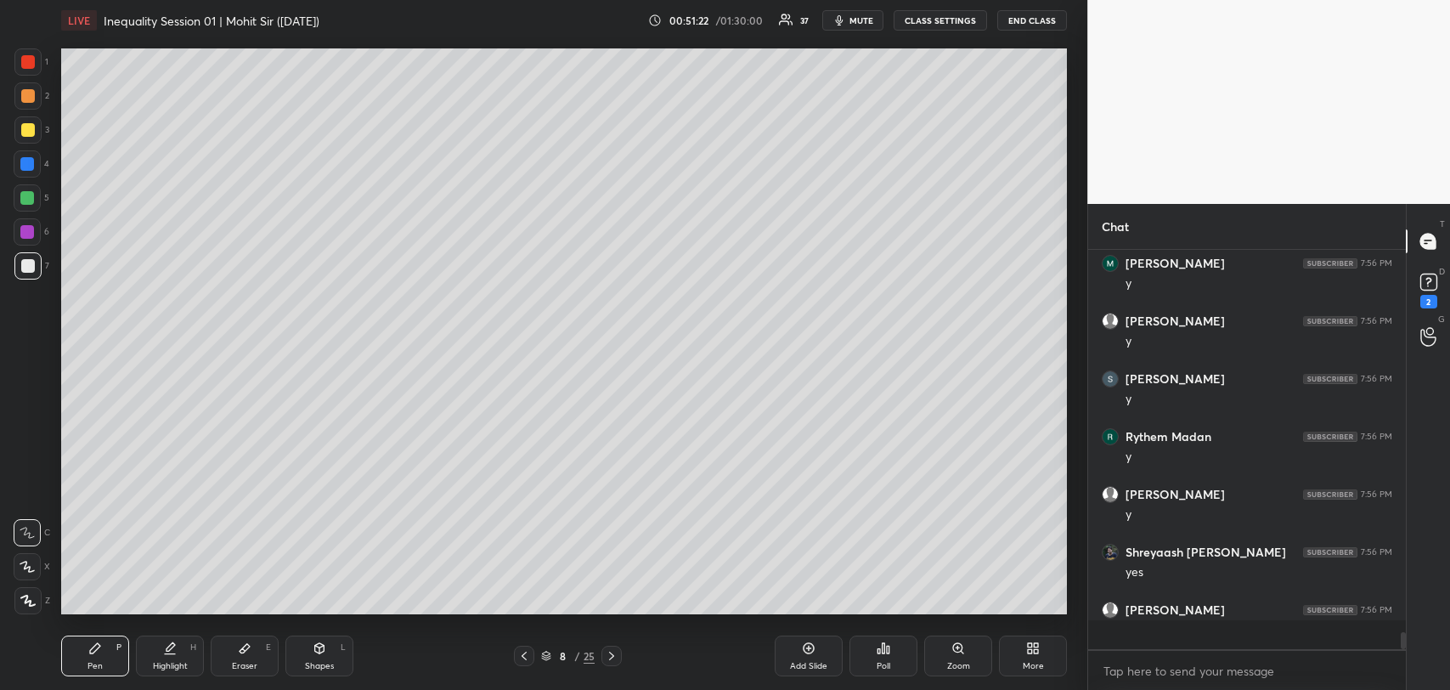
scroll to position [394, 313]
click at [31, 127] on div at bounding box center [28, 130] width 14 height 14
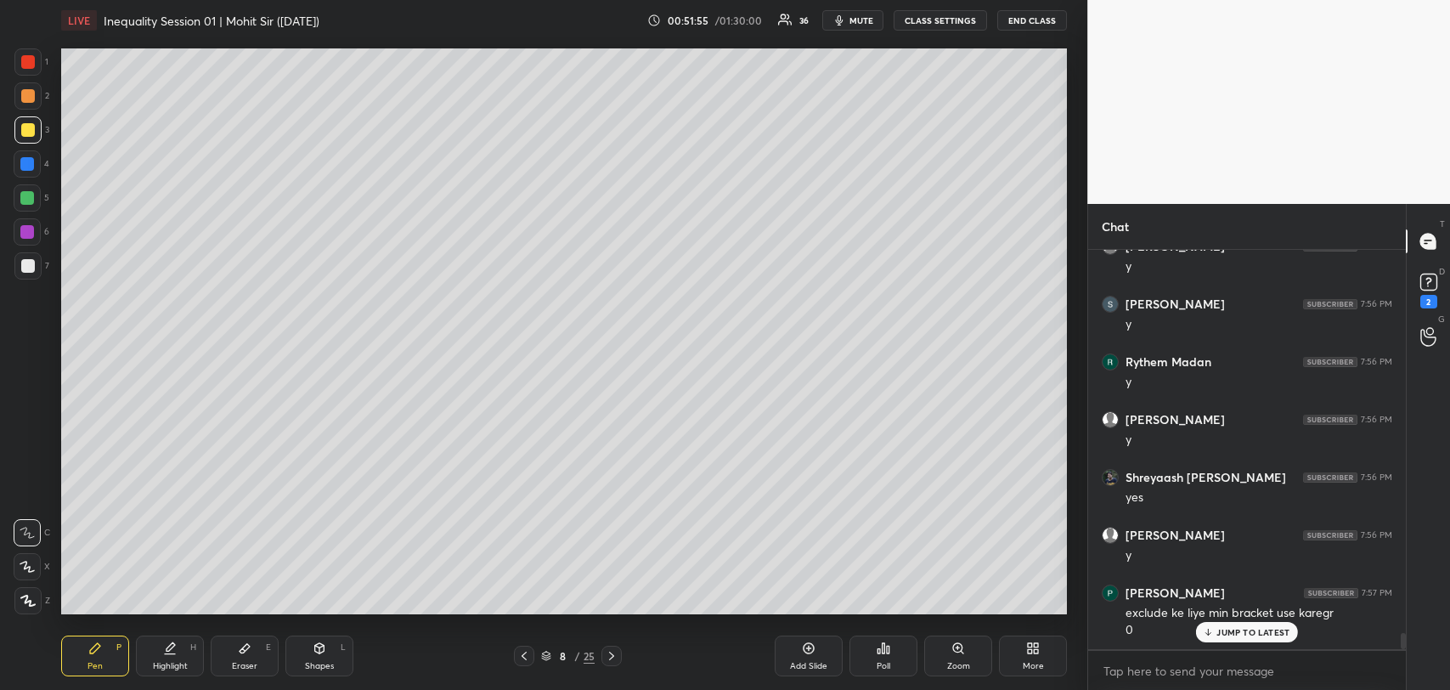
scroll to position [9267, 0]
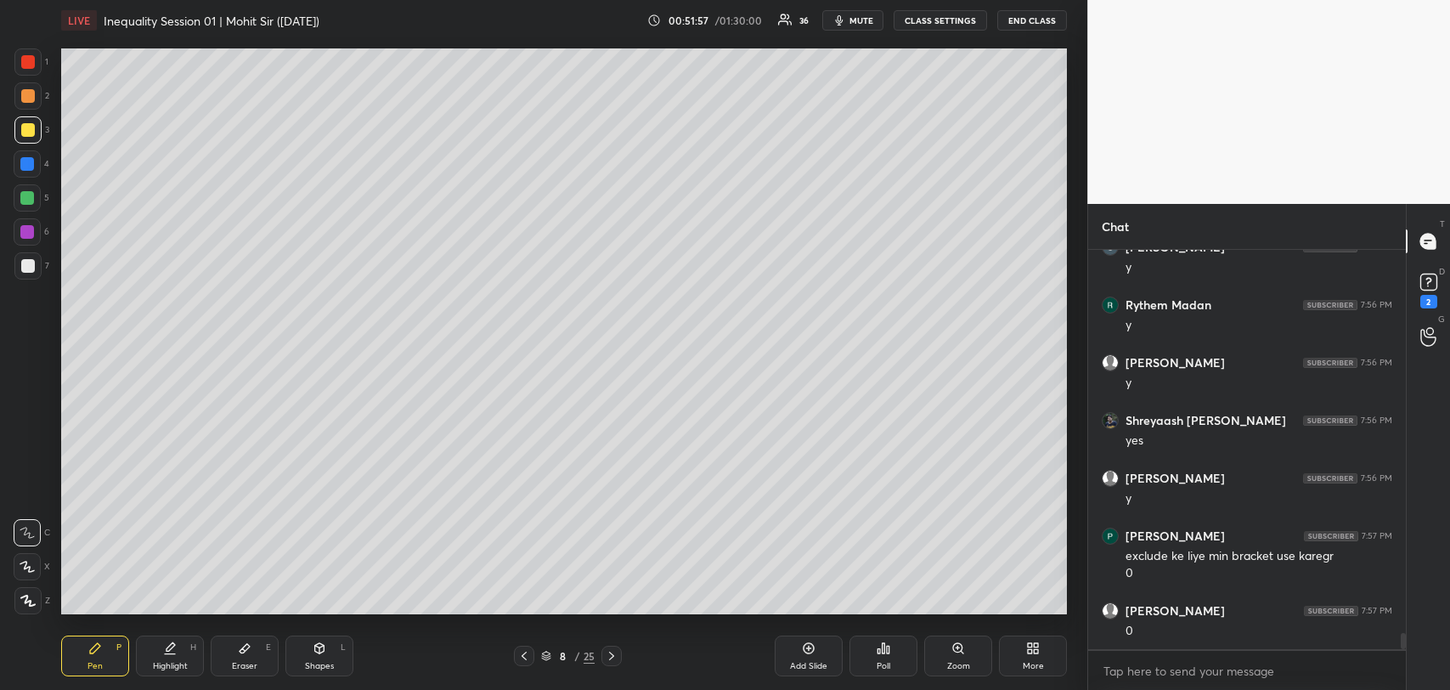
click at [1243, 681] on div "1" at bounding box center [1259, 689] width 267 height 17
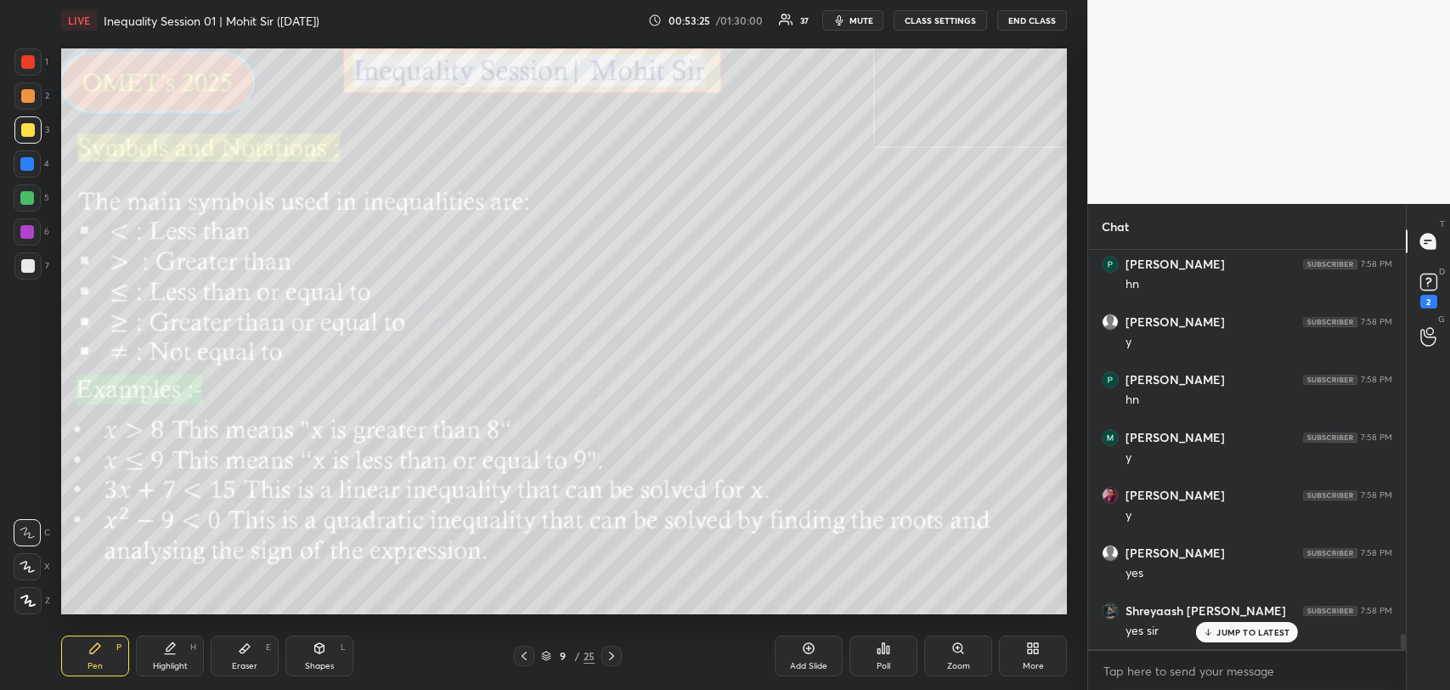
scroll to position [10423, 0]
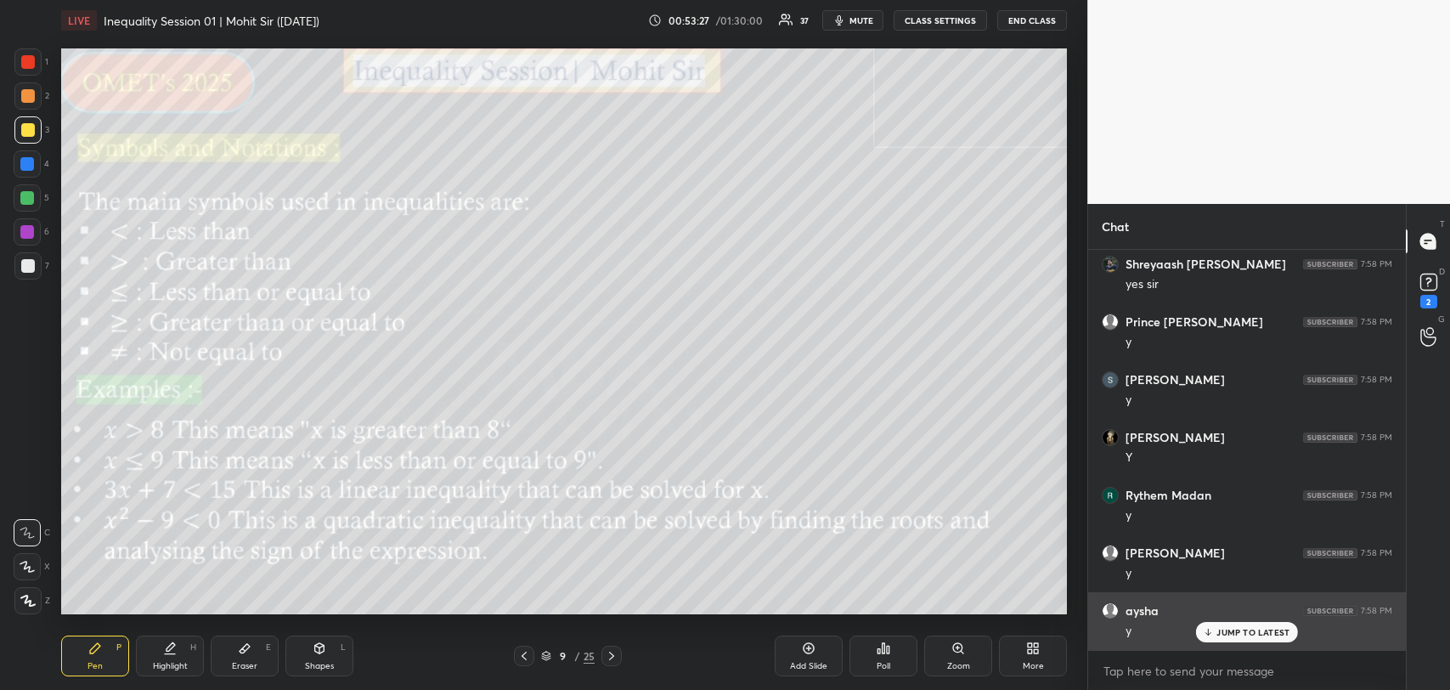
click at [1257, 630] on p "JUMP TO LATEST" at bounding box center [1253, 632] width 73 height 10
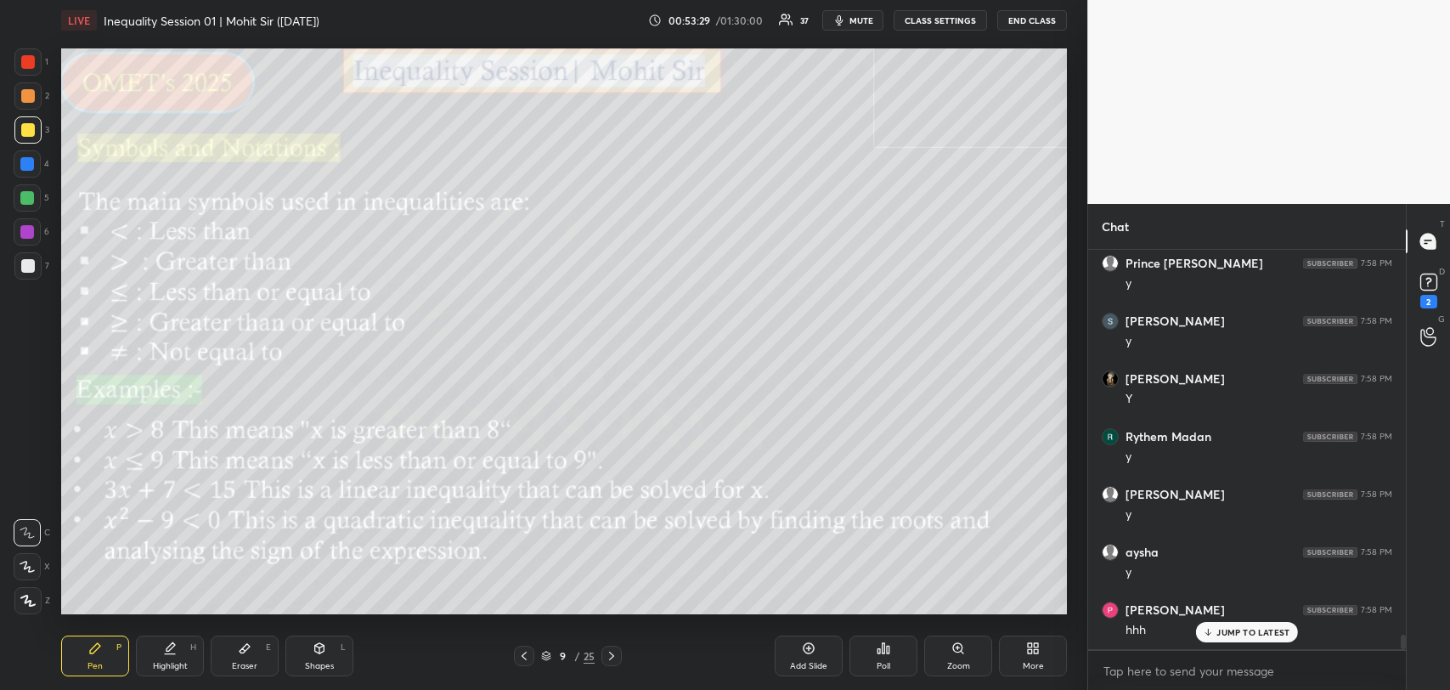
scroll to position [10538, 0]
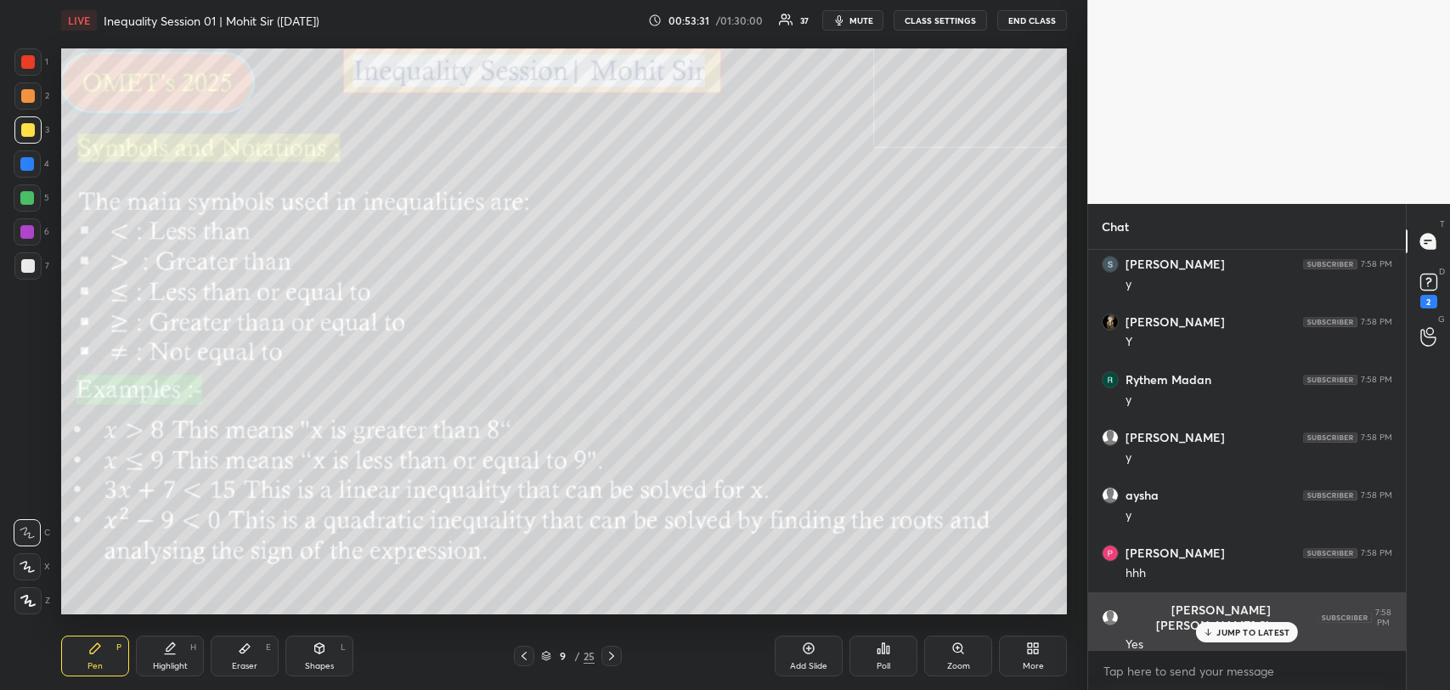
click at [1212, 627] on icon at bounding box center [1208, 632] width 11 height 10
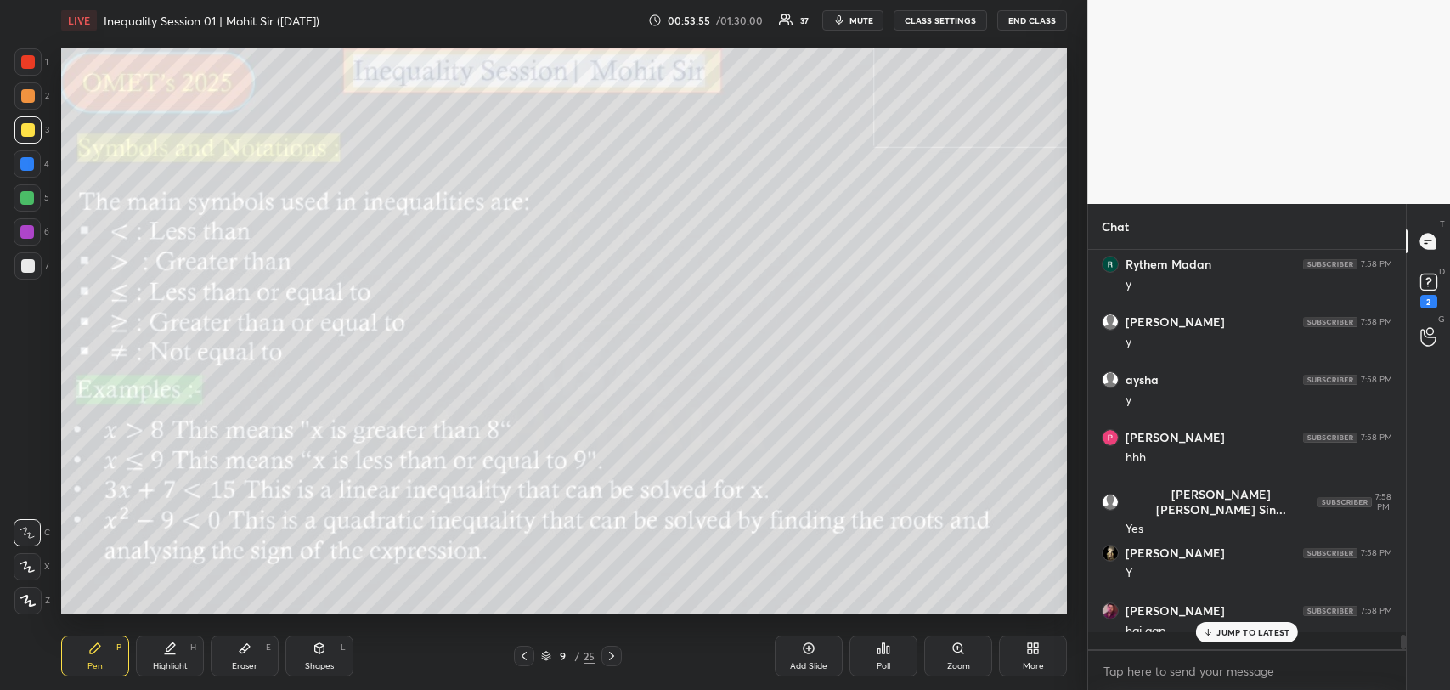
scroll to position [10654, 0]
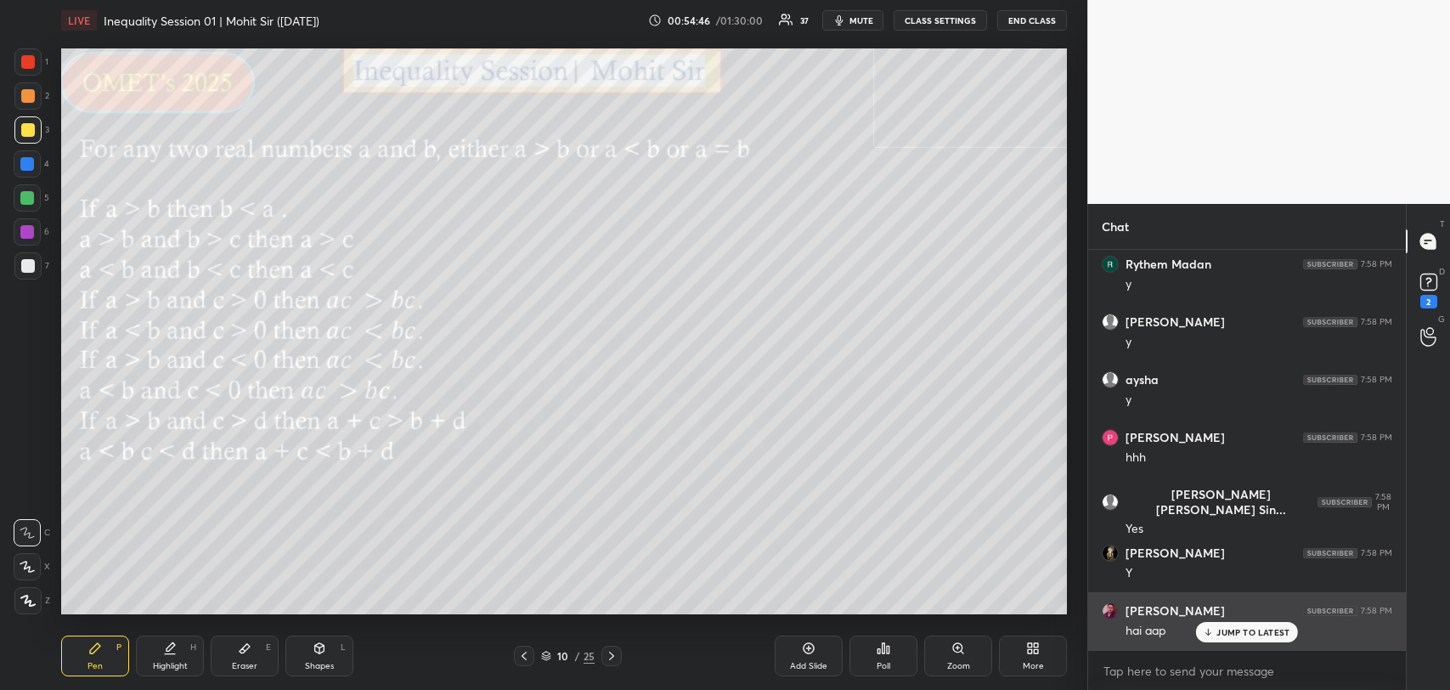
click at [1238, 631] on p "JUMP TO LATEST" at bounding box center [1253, 632] width 73 height 10
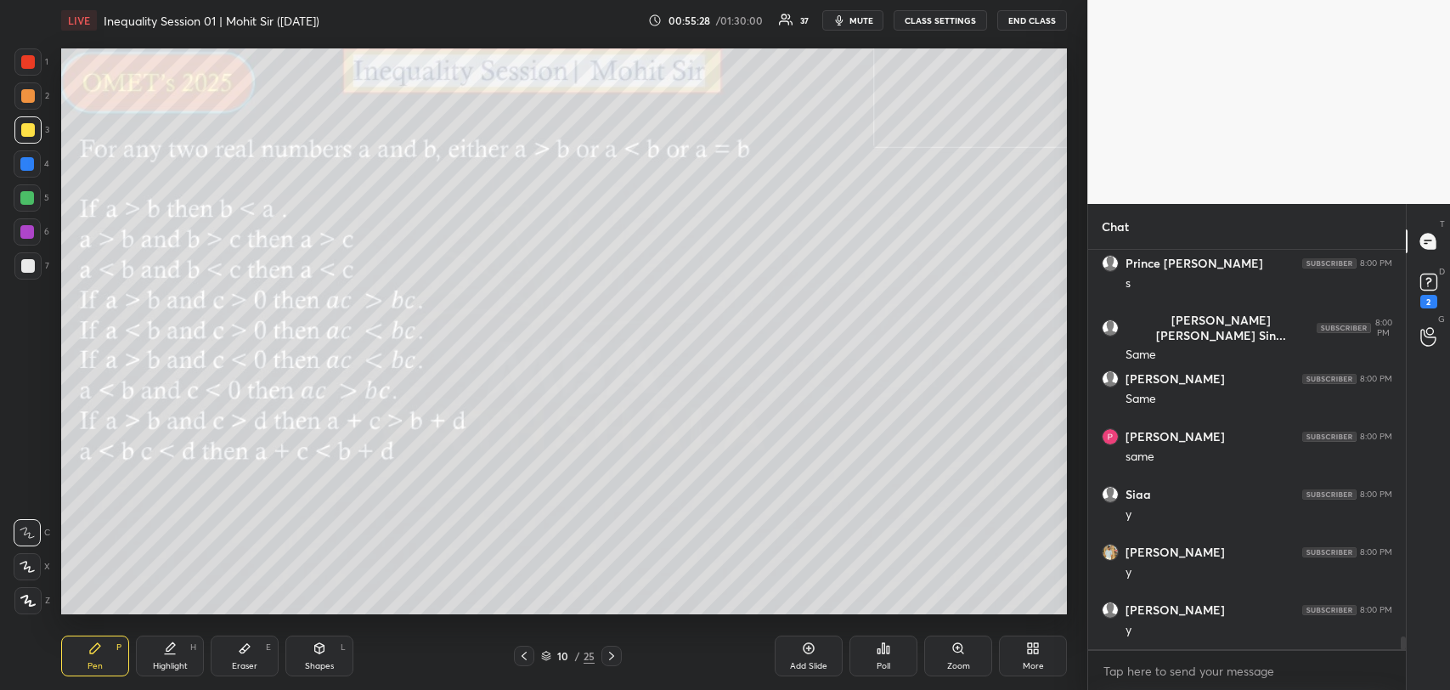
scroll to position [11809, 0]
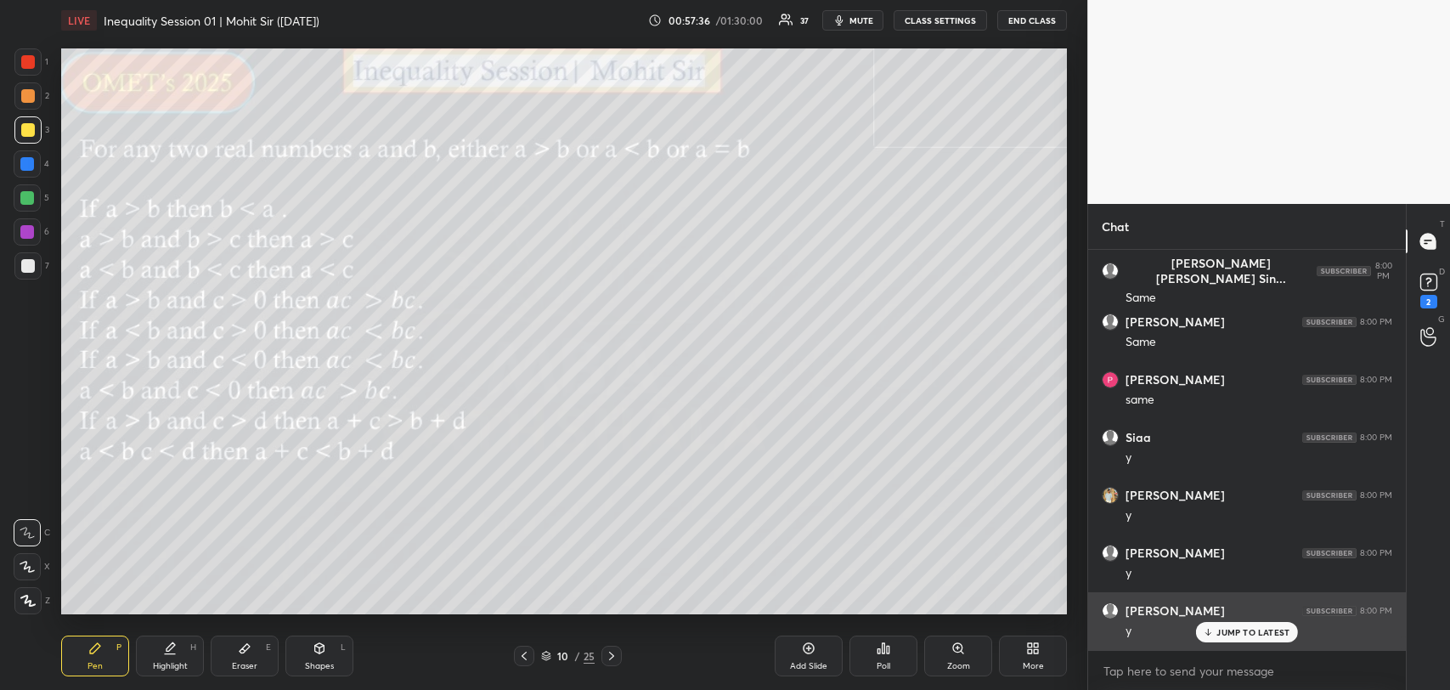
click at [1229, 627] on p "JUMP TO LATEST" at bounding box center [1253, 632] width 73 height 10
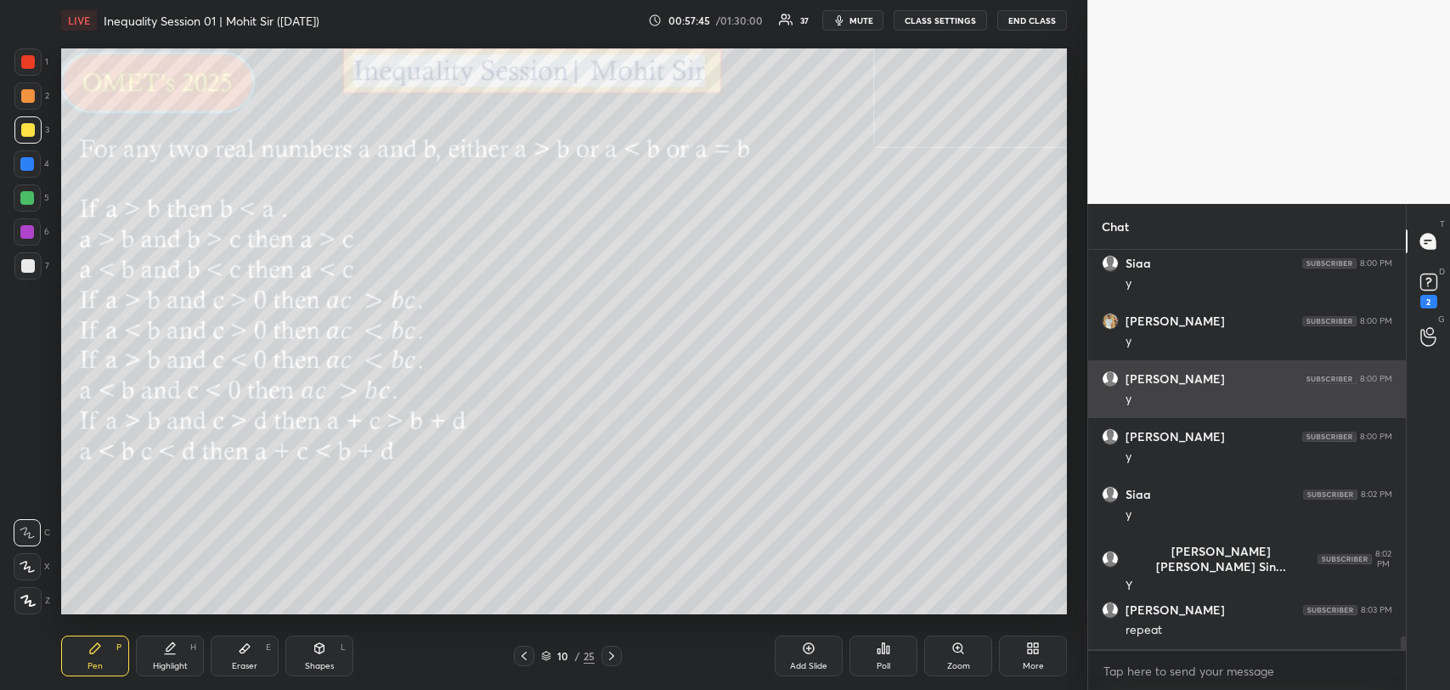
scroll to position [12040, 0]
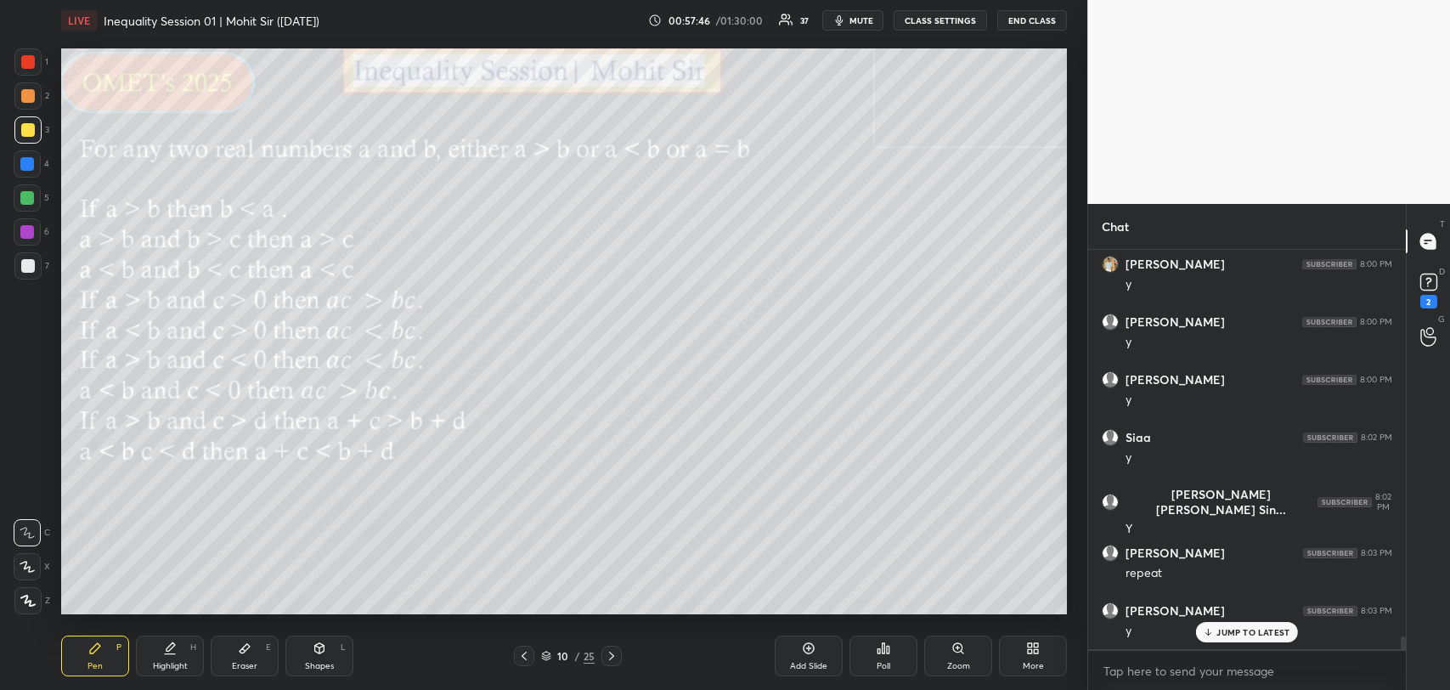
click at [802, 658] on div "Add Slide" at bounding box center [809, 656] width 68 height 41
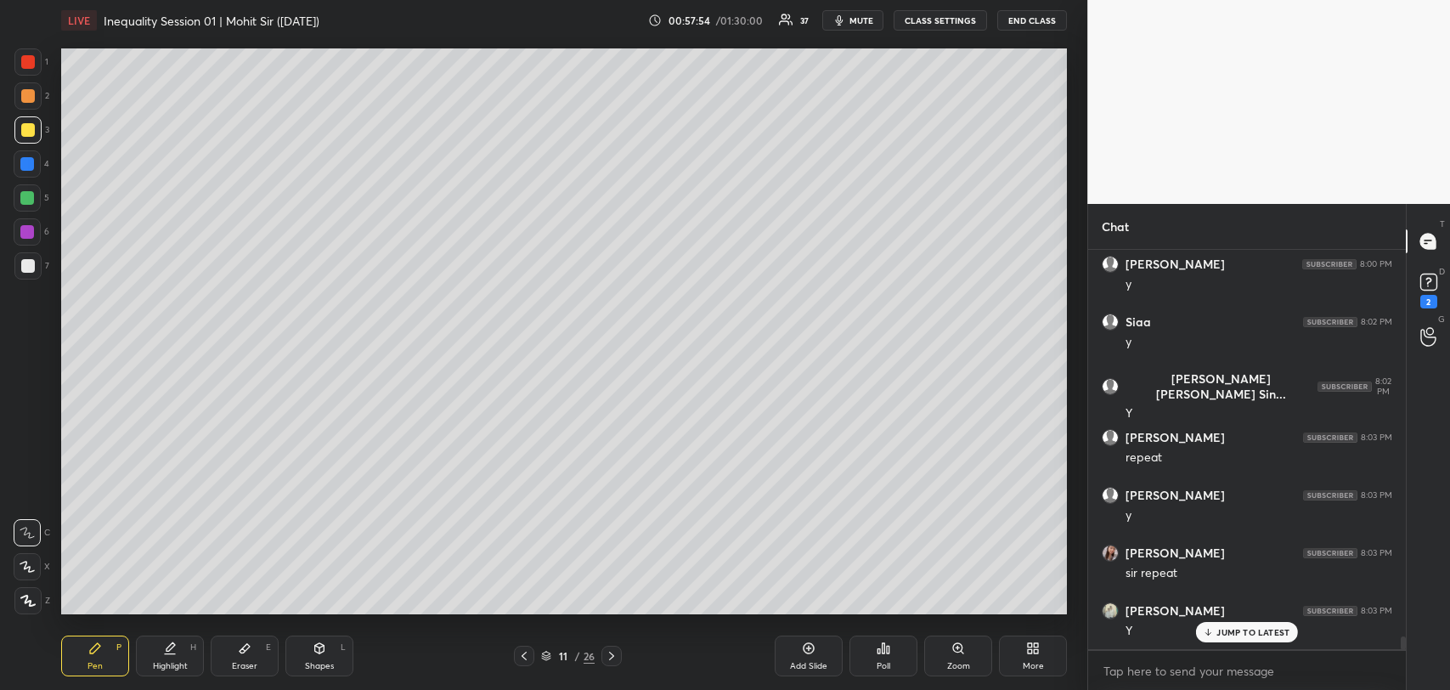
scroll to position [12214, 0]
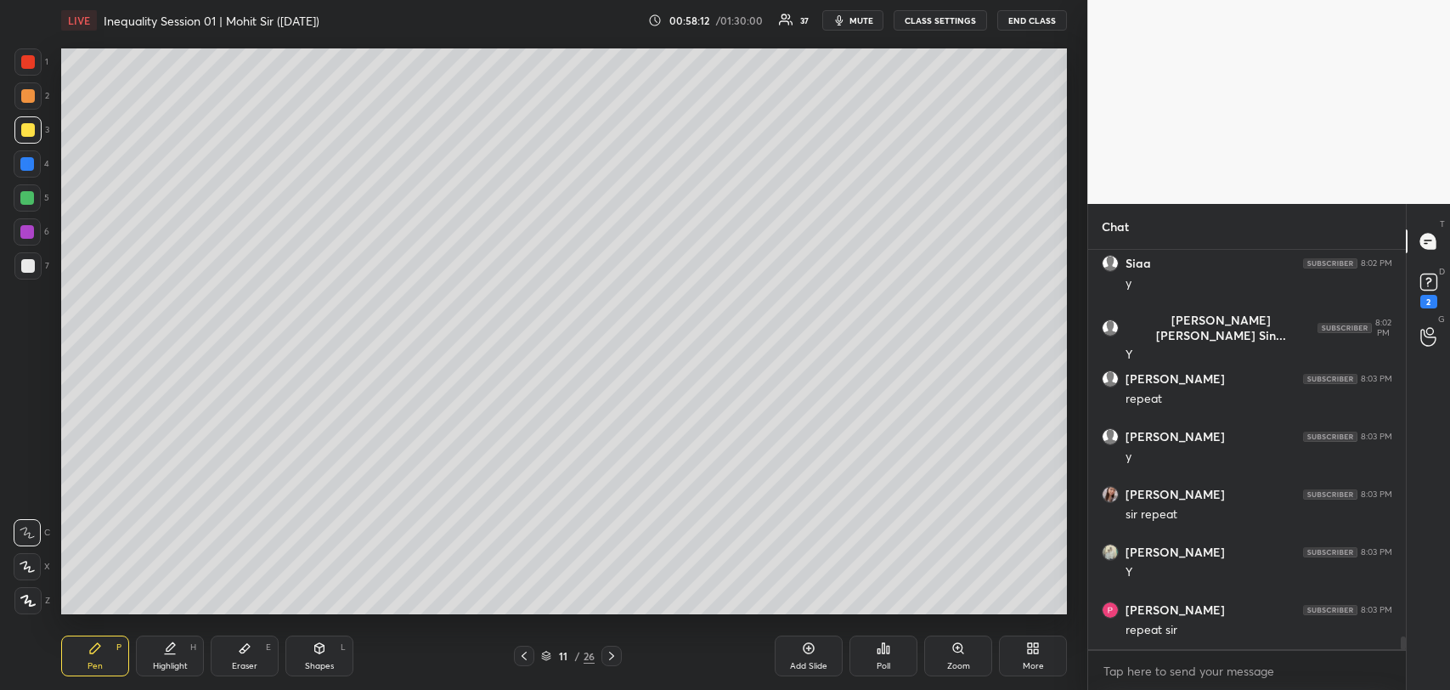
click at [250, 647] on icon at bounding box center [245, 648] width 14 height 14
click at [94, 641] on icon at bounding box center [95, 648] width 14 height 14
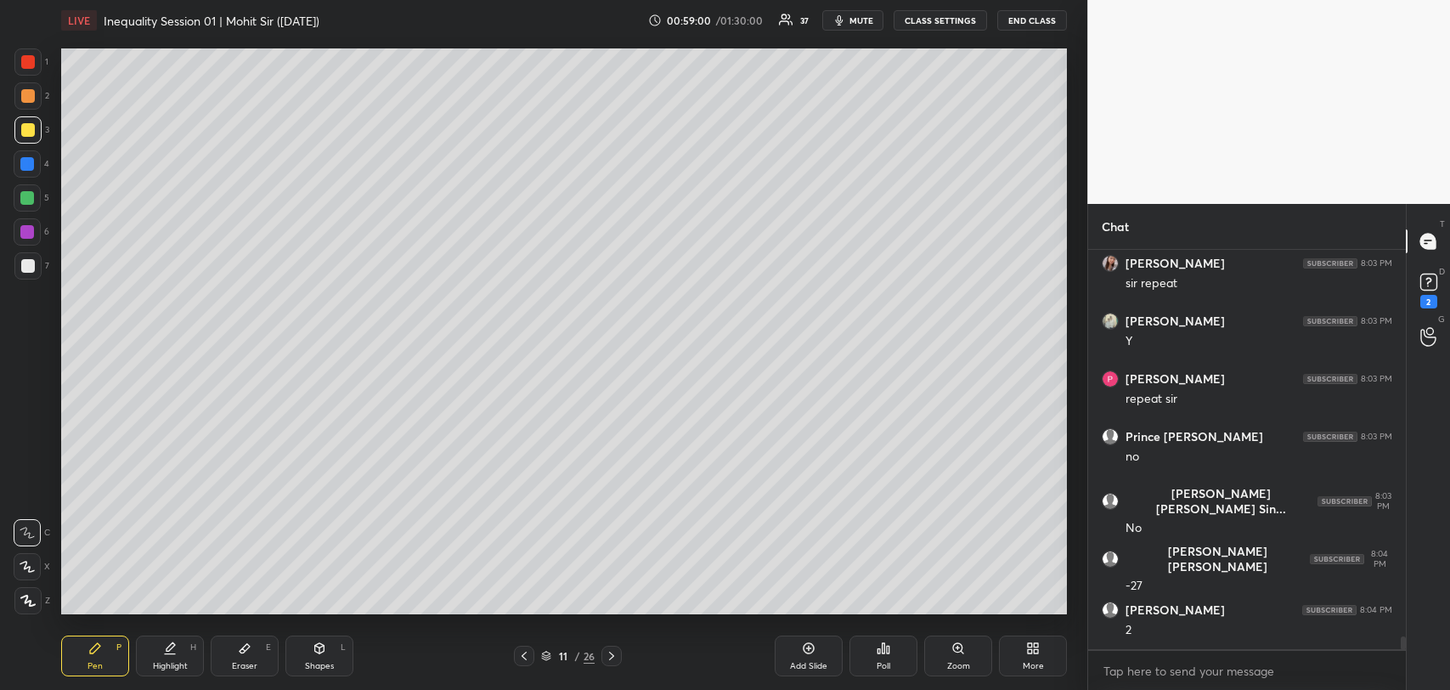
scroll to position [12502, 0]
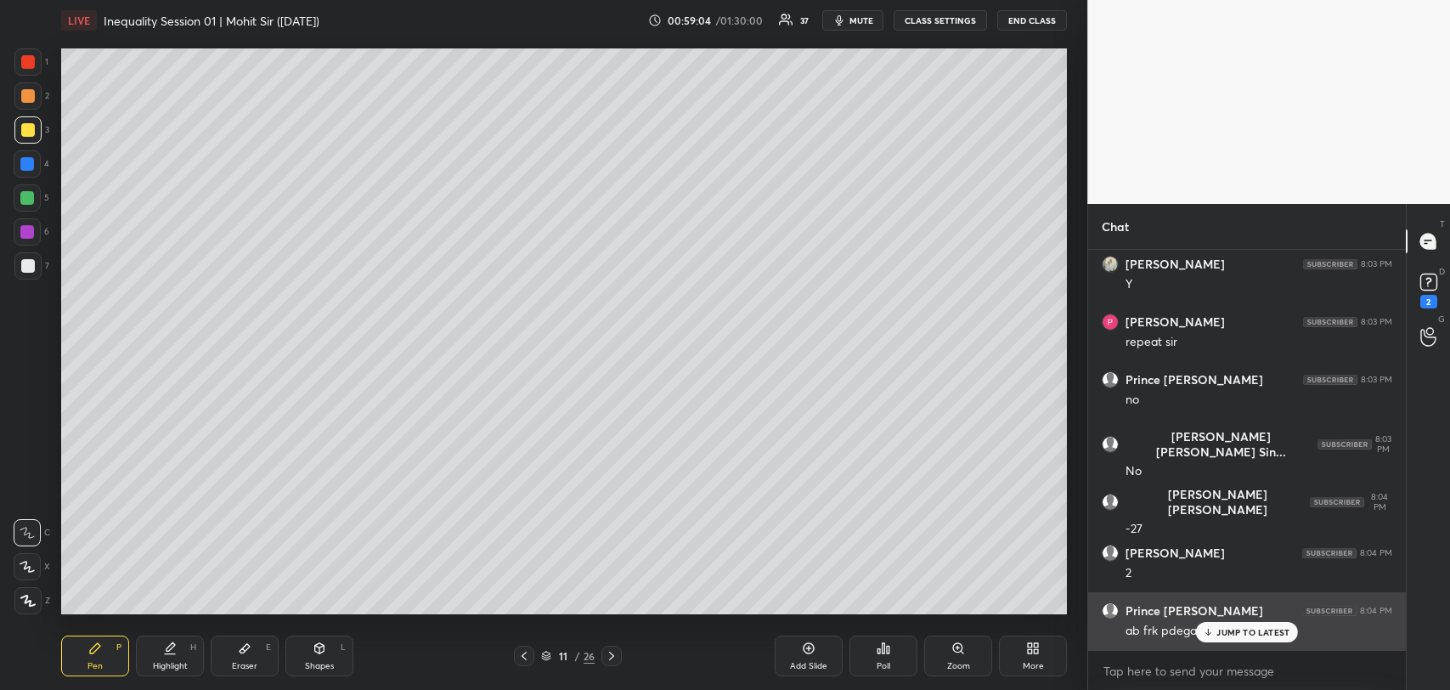
click at [1223, 630] on p "JUMP TO LATEST" at bounding box center [1253, 632] width 73 height 10
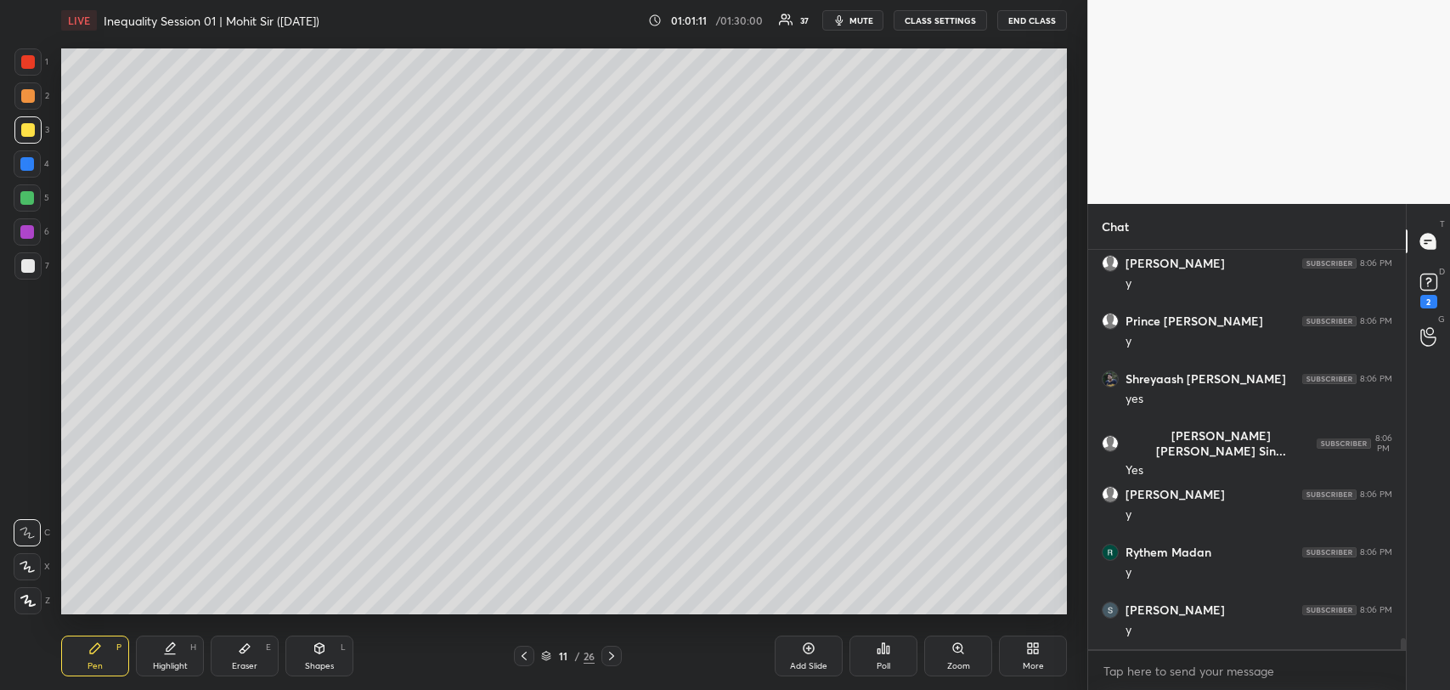
scroll to position [13658, 0]
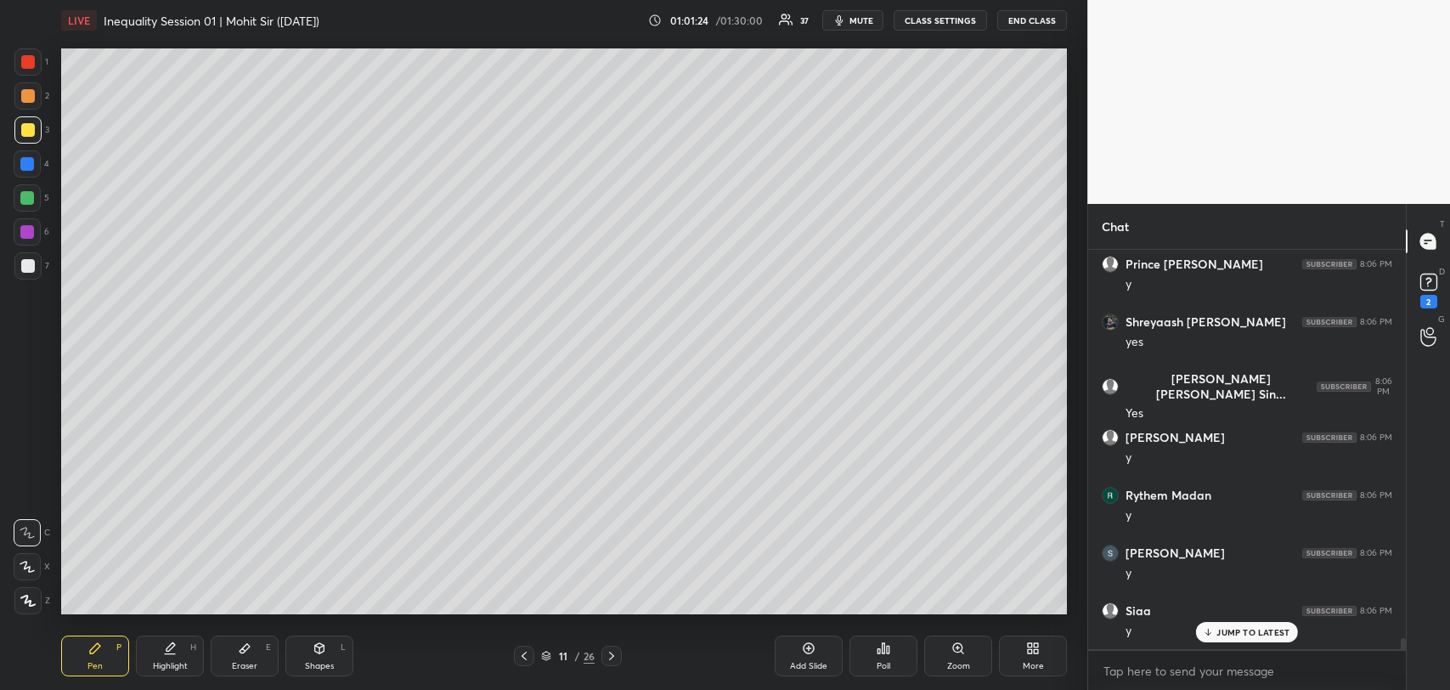
click at [527, 655] on icon at bounding box center [524, 656] width 14 height 14
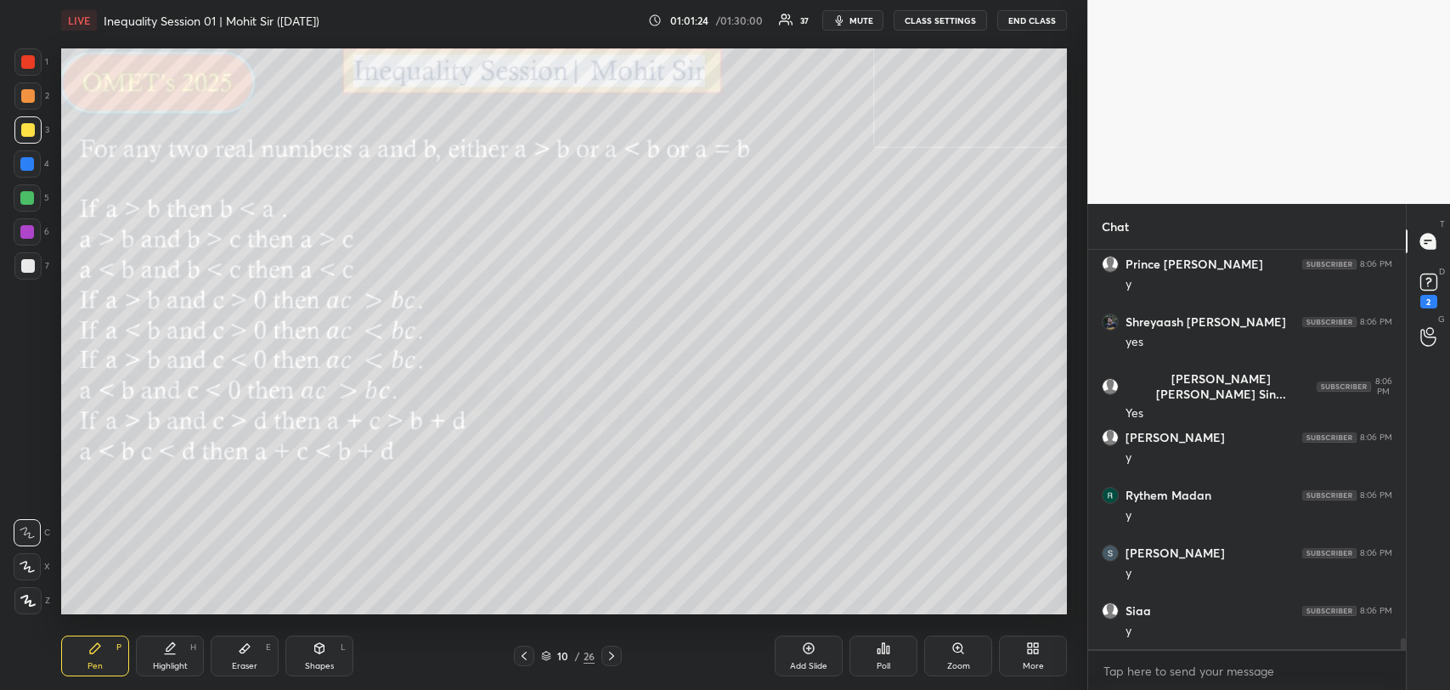
scroll to position [13717, 0]
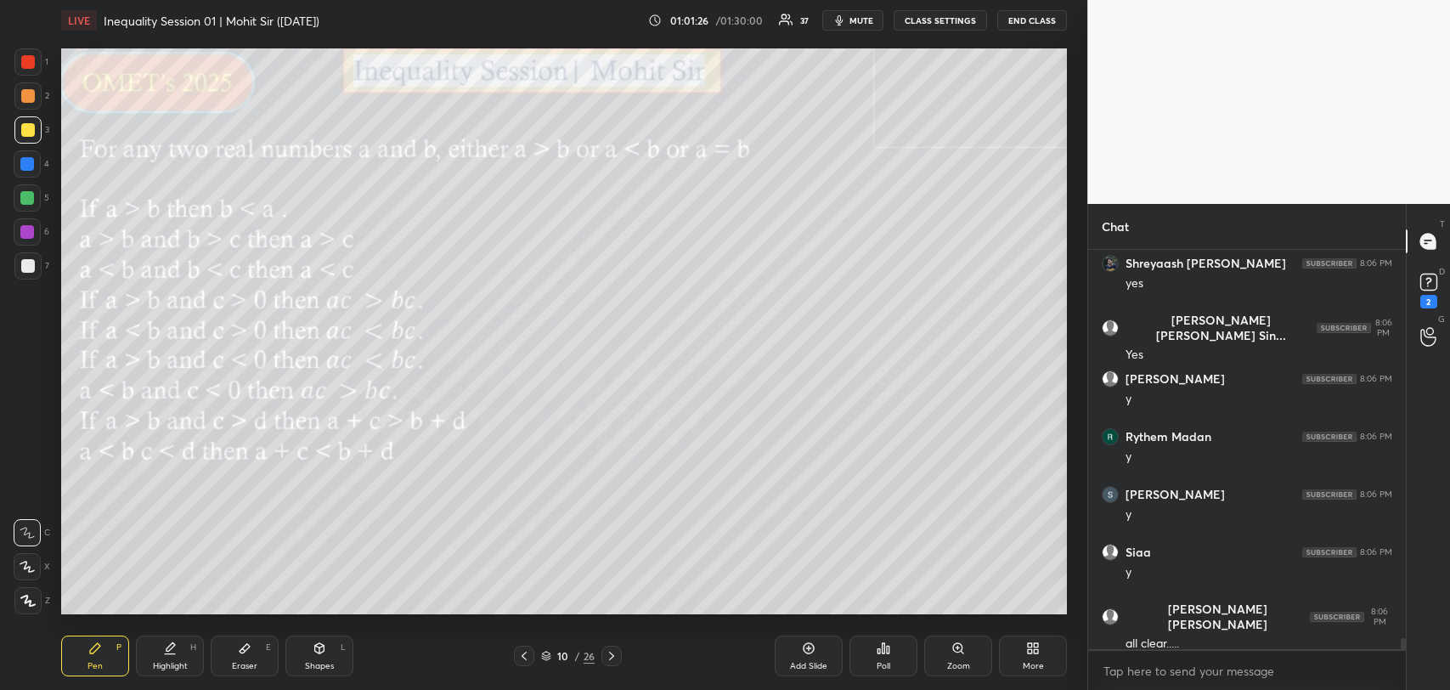
click at [610, 661] on icon at bounding box center [612, 656] width 14 height 14
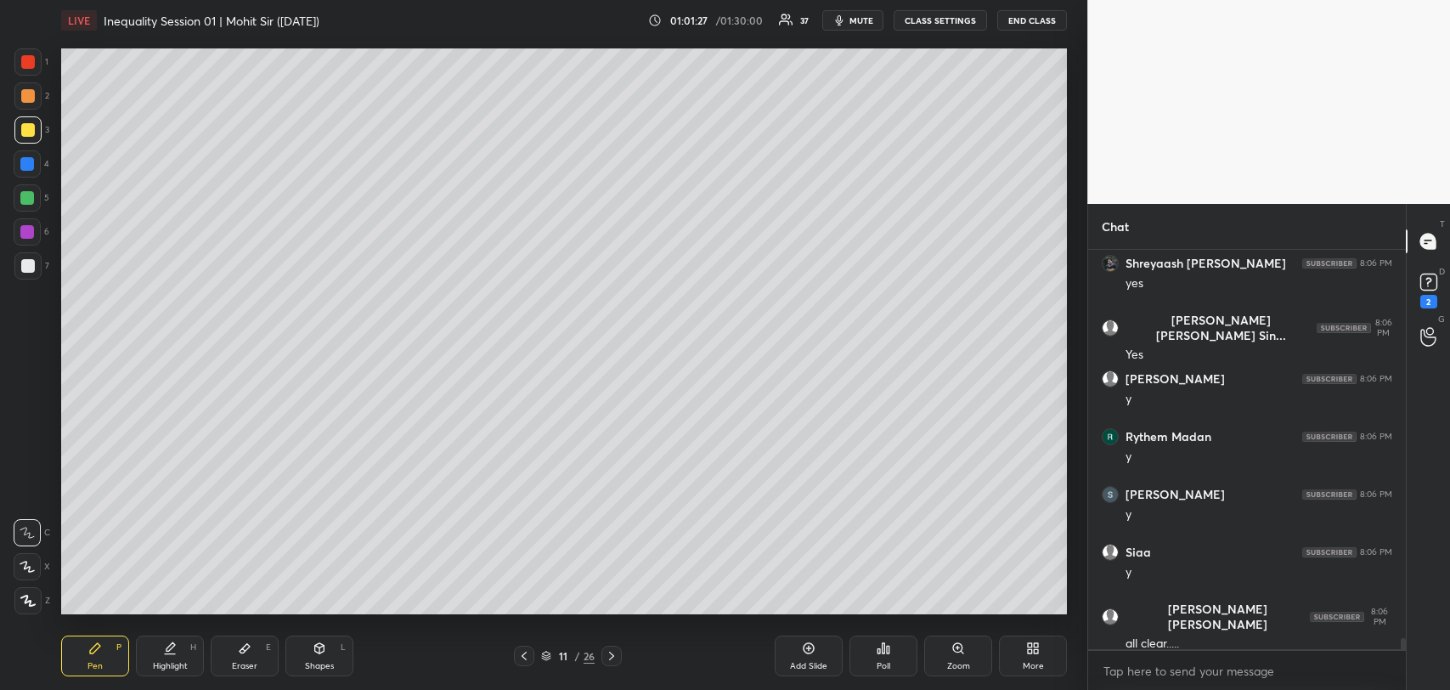
click at [613, 652] on icon at bounding box center [612, 656] width 14 height 14
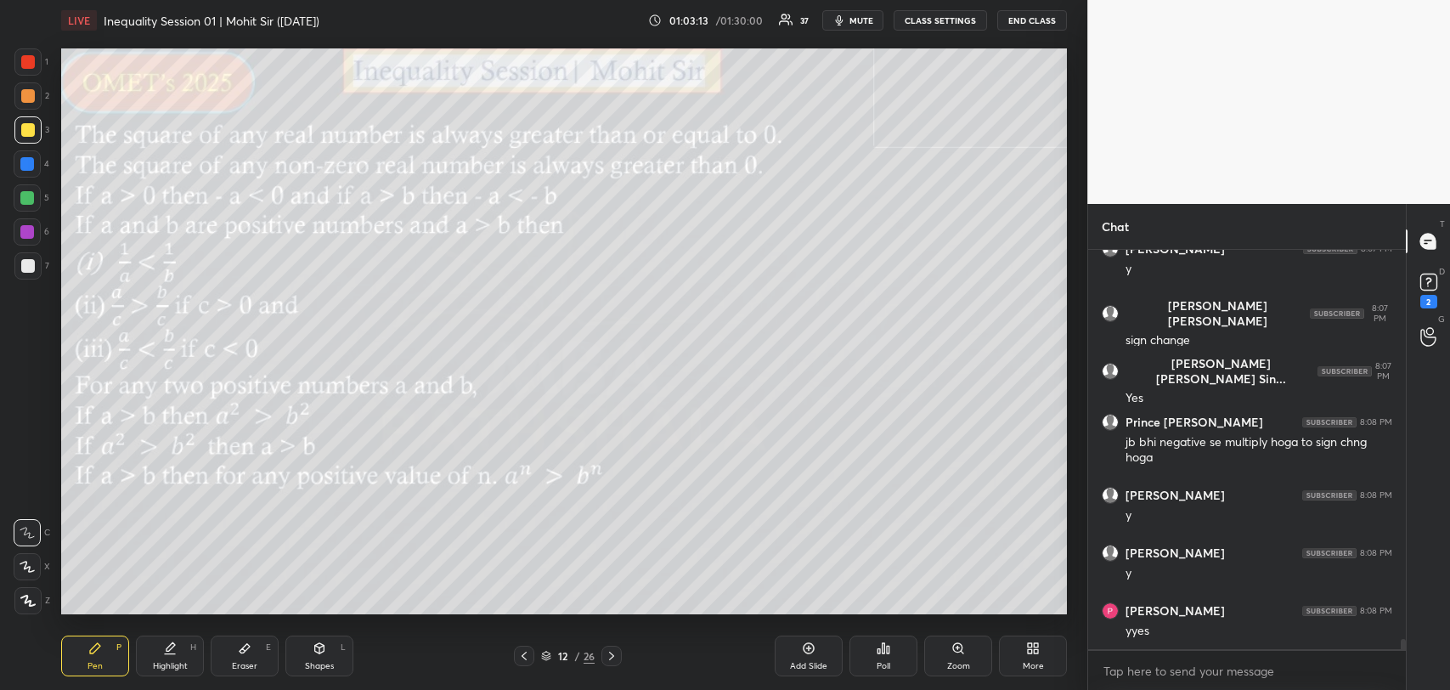
scroll to position [14945, 0]
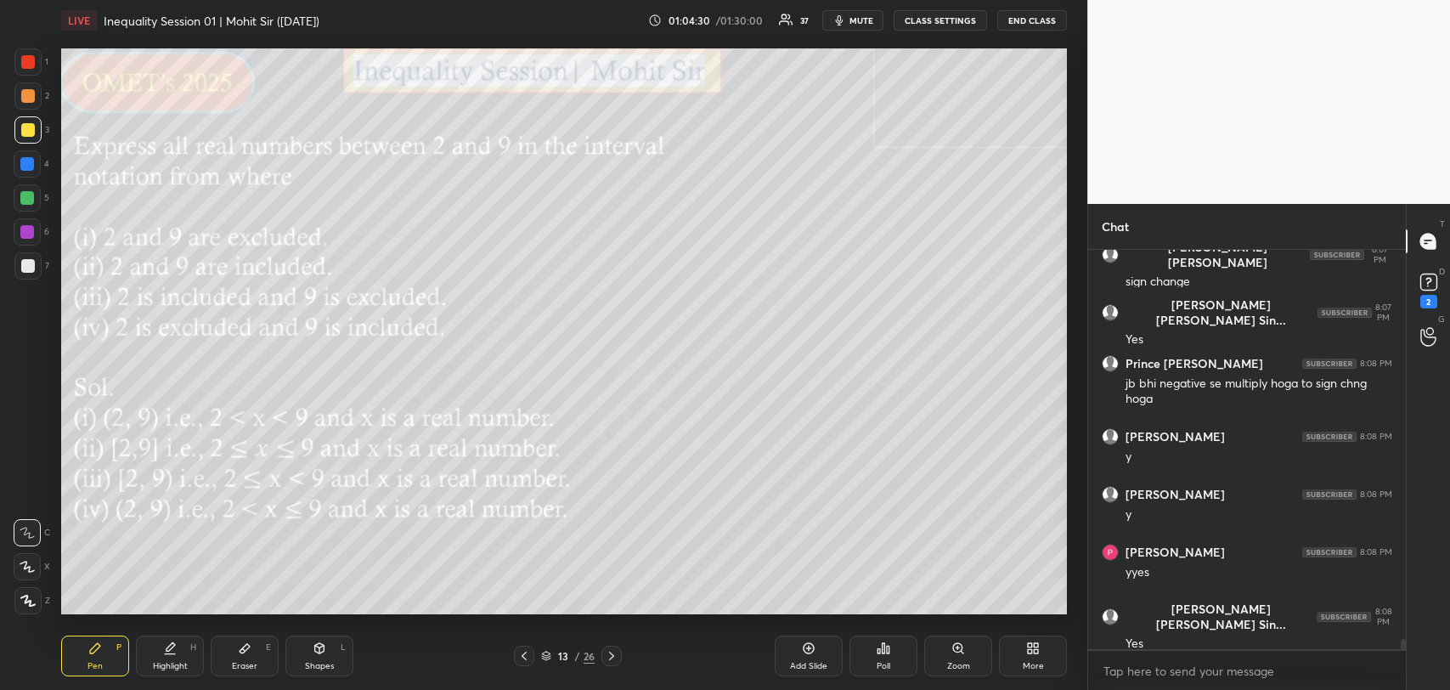
click at [245, 652] on icon at bounding box center [245, 648] width 14 height 14
click at [80, 663] on div "Pen P" at bounding box center [95, 656] width 68 height 41
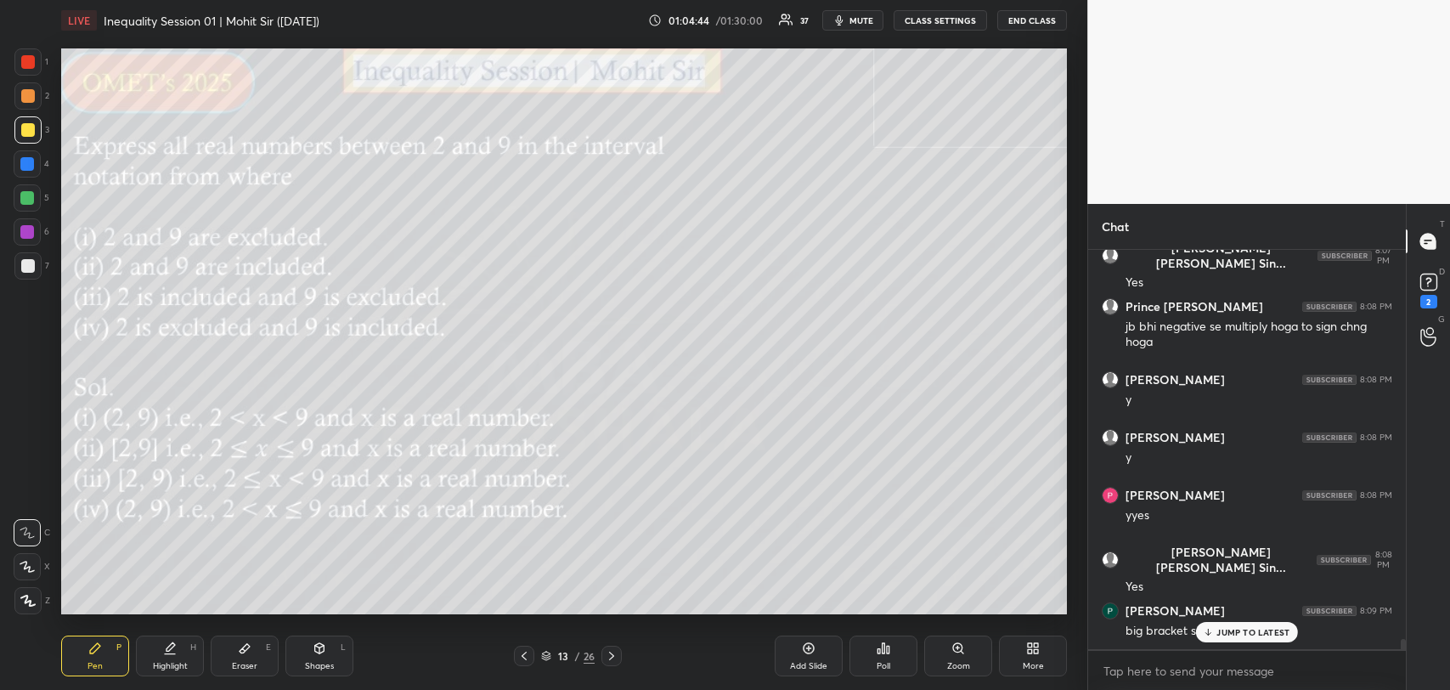
click at [190, 657] on div "Highlight H" at bounding box center [170, 656] width 68 height 41
click at [236, 644] on div "Eraser E" at bounding box center [245, 656] width 68 height 41
click at [103, 654] on div "Pen P" at bounding box center [95, 656] width 68 height 41
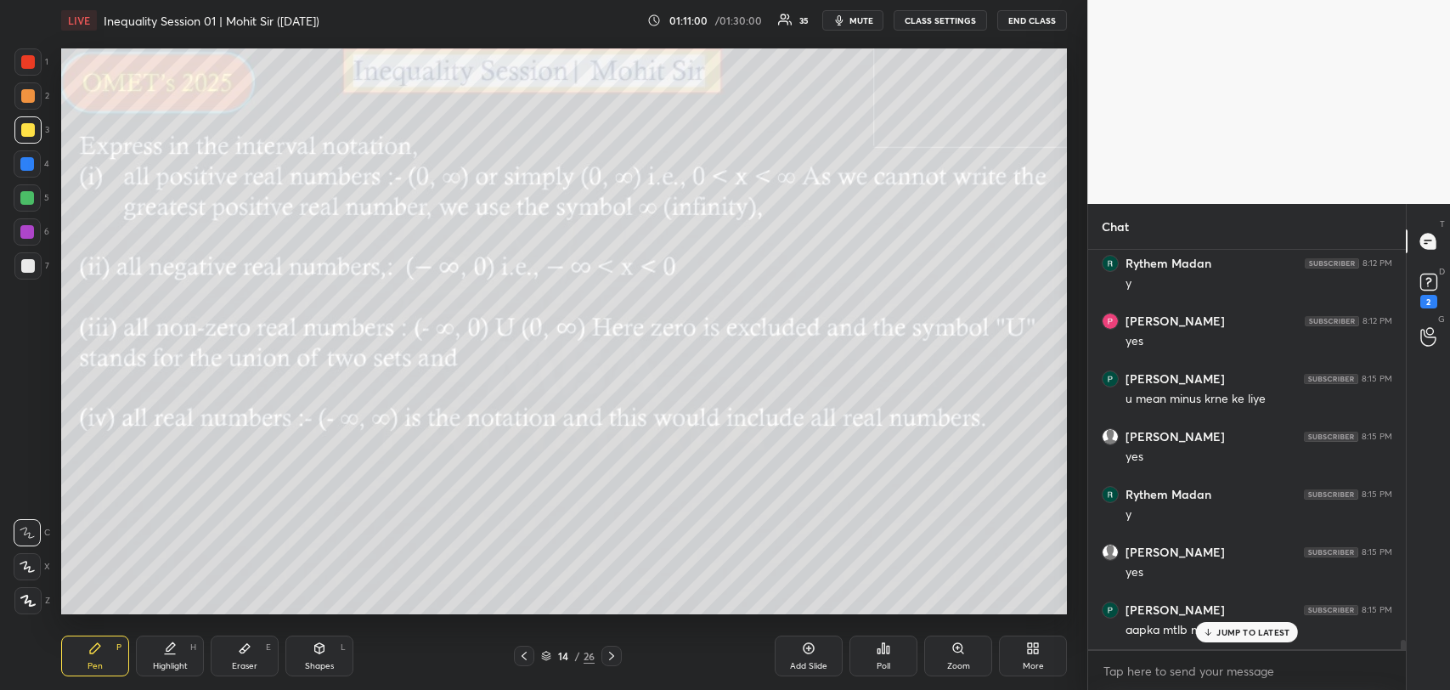
scroll to position [16042, 0]
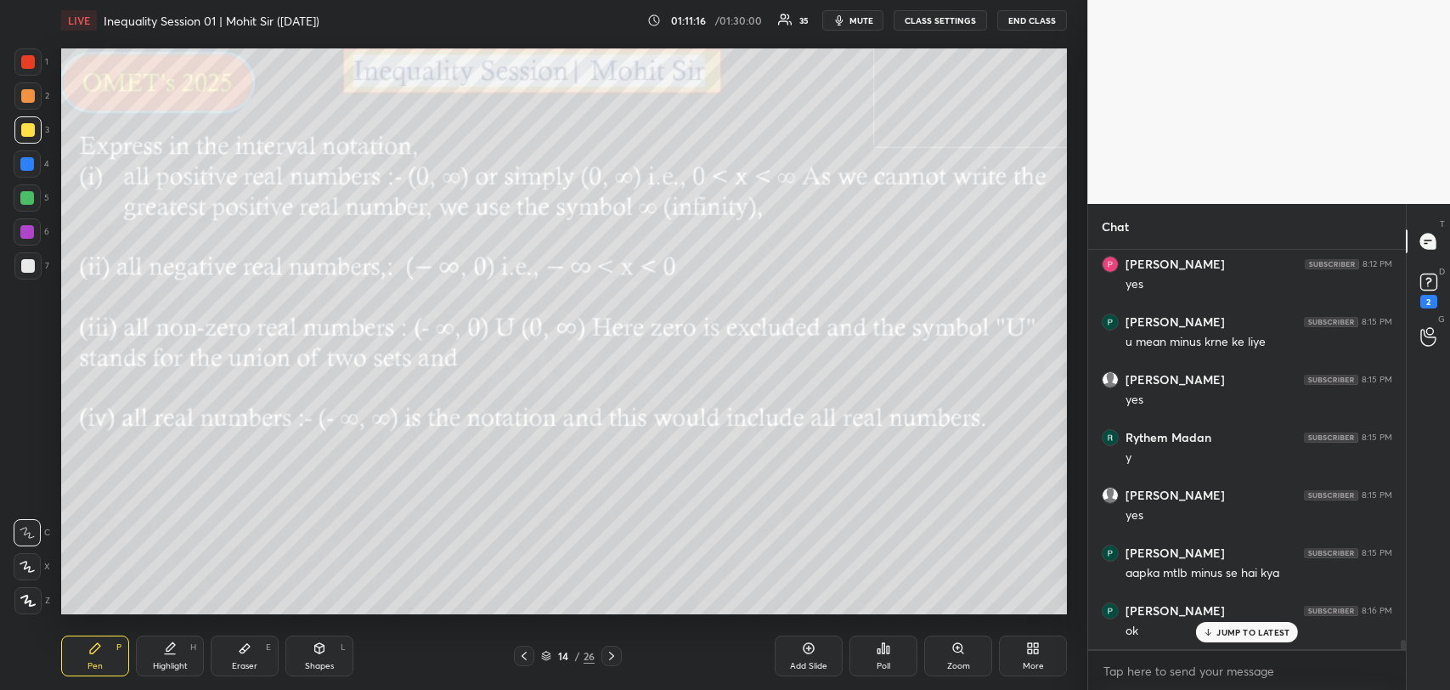
click at [800, 665] on div "Add Slide" at bounding box center [808, 666] width 37 height 8
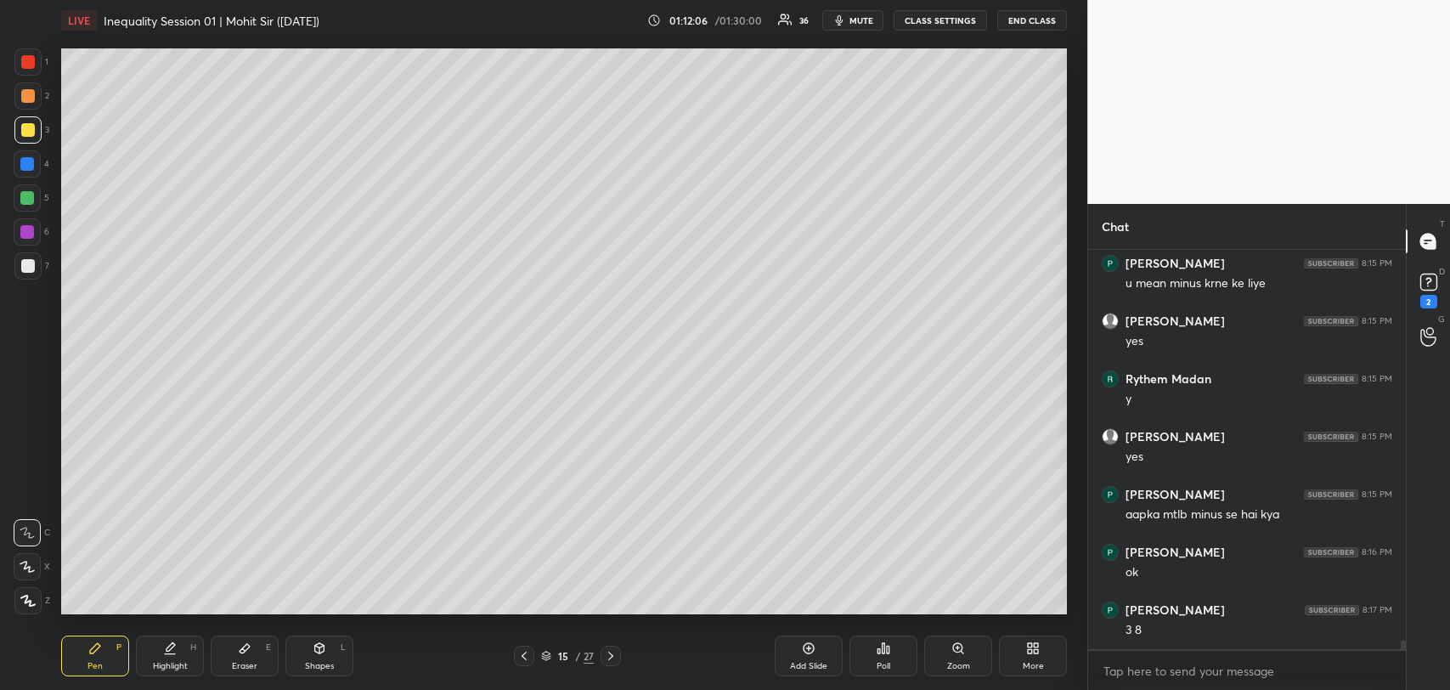
scroll to position [16158, 0]
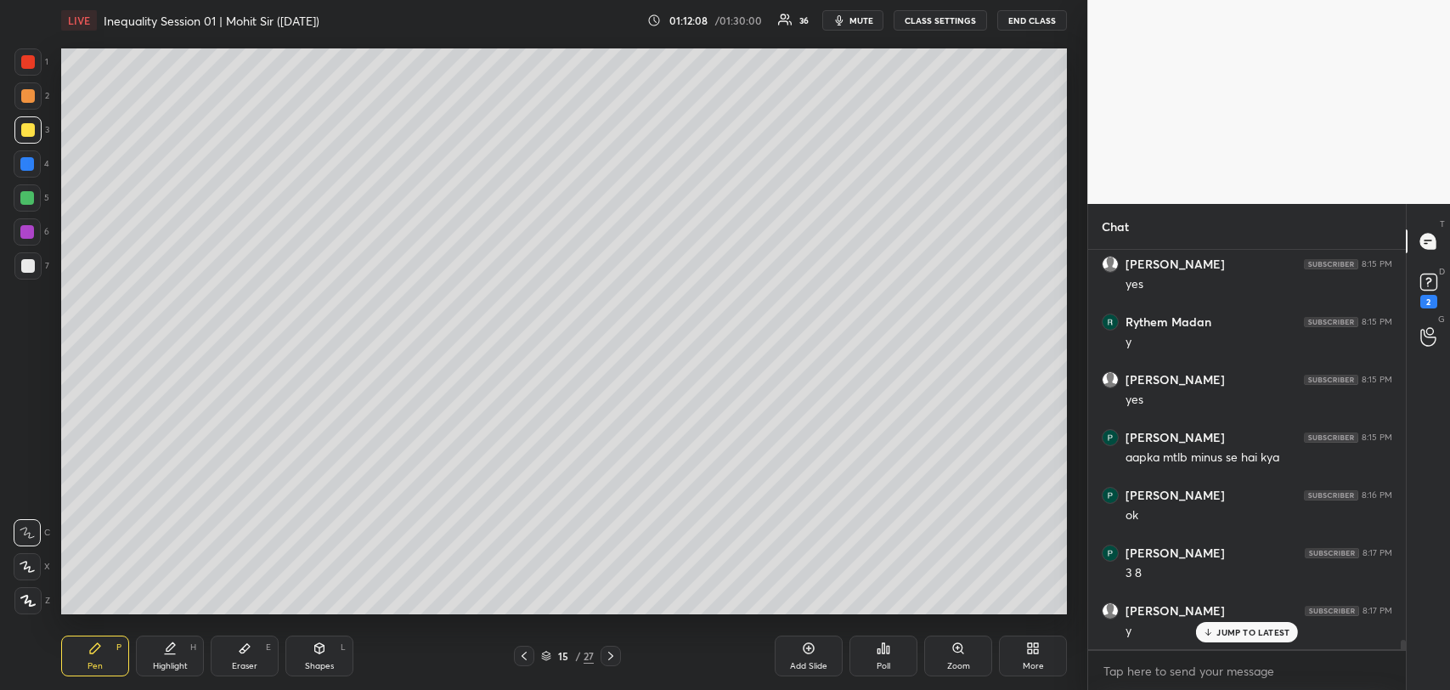
click at [1235, 630] on p "JUMP TO LATEST" at bounding box center [1253, 632] width 73 height 10
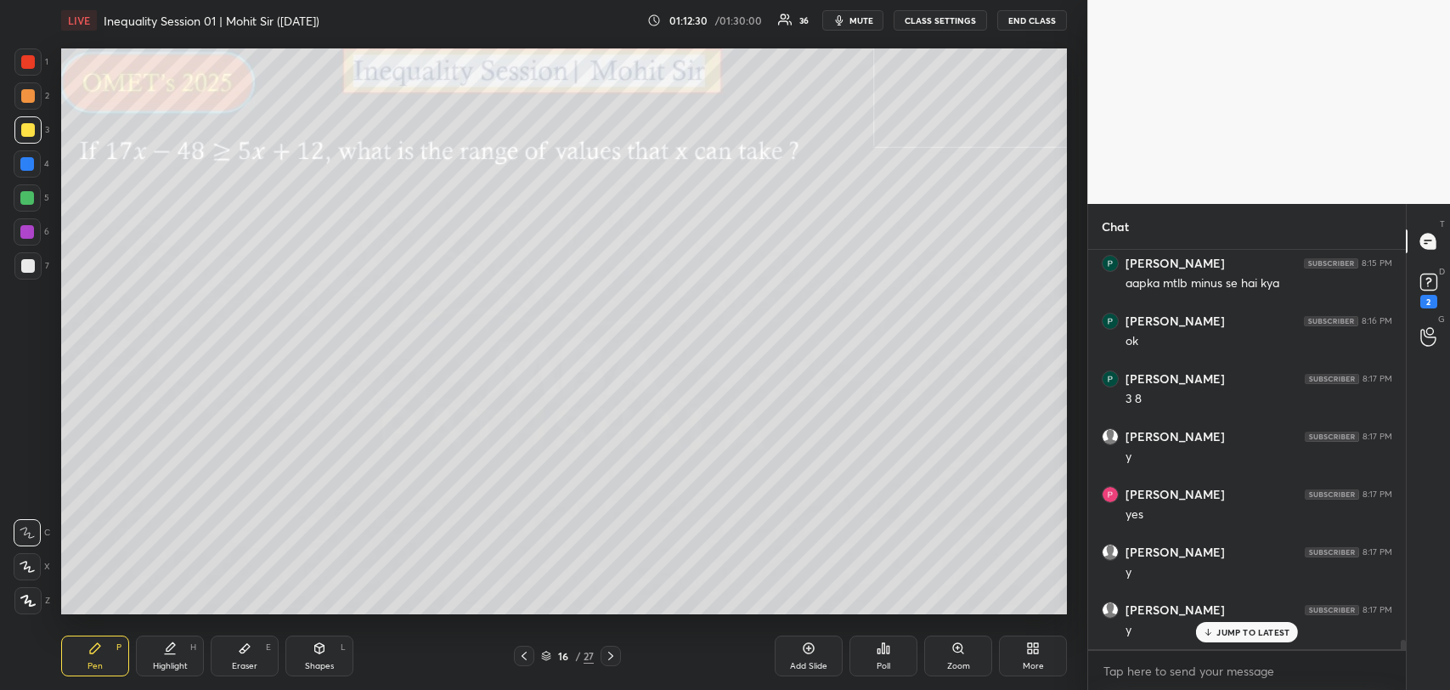
scroll to position [16389, 0]
click at [1263, 636] on p "JUMP TO LATEST" at bounding box center [1253, 632] width 73 height 10
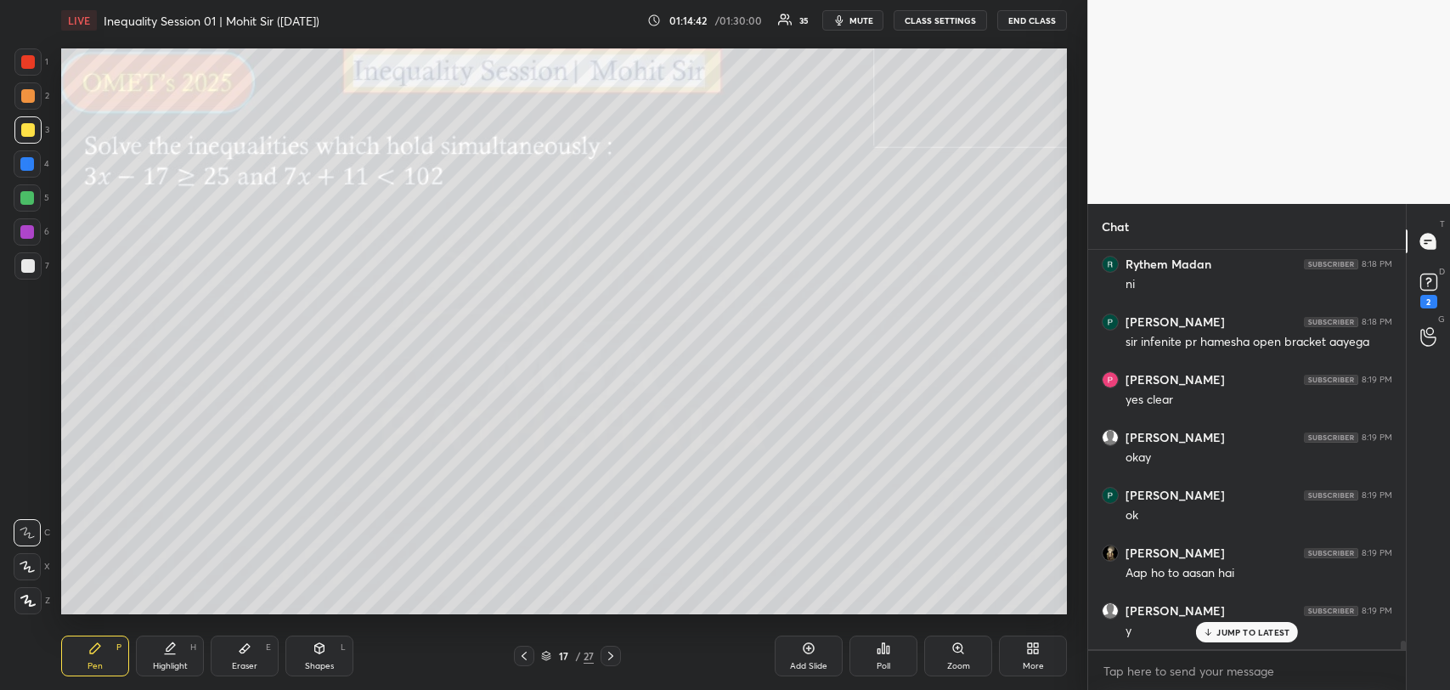
scroll to position [17605, 0]
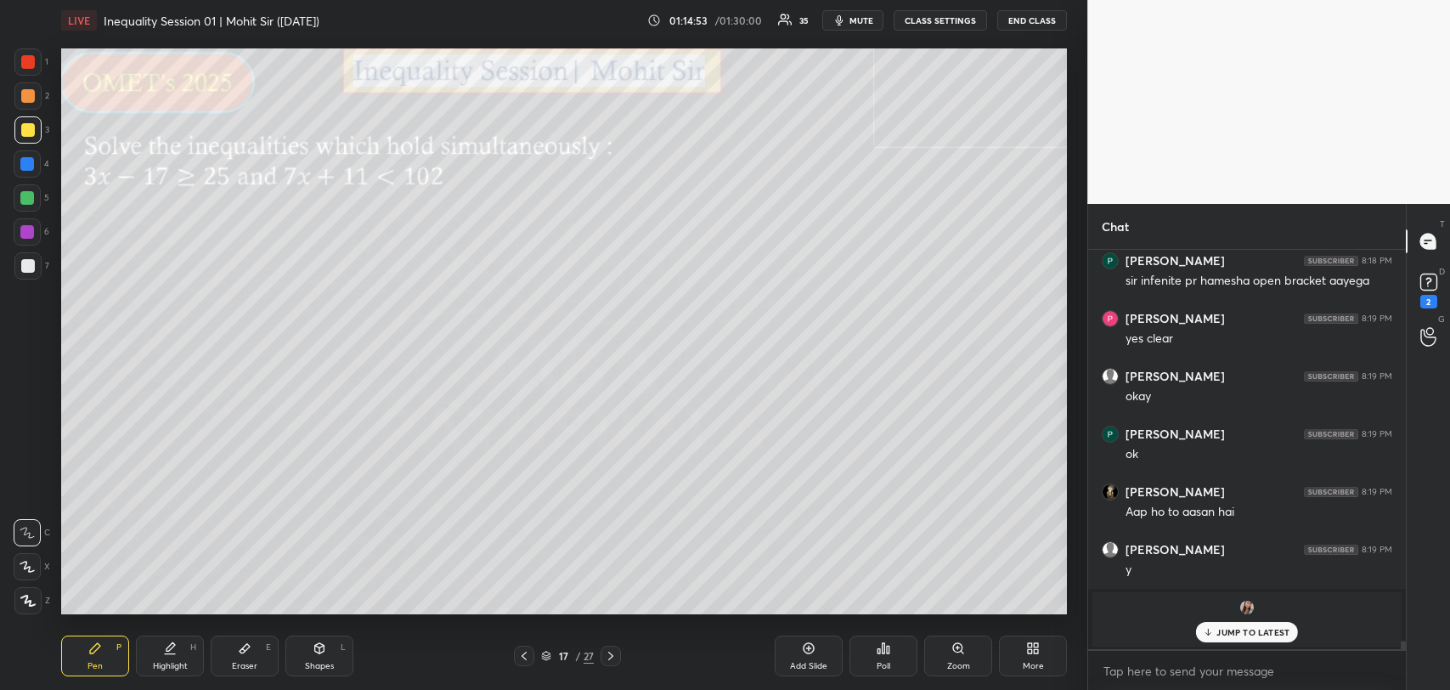
click at [530, 647] on div at bounding box center [524, 656] width 20 height 20
click at [804, 668] on div "Add Slide" at bounding box center [808, 666] width 37 height 8
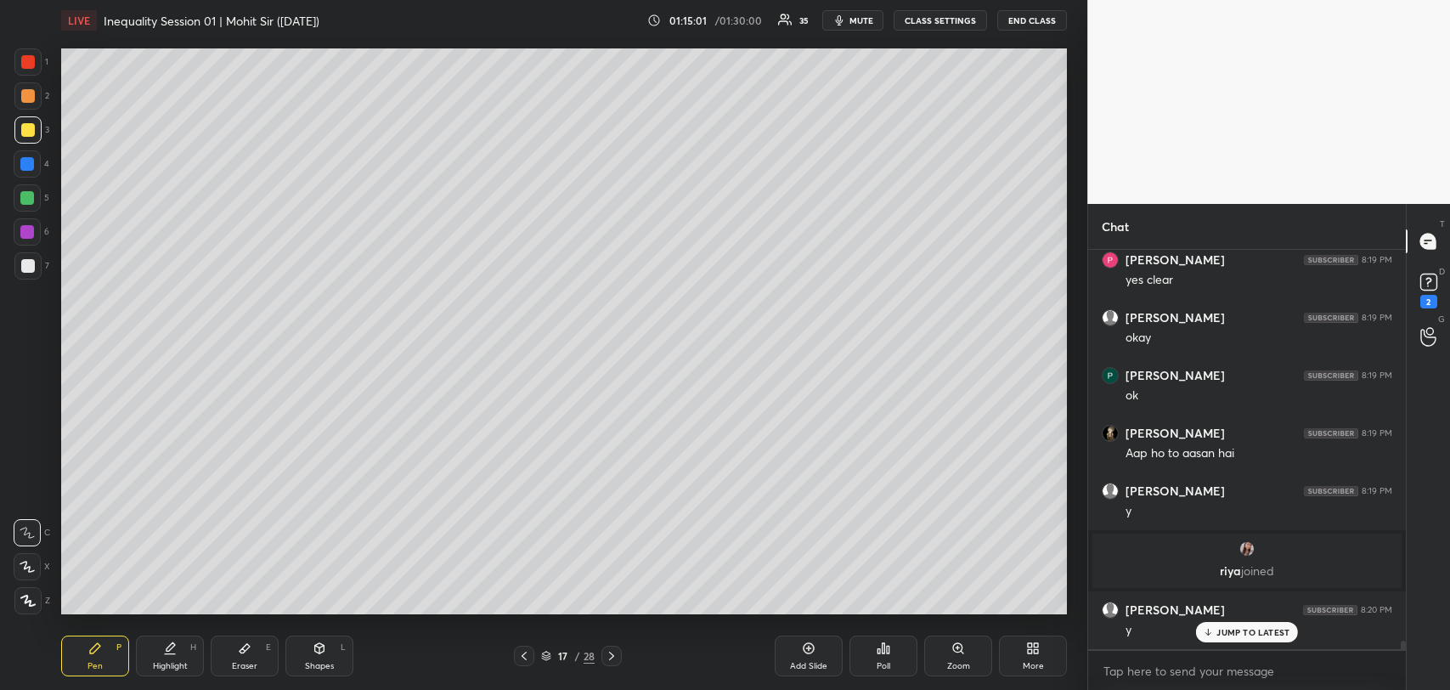
scroll to position [17721, 0]
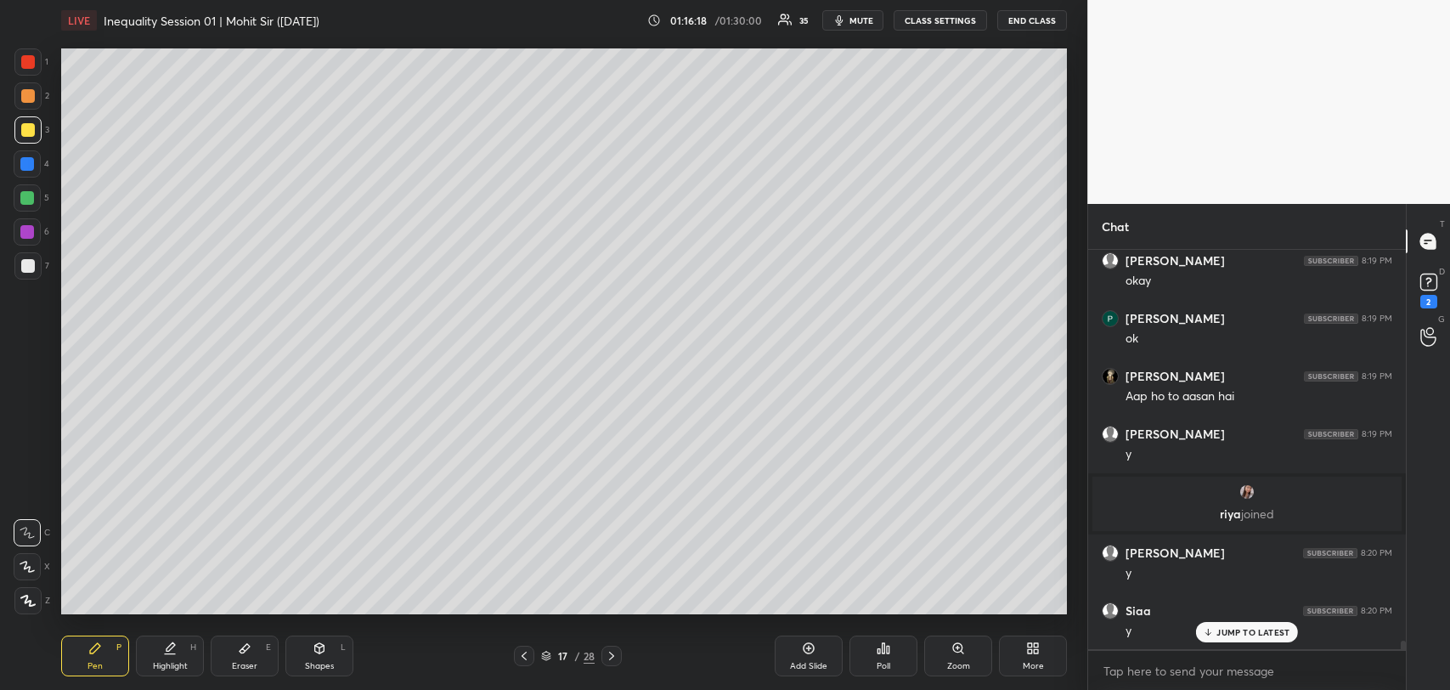
click at [23, 191] on div at bounding box center [27, 198] width 14 height 14
click at [28, 228] on div at bounding box center [27, 232] width 14 height 14
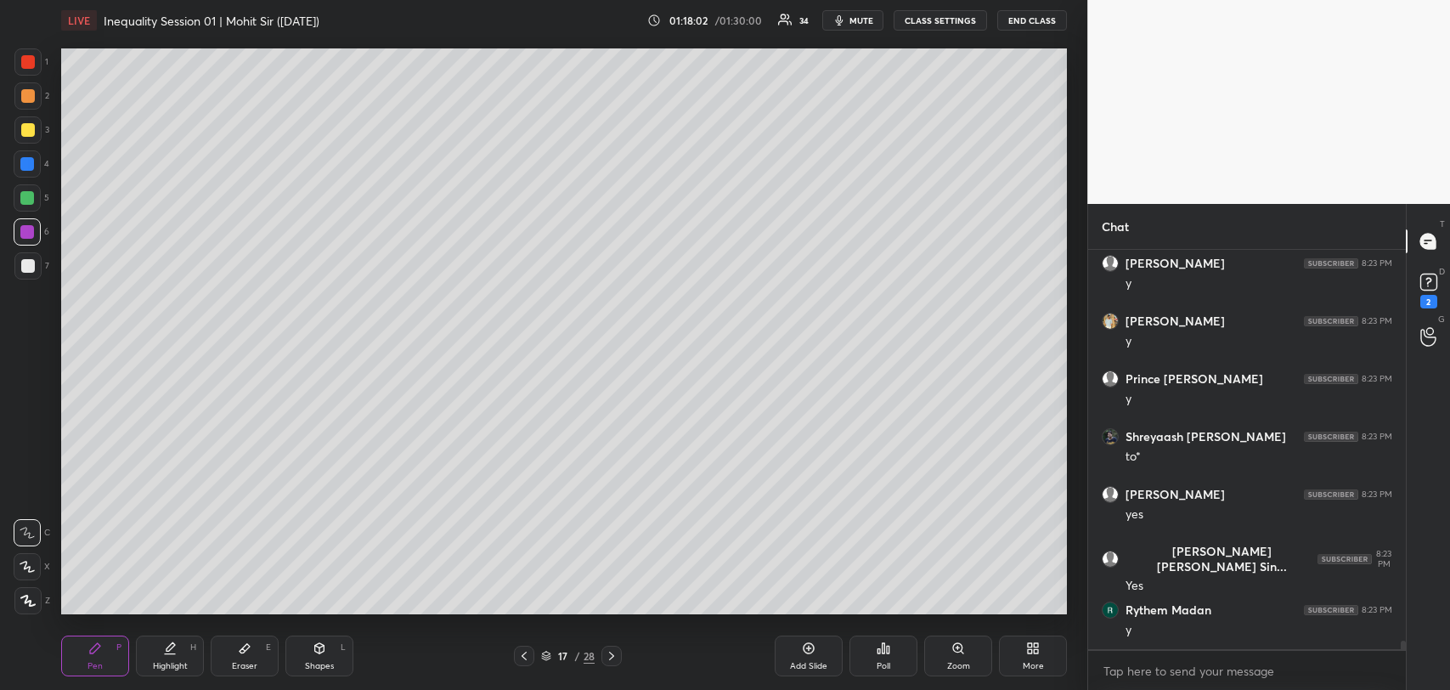
scroll to position [19339, 0]
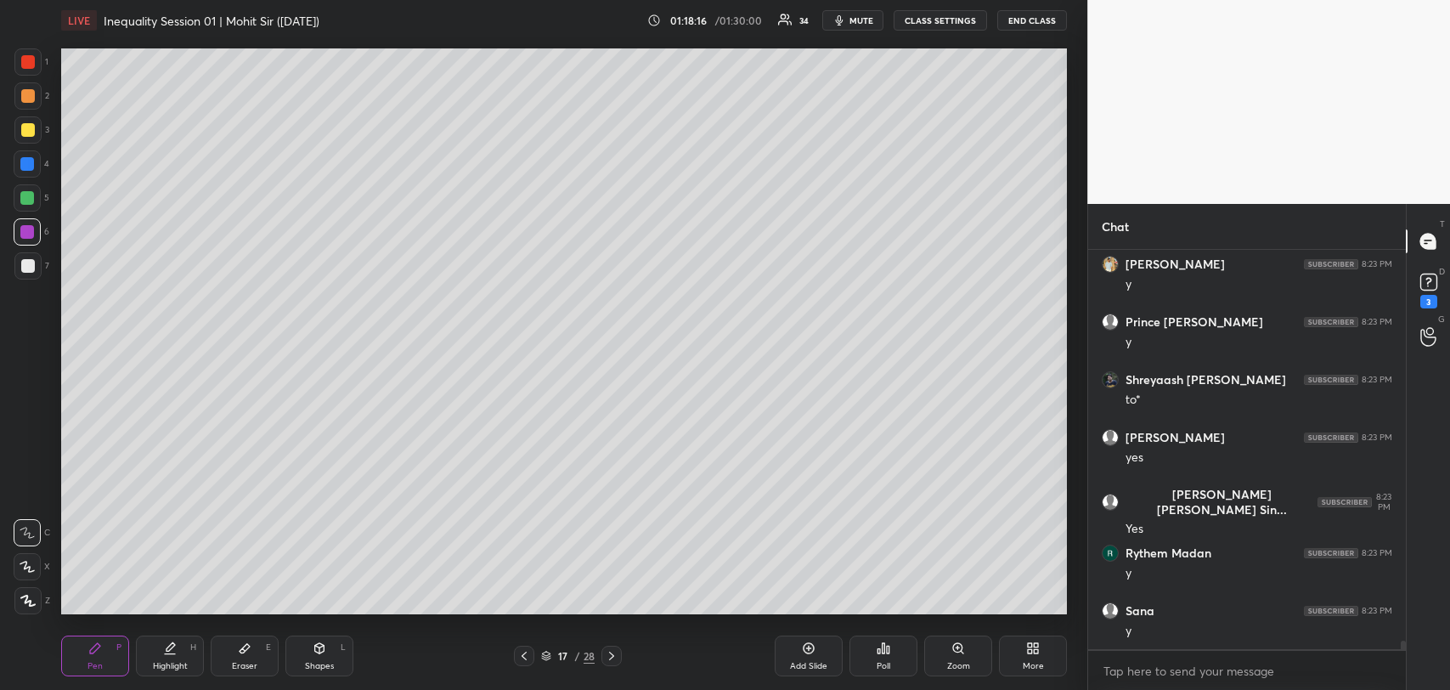
click at [29, 259] on div at bounding box center [28, 266] width 14 height 14
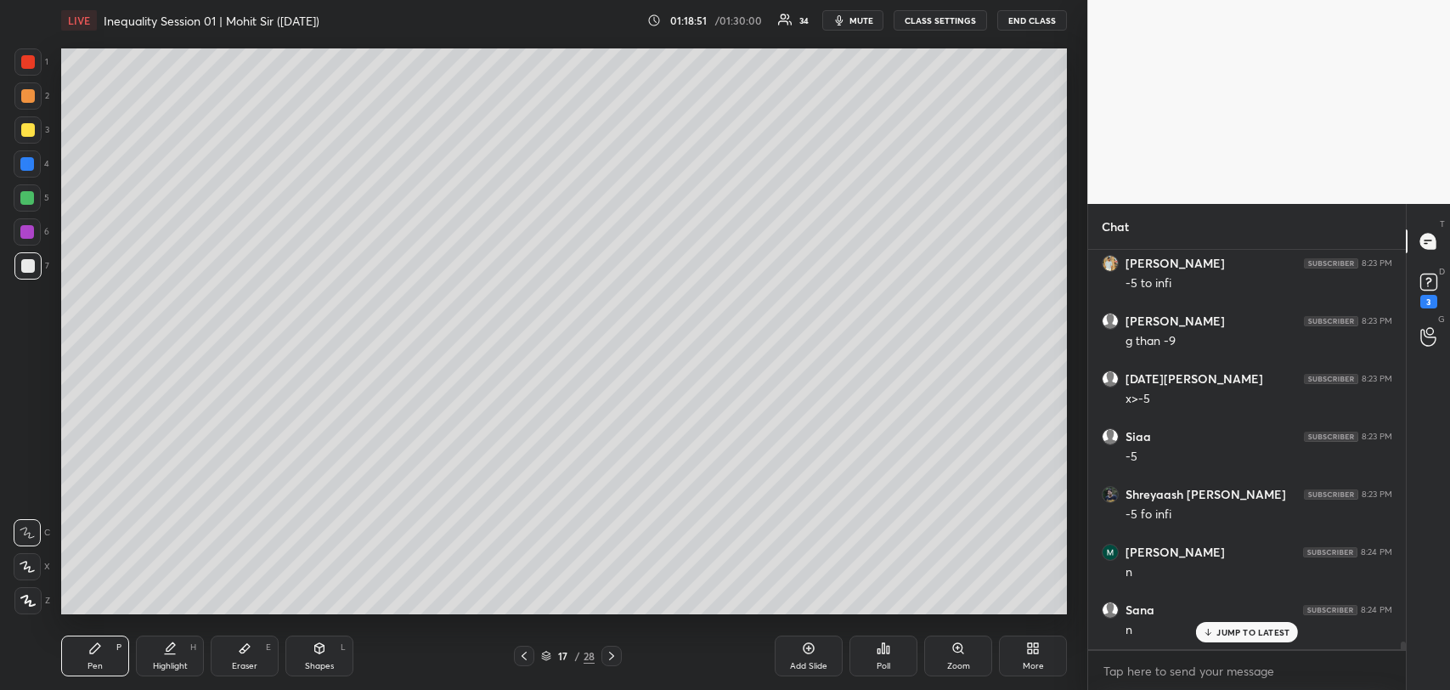
scroll to position [20032, 0]
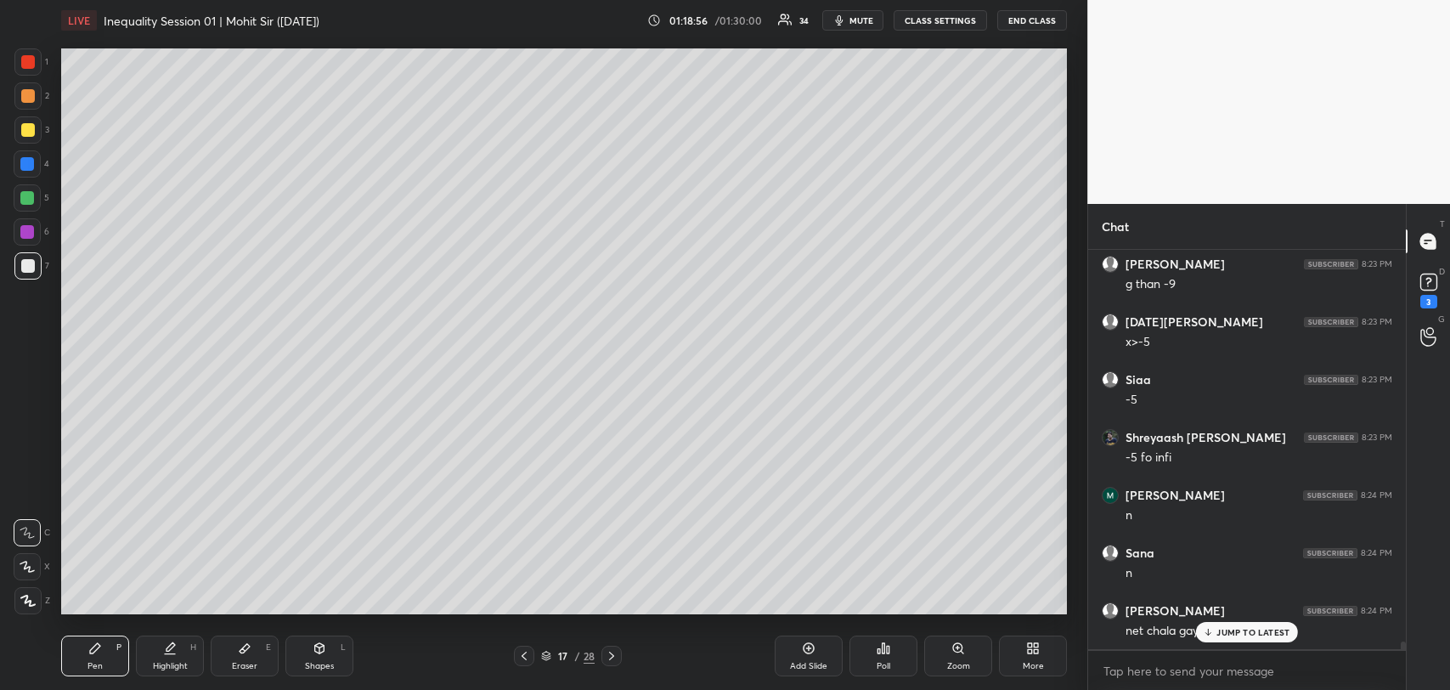
click at [1237, 636] on p "JUMP TO LATEST" at bounding box center [1253, 632] width 73 height 10
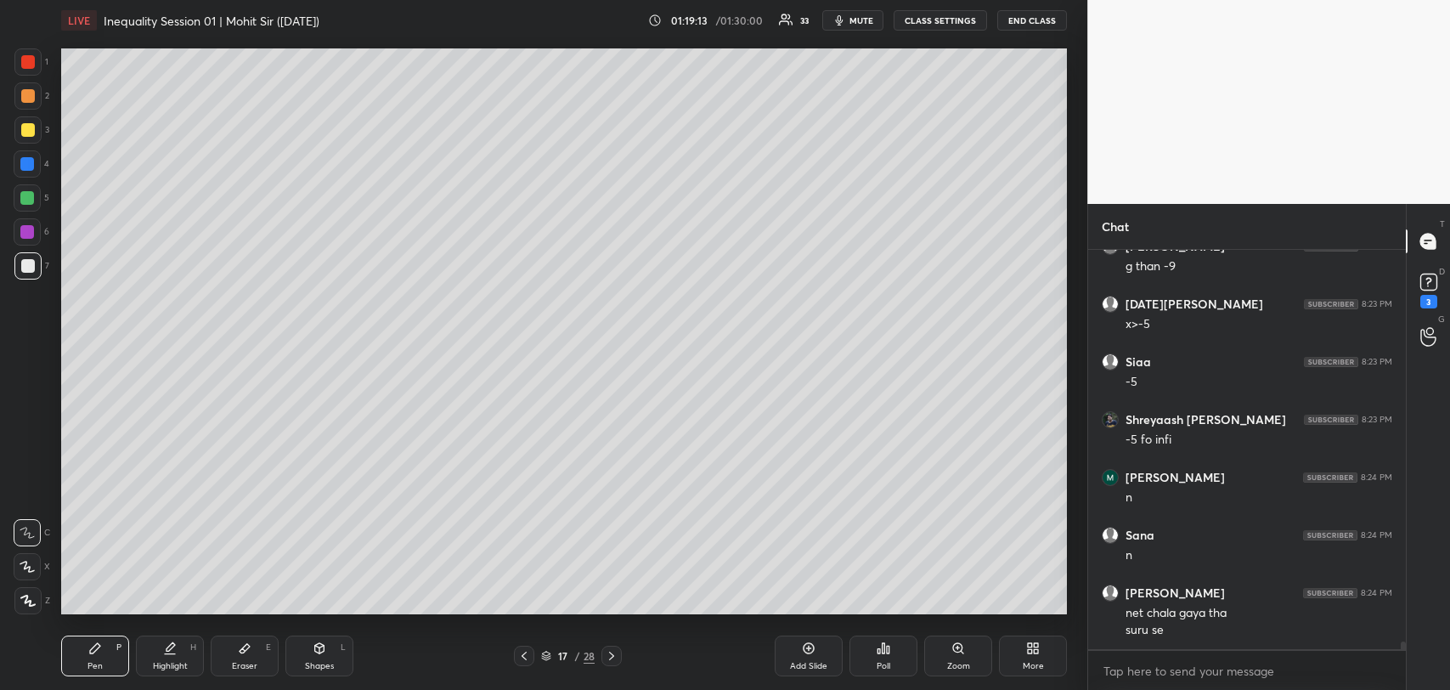
scroll to position [20066, 0]
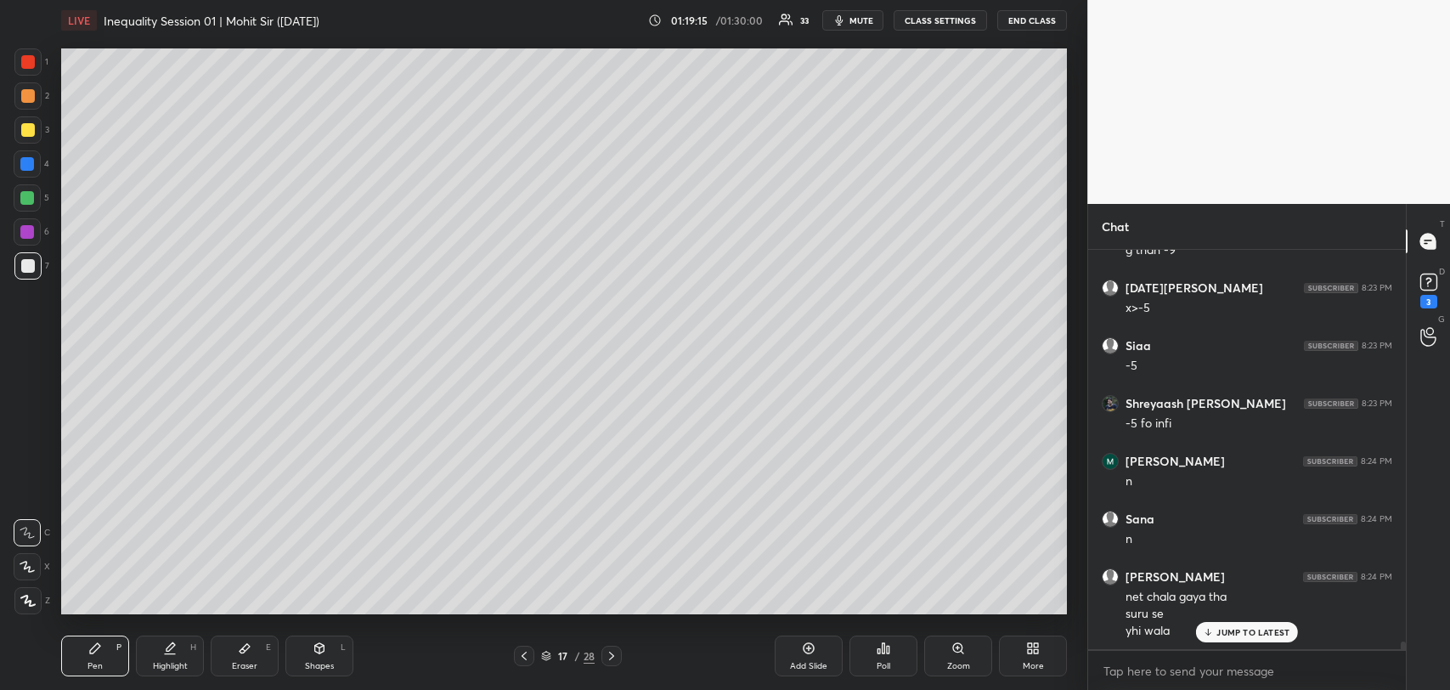
click at [1228, 635] on p "JUMP TO LATEST" at bounding box center [1253, 632] width 73 height 10
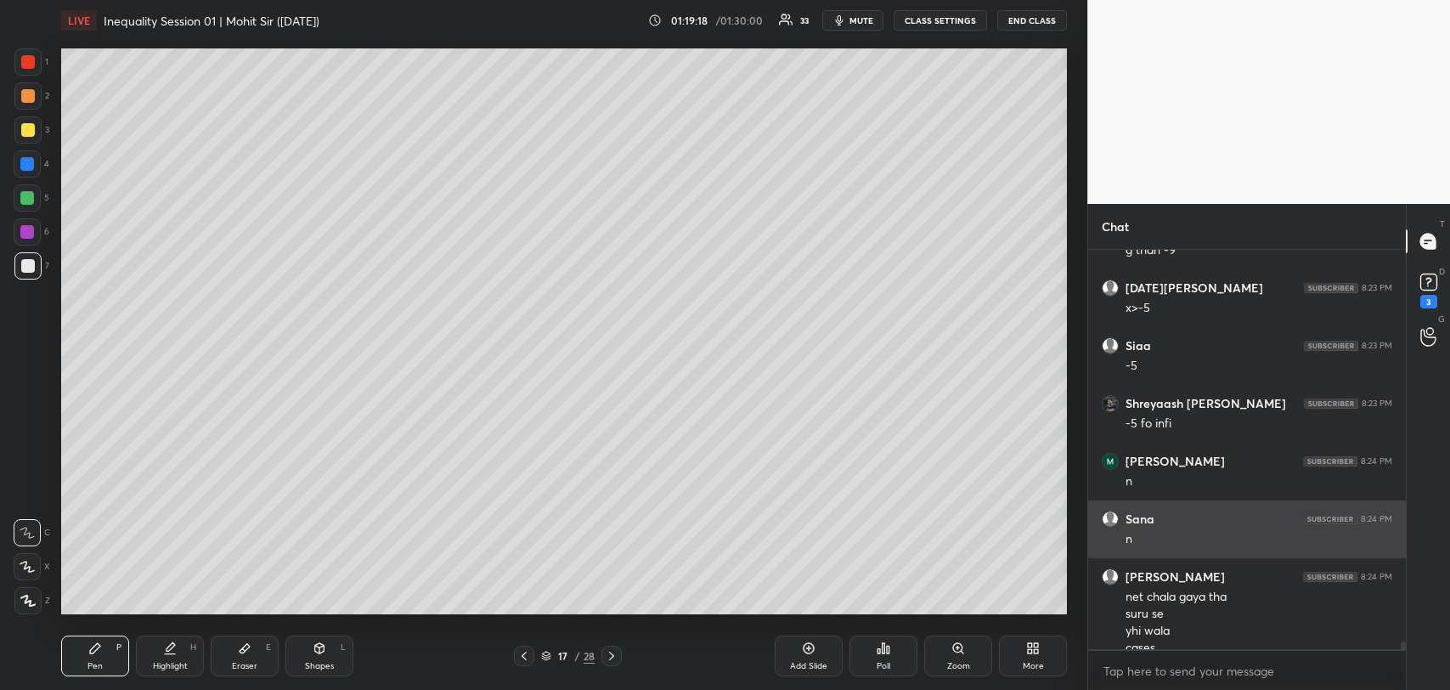
scroll to position [20084, 0]
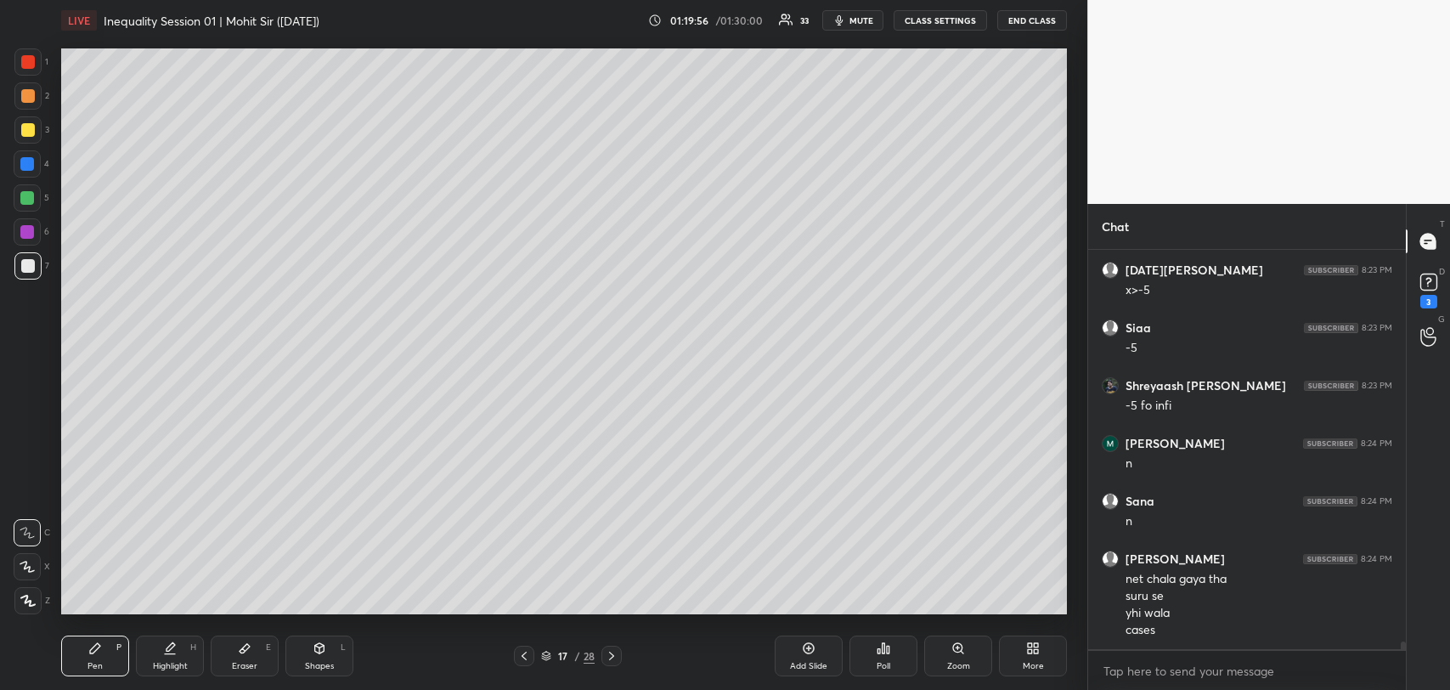
click at [797, 649] on div "Add Slide" at bounding box center [809, 656] width 68 height 41
click at [26, 126] on div at bounding box center [28, 130] width 14 height 14
click at [31, 172] on div at bounding box center [27, 163] width 27 height 27
click at [34, 269] on div at bounding box center [28, 266] width 14 height 14
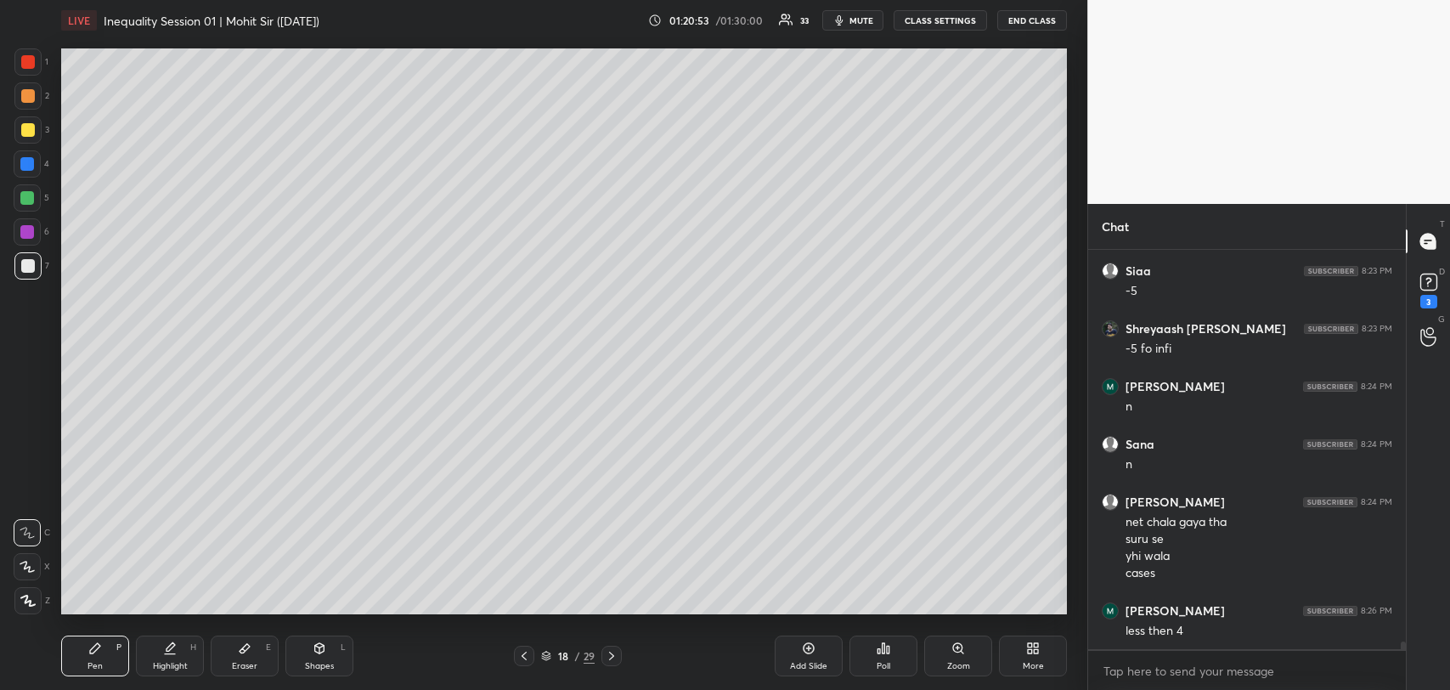
scroll to position [20199, 0]
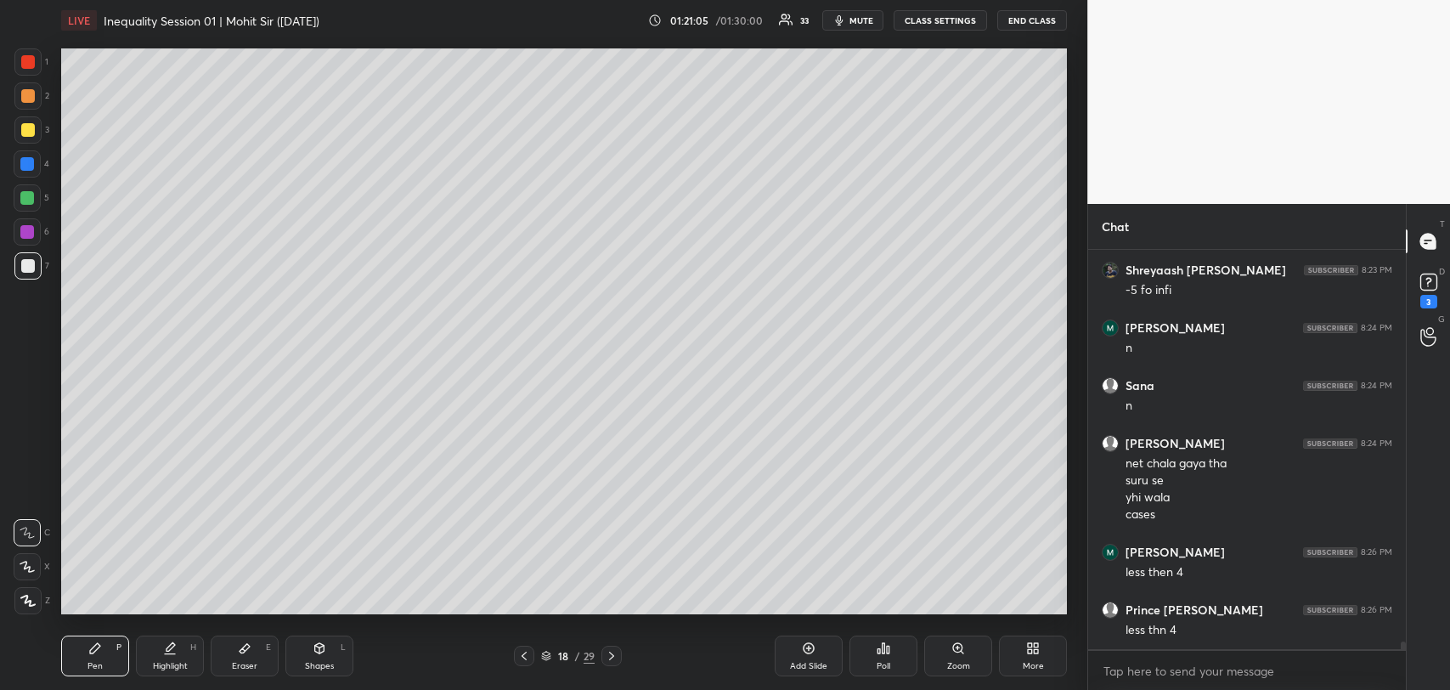
click at [25, 89] on div at bounding box center [28, 96] width 14 height 14
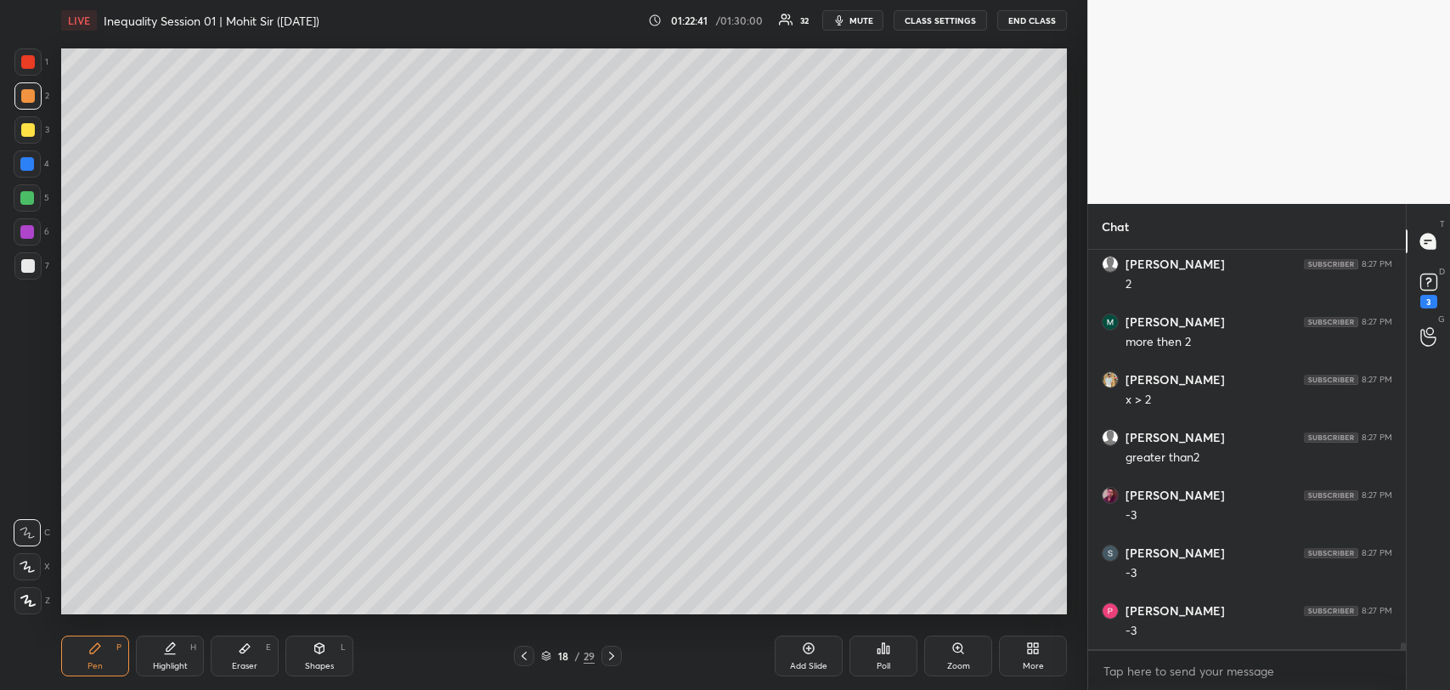
scroll to position [21701, 0]
click at [790, 662] on div "Add Slide" at bounding box center [808, 666] width 37 height 8
click at [28, 65] on div at bounding box center [28, 62] width 14 height 14
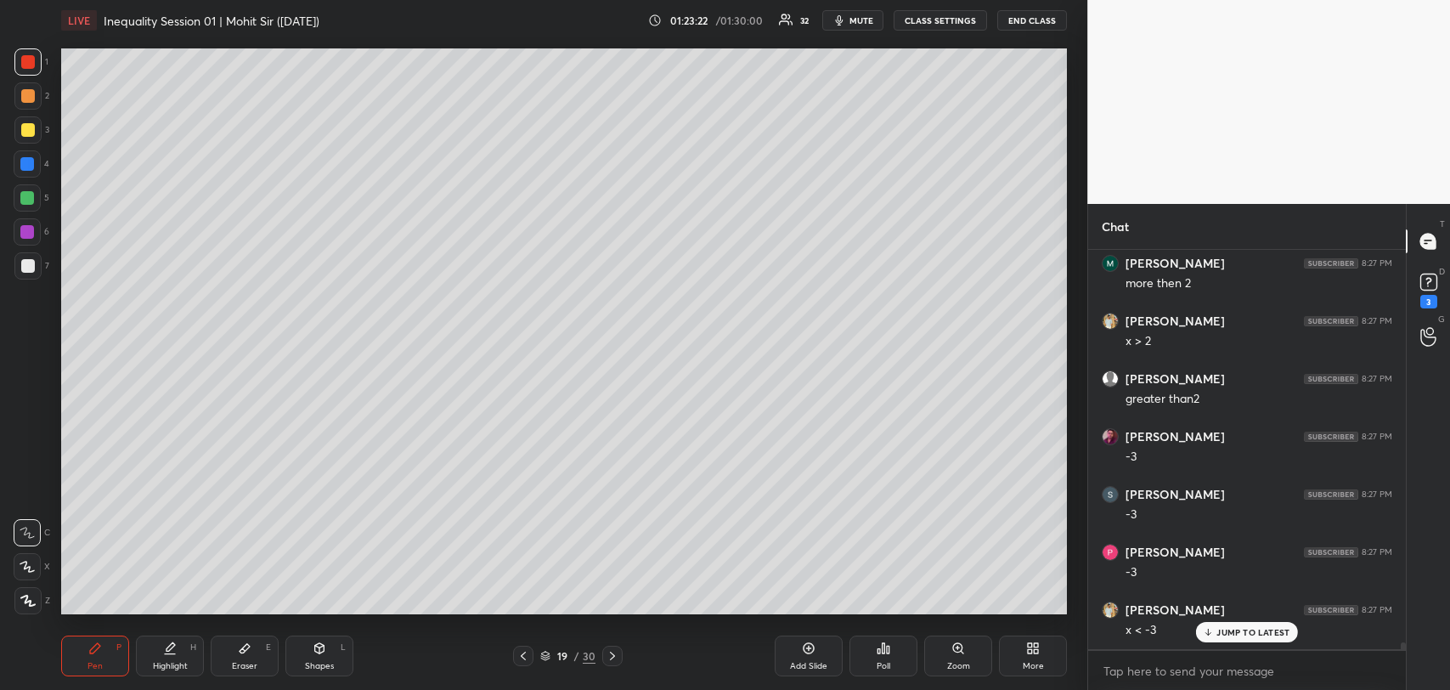
scroll to position [21758, 0]
click at [28, 197] on div at bounding box center [27, 198] width 14 height 14
click at [25, 236] on div at bounding box center [27, 232] width 14 height 14
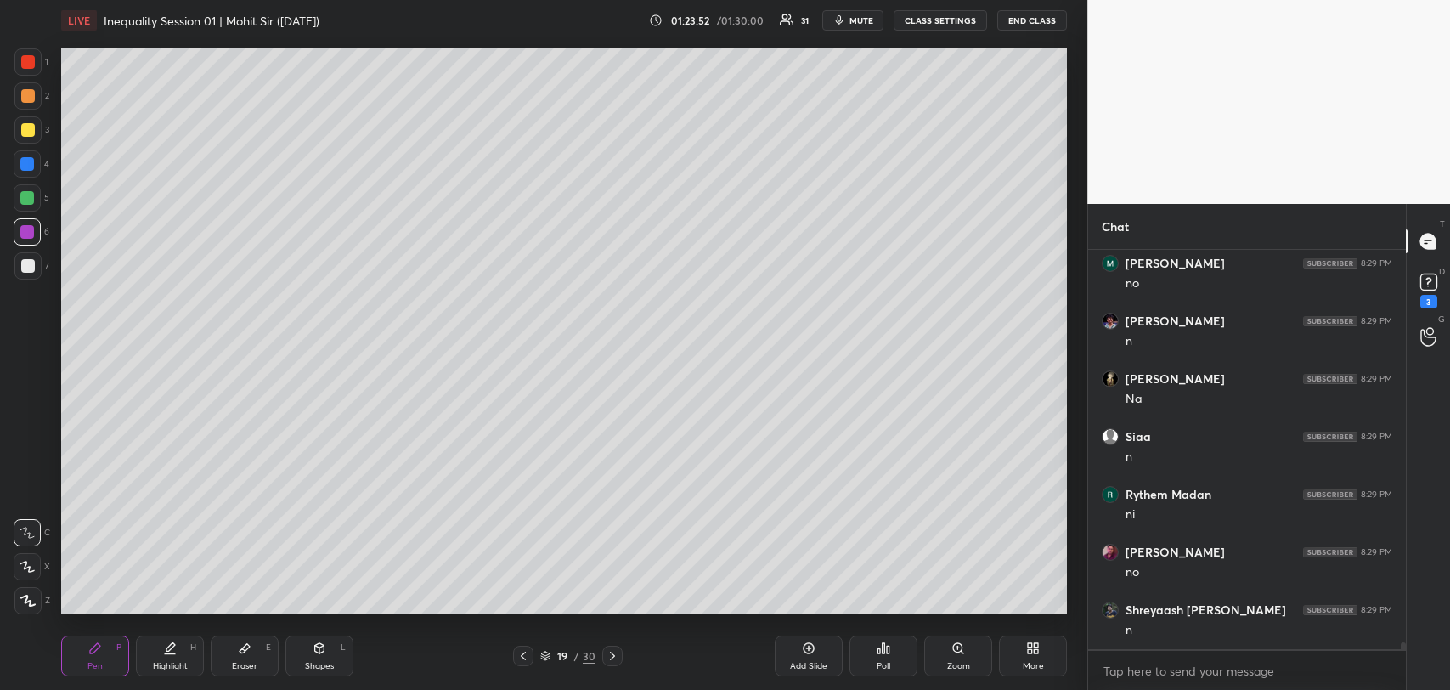
scroll to position [22452, 0]
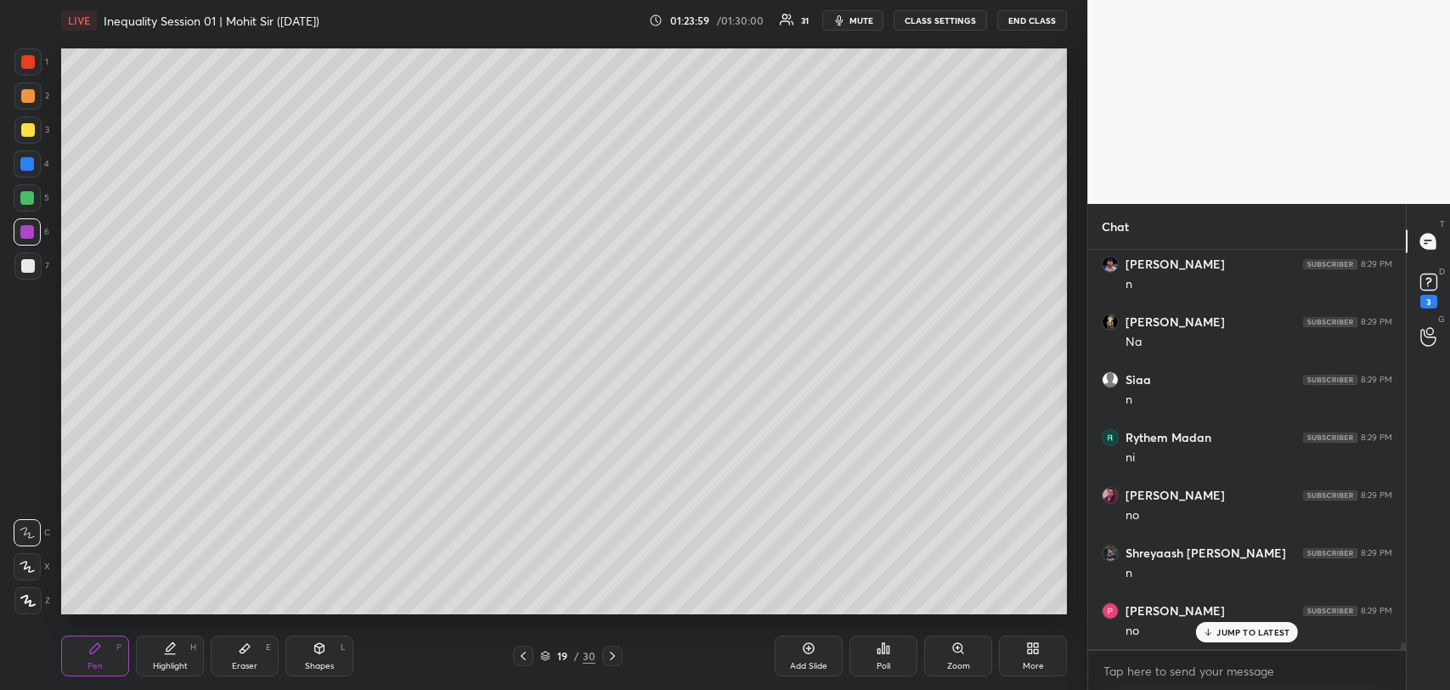
click at [27, 137] on div at bounding box center [27, 129] width 27 height 27
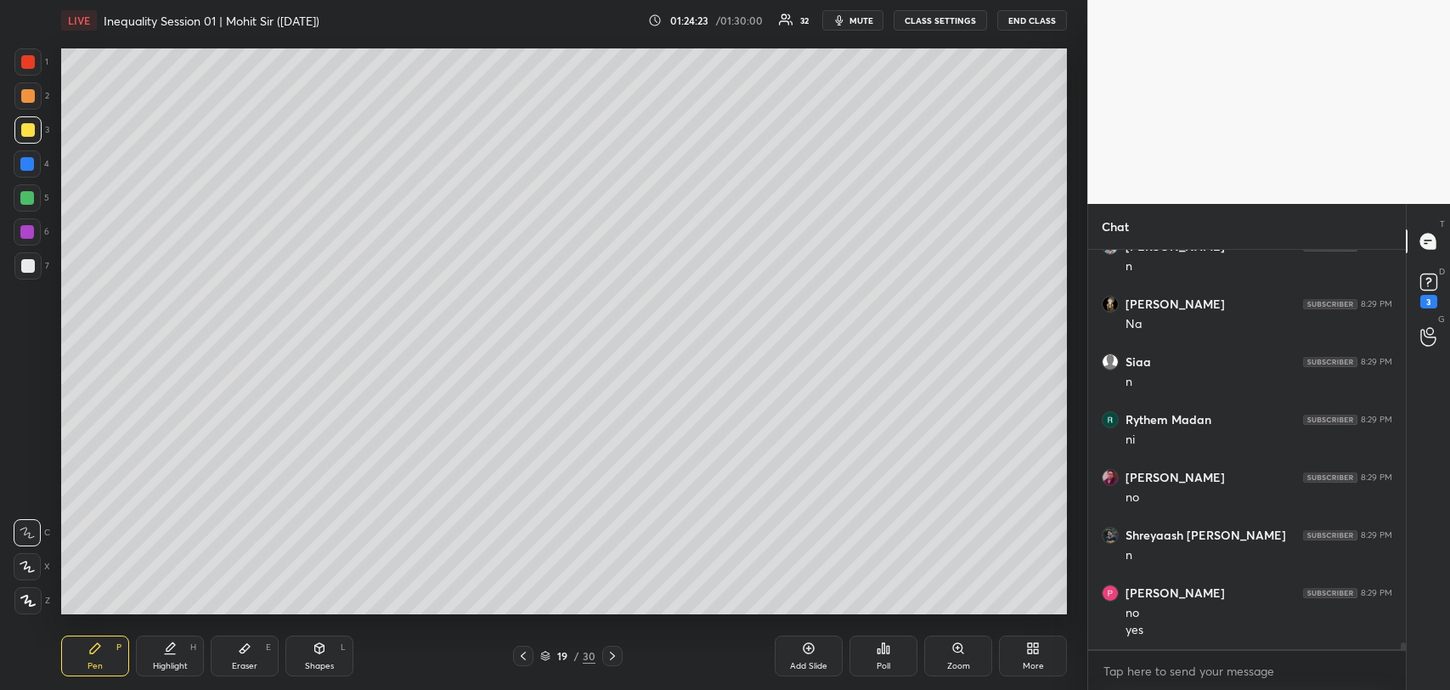
click at [18, 162] on div at bounding box center [27, 163] width 27 height 27
click at [26, 223] on div at bounding box center [27, 231] width 27 height 27
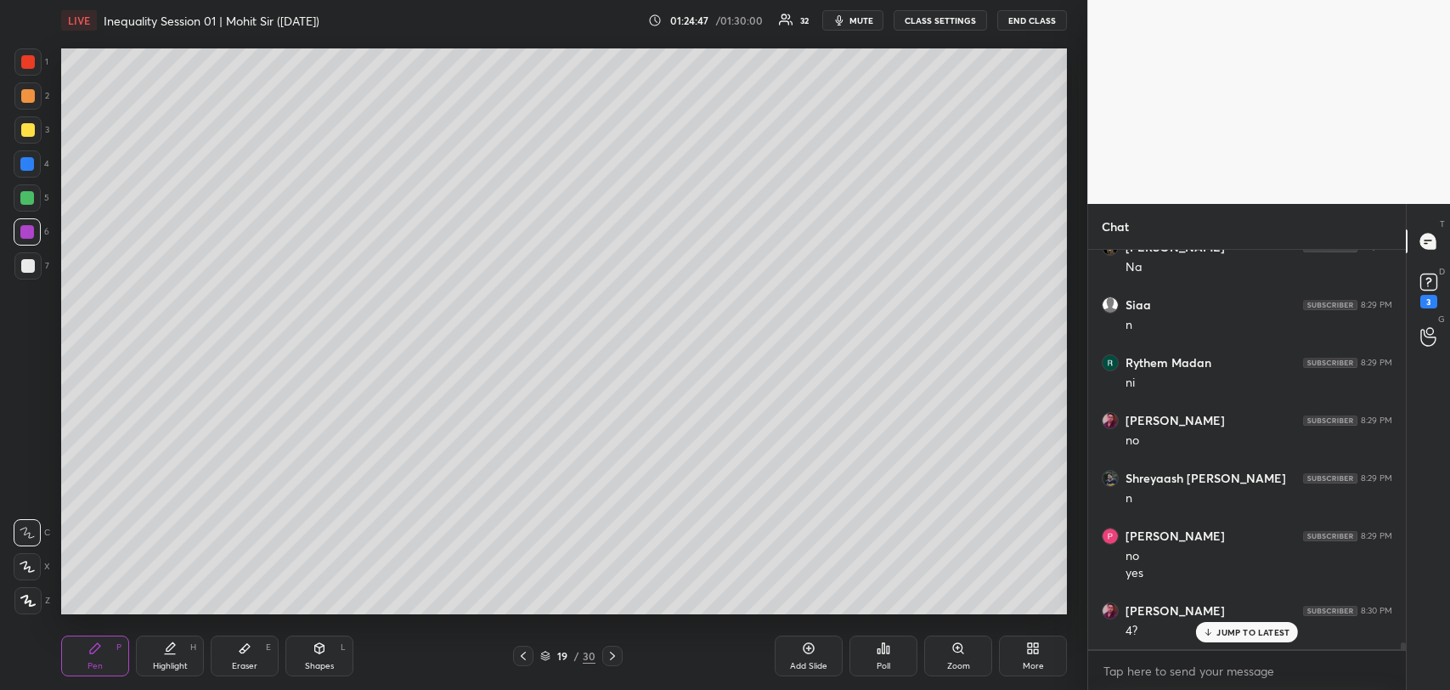
scroll to position [22642, 0]
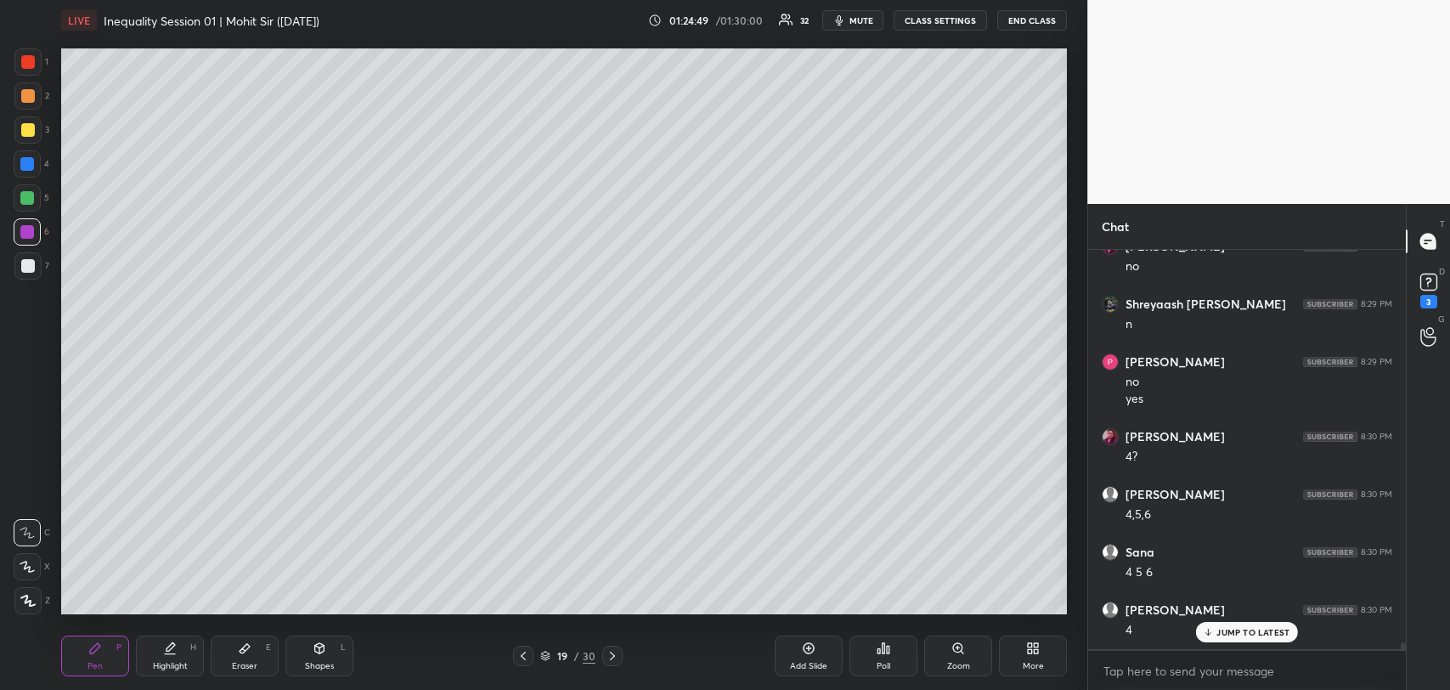
click at [27, 255] on div at bounding box center [27, 265] width 27 height 27
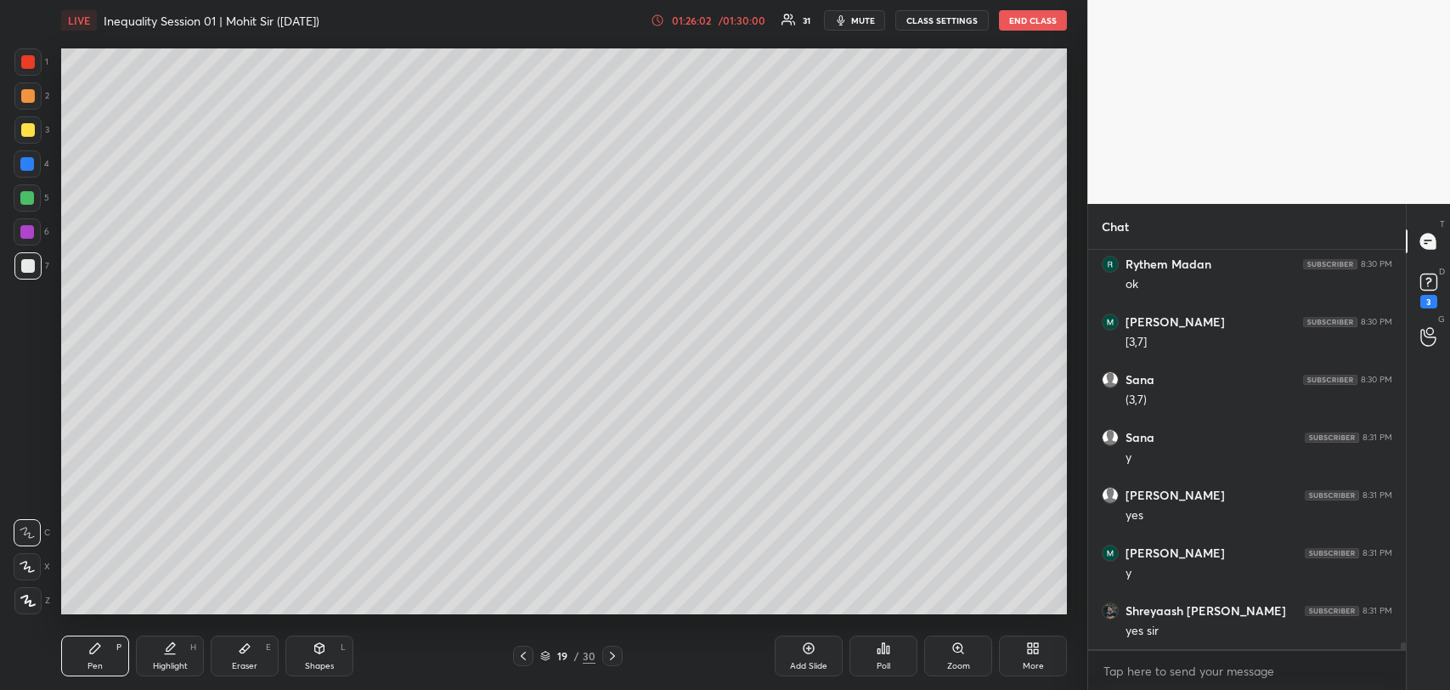
scroll to position [23394, 0]
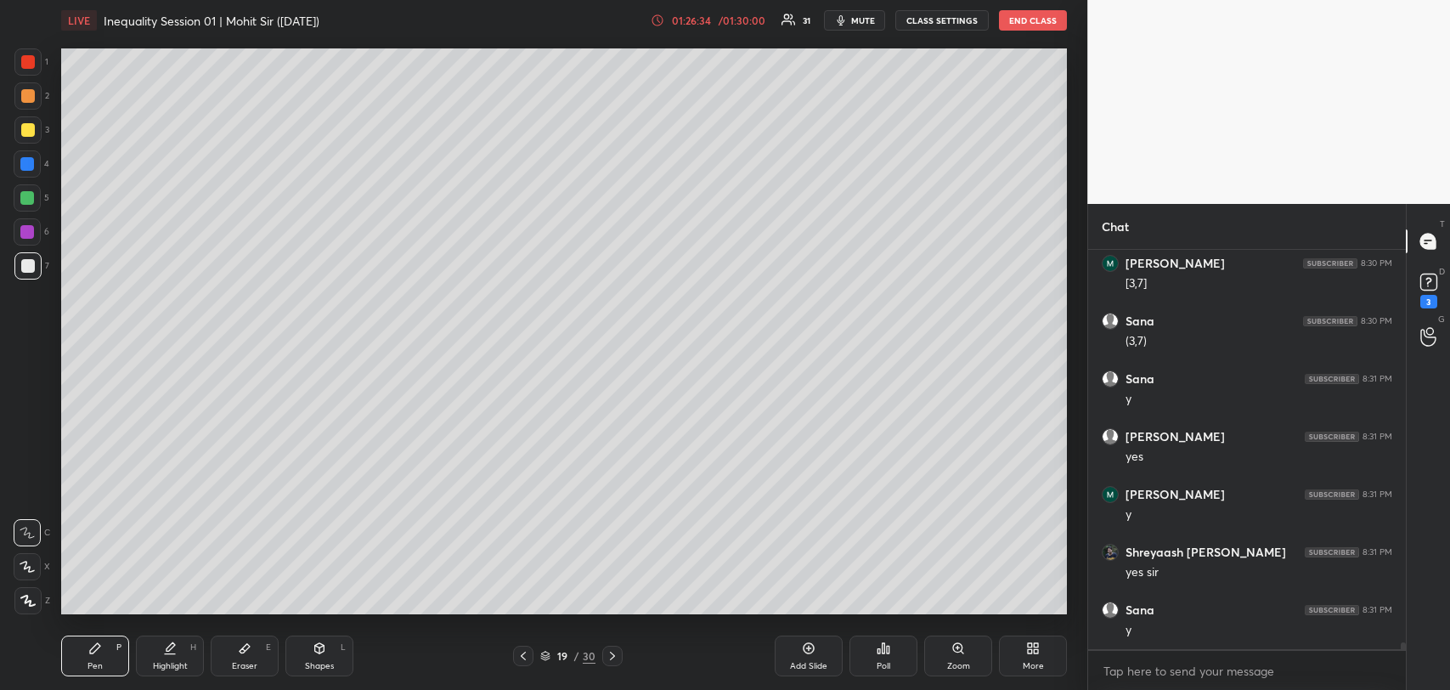
click at [615, 662] on div at bounding box center [612, 656] width 20 height 20
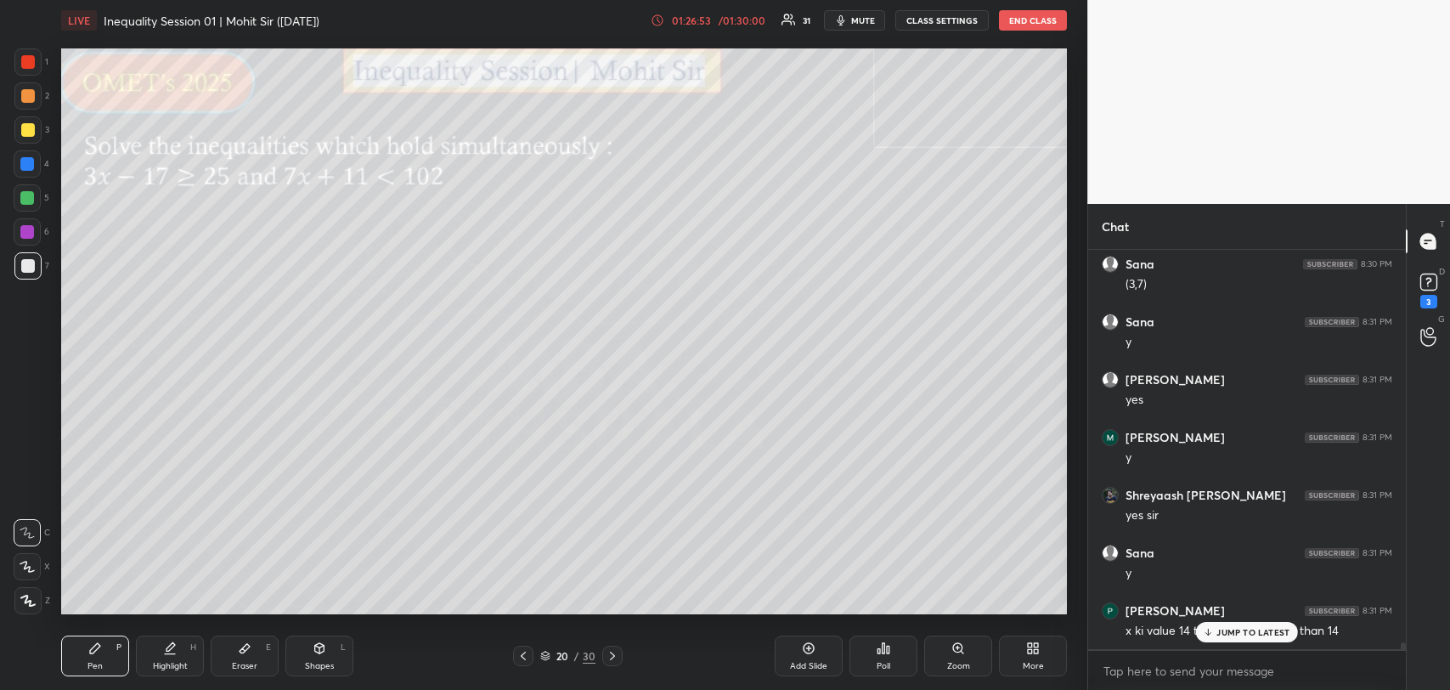
scroll to position [23509, 0]
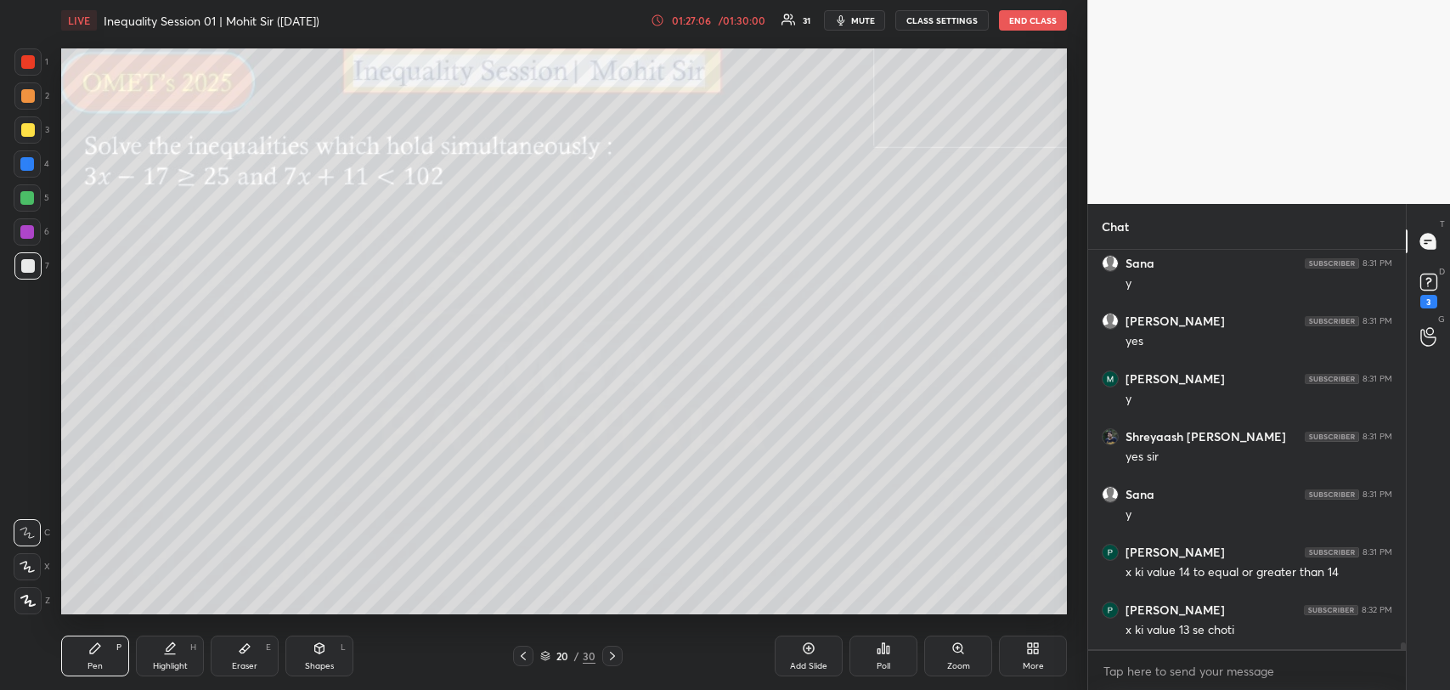
click at [28, 136] on div at bounding box center [28, 130] width 14 height 14
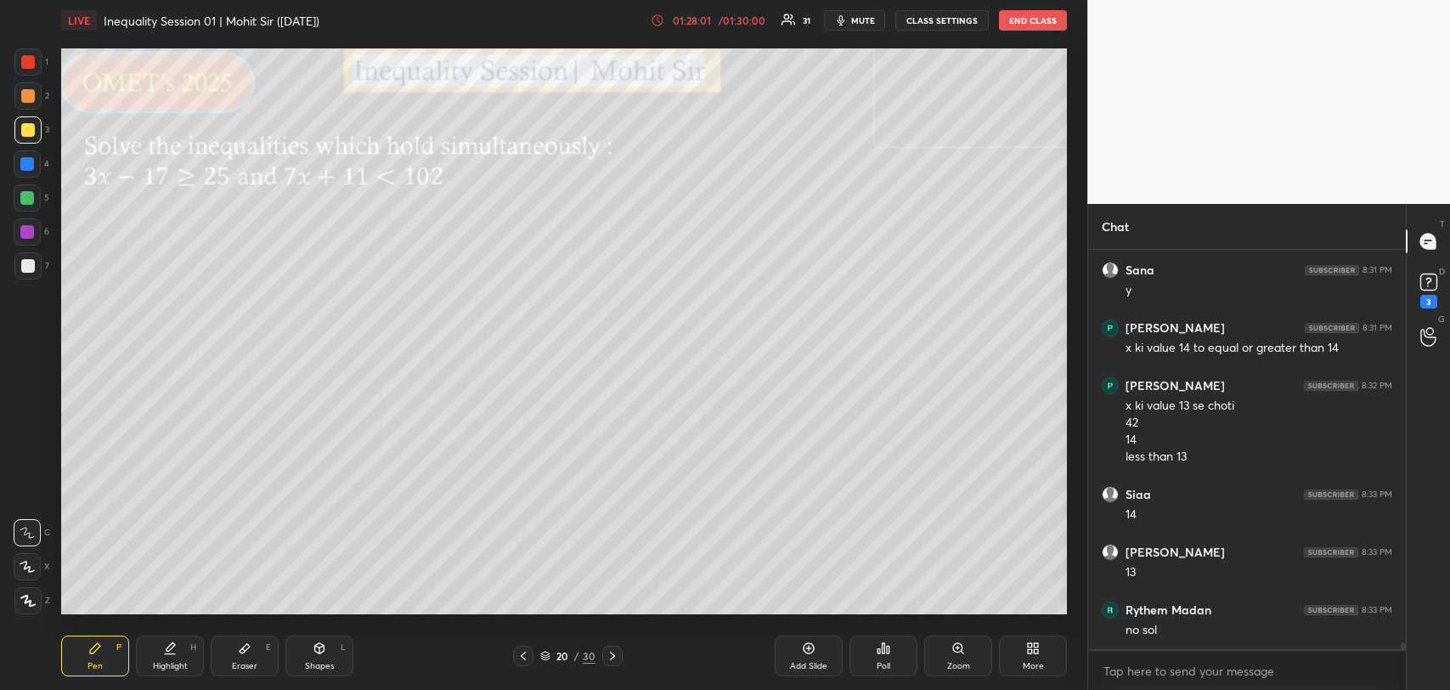
scroll to position [23849, 0]
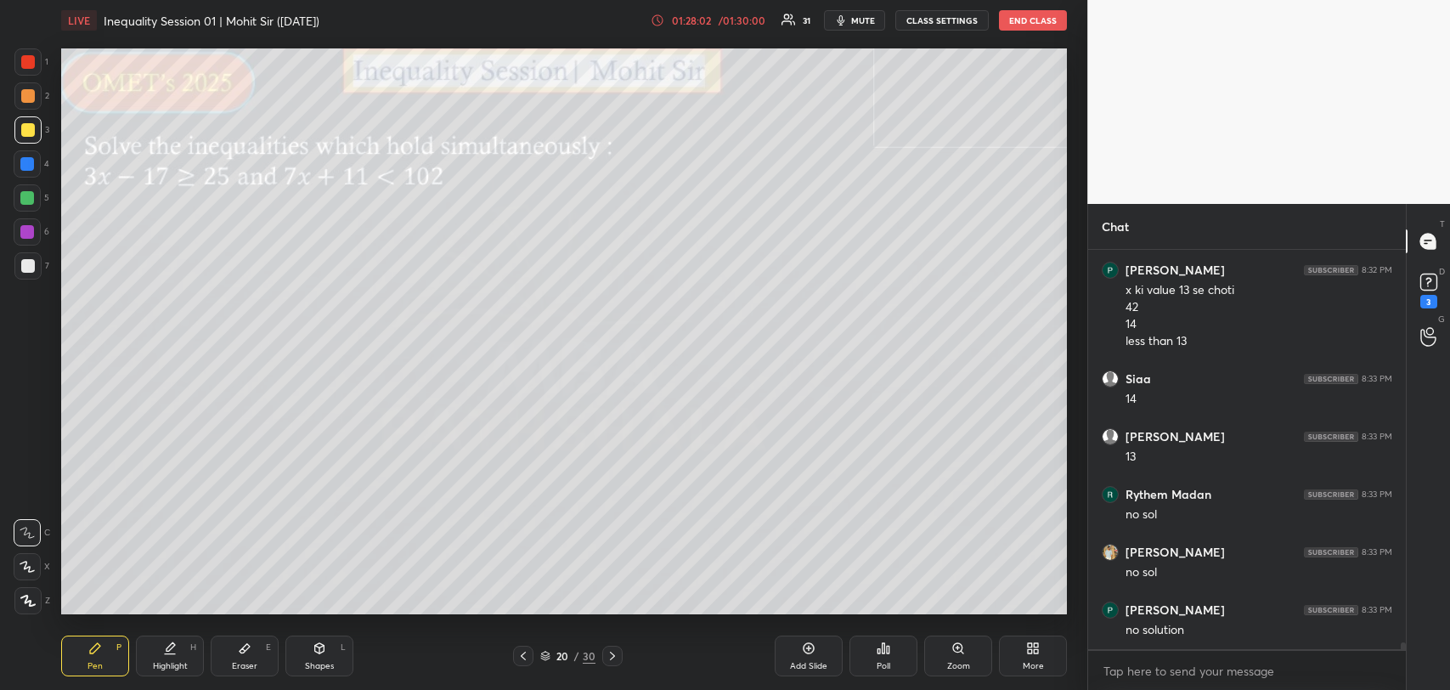
click at [24, 200] on div at bounding box center [27, 198] width 14 height 14
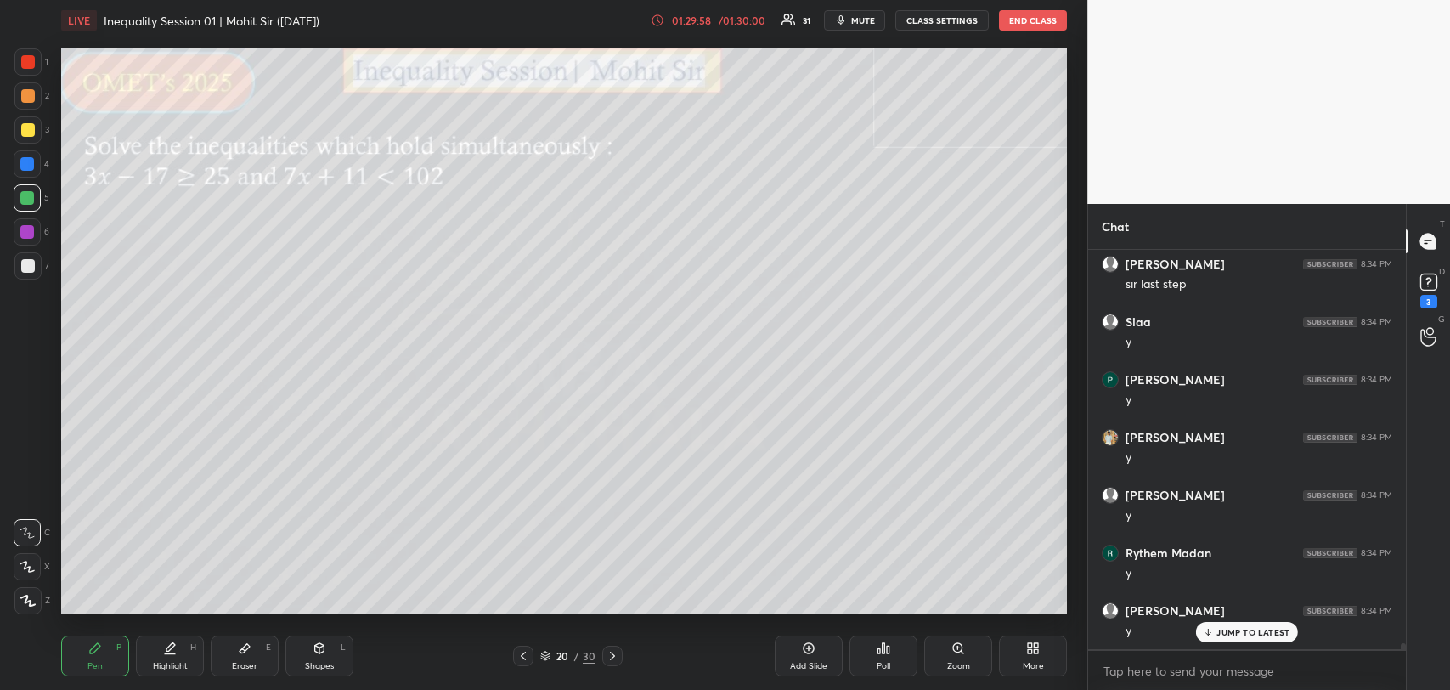
scroll to position [25120, 0]
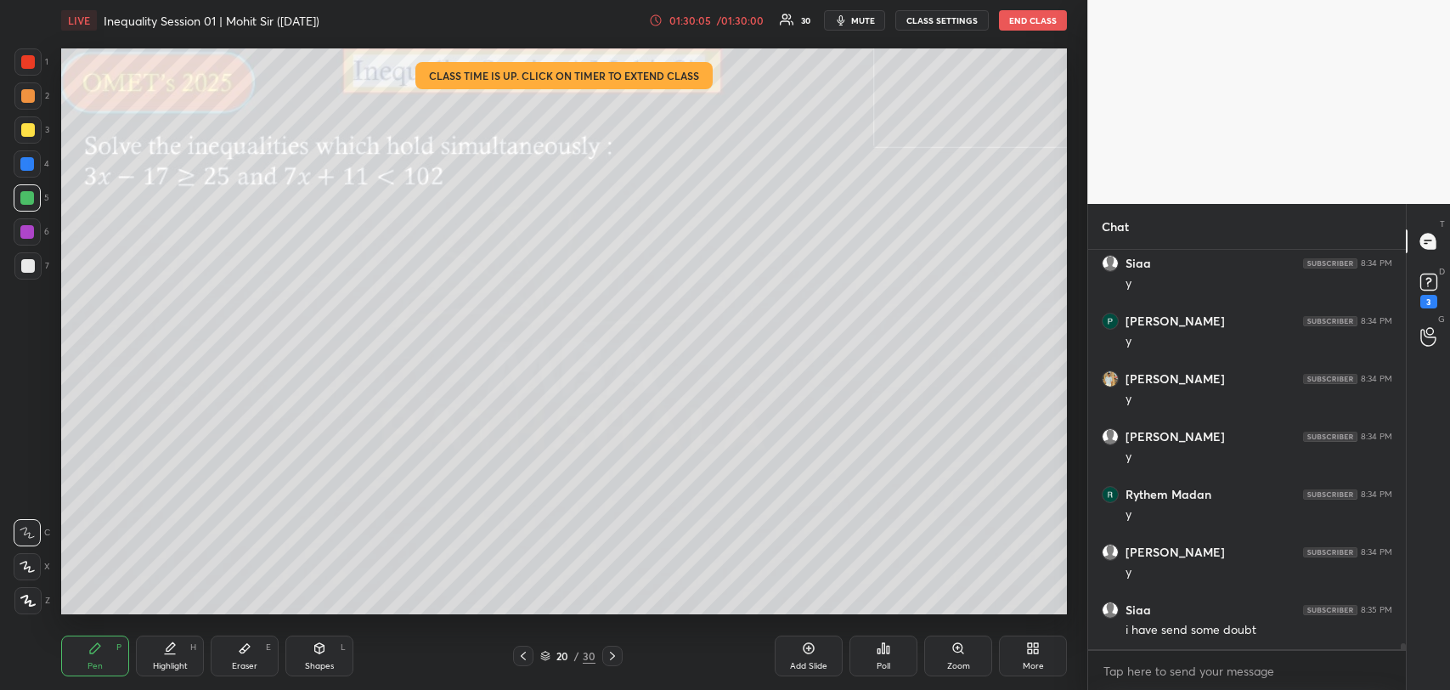
click at [612, 652] on icon at bounding box center [613, 656] width 14 height 14
click at [1427, 283] on icon at bounding box center [1429, 281] width 6 height 7
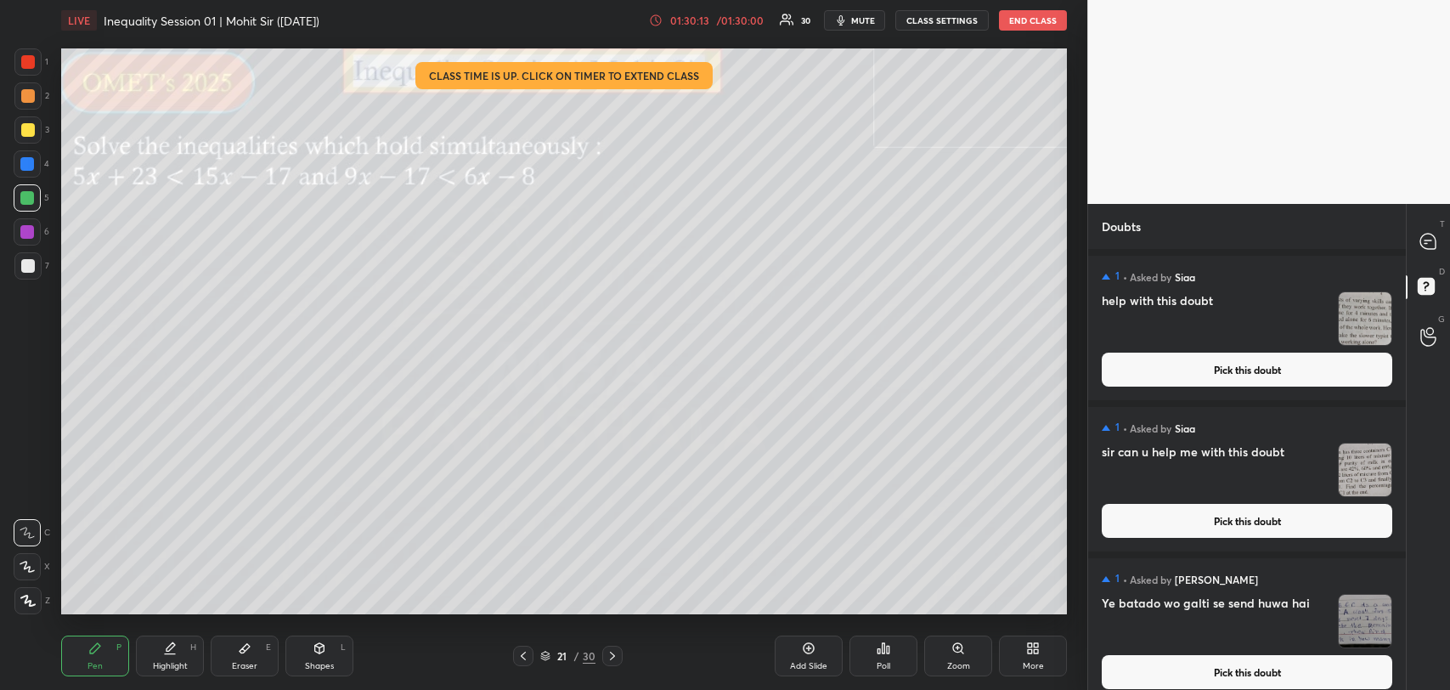
click at [1281, 526] on button "Pick this doubt" at bounding box center [1247, 521] width 291 height 34
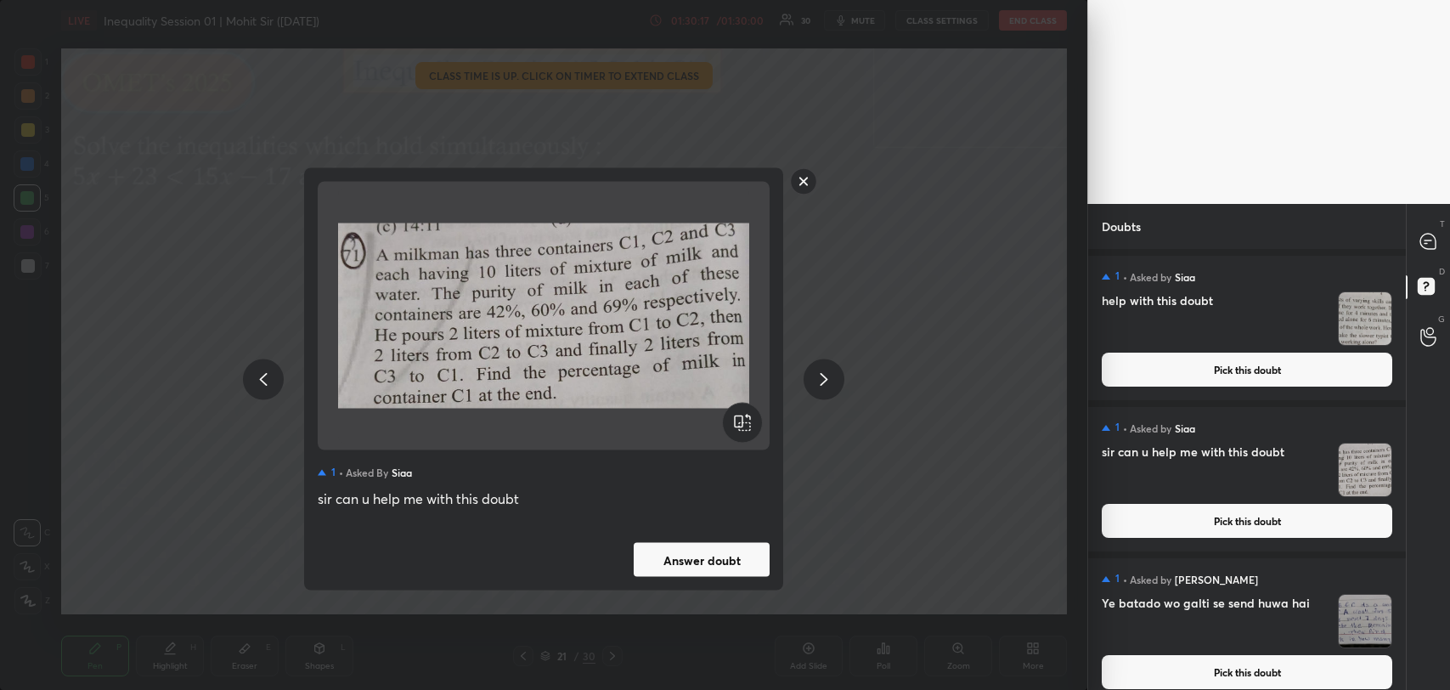
click at [698, 552] on button "Answer doubt" at bounding box center [702, 560] width 136 height 34
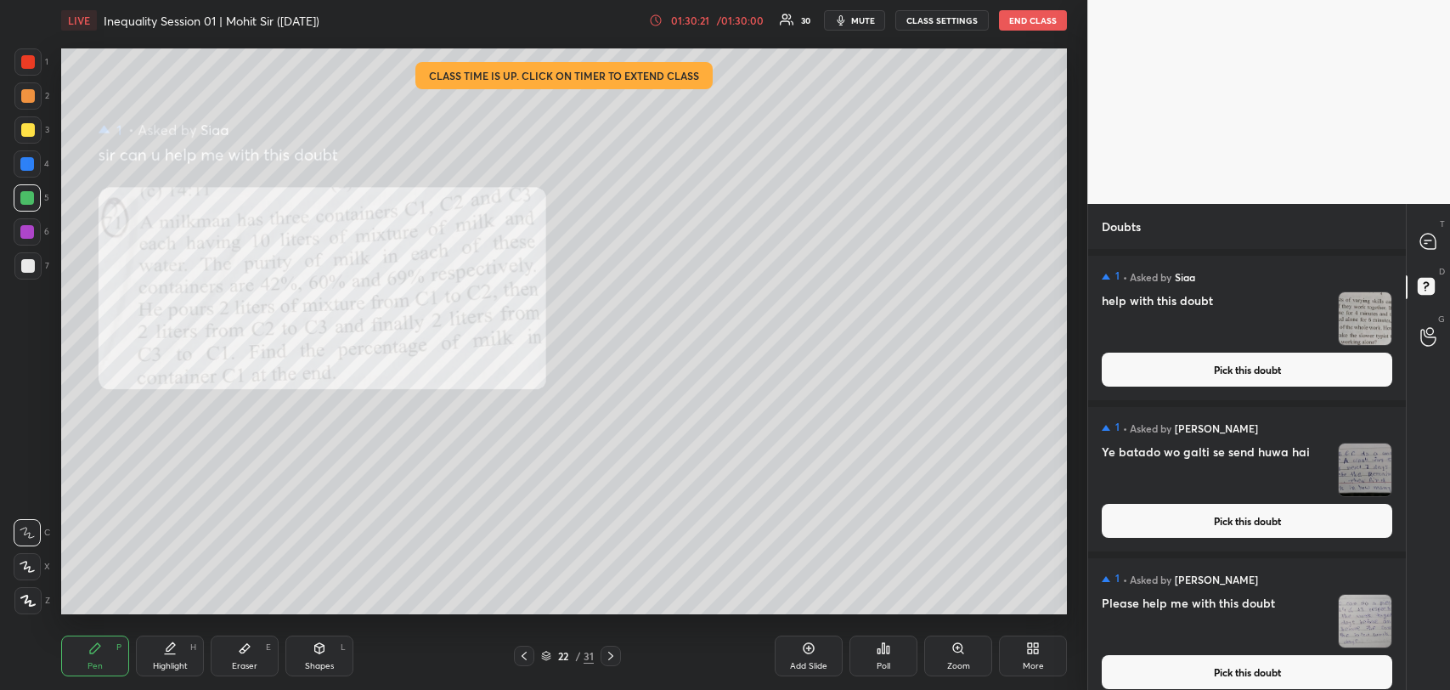
click at [687, 10] on div "01:30:21 / 01:30:00 30 mute CLASS SETTINGS END CLASS" at bounding box center [858, 20] width 418 height 20
click at [689, 19] on div "01:30:22" at bounding box center [690, 20] width 48 height 10
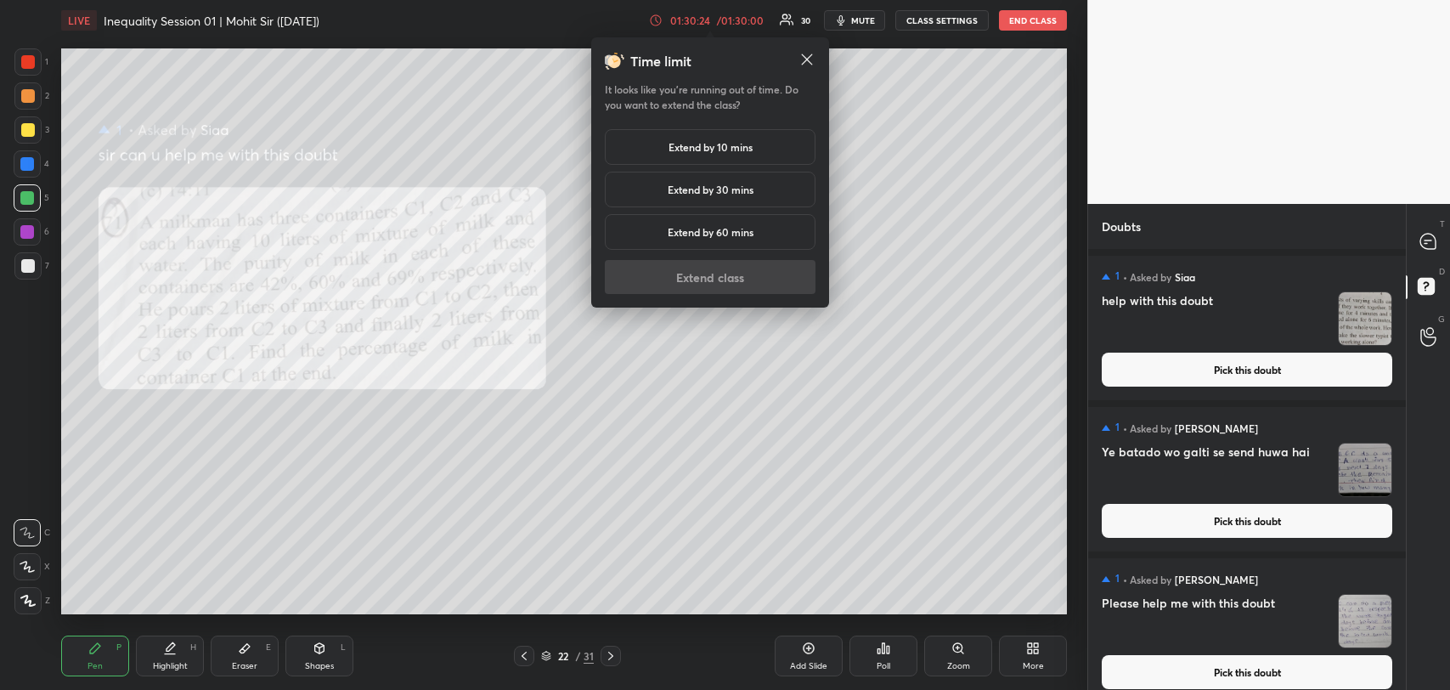
click at [681, 150] on h5 "Extend by 10 mins" at bounding box center [711, 146] width 84 height 15
click at [687, 276] on button "Extend class" at bounding box center [710, 277] width 211 height 34
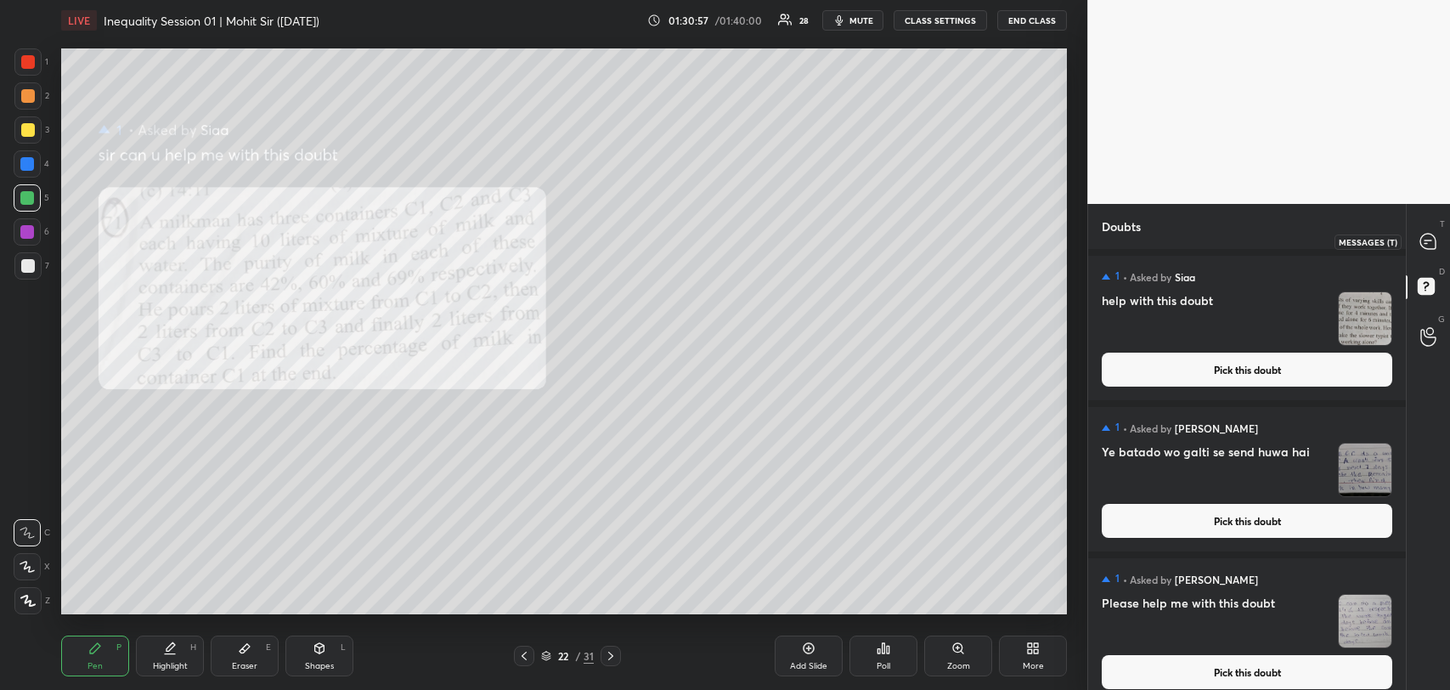
click at [1434, 242] on icon at bounding box center [1428, 241] width 15 height 15
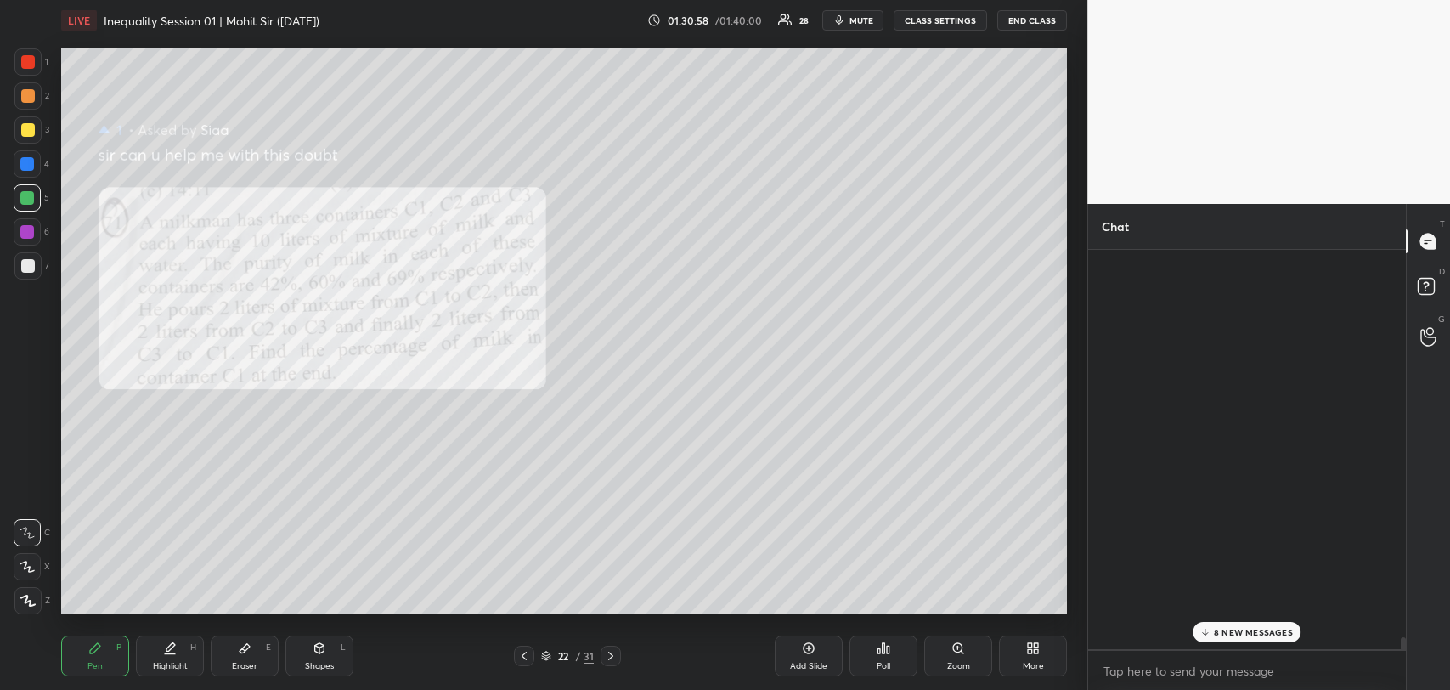
scroll to position [394, 313]
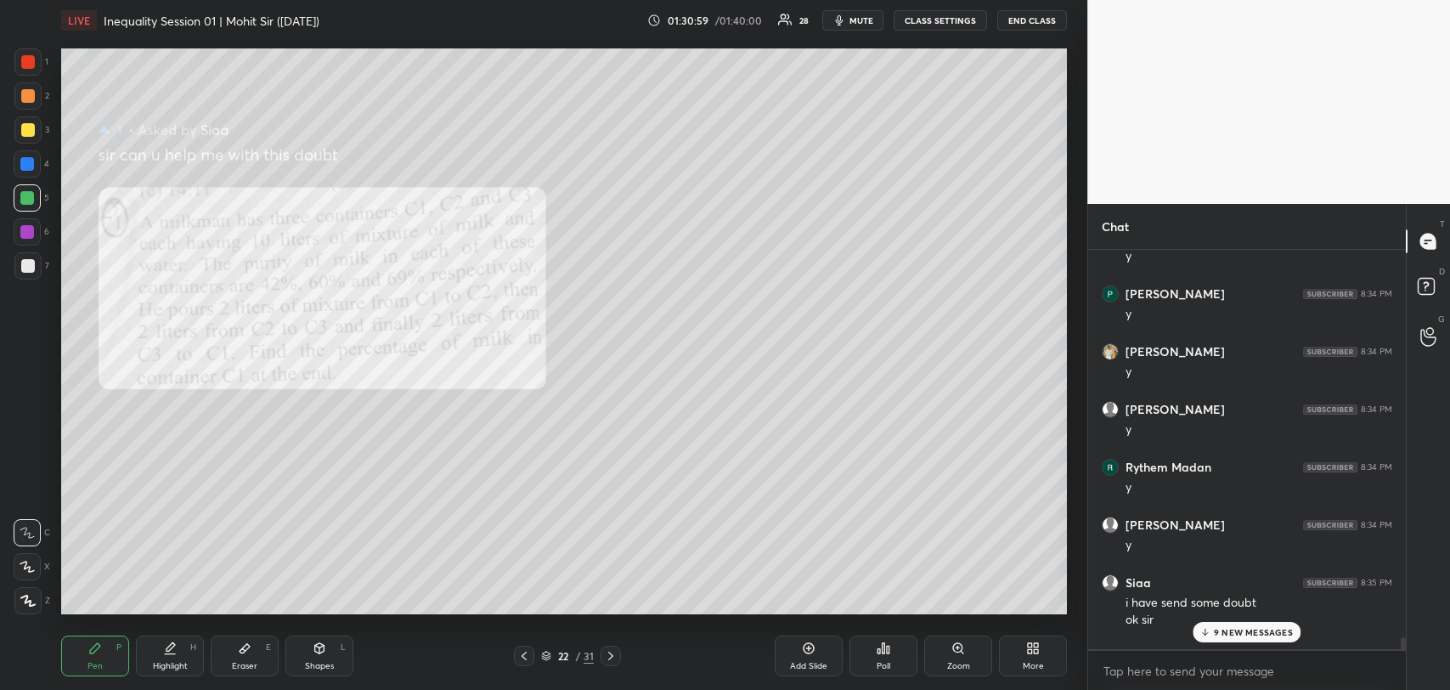
click at [1240, 638] on div "9 NEW MESSAGES" at bounding box center [1247, 632] width 108 height 20
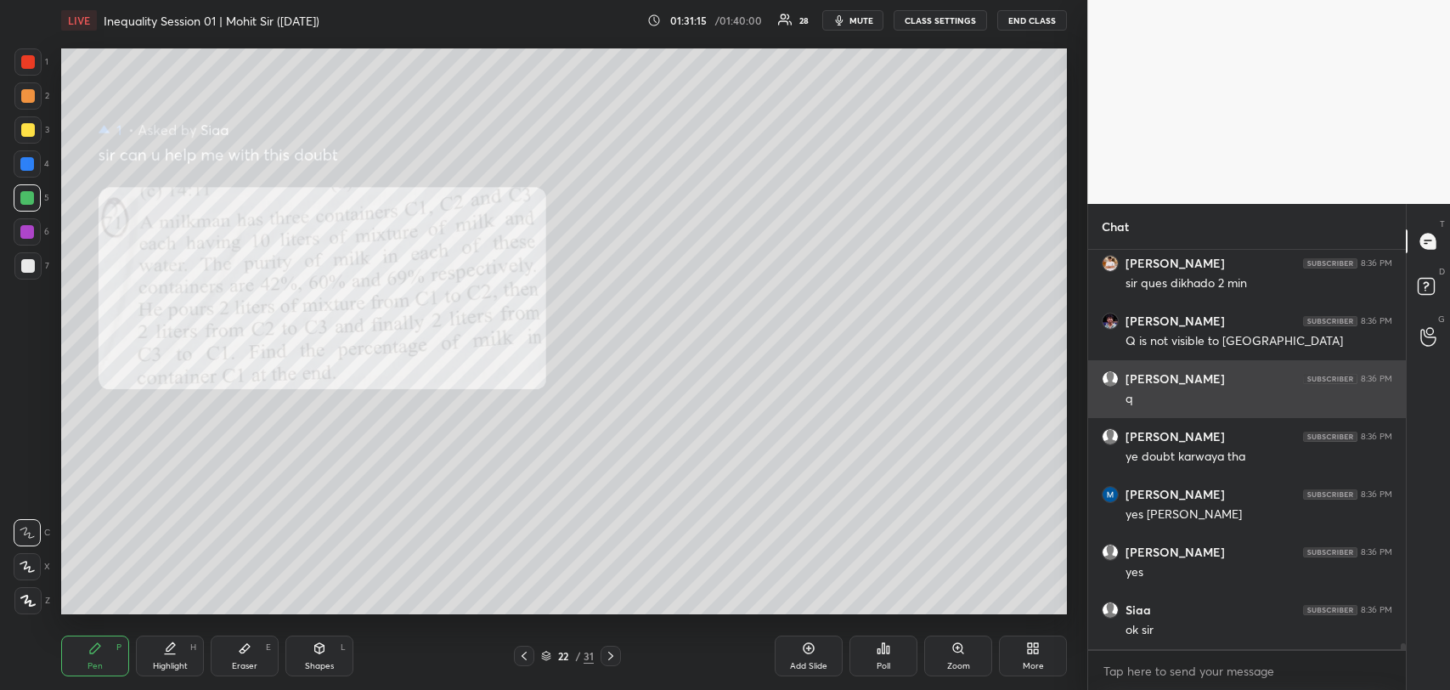
scroll to position [26061, 0]
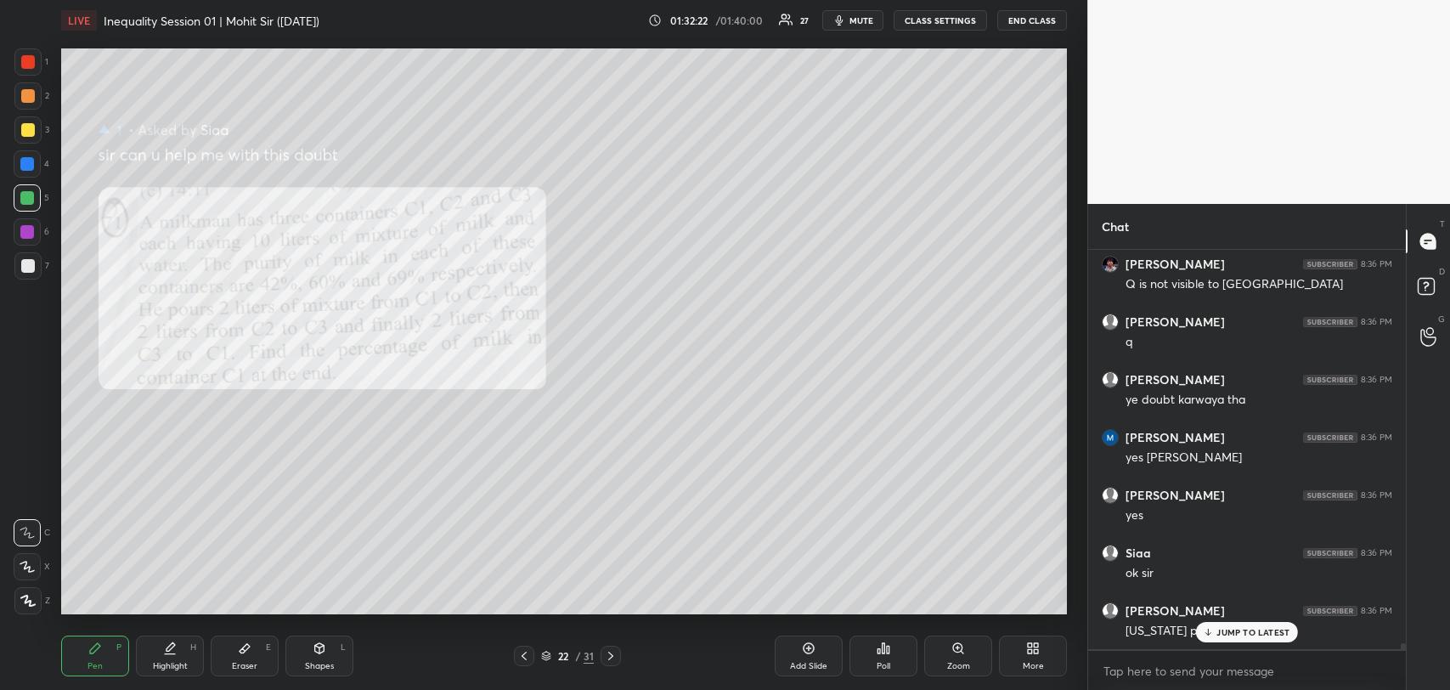
click at [238, 668] on div "Eraser" at bounding box center [244, 666] width 25 height 8
click at [102, 654] on div "Pen P" at bounding box center [95, 656] width 68 height 41
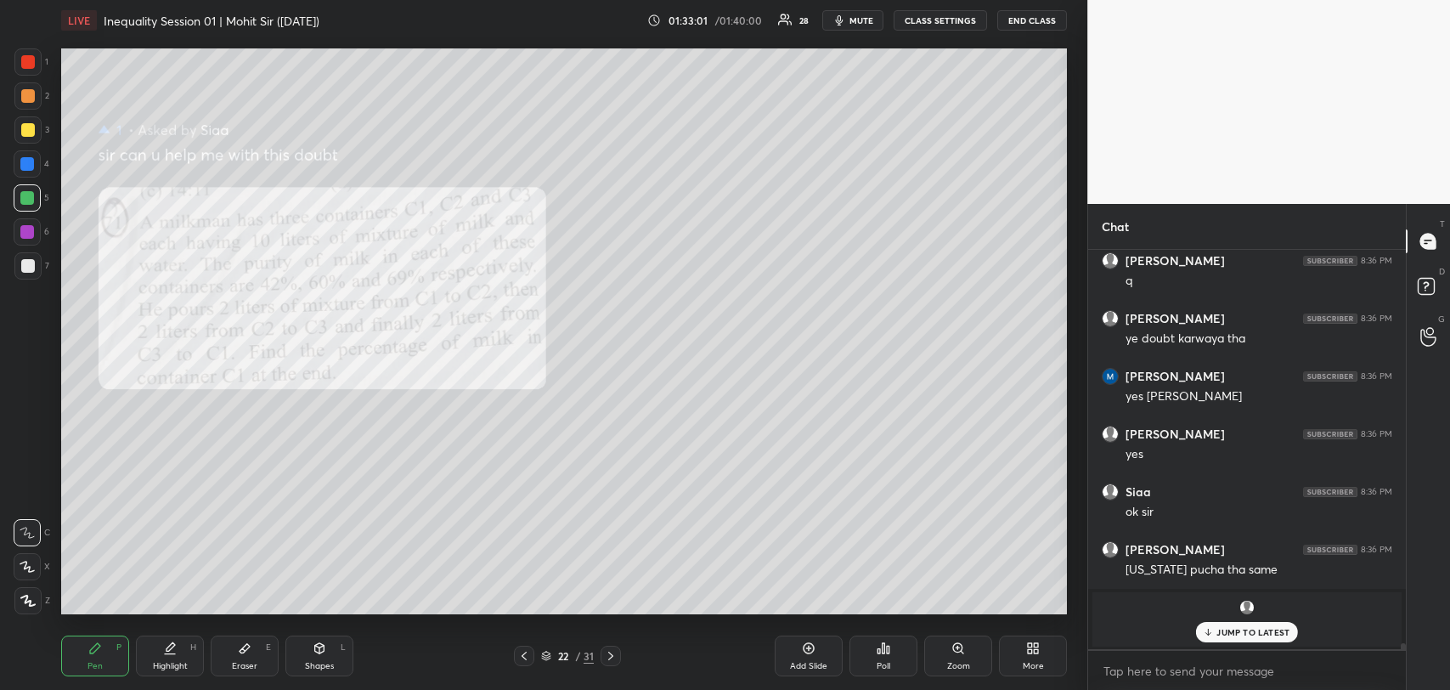
click at [1263, 627] on p "JUMP TO LATEST" at bounding box center [1253, 632] width 73 height 10
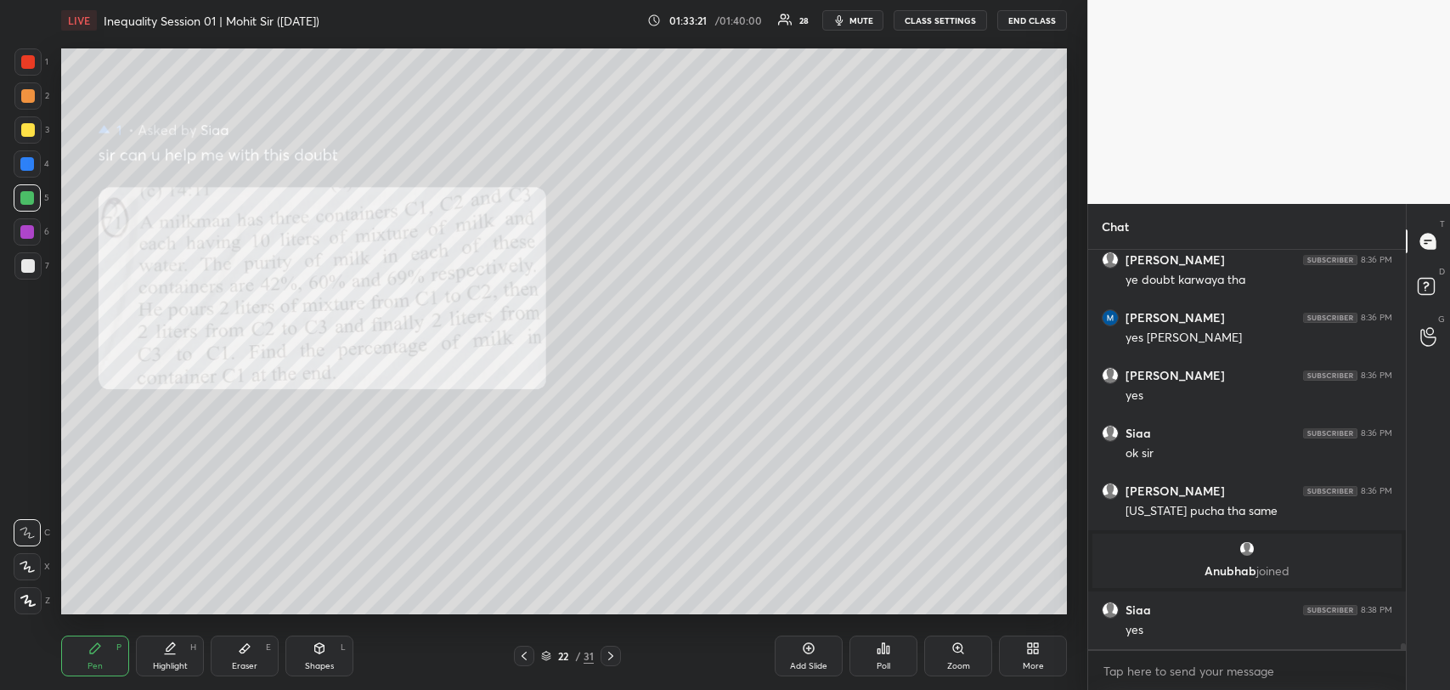
click at [245, 639] on div "Eraser E" at bounding box center [245, 656] width 68 height 41
click at [100, 663] on div "Pen" at bounding box center [95, 666] width 15 height 8
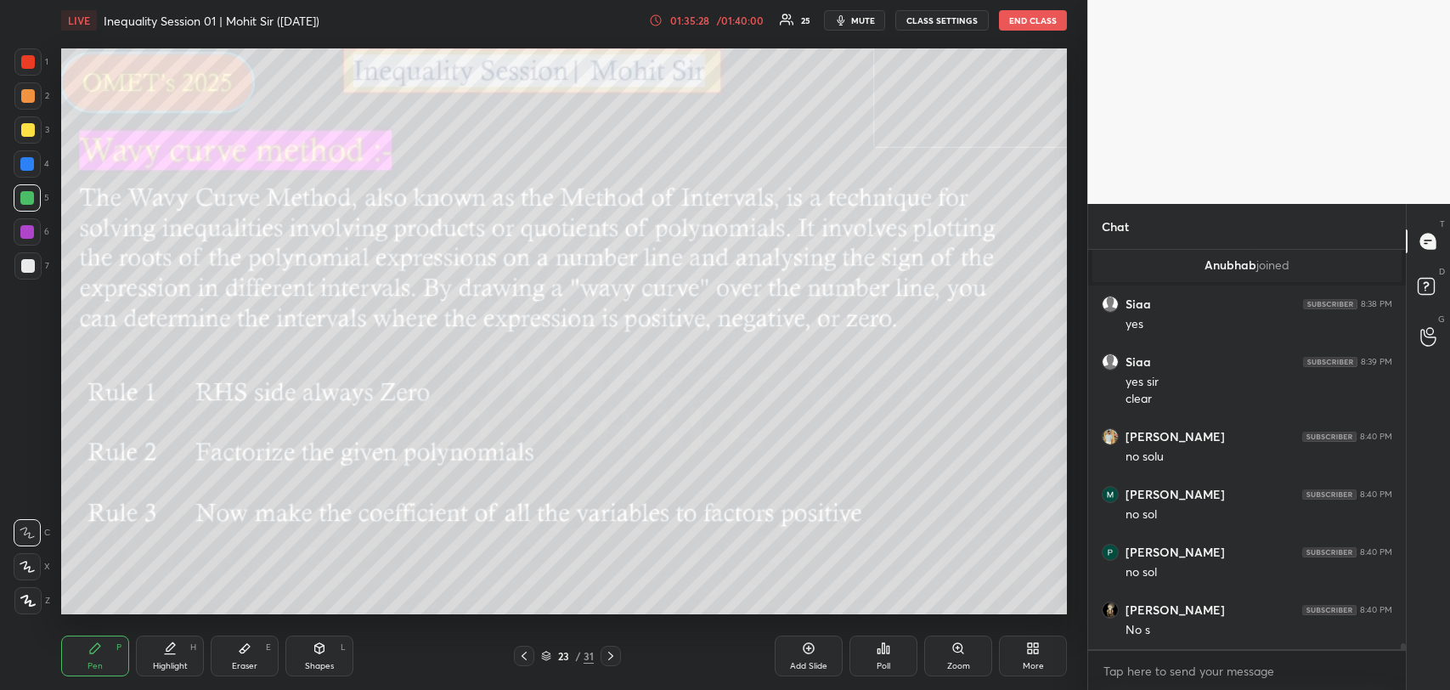
scroll to position [26544, 0]
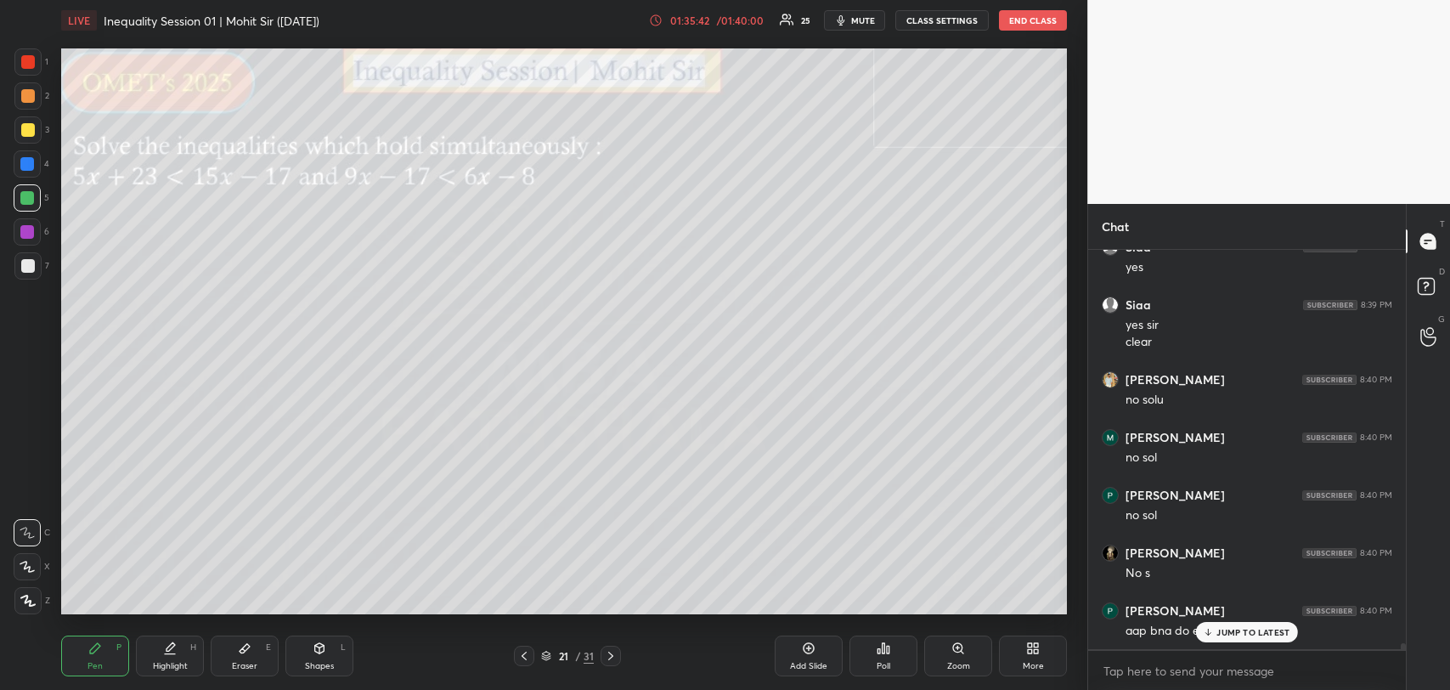
click at [1218, 635] on p "JUMP TO LATEST" at bounding box center [1253, 632] width 73 height 10
click at [1432, 275] on icon at bounding box center [1429, 289] width 31 height 31
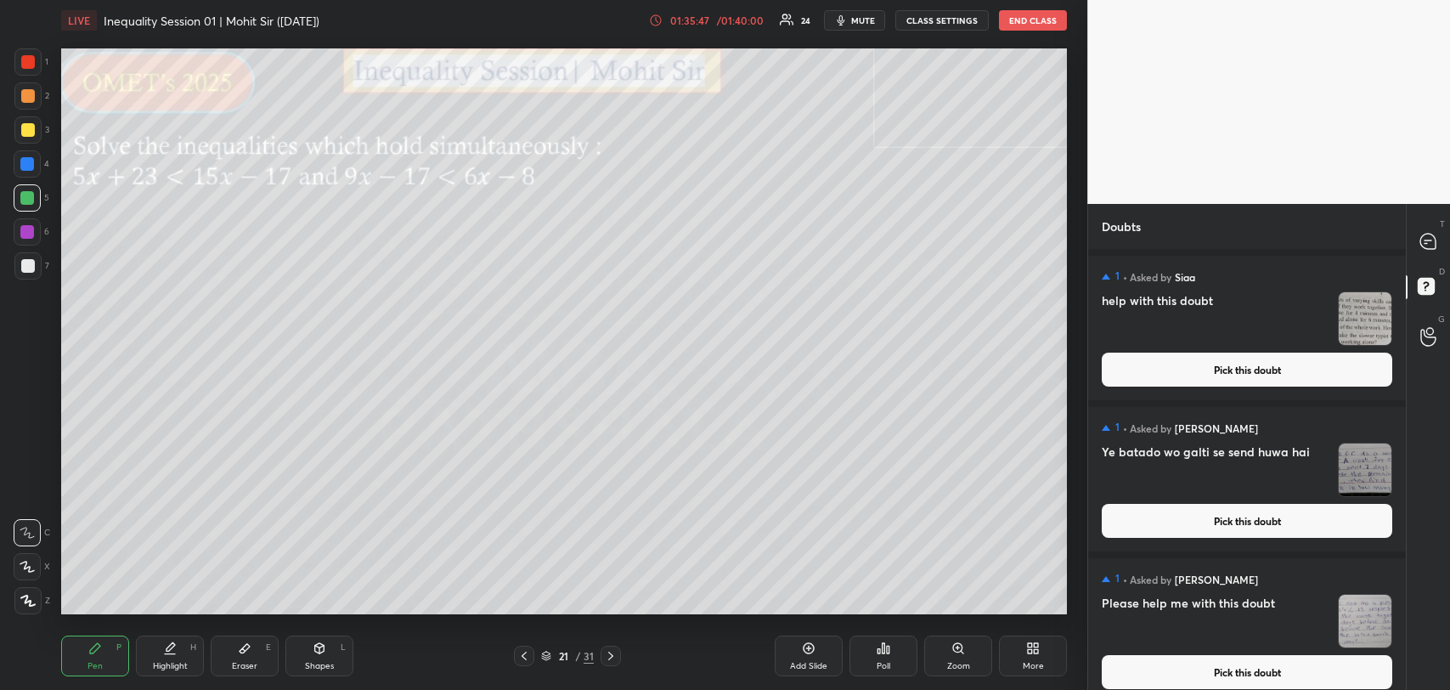
click at [1259, 372] on button "Pick this doubt" at bounding box center [1247, 370] width 291 height 34
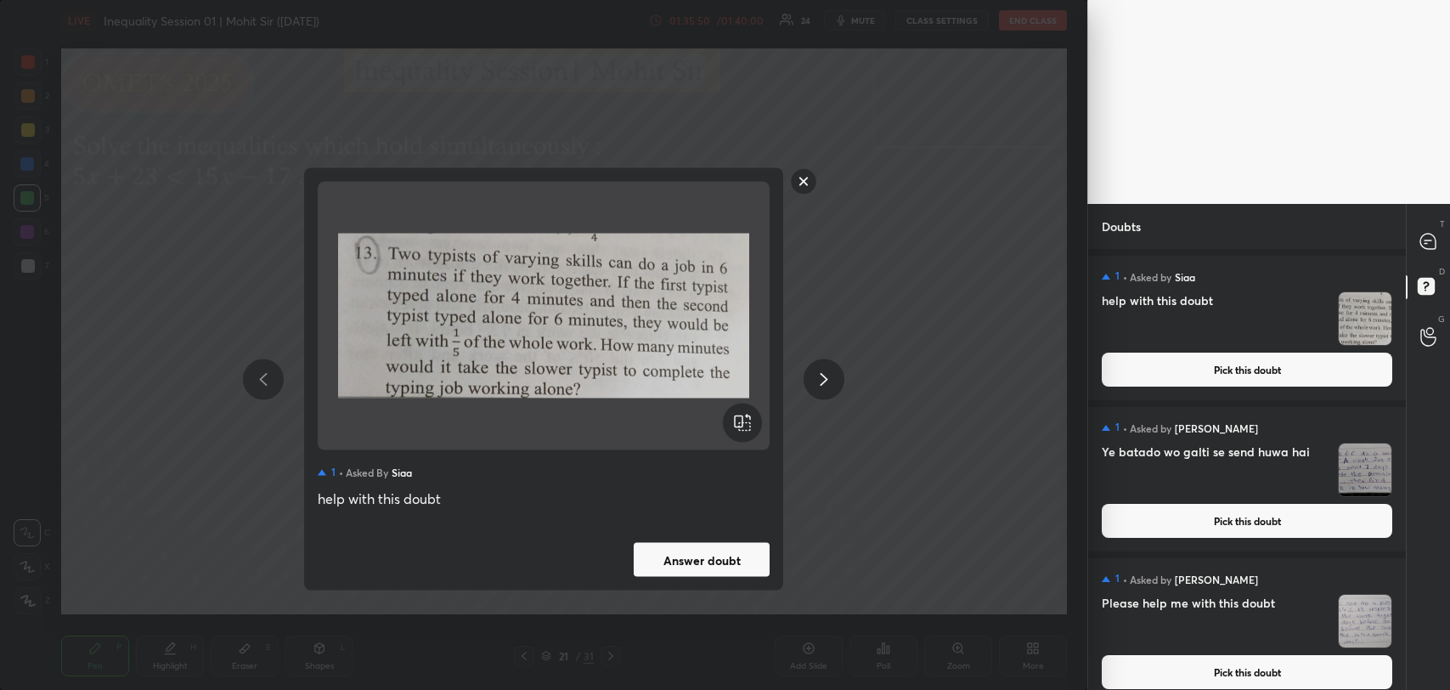
click at [710, 550] on button "Answer doubt" at bounding box center [702, 560] width 136 height 34
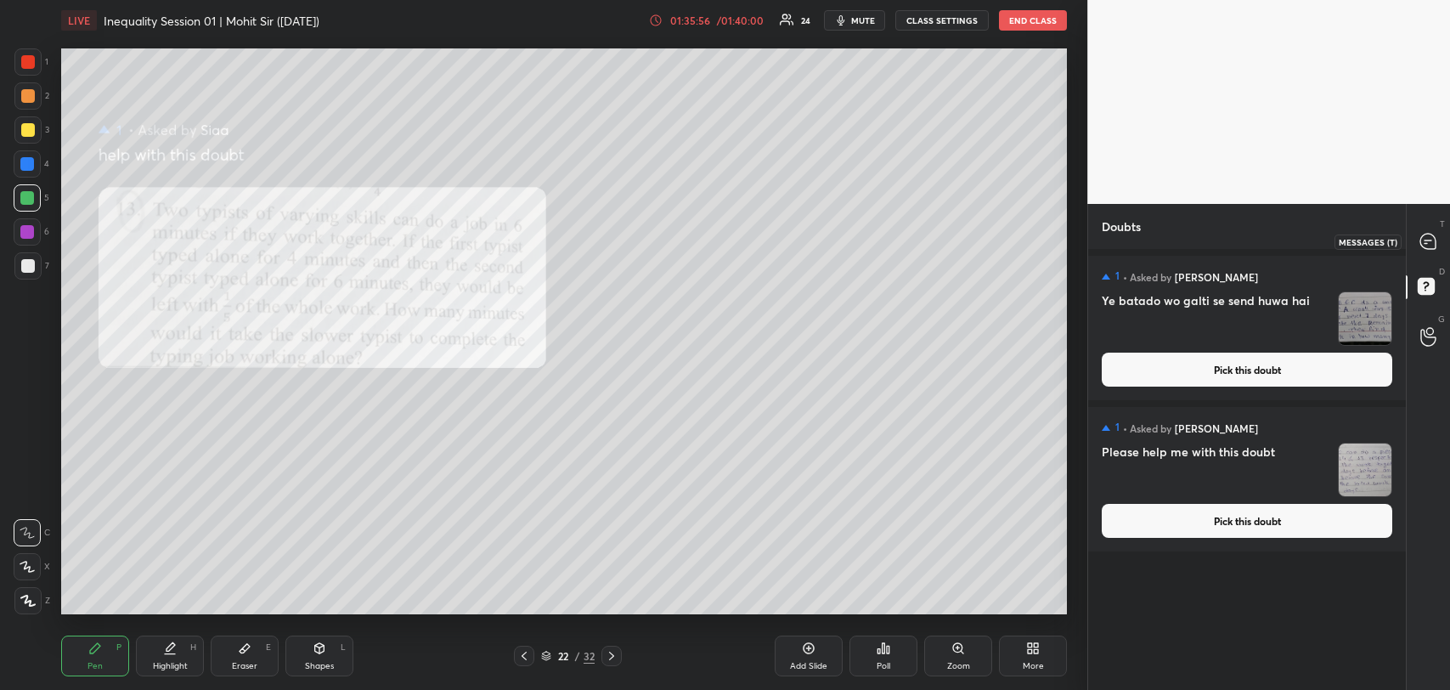
click at [1429, 243] on icon at bounding box center [1428, 241] width 15 height 15
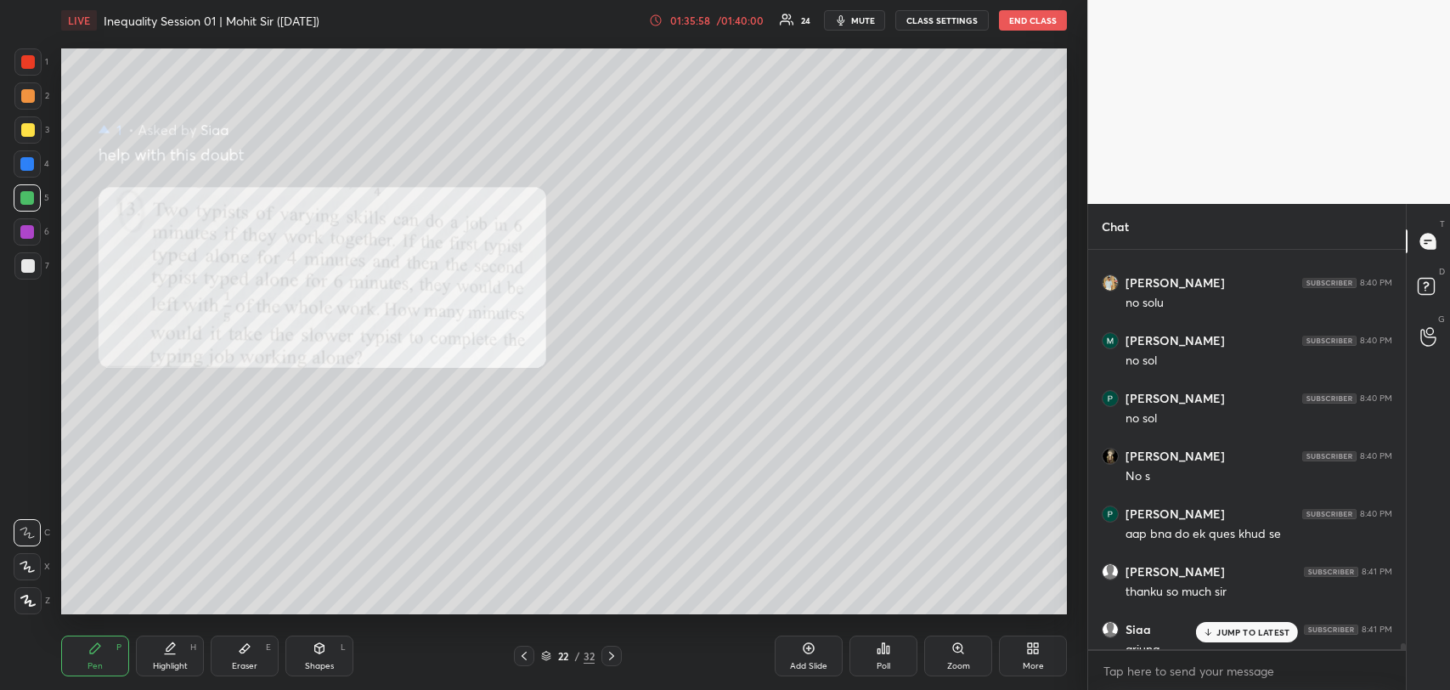
scroll to position [26718, 0]
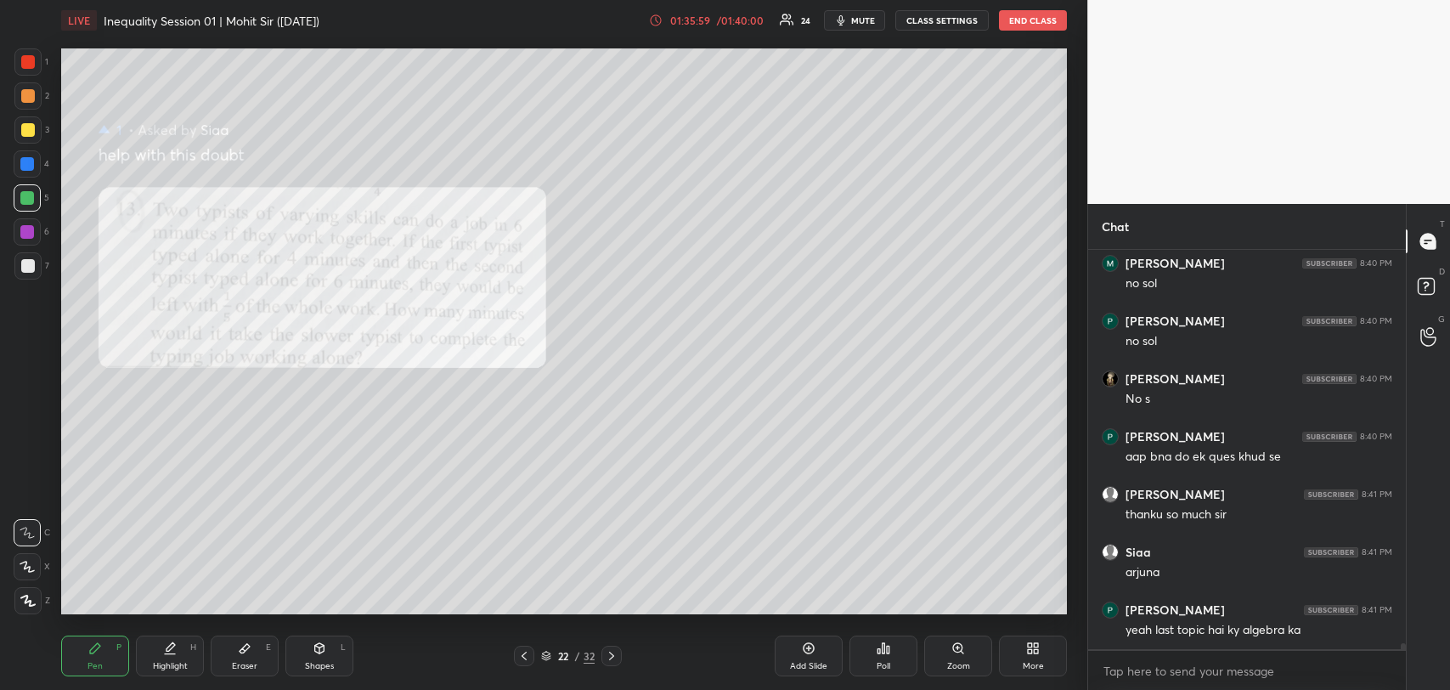
click at [1252, 631] on div "Syed Shadan Ali 8:40 PM no solu Mohit goyal 8:40 PM no sol Pranjal Maheshwari 8…" at bounding box center [1247, 449] width 318 height 399
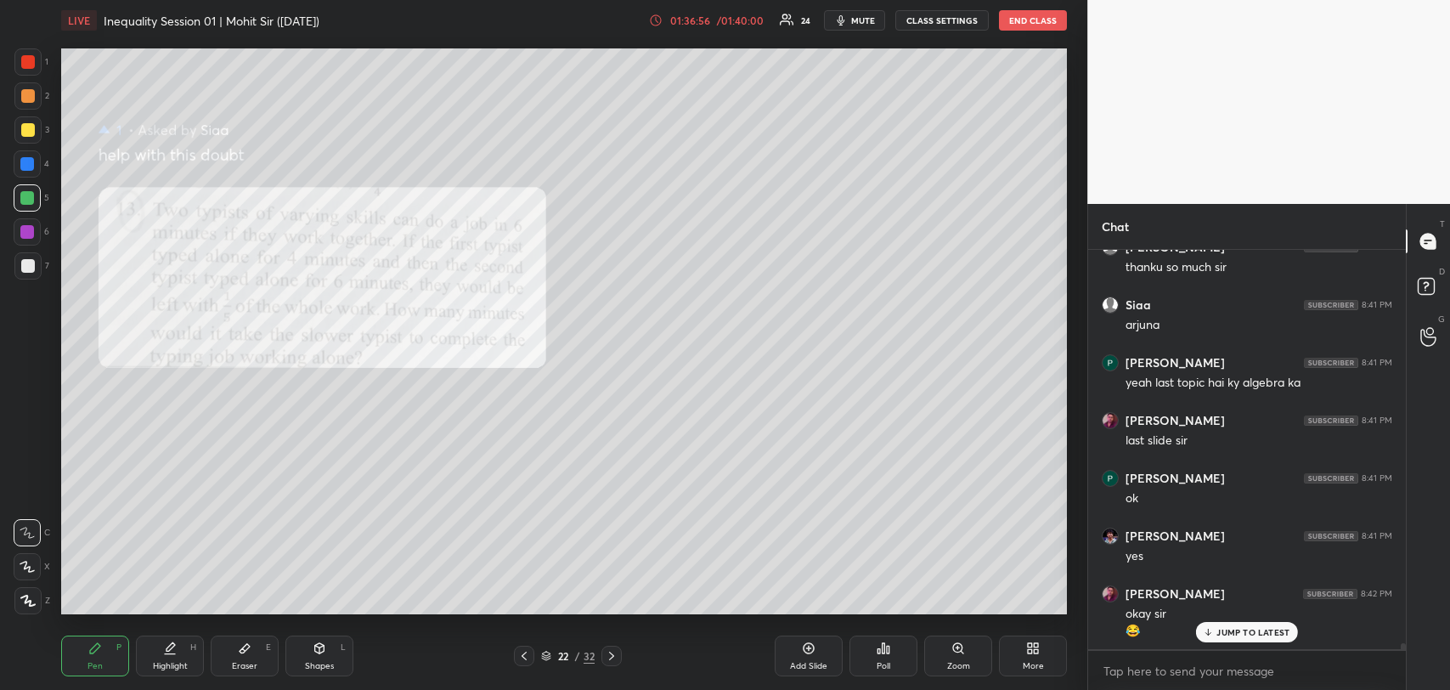
scroll to position [27024, 0]
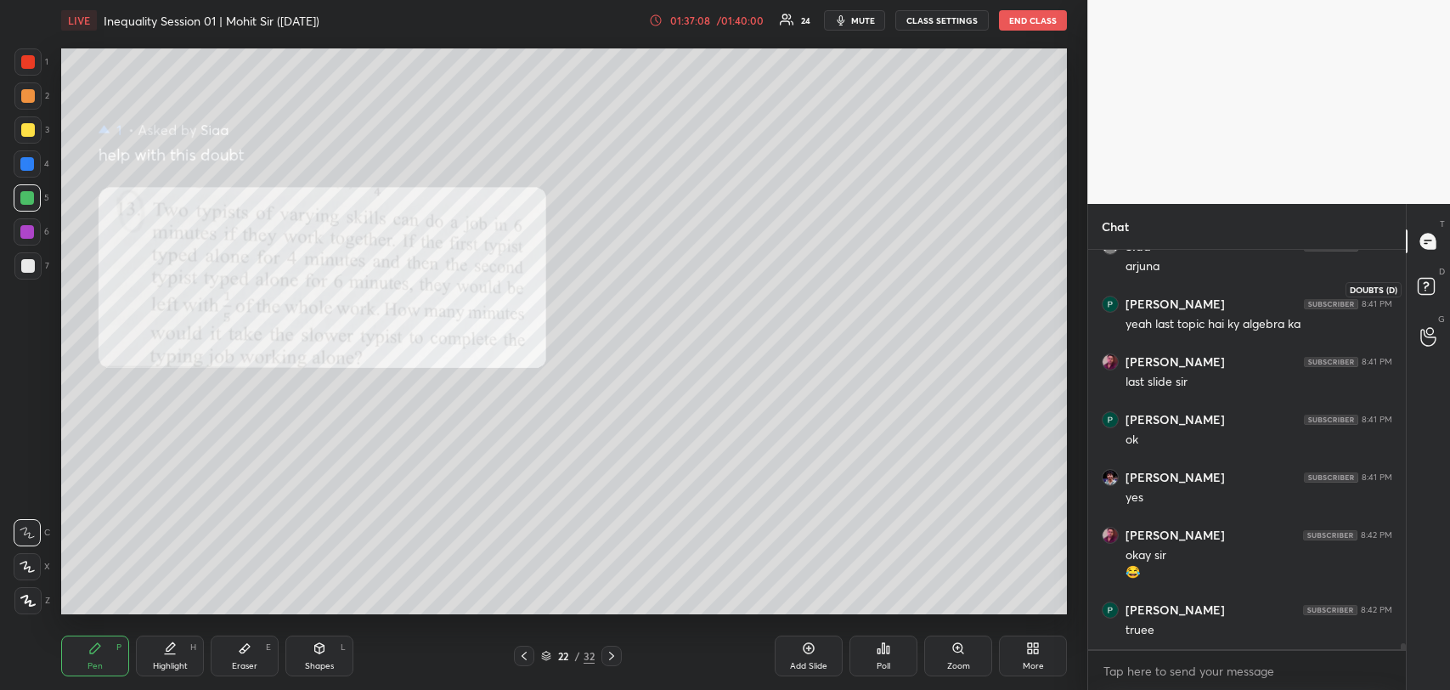
click at [1438, 280] on icon at bounding box center [1429, 289] width 31 height 31
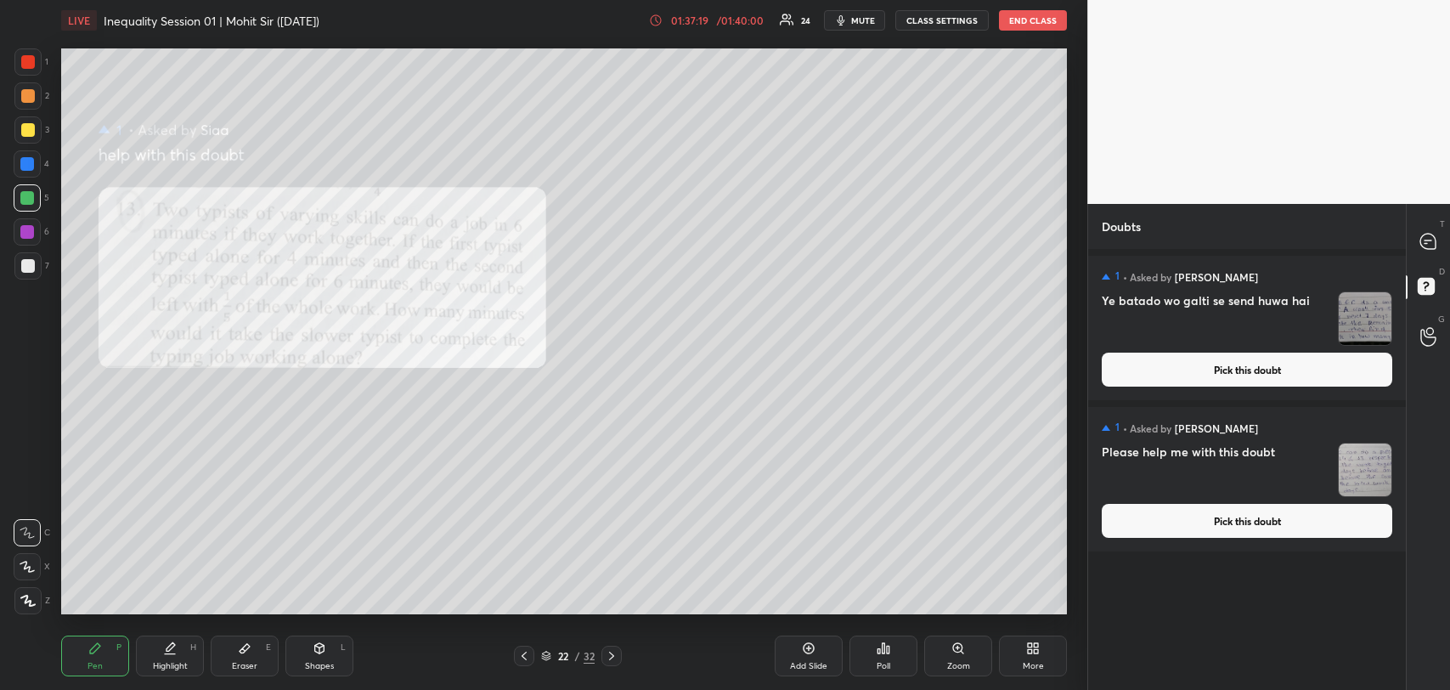
click at [1237, 372] on button "Pick this doubt" at bounding box center [1247, 370] width 291 height 34
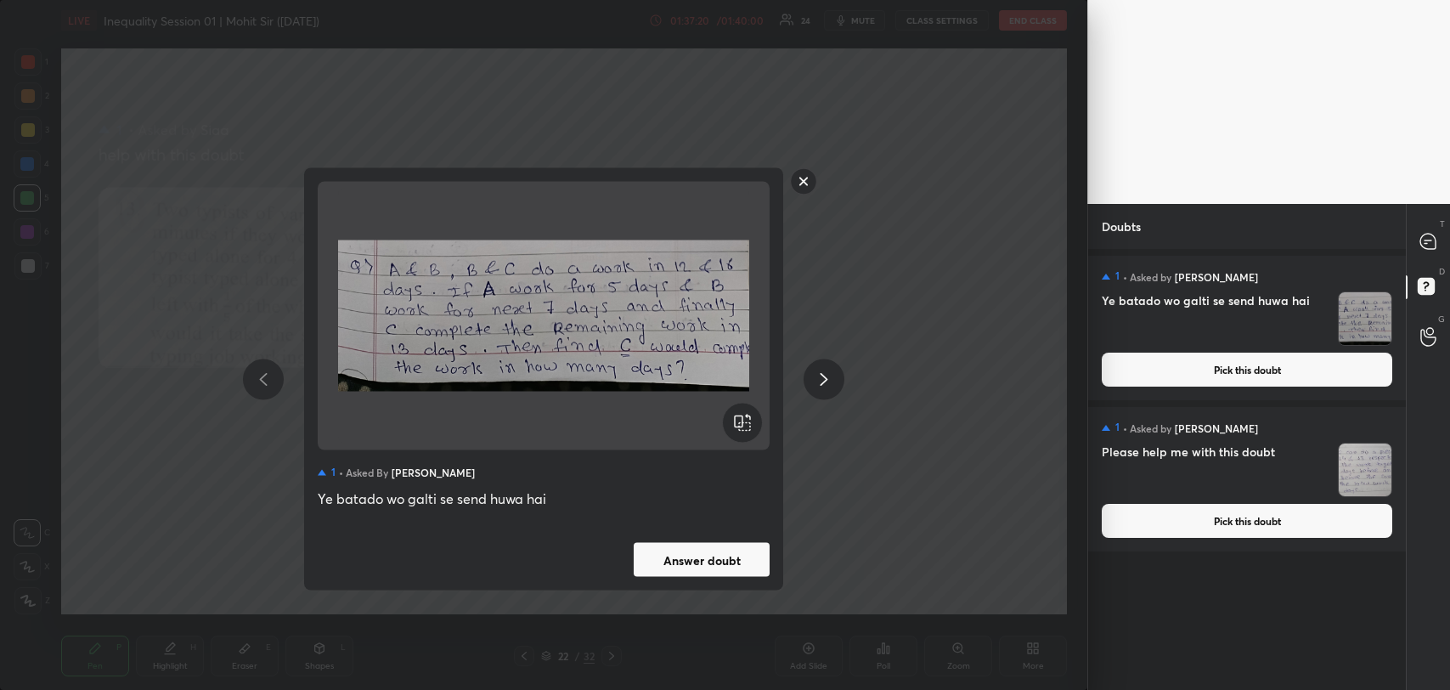
click at [727, 564] on button "Answer doubt" at bounding box center [702, 560] width 136 height 34
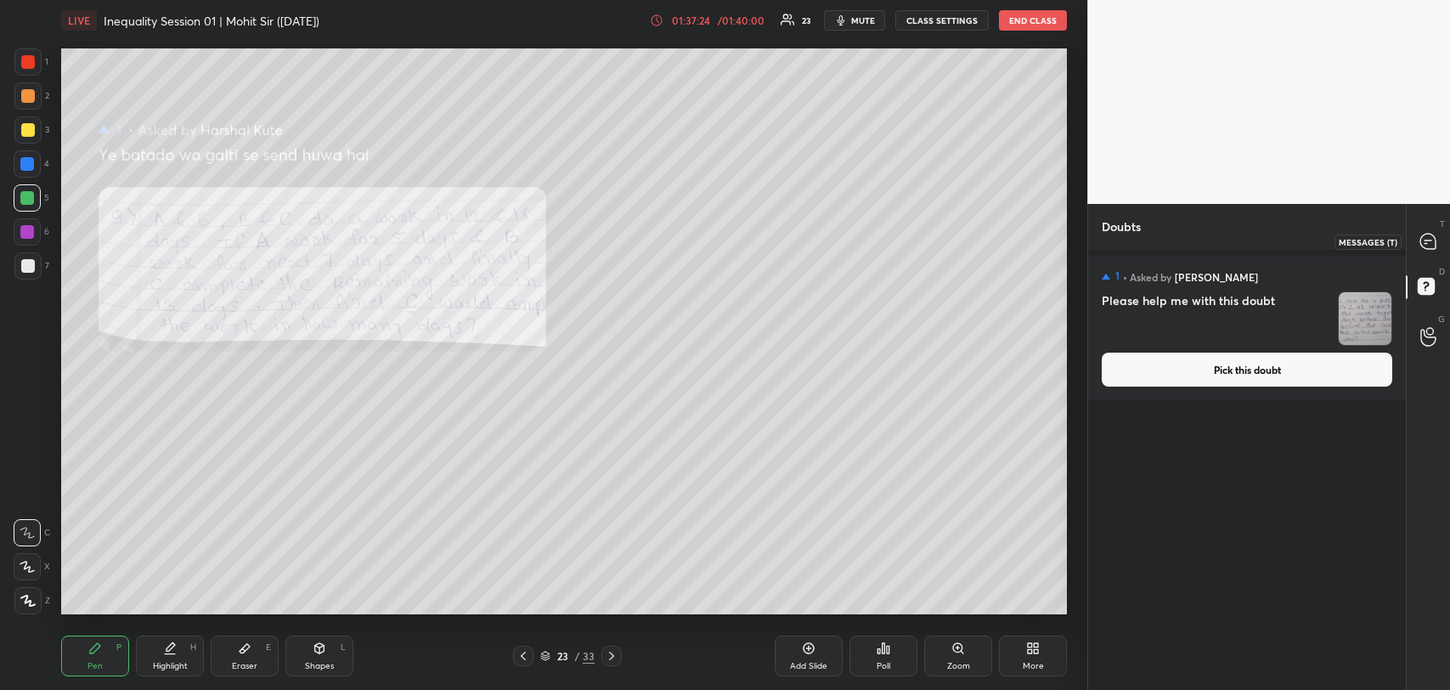
click at [1434, 238] on icon at bounding box center [1428, 241] width 15 height 15
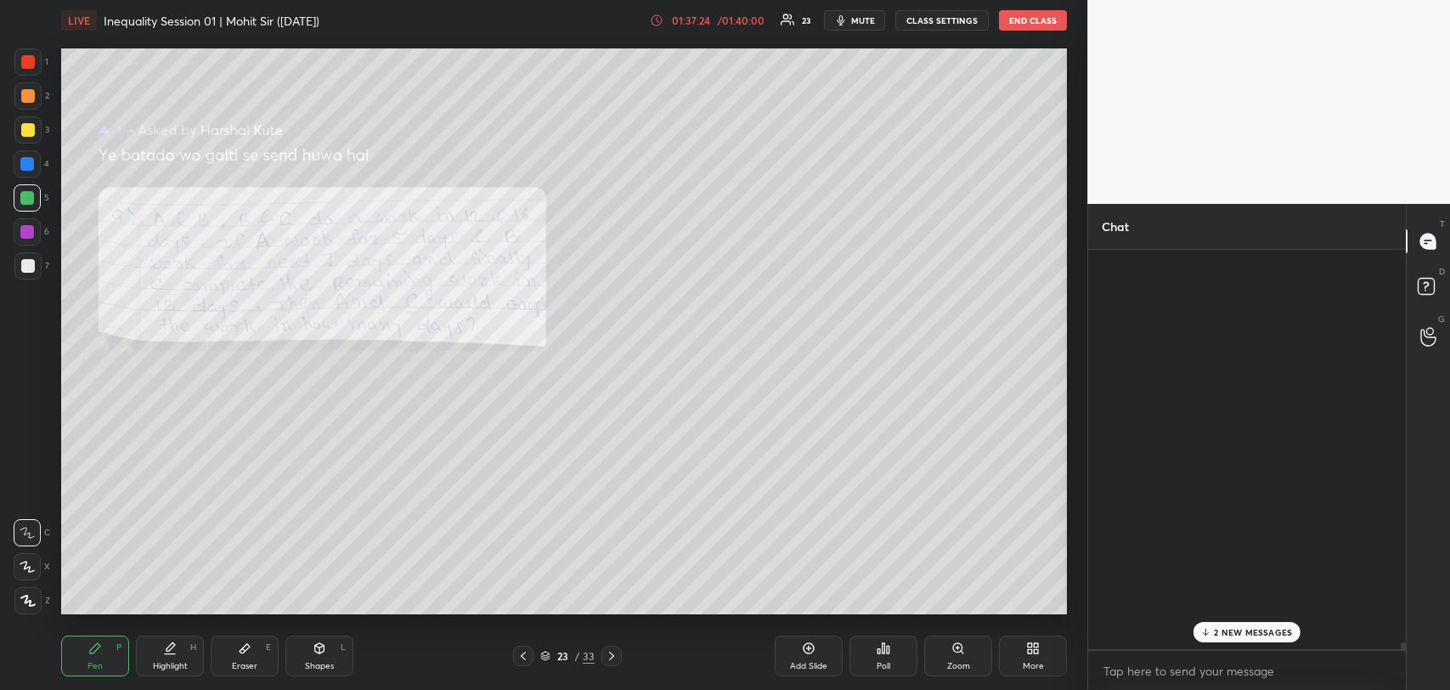
scroll to position [394, 313]
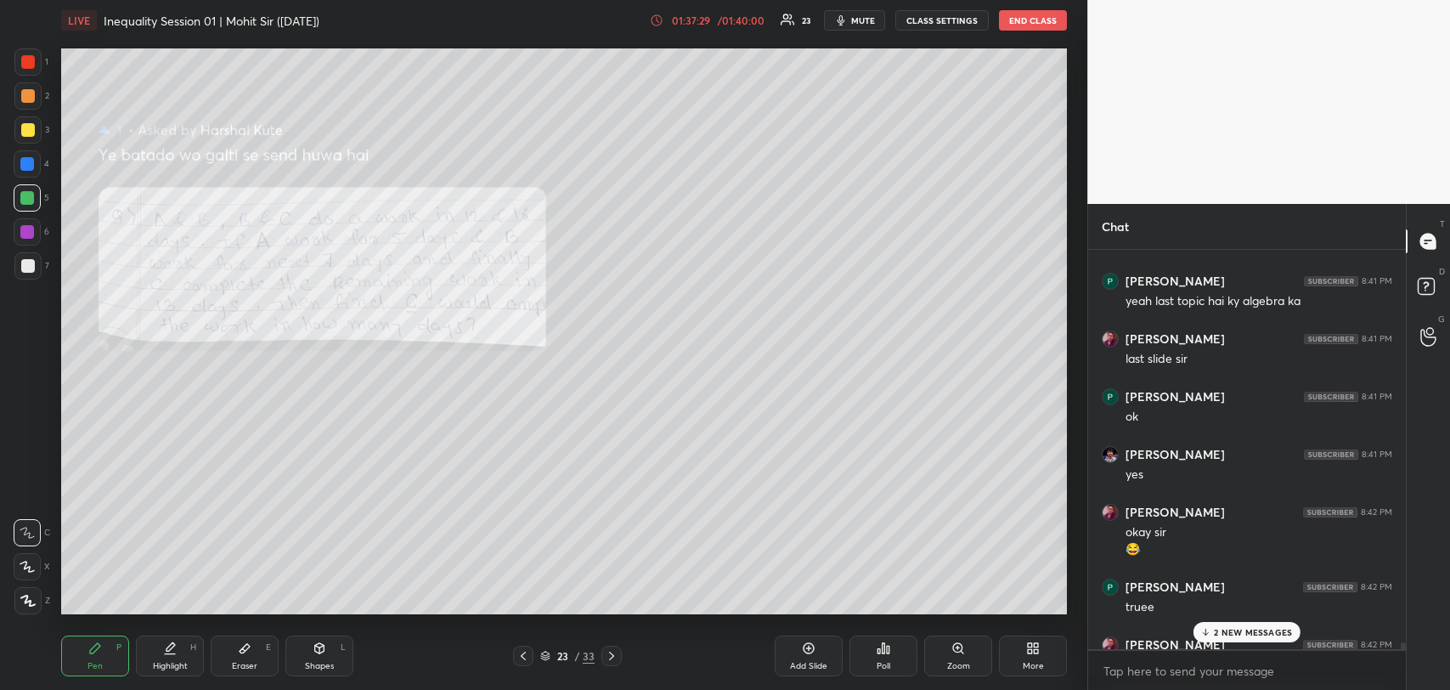
click at [1261, 634] on p "2 NEW MESSAGES" at bounding box center [1253, 632] width 78 height 10
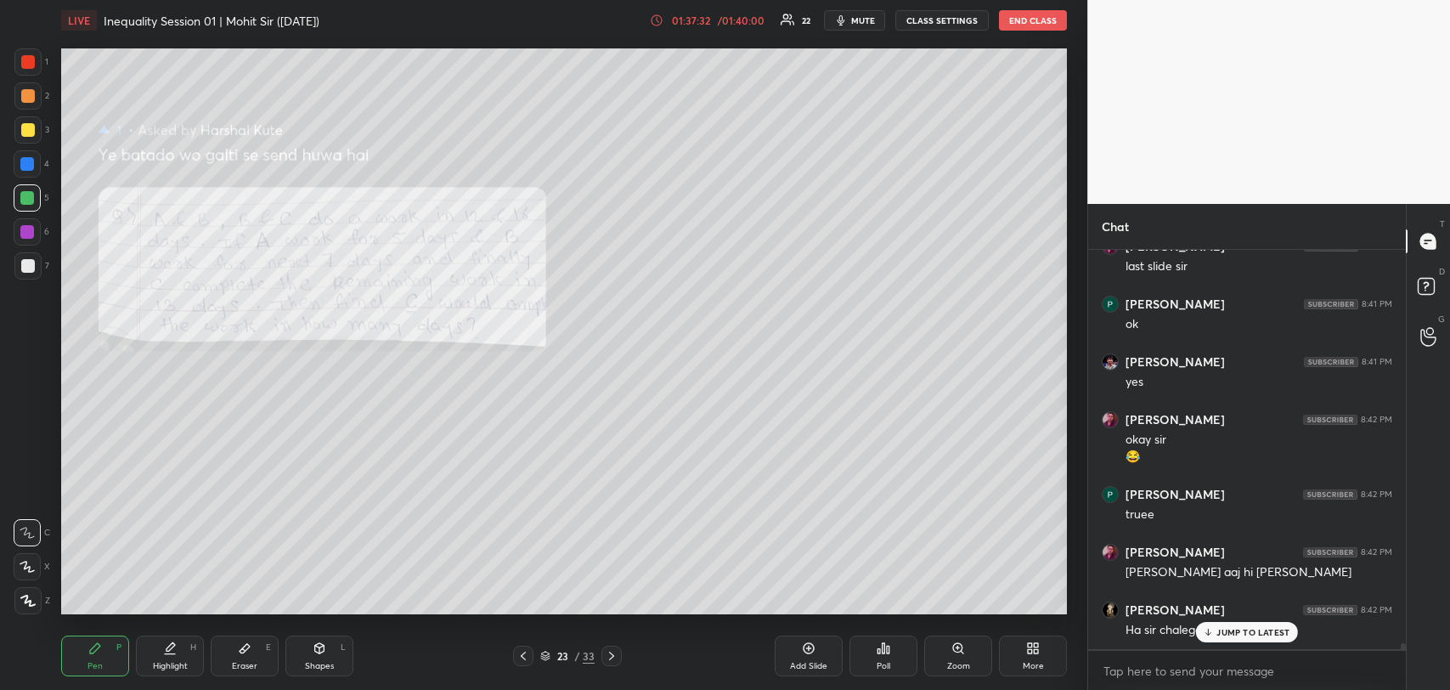
scroll to position [27135, 0]
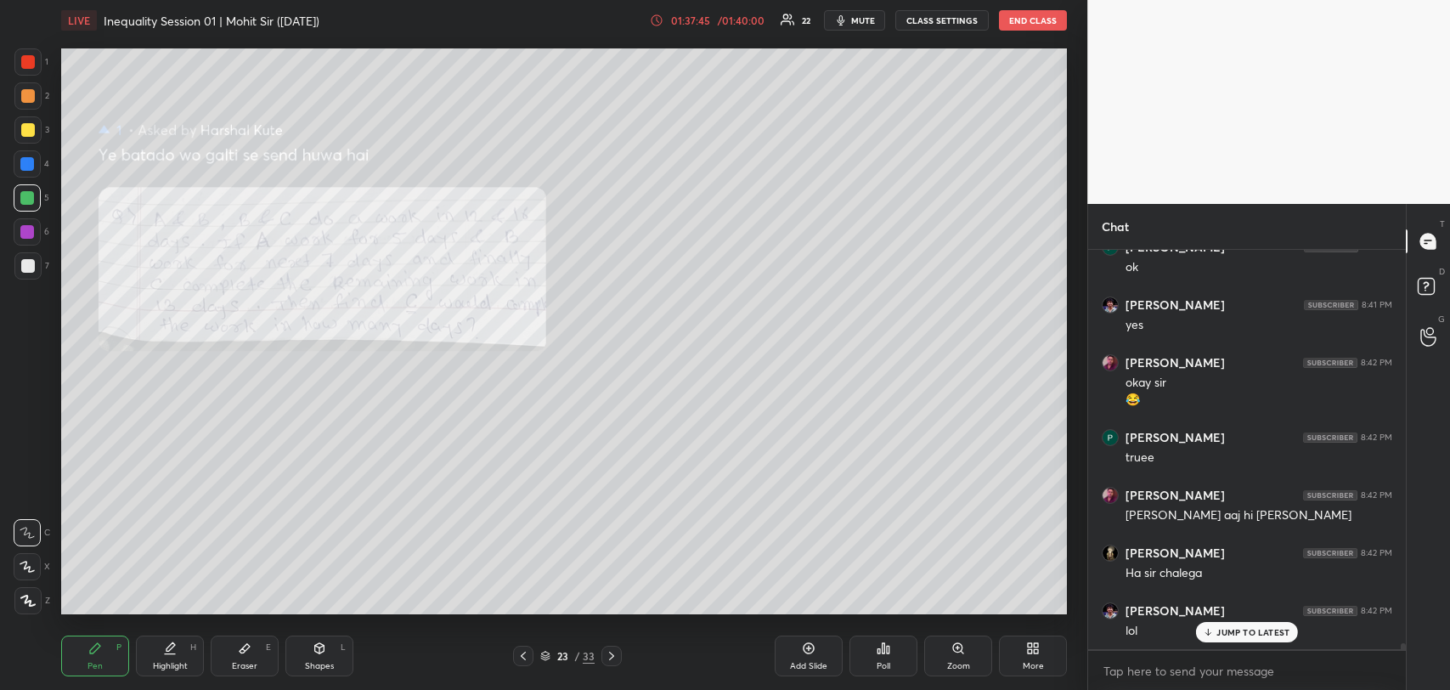
click at [29, 131] on div at bounding box center [28, 130] width 14 height 14
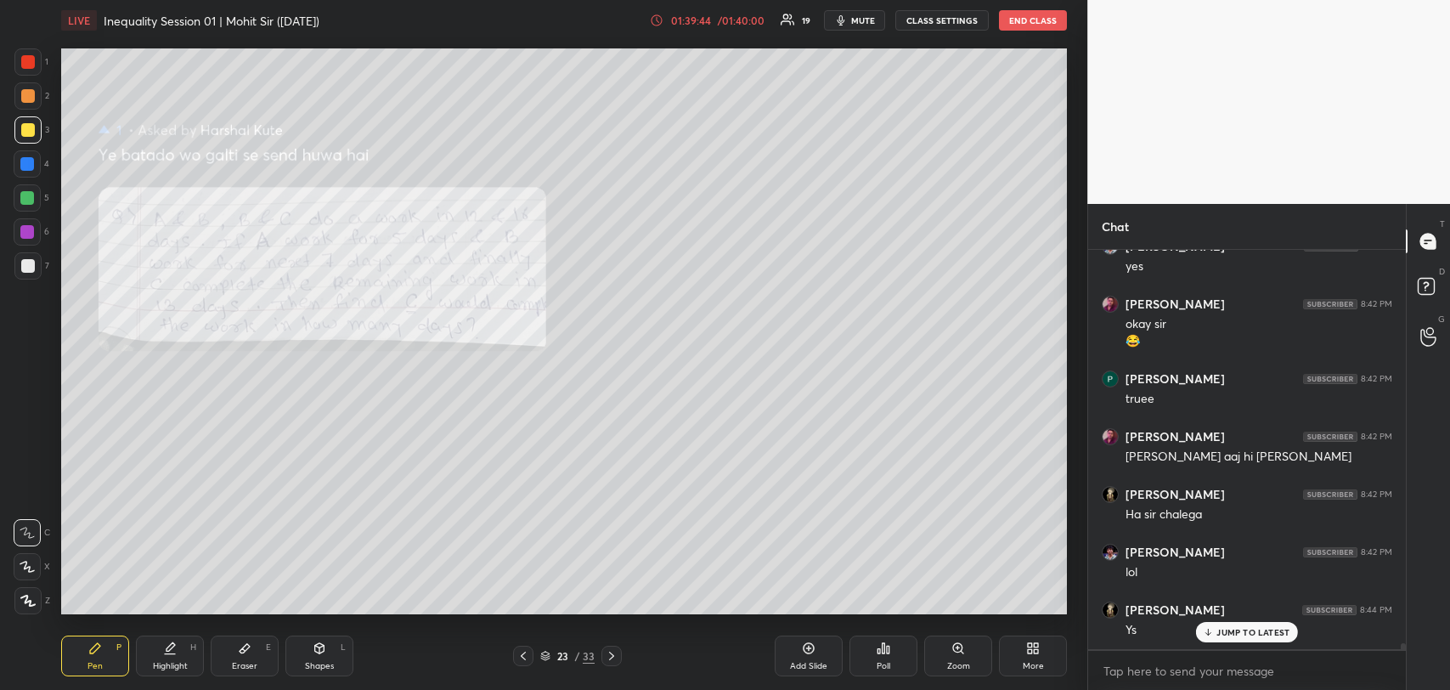
scroll to position [27250, 0]
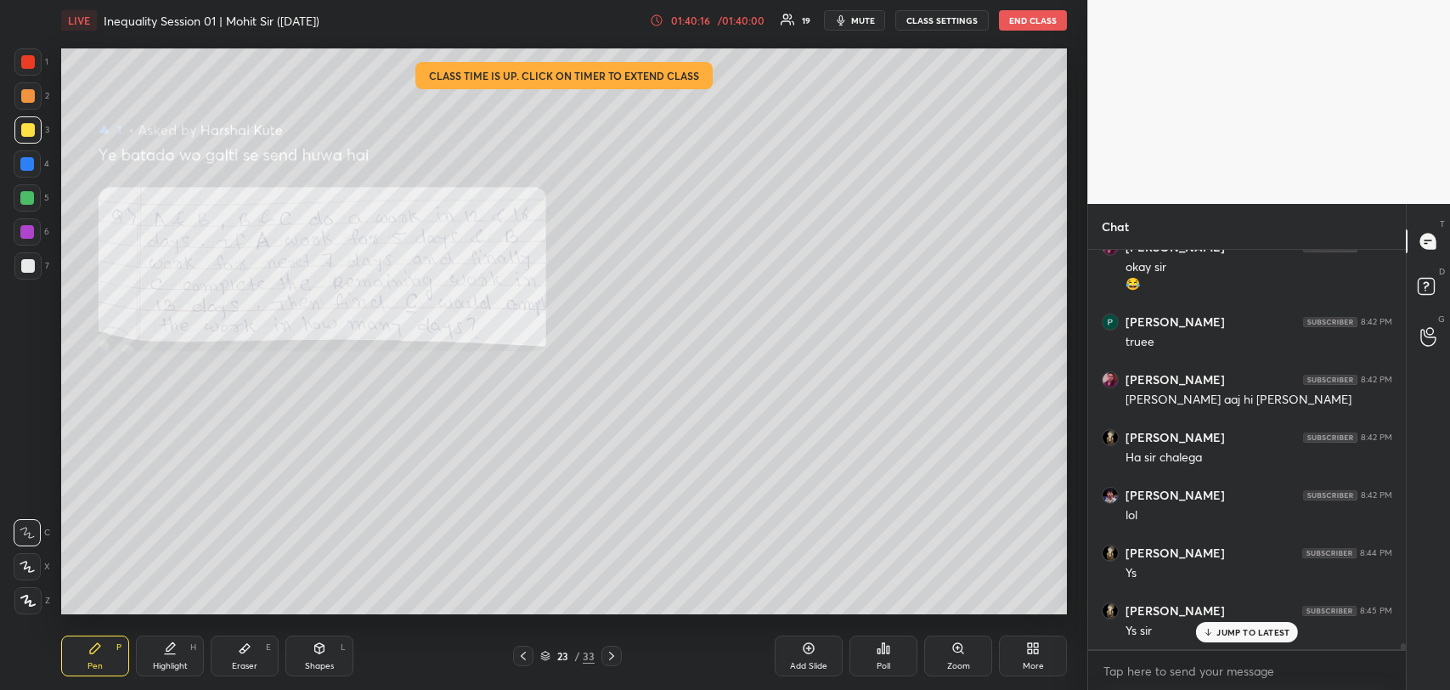
click at [1242, 631] on p "JUMP TO LATEST" at bounding box center [1253, 632] width 73 height 10
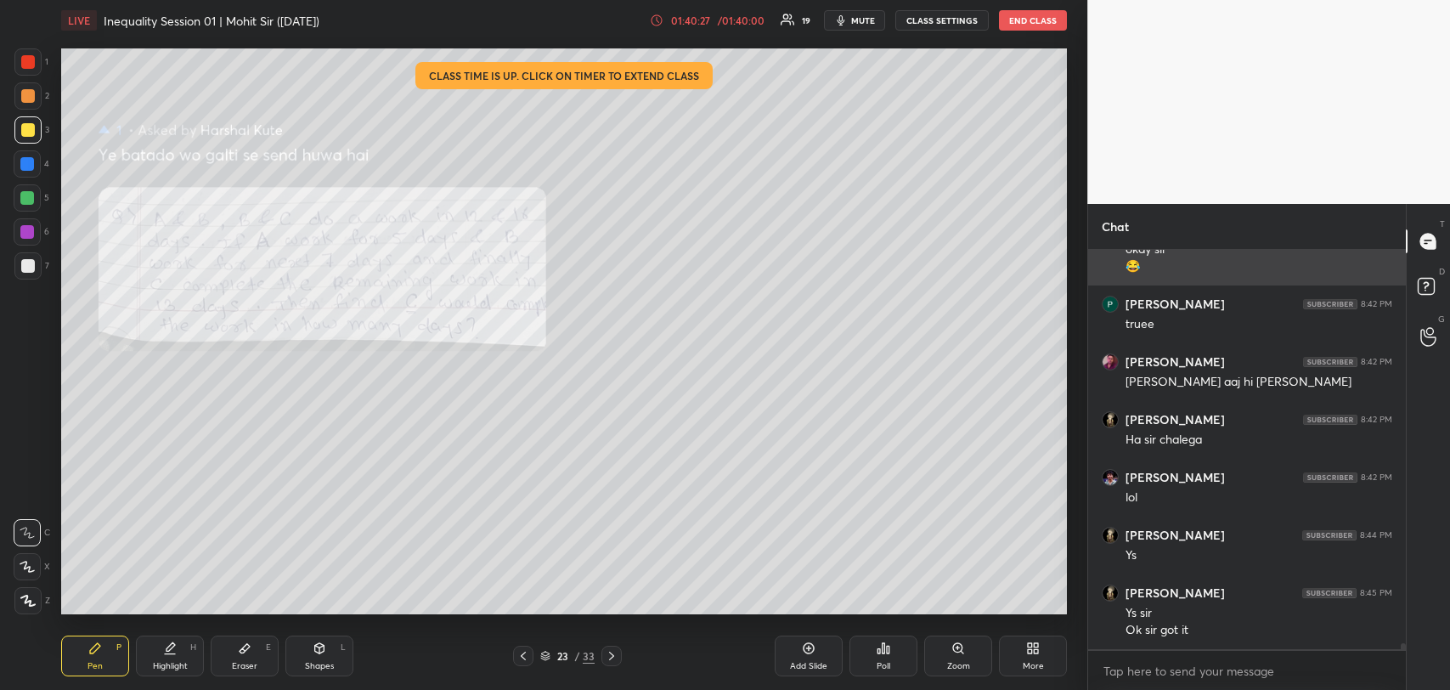
scroll to position [27325, 0]
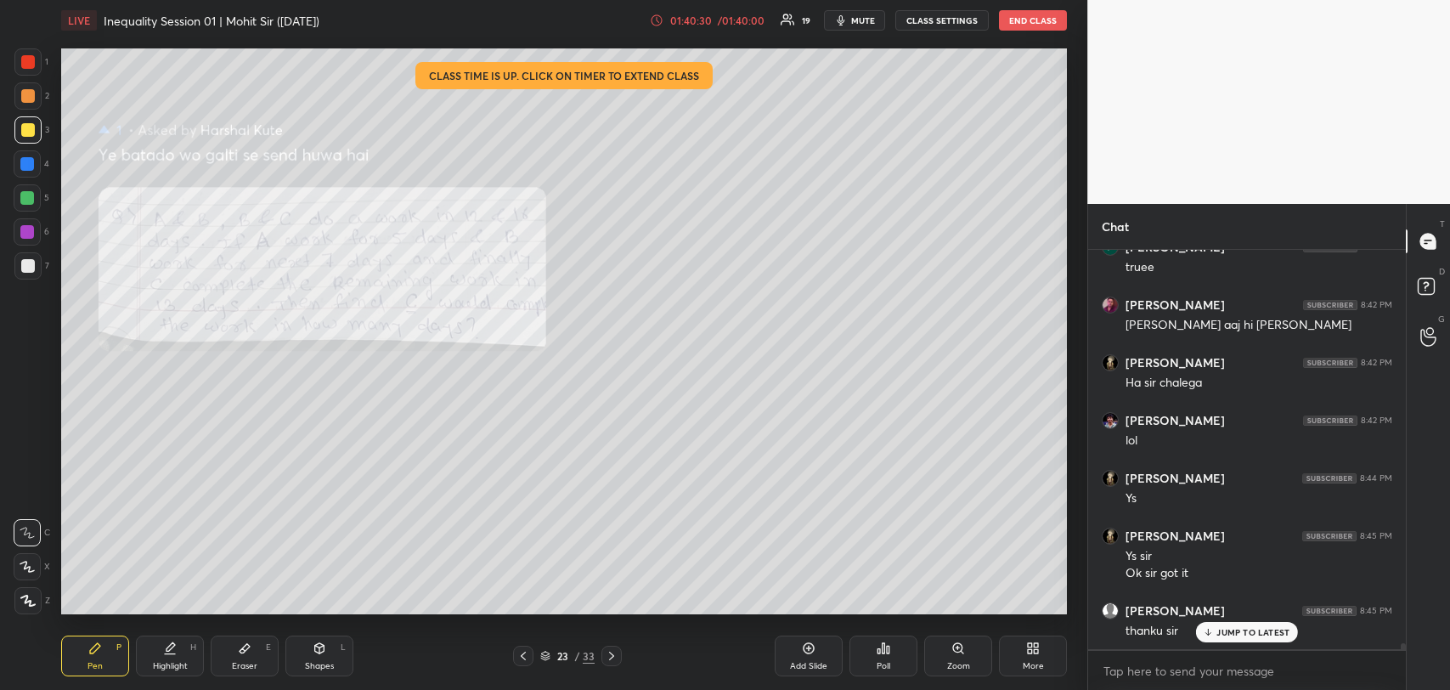
click at [1269, 627] on p "JUMP TO LATEST" at bounding box center [1253, 632] width 73 height 10
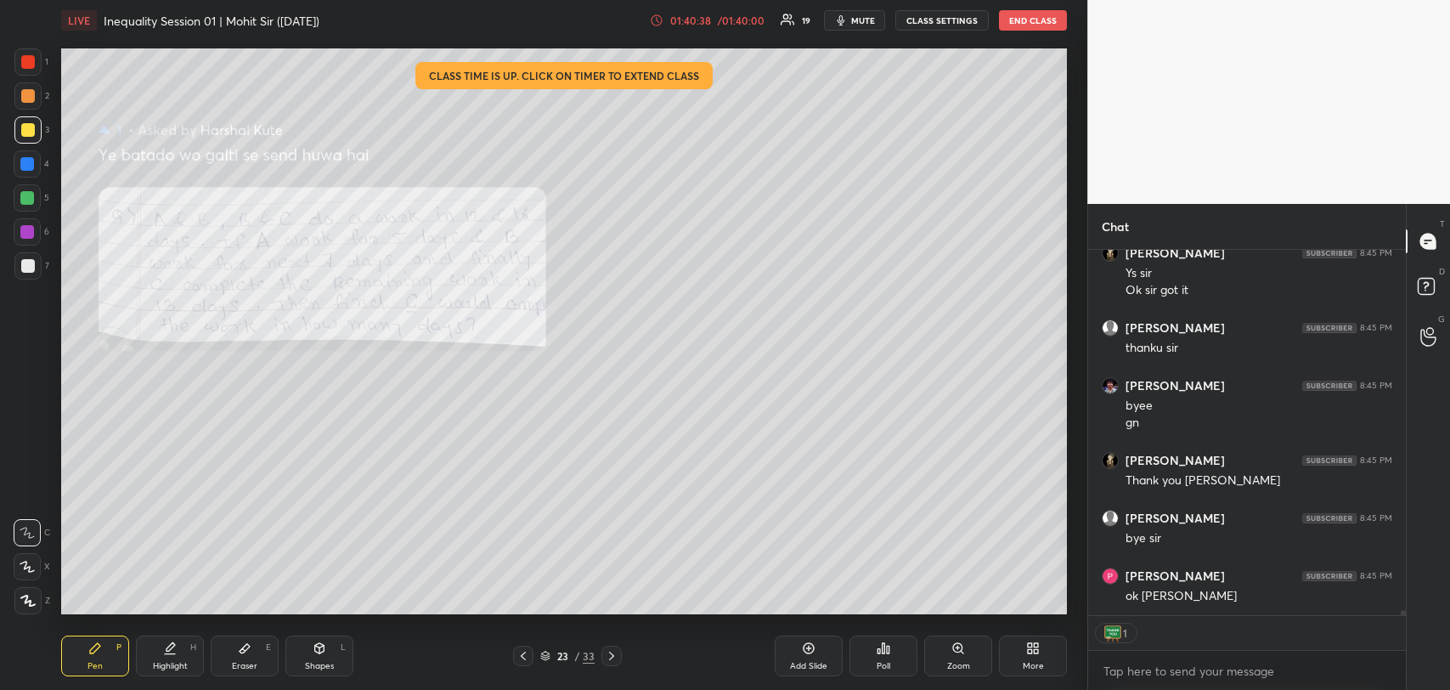
scroll to position [27665, 0]
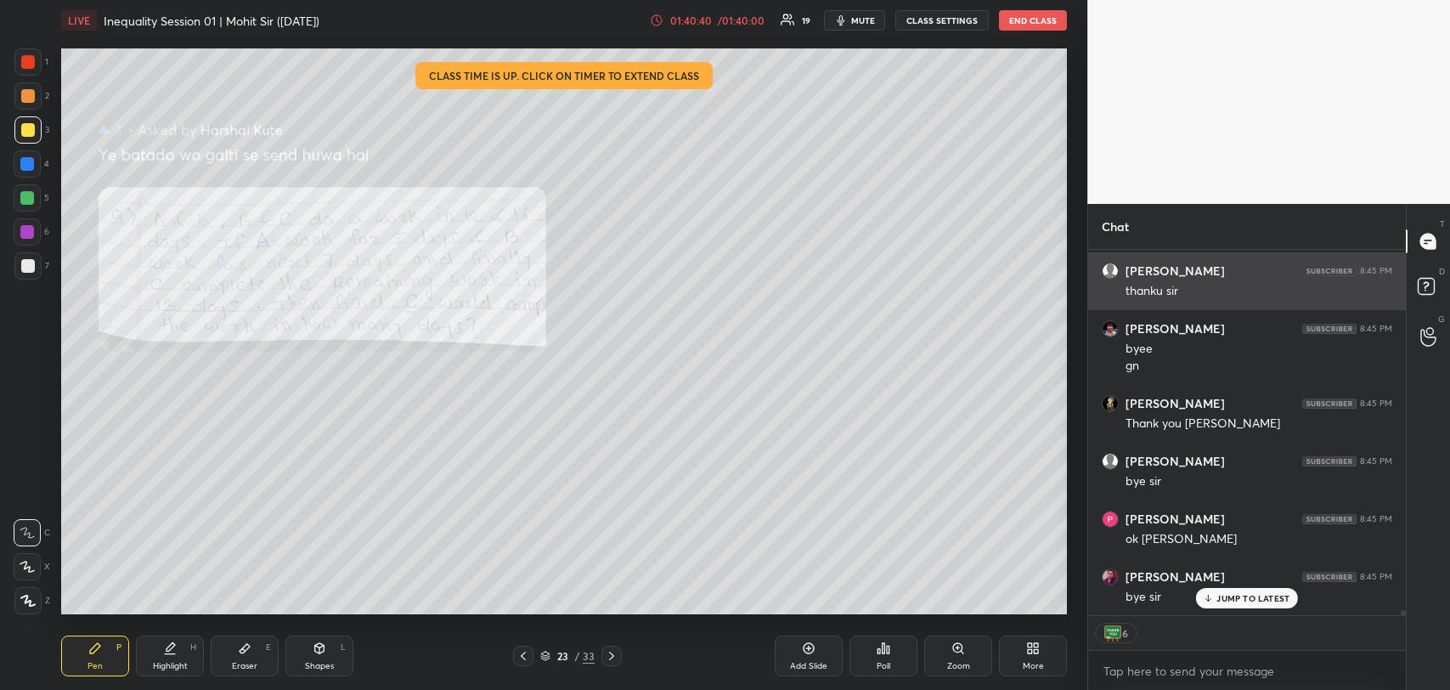
click at [1169, 303] on div "Prasoon jain 8:45 PM thanku sir" at bounding box center [1247, 281] width 318 height 58
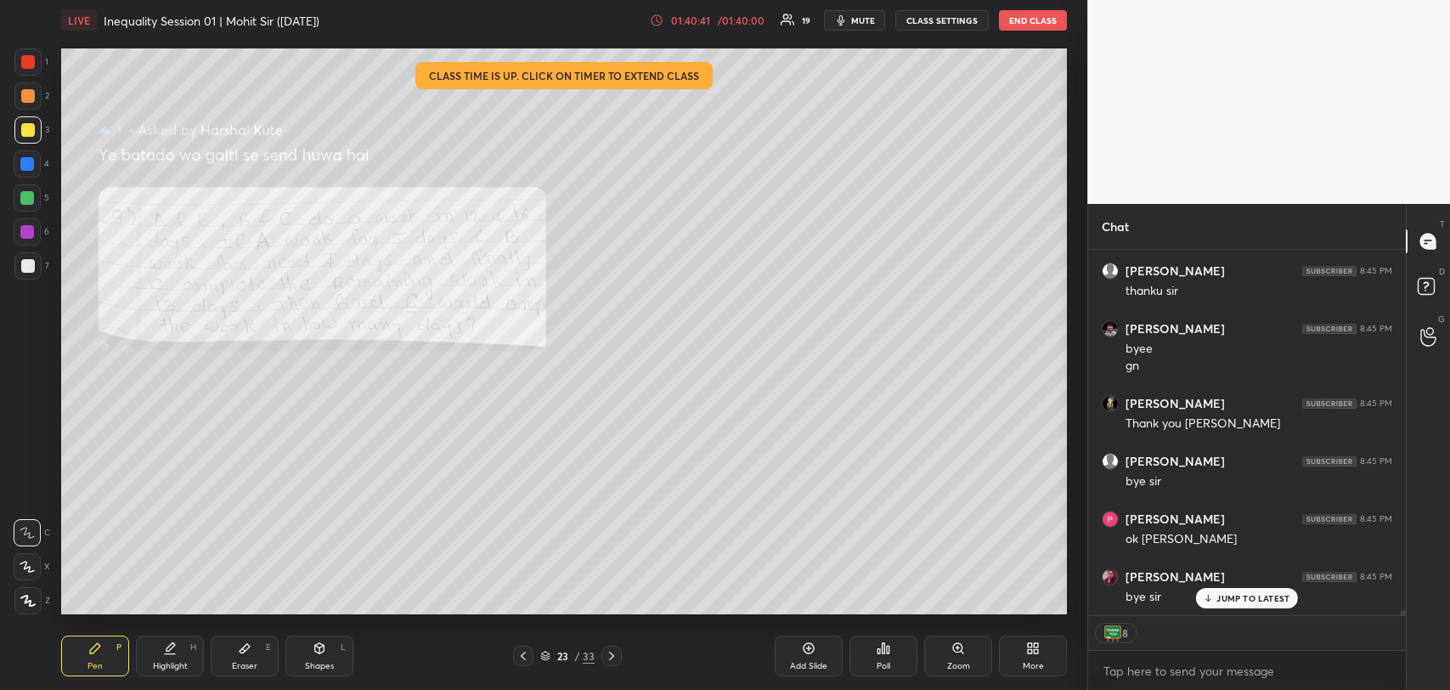
scroll to position [27724, 0]
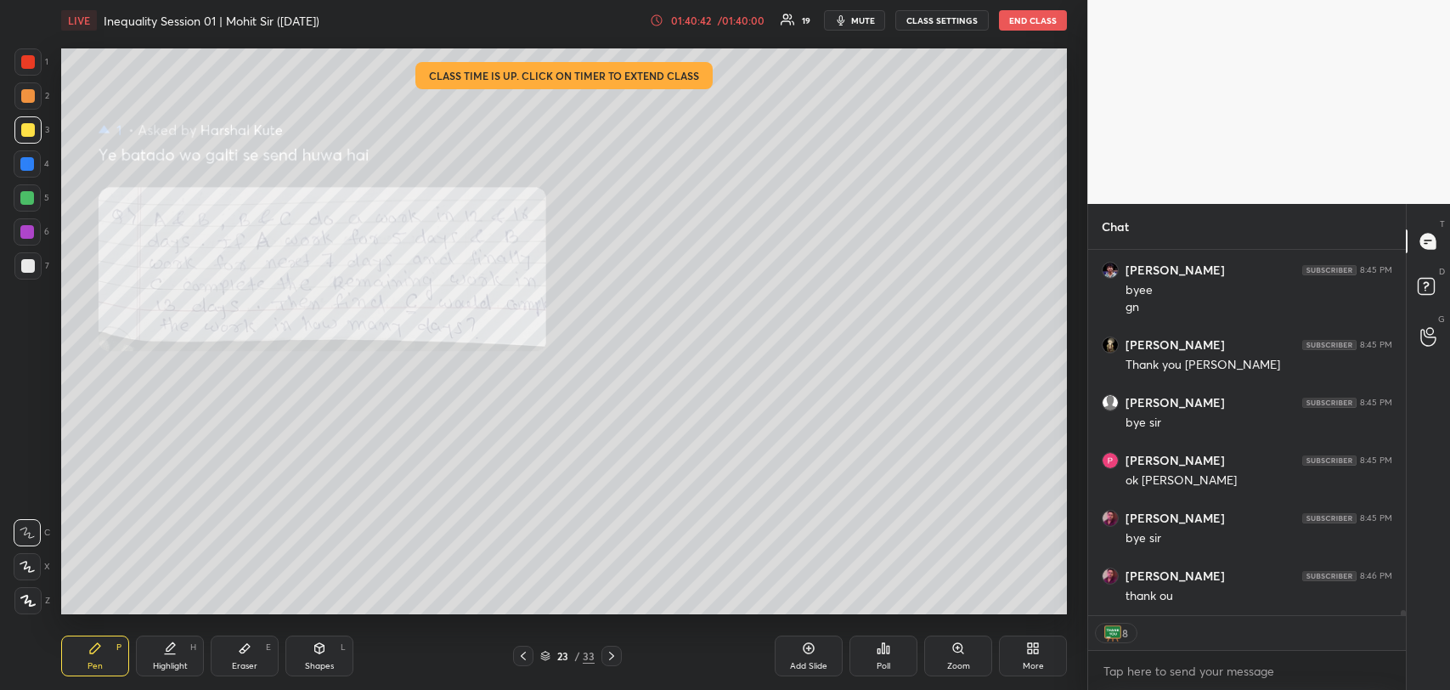
click at [1027, 18] on button "END CLASS" at bounding box center [1033, 20] width 68 height 20
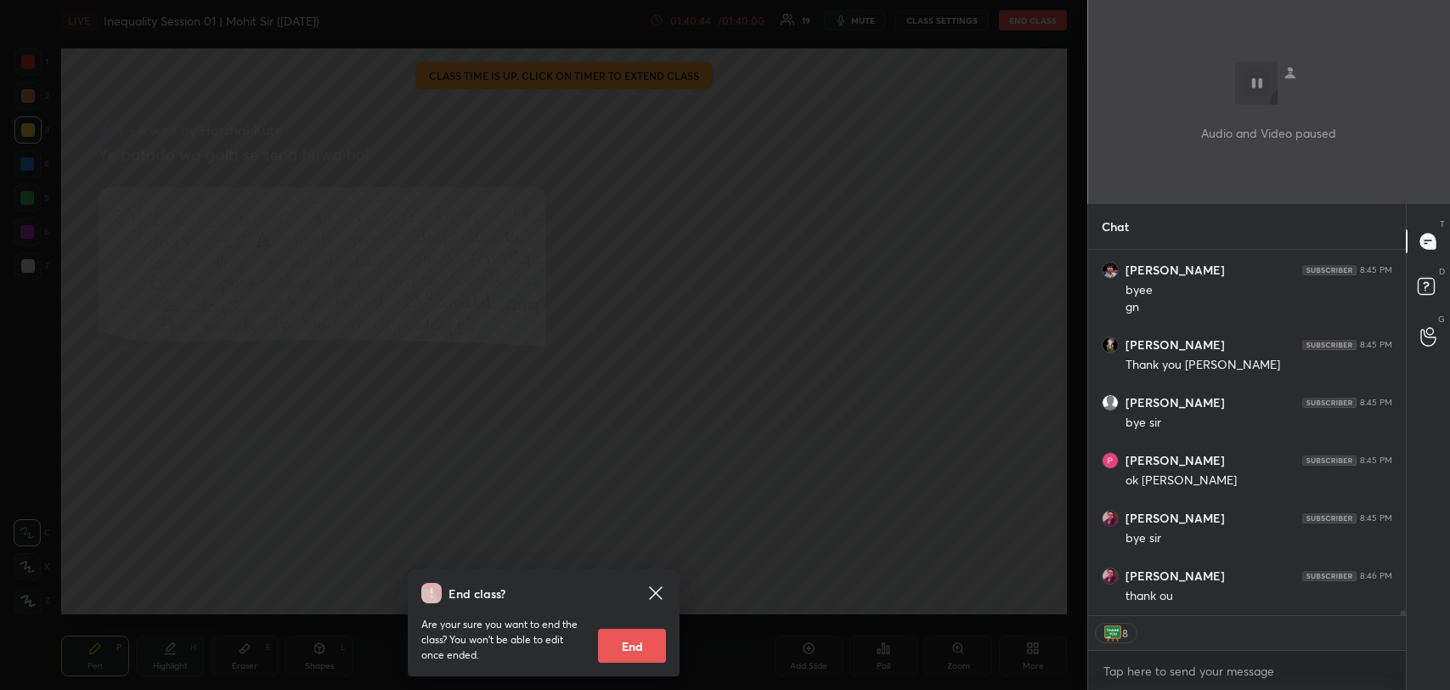
click at [653, 647] on button "End" at bounding box center [632, 646] width 68 height 34
type textarea "x"
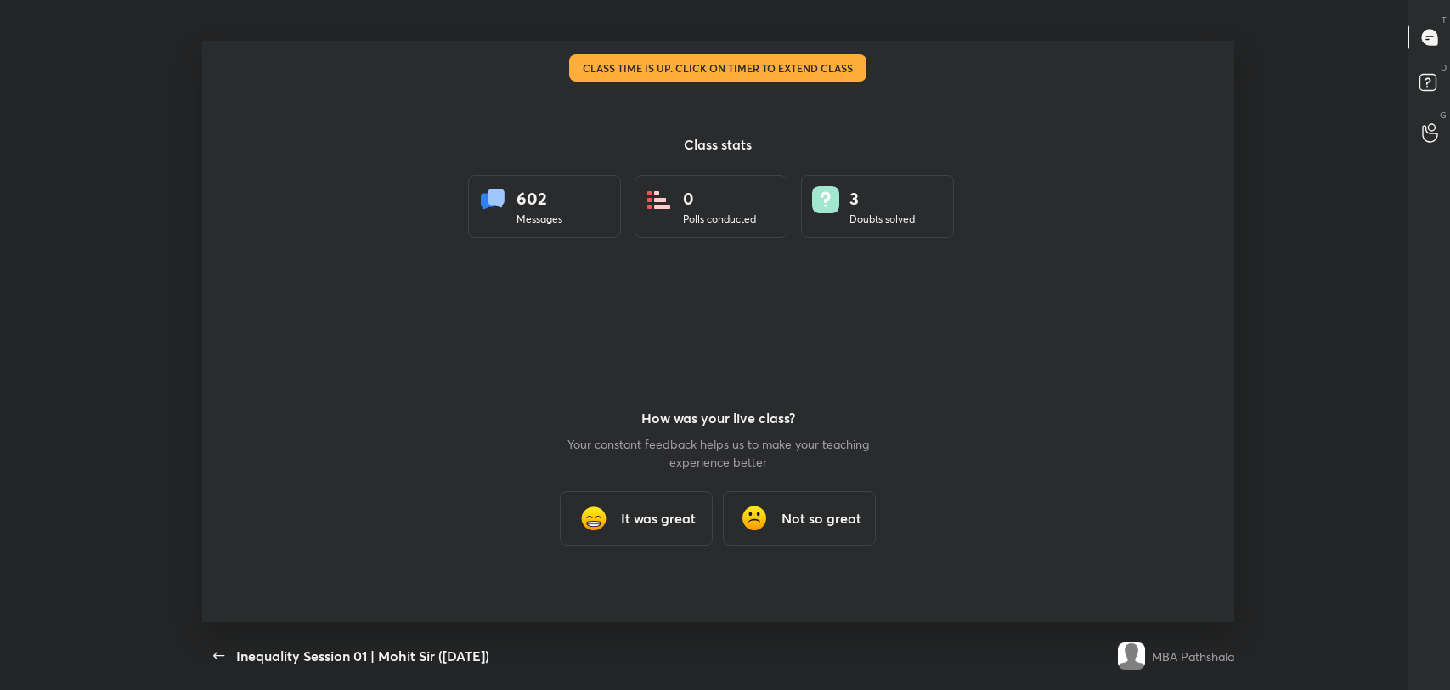
scroll to position [84383, 83595]
